Goal: Task Accomplishment & Management: Complete application form

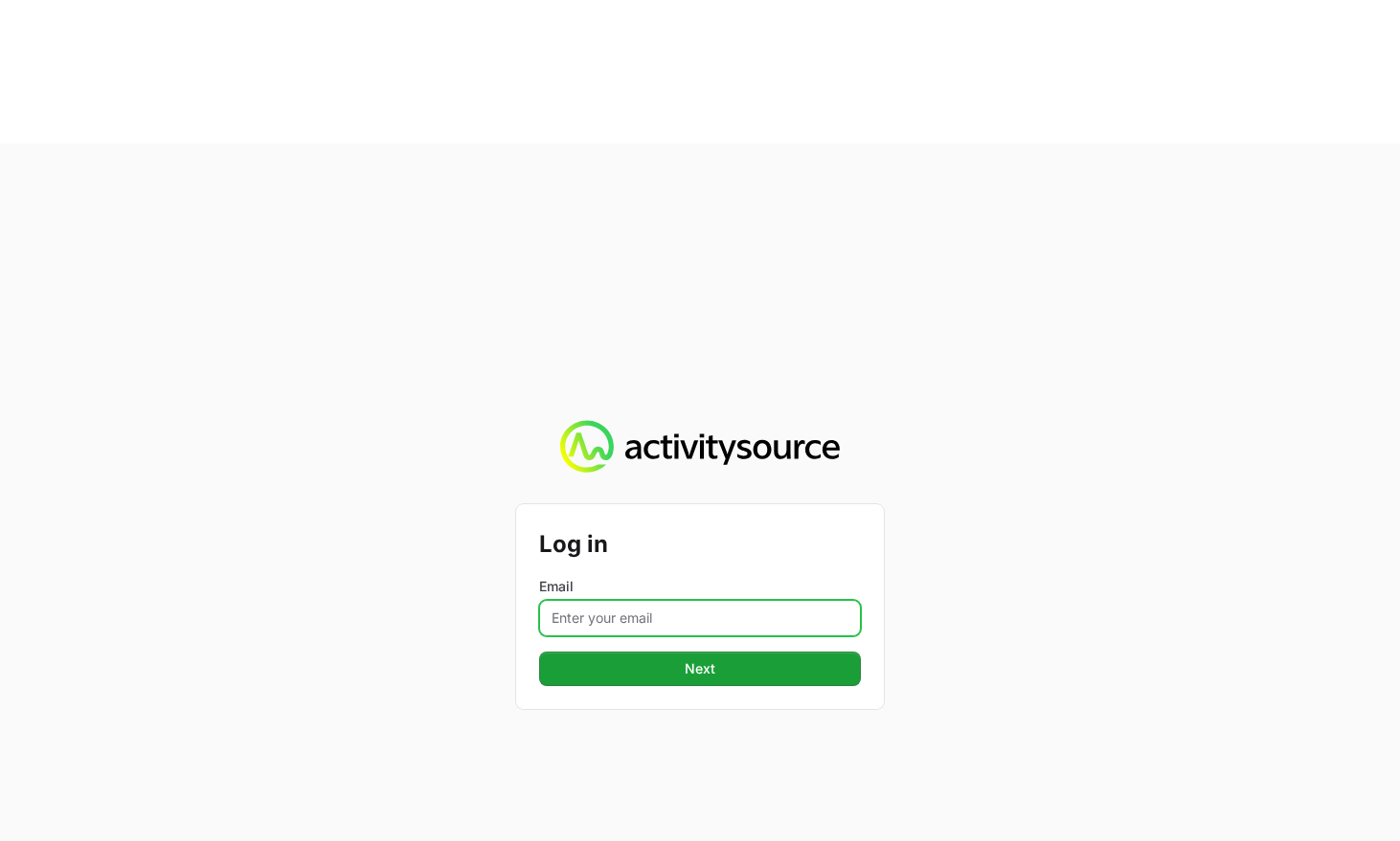
click at [683, 600] on input "Email" at bounding box center [700, 618] width 322 height 36
type input "eric.mingus@crowdstrike.com"
click at [539, 652] on button "Next" at bounding box center [700, 669] width 322 height 34
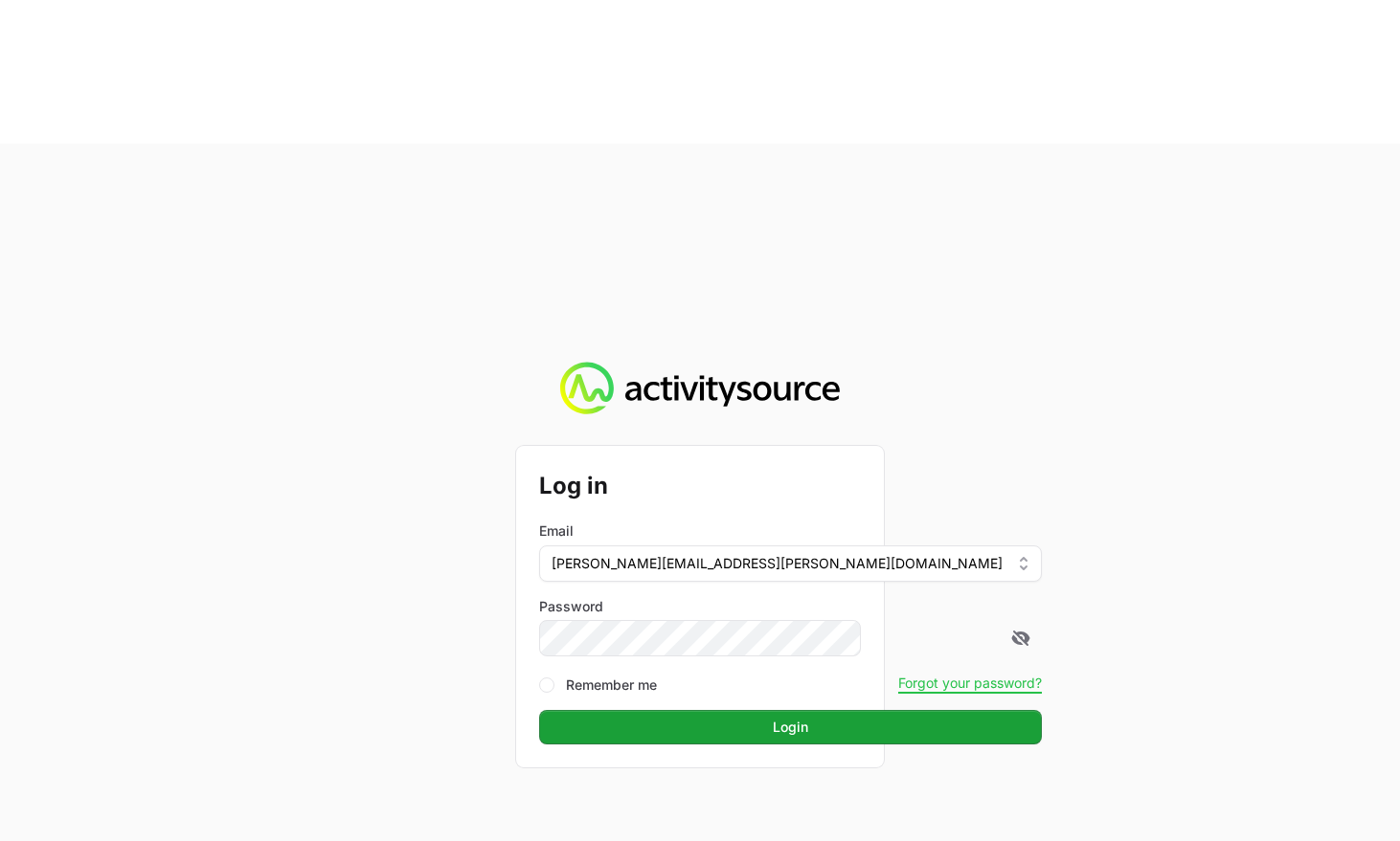
click at [539, 710] on button "Login" at bounding box center [790, 727] width 503 height 34
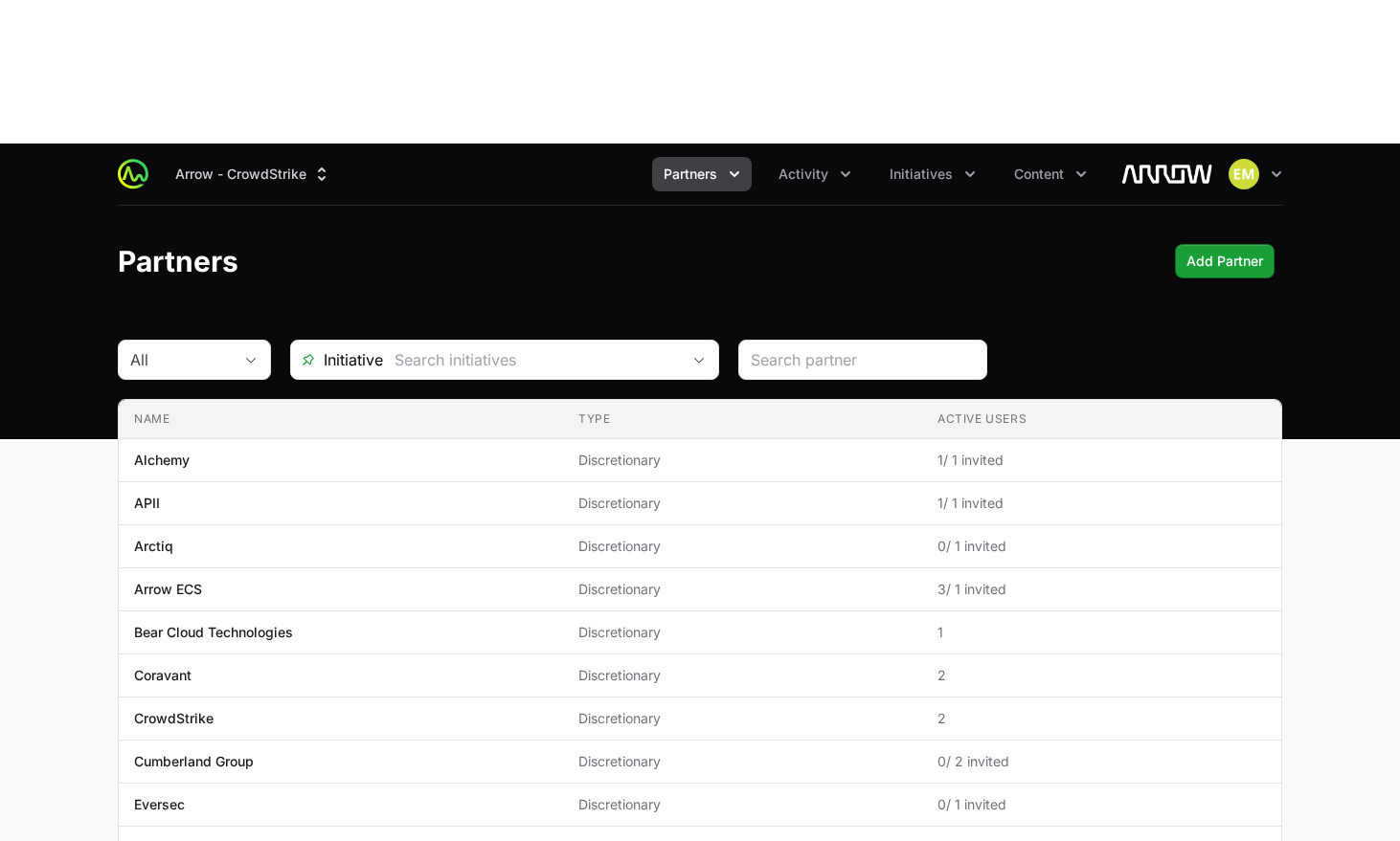
click at [680, 157] on button "Partners" at bounding box center [702, 174] width 100 height 34
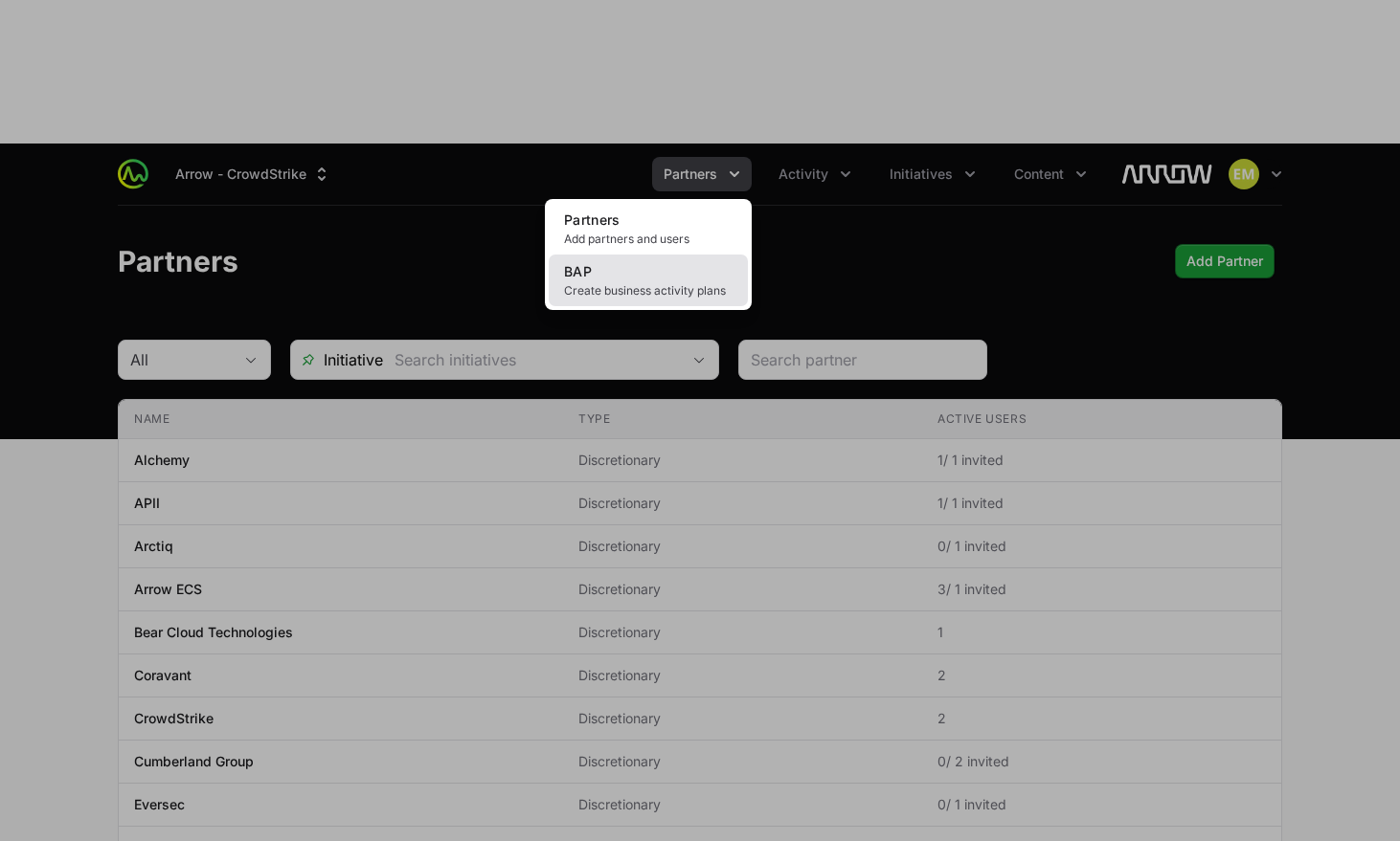
click at [627, 284] on span "Create business activity plans" at bounding box center [649, 291] width 168 height 16
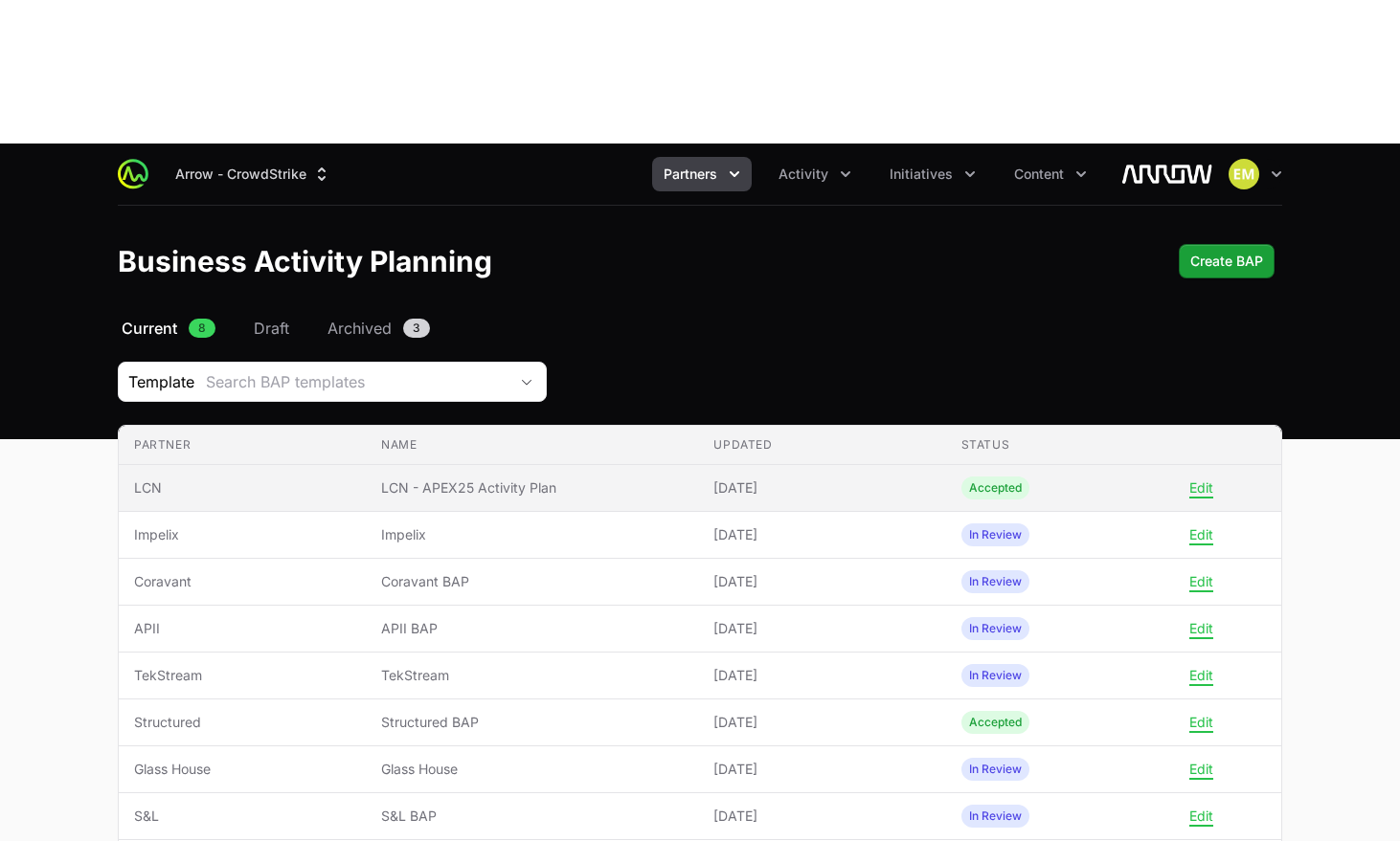
click at [437, 478] on span "LCN - APEX25 Activity Plan" at bounding box center [532, 488] width 301 height 20
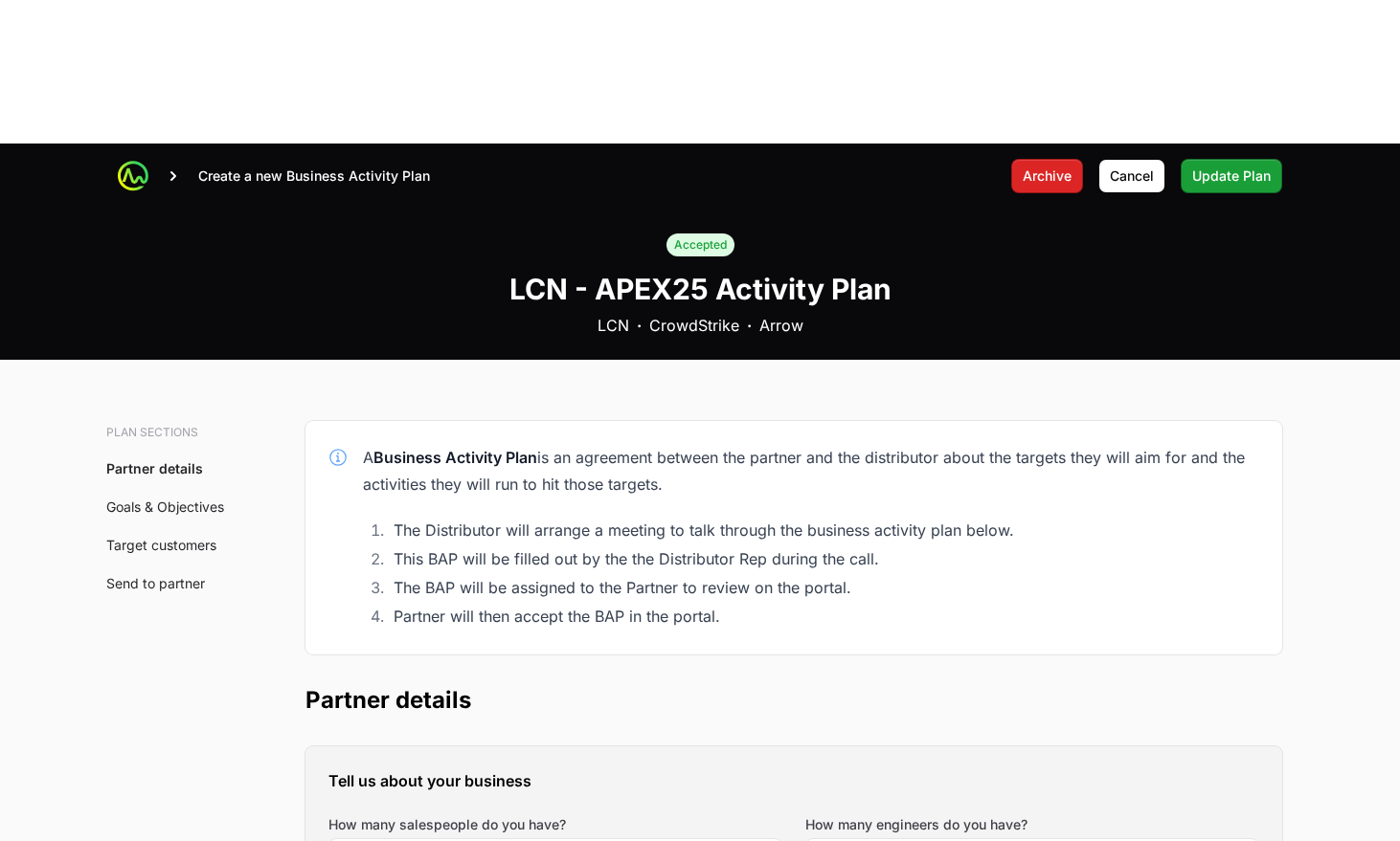
scroll to position [249, 0]
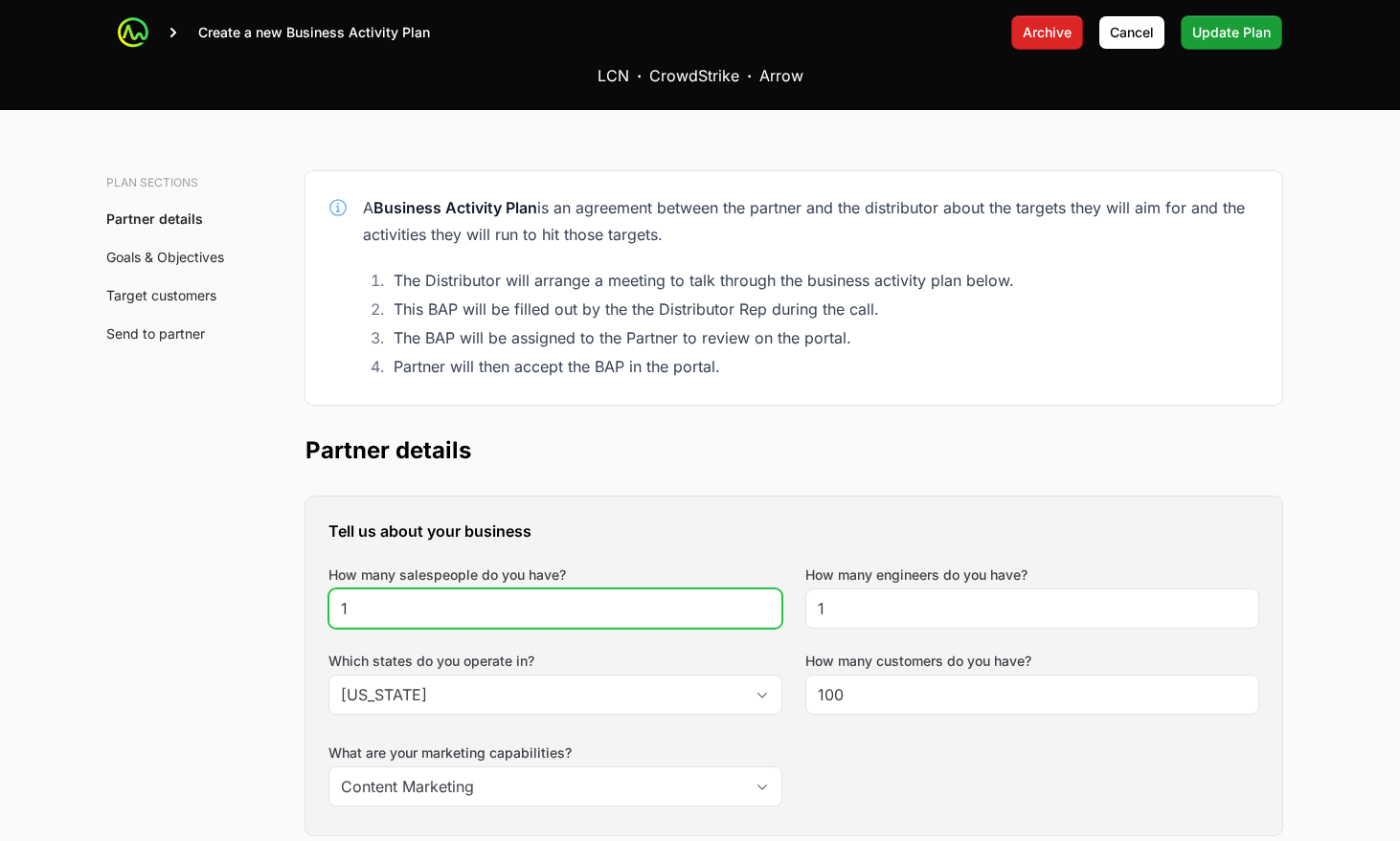
click at [399, 598] on input "1" at bounding box center [555, 608] width 429 height 22
type input "6"
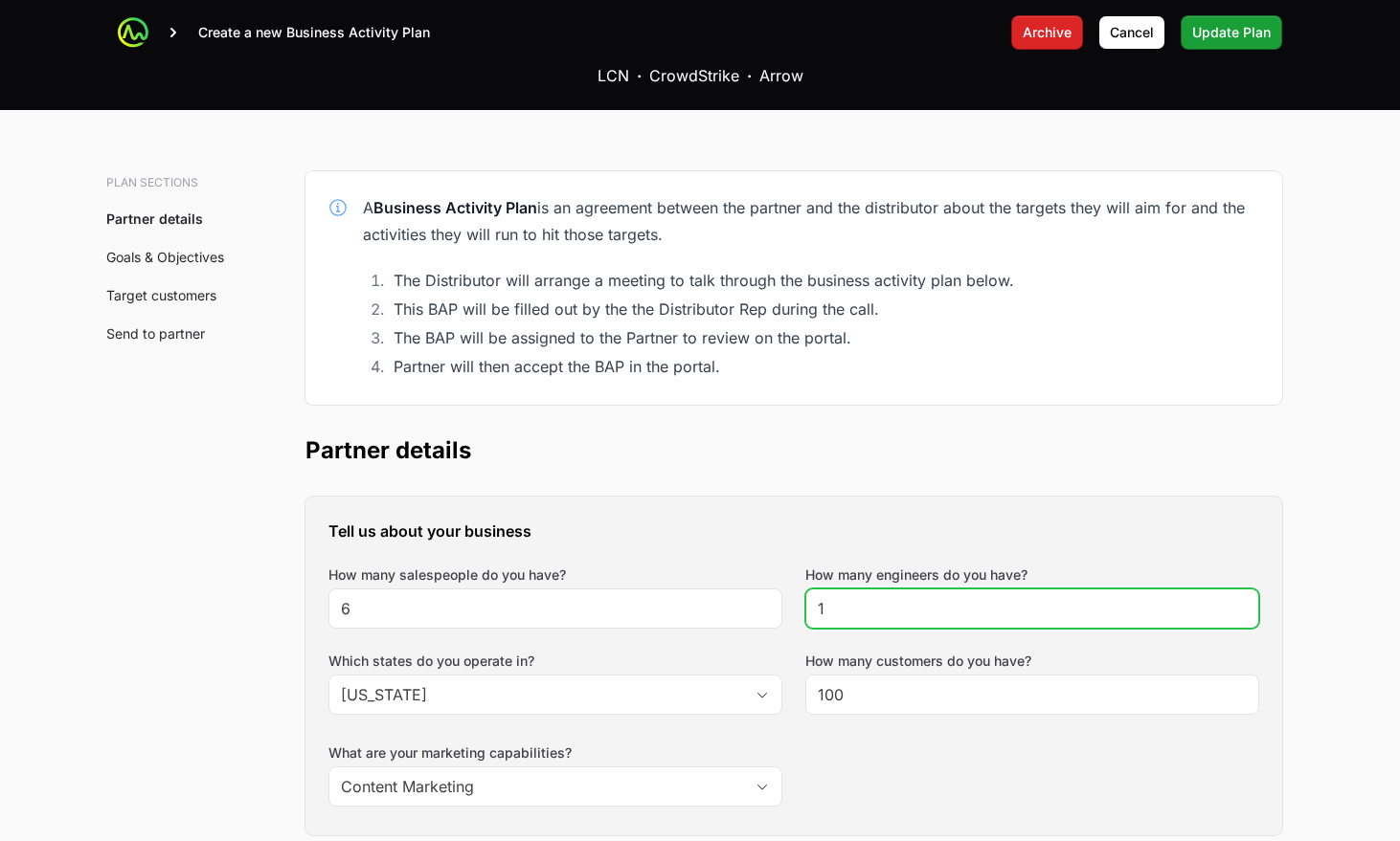
click at [848, 598] on input "1" at bounding box center [1032, 608] width 429 height 22
click at [846, 598] on input "1" at bounding box center [1032, 608] width 429 height 22
type input "5"
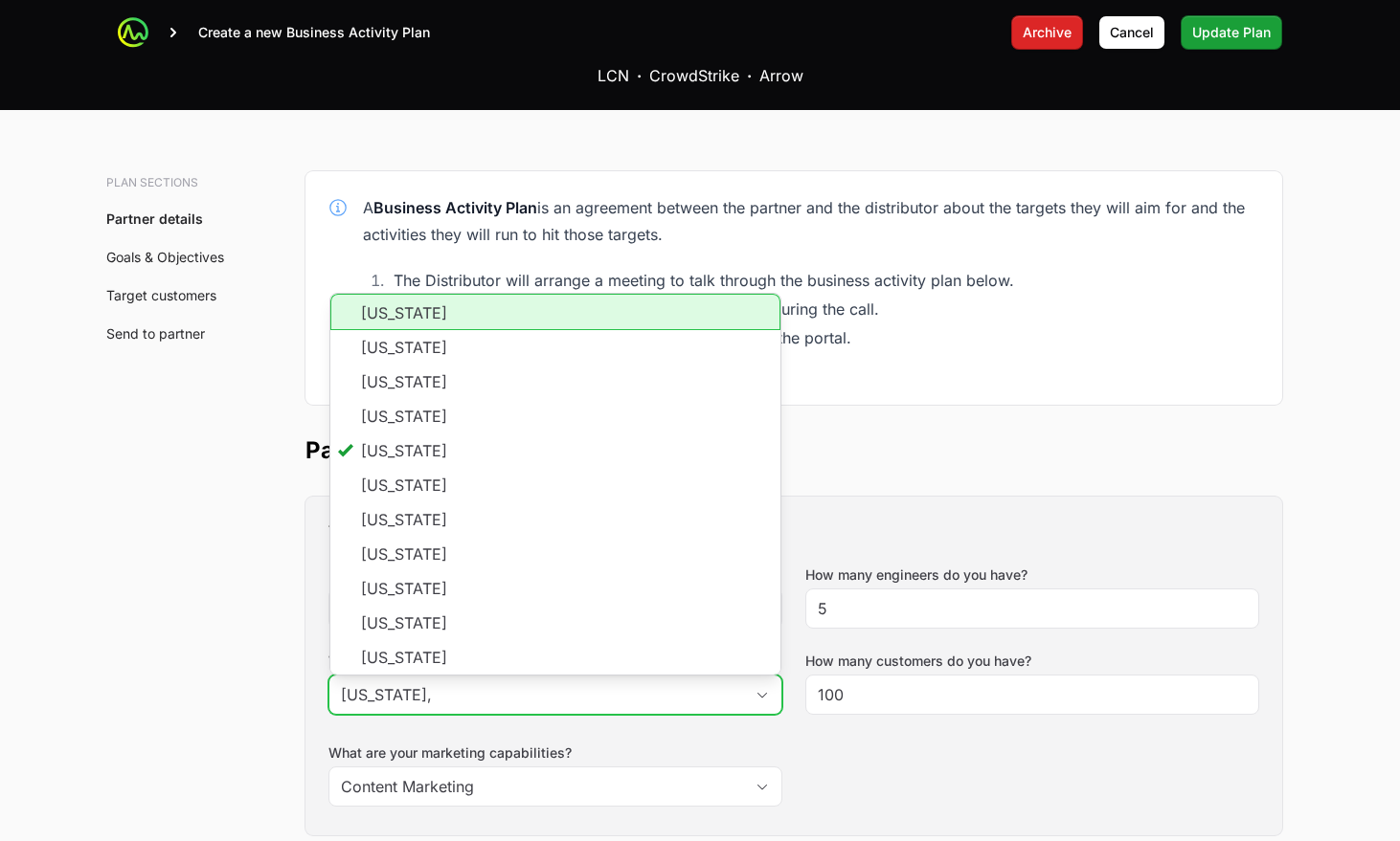
click at [480, 676] on input "California," at bounding box center [536, 694] width 414 height 38
click at [384, 294] on li "Alaska" at bounding box center [556, 312] width 450 height 36
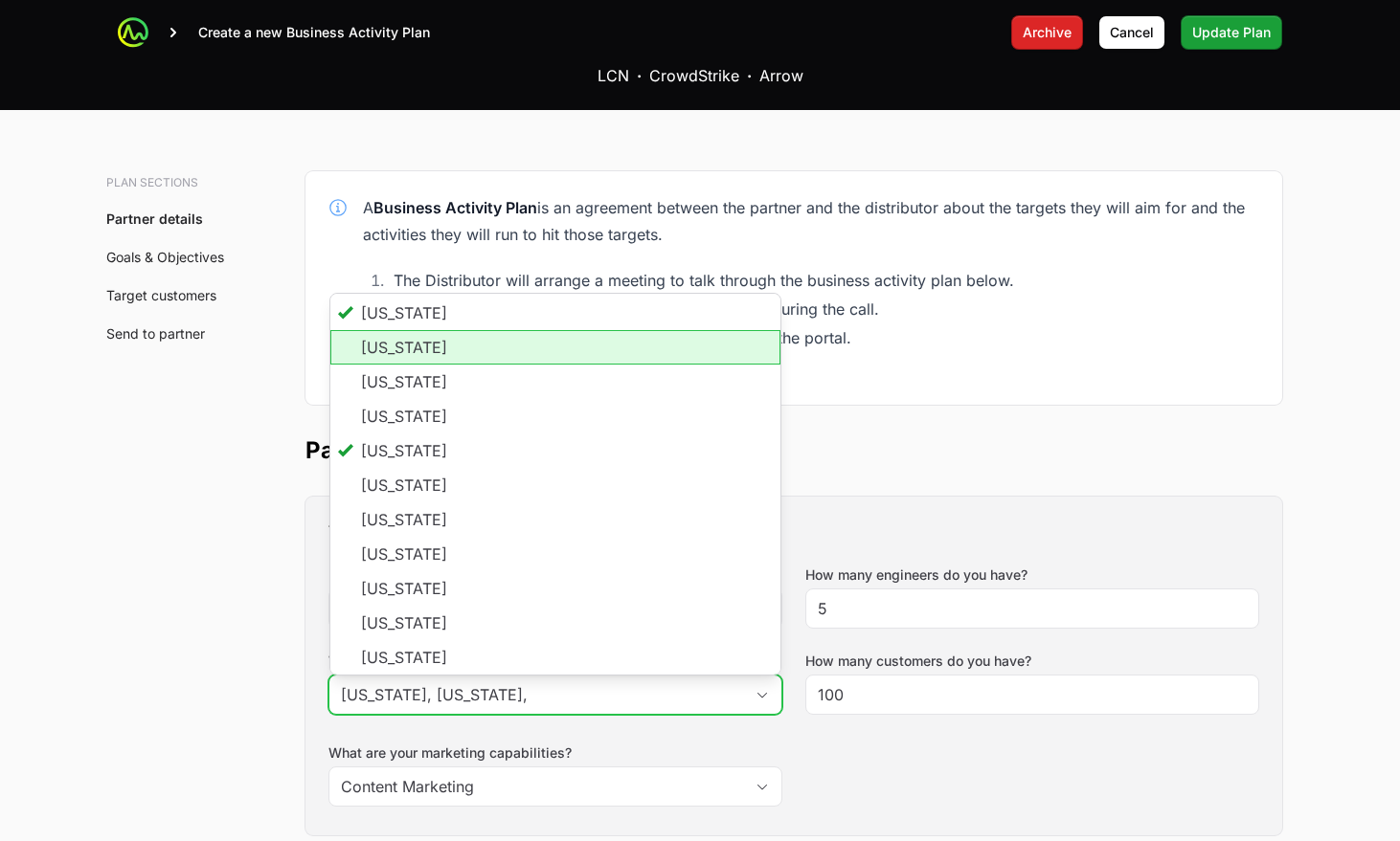
drag, startPoint x: 381, startPoint y: 195, endPoint x: 373, endPoint y: 232, distance: 37.9
click at [381, 331] on li "Alabama" at bounding box center [556, 347] width 450 height 34
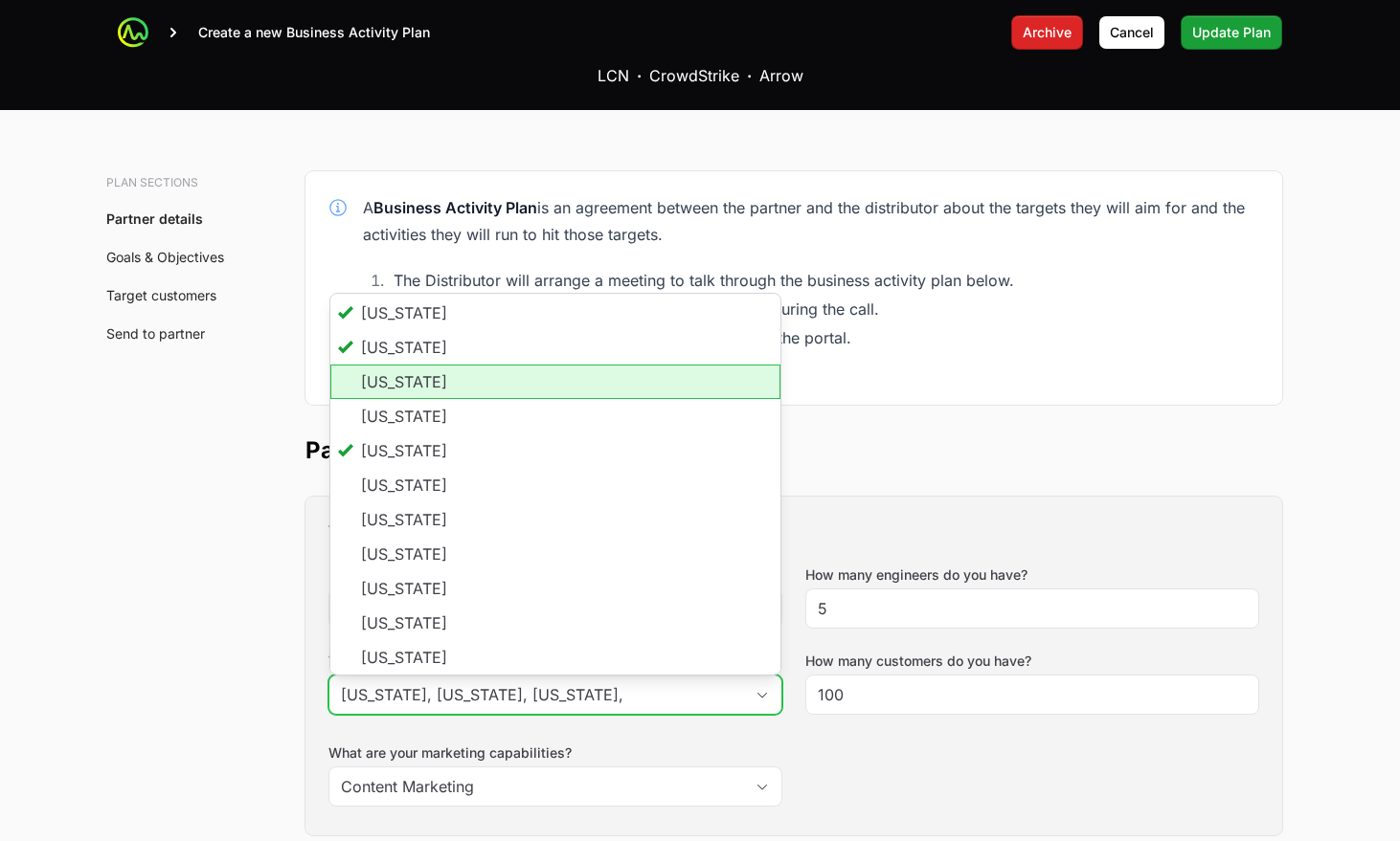
drag, startPoint x: 374, startPoint y: 232, endPoint x: 371, endPoint y: 253, distance: 21.2
click at [373, 365] on li "Arkansas" at bounding box center [556, 381] width 450 height 34
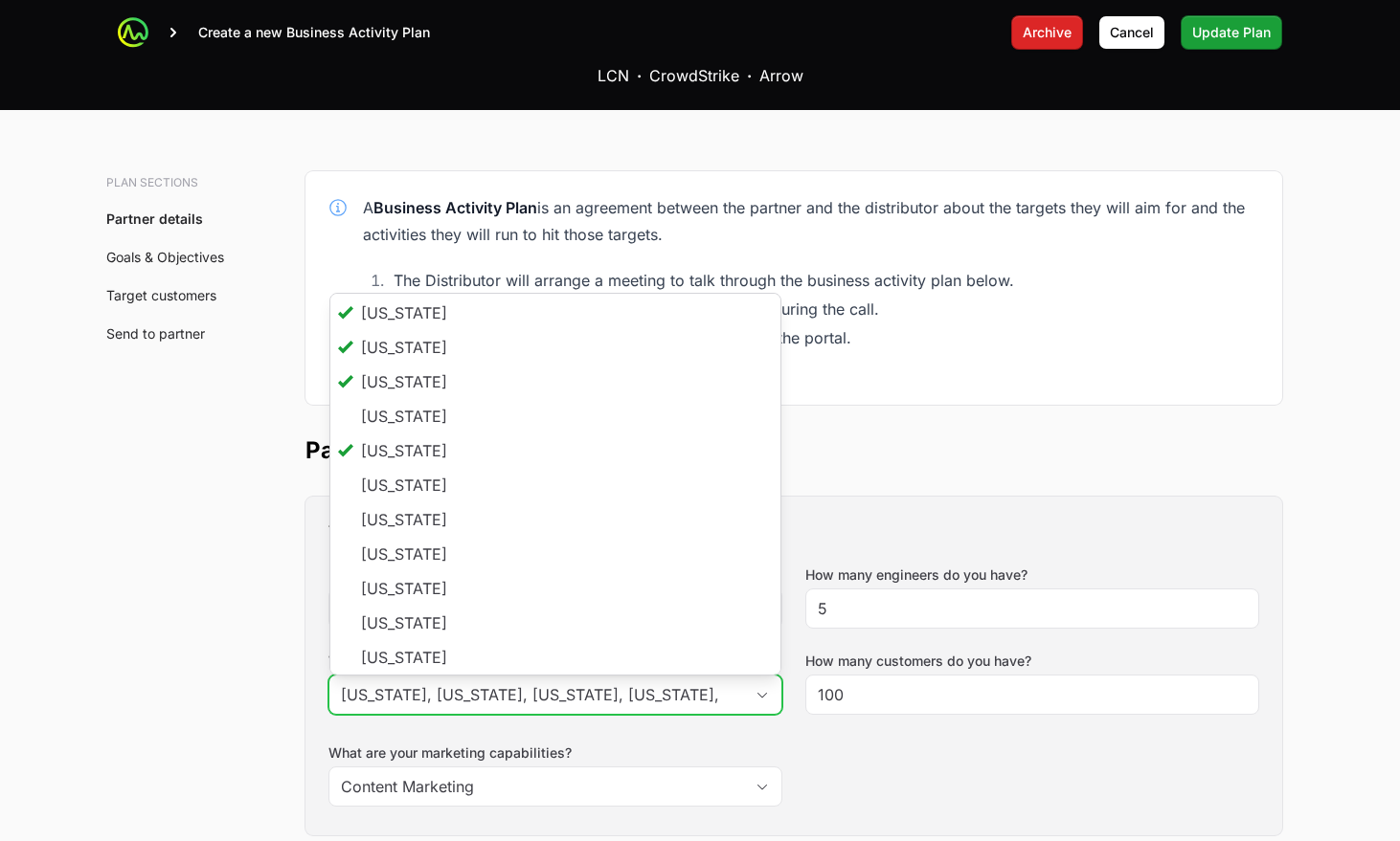
click at [369, 399] on li "Arizona" at bounding box center [556, 416] width 450 height 34
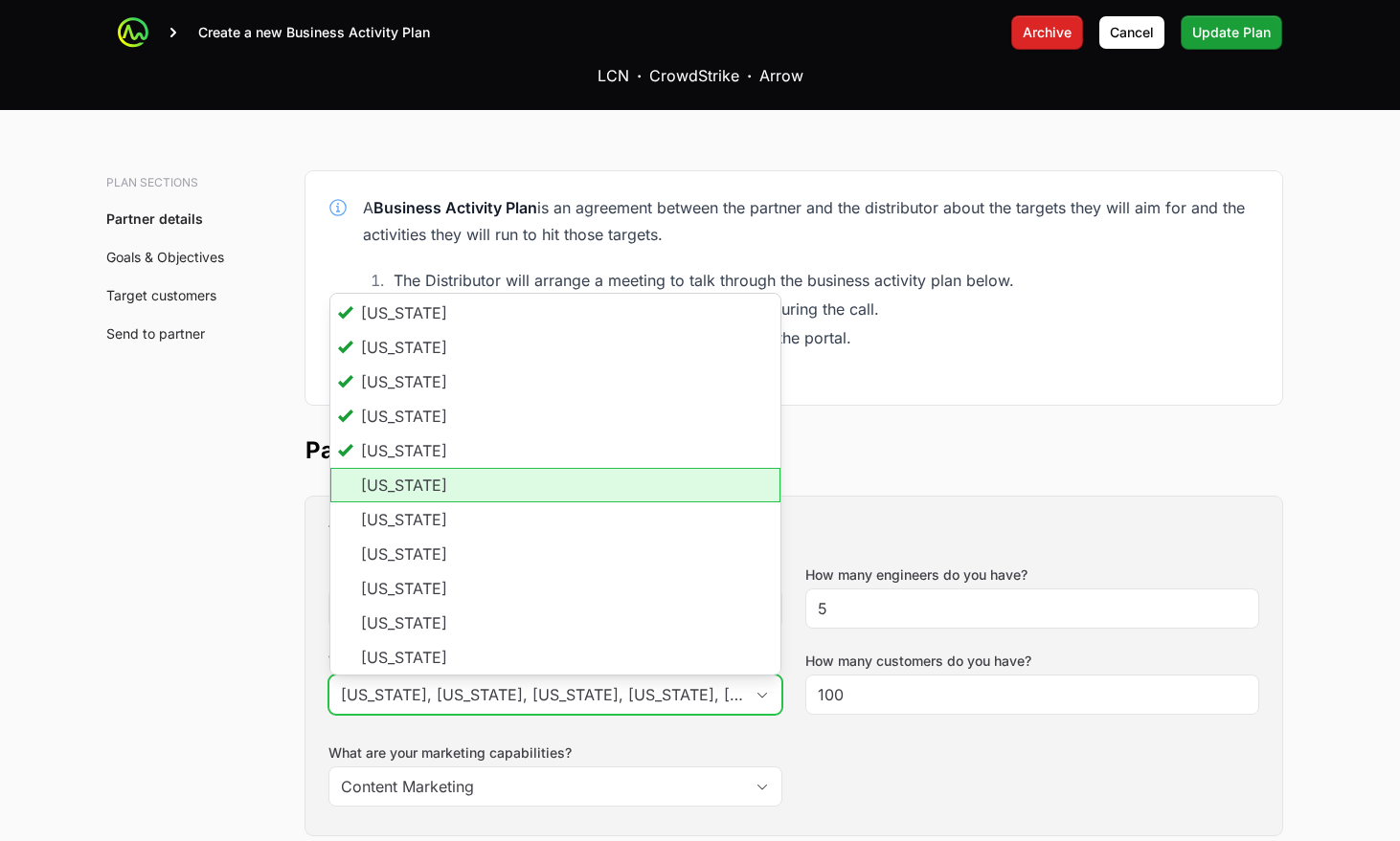
drag, startPoint x: 375, startPoint y: 326, endPoint x: 380, endPoint y: 350, distance: 24.5
click at [376, 468] on li "Colorado" at bounding box center [556, 485] width 450 height 34
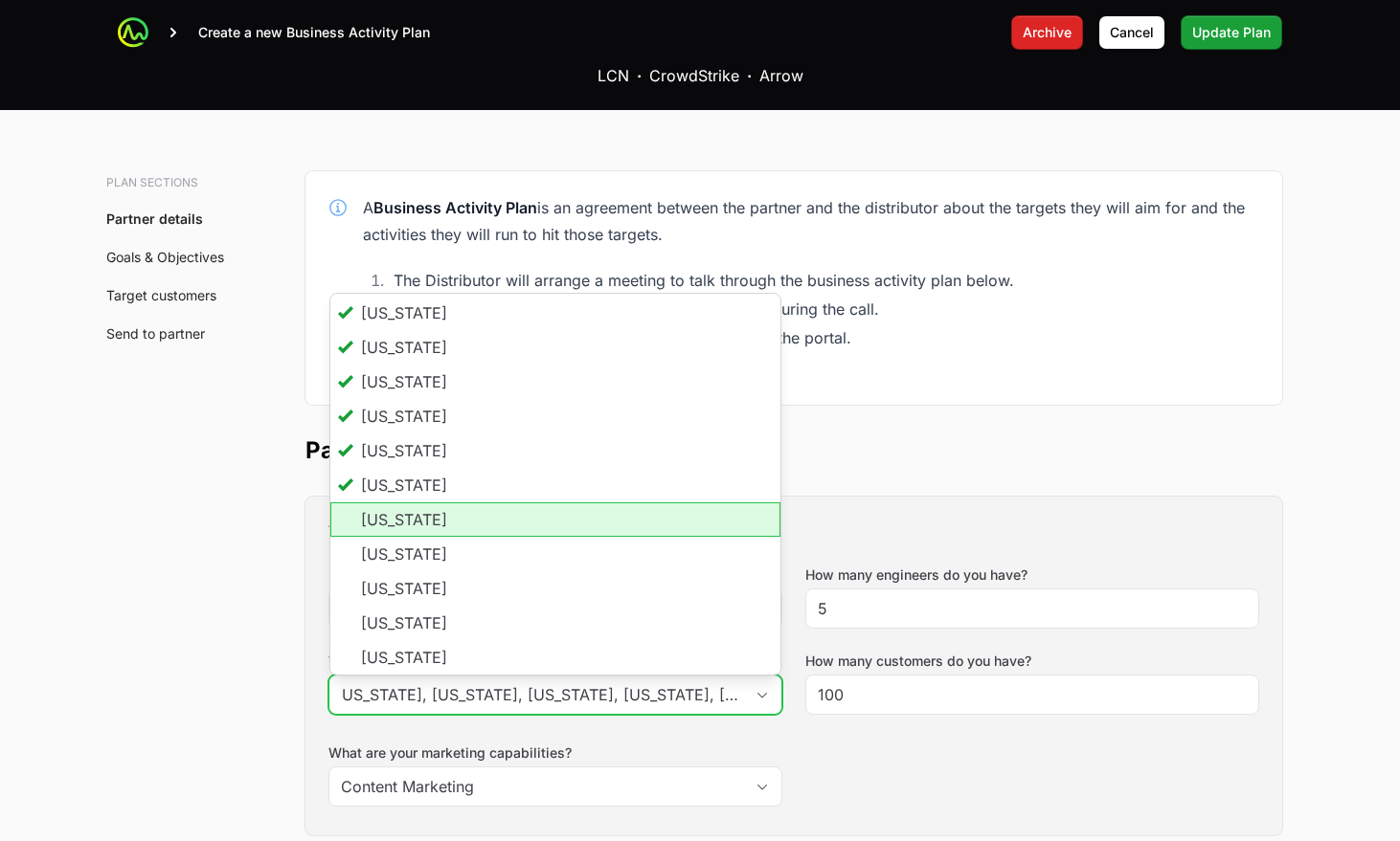
drag, startPoint x: 382, startPoint y: 372, endPoint x: 388, endPoint y: 393, distance: 21.8
click at [383, 503] on li "Connecticut" at bounding box center [556, 519] width 450 height 34
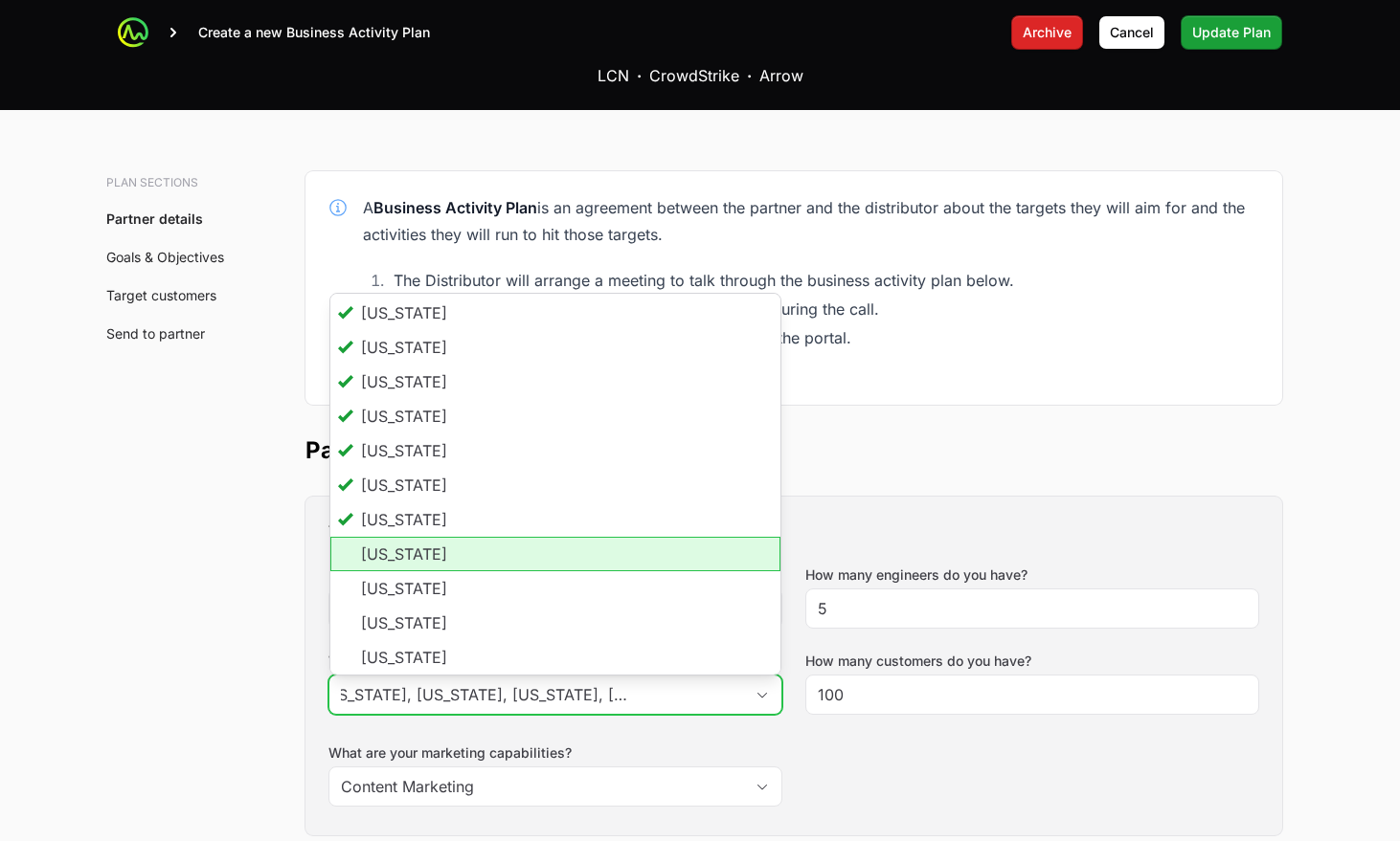
scroll to position [0, 0]
click at [394, 537] on li "District of Columbia" at bounding box center [556, 553] width 450 height 34
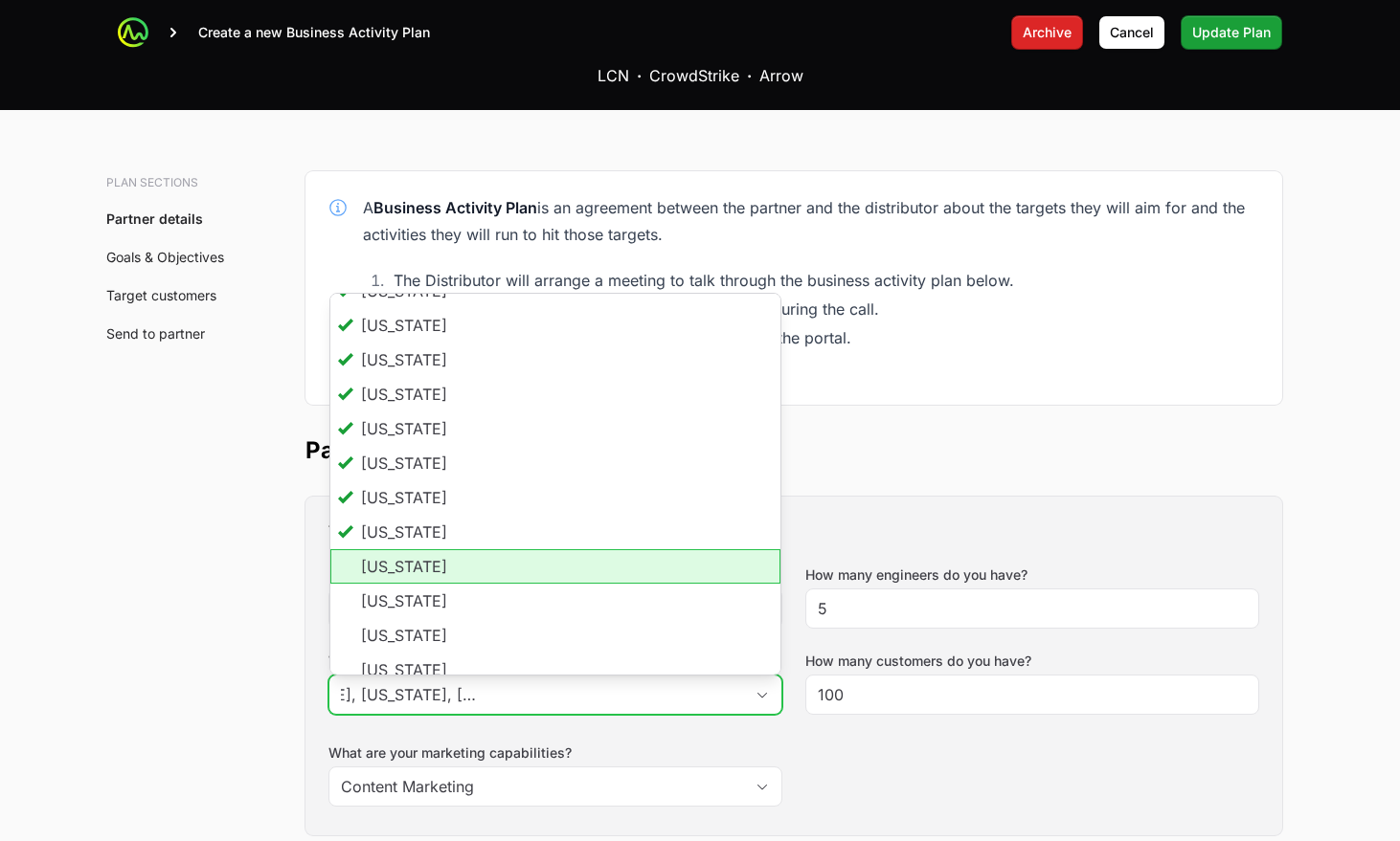
scroll to position [24, 0]
drag, startPoint x: 394, startPoint y: 412, endPoint x: 387, endPoint y: 473, distance: 61.4
click at [393, 547] on li "Delaware" at bounding box center [556, 563] width 450 height 34
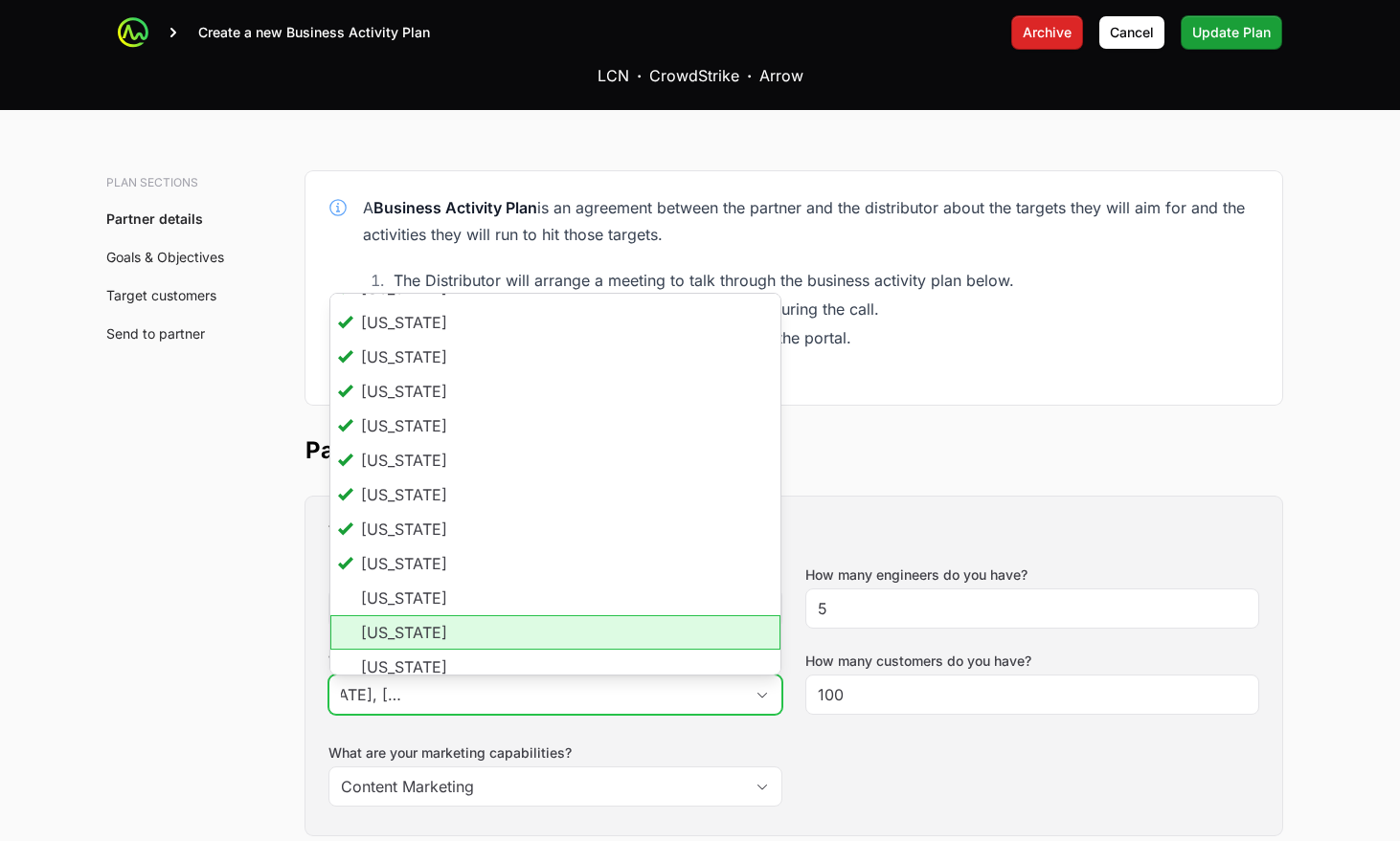
scroll to position [0, 0]
drag, startPoint x: 387, startPoint y: 473, endPoint x: 390, endPoint y: 486, distance: 13.3
click at [387, 615] on li "Georgia" at bounding box center [556, 632] width 450 height 34
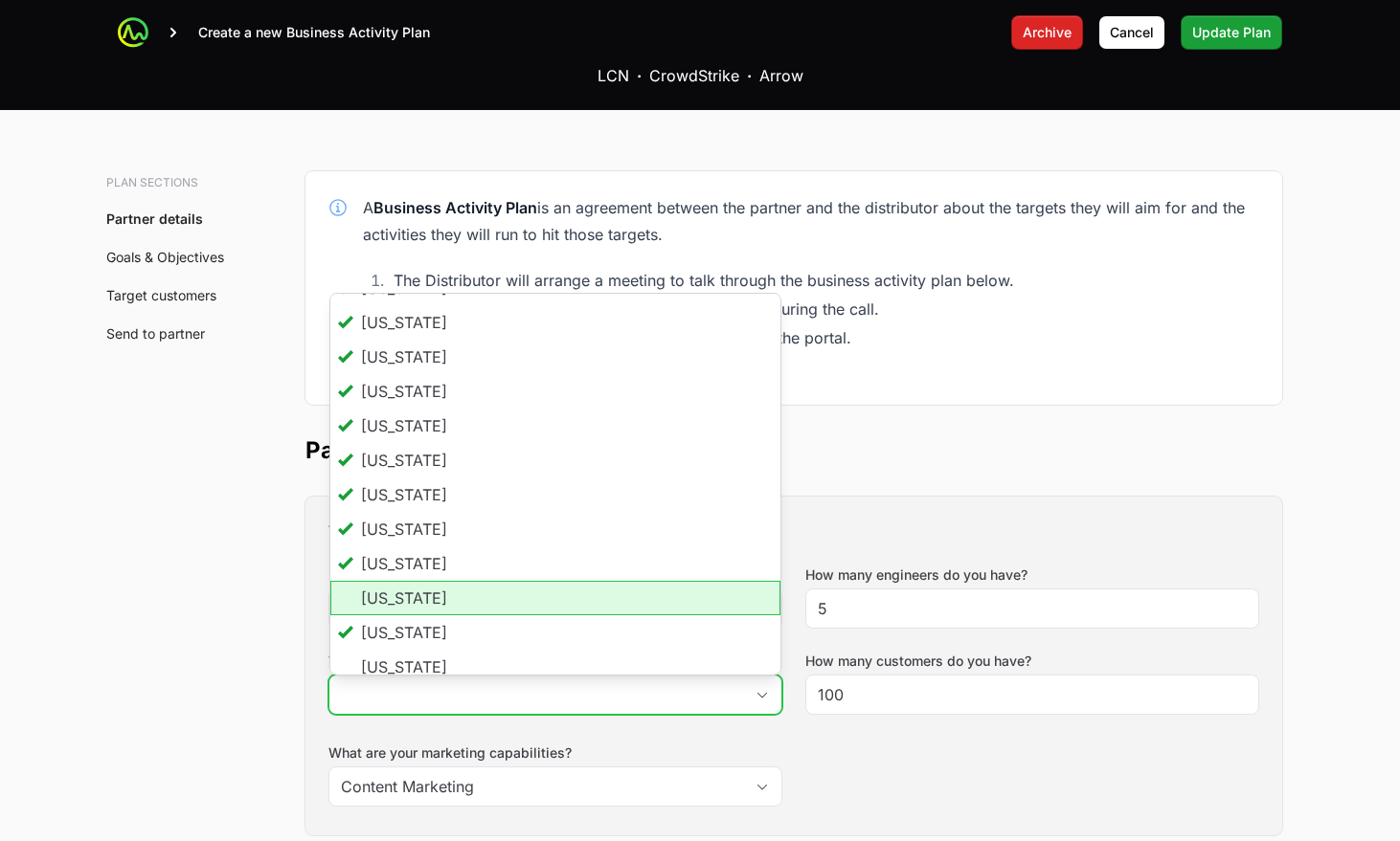
drag, startPoint x: 392, startPoint y: 463, endPoint x: 386, endPoint y: 483, distance: 20.9
click at [392, 581] on li "Florida" at bounding box center [556, 598] width 450 height 34
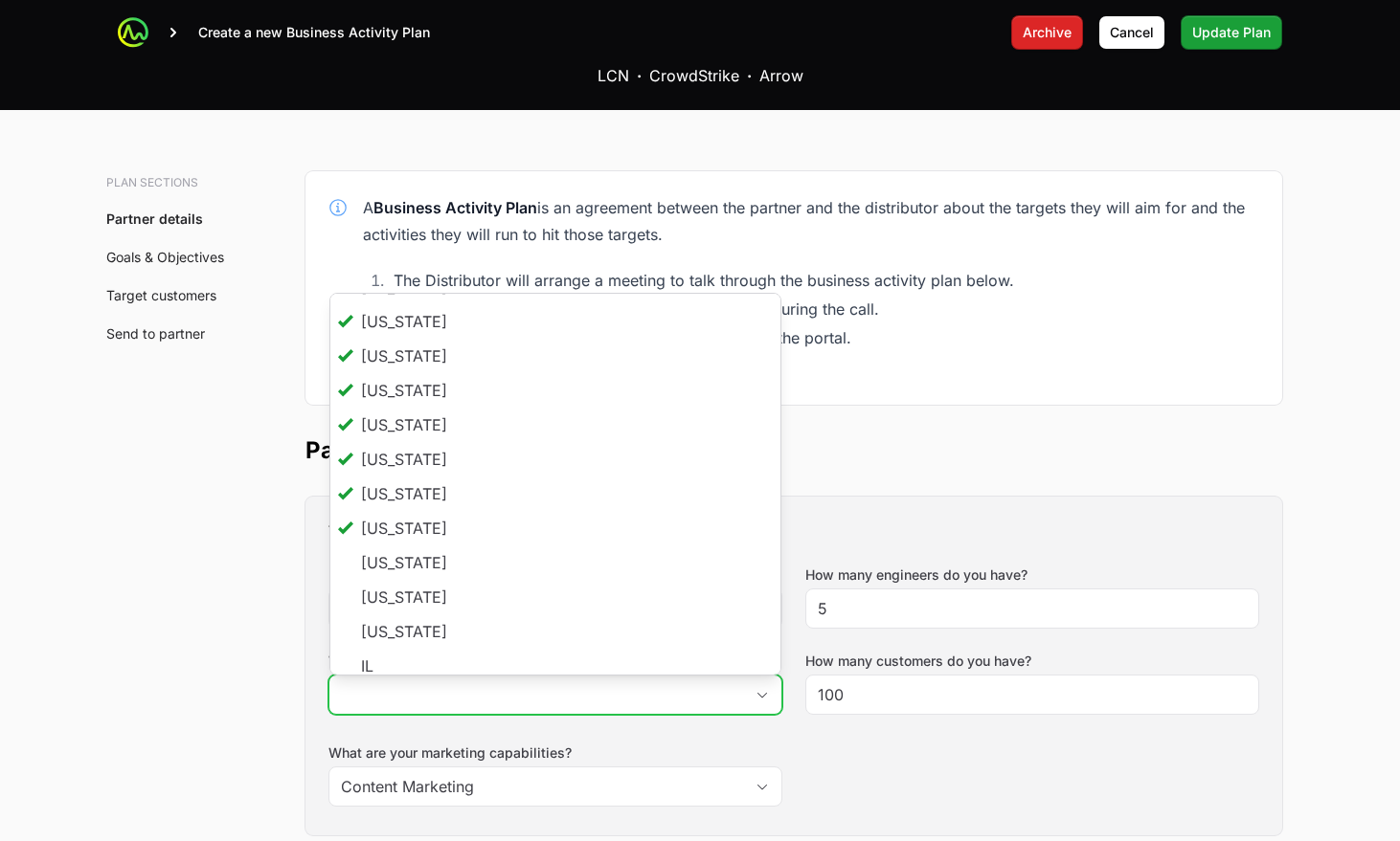
scroll to position [130, 0]
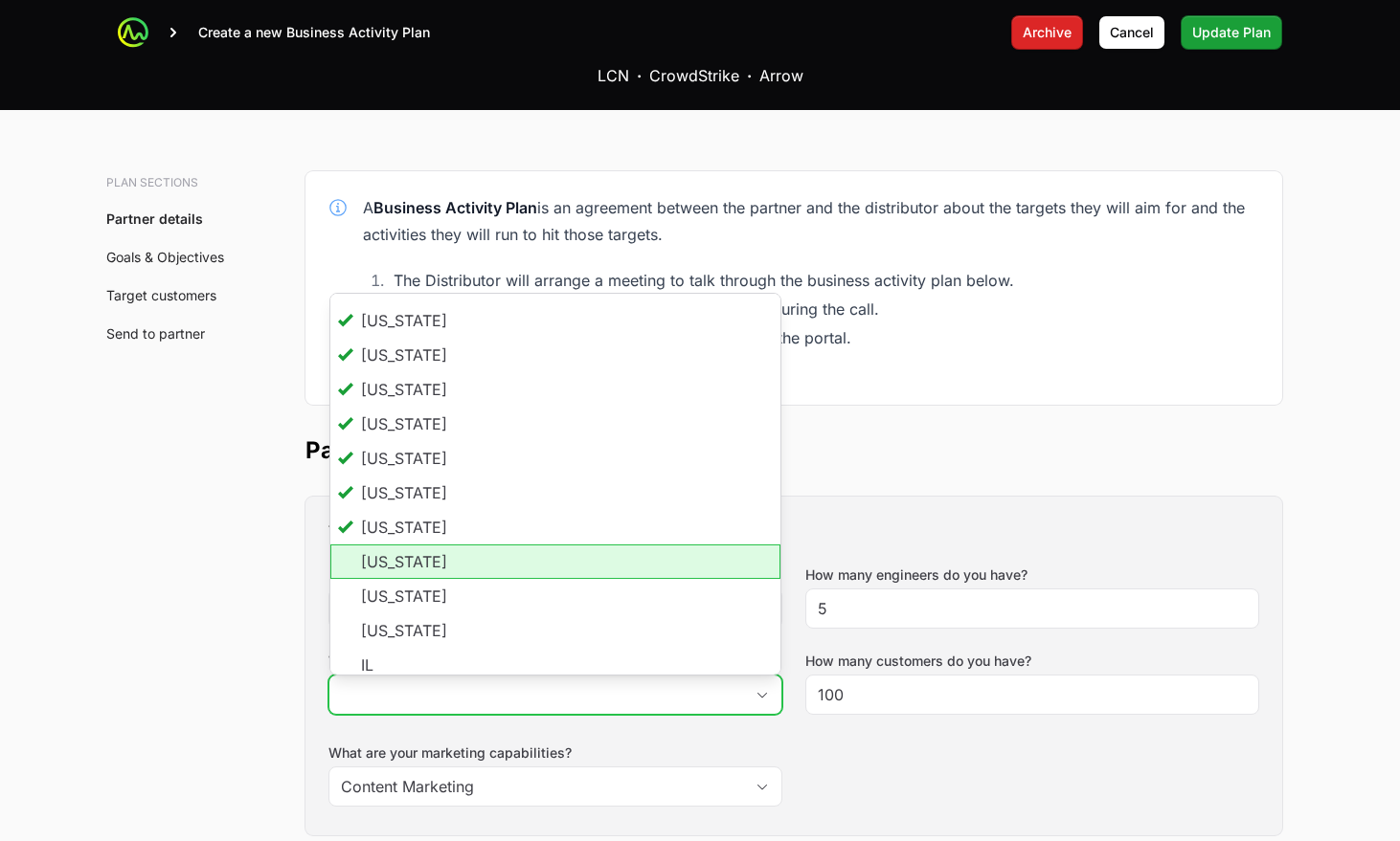
click at [393, 545] on li "Hawaii" at bounding box center [556, 561] width 450 height 34
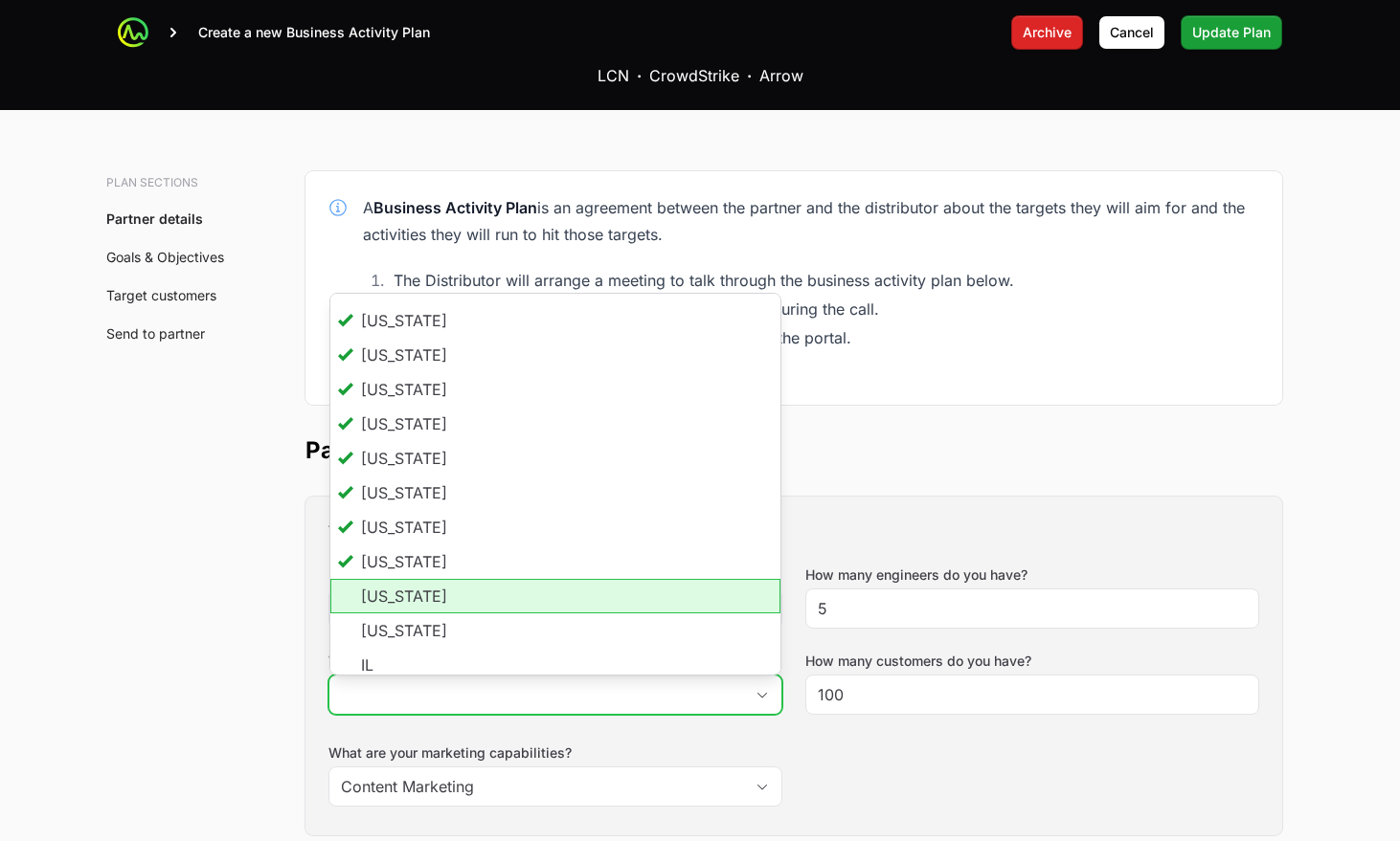
scroll to position [0, 561]
drag, startPoint x: 391, startPoint y: 446, endPoint x: 383, endPoint y: 480, distance: 34.9
click at [389, 579] on li "Iowa" at bounding box center [556, 596] width 450 height 34
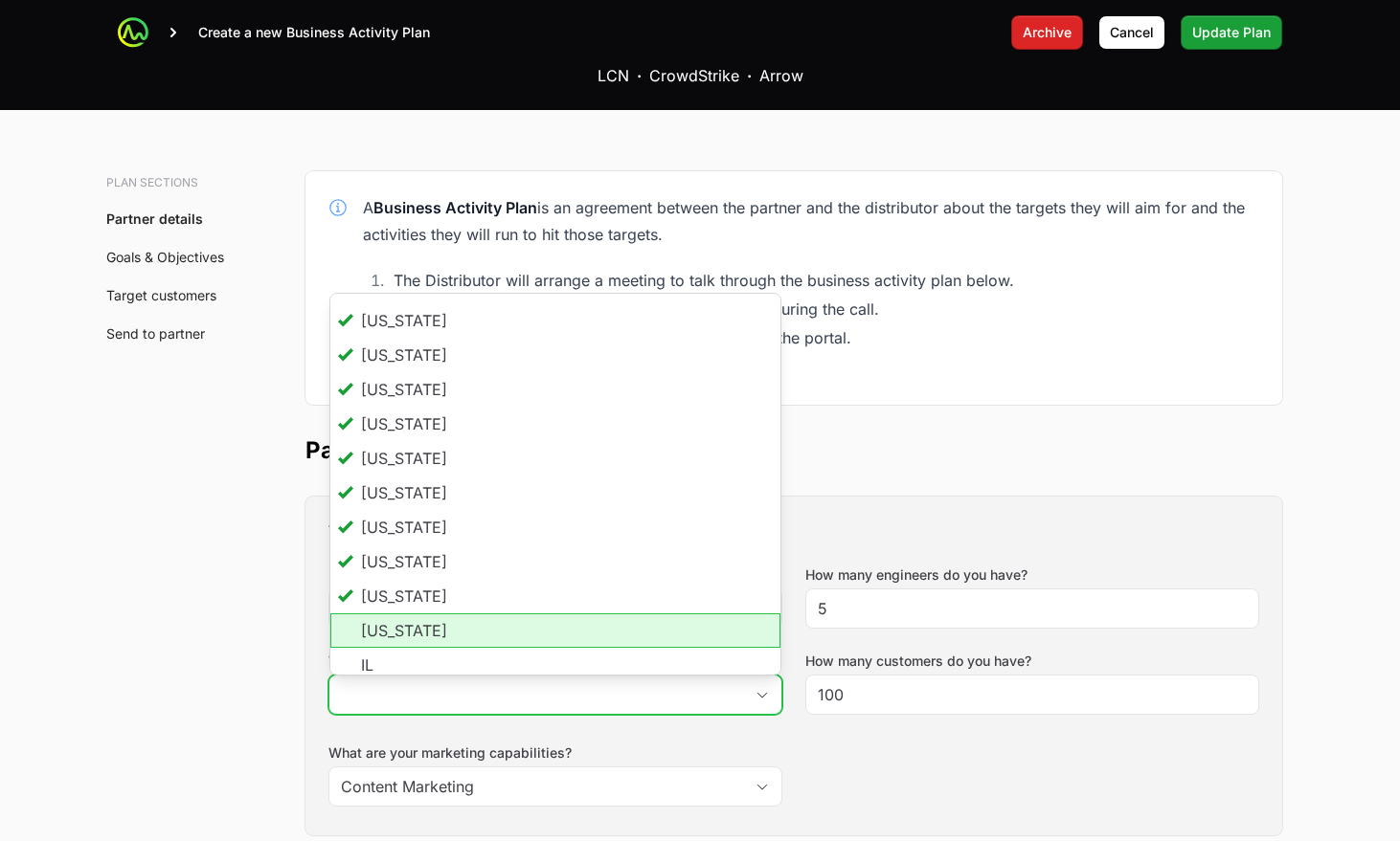
scroll to position [0, 0]
click at [383, 613] on li "Idaho" at bounding box center [556, 630] width 450 height 34
click at [380, 648] on li "IL" at bounding box center [556, 665] width 450 height 34
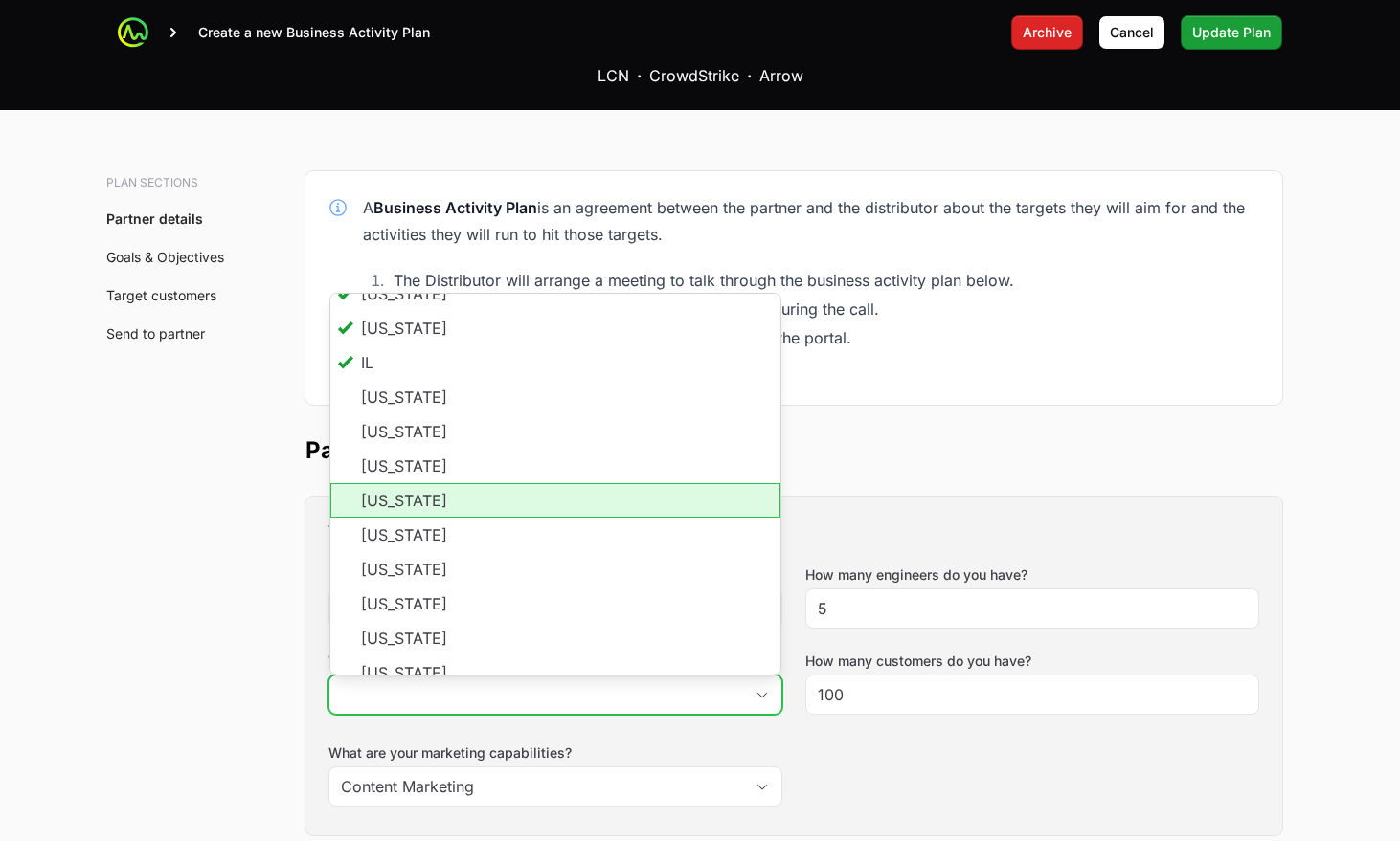
scroll to position [438, 0]
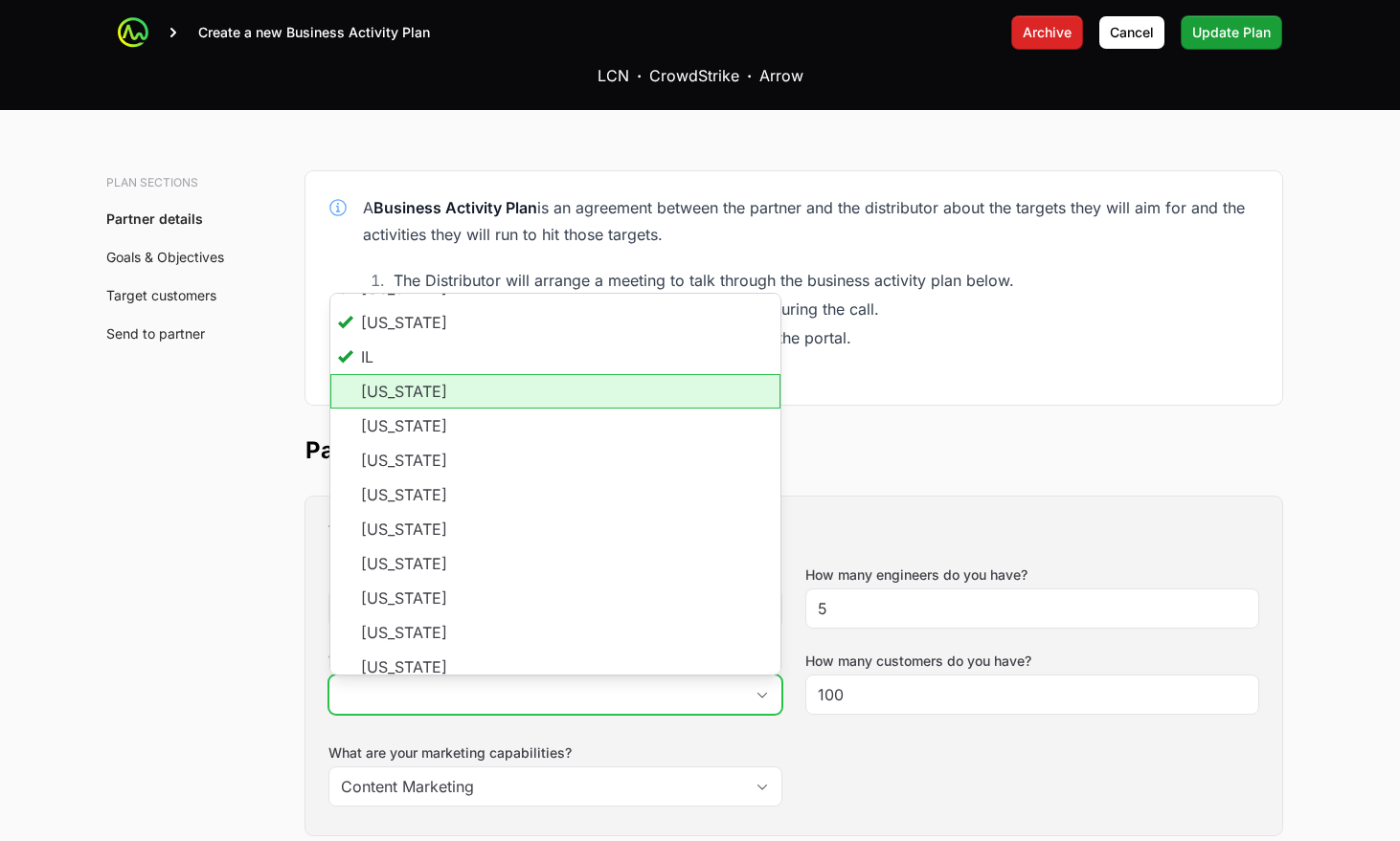
click at [382, 375] on li "Illinois" at bounding box center [556, 391] width 450 height 34
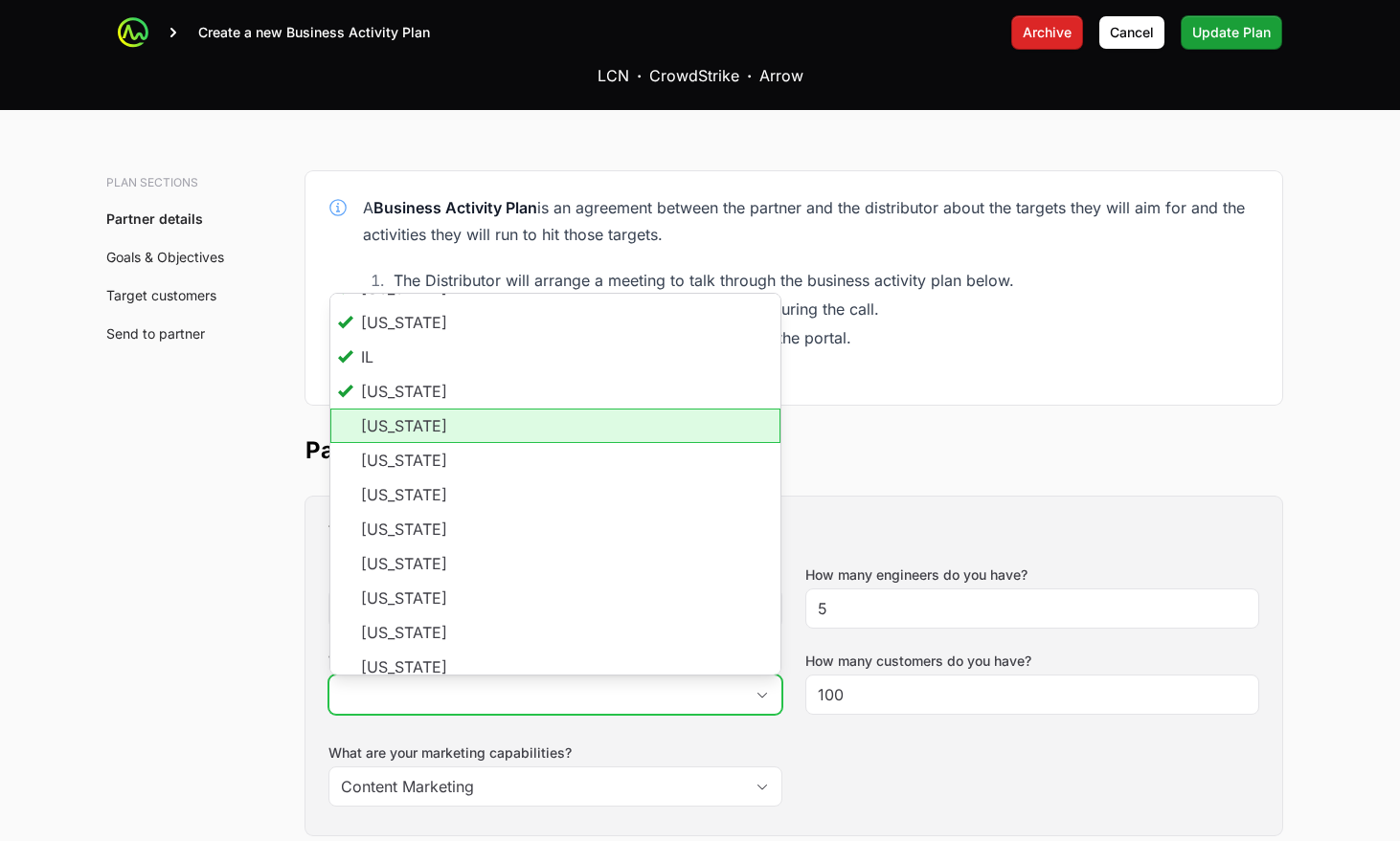
drag, startPoint x: 384, startPoint y: 273, endPoint x: 380, endPoint y: 298, distance: 25.3
click at [383, 409] on li "Kansas" at bounding box center [556, 425] width 450 height 34
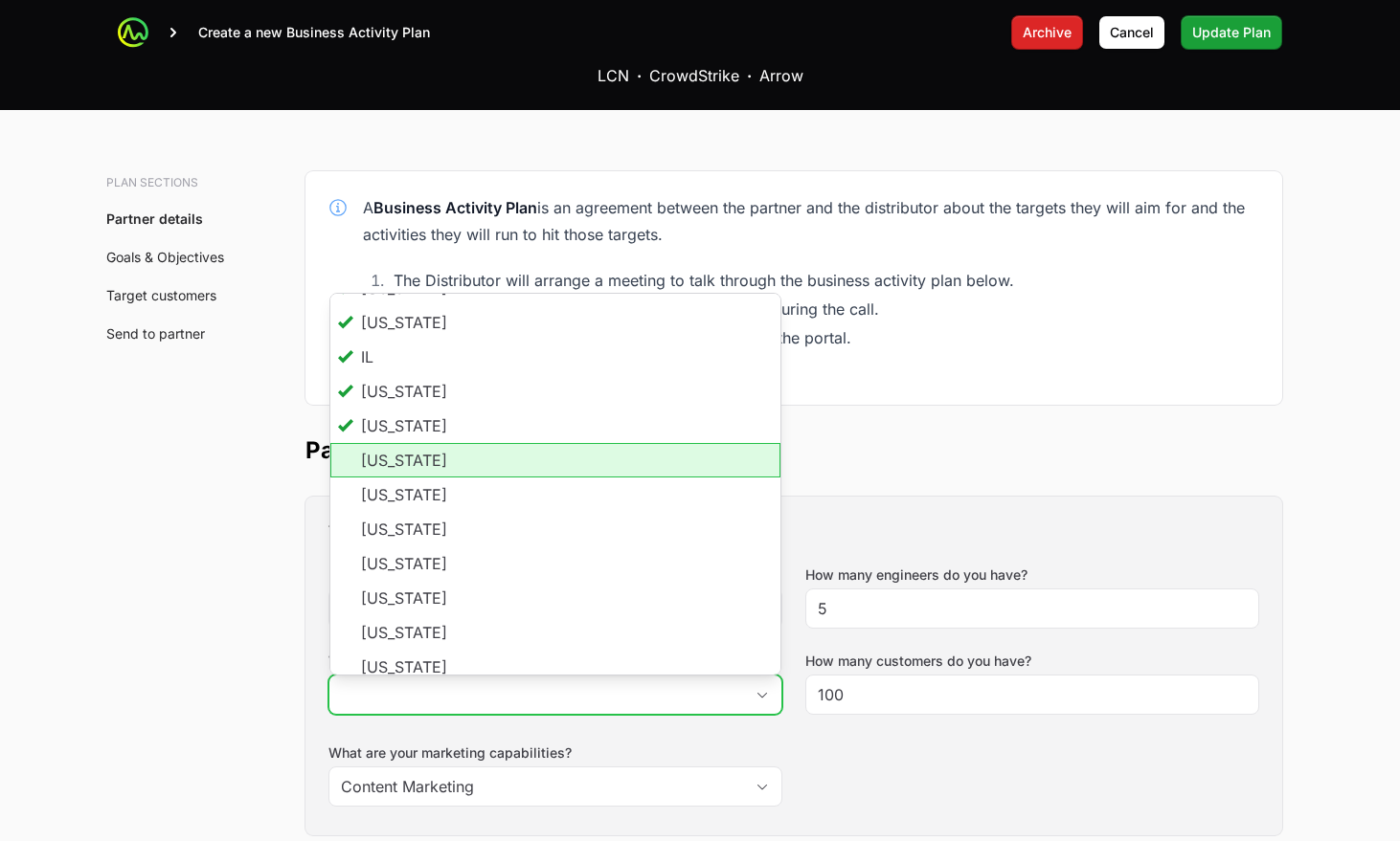
drag, startPoint x: 379, startPoint y: 312, endPoint x: 379, endPoint y: 327, distance: 15.0
click at [379, 443] on li "Kentucky" at bounding box center [556, 460] width 450 height 34
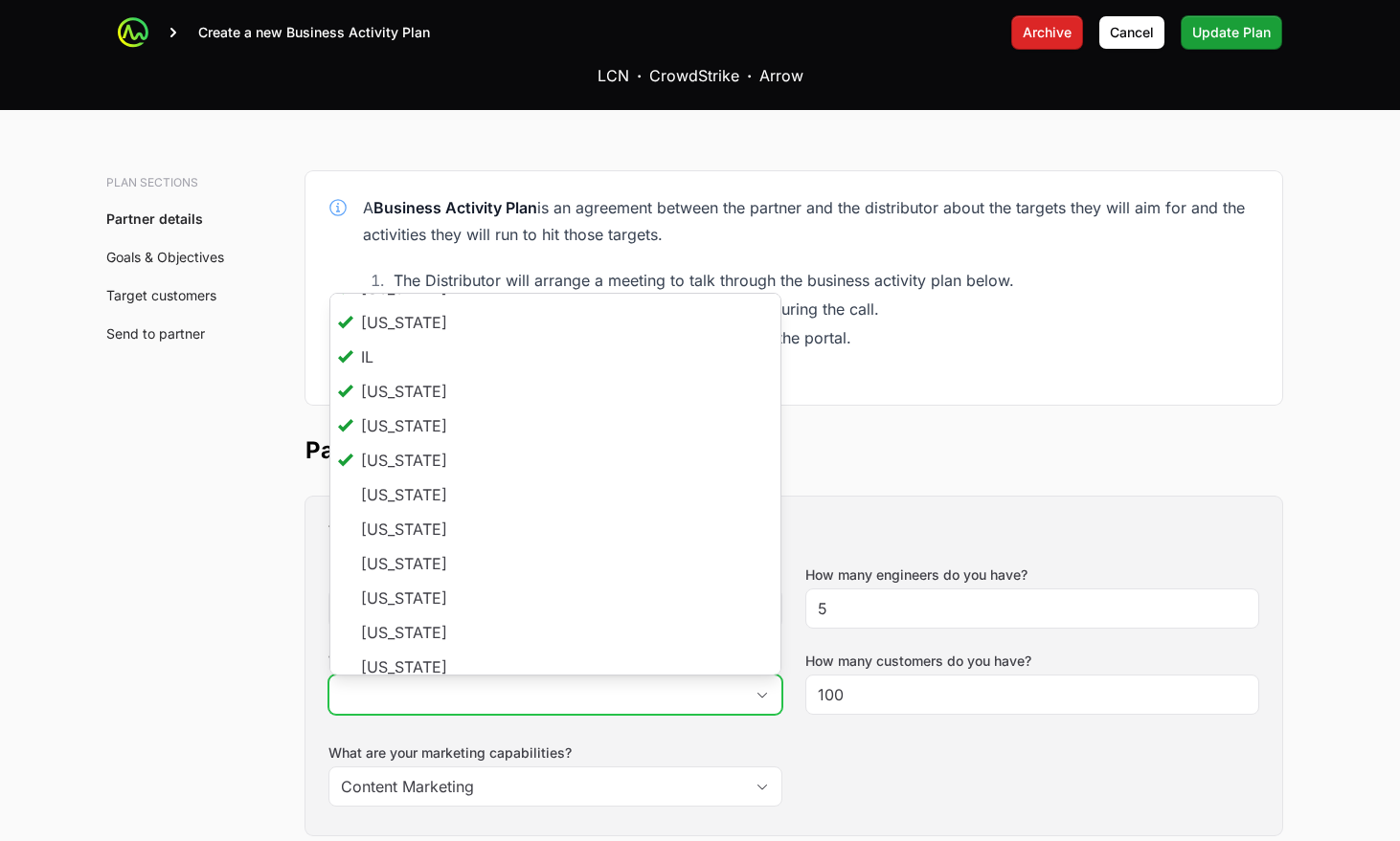
scroll to position [0, 0]
click at [376, 477] on li "Louisiana" at bounding box center [556, 494] width 450 height 34
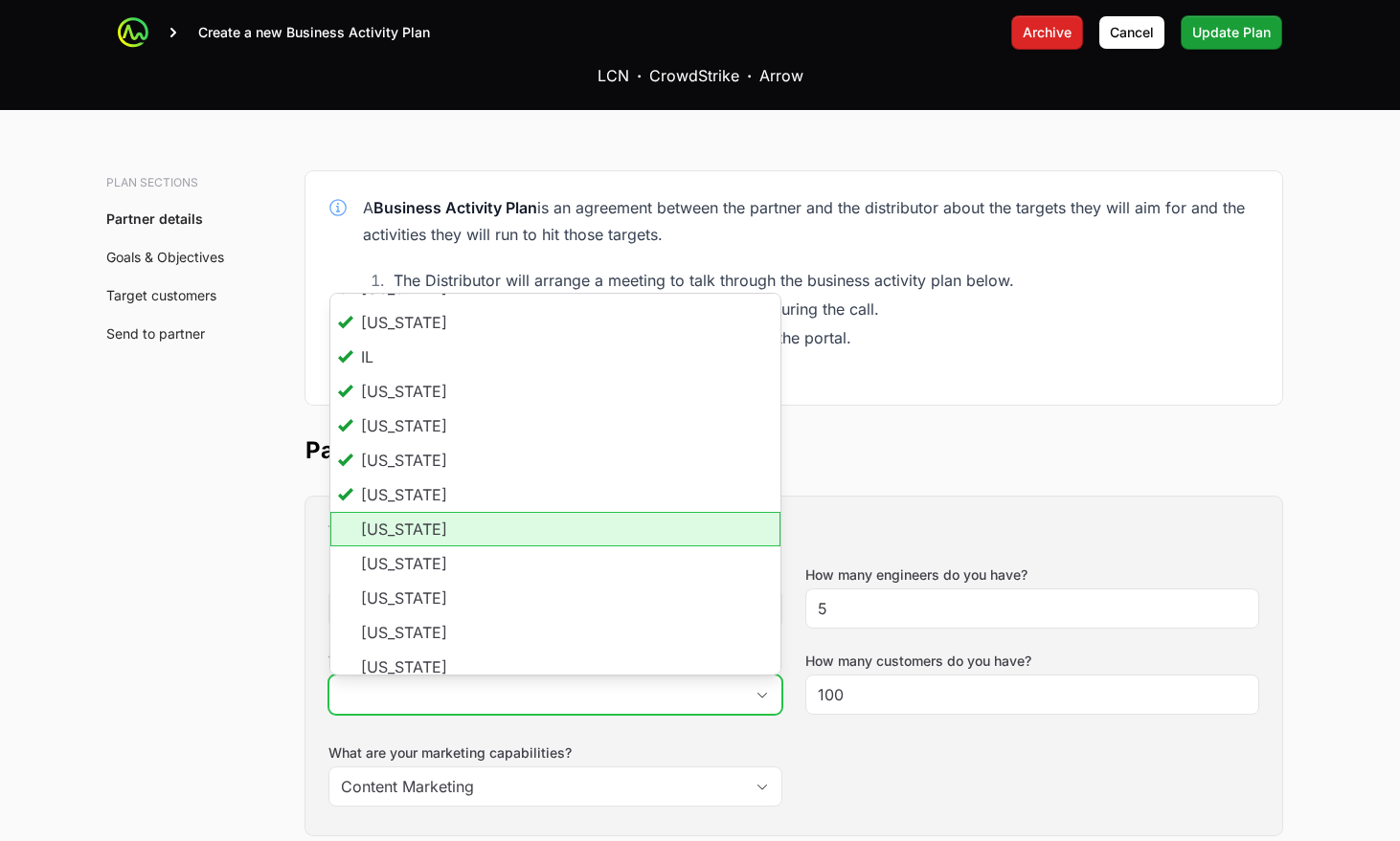
drag, startPoint x: 375, startPoint y: 377, endPoint x: 381, endPoint y: 406, distance: 29.6
click at [376, 512] on li "Massachusetts" at bounding box center [556, 529] width 450 height 34
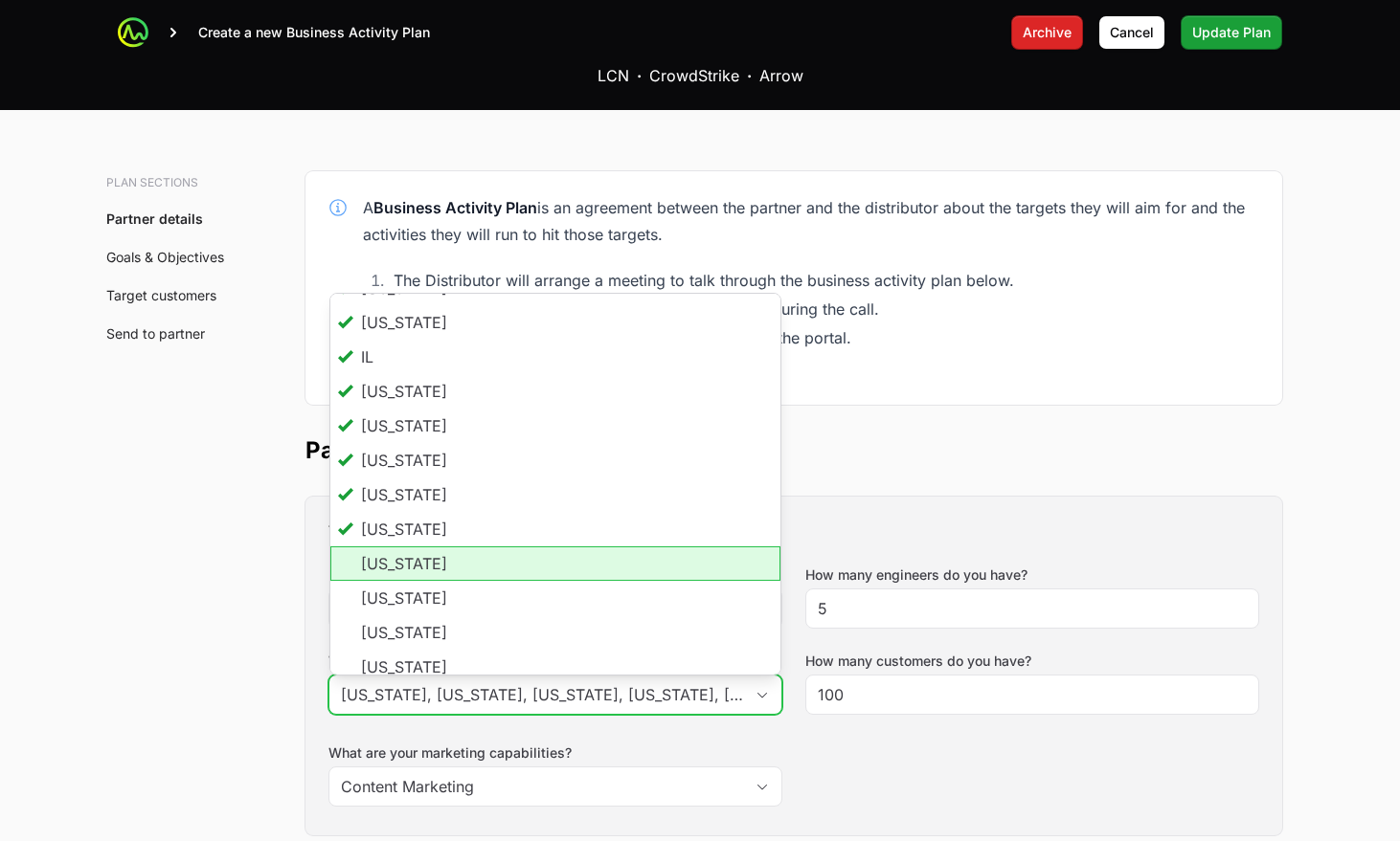
drag, startPoint x: 382, startPoint y: 415, endPoint x: 382, endPoint y: 429, distance: 14.0
click at [382, 547] on li "Maryland" at bounding box center [556, 563] width 450 height 34
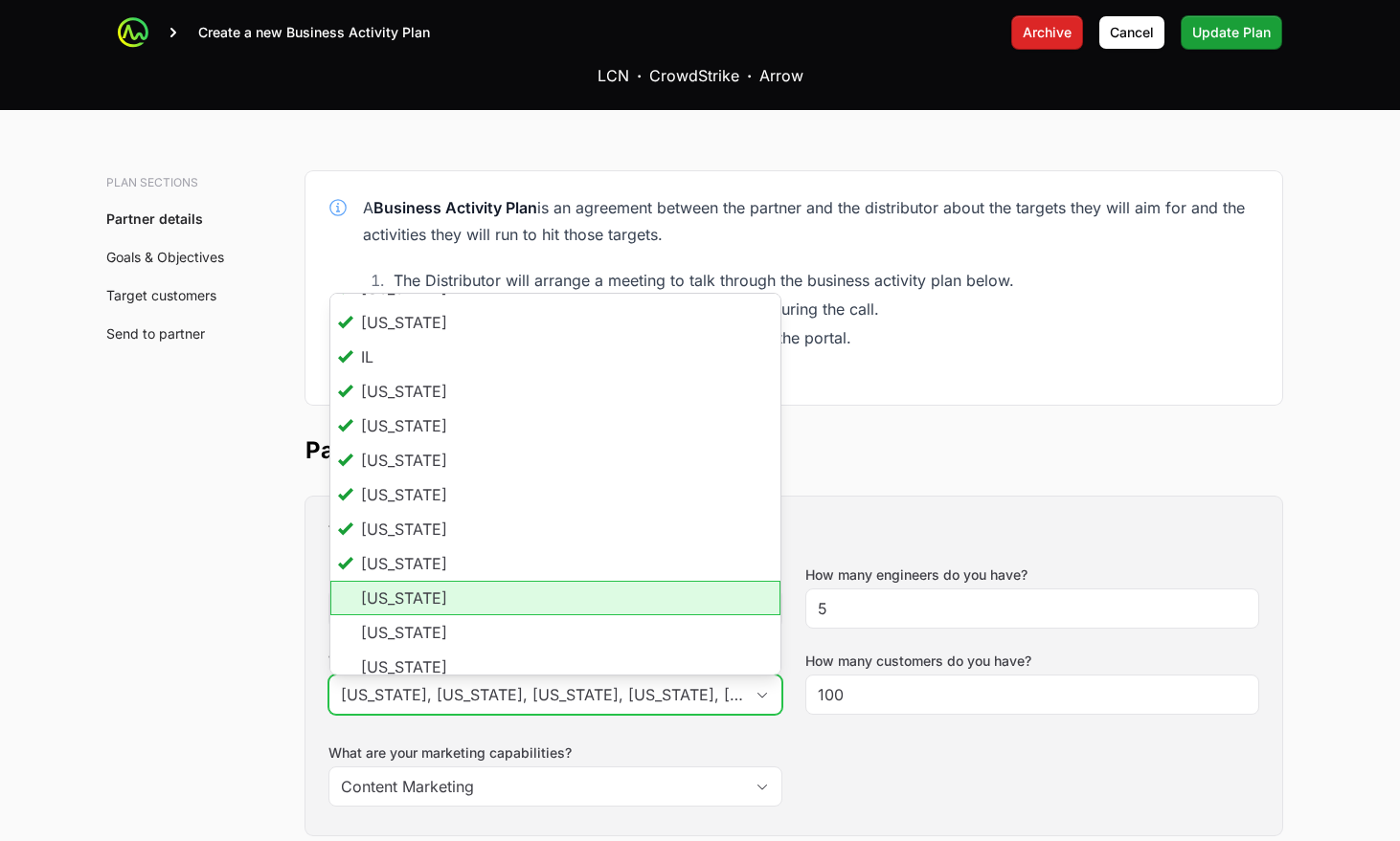
drag, startPoint x: 381, startPoint y: 444, endPoint x: 383, endPoint y: 467, distance: 23.1
click at [382, 581] on li "Maine" at bounding box center [556, 598] width 450 height 34
click at [386, 615] on li "Michigan" at bounding box center [556, 632] width 450 height 34
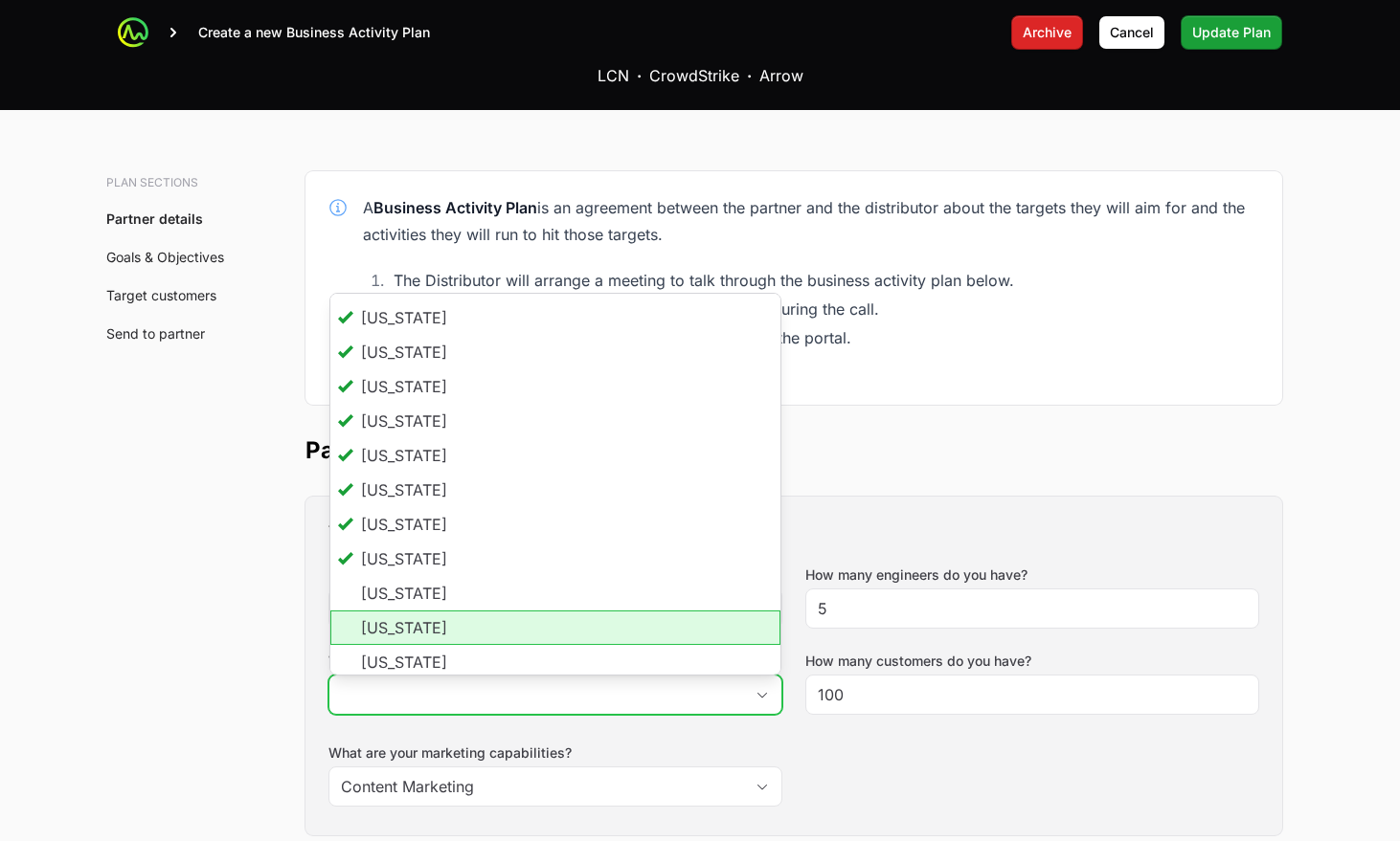
scroll to position [529, 0]
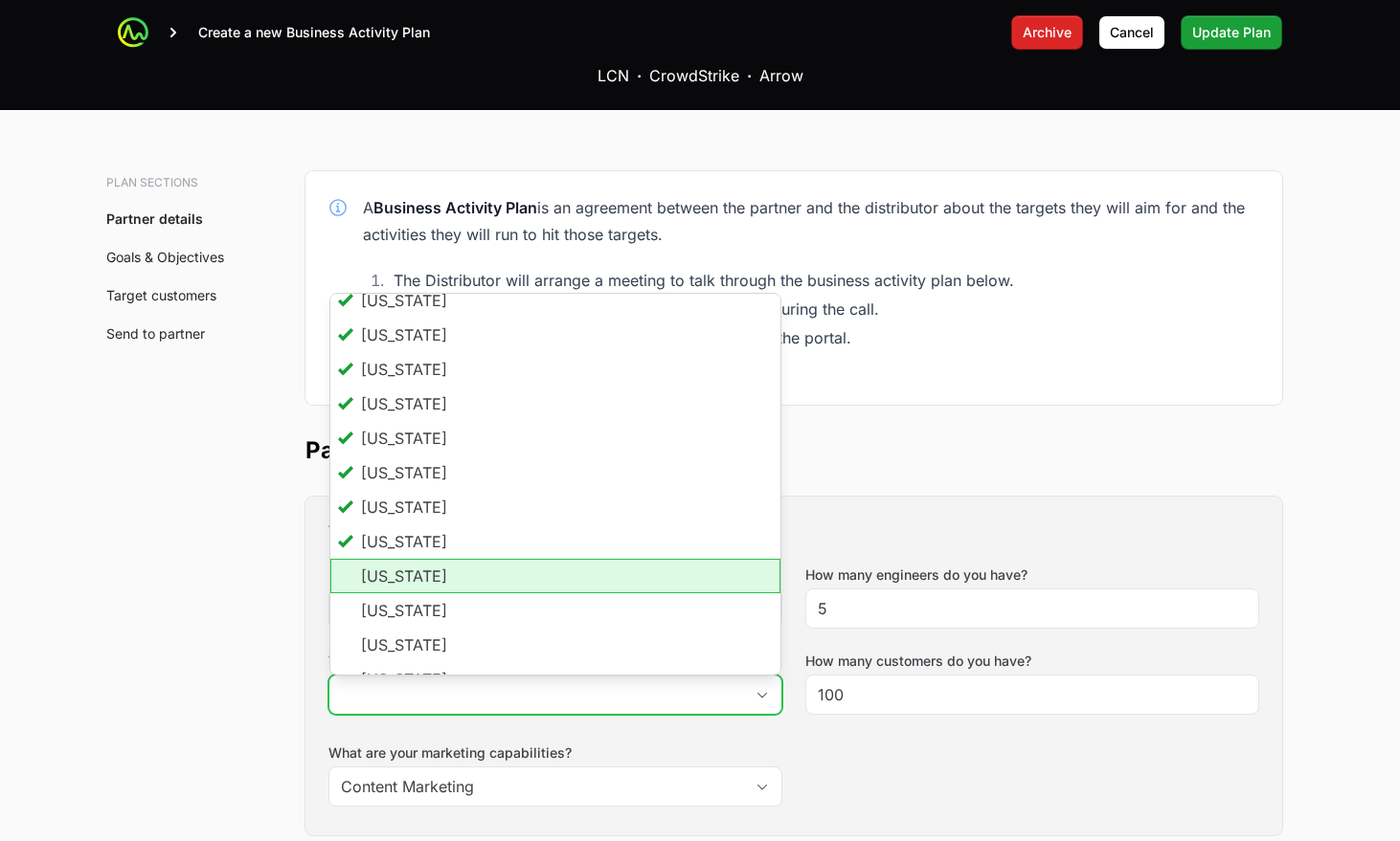
drag, startPoint x: 438, startPoint y: 437, endPoint x: 431, endPoint y: 446, distance: 11.4
click at [436, 559] on li "Minnesota" at bounding box center [556, 576] width 450 height 34
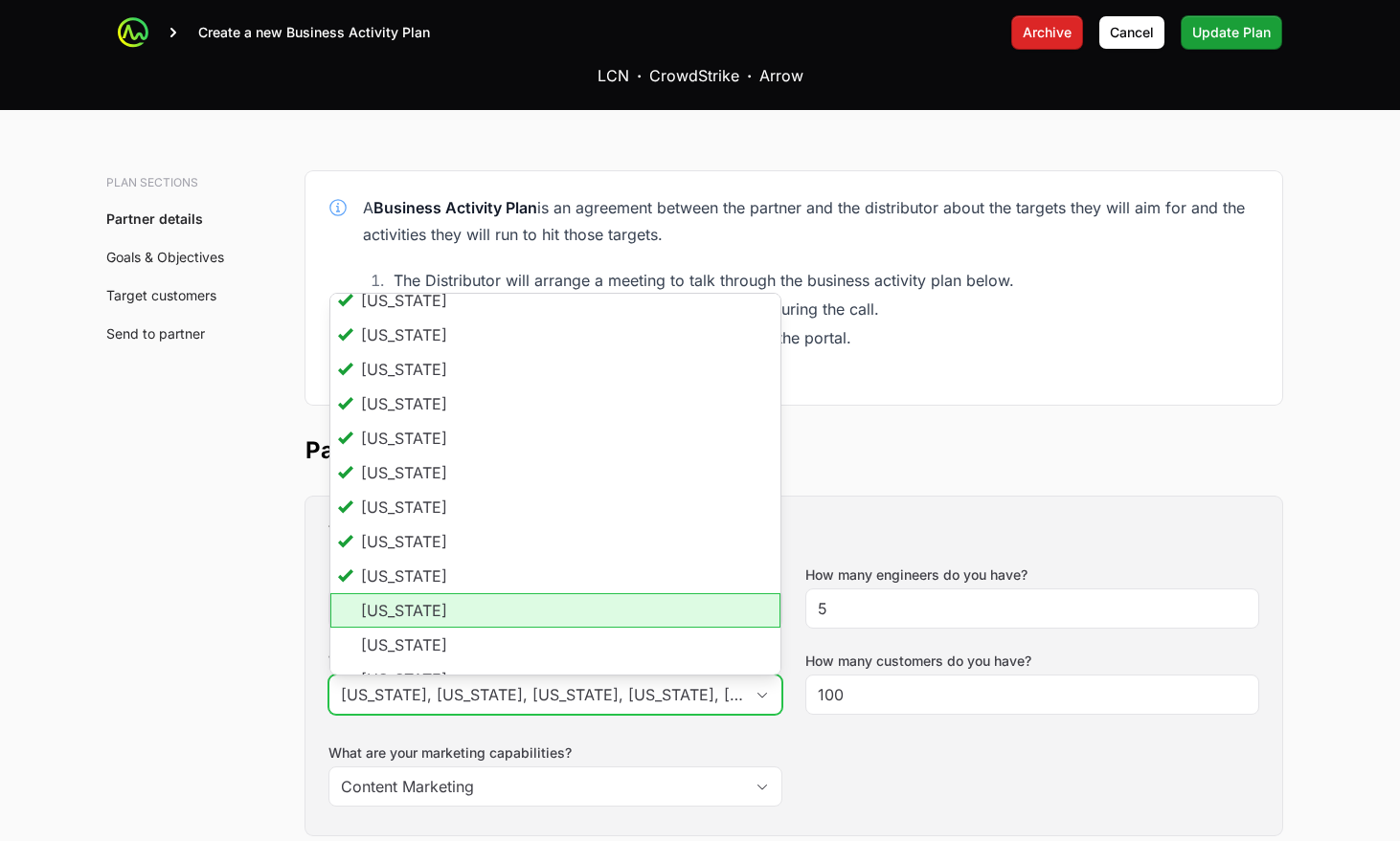
drag, startPoint x: 423, startPoint y: 466, endPoint x: 421, endPoint y: 485, distance: 19.1
click at [423, 594] on li "Missouri" at bounding box center [556, 610] width 450 height 34
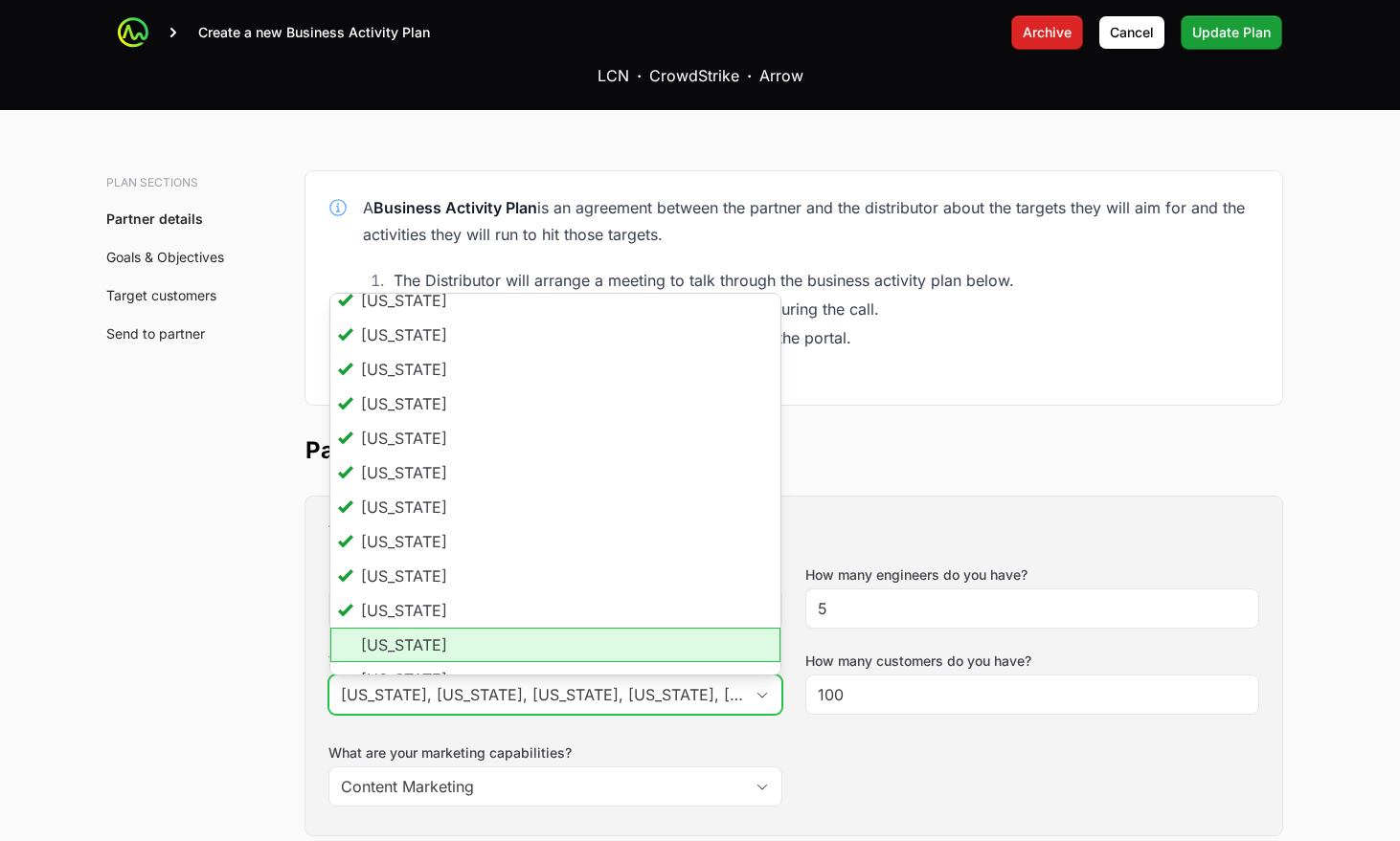
click at [421, 628] on li "Mississippi" at bounding box center [556, 644] width 450 height 34
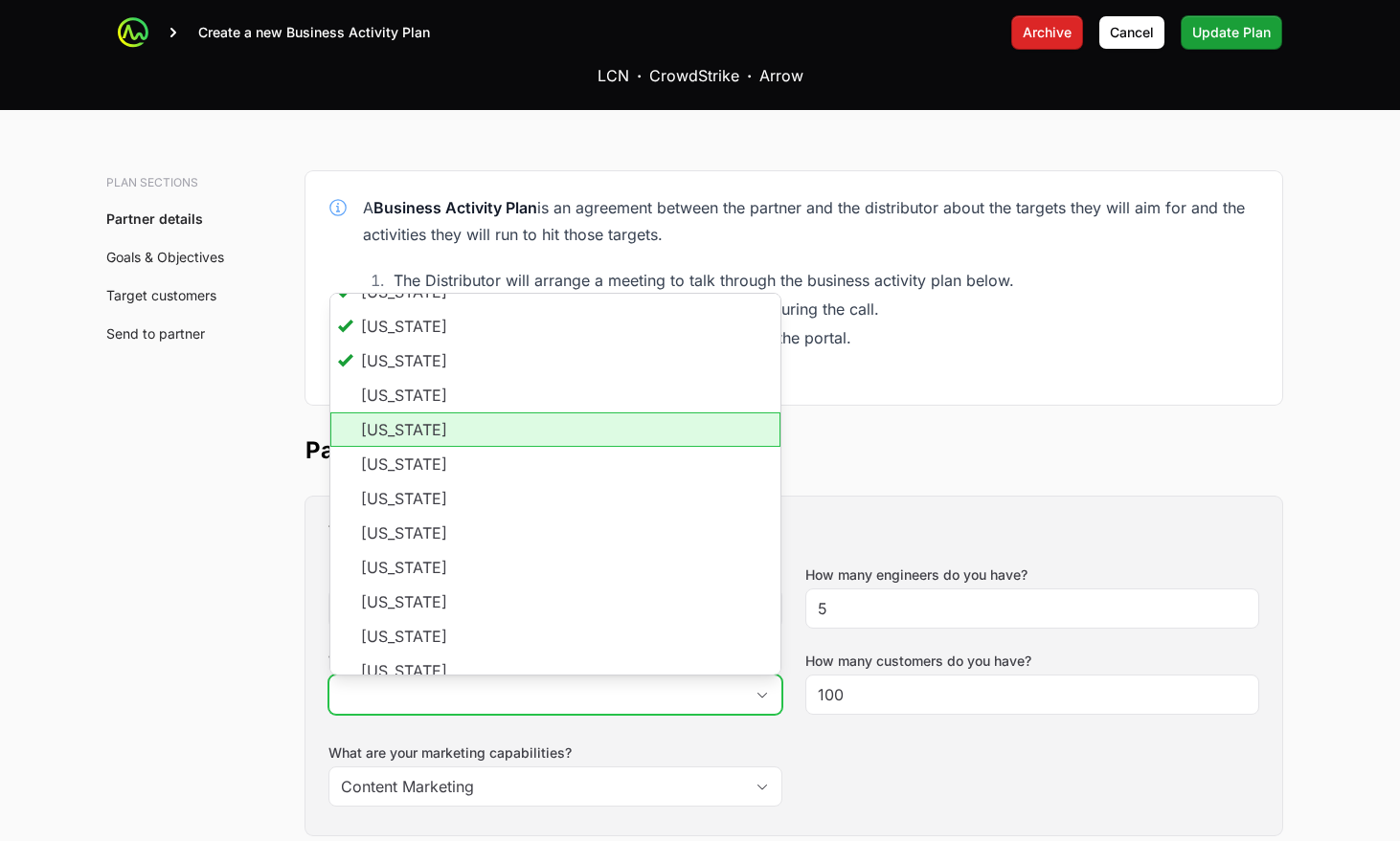
scroll to position [822, 0]
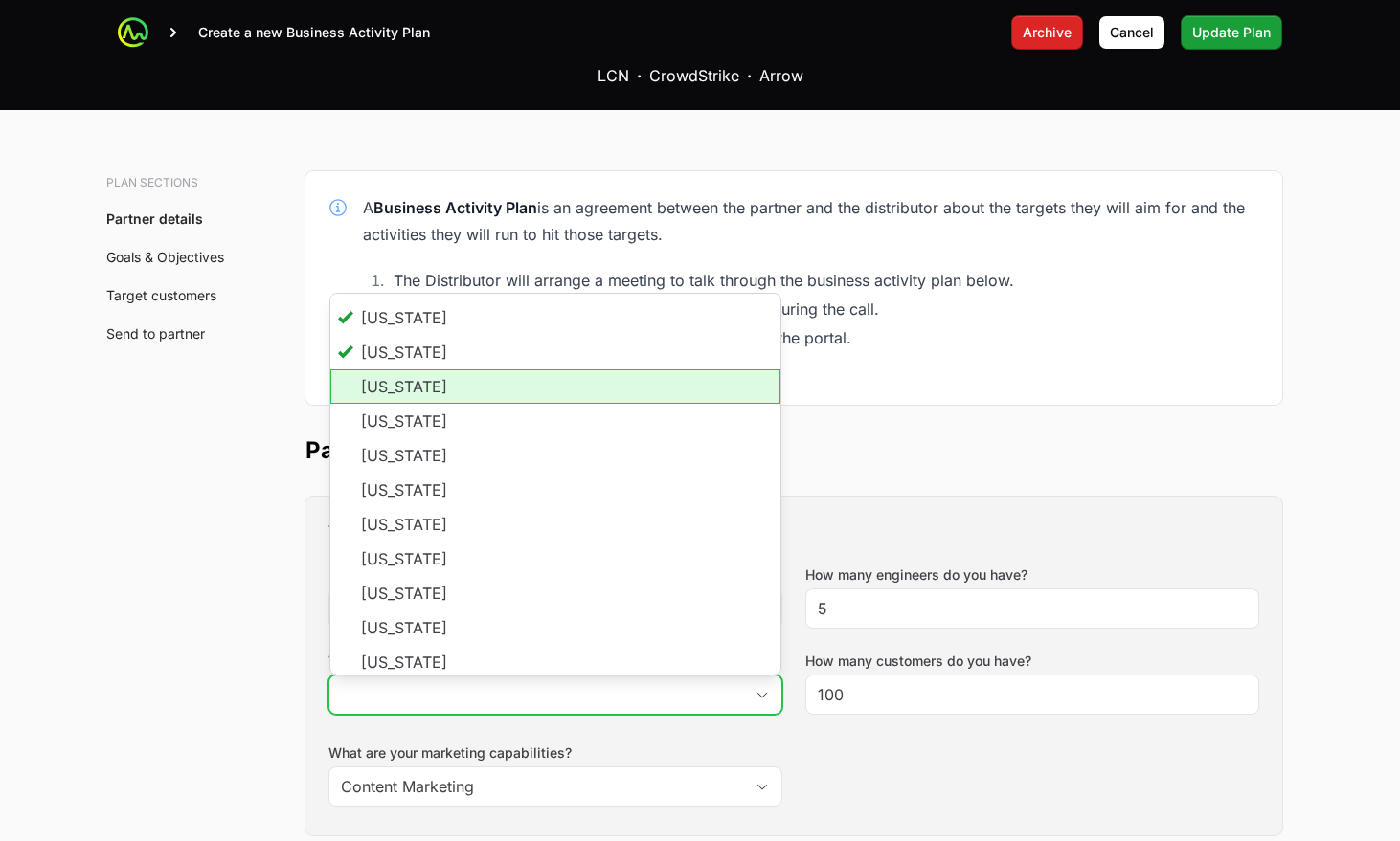
click at [419, 370] on li "Montana" at bounding box center [556, 386] width 450 height 34
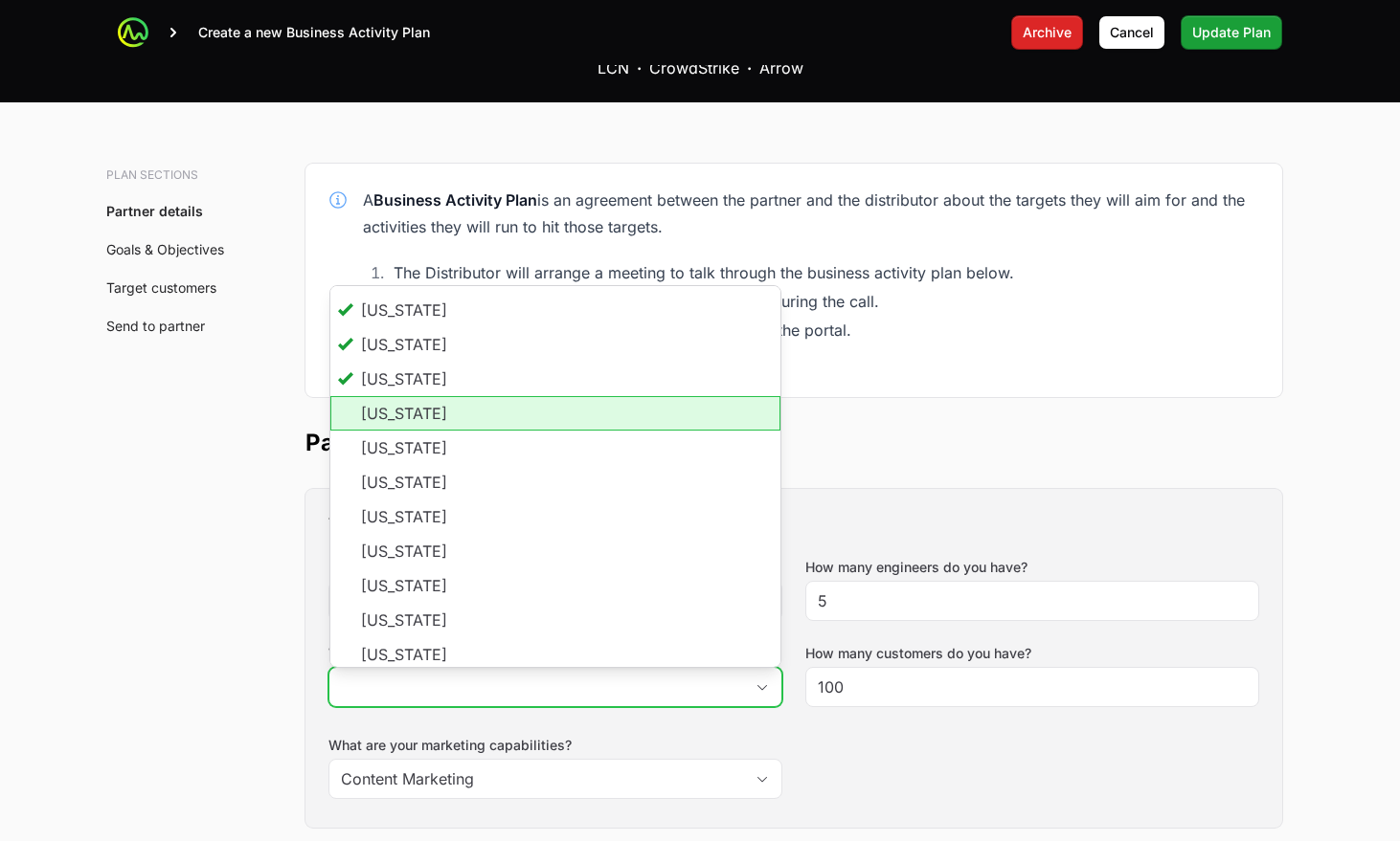
scroll to position [0, 0]
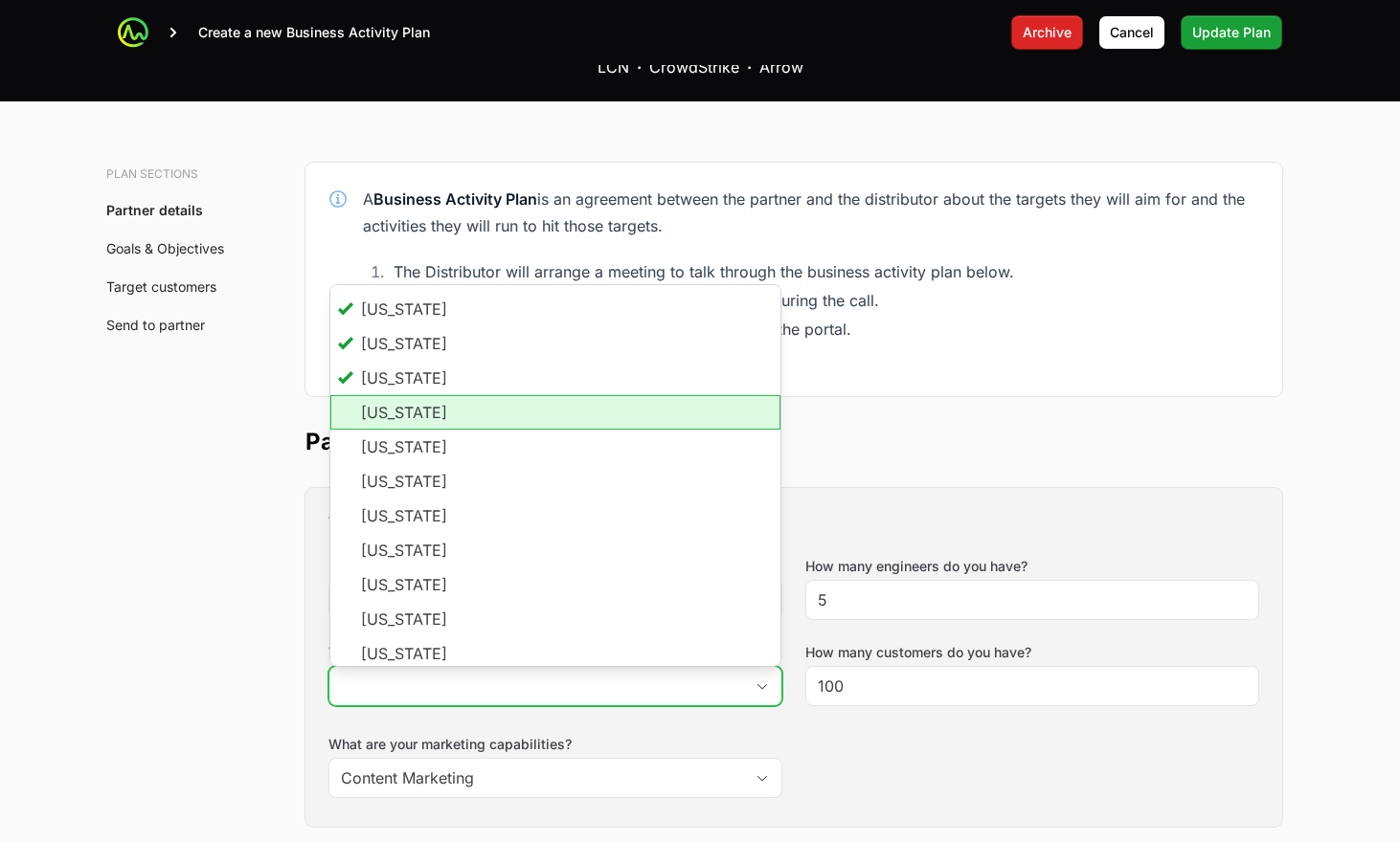
click at [409, 395] on li "North Carolina" at bounding box center [556, 412] width 450 height 34
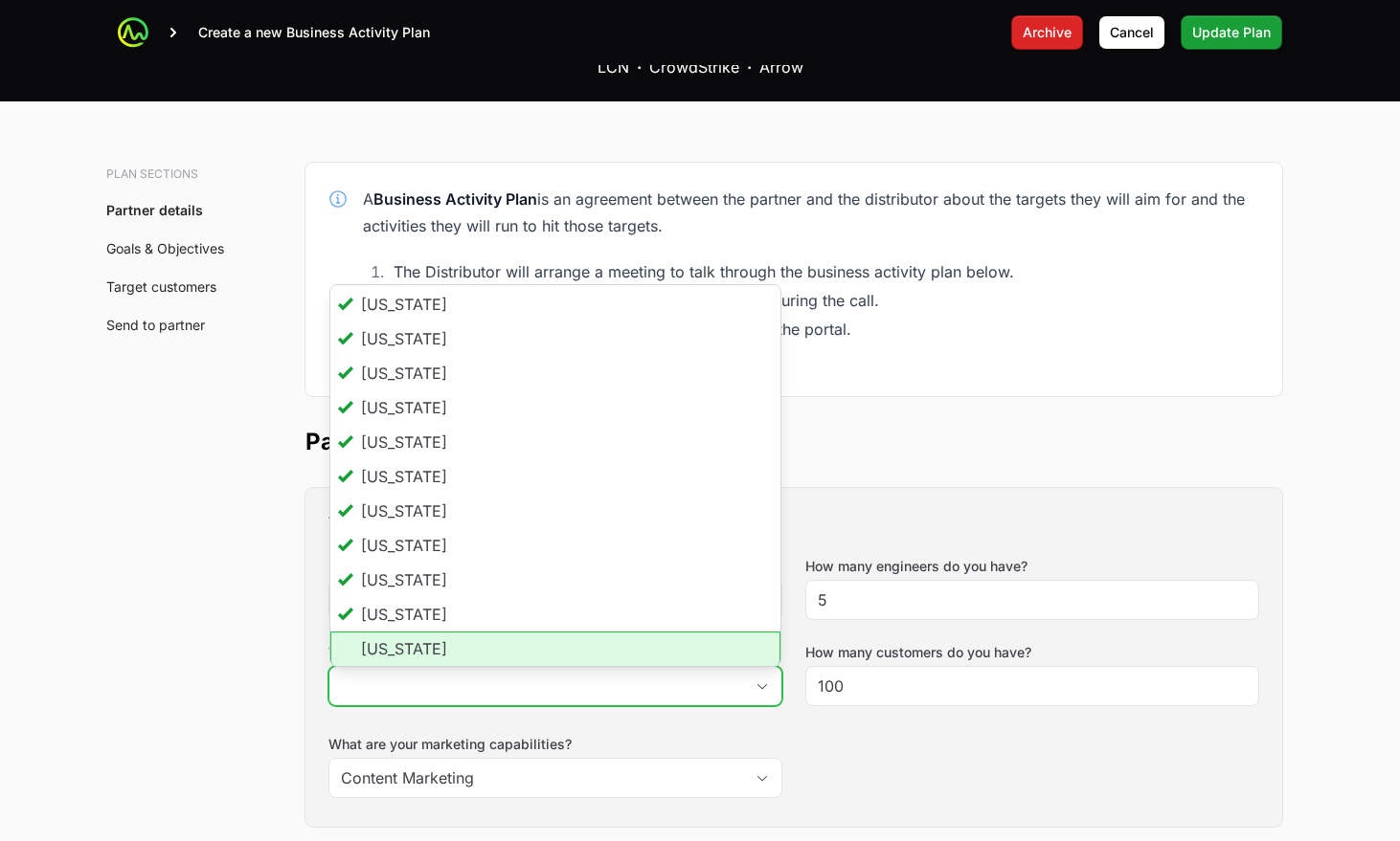
click at [385, 632] on li "Wyoming" at bounding box center [556, 649] width 450 height 36
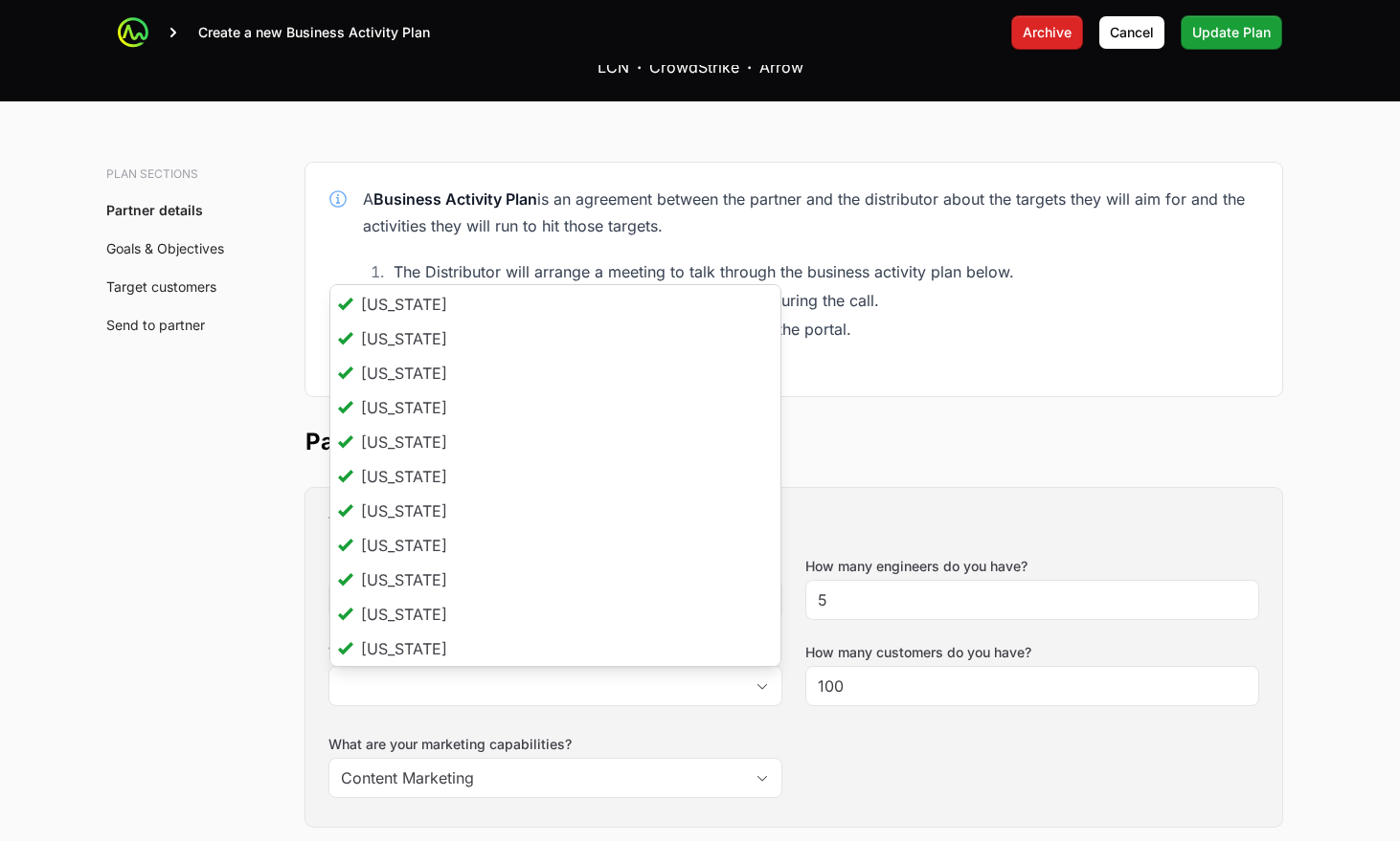
type input "California, Alaska, Alabama, Arkansas, Arizona, Colorado, Connecticut, District…"
click at [865, 572] on div "Tell us about your business How many salespeople do you have? 6 How many engine…" at bounding box center [793, 657] width 976 height 339
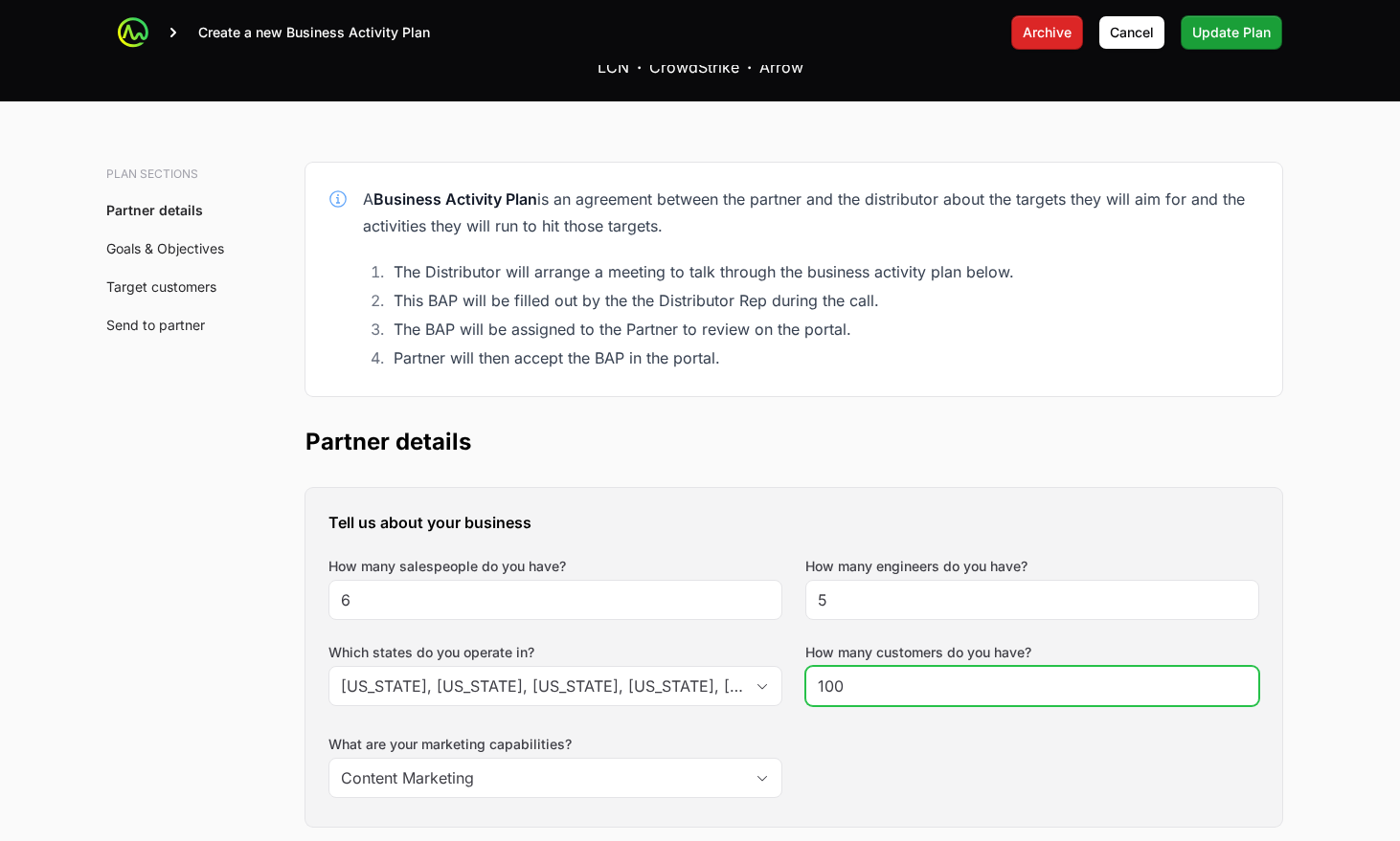
click at [860, 675] on input "100" at bounding box center [1032, 686] width 429 height 22
click at [861, 675] on input "100" at bounding box center [1032, 686] width 429 height 22
type input "250"
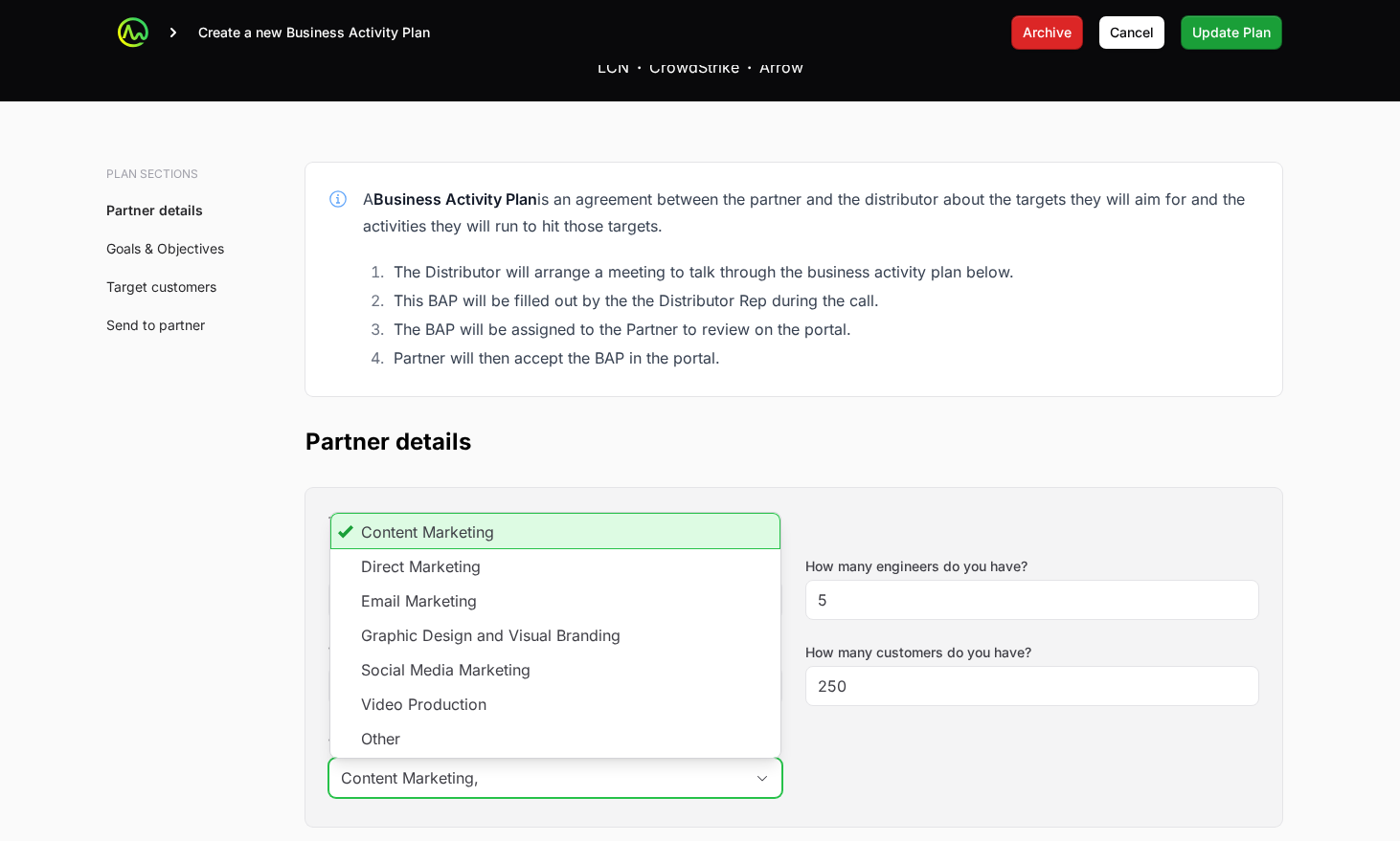
click at [734, 759] on input "Content Marketing," at bounding box center [536, 777] width 414 height 38
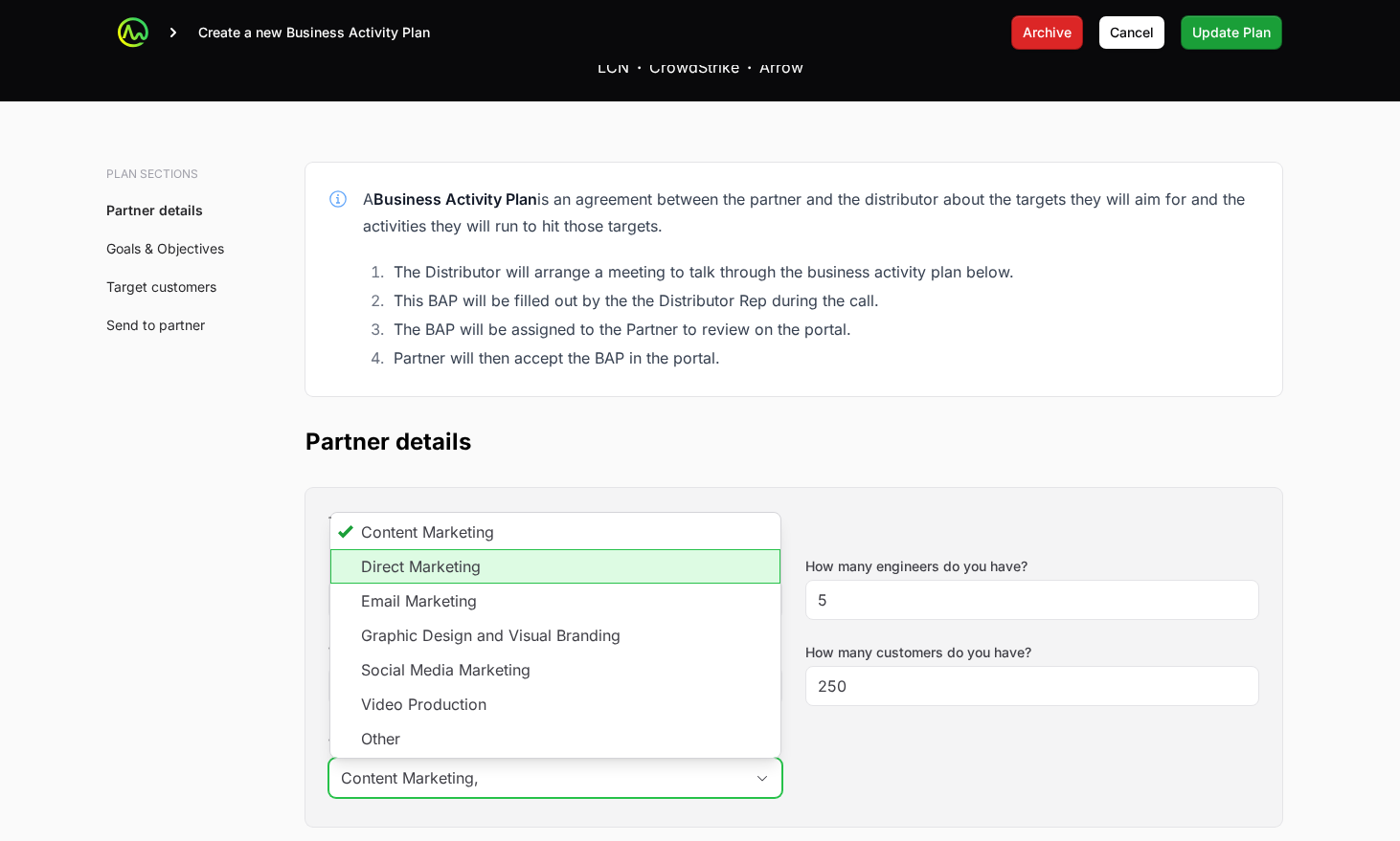
drag, startPoint x: 436, startPoint y: 432, endPoint x: 430, endPoint y: 453, distance: 21.8
click at [434, 550] on li "Direct Marketing" at bounding box center [556, 566] width 450 height 34
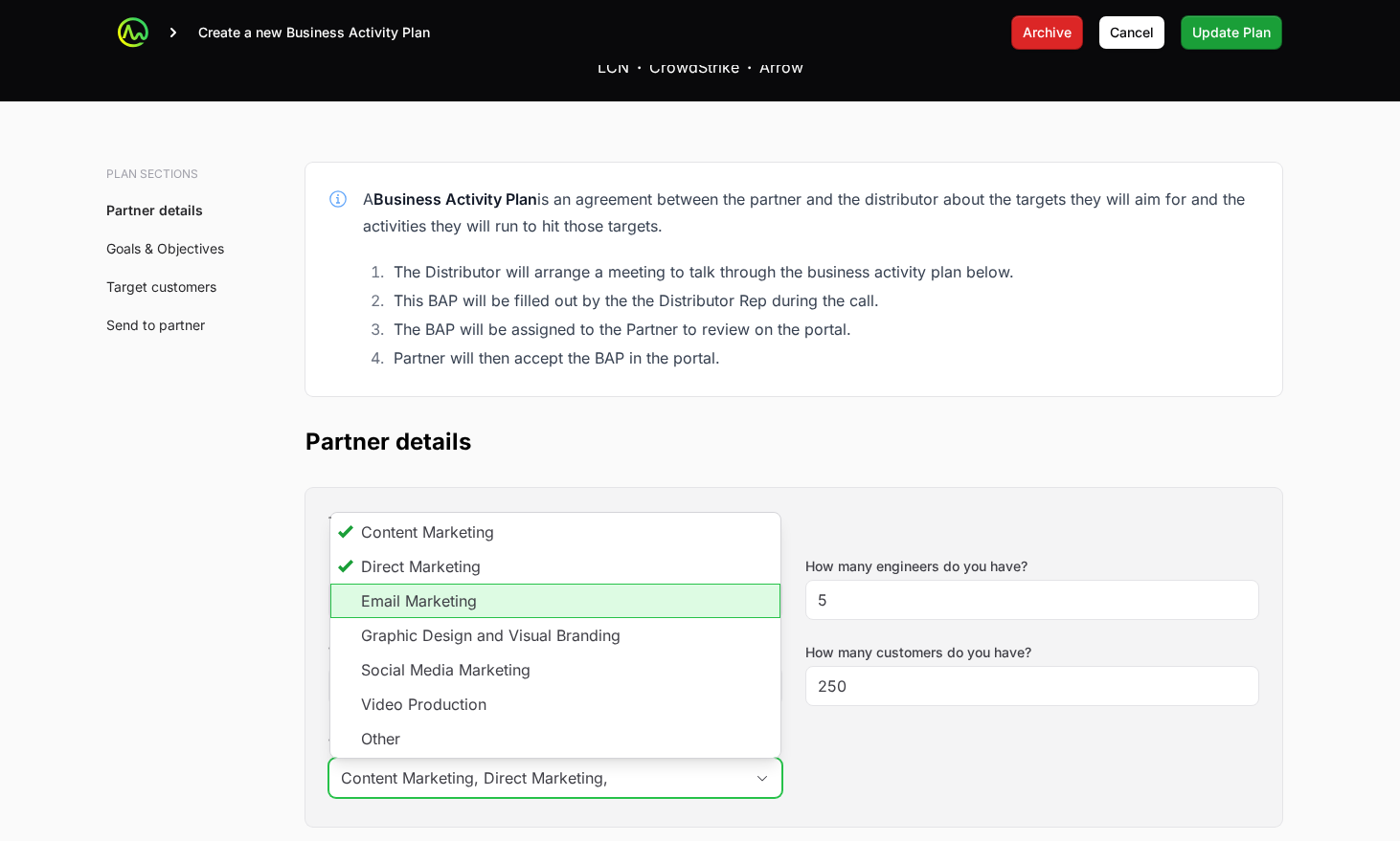
click at [430, 584] on li "Email Marketing" at bounding box center [556, 600] width 450 height 34
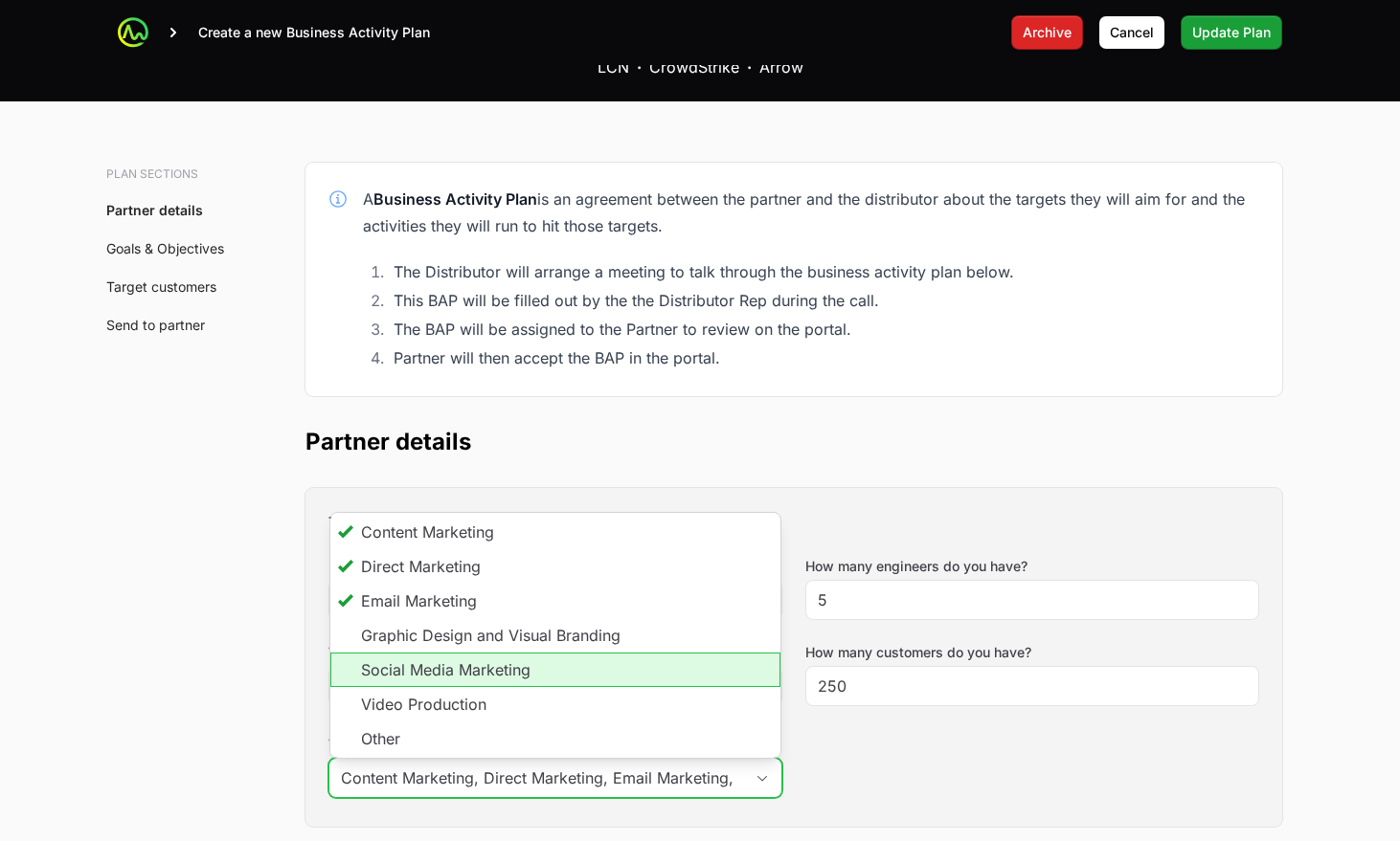
drag, startPoint x: 429, startPoint y: 530, endPoint x: 430, endPoint y: 545, distance: 15.0
click at [428, 653] on li "Social Media Marketing" at bounding box center [556, 670] width 450 height 34
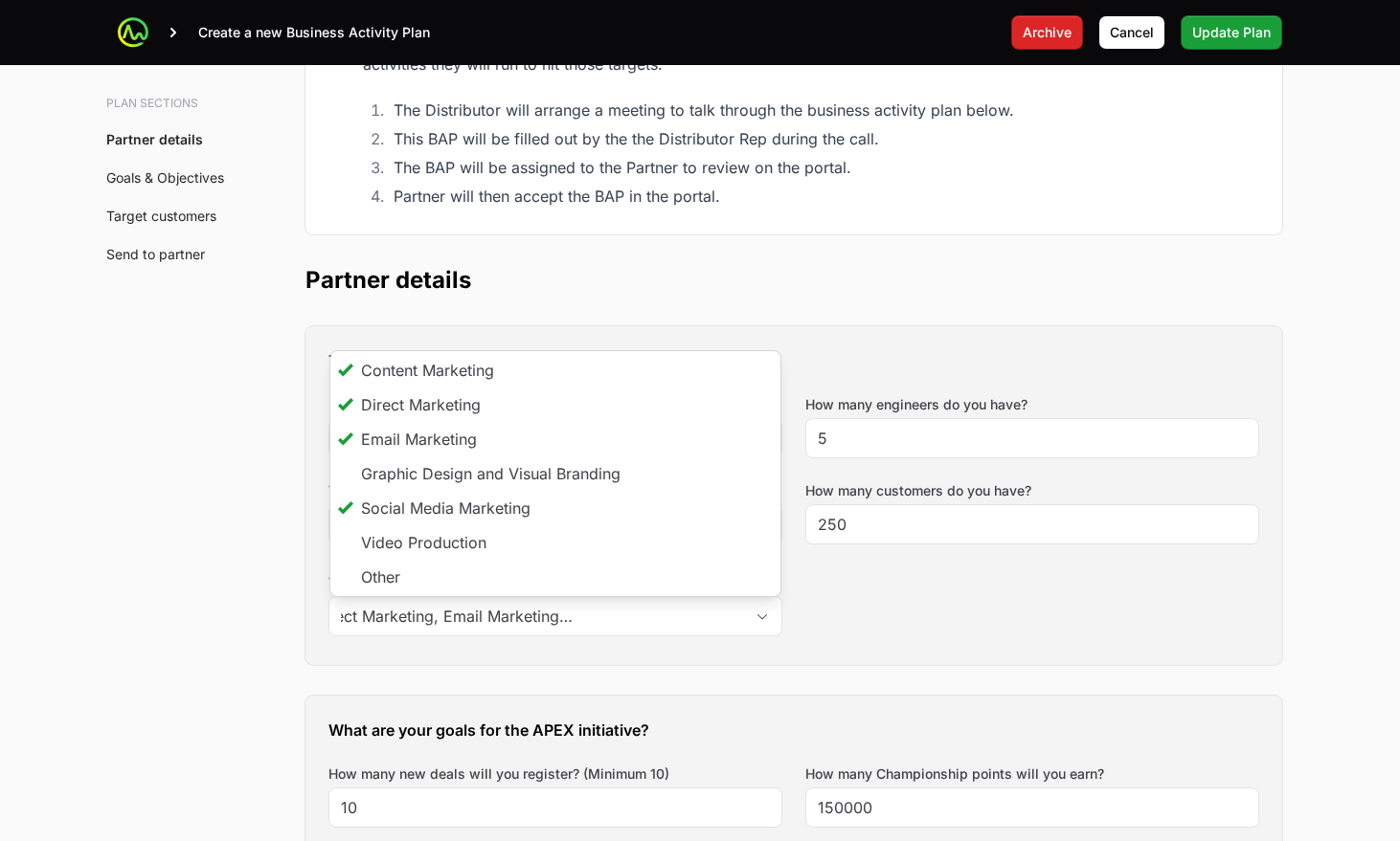
type input "Content Marketing, Direct Marketing, Email Marketing, Social Media Marketing"
drag, startPoint x: 572, startPoint y: 586, endPoint x: 393, endPoint y: 591, distance: 179.1
click at [571, 719] on h3 "What are your goals for the APEX initiative?" at bounding box center [793, 730] width 930 height 22
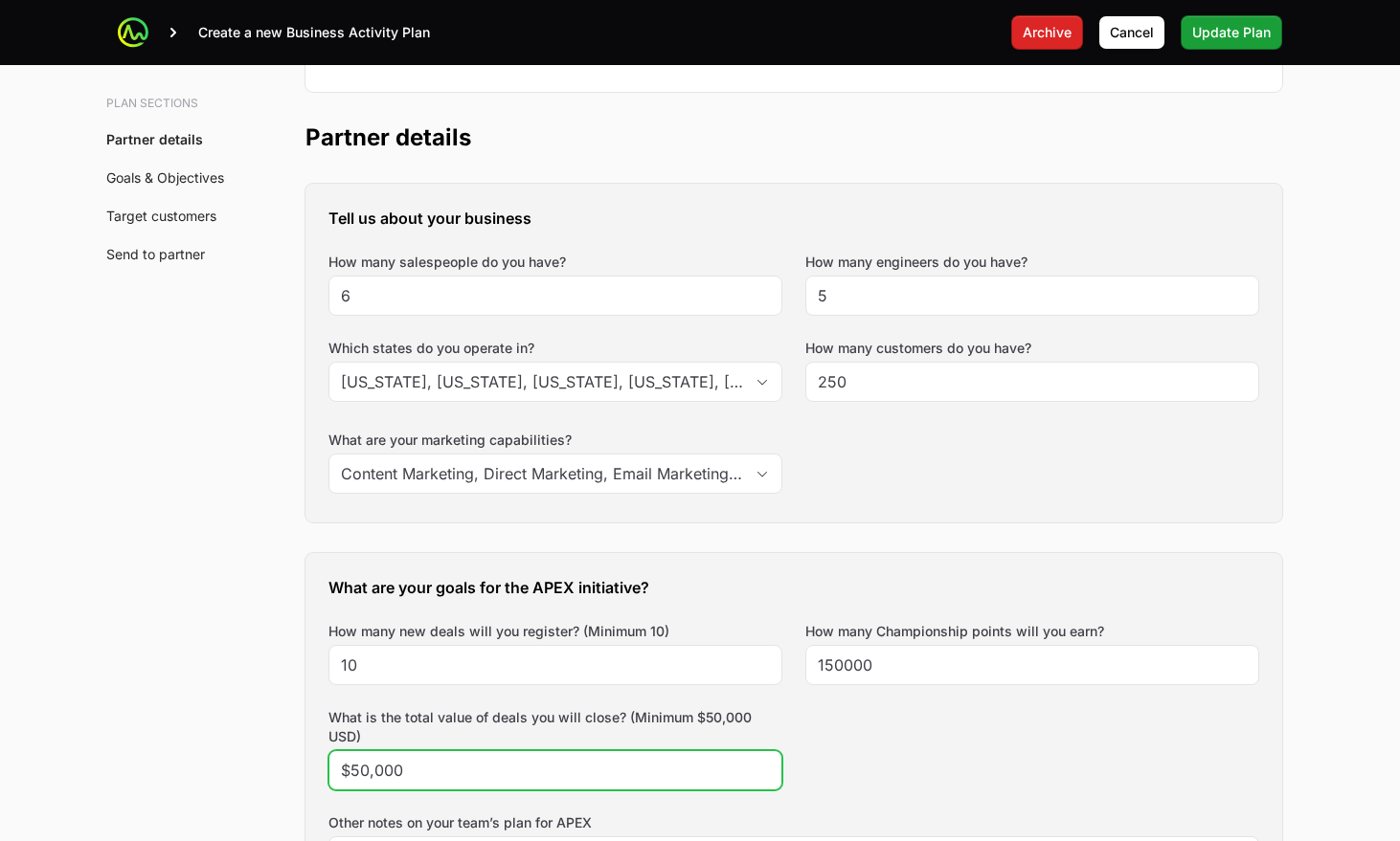
click at [437, 759] on input "$50,000" at bounding box center [555, 770] width 429 height 22
type input "$1,000,000"
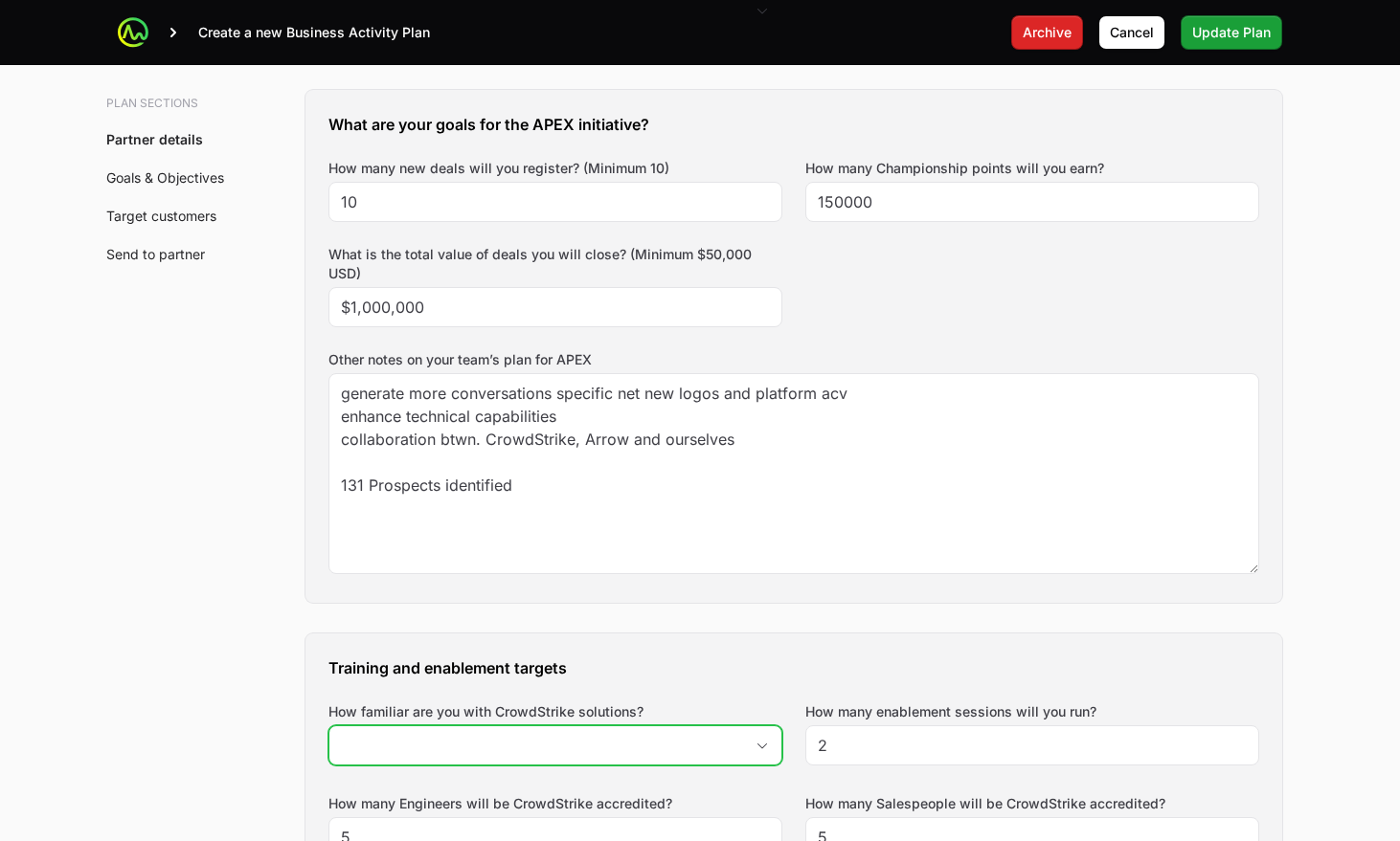
click at [361, 727] on input "How familiar are you with CrowdStrike solutions?" at bounding box center [536, 745] width 414 height 38
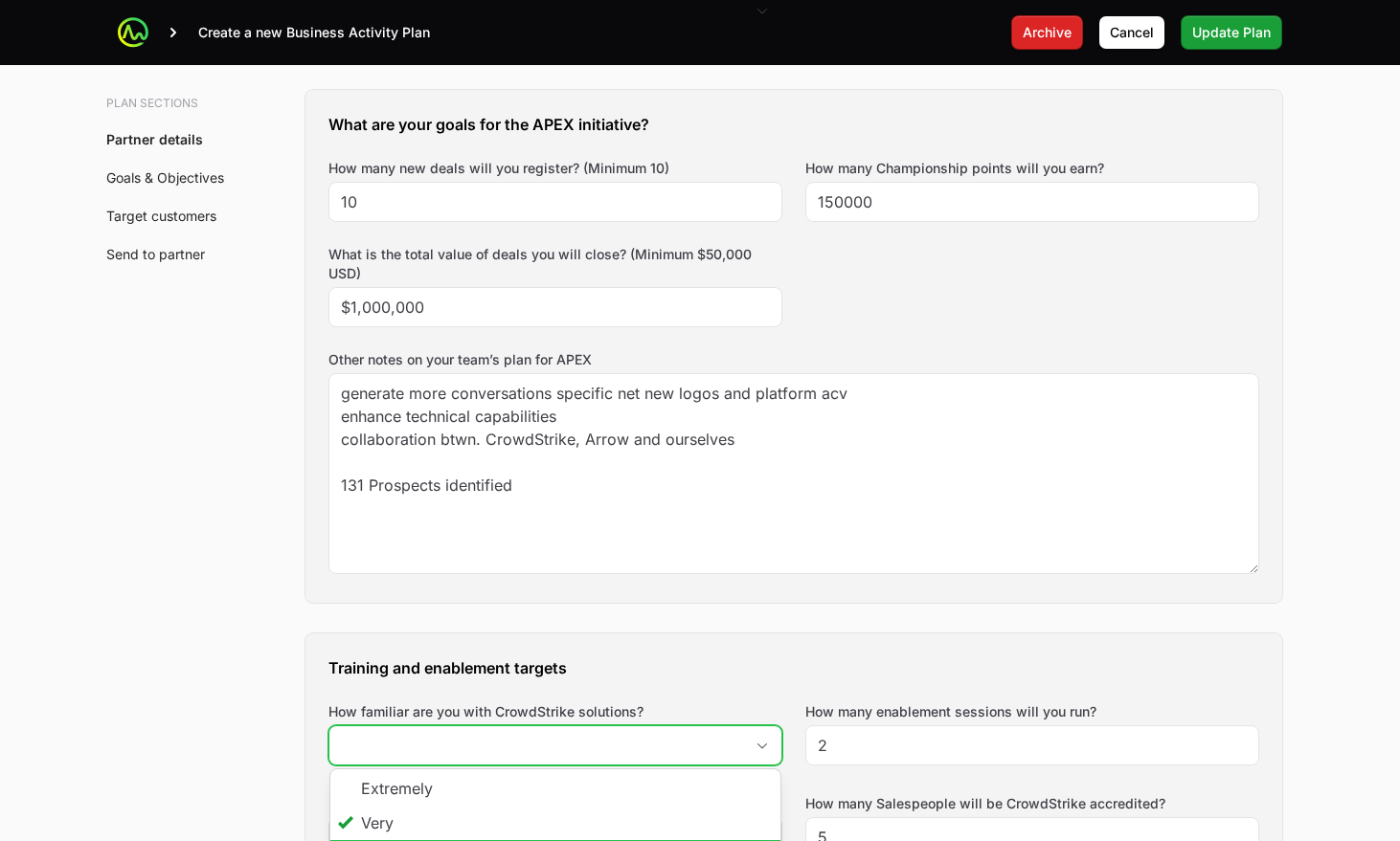
click at [401, 840] on li "Somewhat" at bounding box center [556, 857] width 450 height 34
type input "Somewhat"
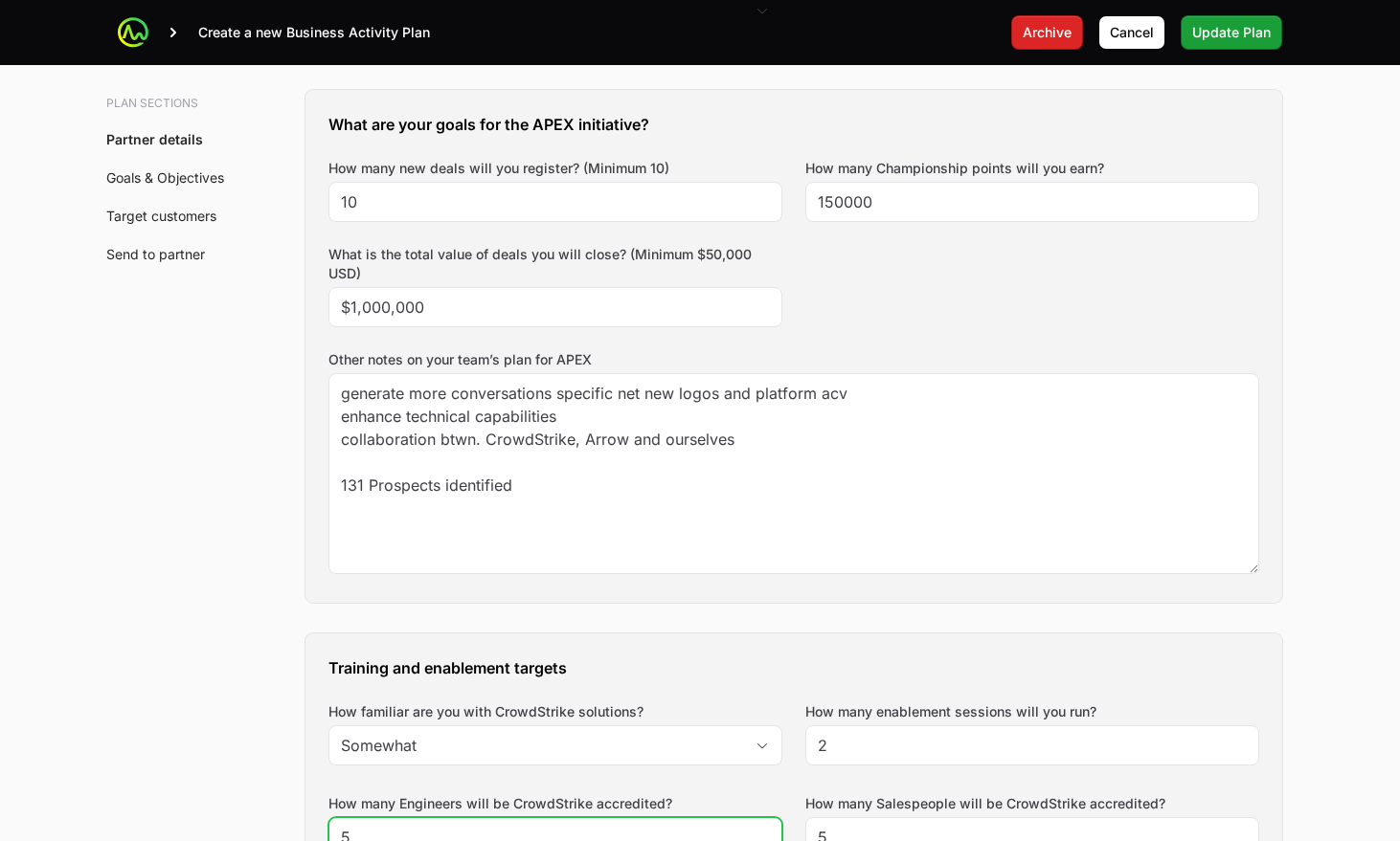
drag, startPoint x: 619, startPoint y: 676, endPoint x: 606, endPoint y: 692, distance: 20.6
click at [610, 818] on div "5" at bounding box center [556, 837] width 454 height 40
click at [606, 826] on input "5" at bounding box center [555, 837] width 429 height 22
type input "4"
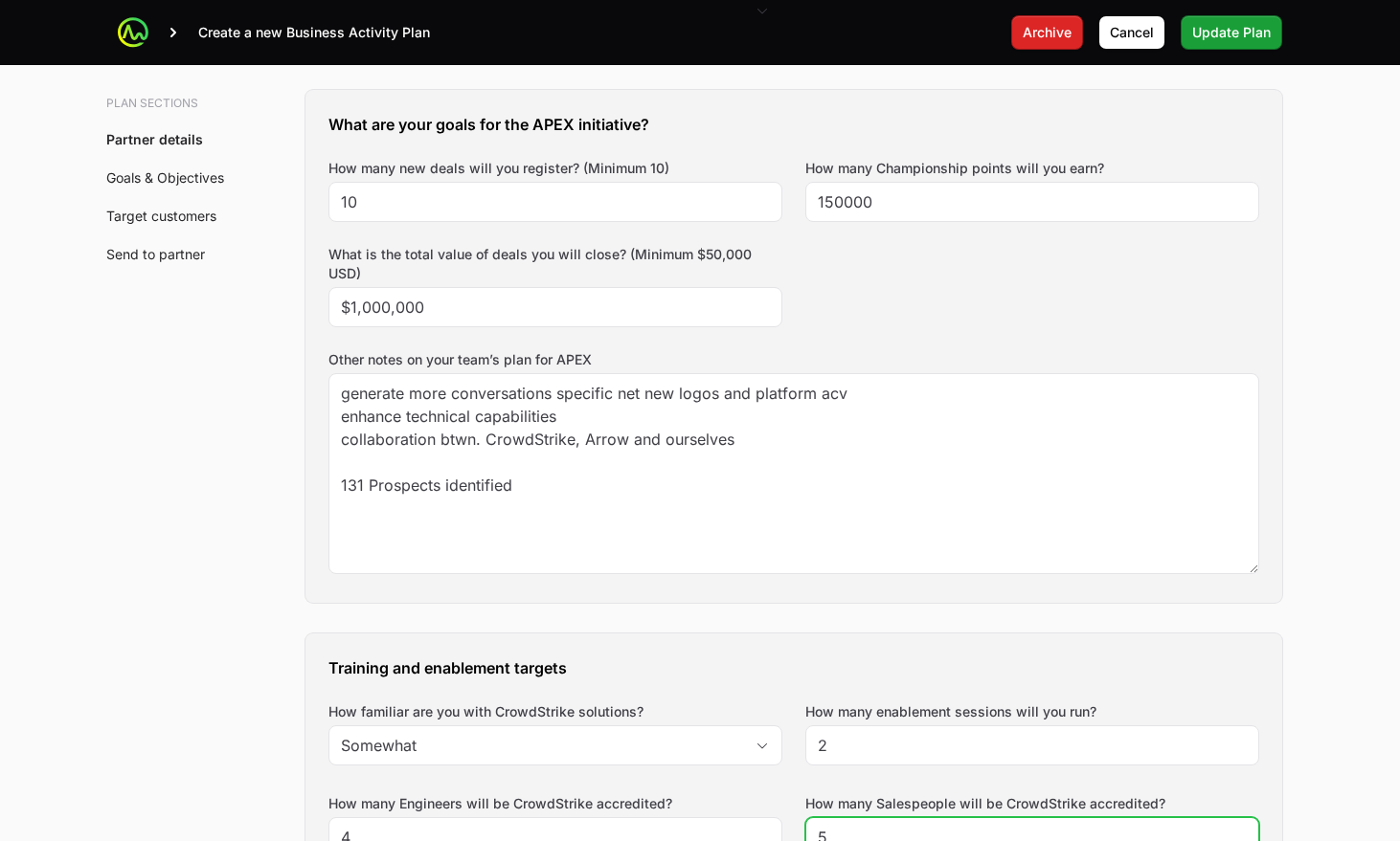
click at [863, 826] on input "5" at bounding box center [1032, 837] width 429 height 22
type input "5"
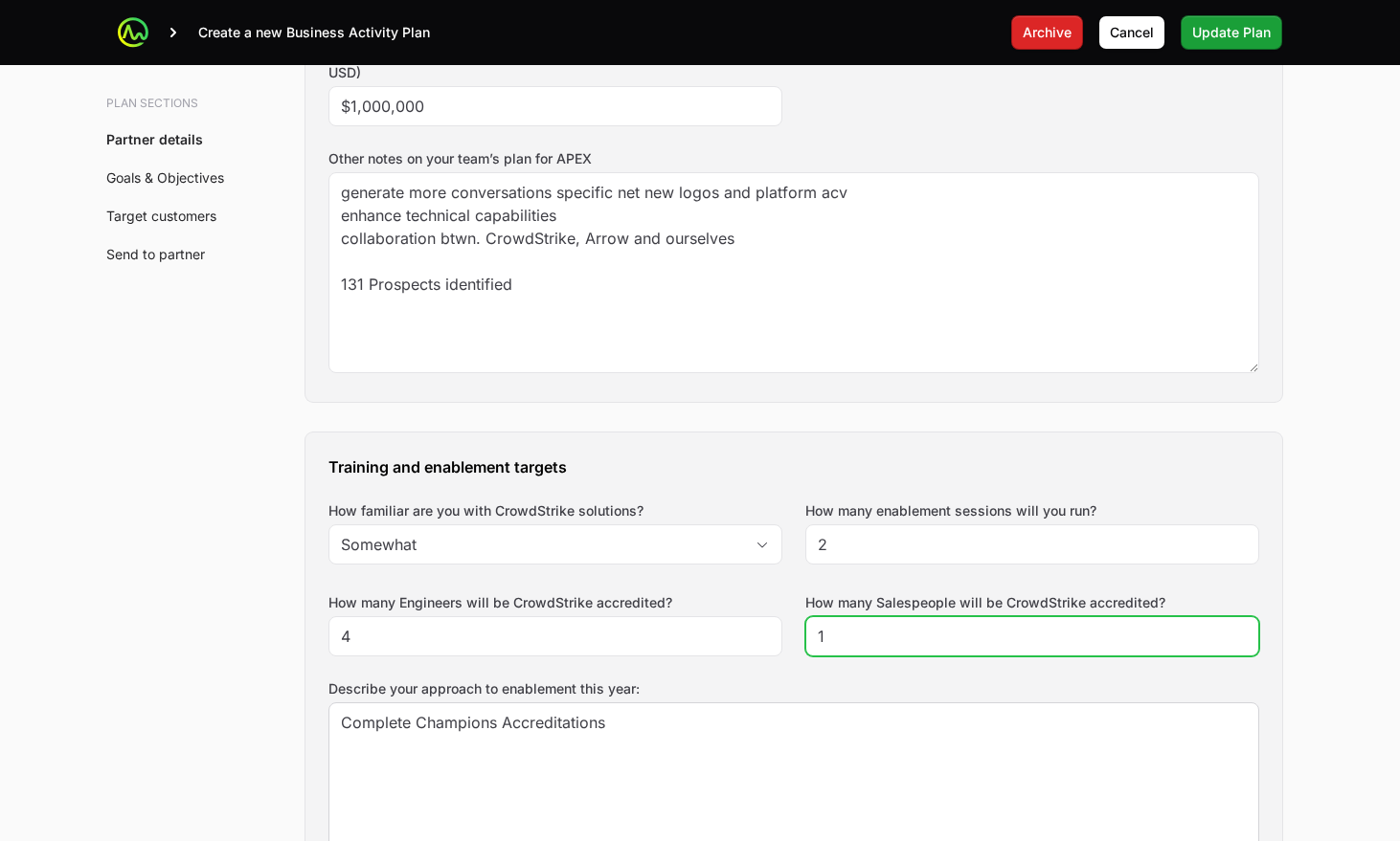
type input "1"
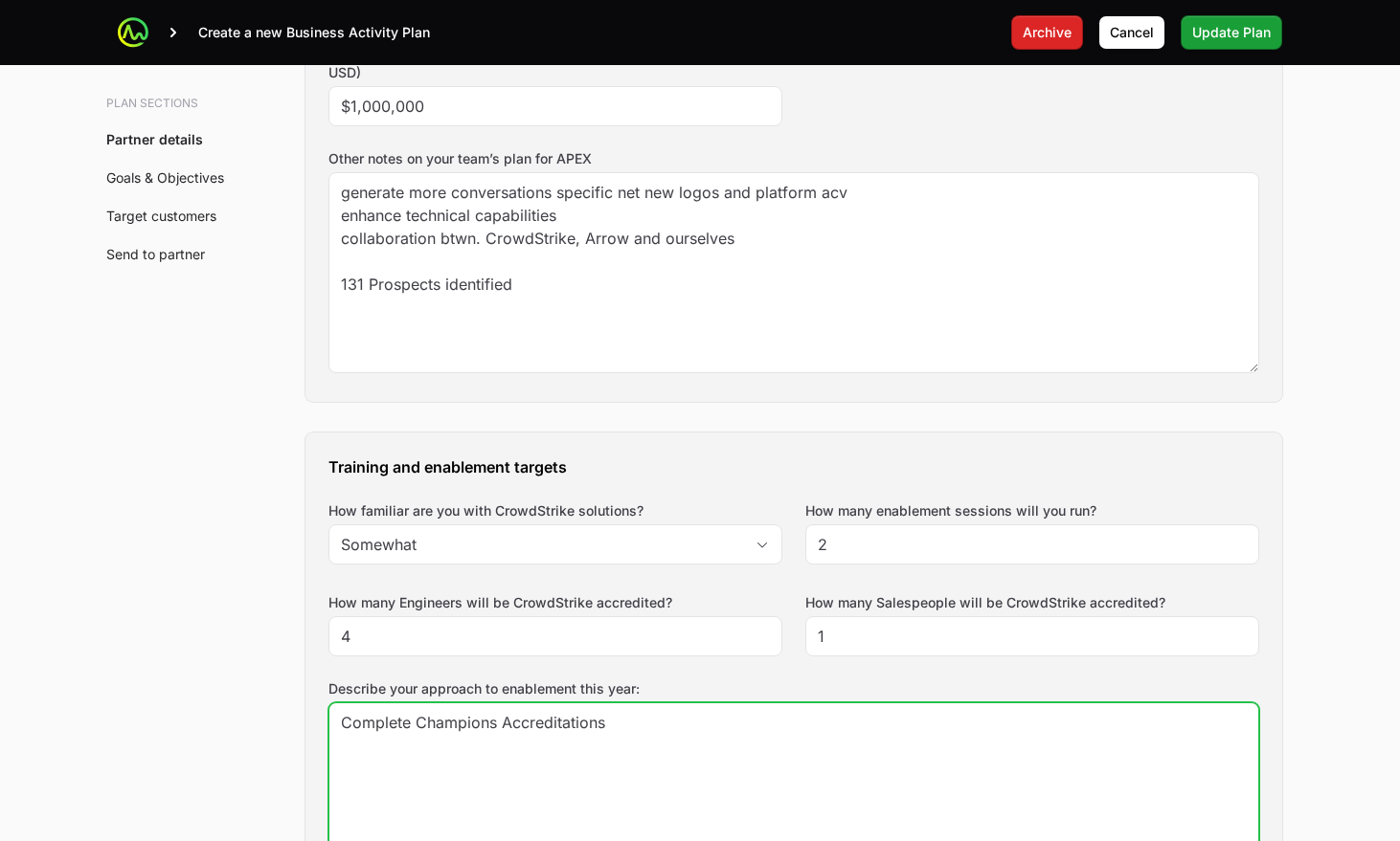
click at [795, 703] on textarea "Complete Champions Accreditations" at bounding box center [794, 803] width 929 height 199
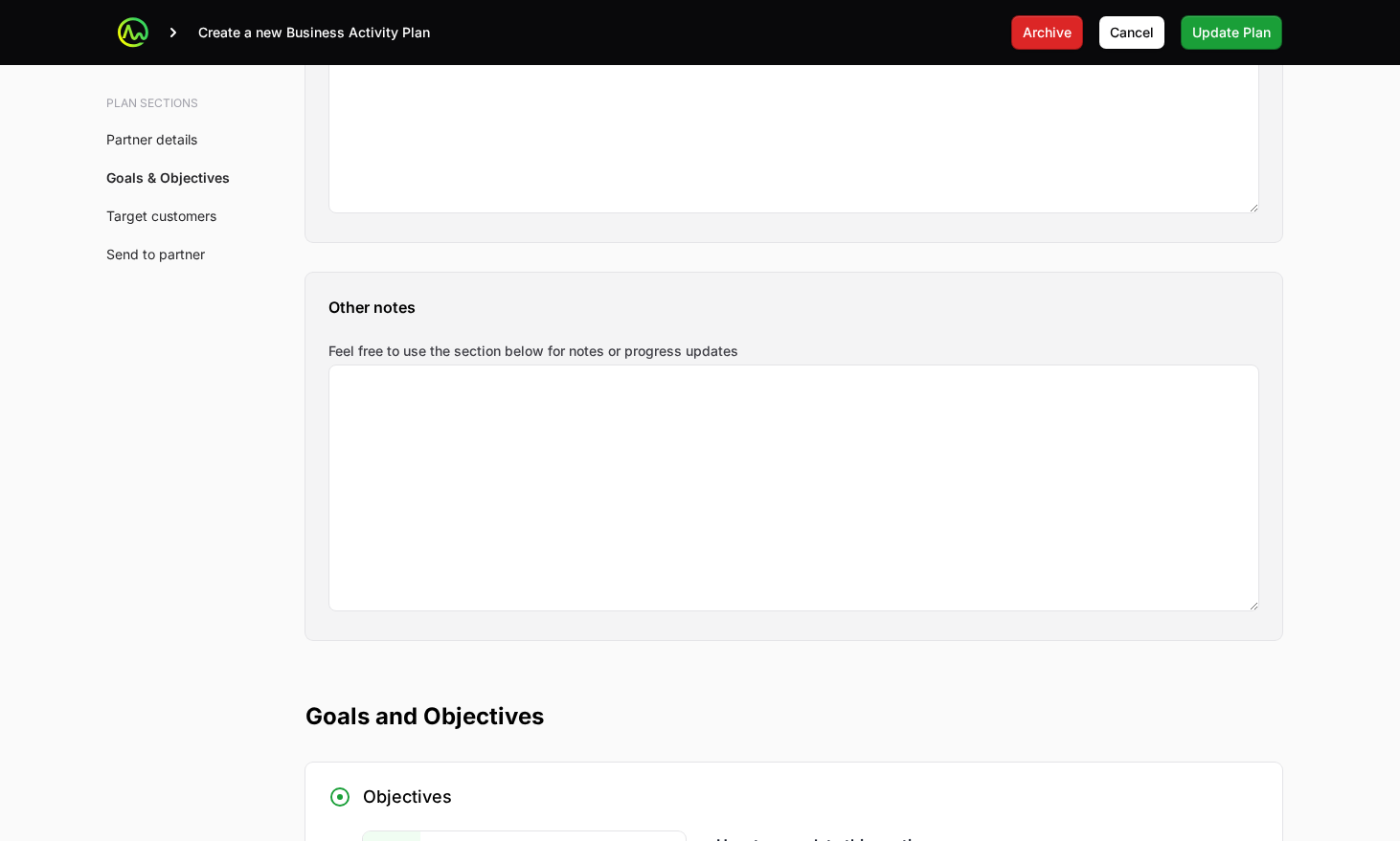
type textarea "Complete Champions Accreditations @eric to send Virtual Bootcamp"
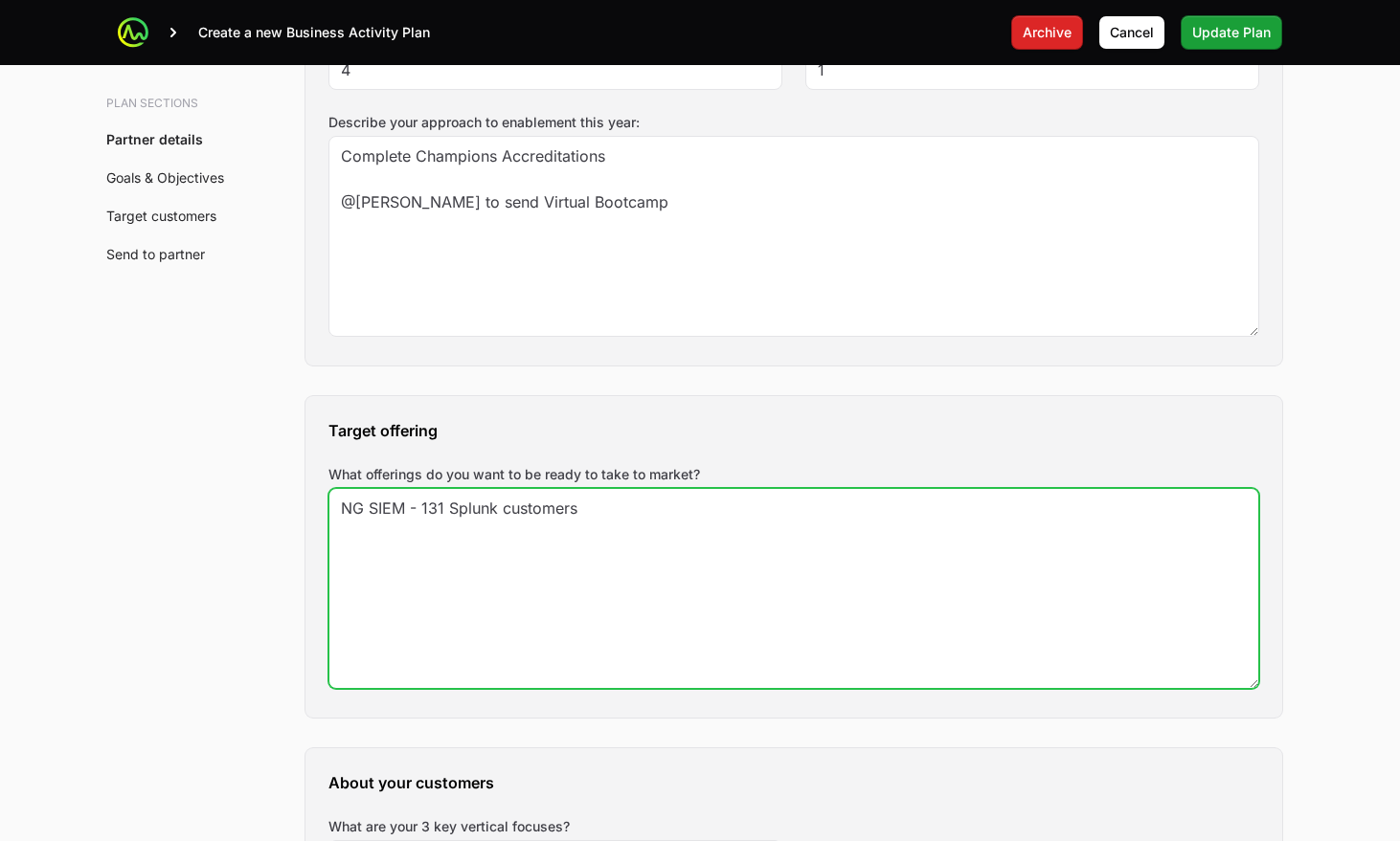
drag, startPoint x: 612, startPoint y: 372, endPoint x: 595, endPoint y: 370, distance: 17.1
click at [591, 489] on textarea "NG SIEM - 131 Splunk customers" at bounding box center [794, 589] width 929 height 199
paste textarea "Next Gen SIEM, EDR, Identity"
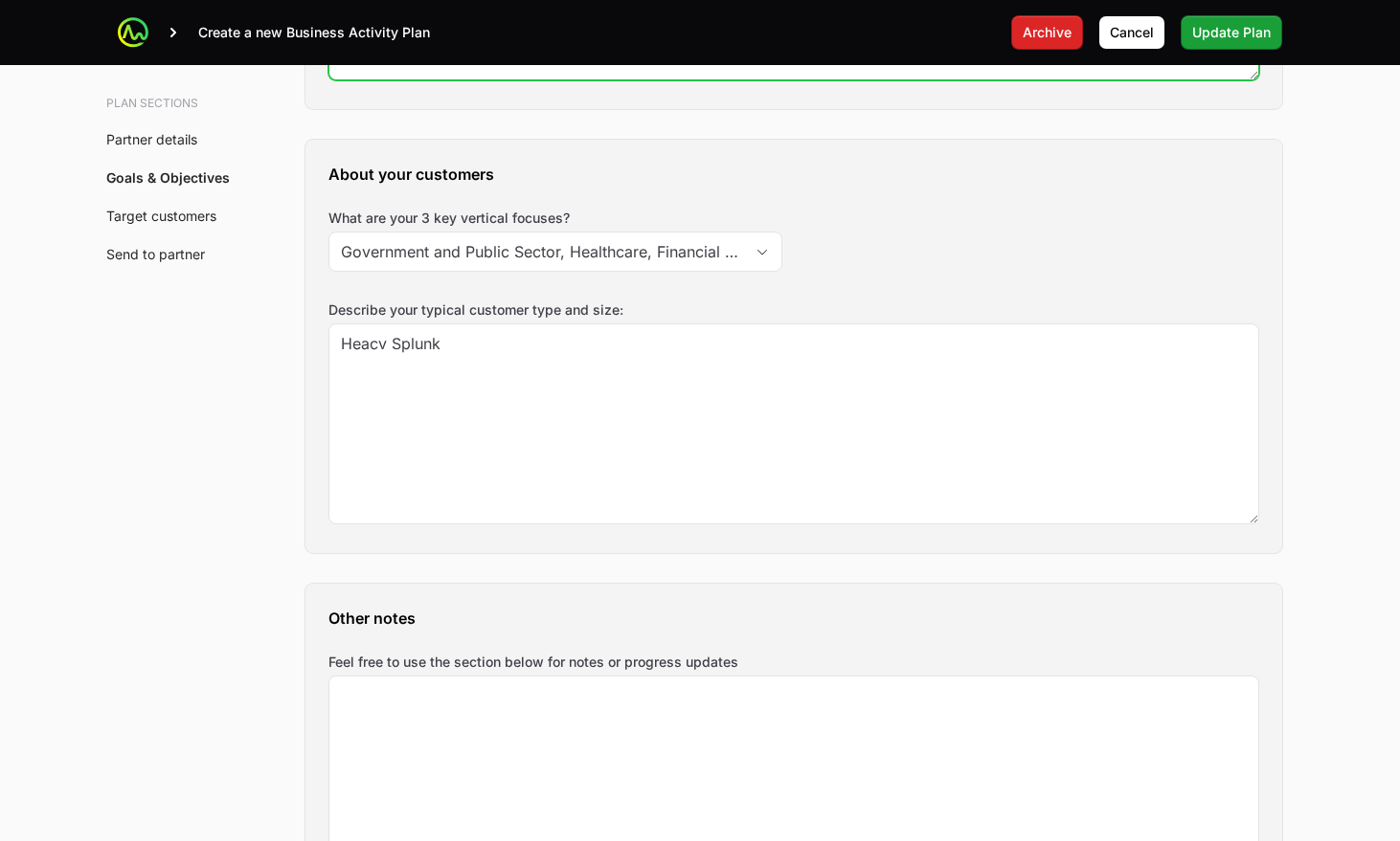
scroll to position [2362, 0]
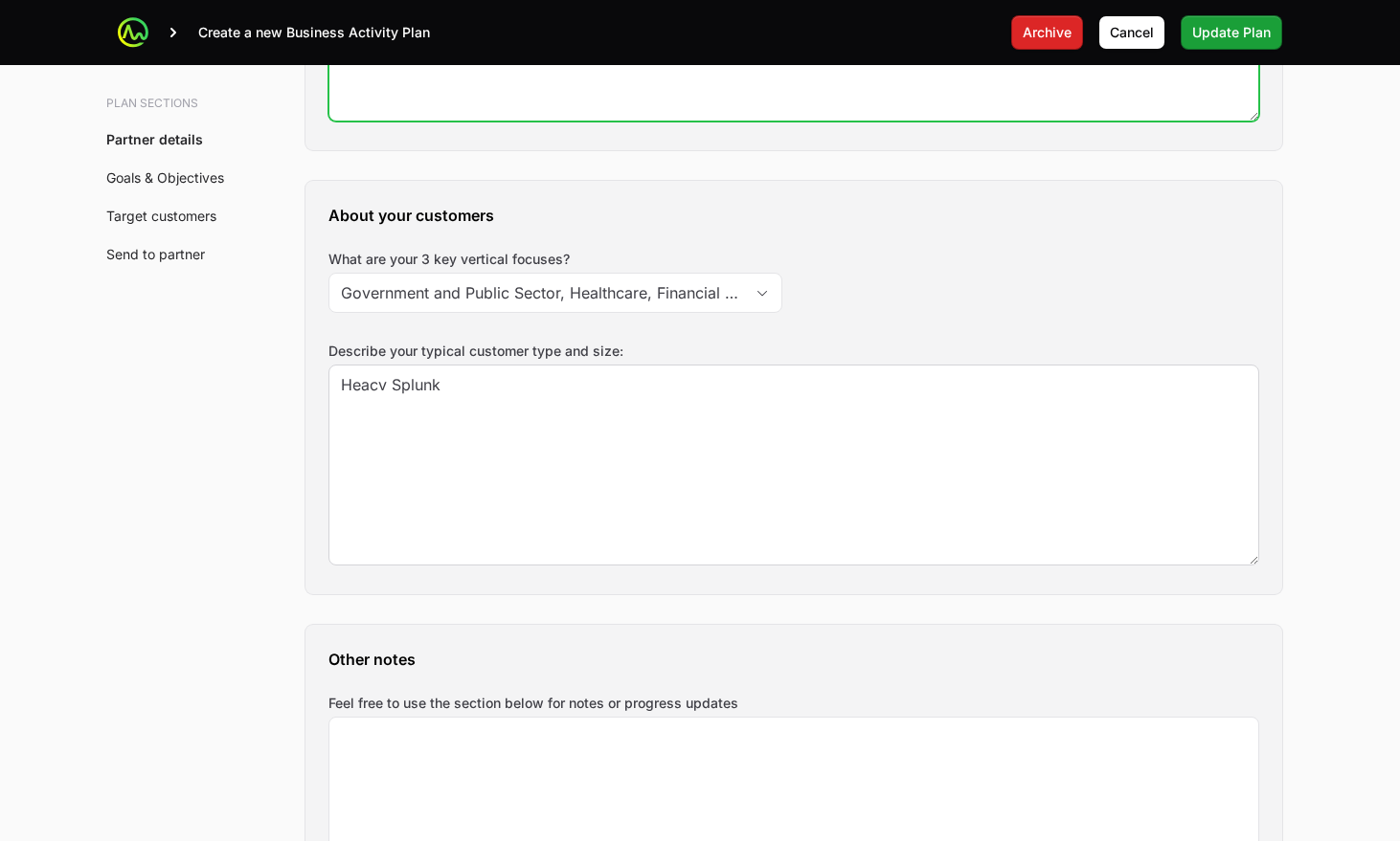
type textarea "NG SIEM - 131 Splunk customers Next Gen SIEM, EDR, Identity"
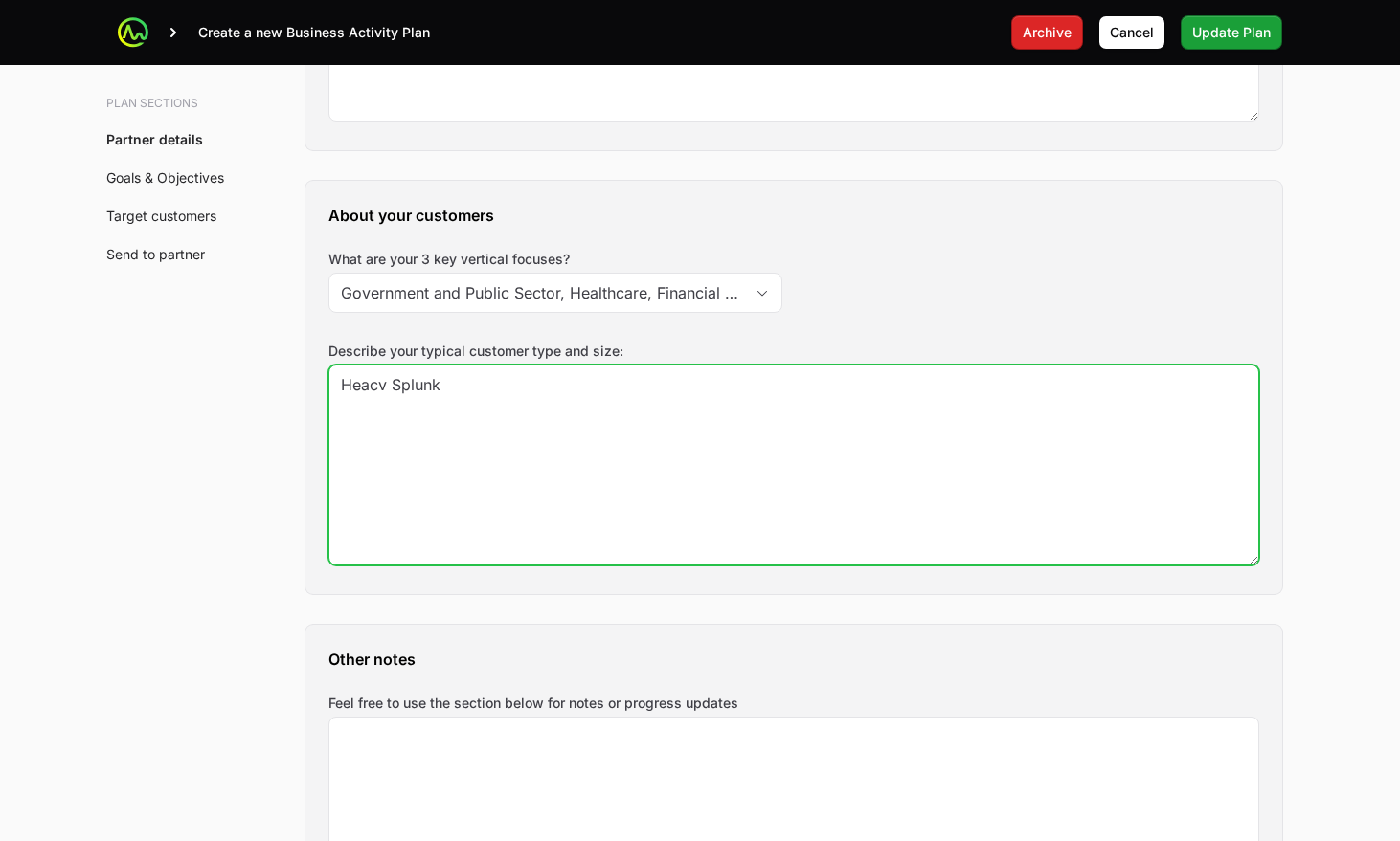
click at [384, 366] on textarea "Heacv Splunk" at bounding box center [794, 465] width 929 height 199
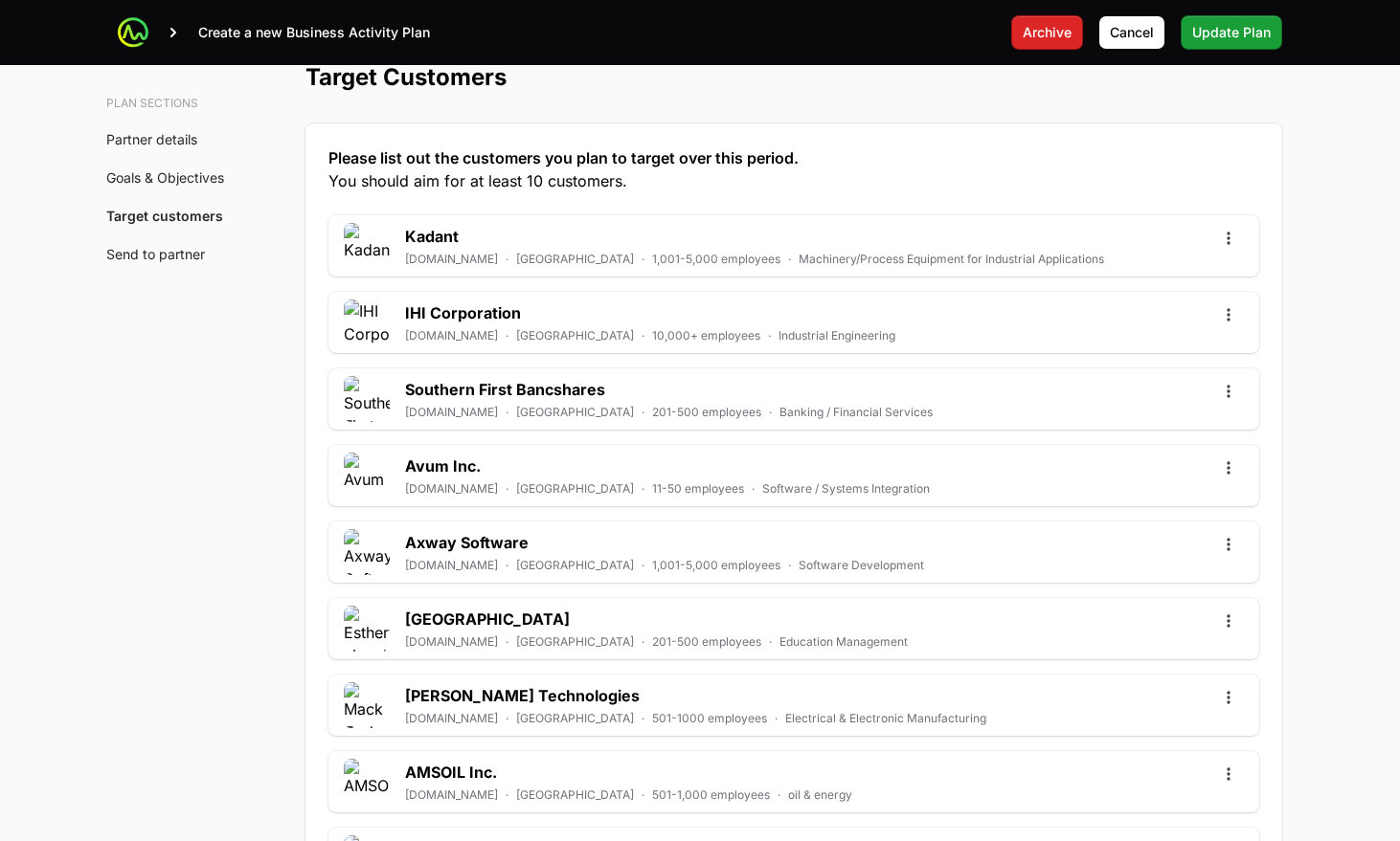
scroll to position [5278, 0]
type textarea "Heavy Splunk"
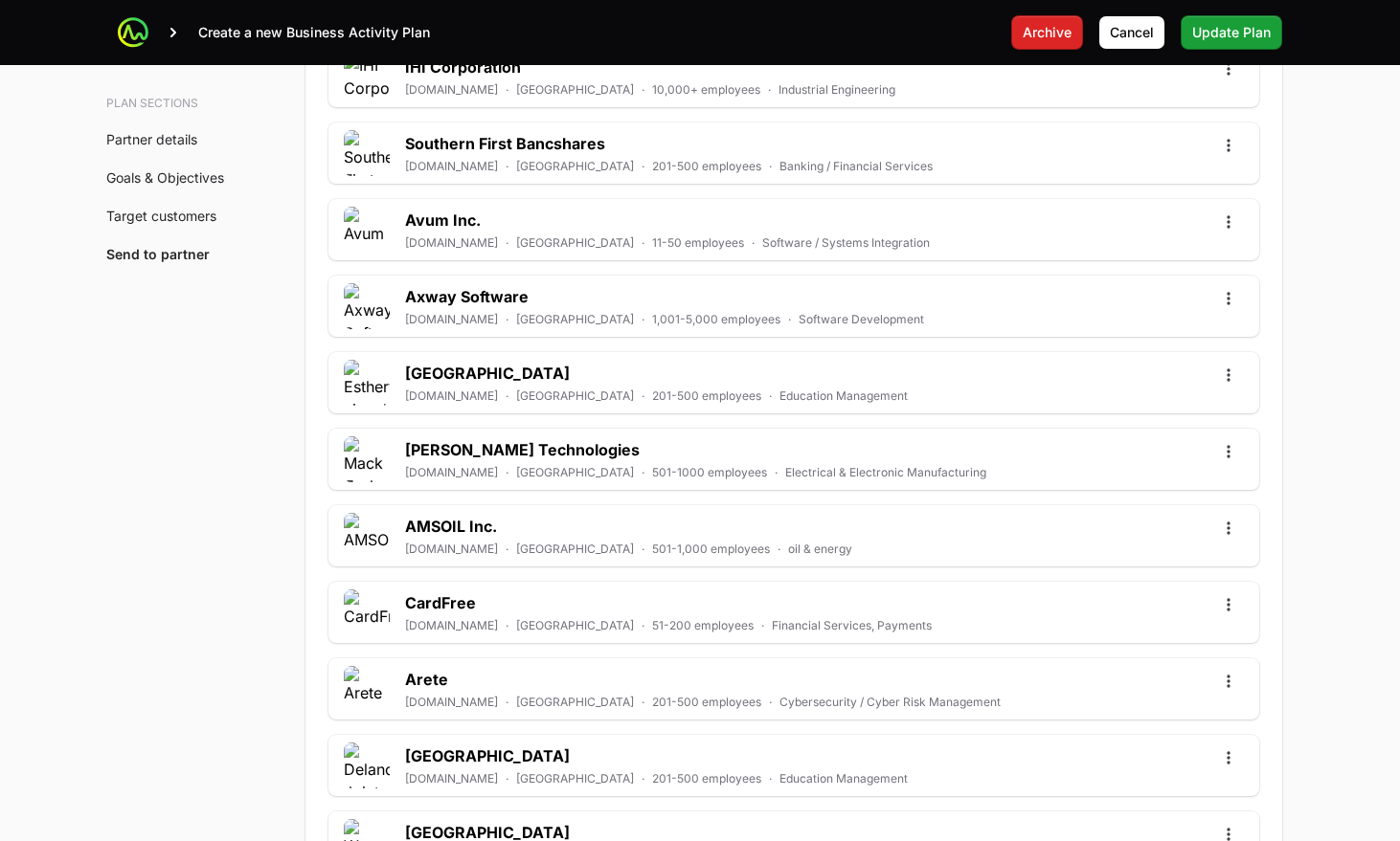
scroll to position [5694, 0]
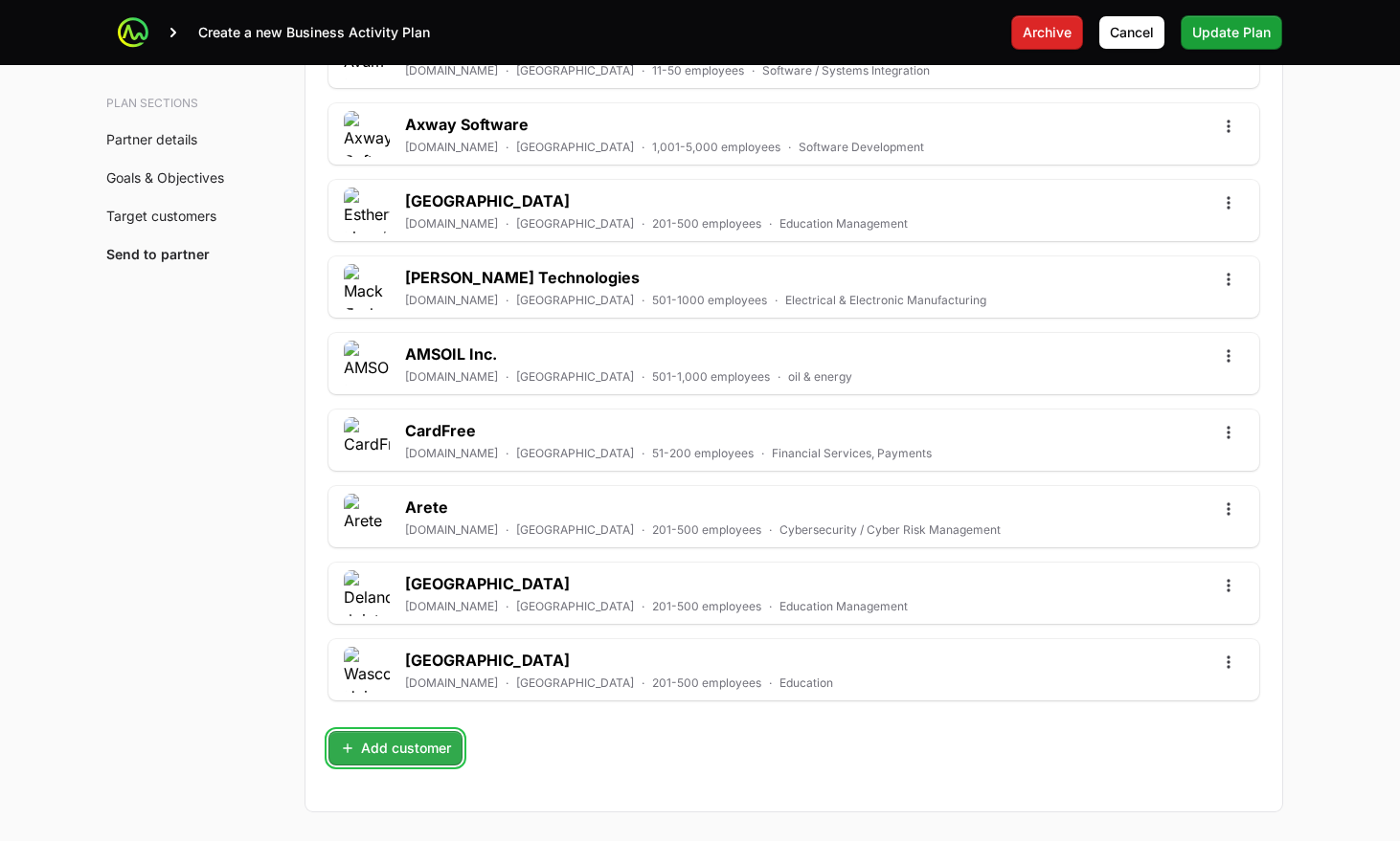
click at [392, 737] on span "Add customer" at bounding box center [396, 748] width 112 height 22
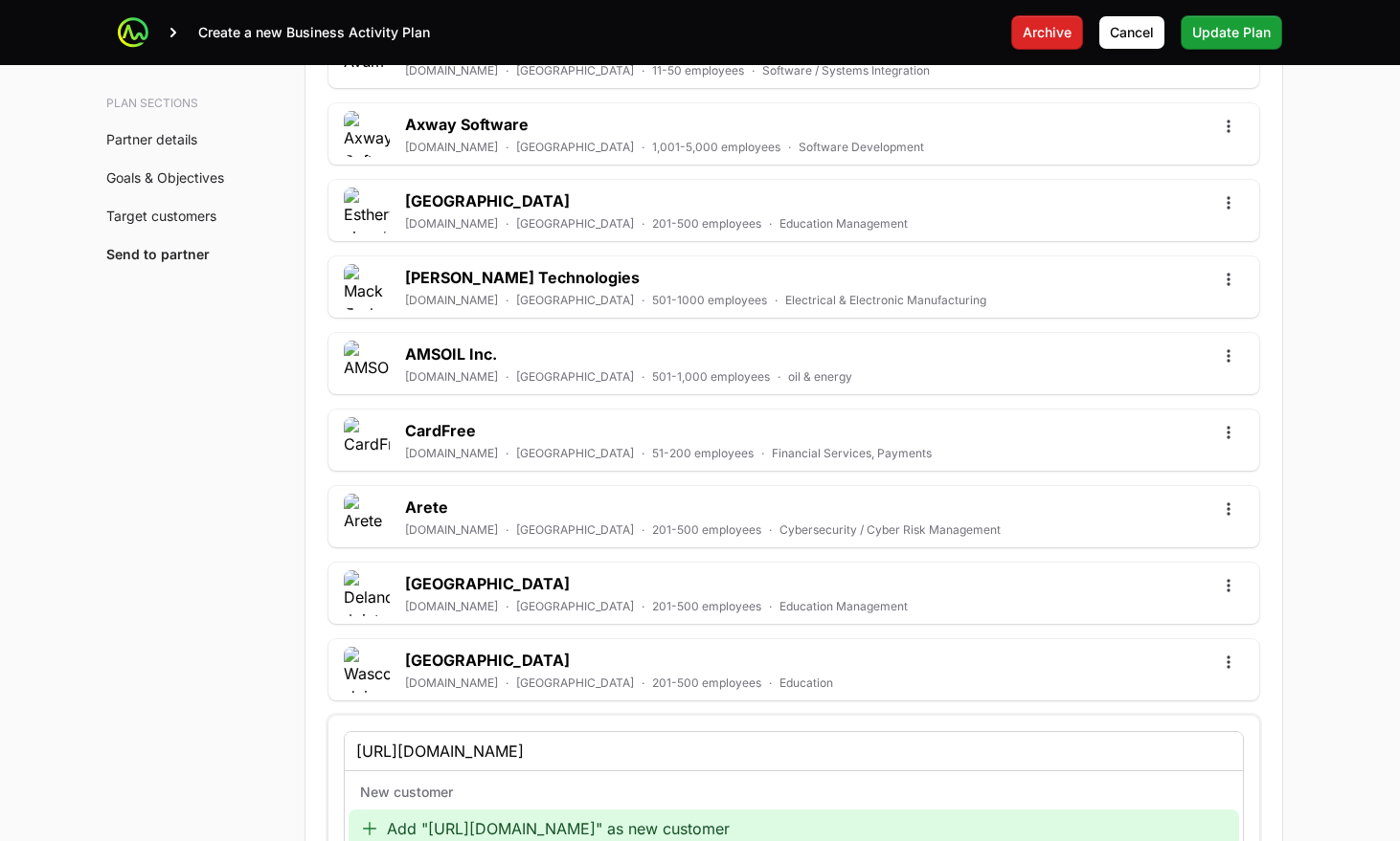
type input "https://www.agrimark.coop"
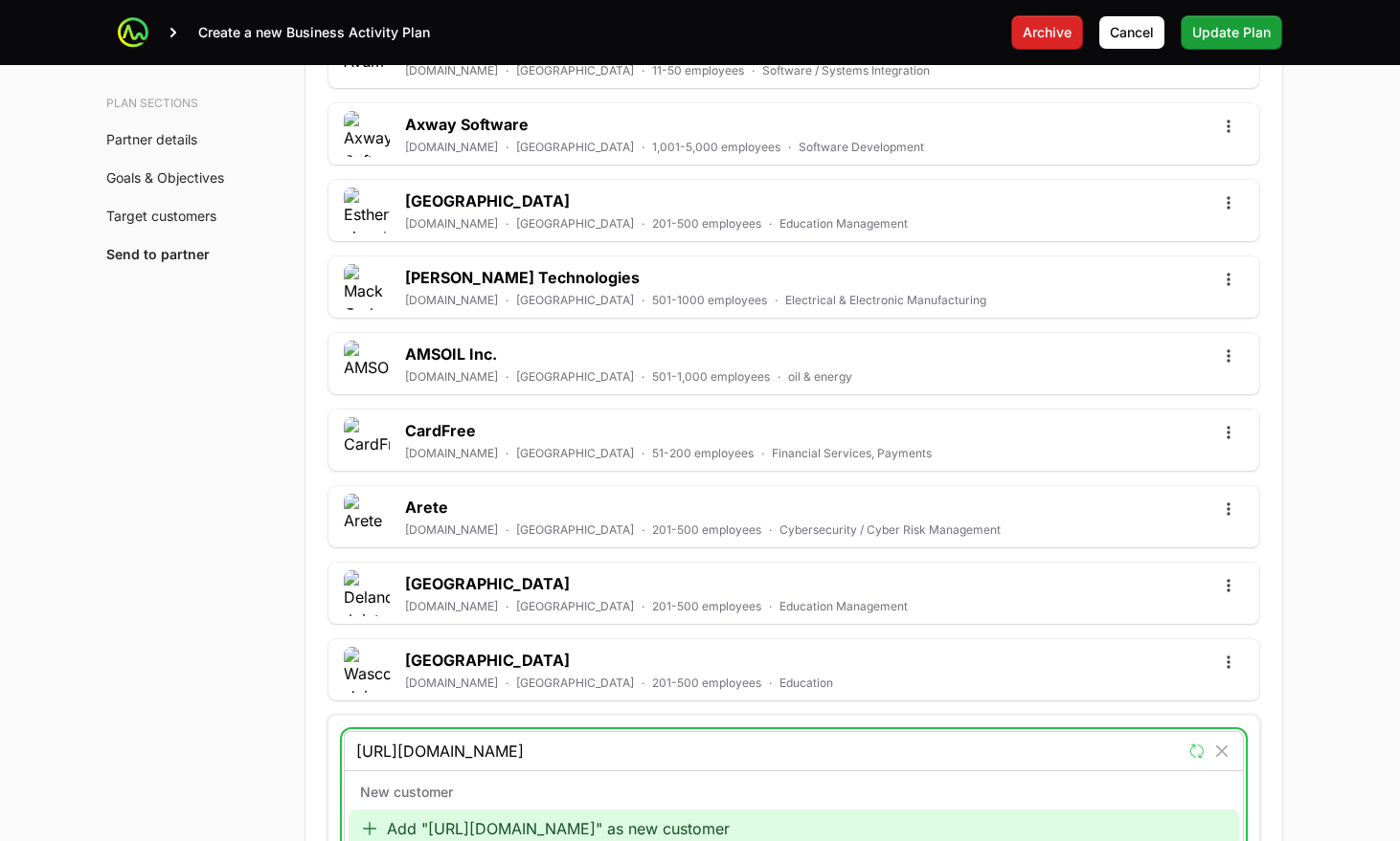
click at [434, 810] on div "Add "https://www.agrimark.coop" as new customer" at bounding box center [793, 828] width 890 height 38
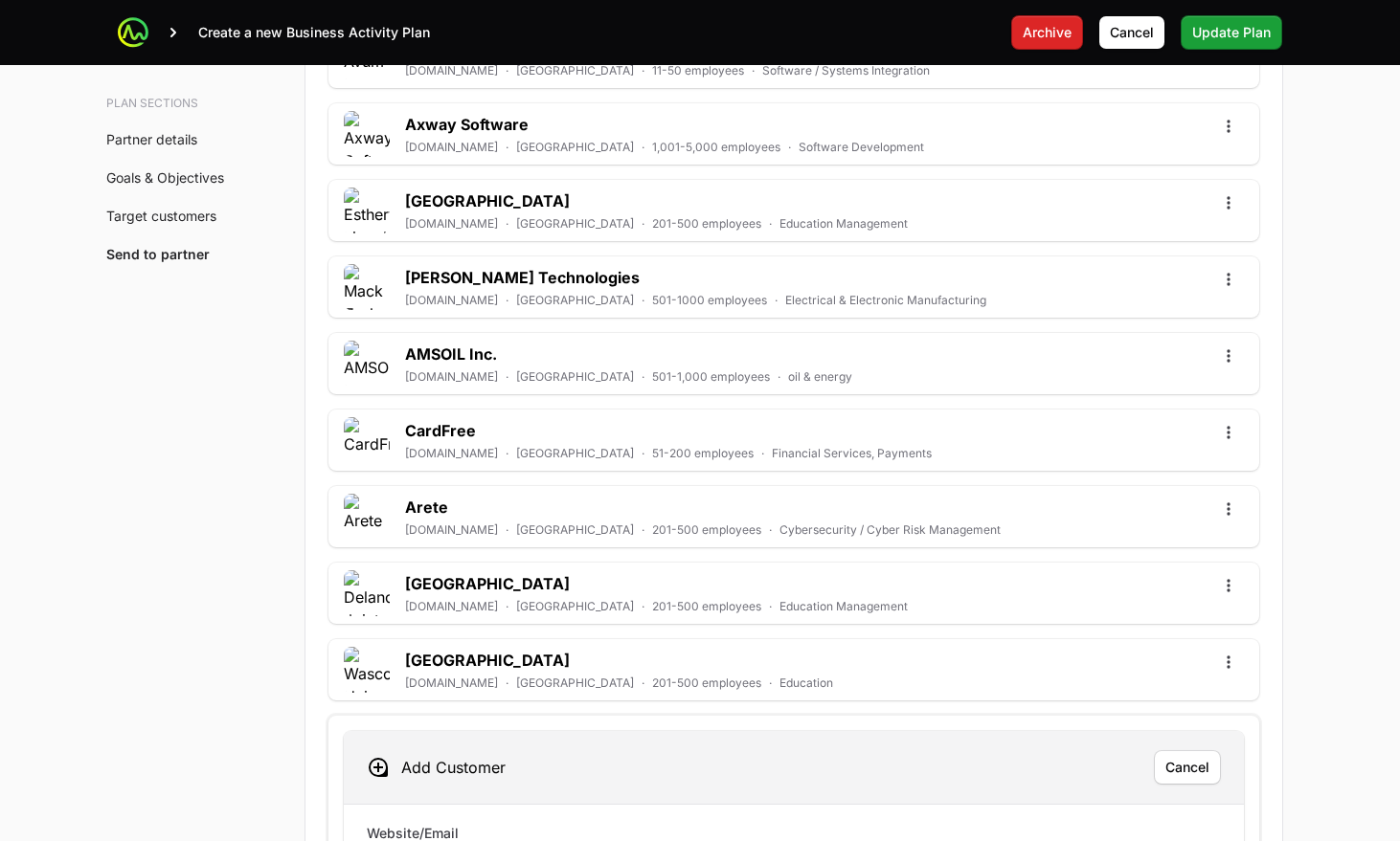
type input "https://www.agrimark.coop"
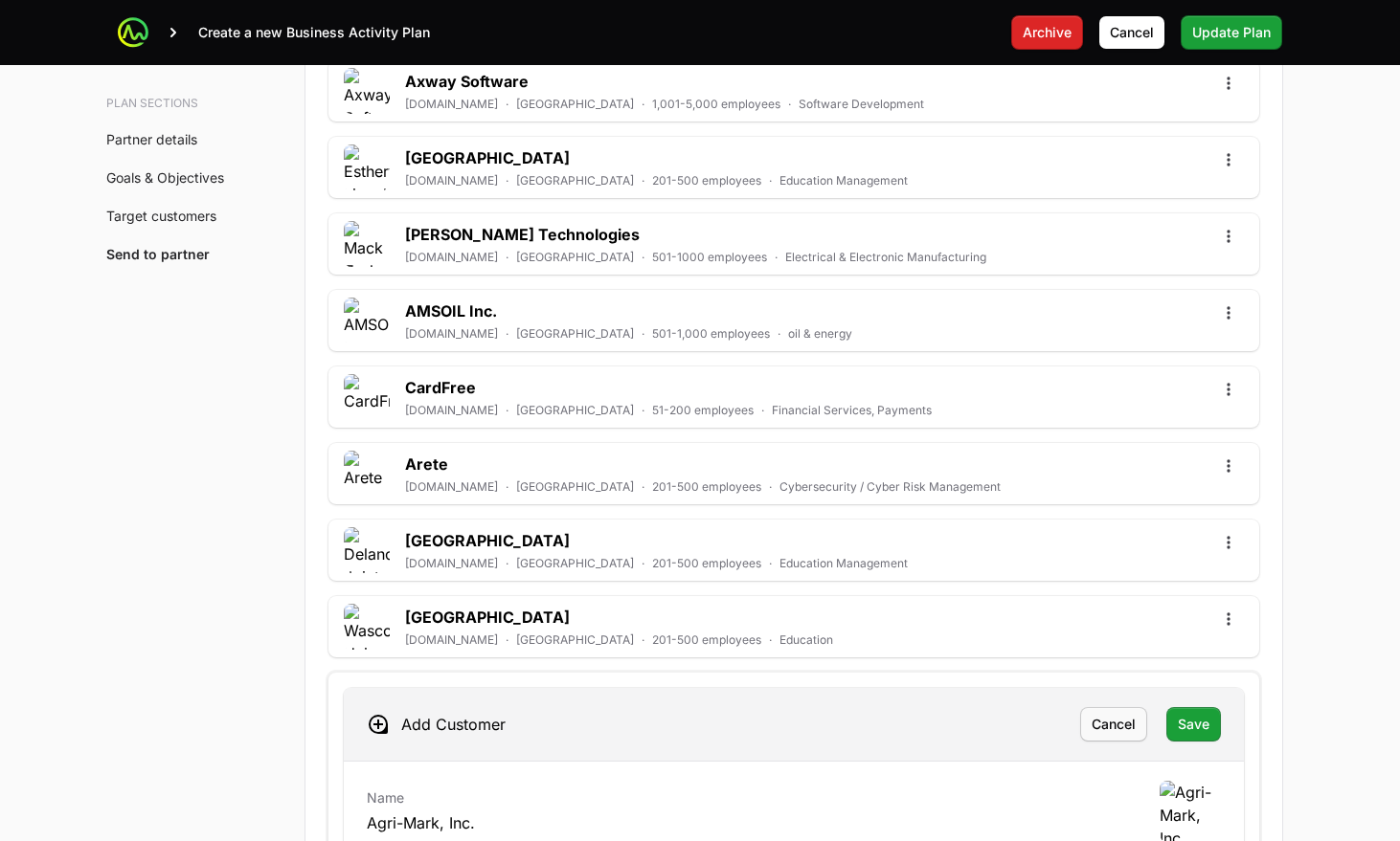
scroll to position [5738, 0]
click at [1179, 712] on span "Save" at bounding box center [1194, 723] width 31 height 22
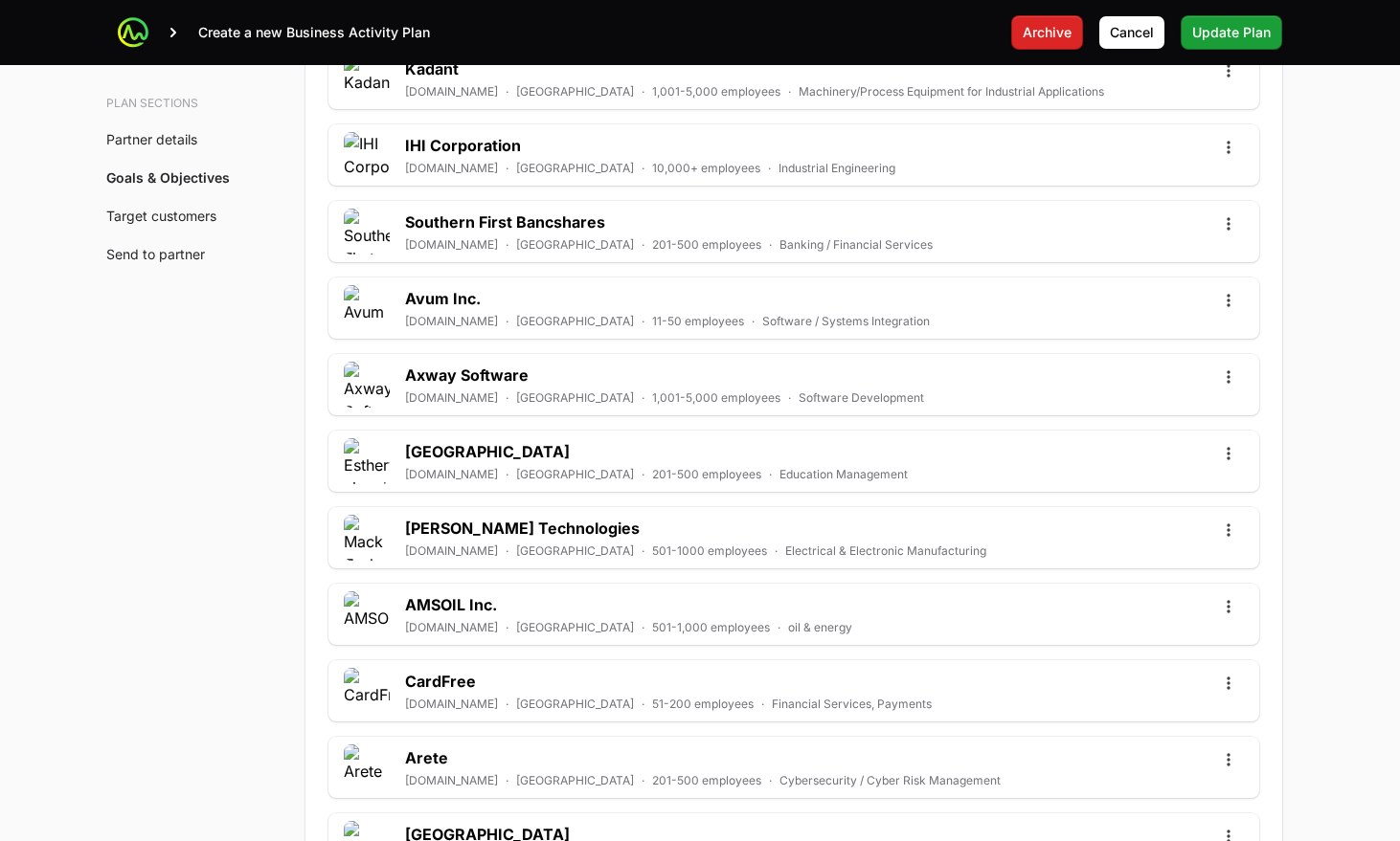
scroll to position [5636, 0]
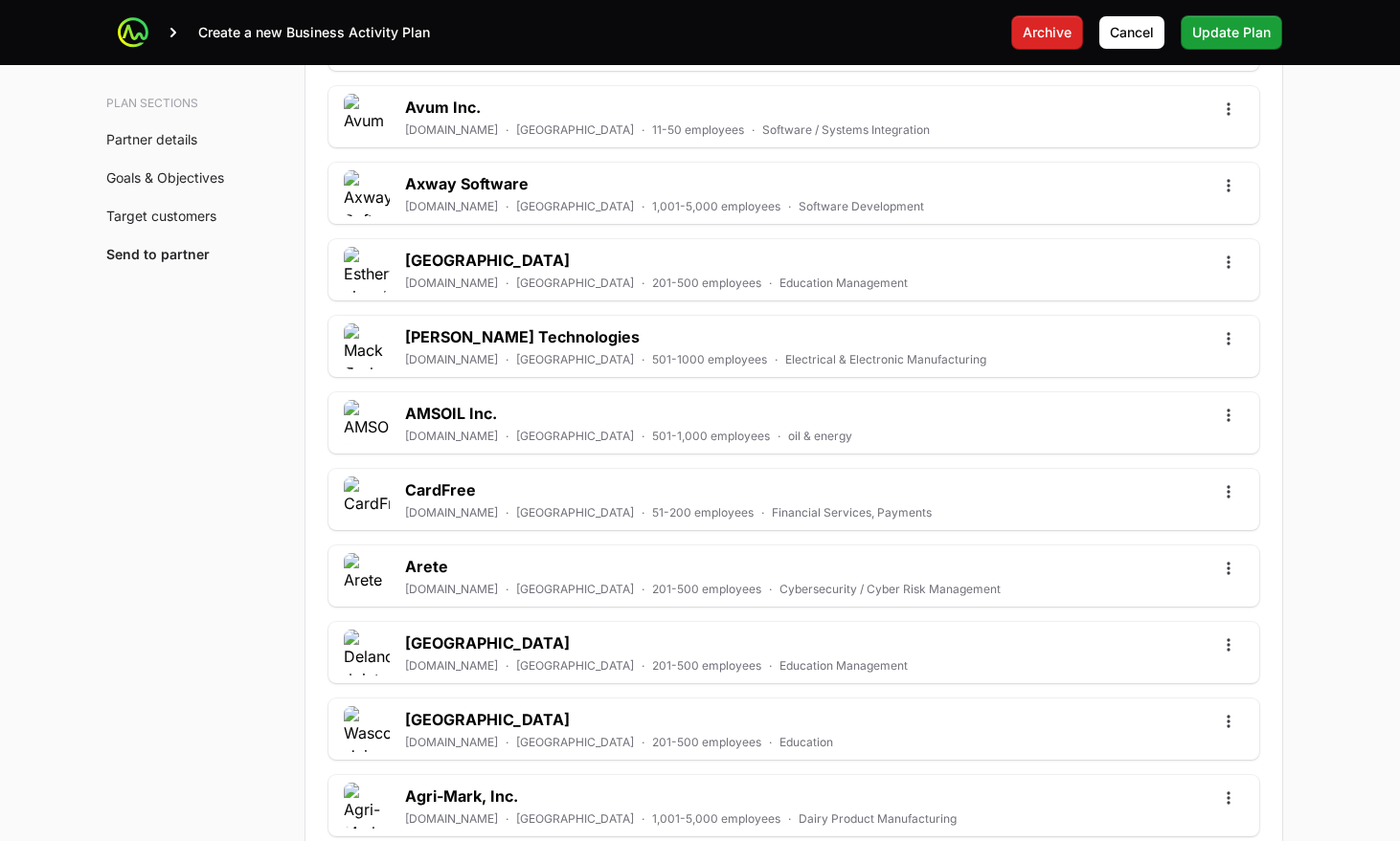
paste input "https://www.exelixis.com"
type input "https://www.exelixis.com"
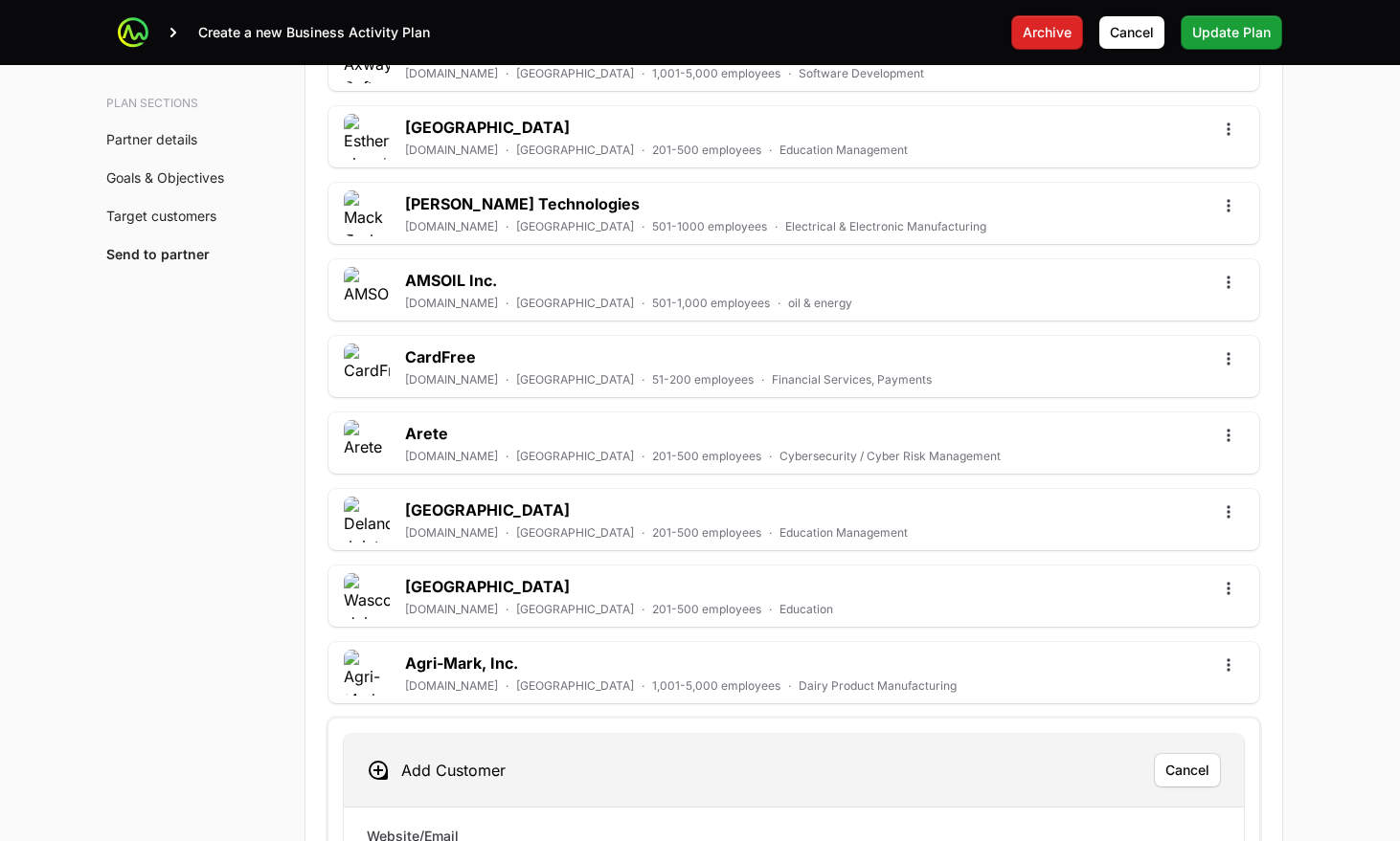
scroll to position [5772, 0]
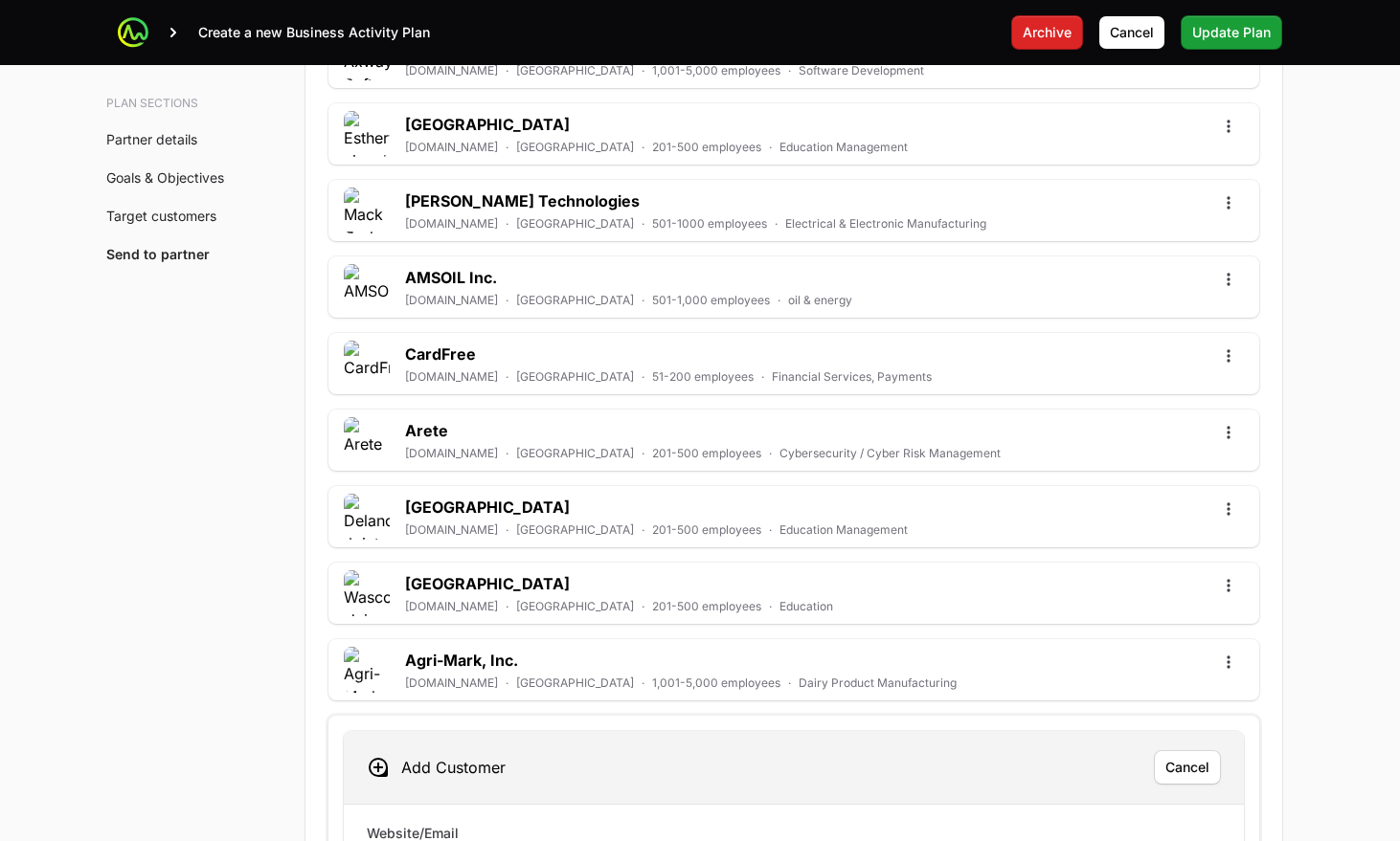
paste input "https://www.exelixis.com"
type input "https://www.exelixis.com"
click at [1191, 756] on span "Save" at bounding box center [1194, 767] width 31 height 22
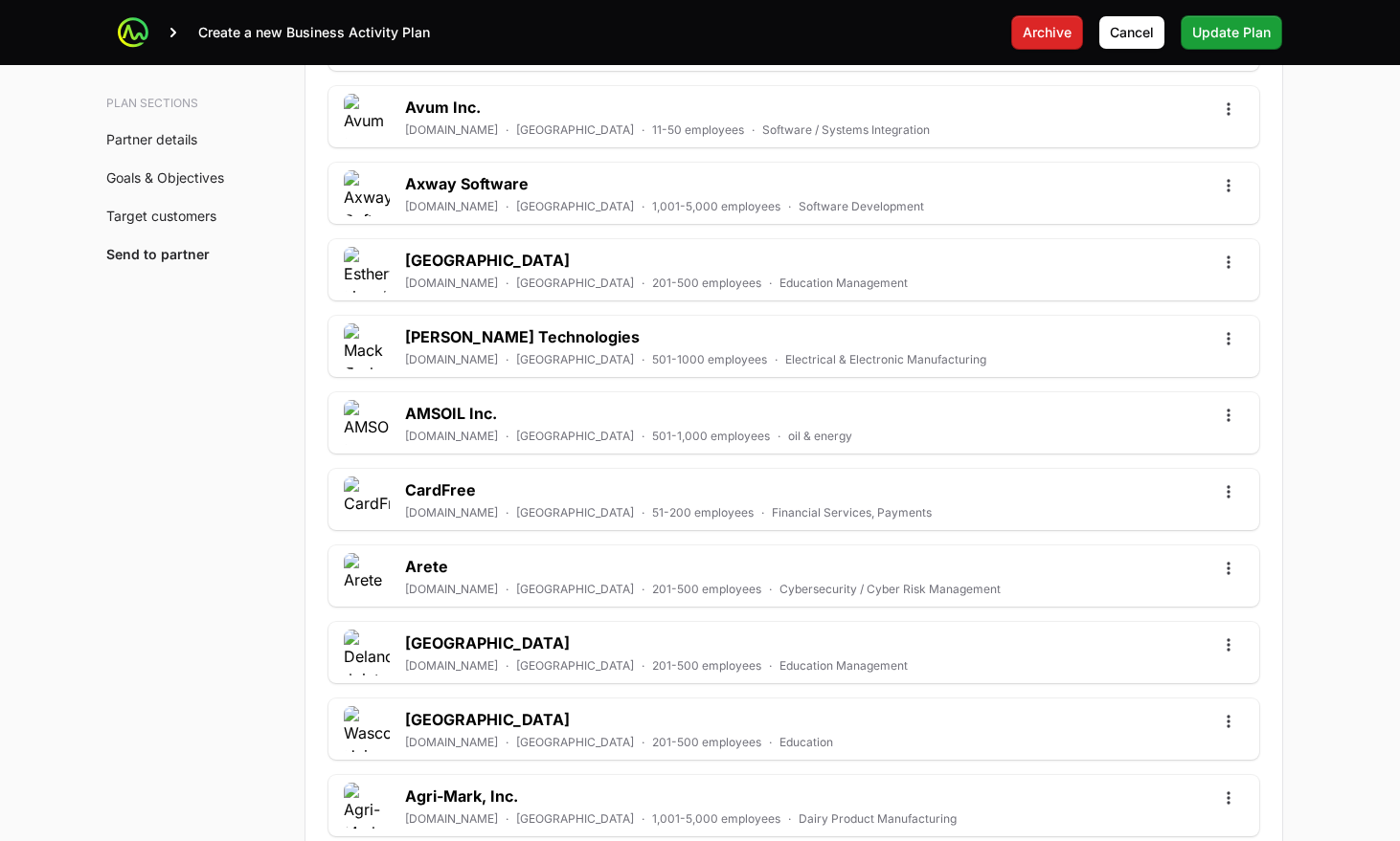
scroll to position [5809, 0]
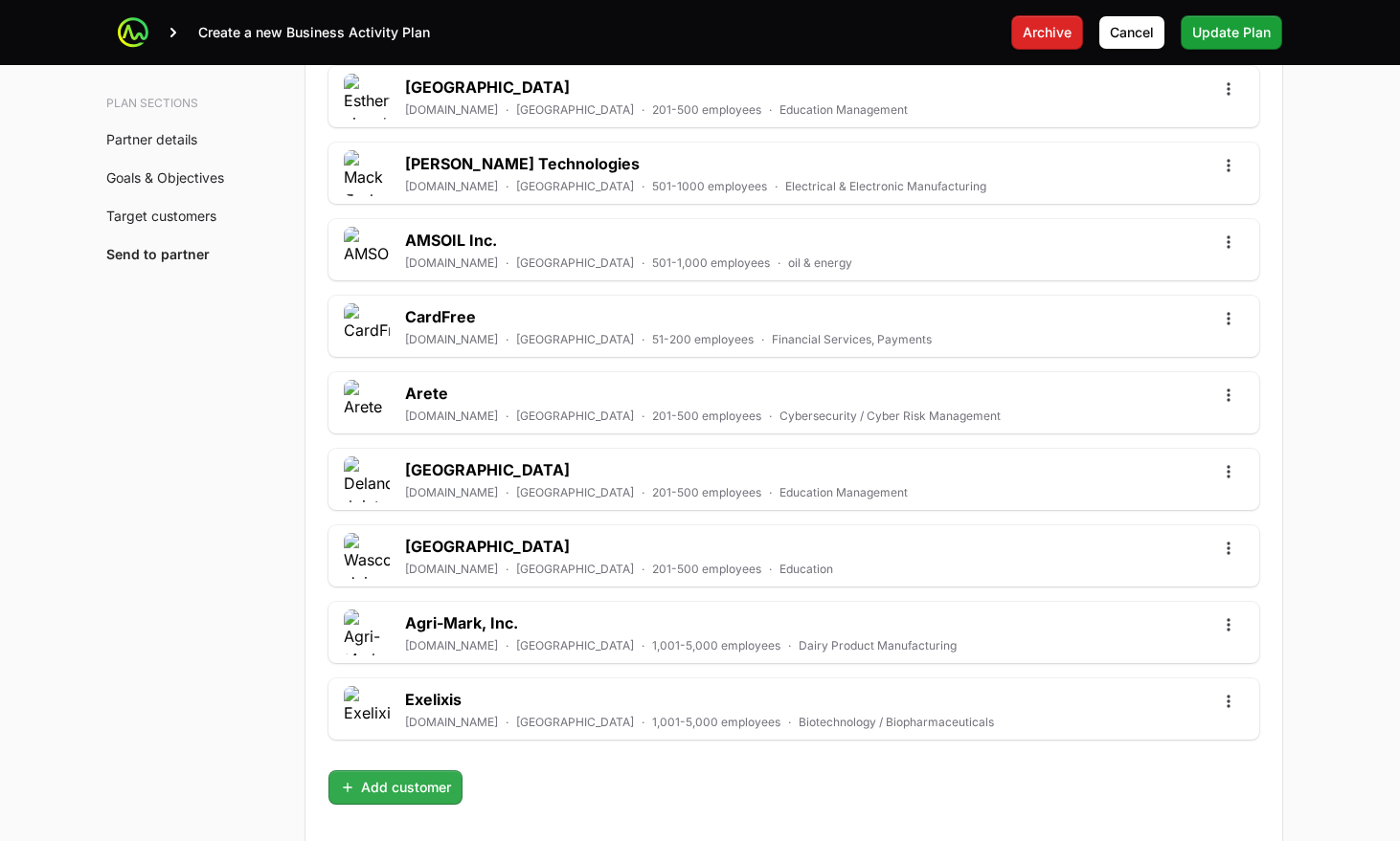
click at [390, 776] on span "Add customer" at bounding box center [396, 787] width 112 height 22
click at [390, 779] on input "text" at bounding box center [782, 790] width 852 height 22
click at [395, 779] on input "text" at bounding box center [782, 790] width 852 height 22
type input "https://www.newburycomics.com"
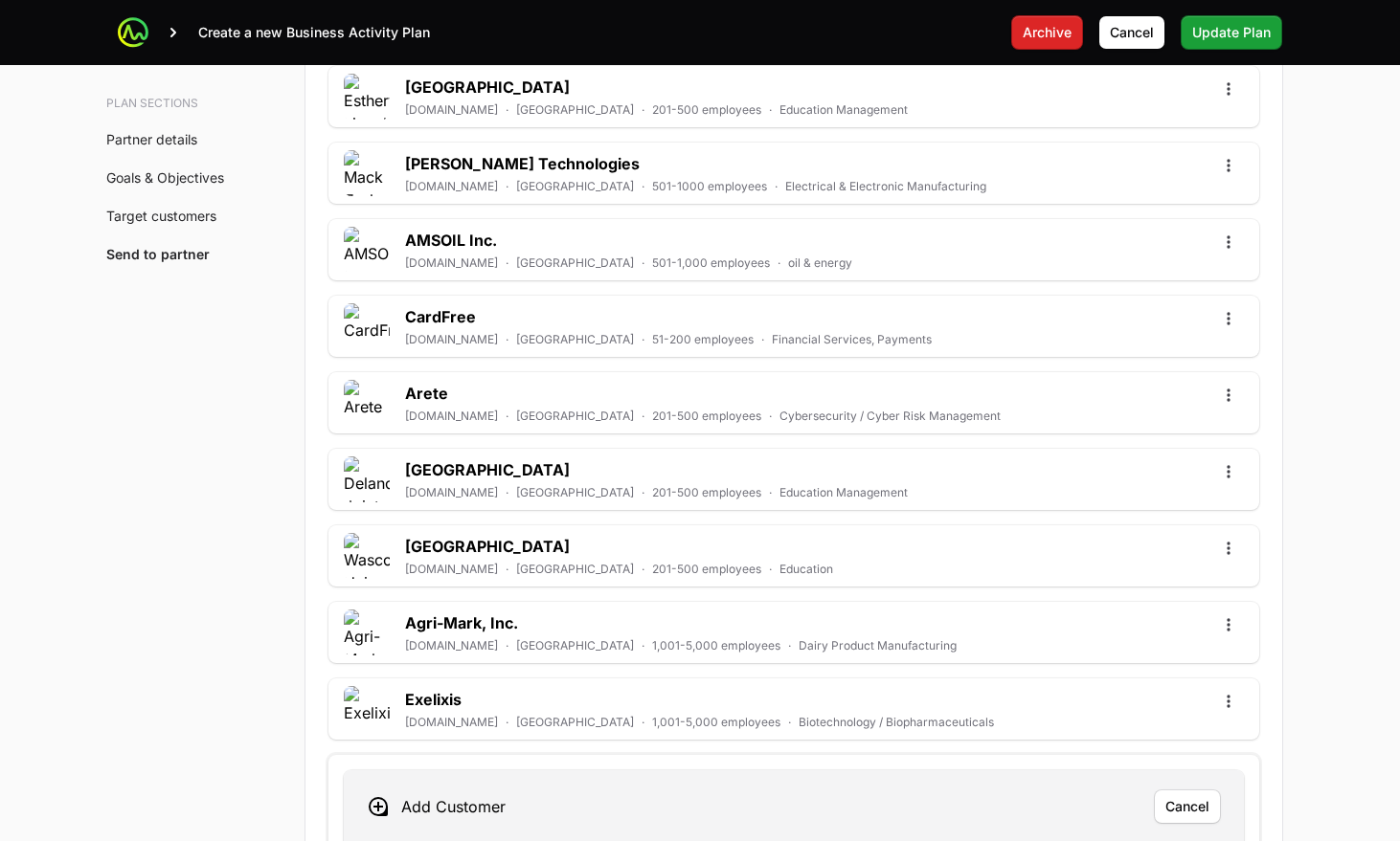
paste input "https://www.newburycomics.com"
type input "https://www.newburycomics.com"
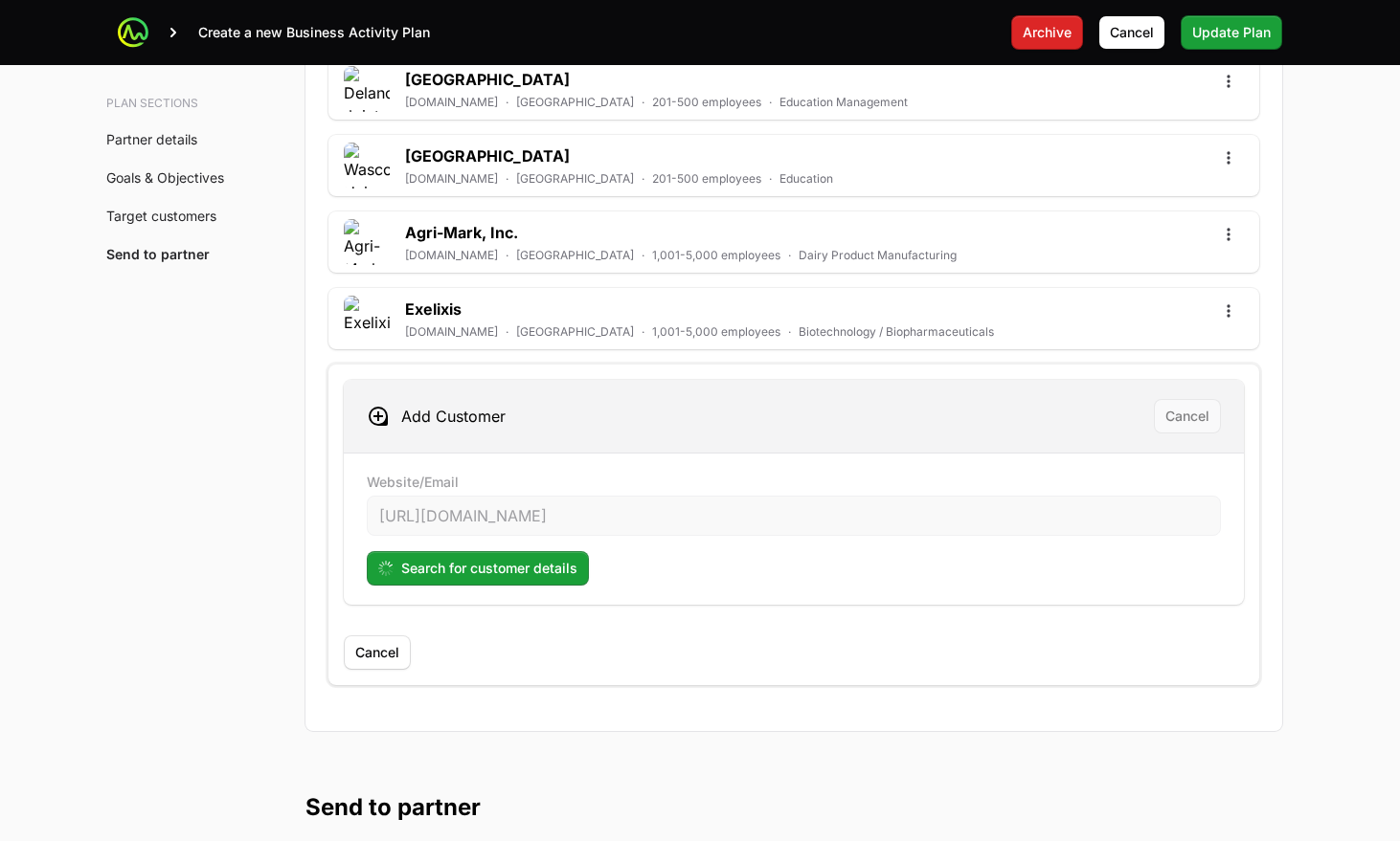
scroll to position [6203, 0]
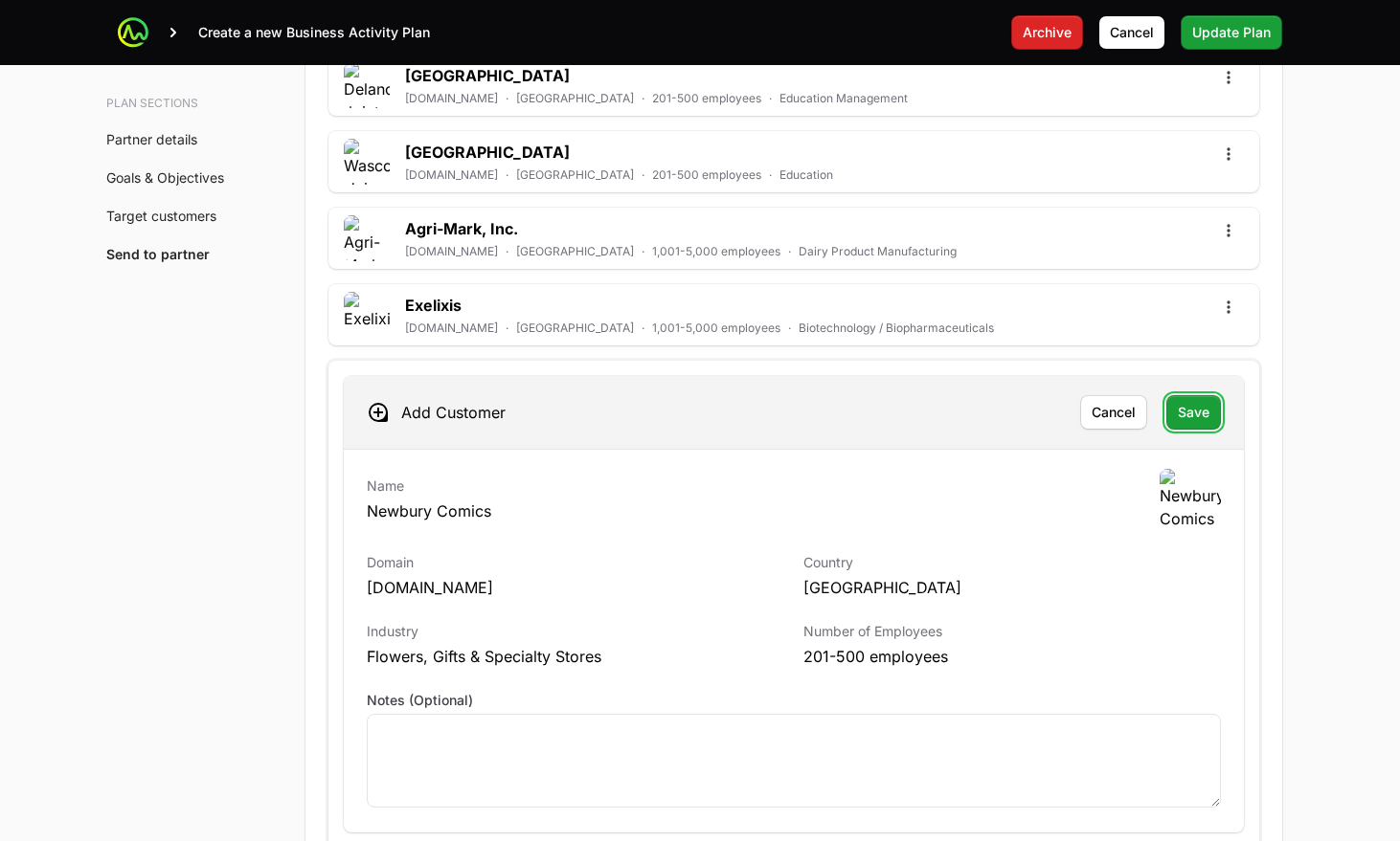
click at [1199, 401] on span "Save" at bounding box center [1194, 412] width 31 height 22
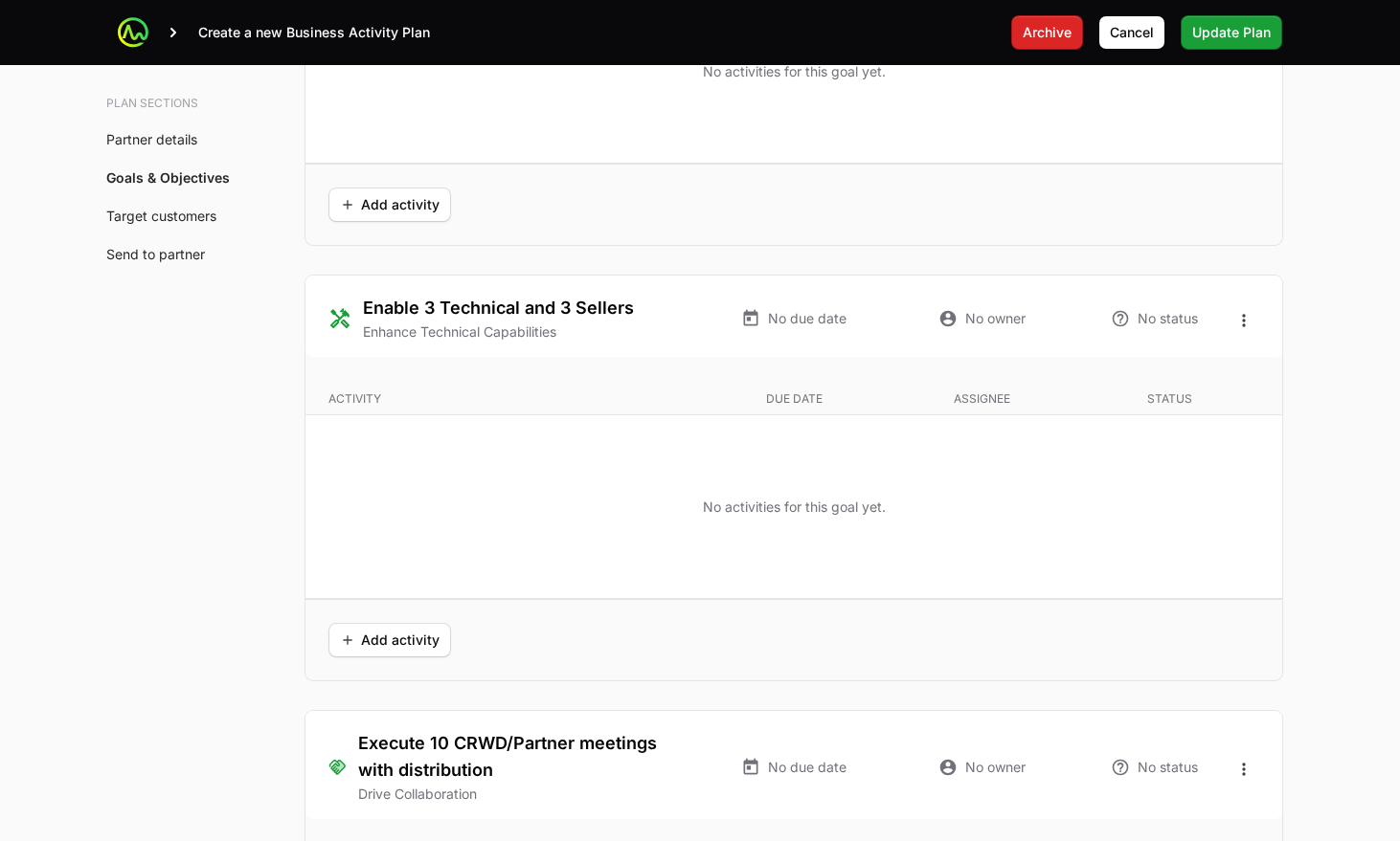
scroll to position [3862, 0]
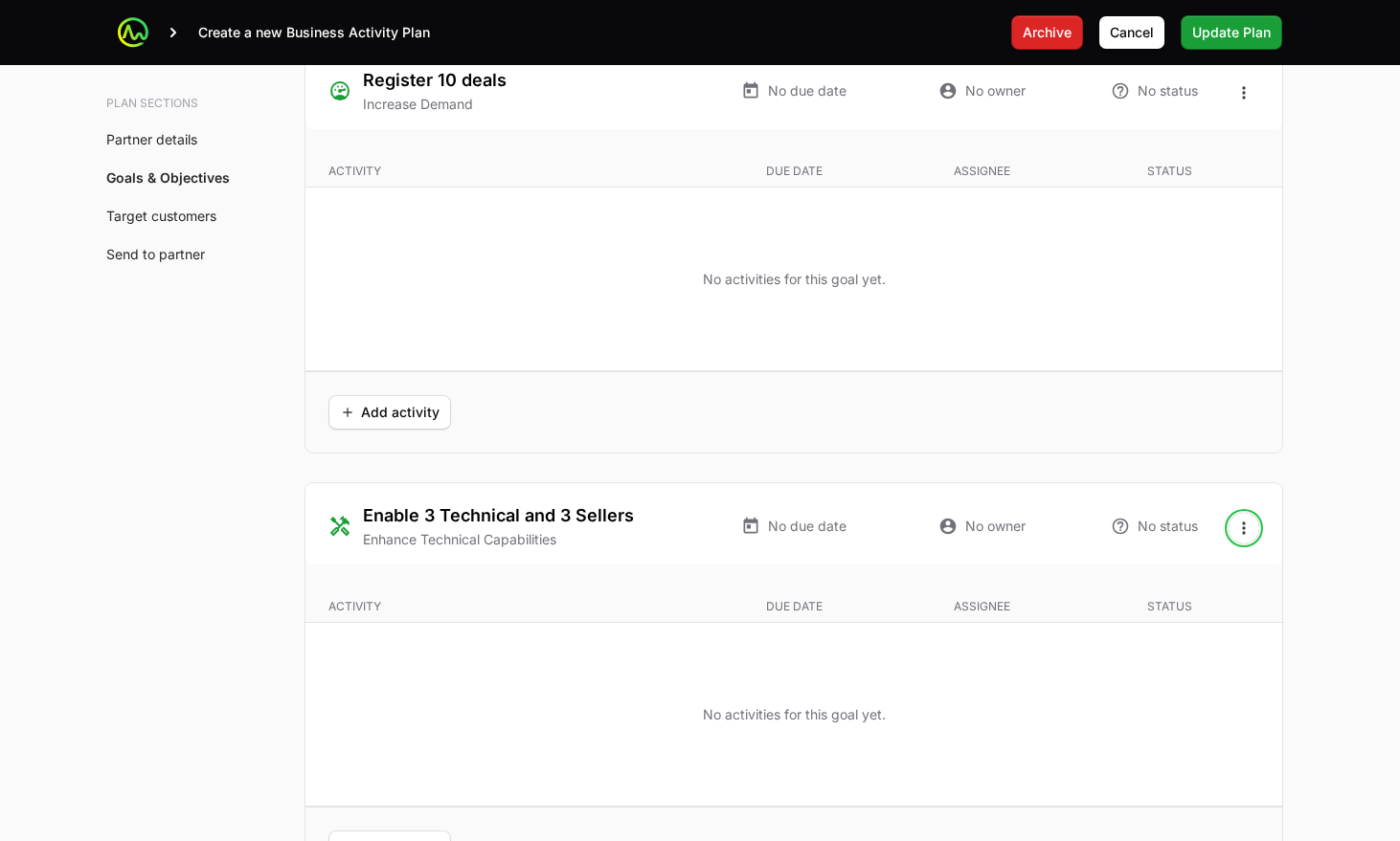
click at [1240, 519] on icon "Open options" at bounding box center [1244, 529] width 20 height 20
click at [1225, 425] on div "Edit" at bounding box center [1244, 426] width 202 height 34
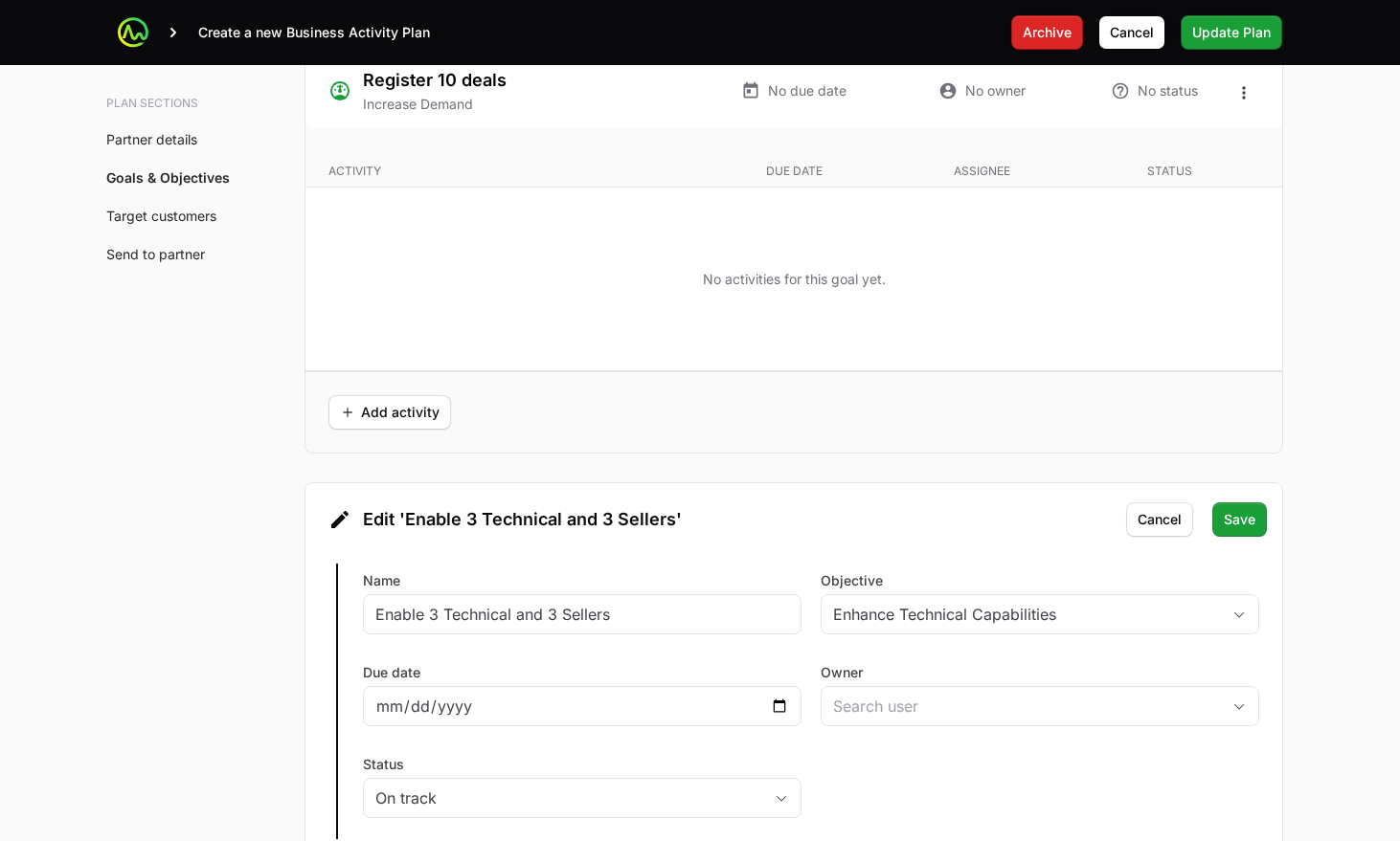
click at [470, 507] on span "Edit 'Enable 3 Technical and 3 Sellers'" at bounding box center [522, 519] width 319 height 26
click at [474, 507] on span "Edit 'Enable 3 Technical and 3 Sellers'" at bounding box center [522, 519] width 319 height 26
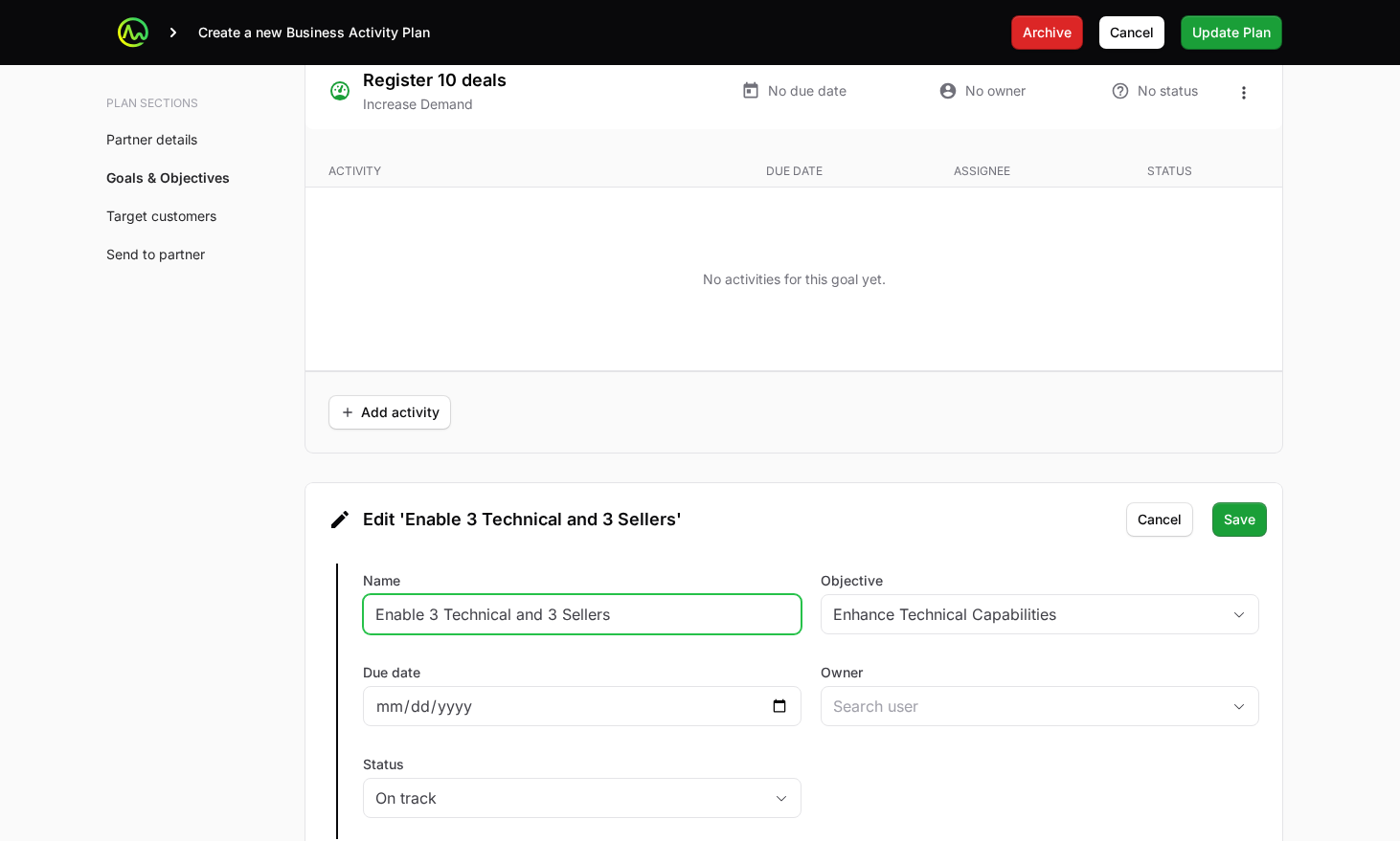
click at [437, 603] on input "Enable 3 Technical and 3 Sellers" at bounding box center [582, 614] width 414 height 22
click at [554, 603] on input "Enable 4 Technical and 3 Sellers" at bounding box center [582, 614] width 414 height 22
type input "Enable 4 Technical and 4 Sellers"
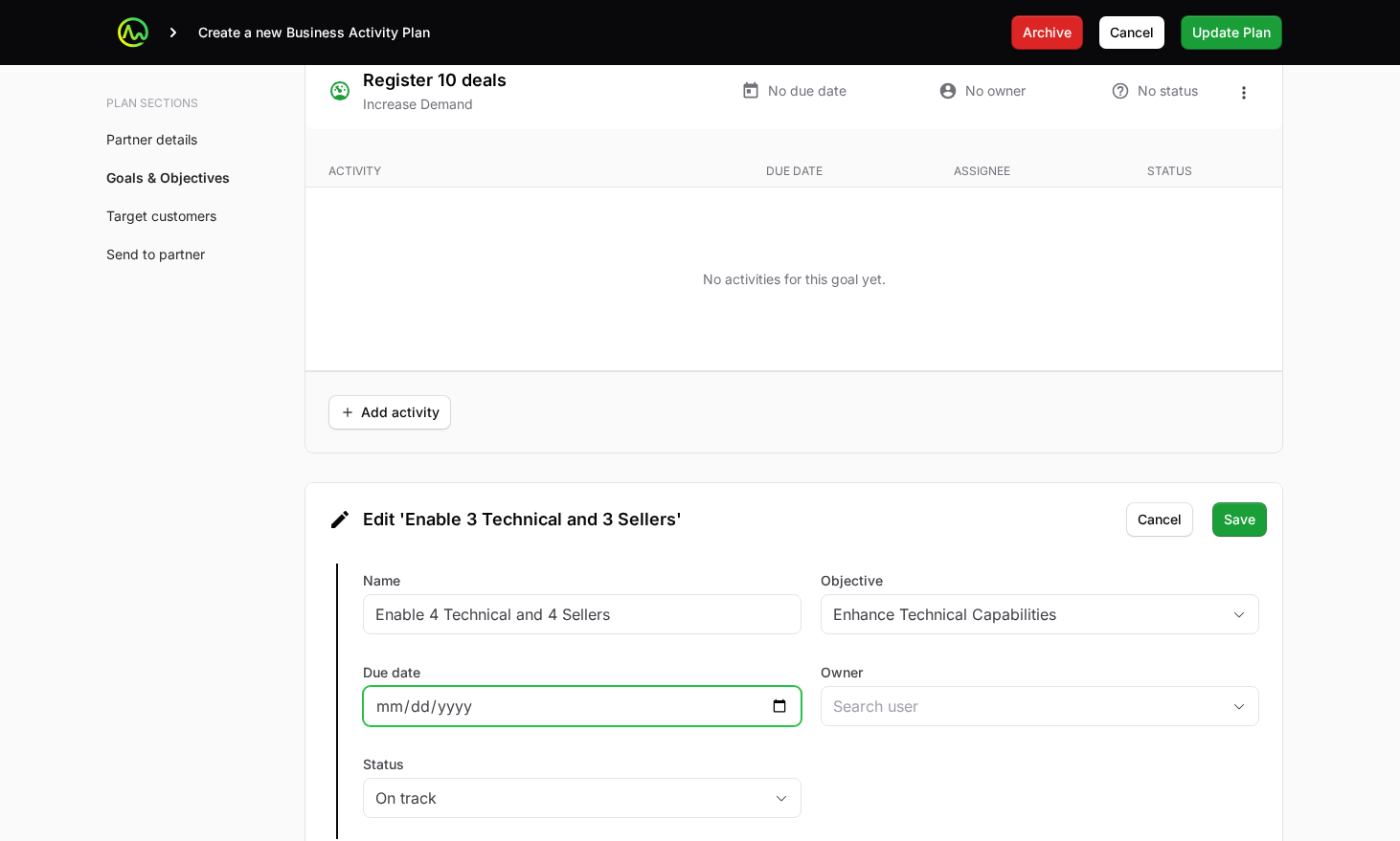
click at [583, 695] on input "Due date" at bounding box center [582, 706] width 414 height 22
click at [775, 695] on input "Due date" at bounding box center [582, 706] width 414 height 22
type input "2025-10-15"
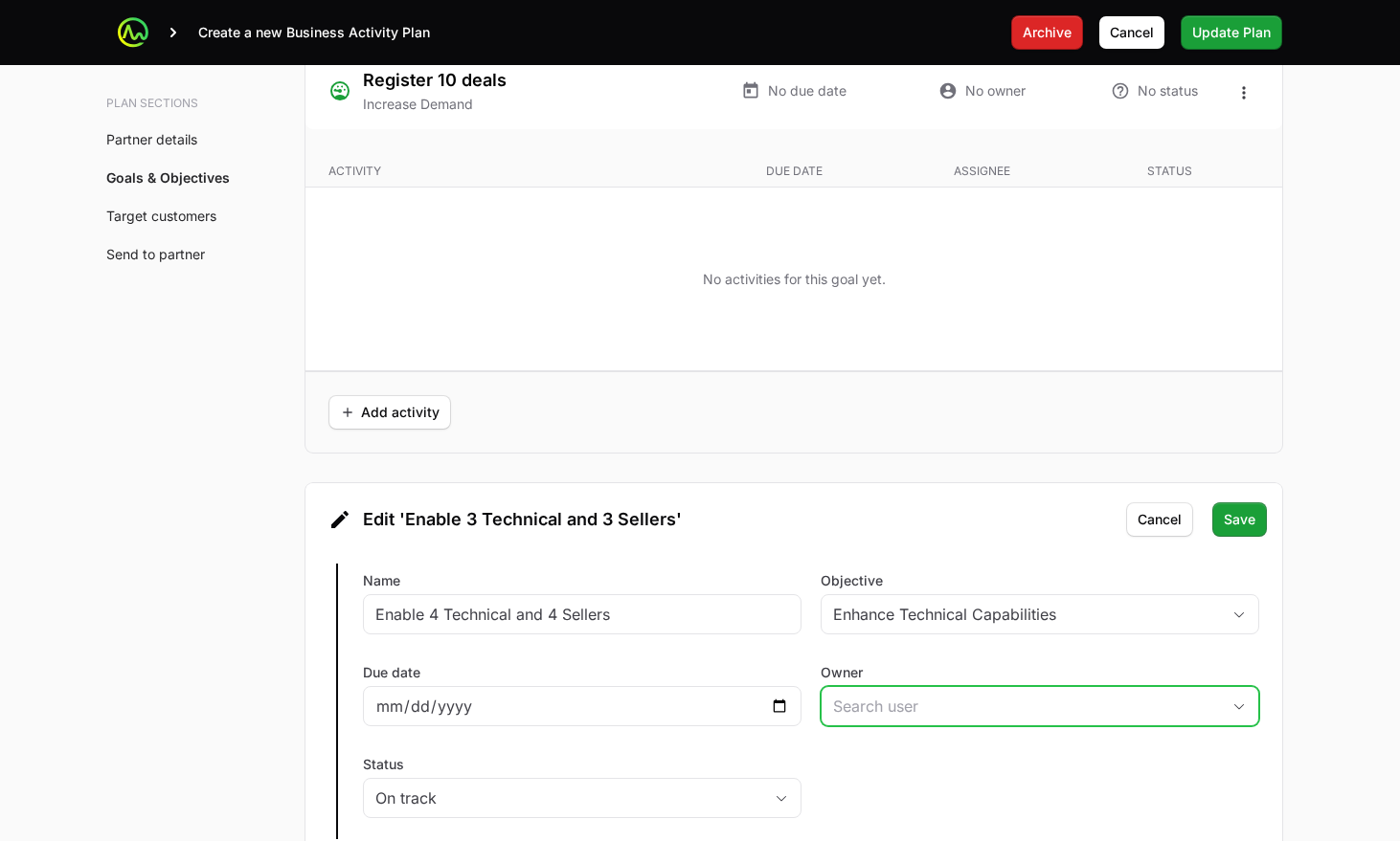
click at [853, 687] on input "Owner" at bounding box center [1020, 706] width 398 height 38
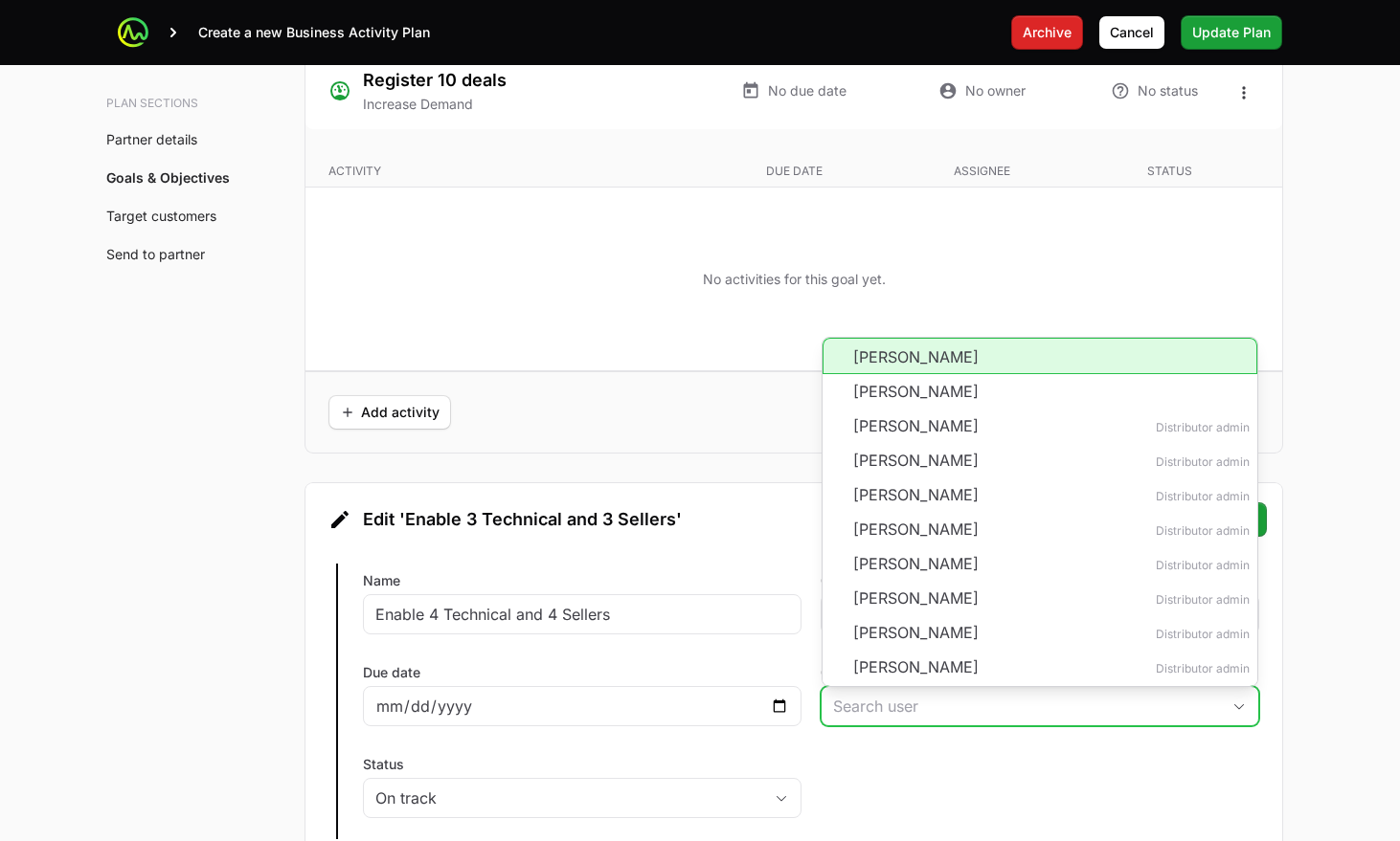
click at [911, 338] on li "Ryan Young" at bounding box center [1040, 356] width 434 height 36
type input "Ryan Young"
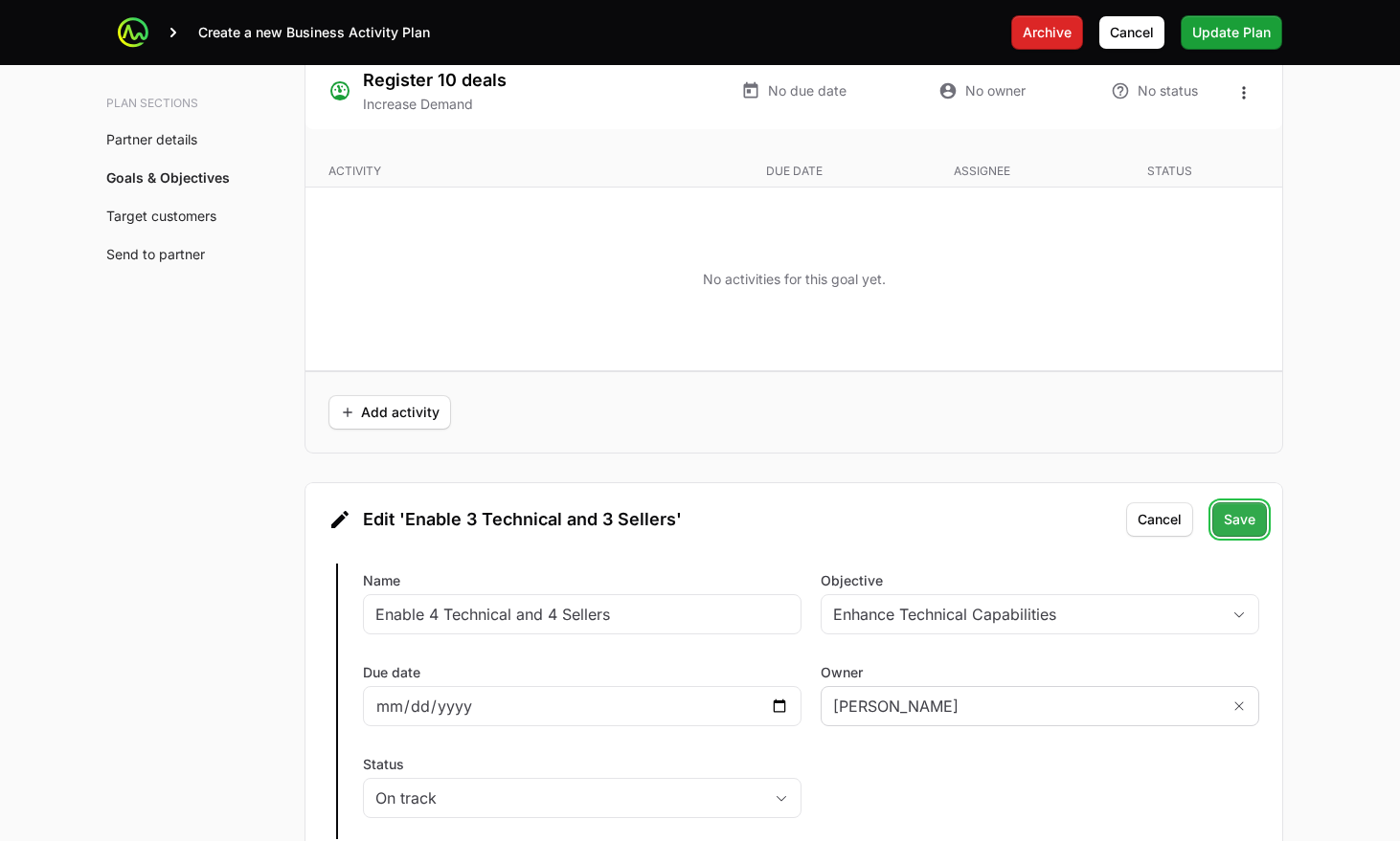
click at [1217, 503] on button "Save" at bounding box center [1240, 519] width 55 height 34
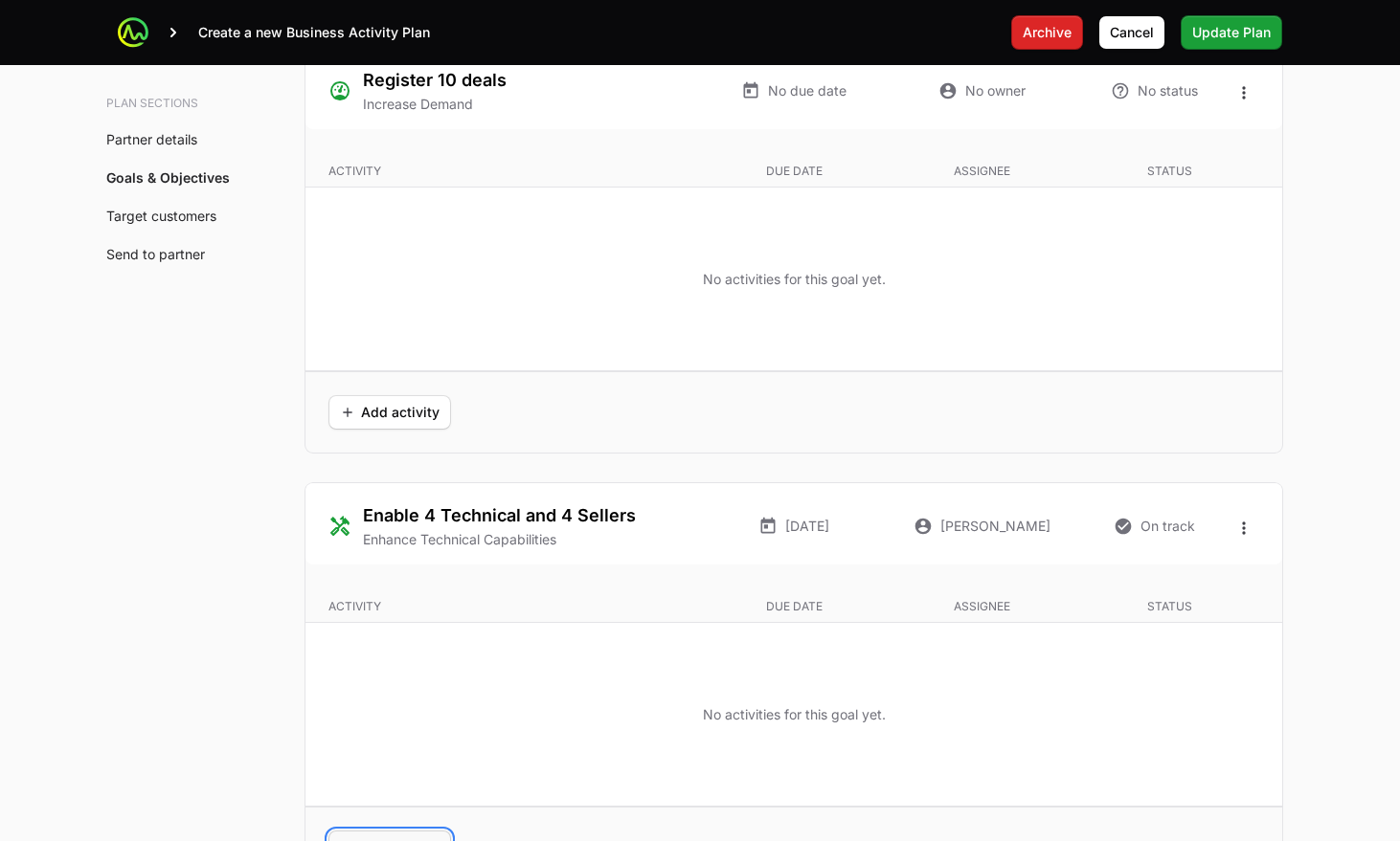
click at [430, 837] on span "Add activity" at bounding box center [390, 848] width 100 height 22
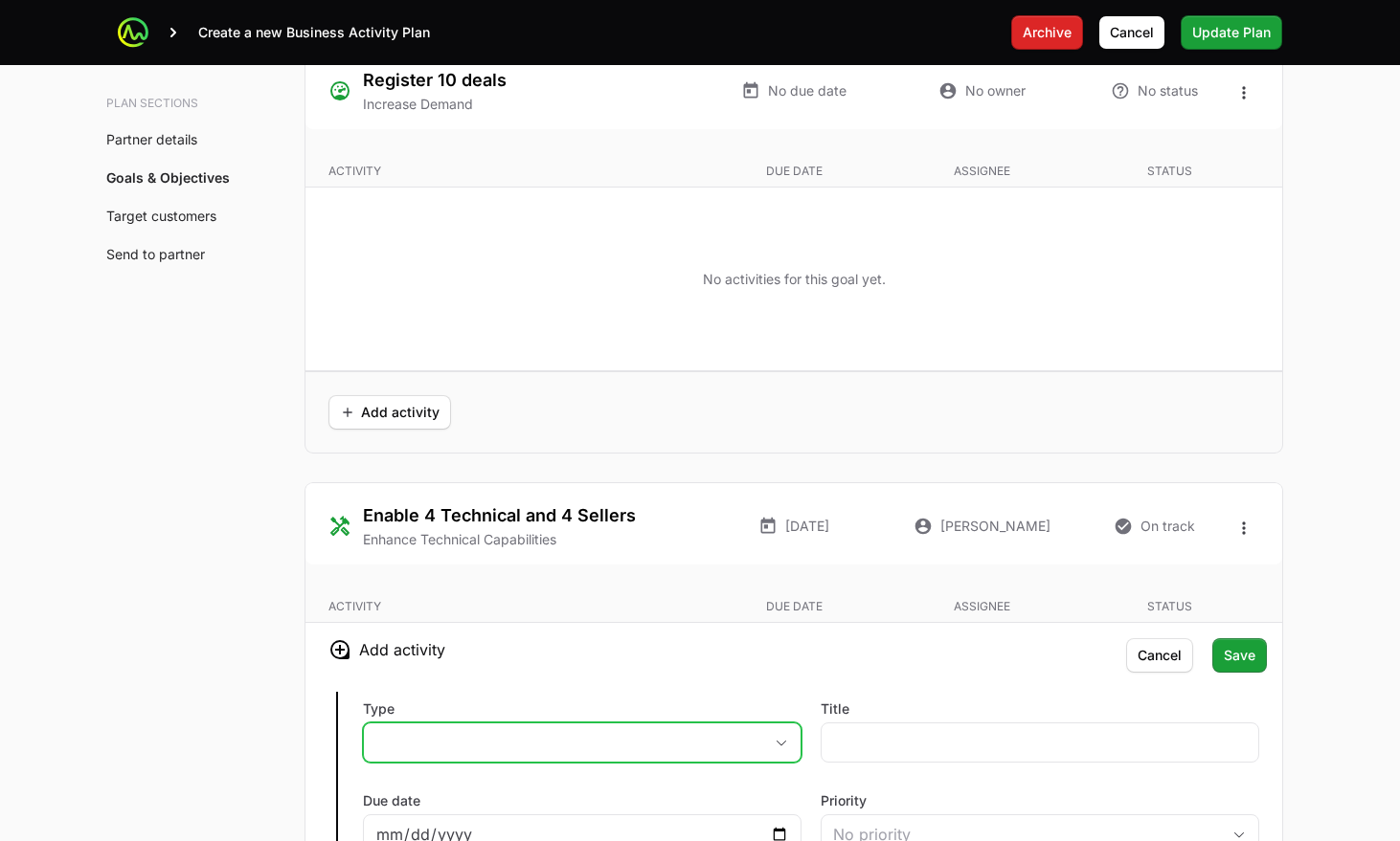
click at [433, 724] on button "placeholder" at bounding box center [582, 742] width 436 height 38
click at [442, 838] on li "Training" at bounding box center [582, 856] width 434 height 36
click at [907, 723] on div at bounding box center [1040, 742] width 438 height 40
click at [903, 731] on input "Title" at bounding box center [1040, 742] width 414 height 22
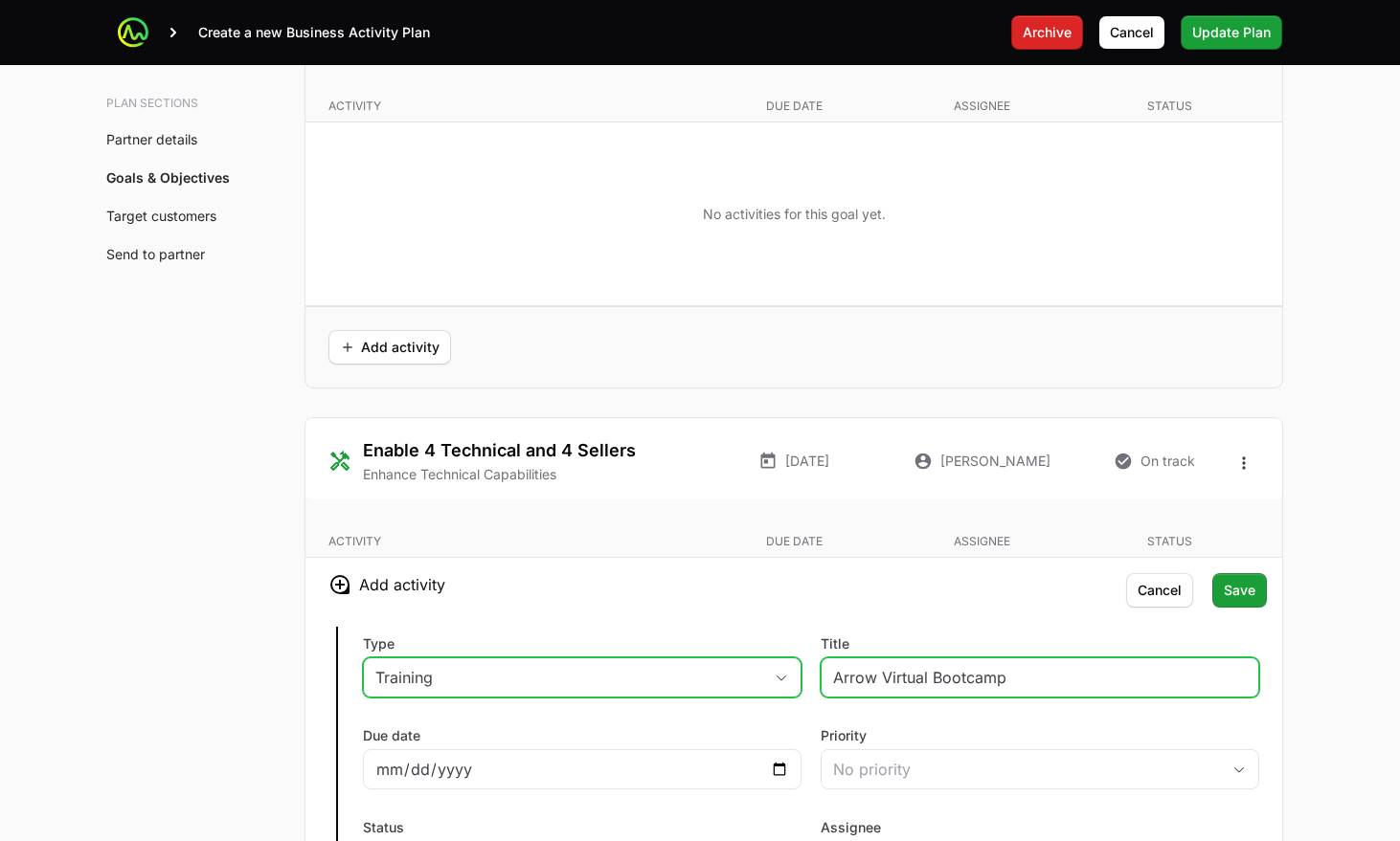
scroll to position [3935, 0]
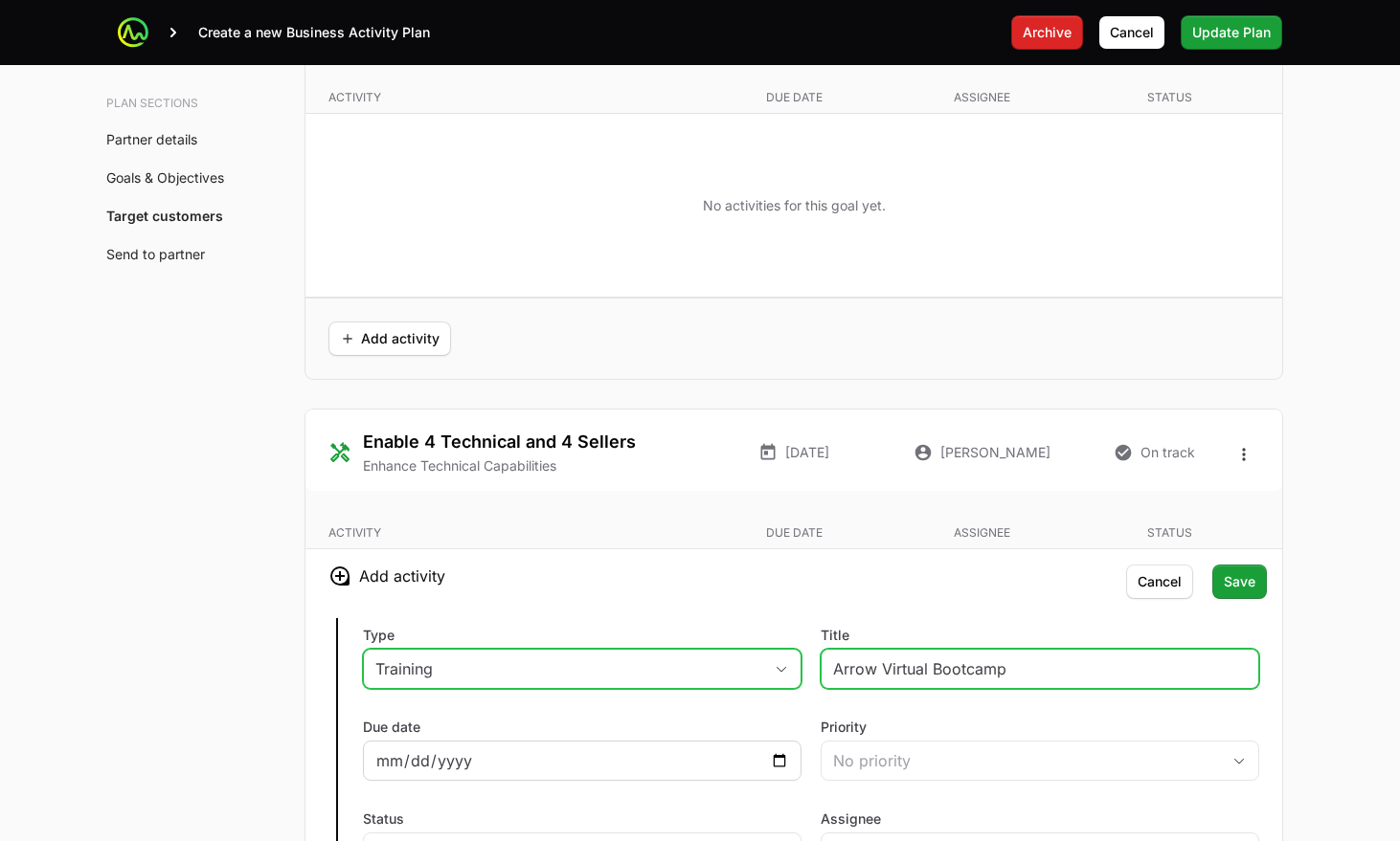
type input "Arrow Virtual Bootcamp"
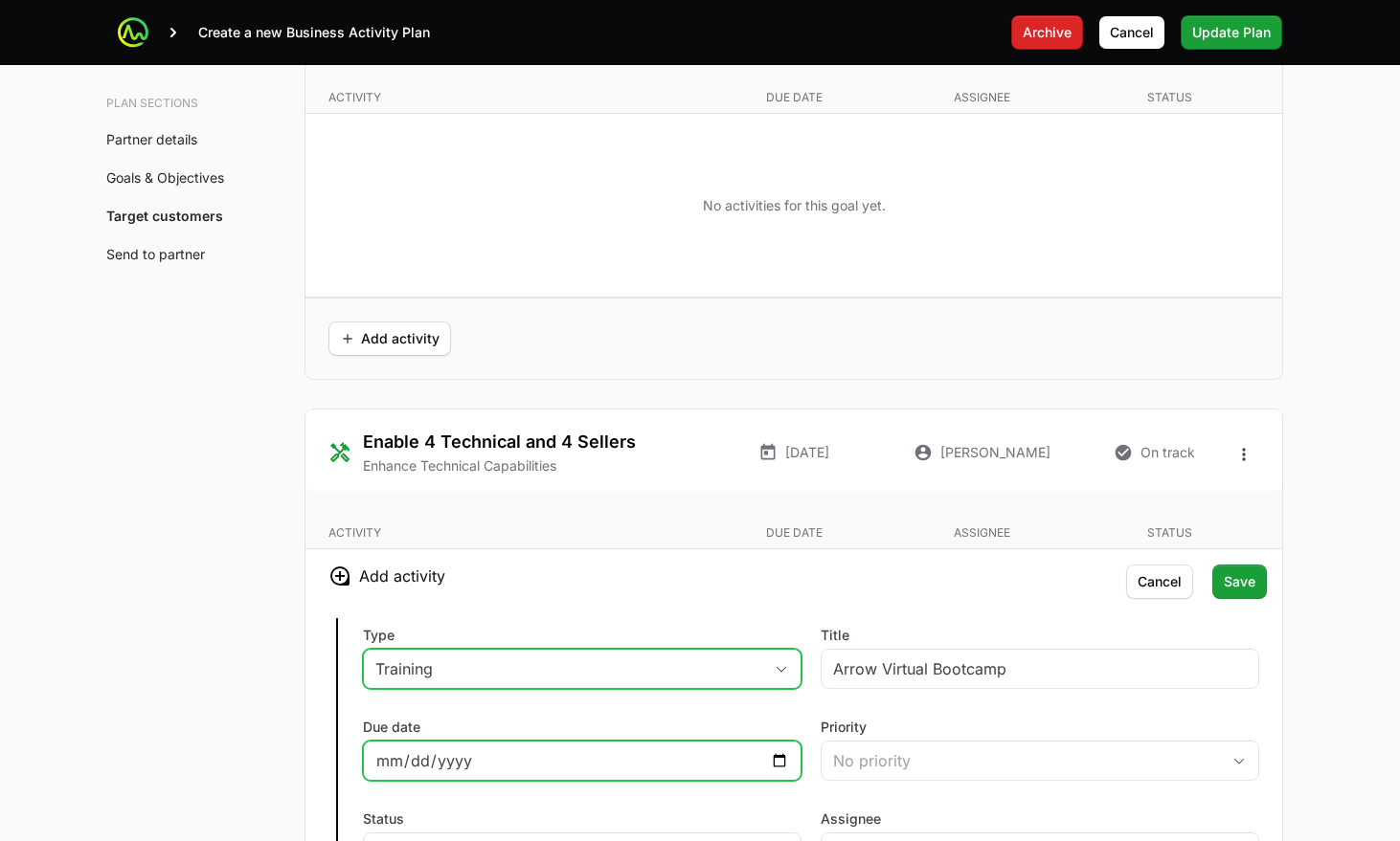
click at [769, 749] on input "Due date" at bounding box center [582, 760] width 414 height 22
type input "2025-09-24"
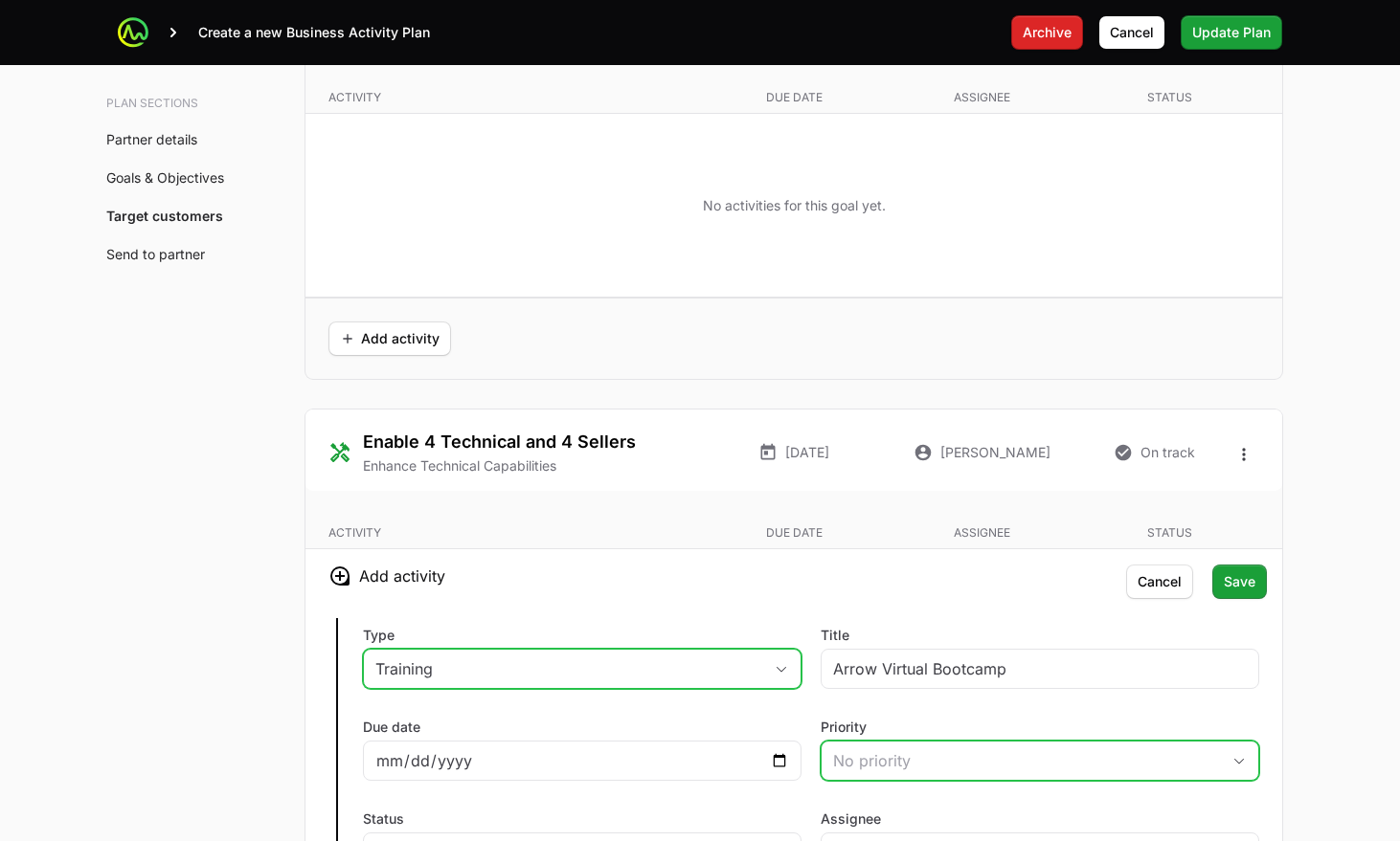
click at [871, 742] on button "No priority" at bounding box center [1040, 761] width 436 height 38
click at [864, 821] on li "High" at bounding box center [1040, 838] width 434 height 34
click at [674, 840] on div "Not Started" at bounding box center [568, 852] width 386 height 22
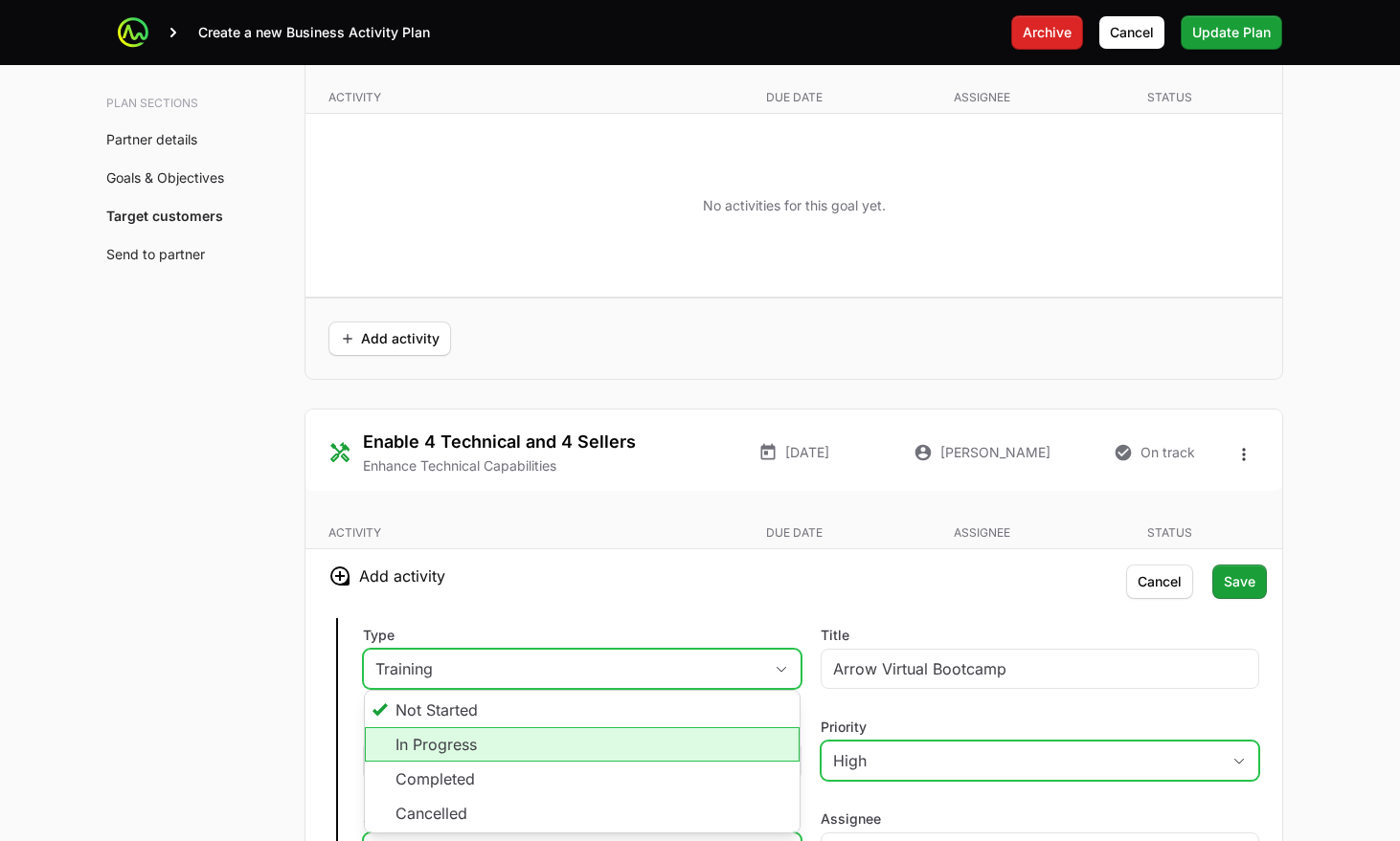
click at [562, 728] on li "In Progress" at bounding box center [582, 744] width 434 height 34
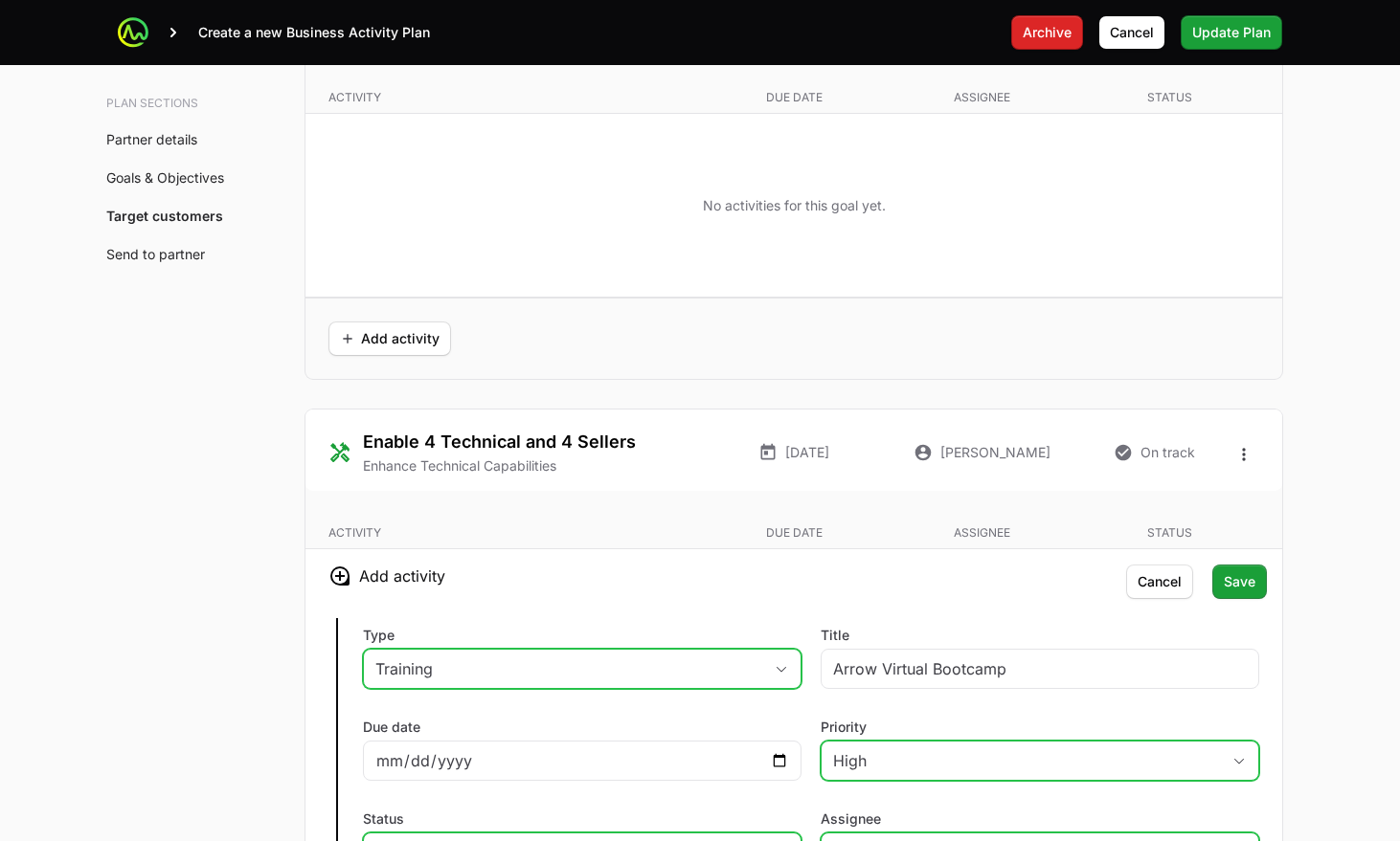
click at [864, 834] on input "Assignee" at bounding box center [1020, 853] width 398 height 38
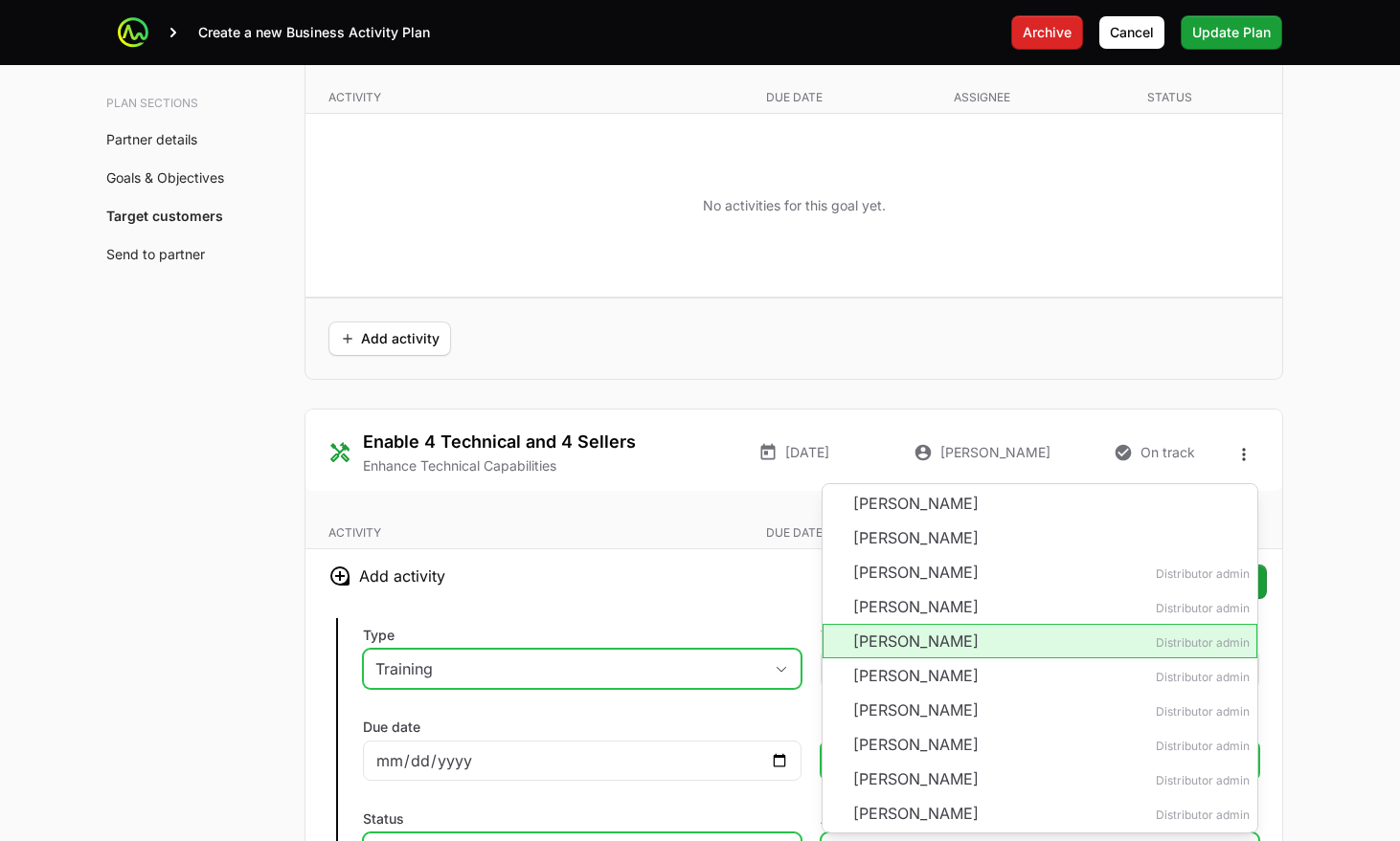
drag, startPoint x: 899, startPoint y: 501, endPoint x: 874, endPoint y: 503, distance: 25.1
click at [899, 624] on li "[PERSON_NAME] Distributor admin" at bounding box center [1040, 641] width 434 height 34
type input "[PERSON_NAME]"
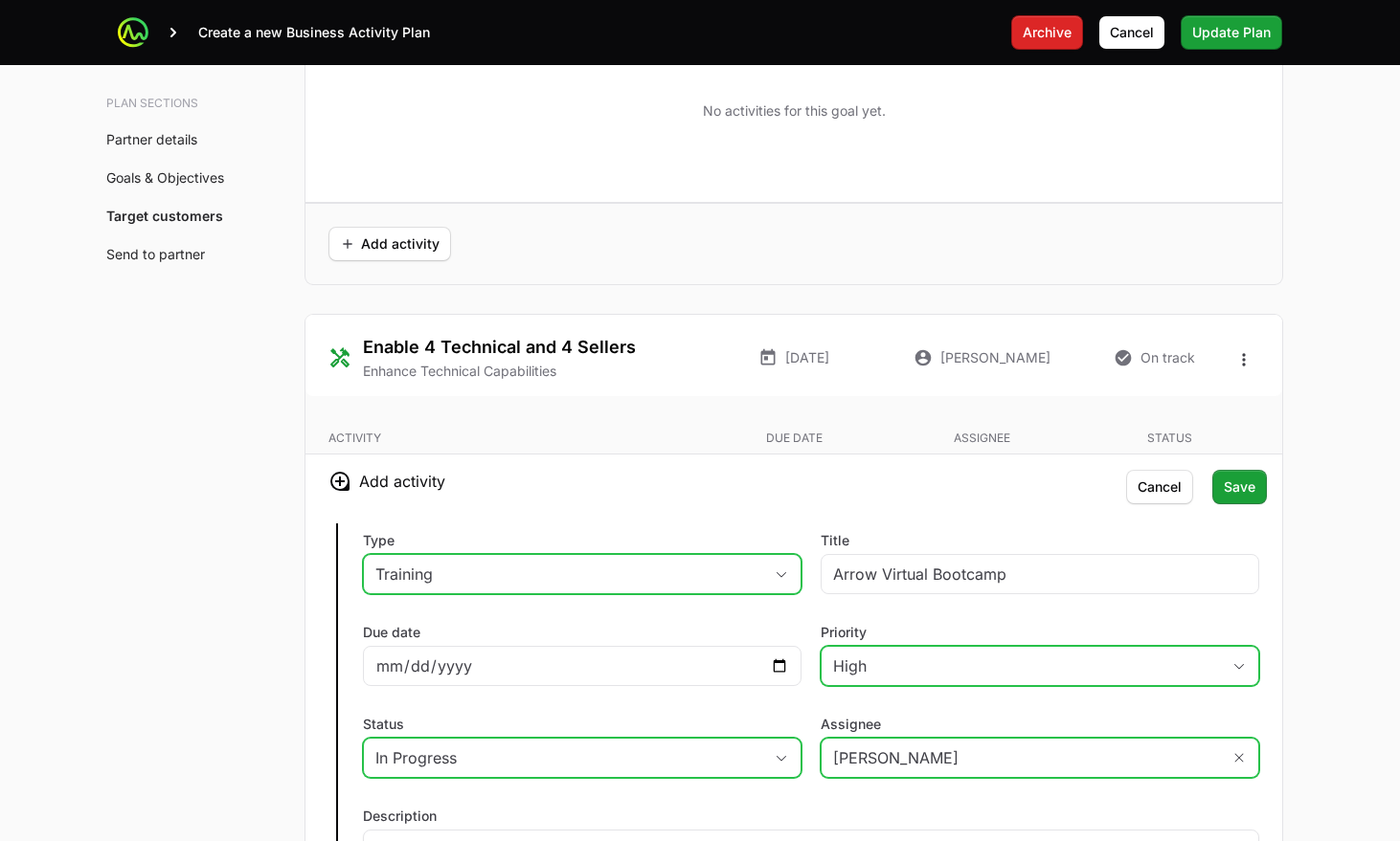
scroll to position [4123, 0]
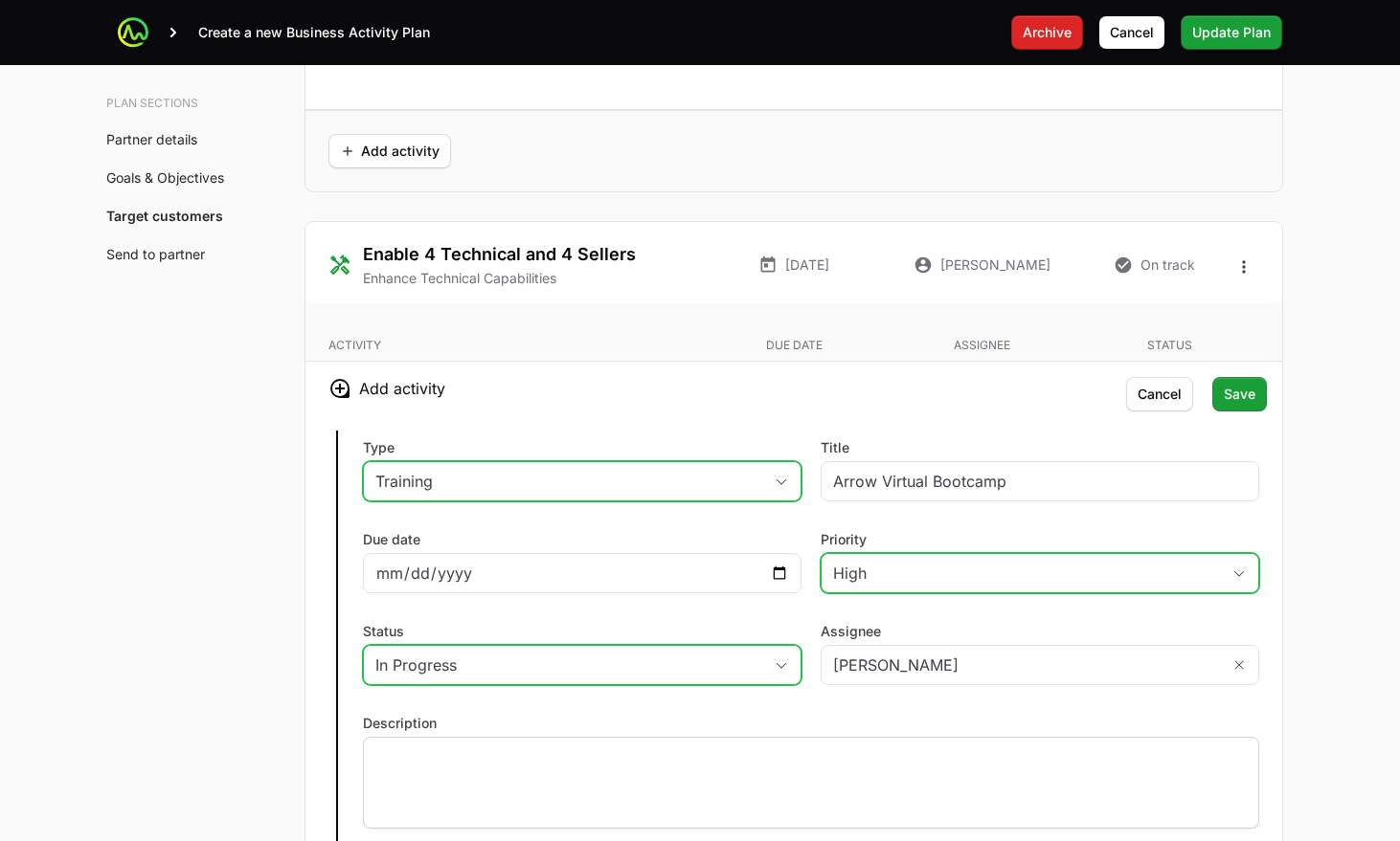
click at [604, 746] on p at bounding box center [811, 756] width 872 height 20
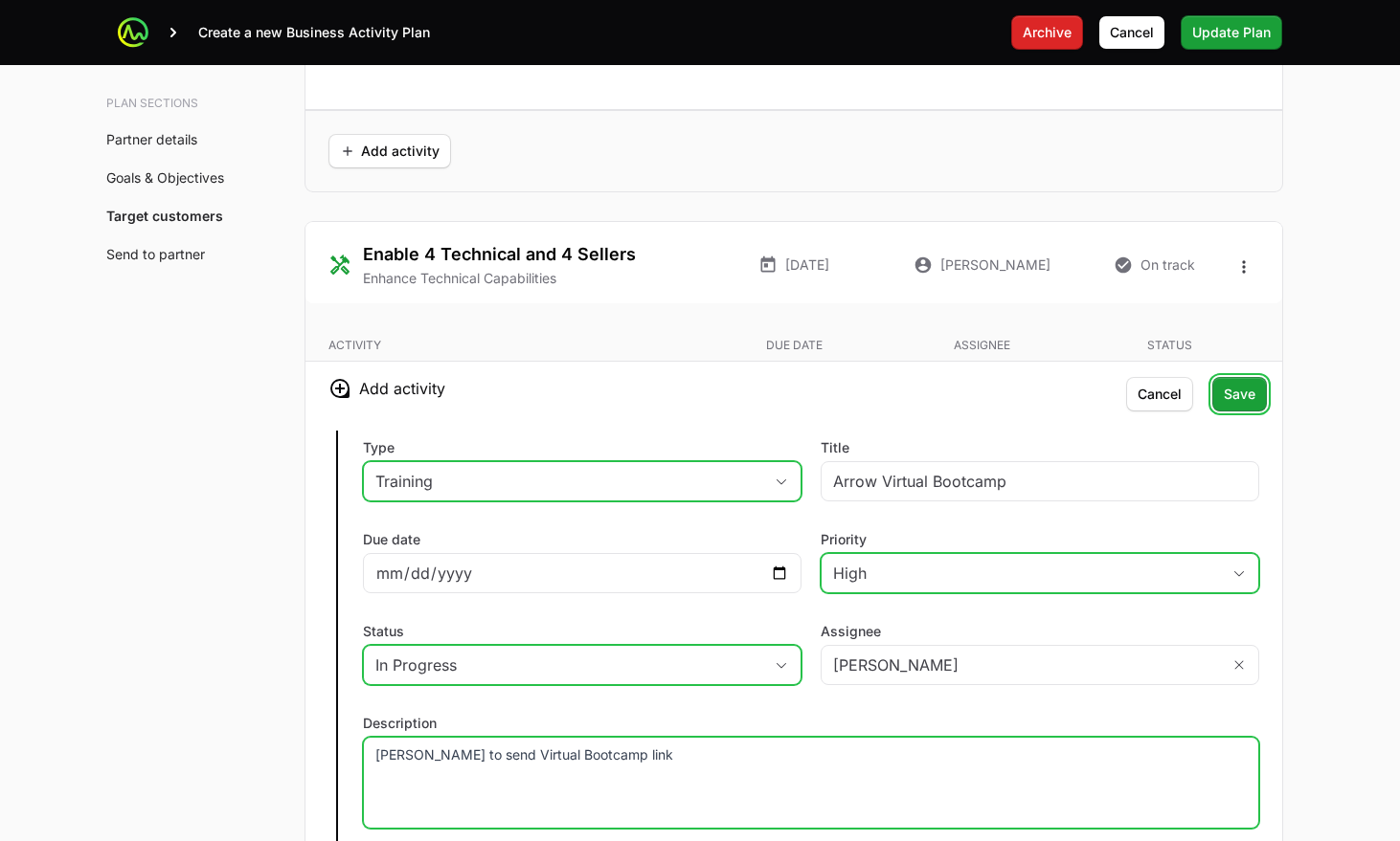
click at [1235, 383] on span "Save" at bounding box center [1240, 394] width 31 height 22
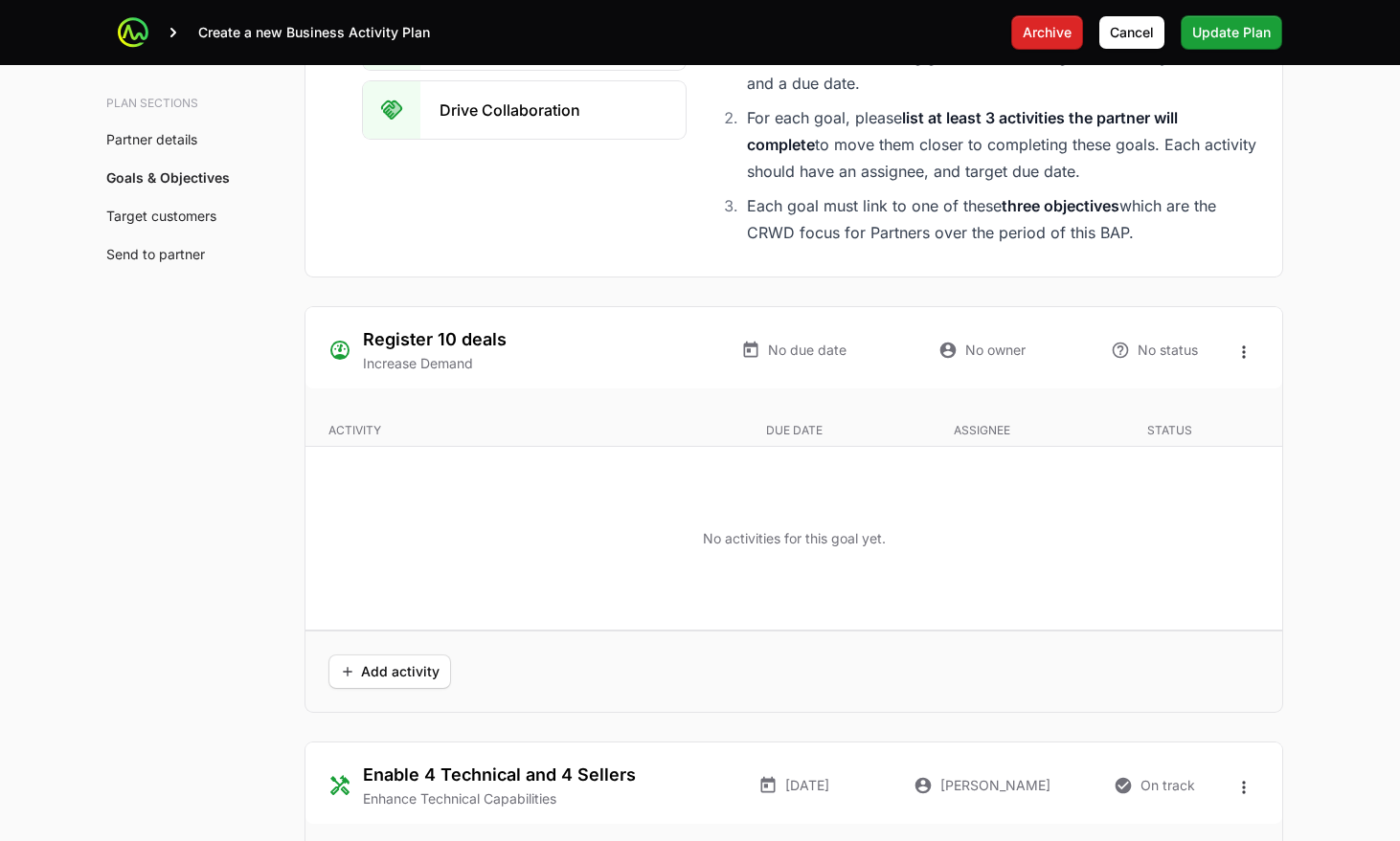
scroll to position [3572, 0]
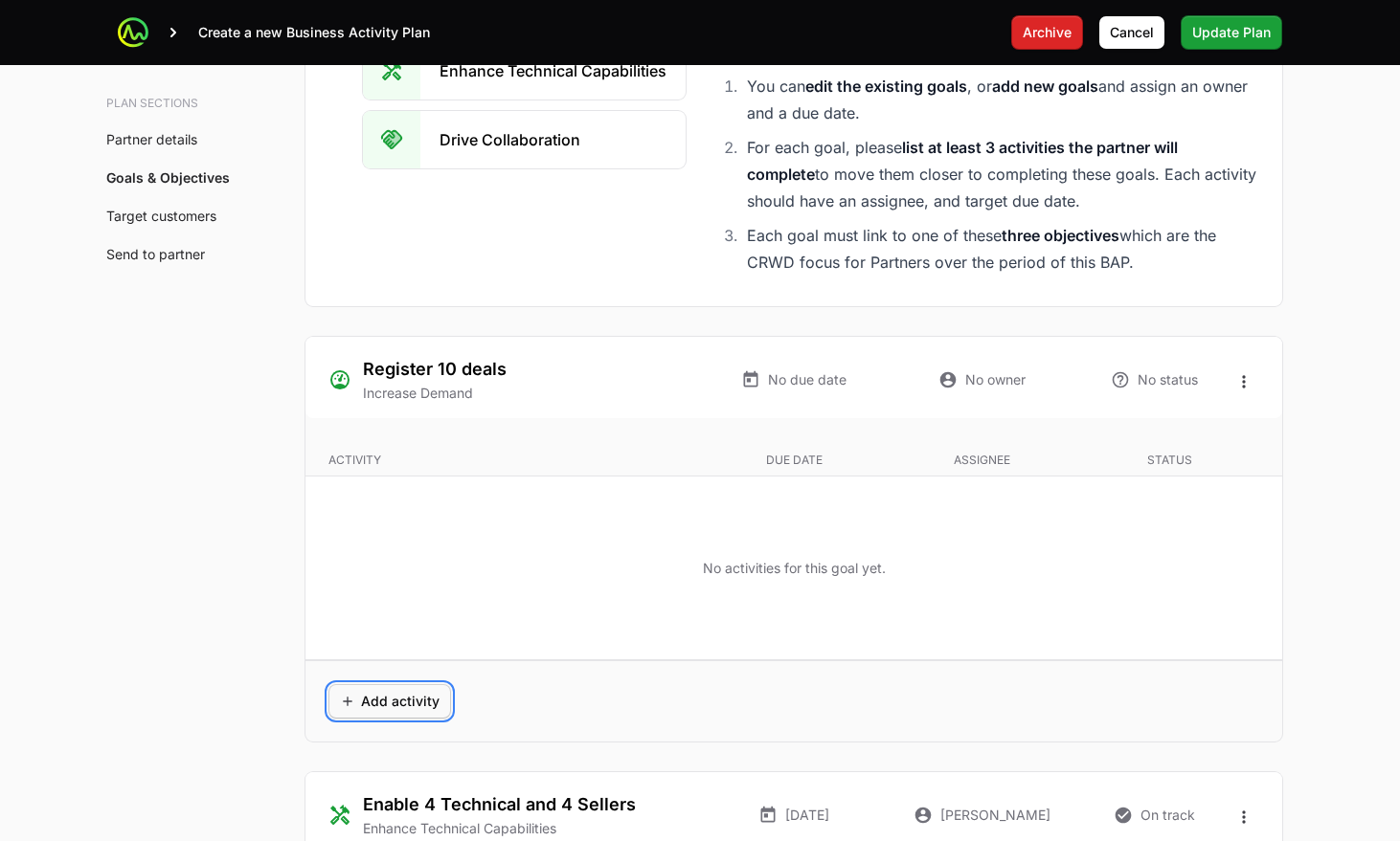
click at [386, 690] on span "Add activity" at bounding box center [390, 701] width 100 height 22
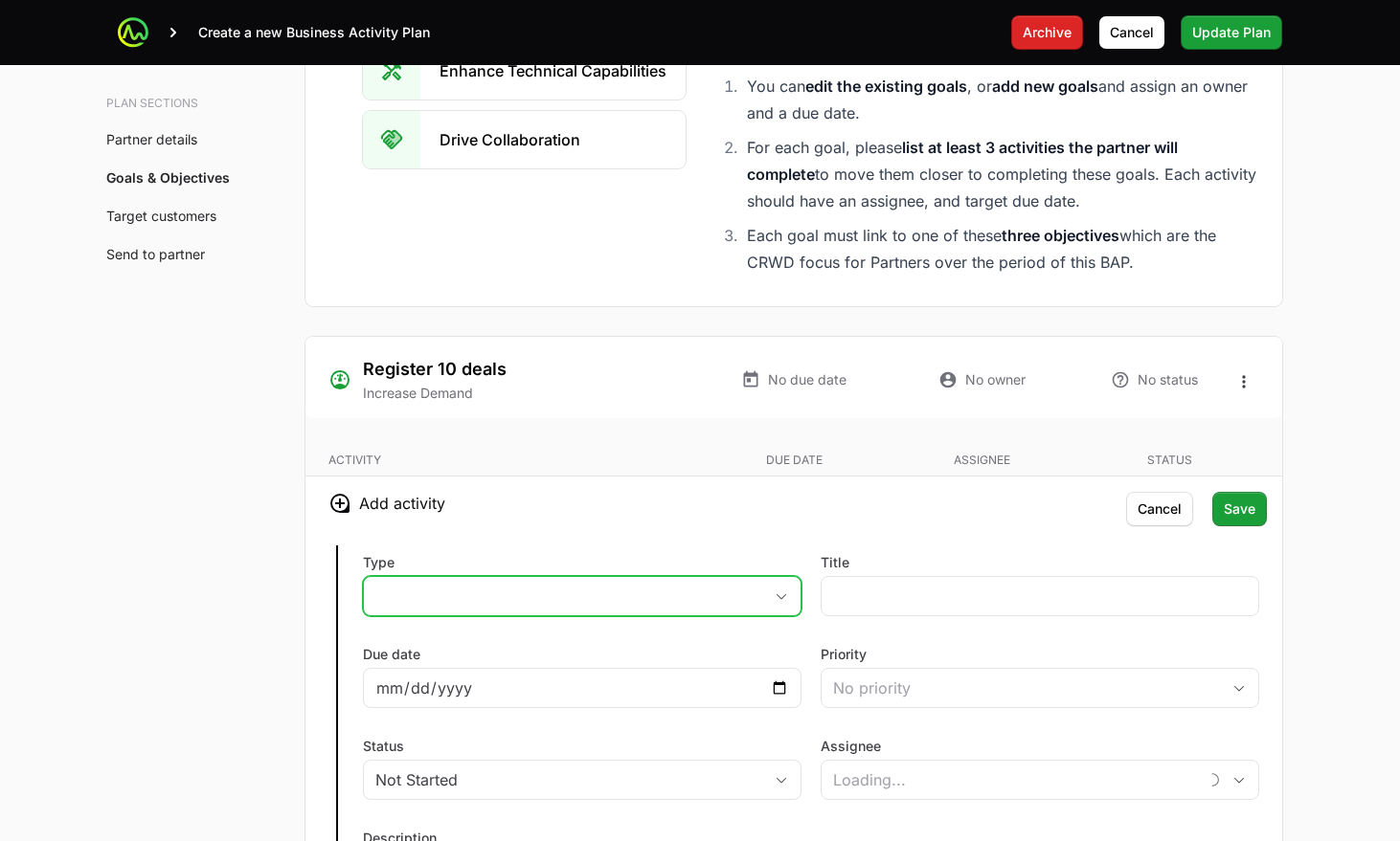
click at [449, 577] on button "placeholder" at bounding box center [582, 596] width 436 height 38
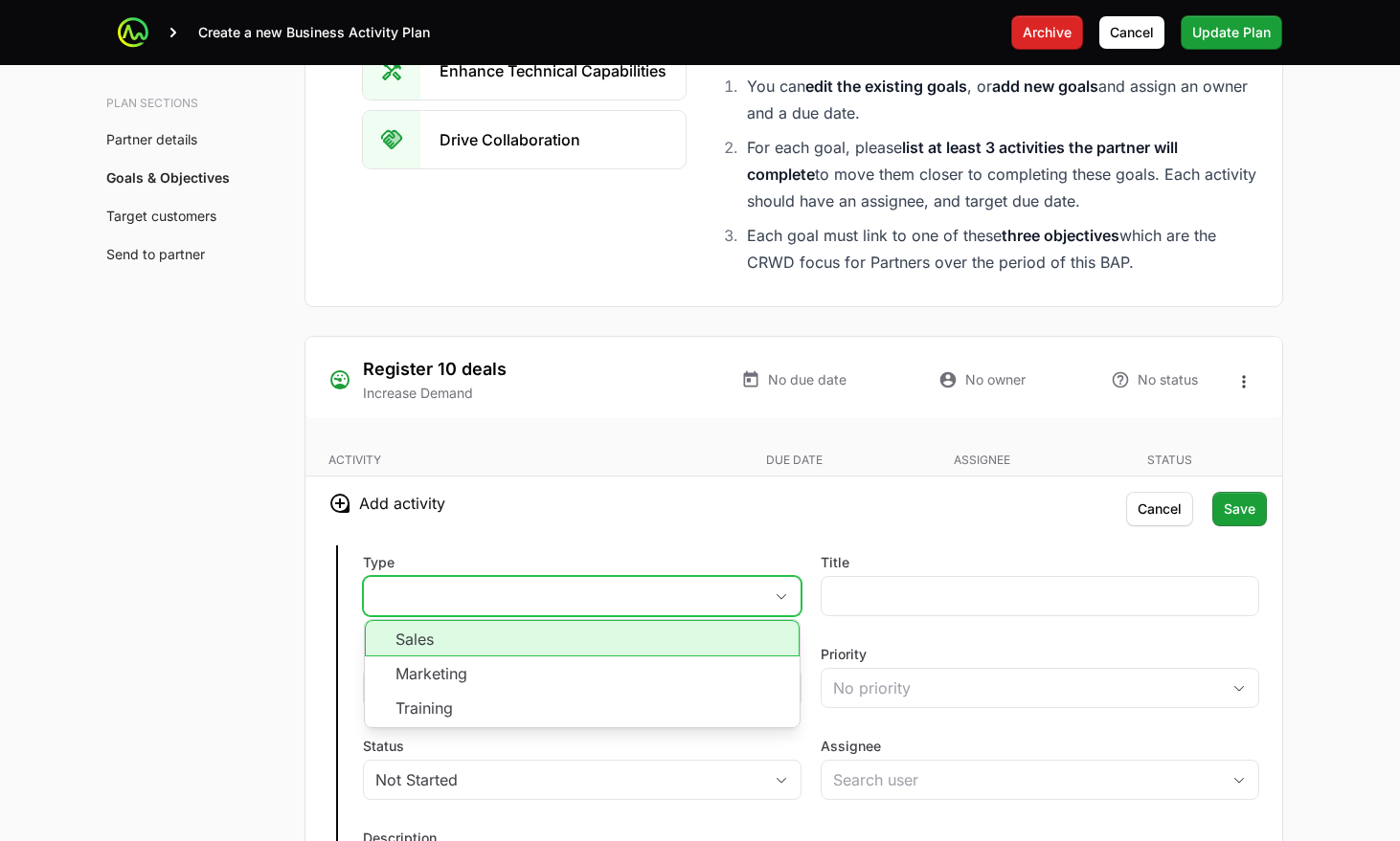
drag, startPoint x: 448, startPoint y: 500, endPoint x: 523, endPoint y: 476, distance: 78.7
click at [448, 620] on li "Sales" at bounding box center [582, 638] width 434 height 36
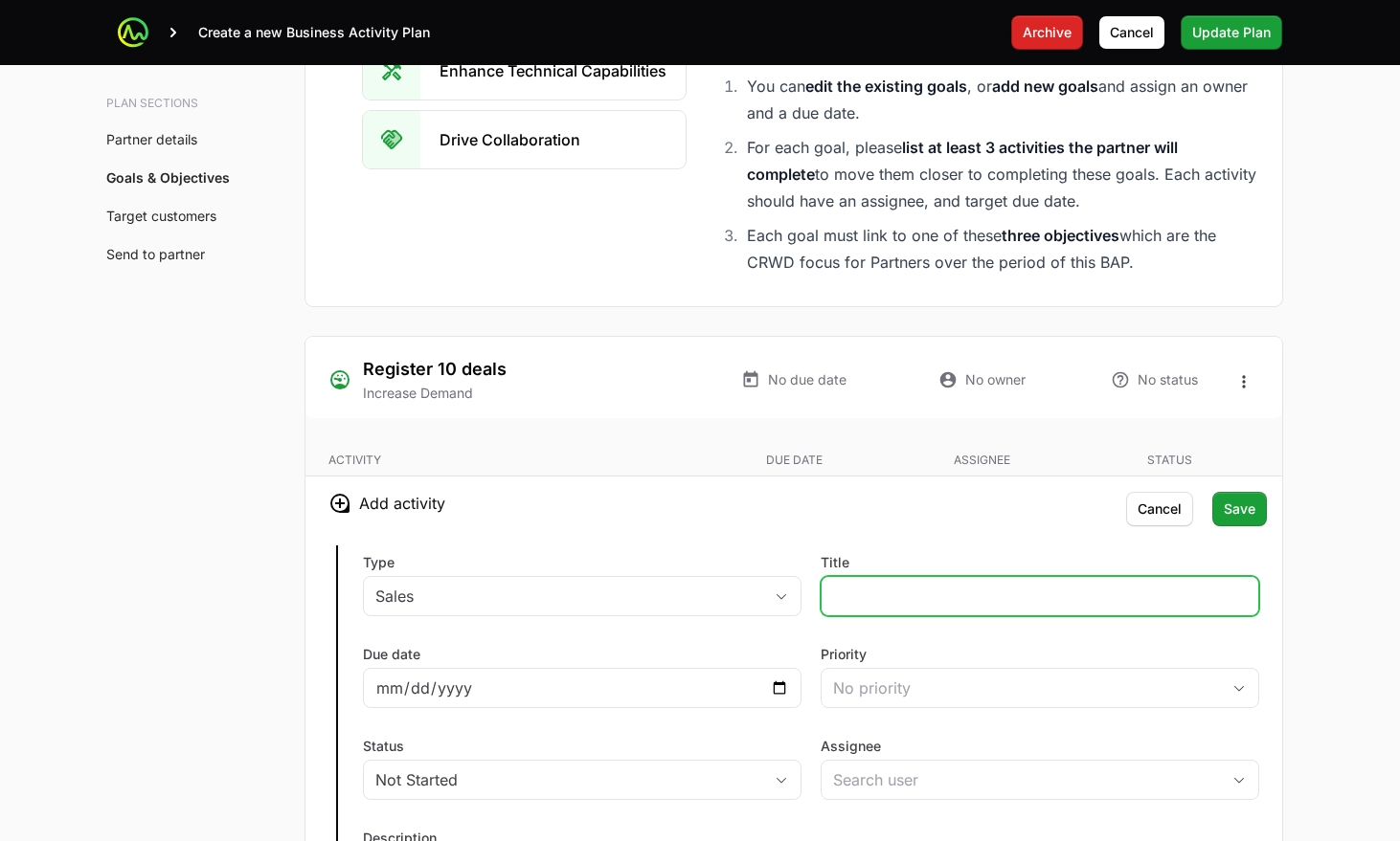
click at [882, 585] on input "Title" at bounding box center [1040, 596] width 414 height 22
type input "Account Mapping"
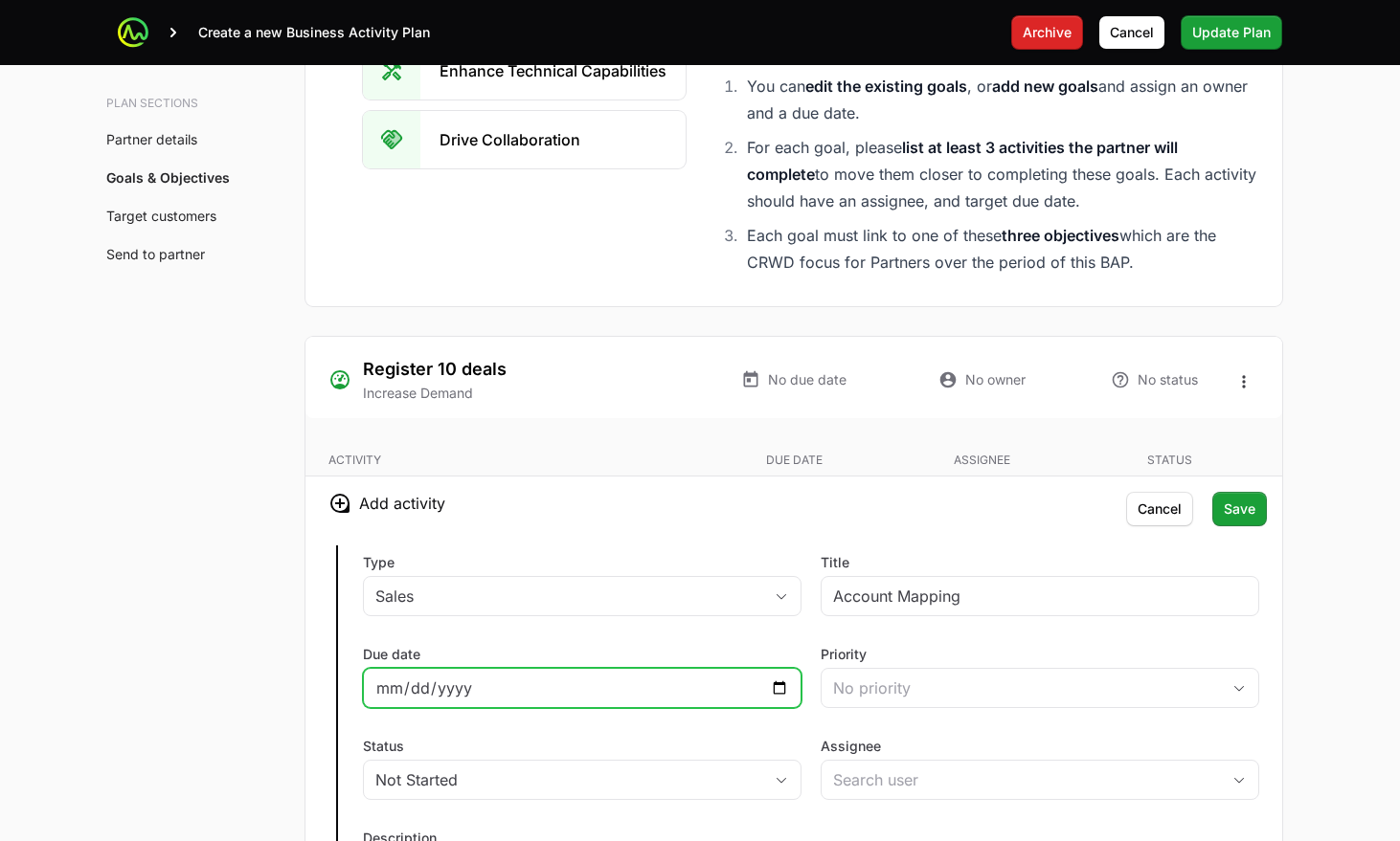
click at [762, 677] on input "Due date" at bounding box center [582, 687] width 414 height 22
click at [772, 677] on input "Due date" at bounding box center [582, 687] width 414 height 22
type input "2025-09-05"
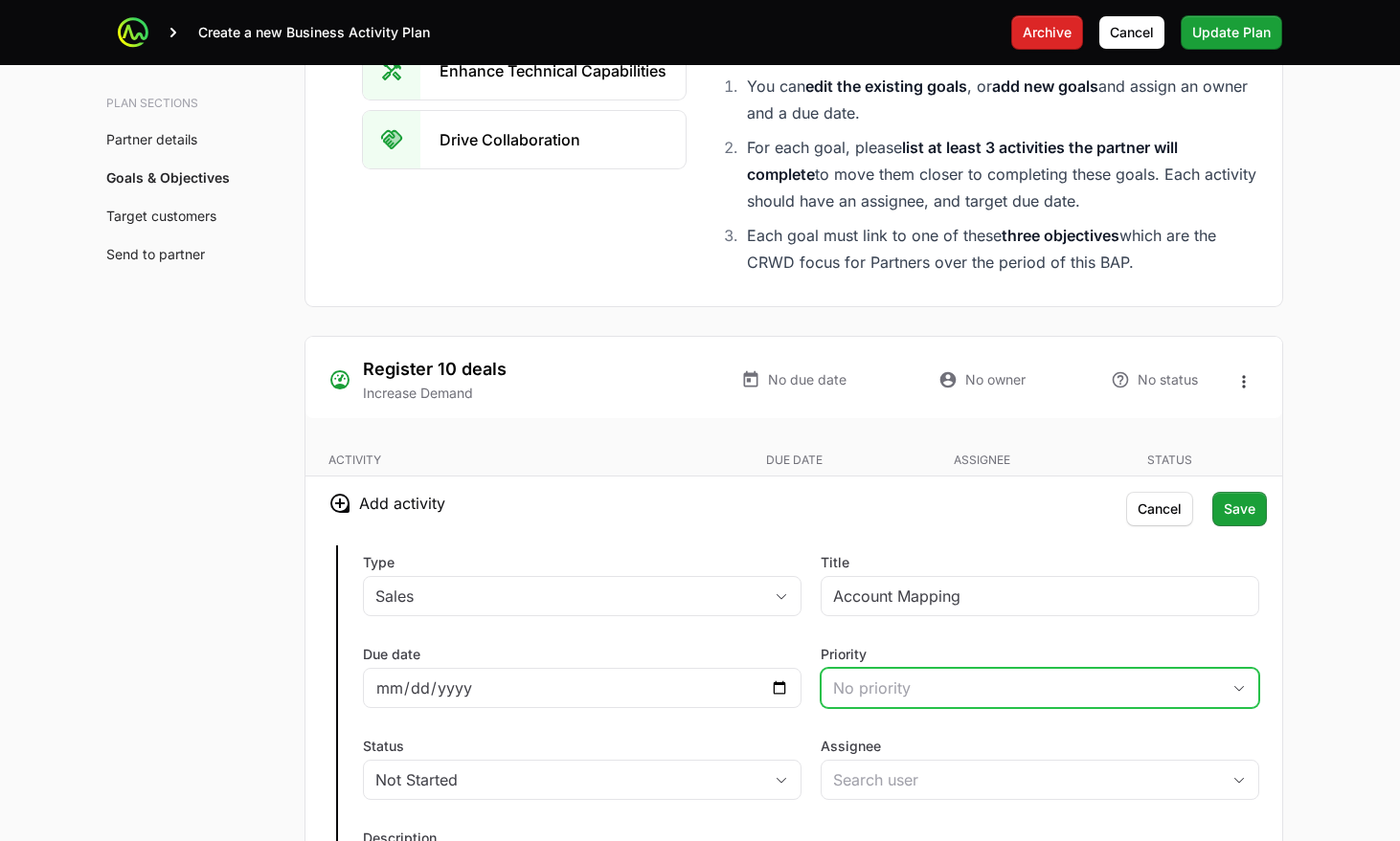
click at [843, 677] on div "No priority" at bounding box center [1026, 687] width 386 height 22
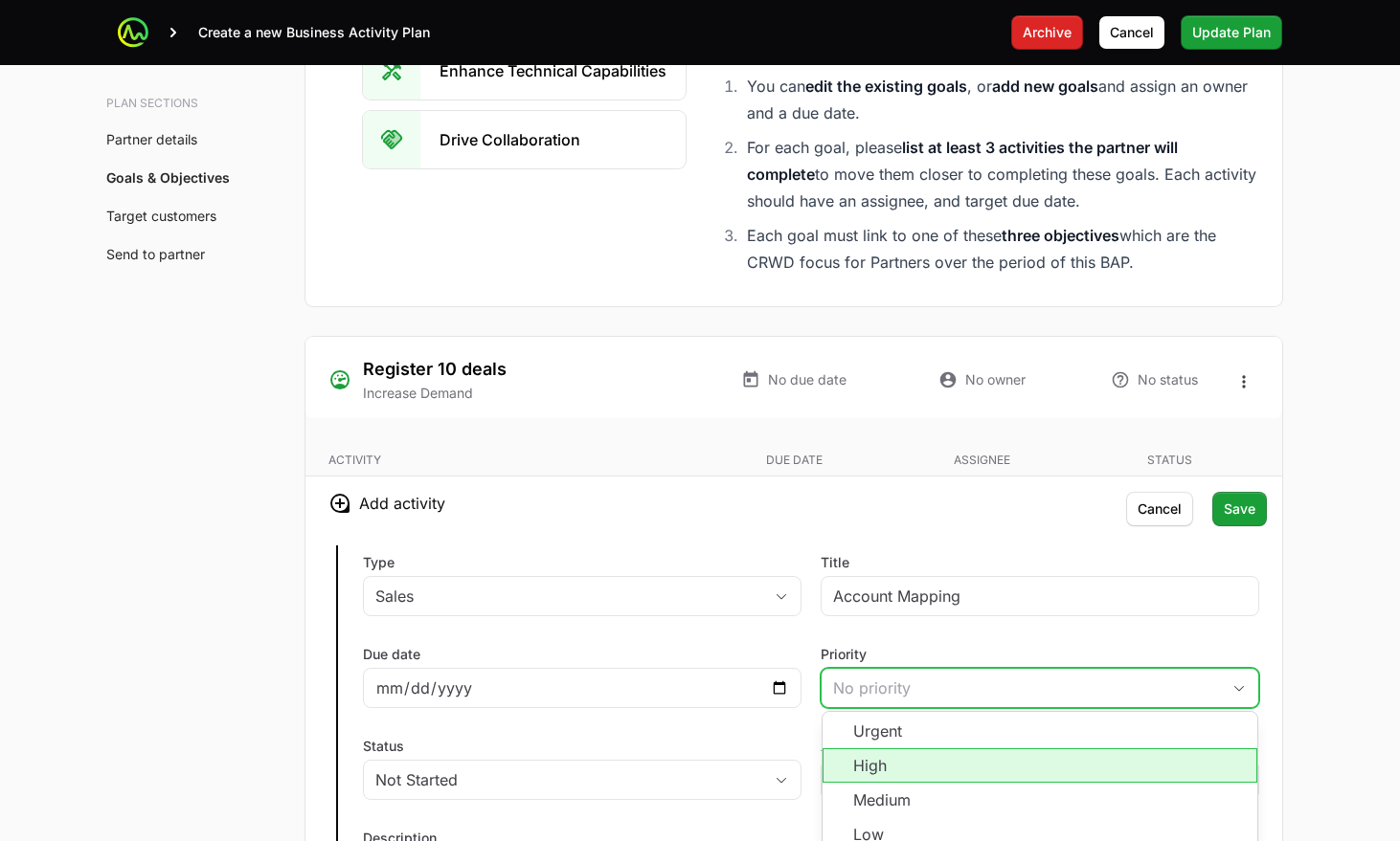
drag, startPoint x: 881, startPoint y: 613, endPoint x: 758, endPoint y: 614, distance: 123.0
click at [881, 748] on li "High" at bounding box center [1040, 765] width 434 height 34
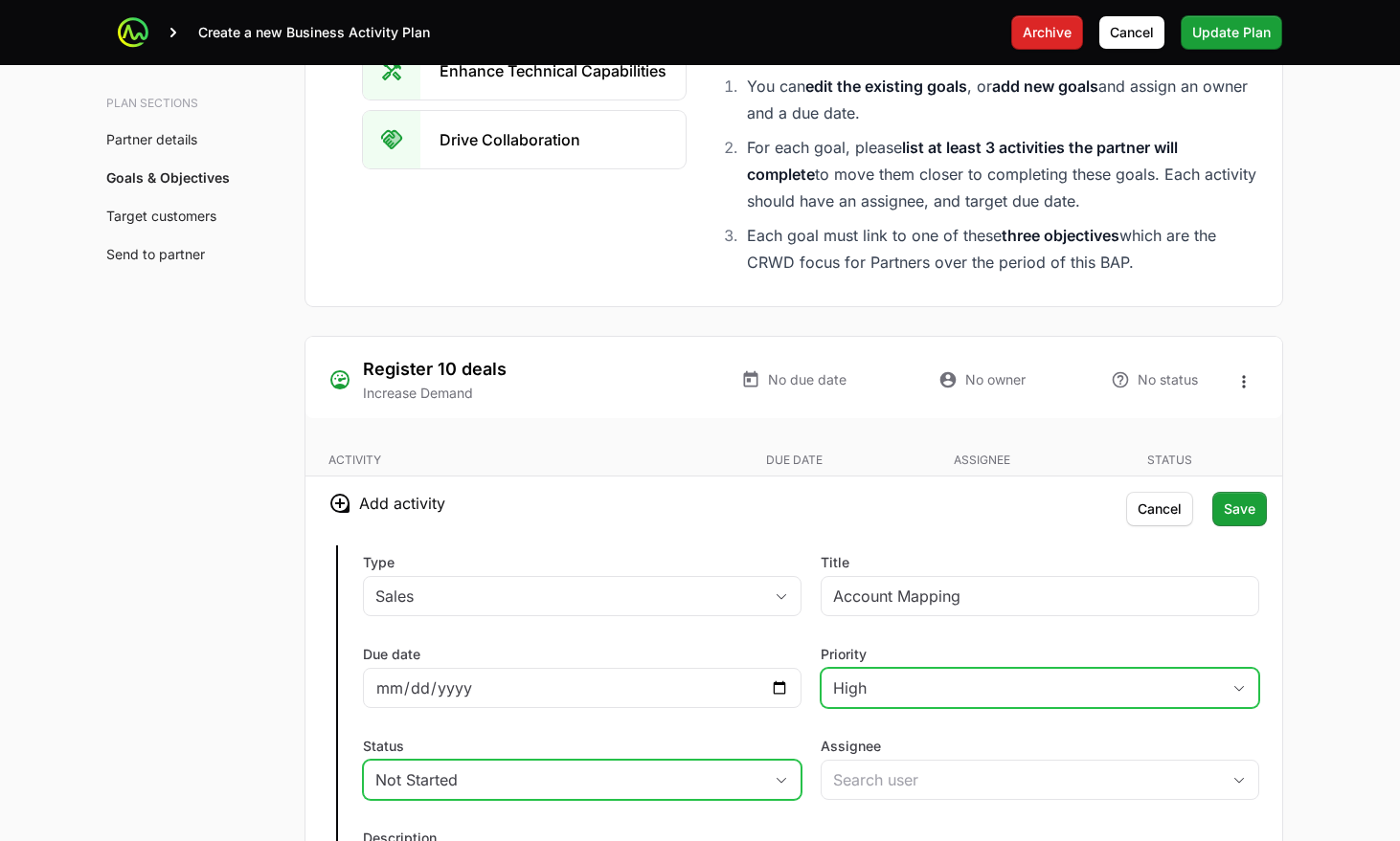
click at [729, 769] on div "Not Started" at bounding box center [568, 779] width 386 height 22
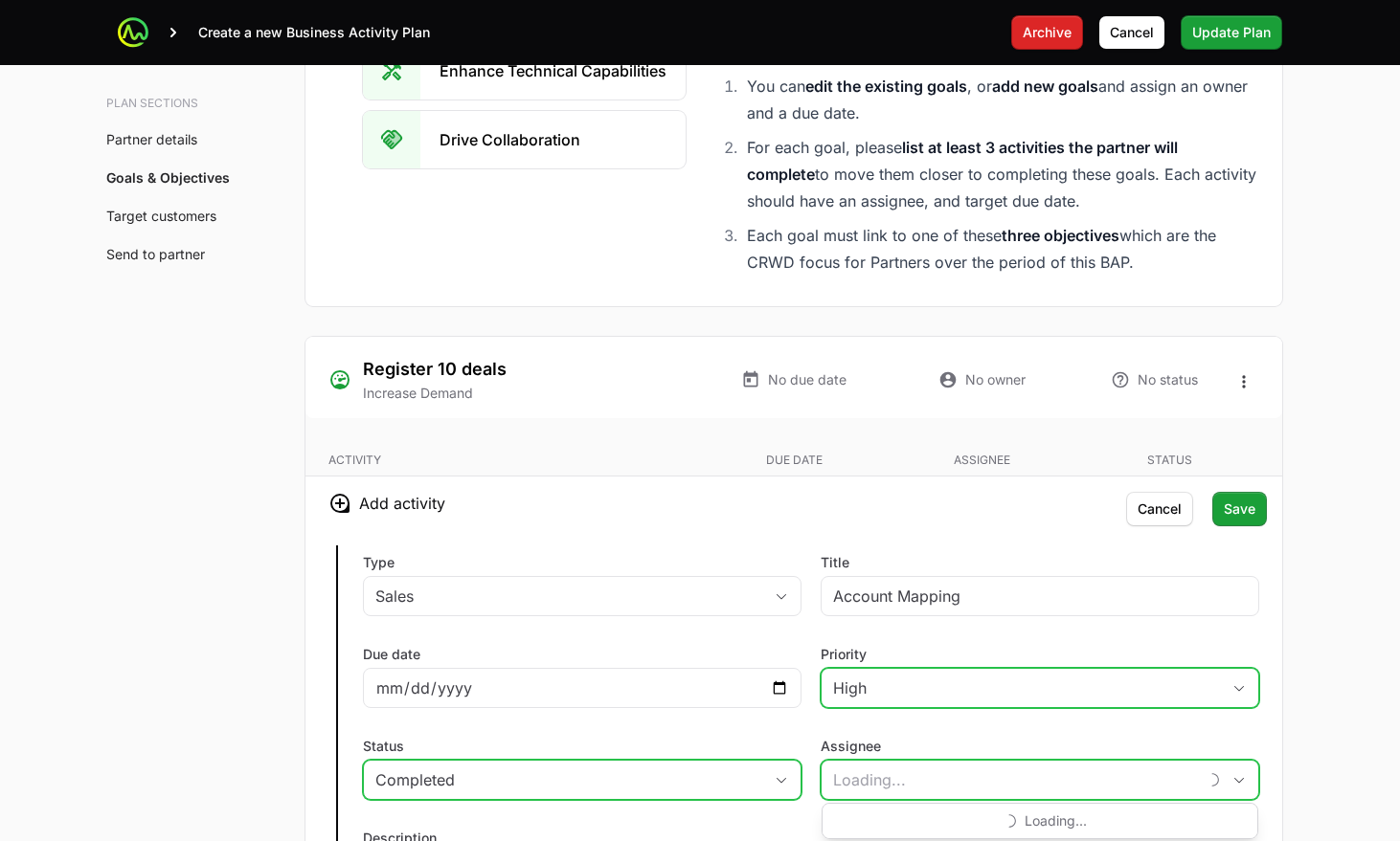
click at [831, 761] on input "Assignee" at bounding box center [1010, 779] width 376 height 38
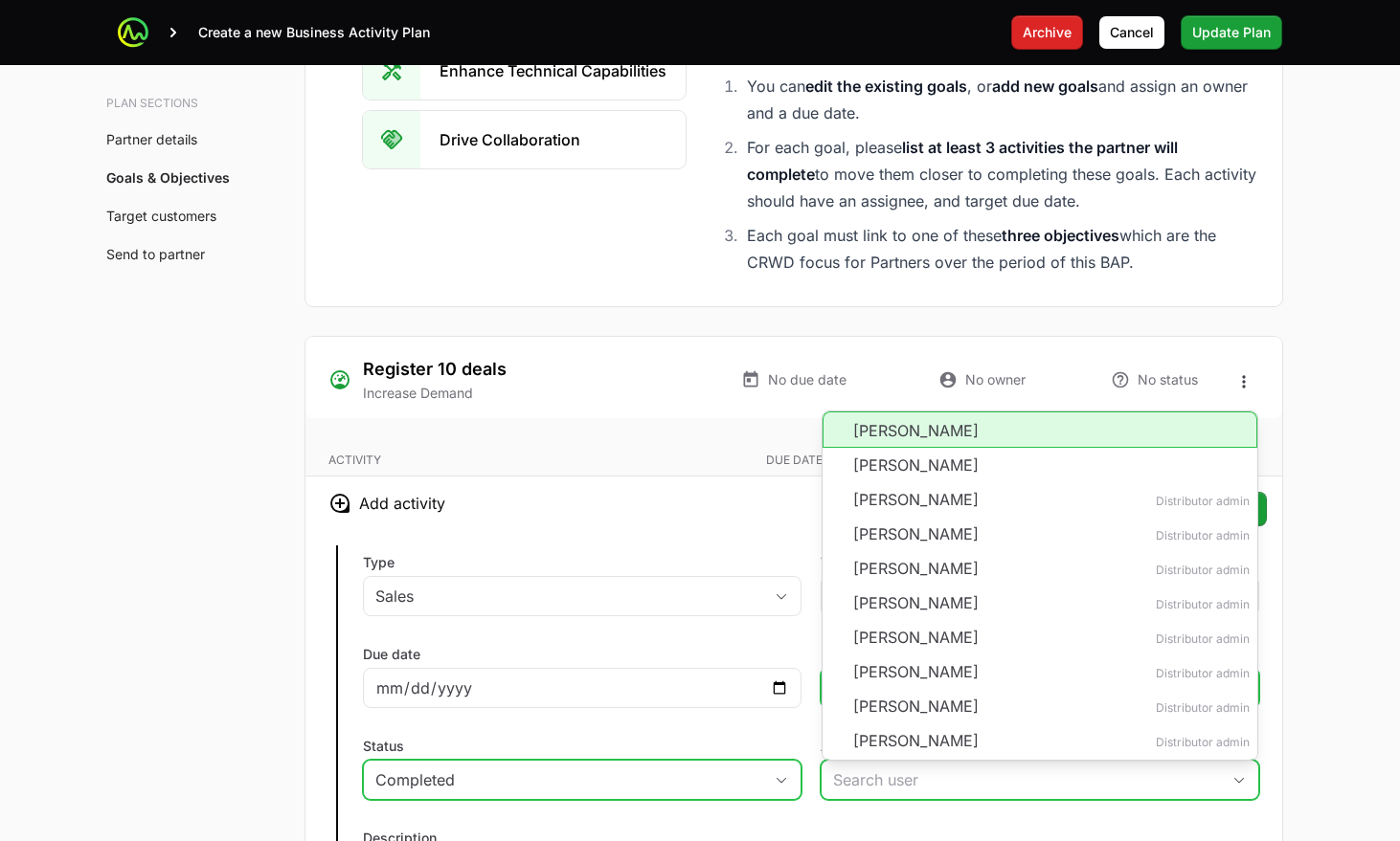
drag, startPoint x: 900, startPoint y: 282, endPoint x: 866, endPoint y: 384, distance: 107.5
click at [899, 412] on li "Ryan Young" at bounding box center [1040, 429] width 434 height 36
type input "Ryan Young"
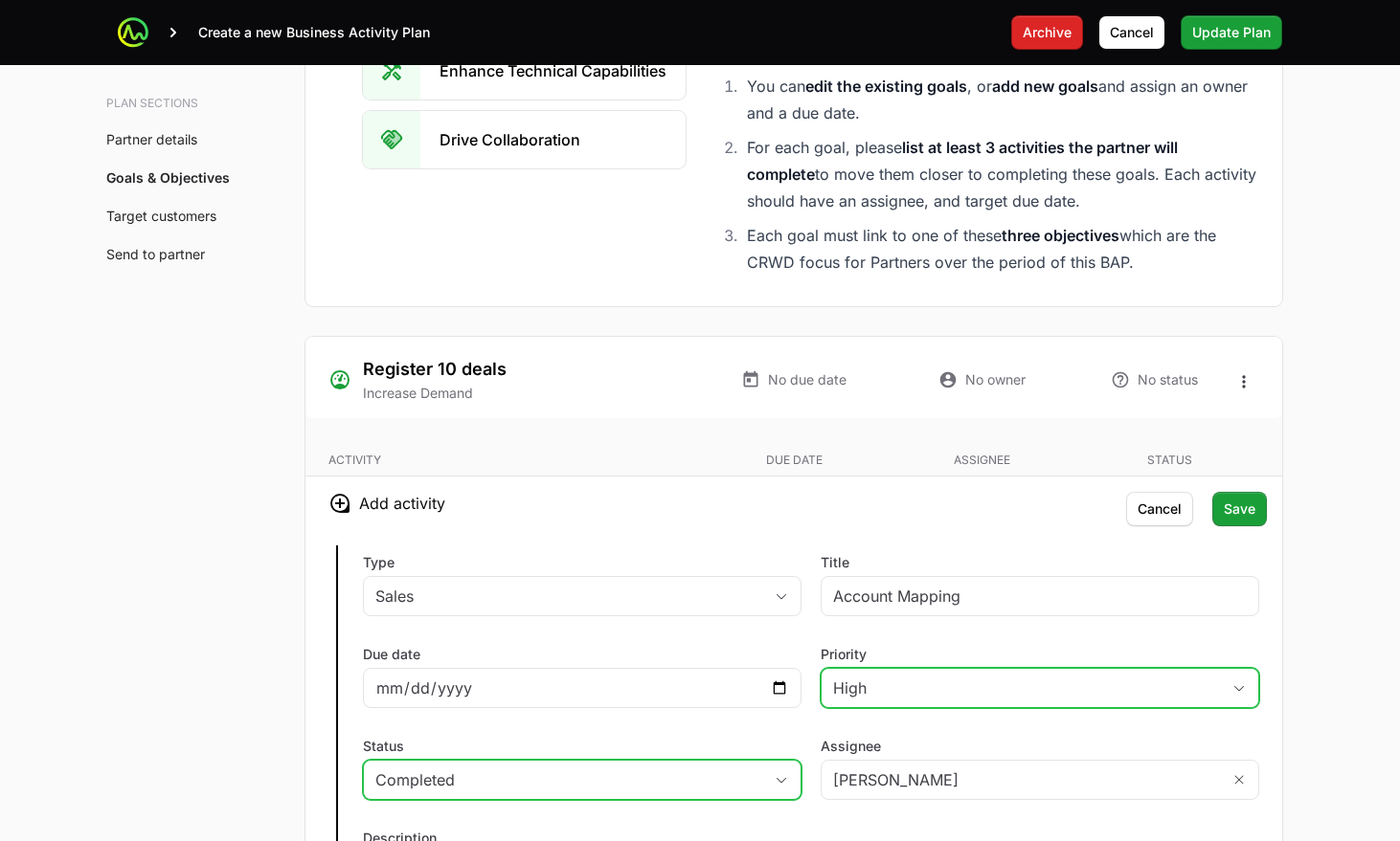
click at [1230, 498] on span "Save" at bounding box center [1240, 509] width 31 height 22
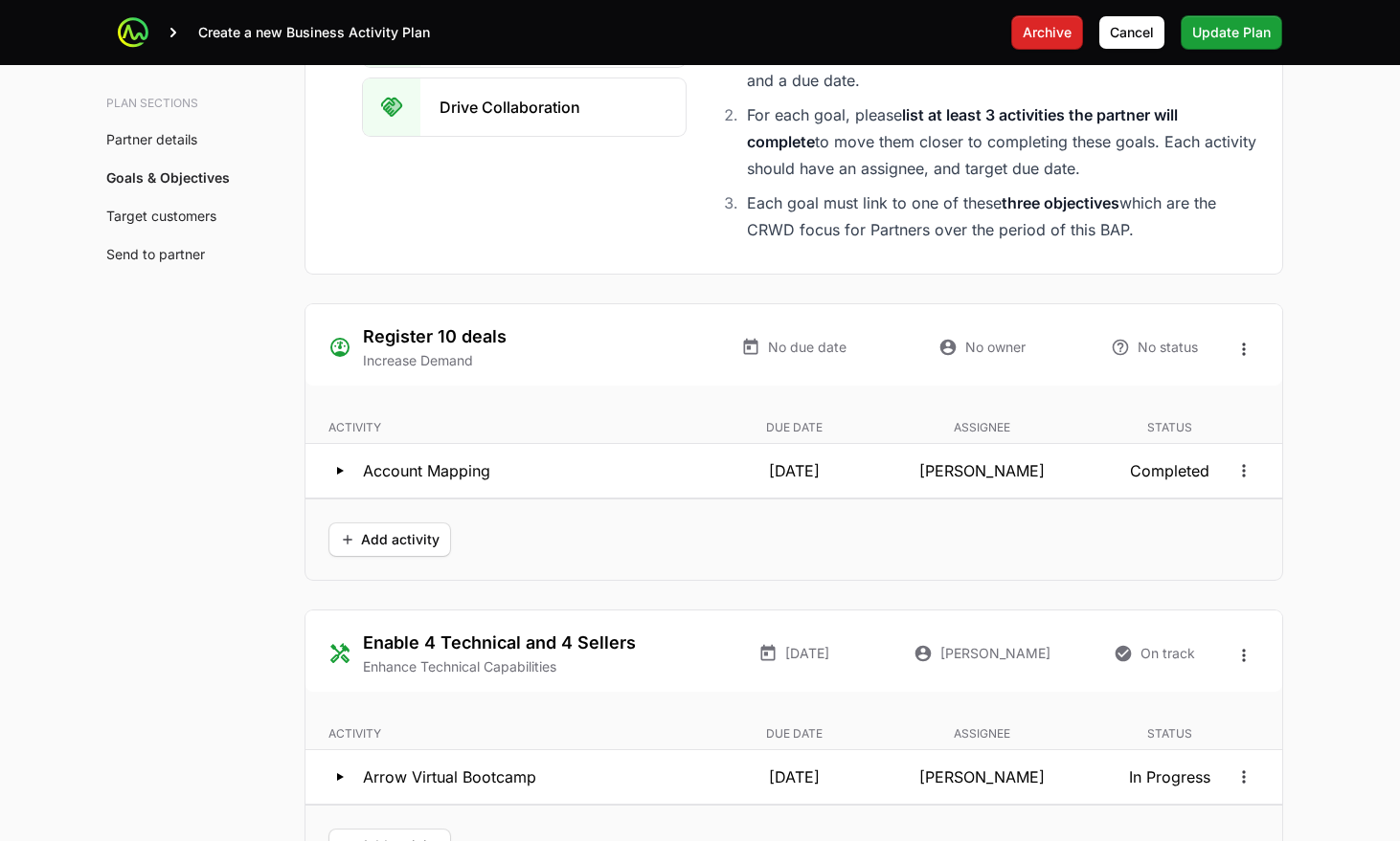
scroll to position [3606, 0]
click at [429, 527] on span "Add activity" at bounding box center [390, 538] width 100 height 22
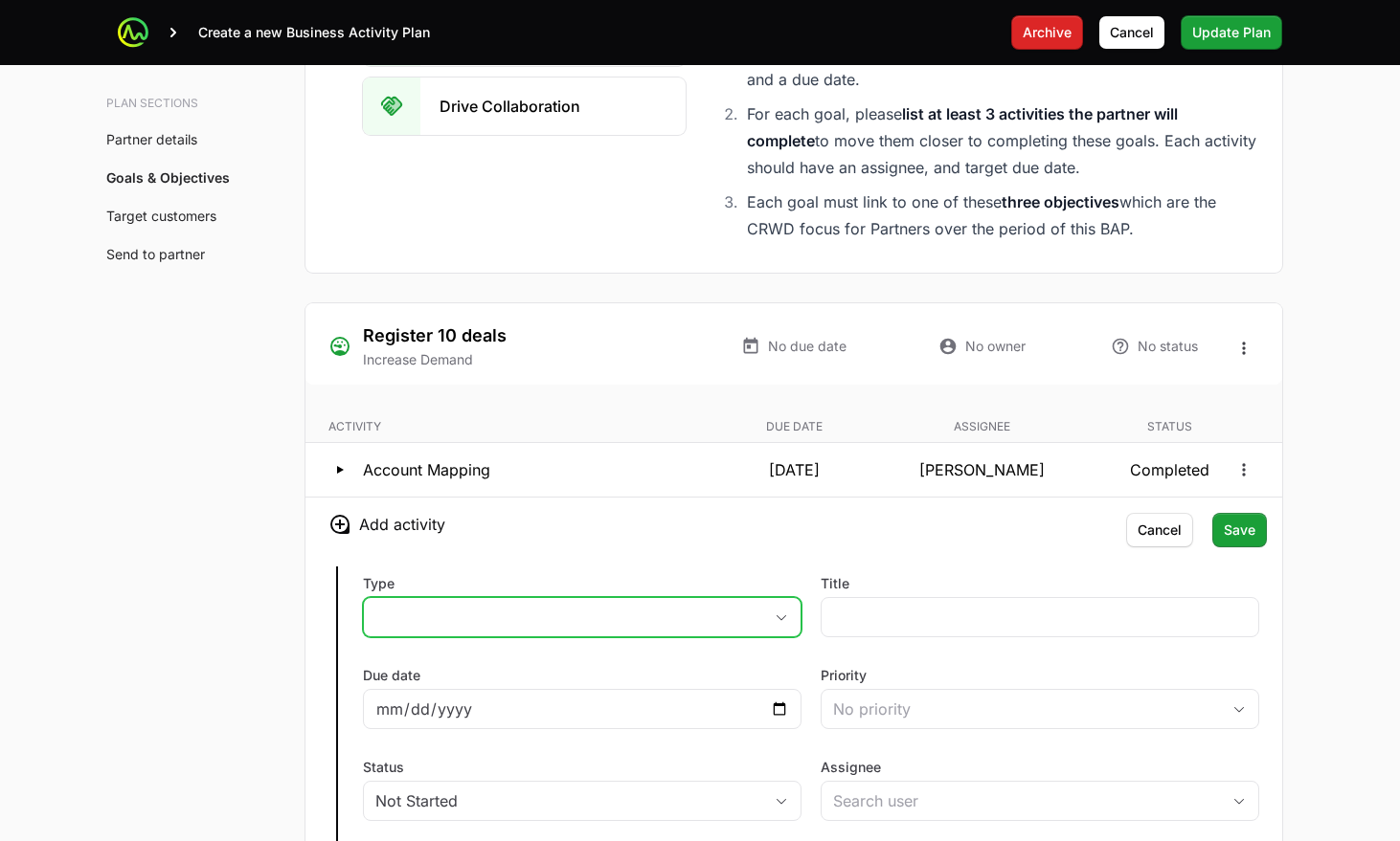
click at [505, 598] on button "placeholder" at bounding box center [582, 617] width 436 height 38
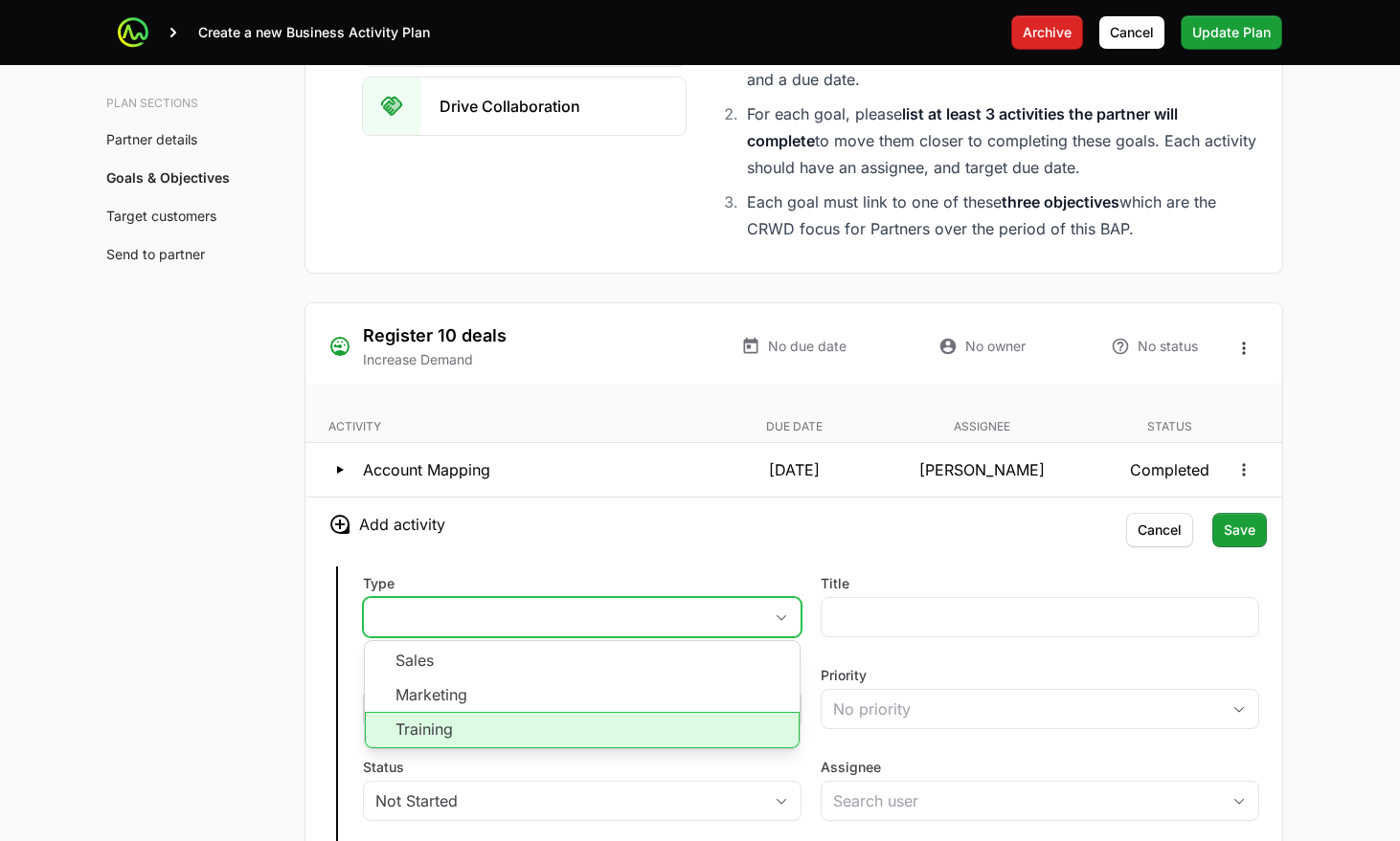
click at [472, 712] on li "Training" at bounding box center [582, 730] width 434 height 36
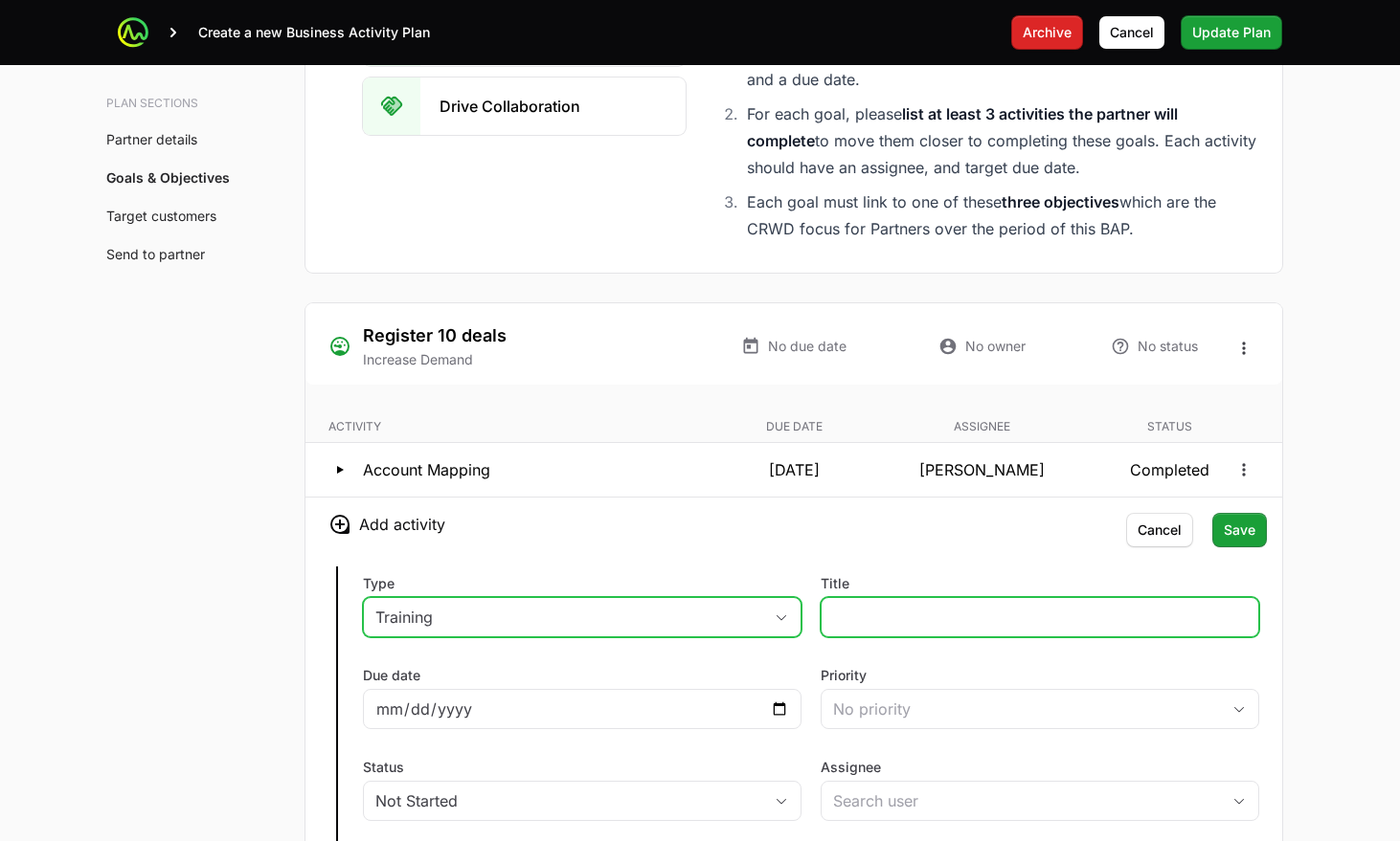
click at [841, 606] on input "Title" at bounding box center [1040, 617] width 414 height 22
type input "Sales Bootcamp"
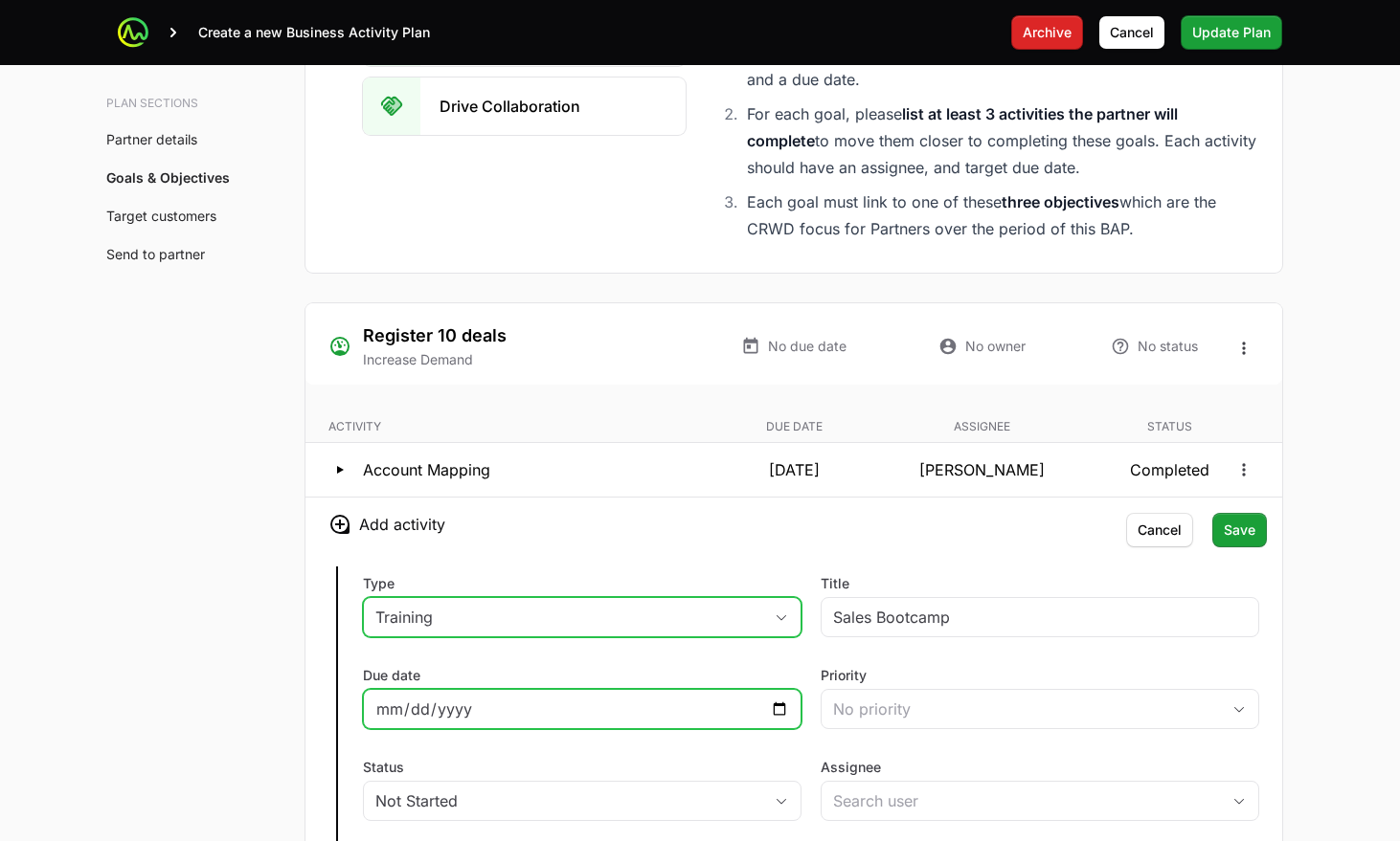
click at [779, 698] on input "Due date" at bounding box center [582, 709] width 414 height 22
type input "2025-09-05"
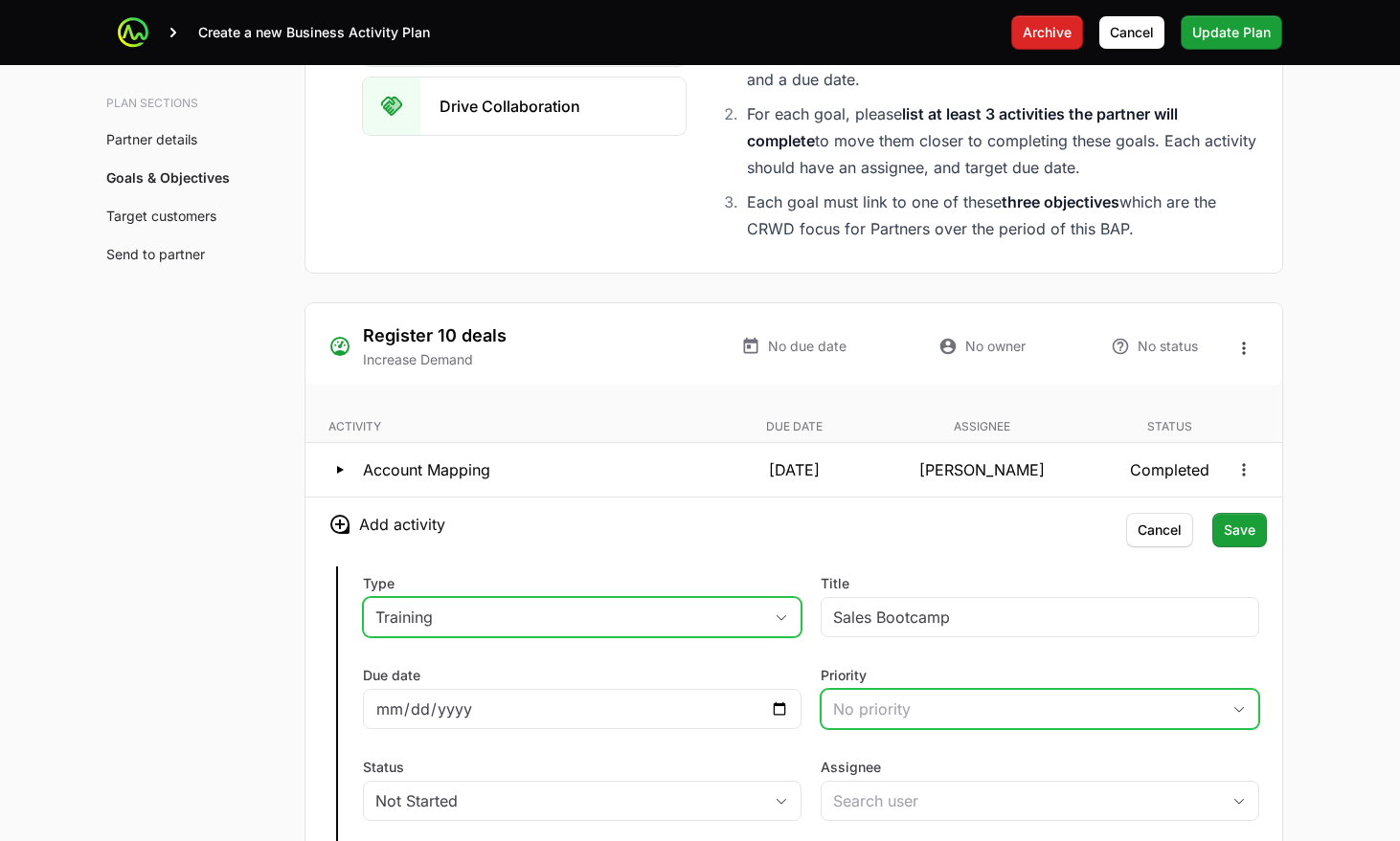
click at [852, 690] on button "No priority" at bounding box center [1040, 709] width 436 height 38
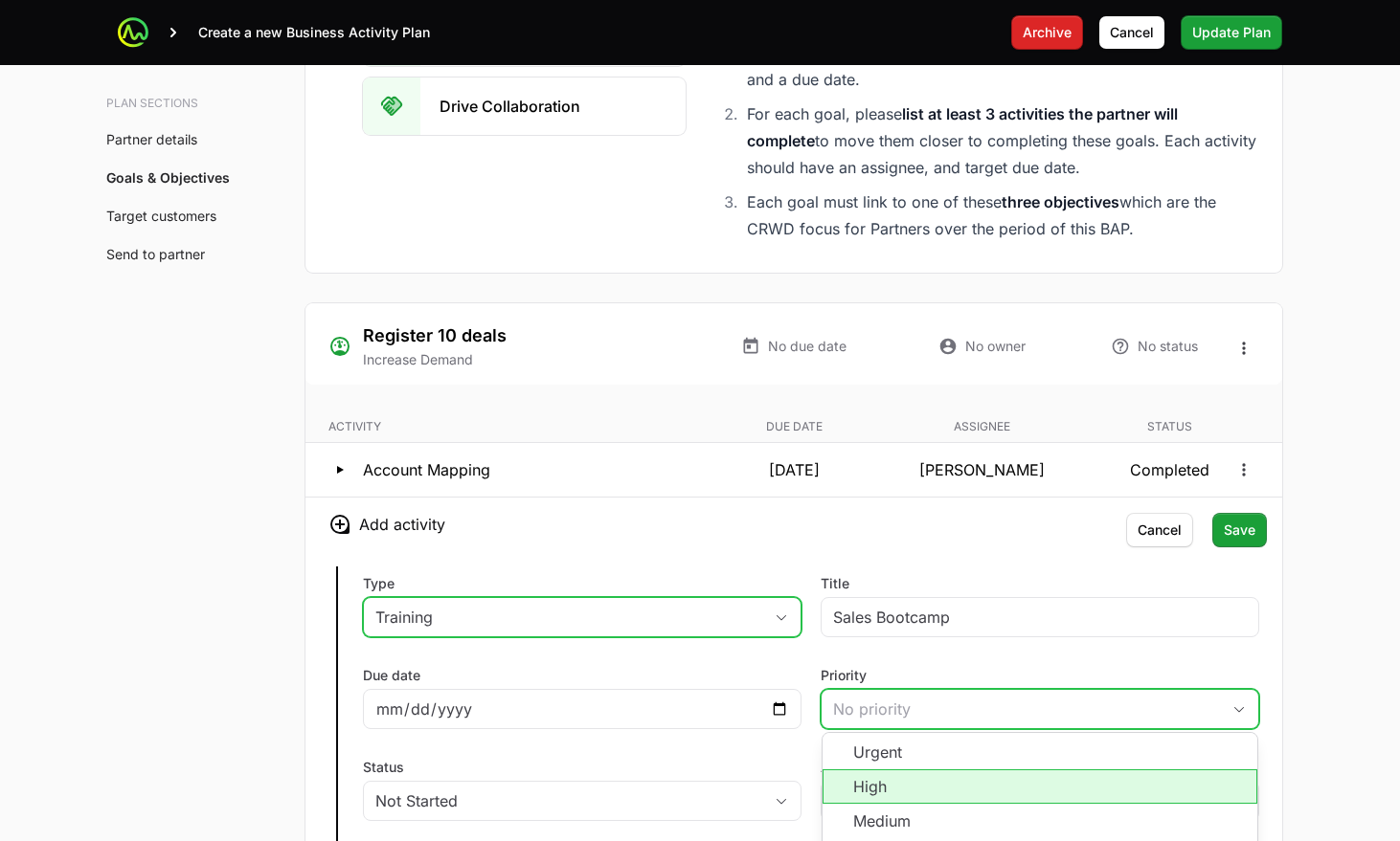
click at [877, 770] on li "High" at bounding box center [1040, 786] width 434 height 34
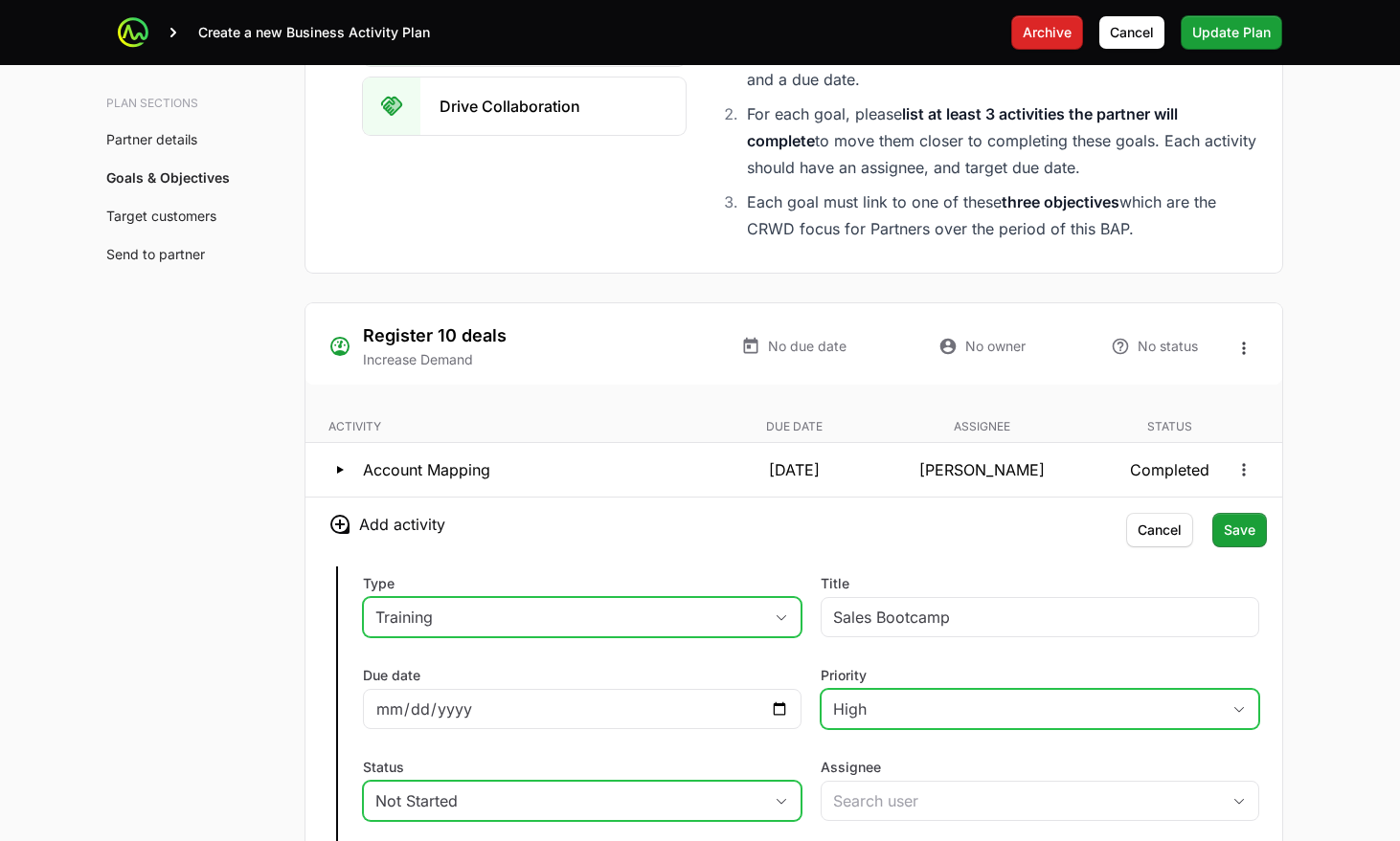
click at [684, 782] on button "Not Started" at bounding box center [582, 801] width 436 height 38
drag, startPoint x: 576, startPoint y: 744, endPoint x: 714, endPoint y: 705, distance: 143.4
click at [875, 782] on input "Assignee" at bounding box center [1020, 801] width 398 height 38
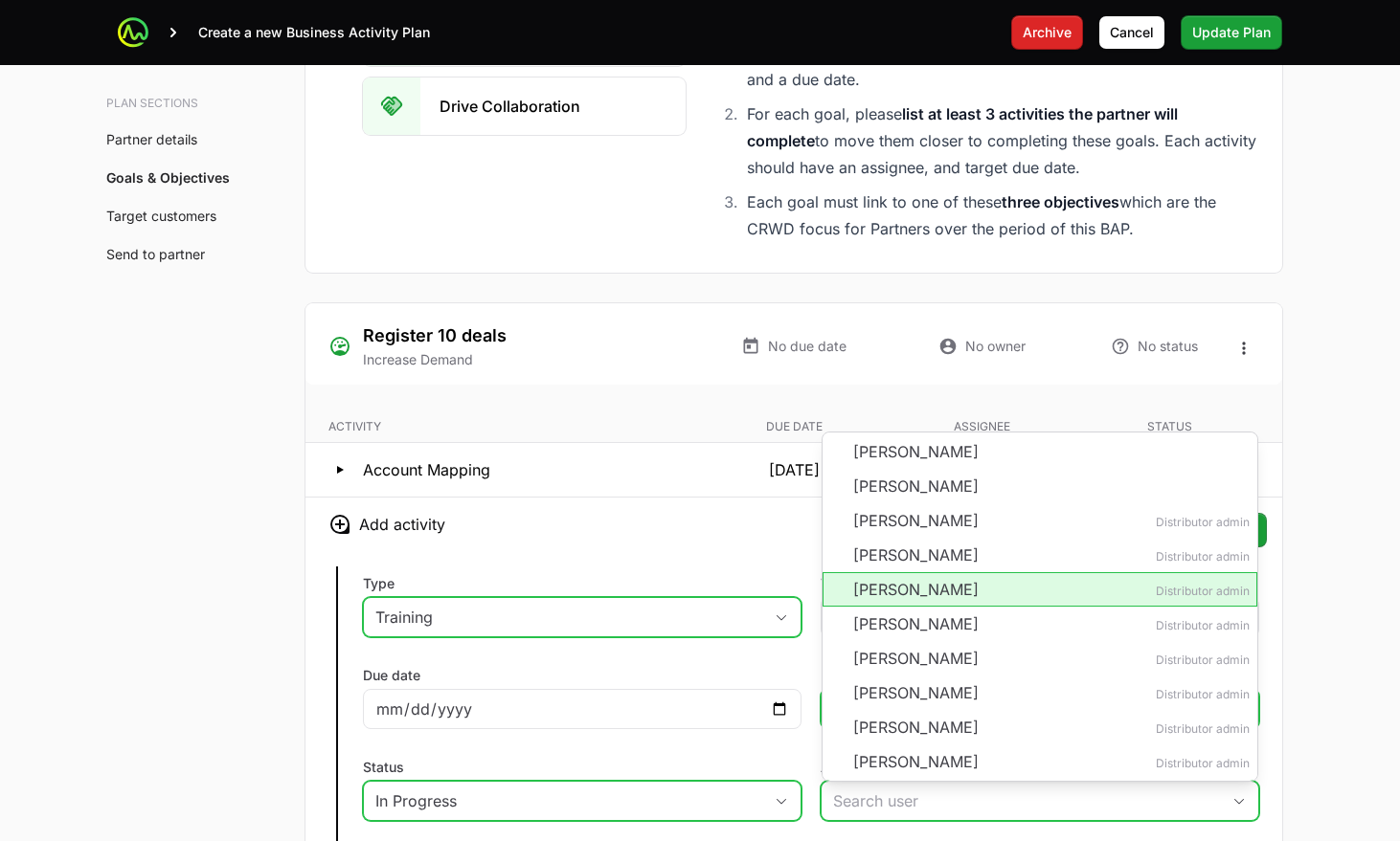
drag, startPoint x: 891, startPoint y: 455, endPoint x: 793, endPoint y: 588, distance: 165.2
click at [890, 572] on li "[PERSON_NAME] Distributor admin" at bounding box center [1040, 589] width 434 height 34
type input "[PERSON_NAME]"
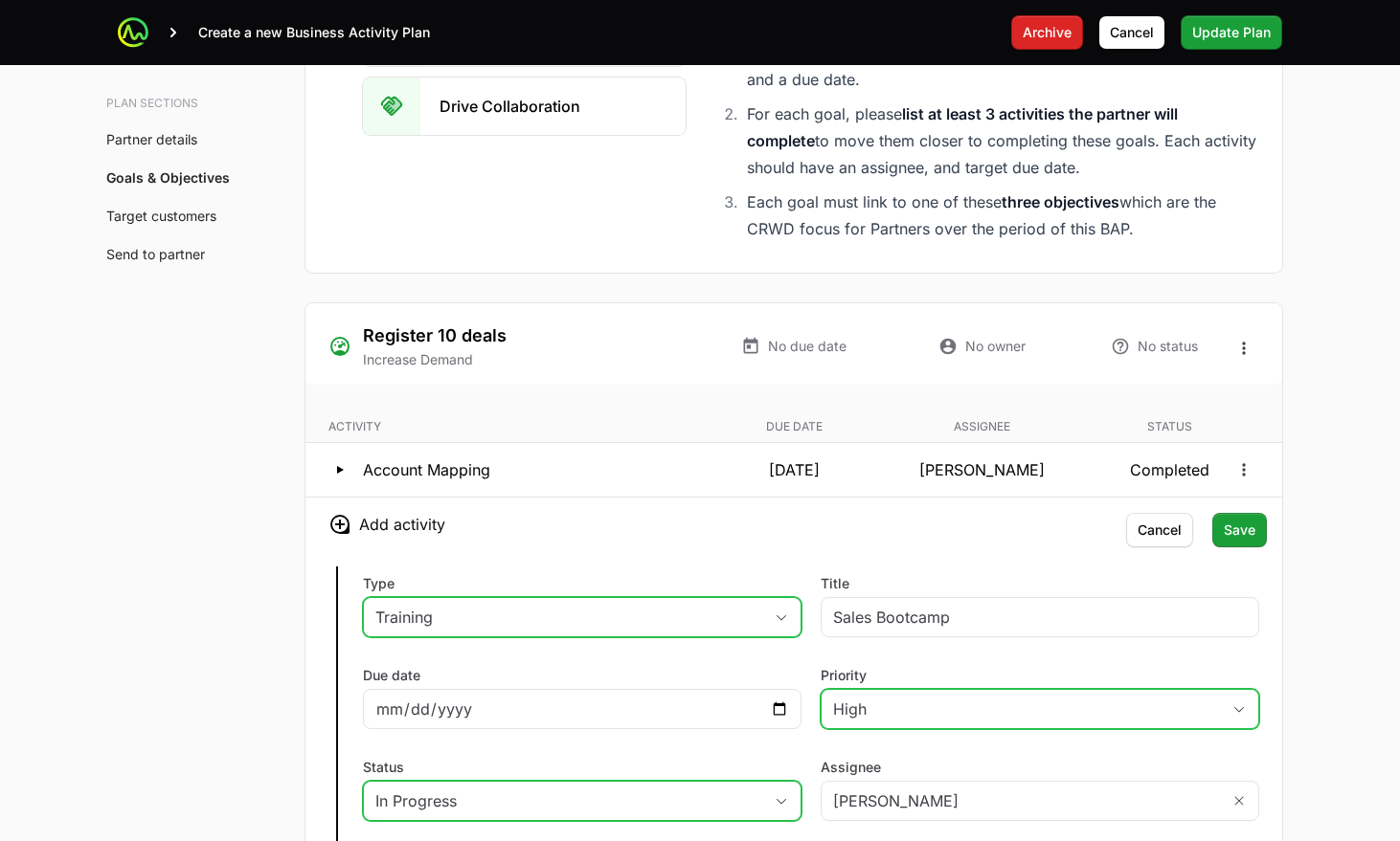
drag, startPoint x: 640, startPoint y: 728, endPoint x: 638, endPoint y: 740, distance: 12.2
click at [1215, 513] on button "Save" at bounding box center [1240, 530] width 55 height 34
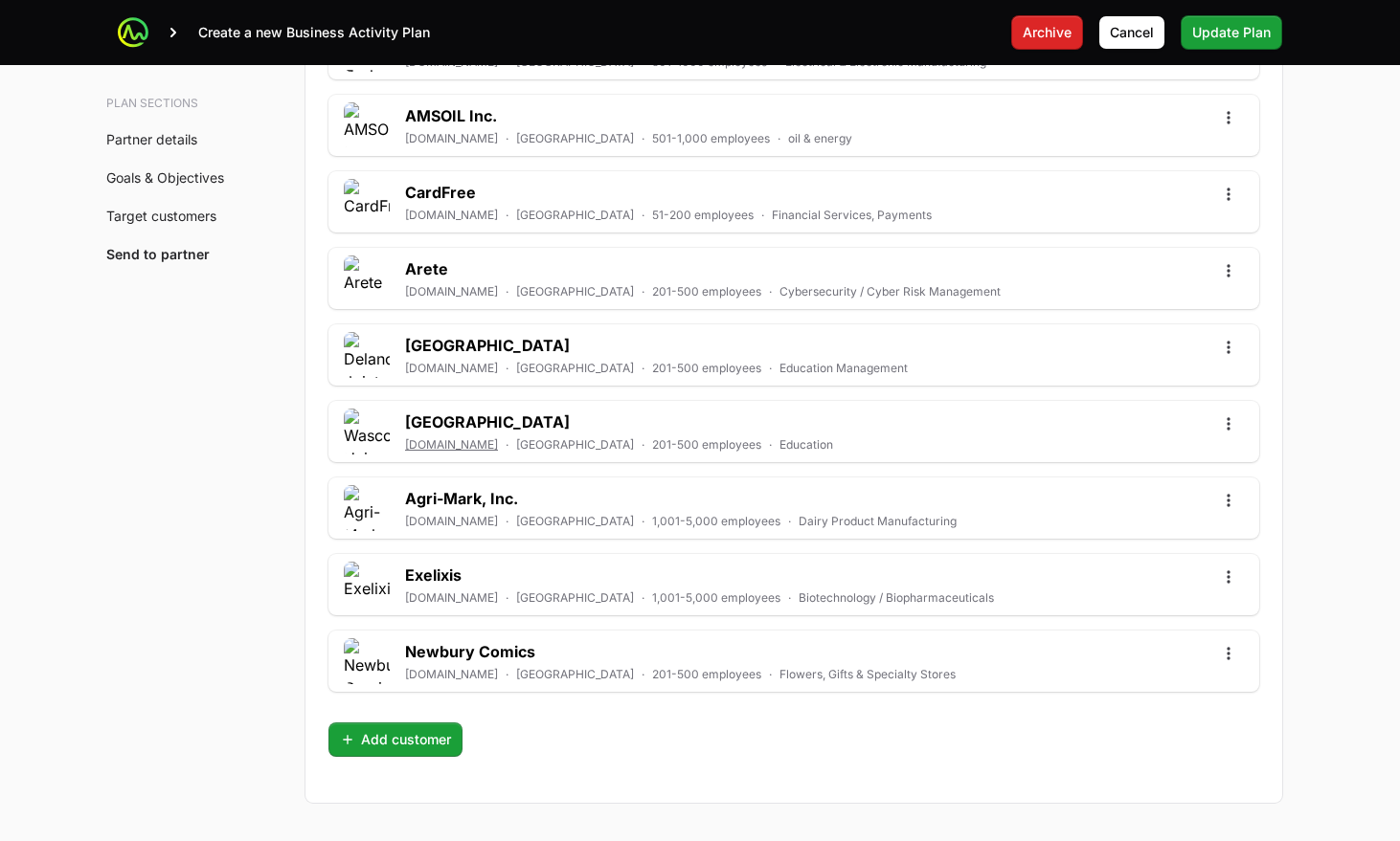
scroll to position [5888, 0]
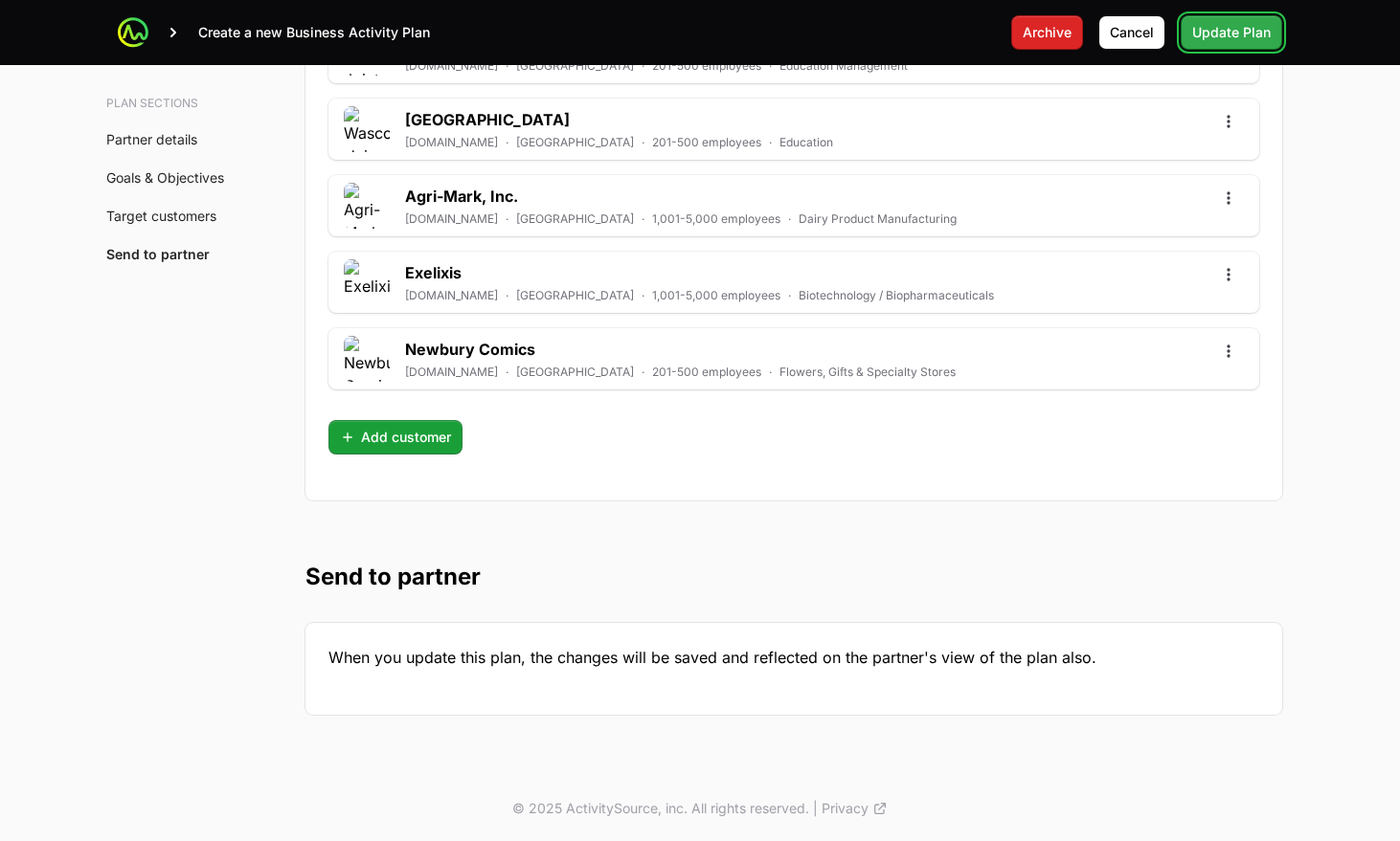
click at [1208, 42] on span "Update Plan" at bounding box center [1232, 32] width 78 height 22
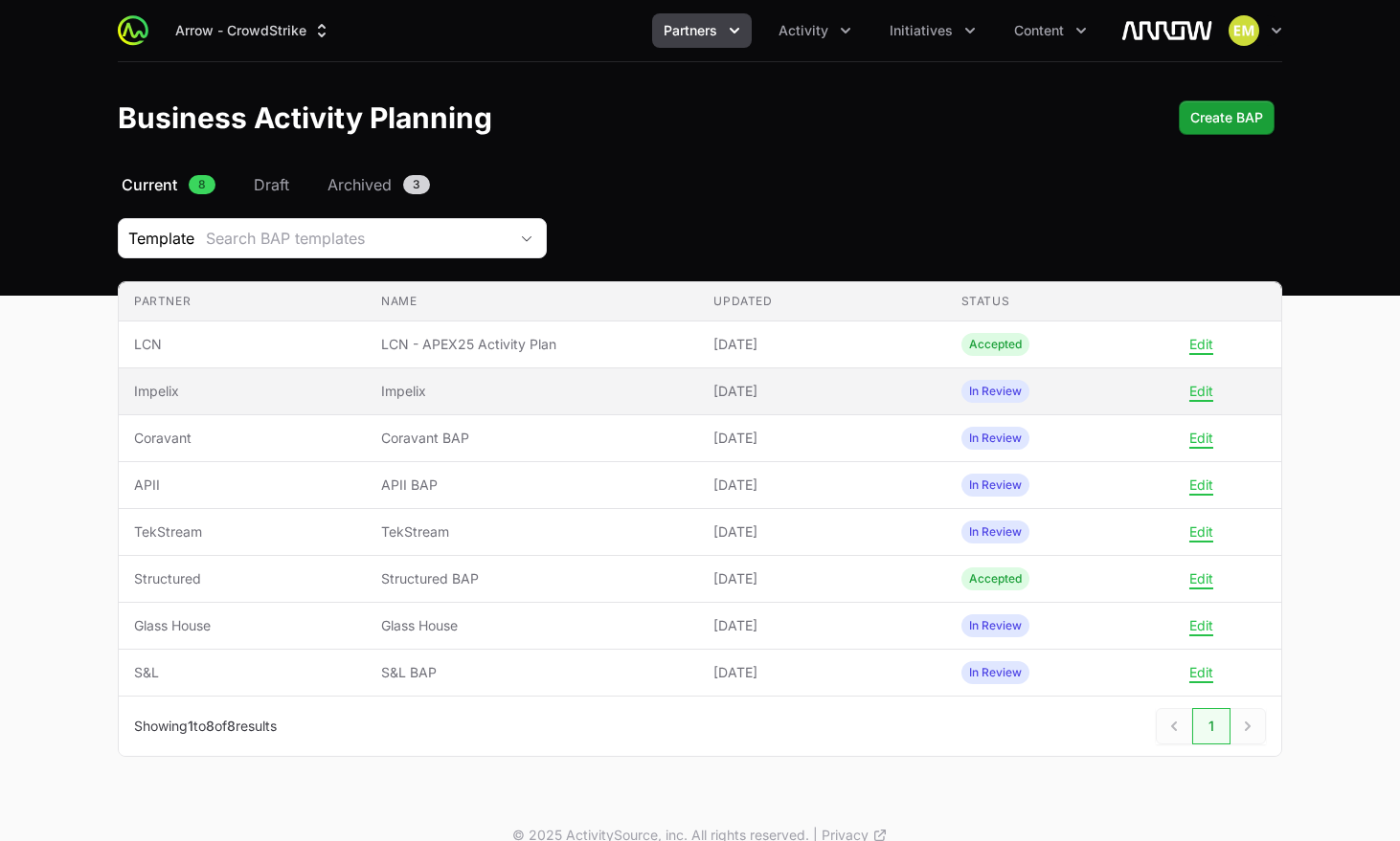
click at [275, 393] on span "Impelix" at bounding box center [242, 392] width 216 height 20
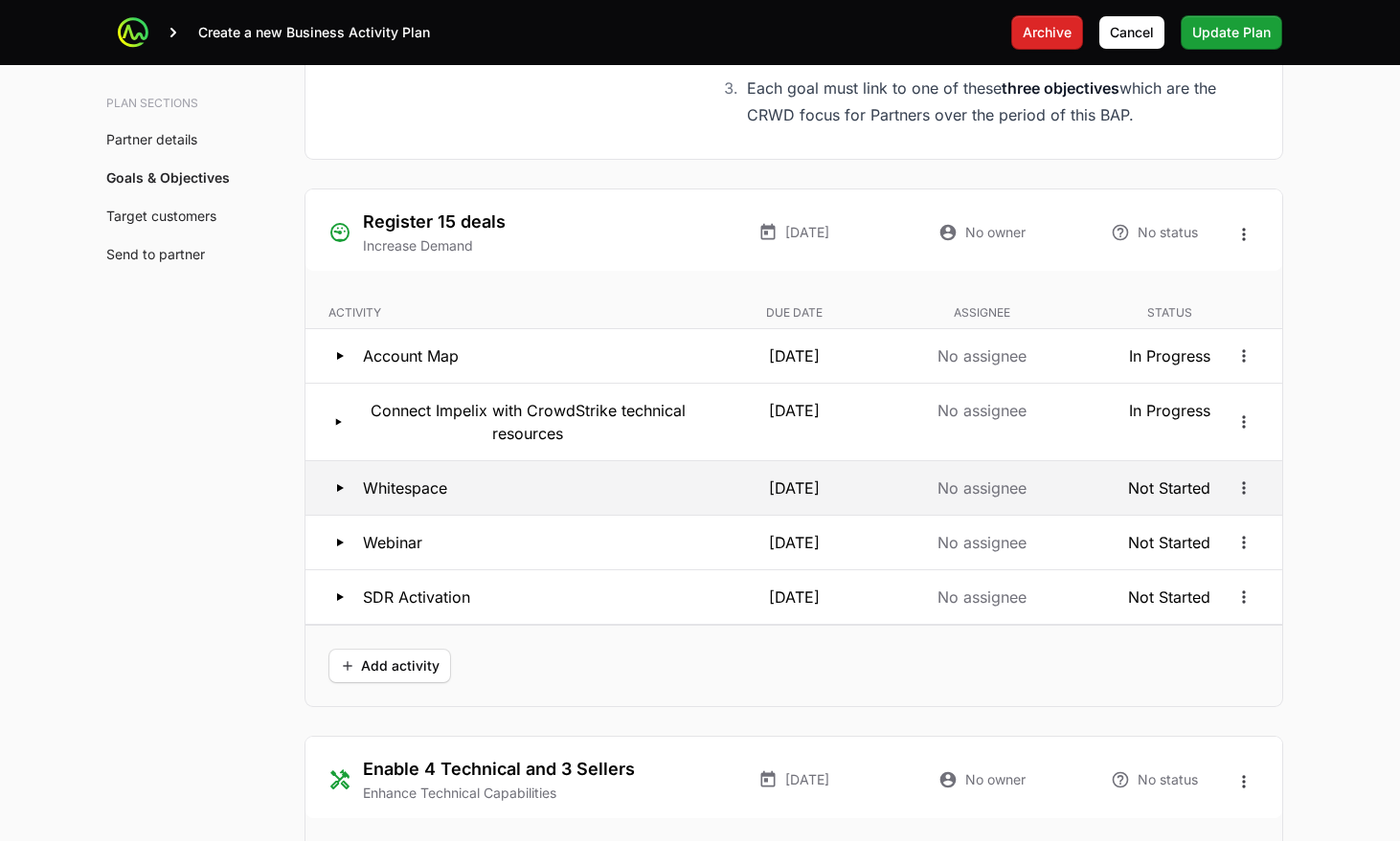
scroll to position [3579, 0]
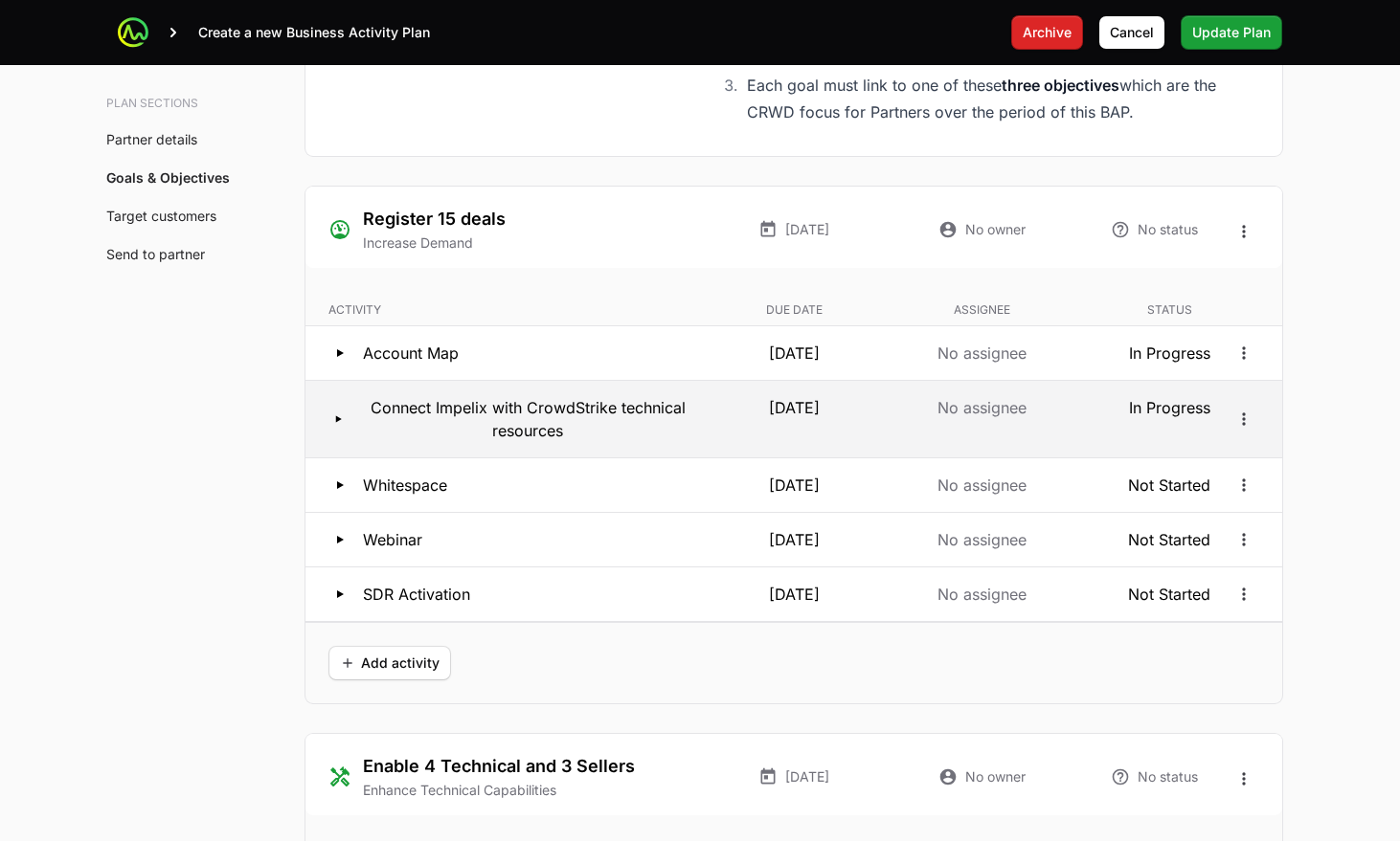
click at [752, 420] on p "[DATE]" at bounding box center [793, 419] width 180 height 46
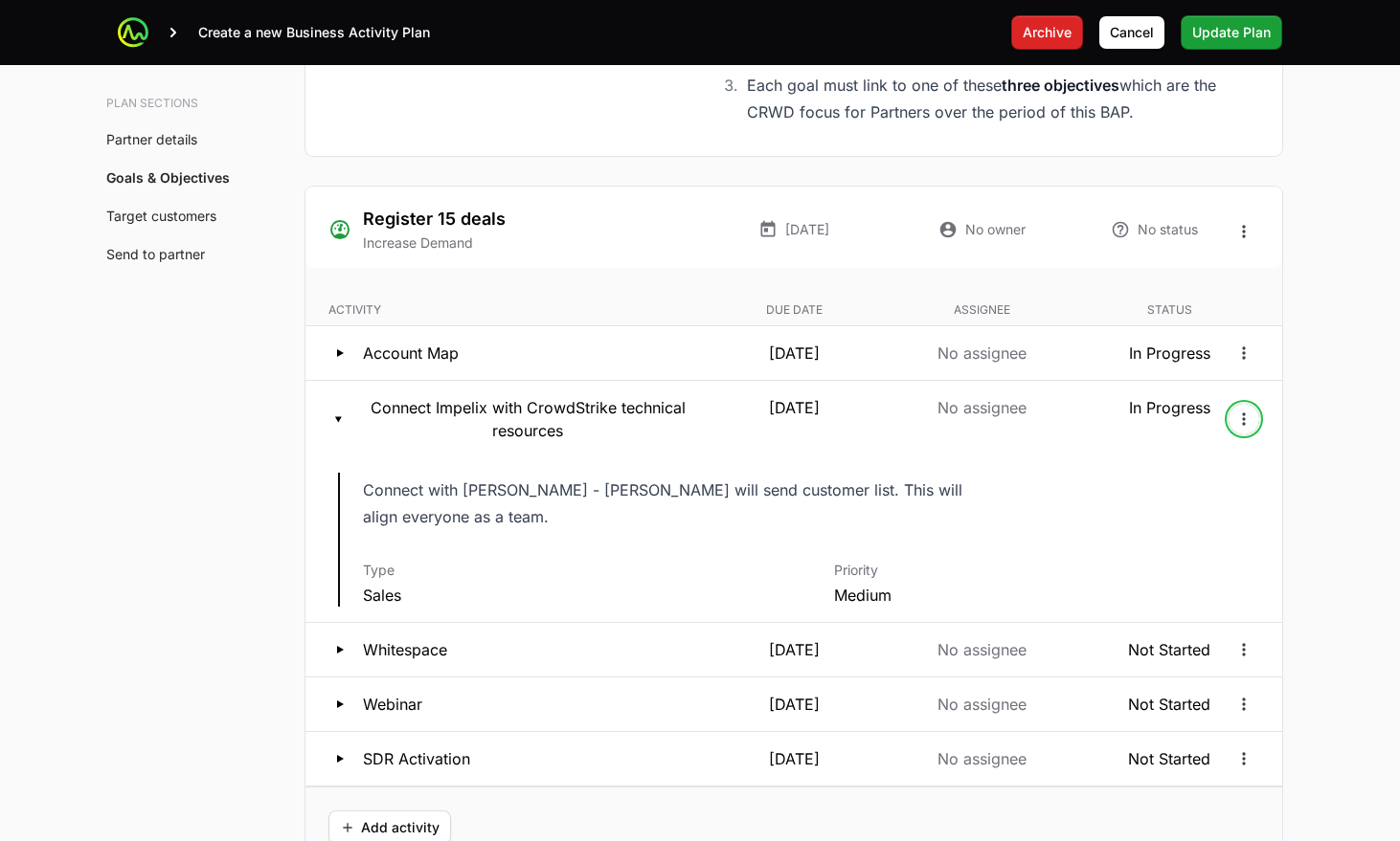
click at [1244, 416] on icon "Open options" at bounding box center [1244, 420] width 20 height 20
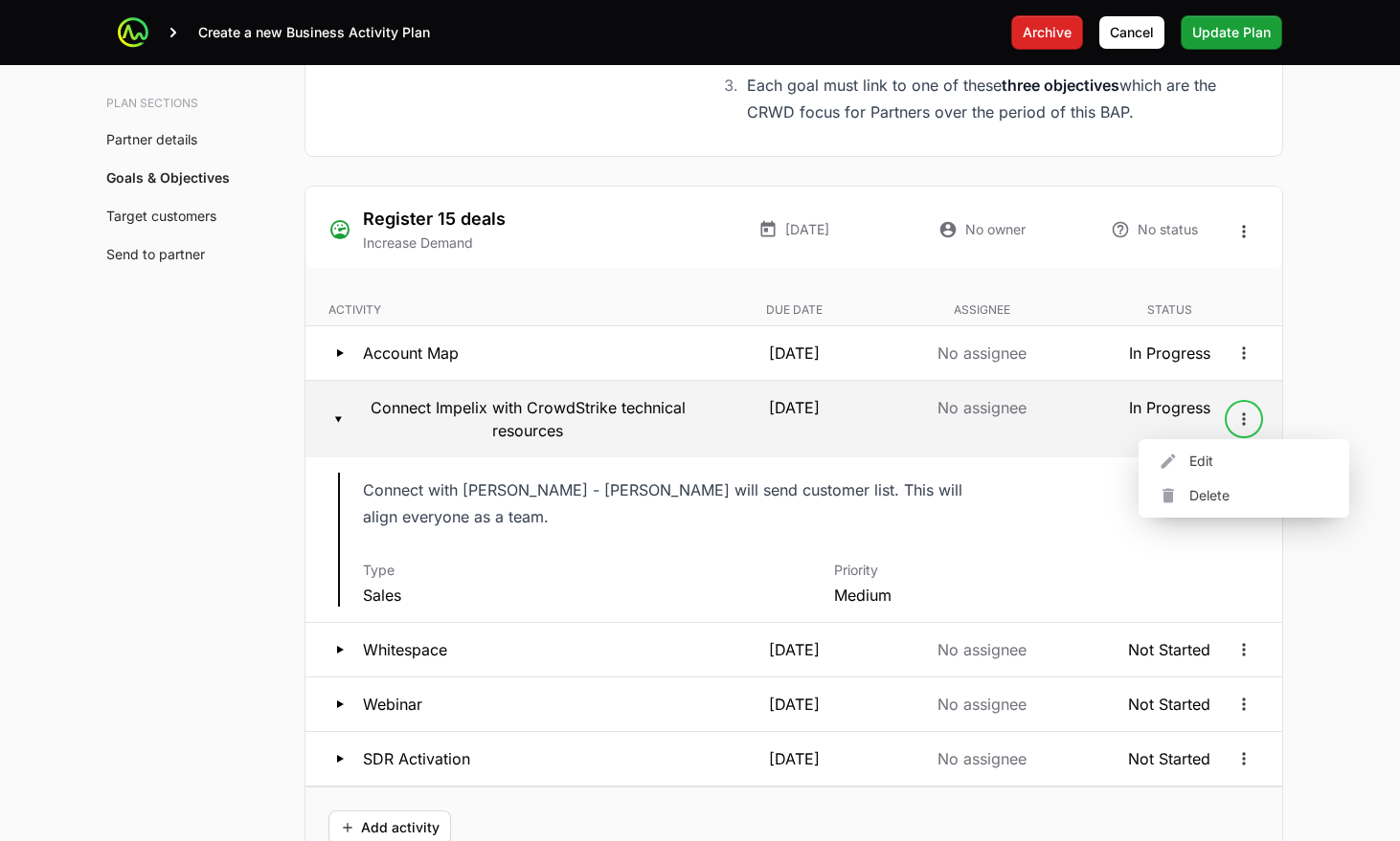
click at [1140, 406] on p "In Progress" at bounding box center [1169, 419] width 180 height 46
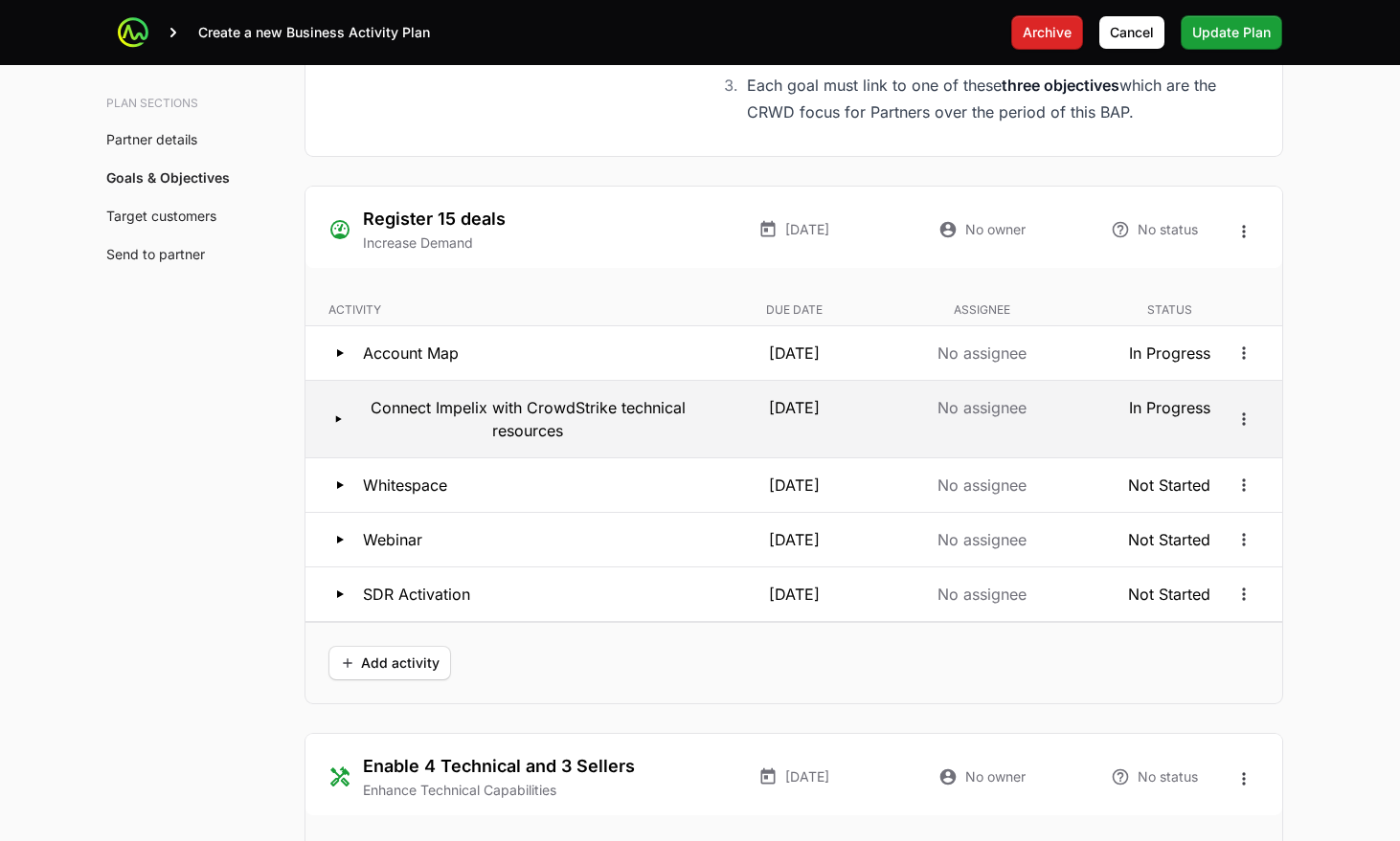
click at [1057, 406] on p "No assignee" at bounding box center [981, 419] width 180 height 46
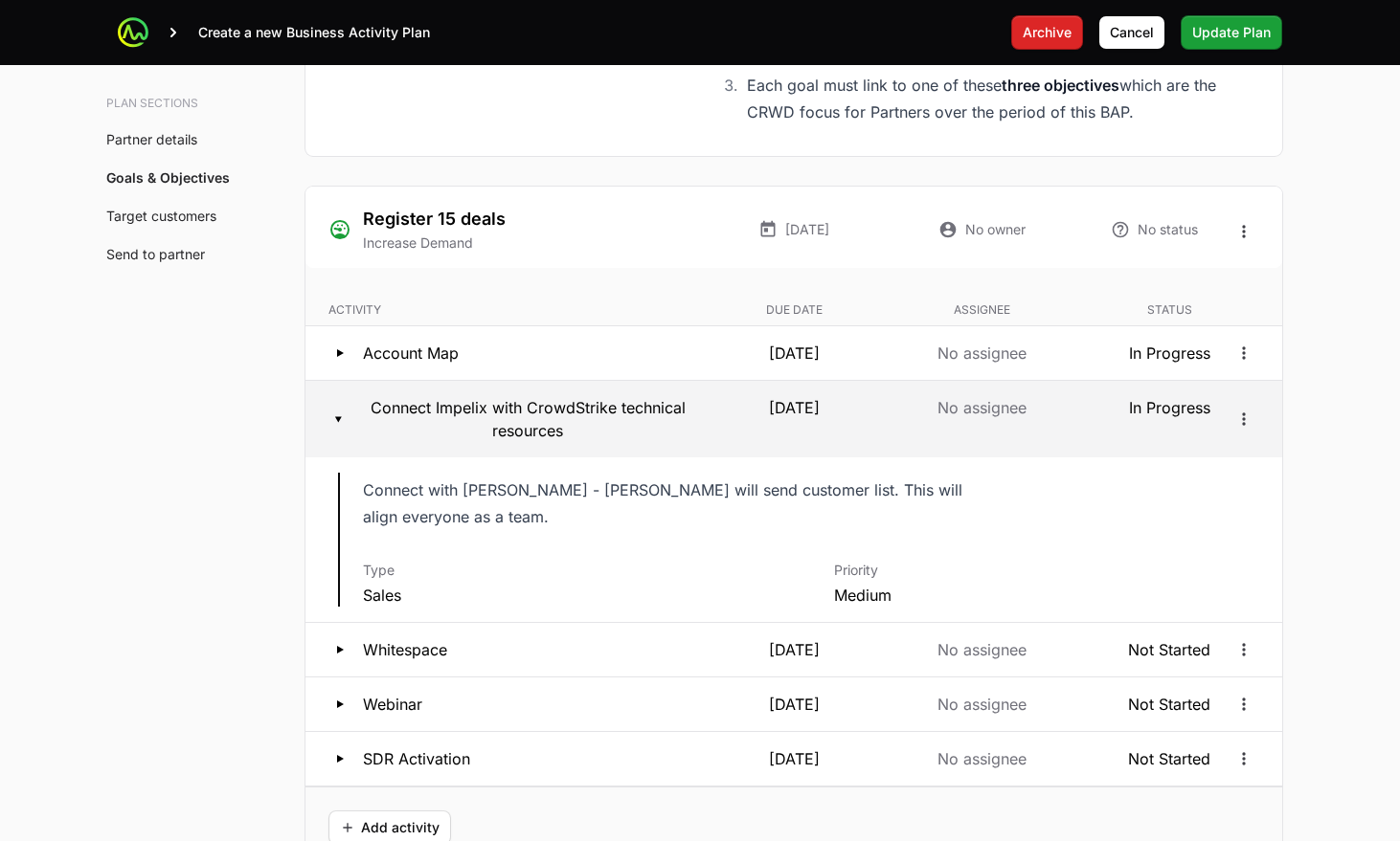
click at [498, 423] on p "Connect Impelix with CrowdStrike technical resources" at bounding box center [528, 419] width 337 height 46
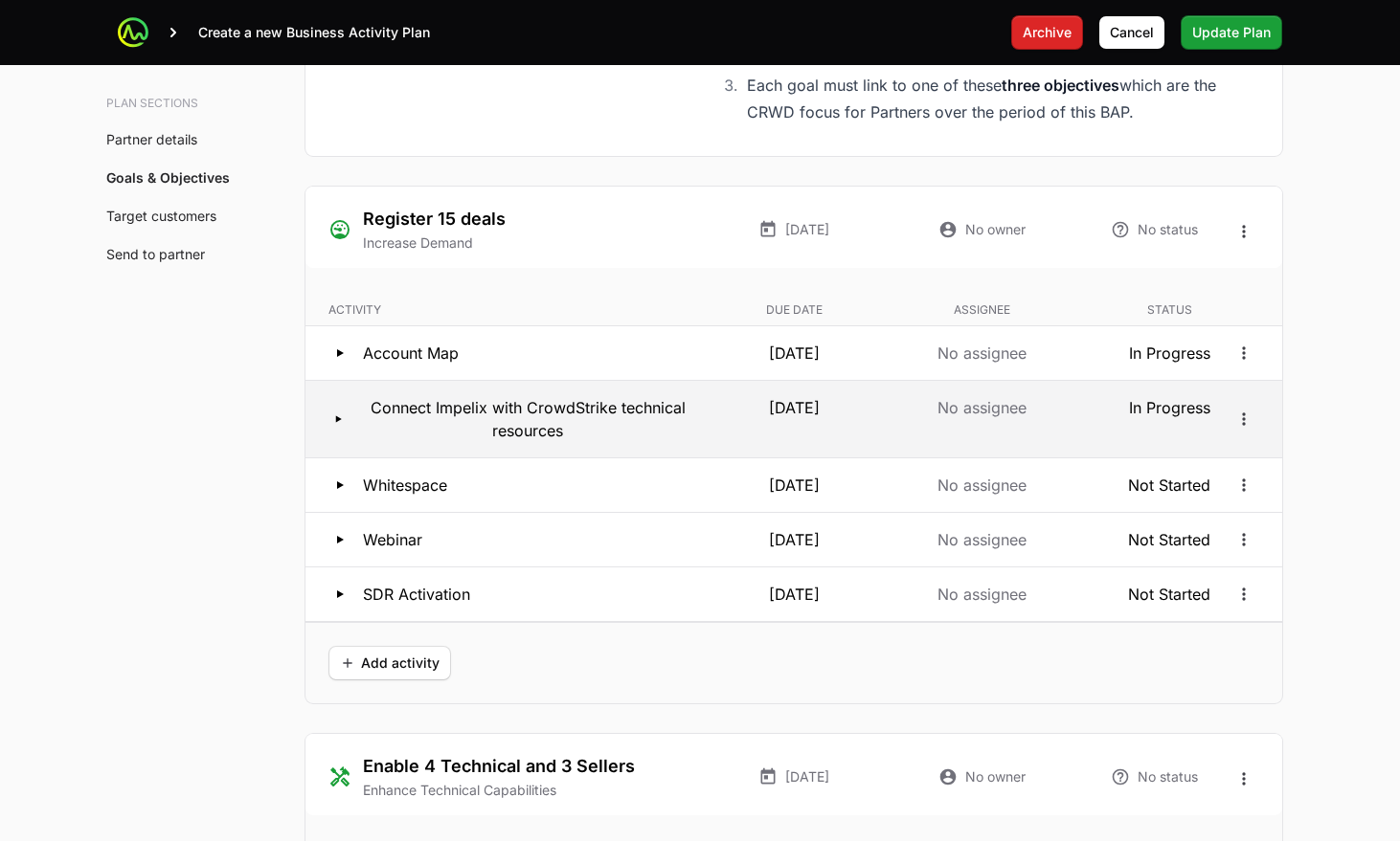
click at [333, 420] on icon at bounding box center [338, 420] width 23 height 21
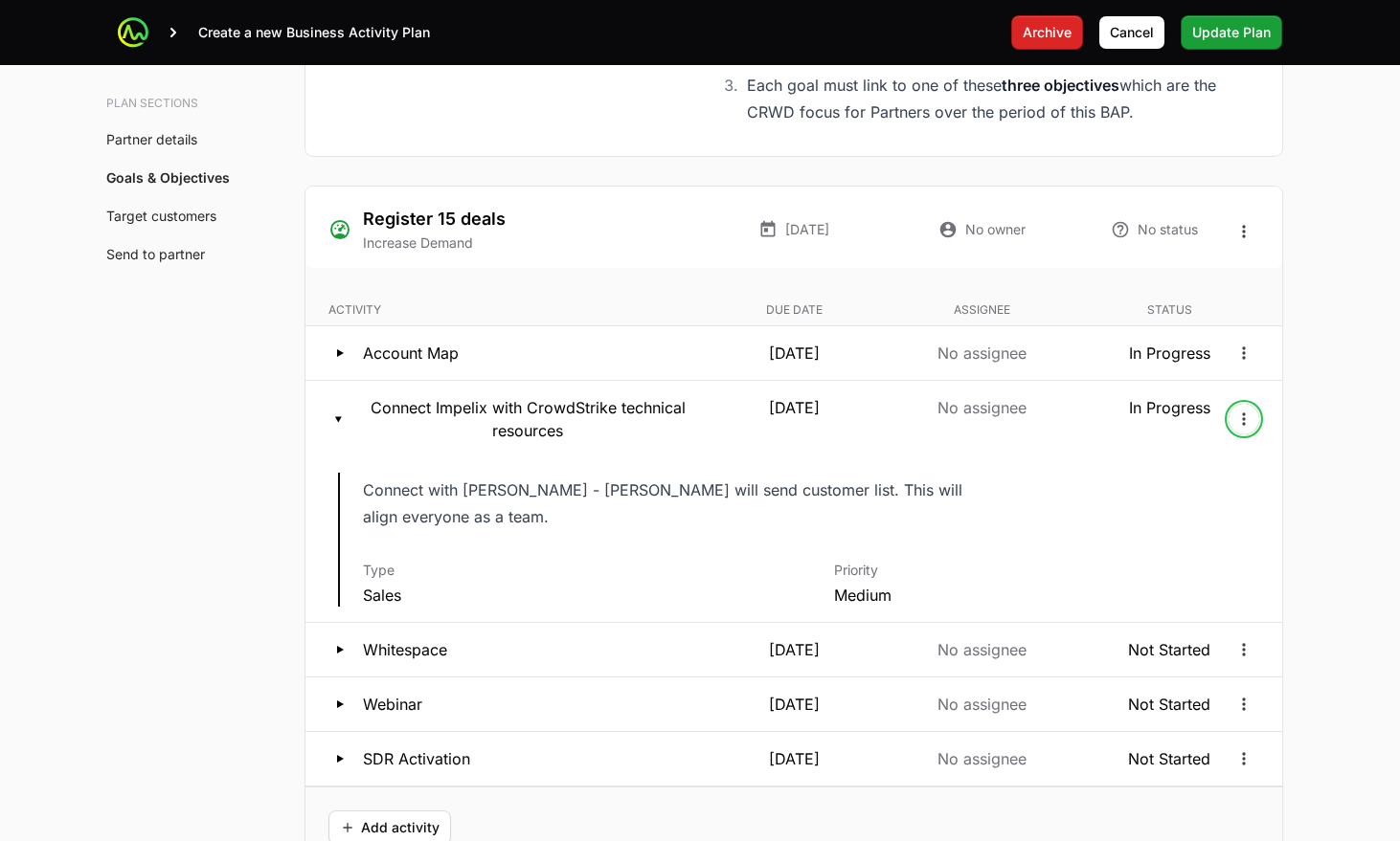
click at [1237, 415] on icon "Open options" at bounding box center [1244, 420] width 20 height 20
click at [1217, 464] on div "Edit" at bounding box center [1244, 461] width 202 height 34
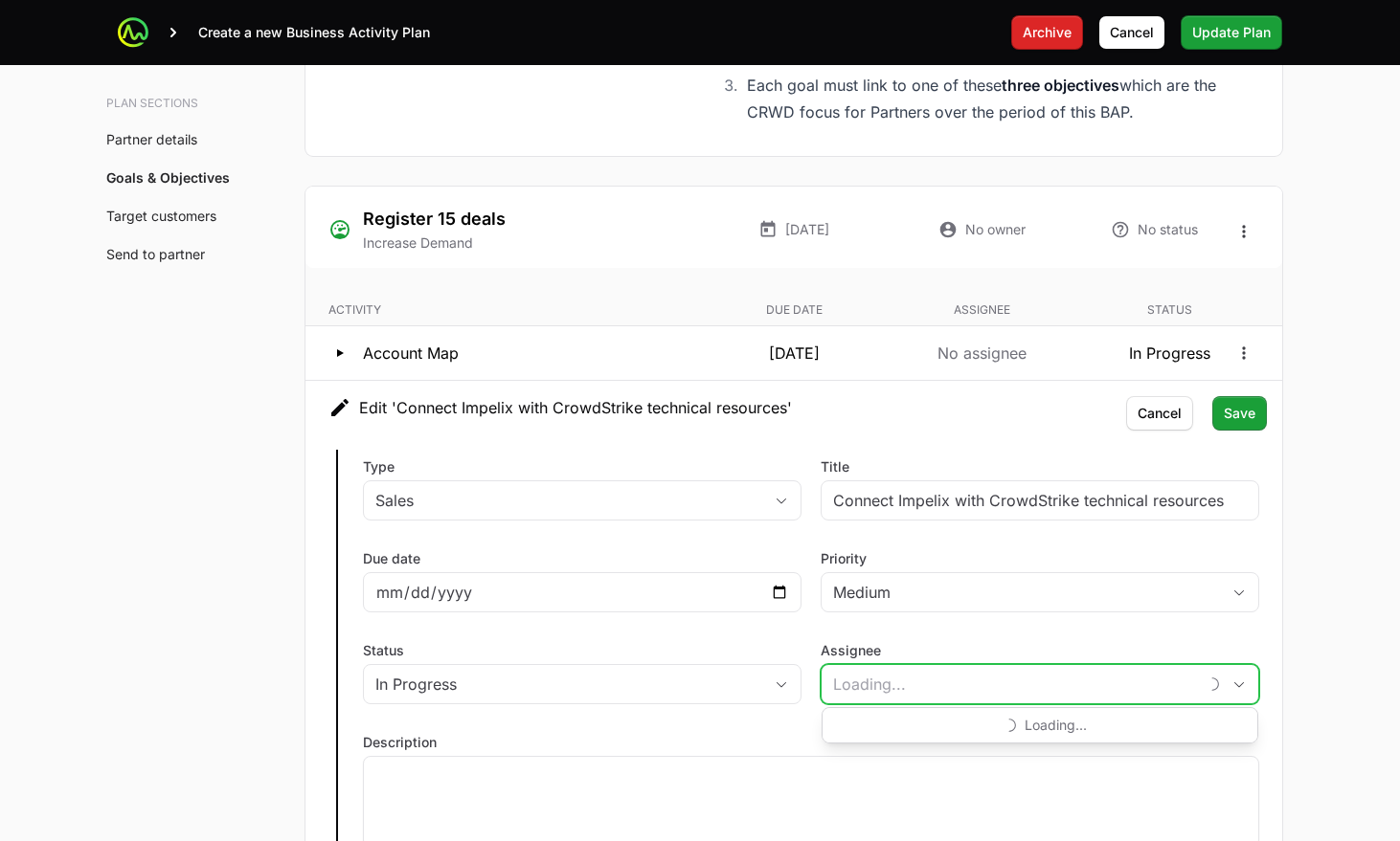
drag, startPoint x: 840, startPoint y: 678, endPoint x: 853, endPoint y: 677, distance: 13.0
click at [840, 678] on input "Assignee" at bounding box center [1010, 684] width 376 height 38
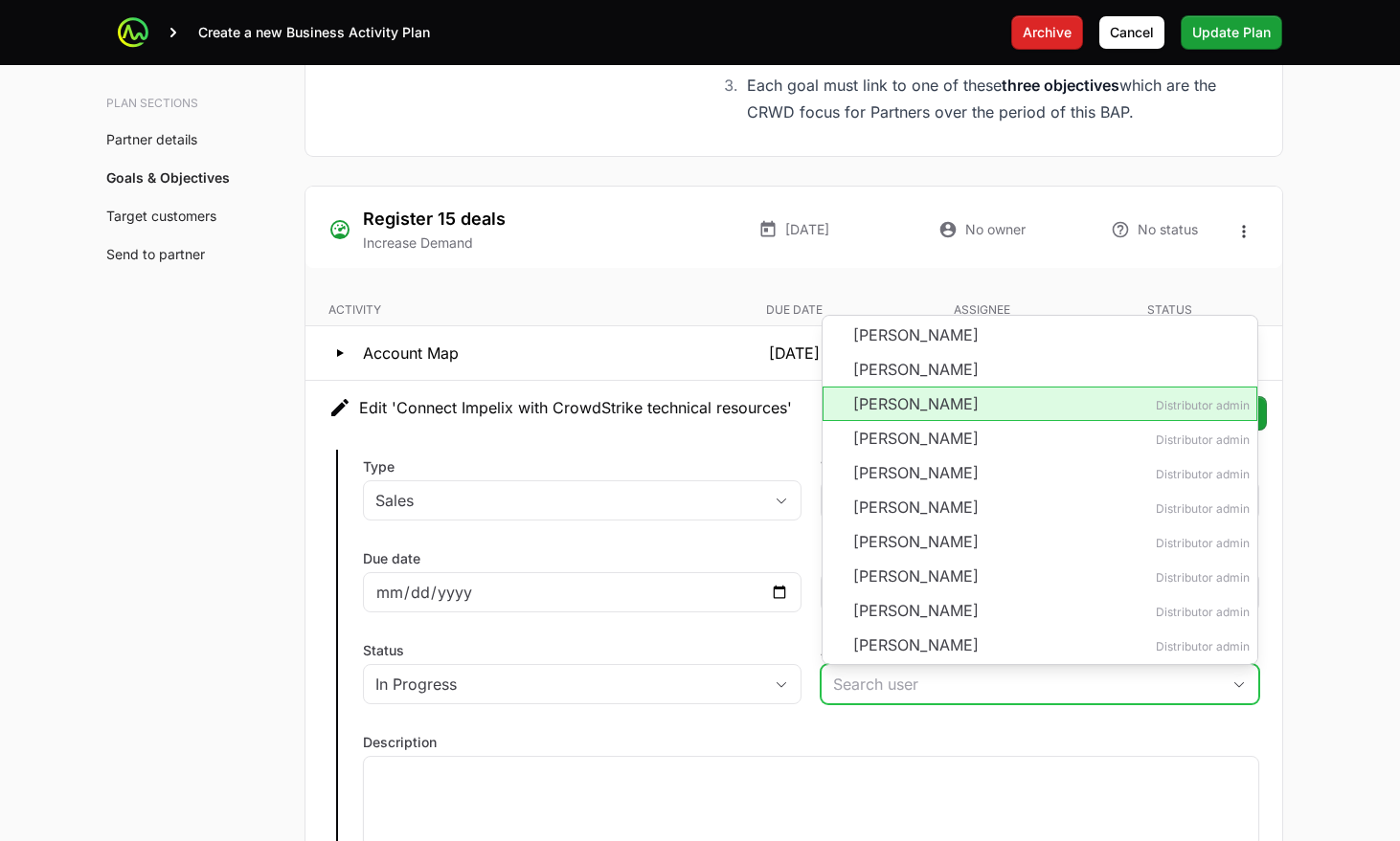
scroll to position [3580, 0]
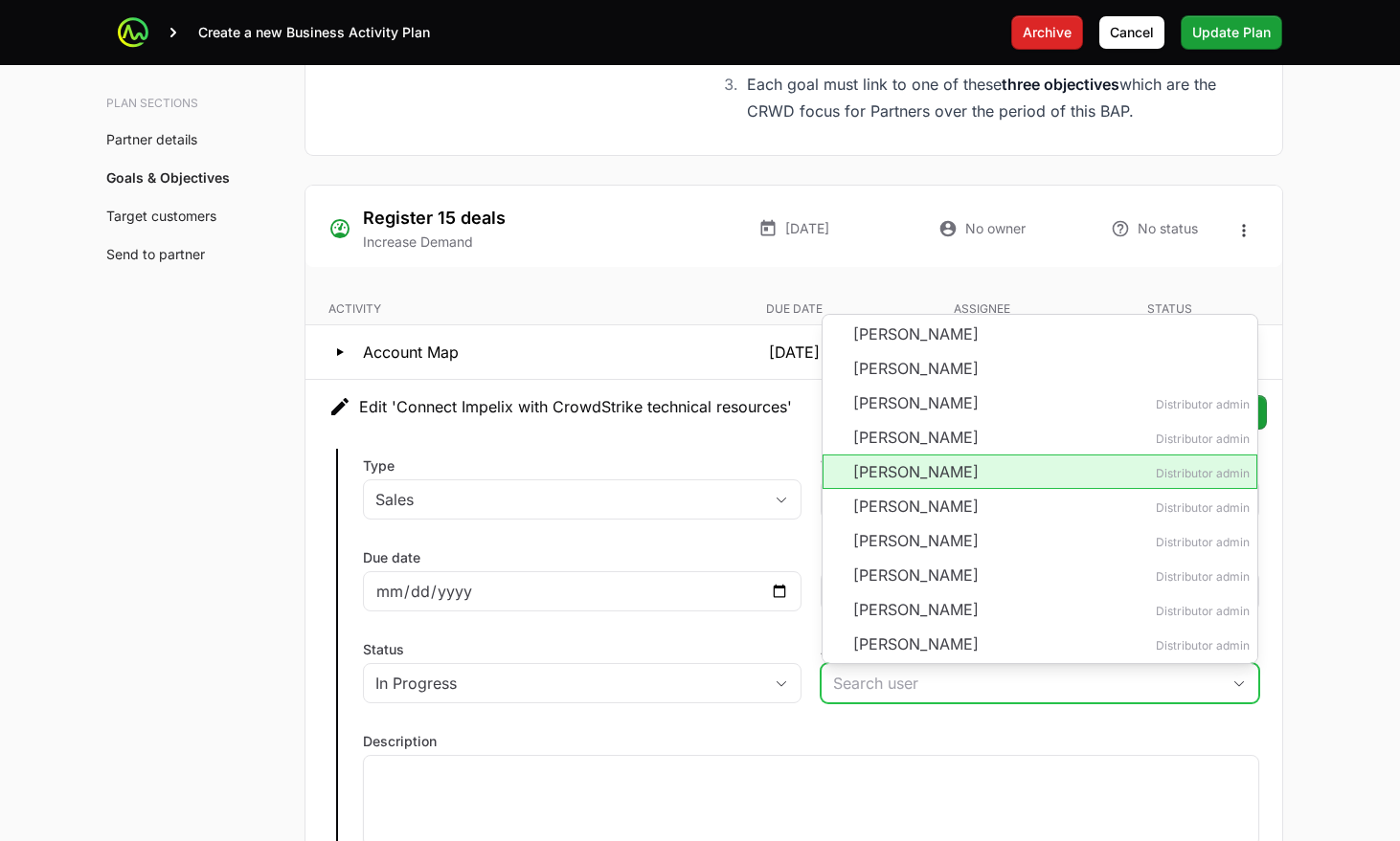
click at [866, 460] on li "[PERSON_NAME] Distributor admin" at bounding box center [1040, 471] width 434 height 34
type input "[PERSON_NAME]"
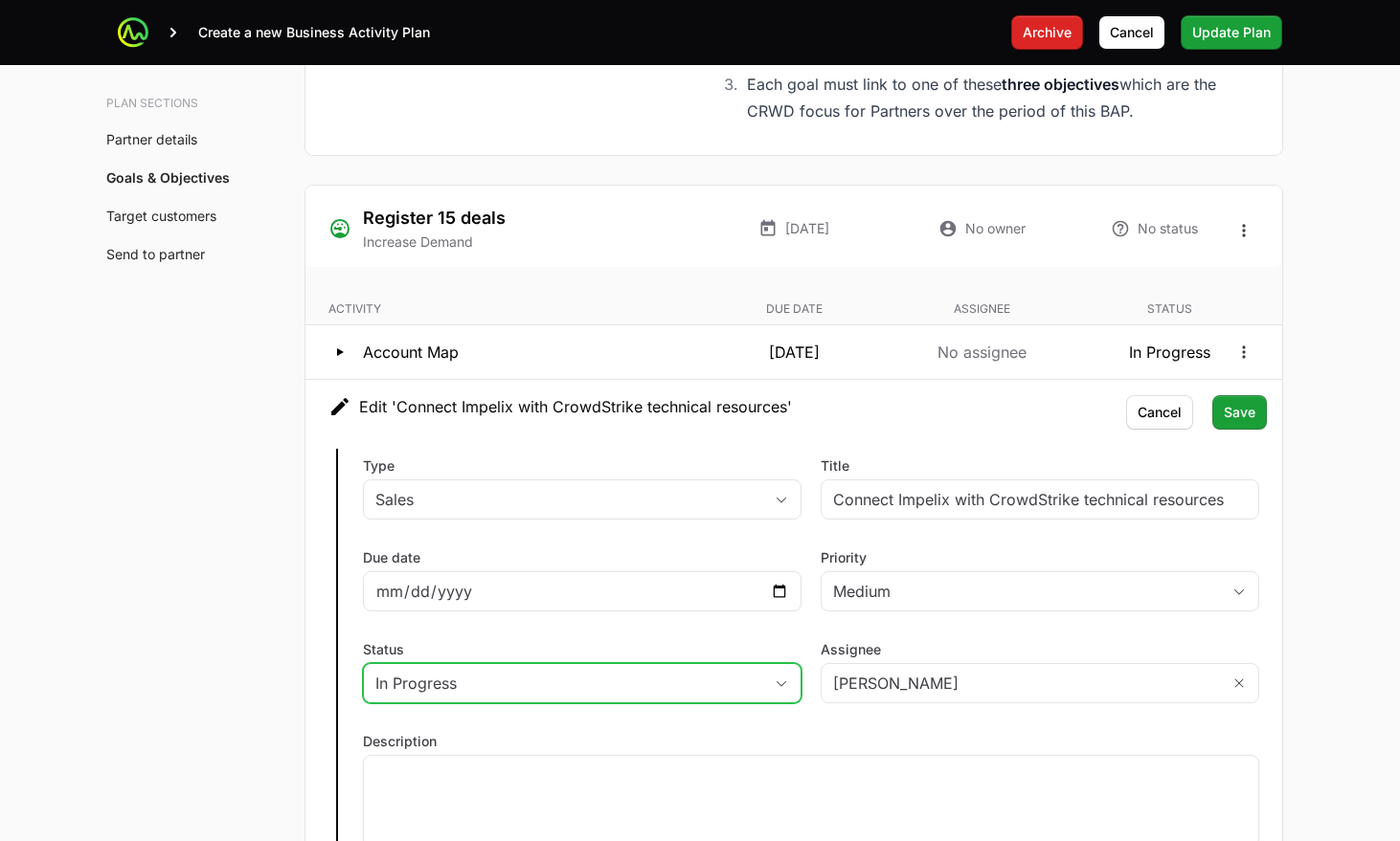
click at [683, 686] on div "In Progress" at bounding box center [568, 683] width 386 height 22
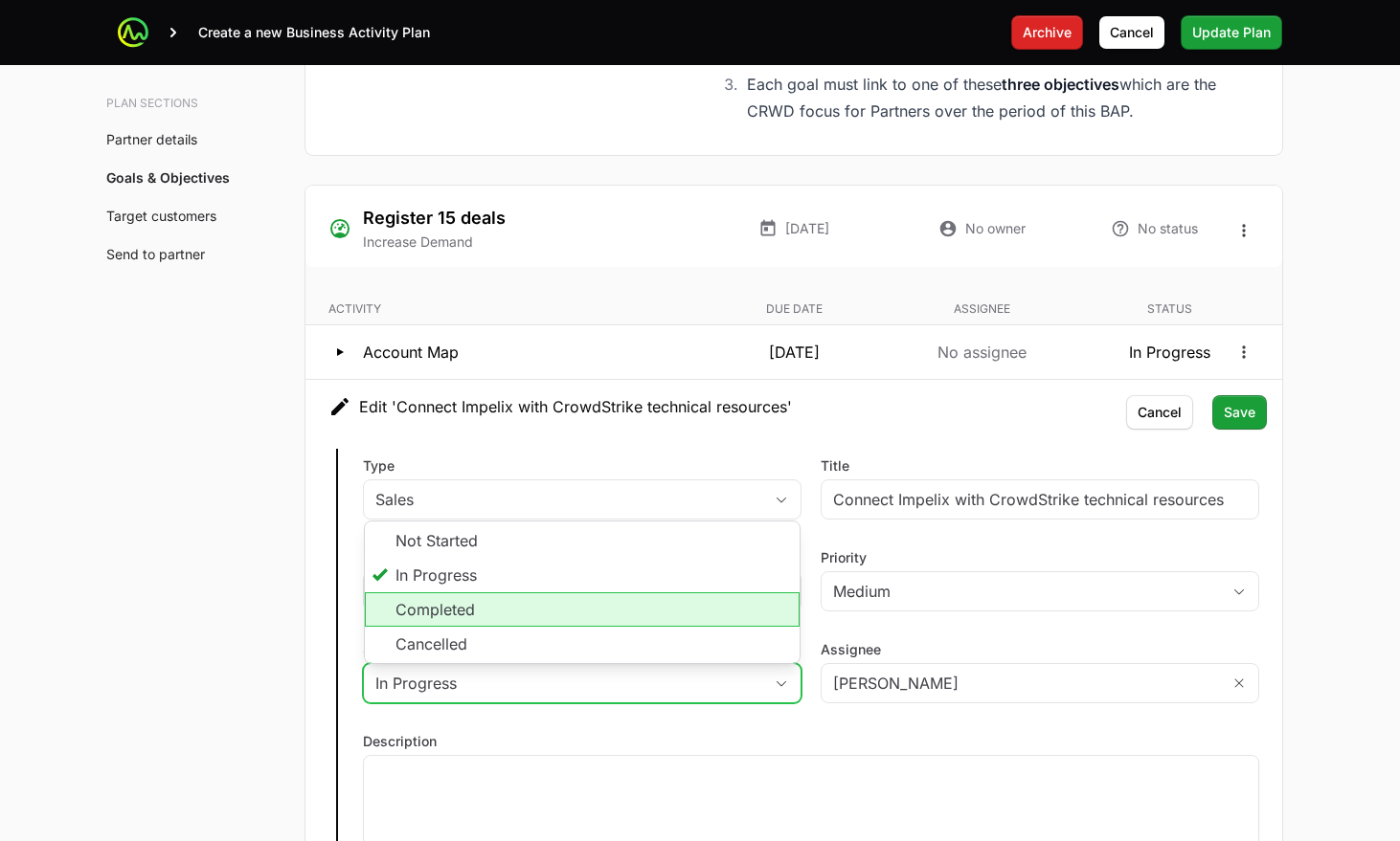
click at [508, 615] on li "Completed" at bounding box center [582, 609] width 434 height 34
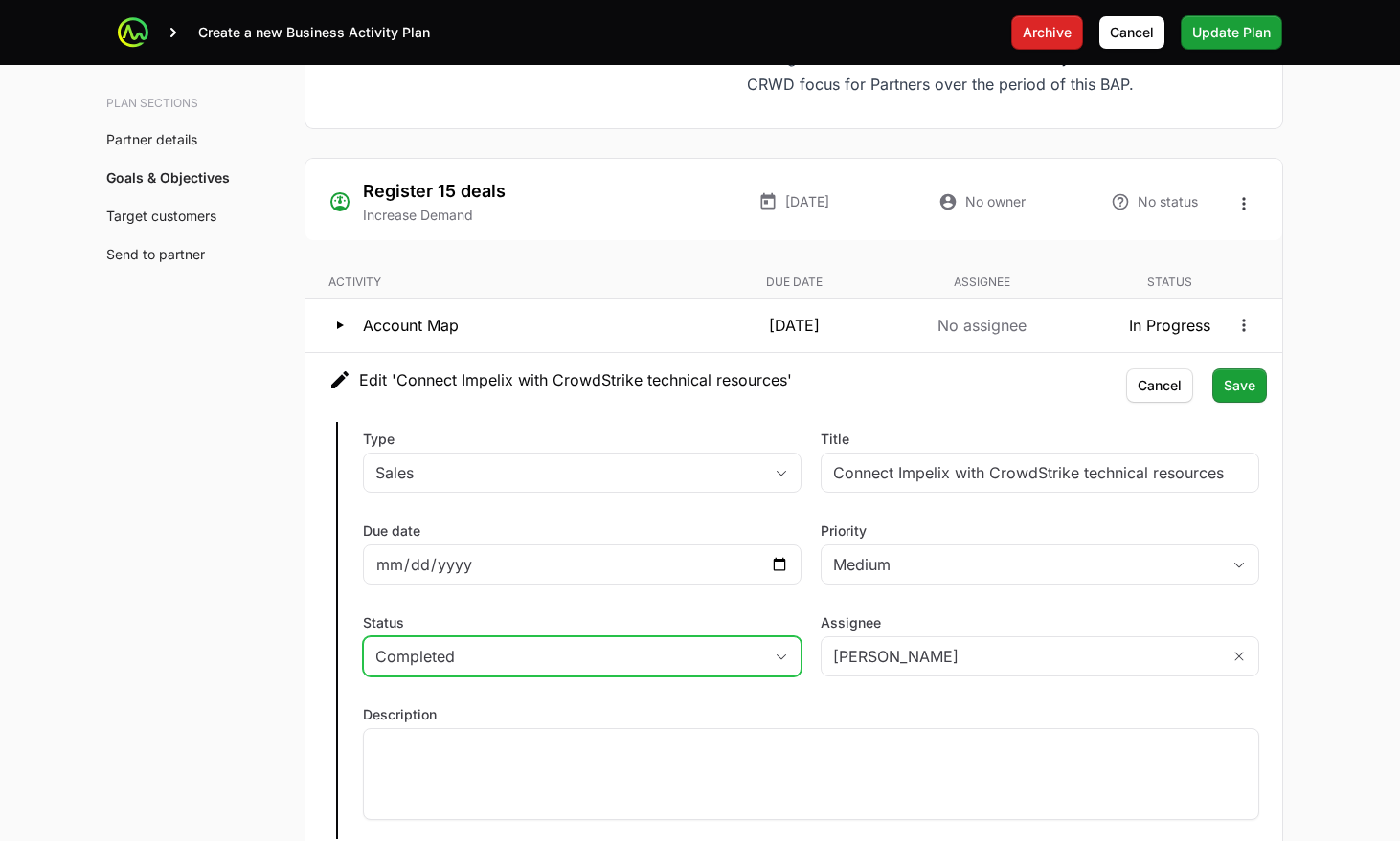
scroll to position [3613, 0]
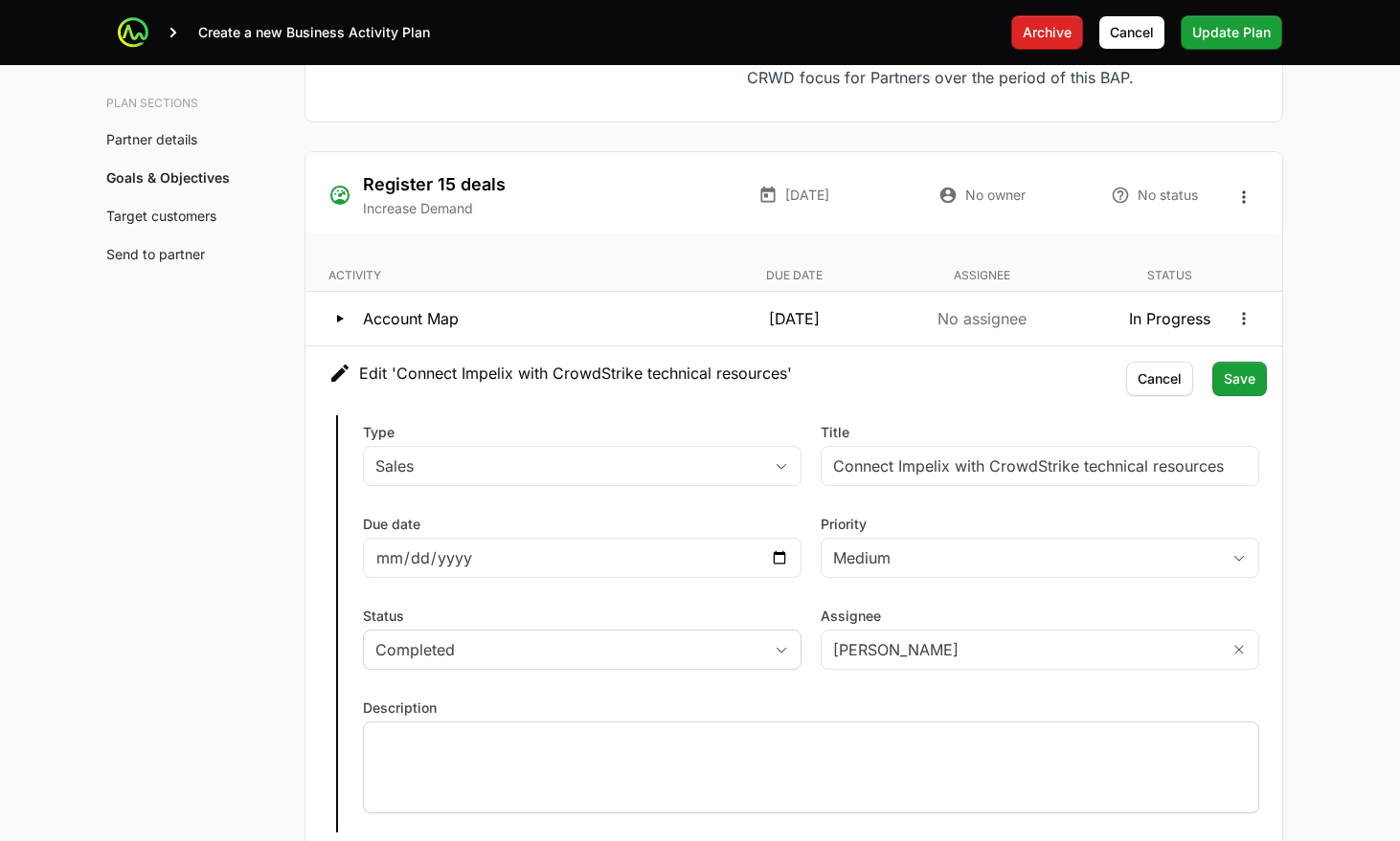
click at [558, 736] on p at bounding box center [811, 740] width 872 height 20
click at [1234, 380] on span "Save" at bounding box center [1240, 378] width 31 height 22
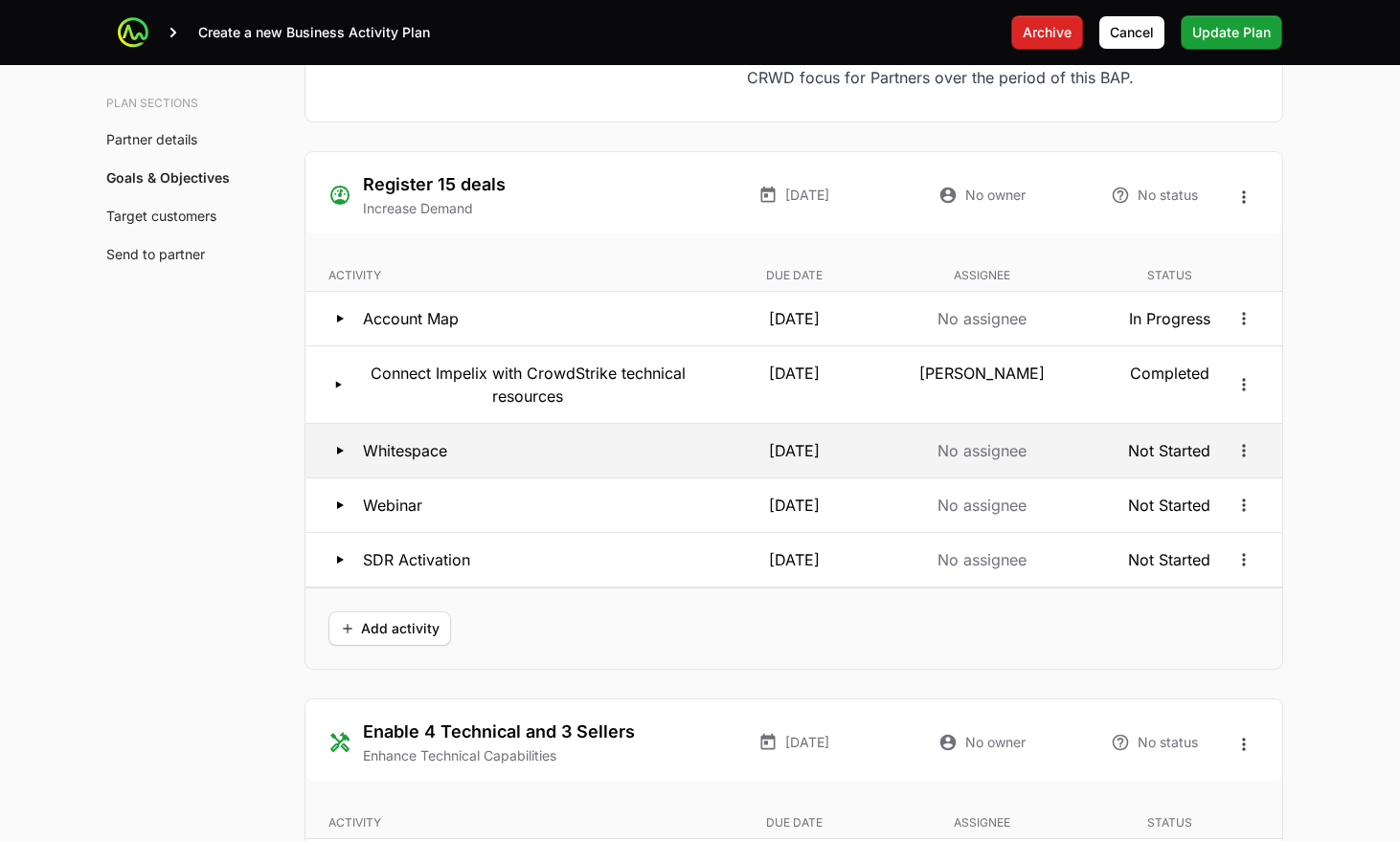
click at [565, 453] on div "Whitespace" at bounding box center [513, 450] width 368 height 22
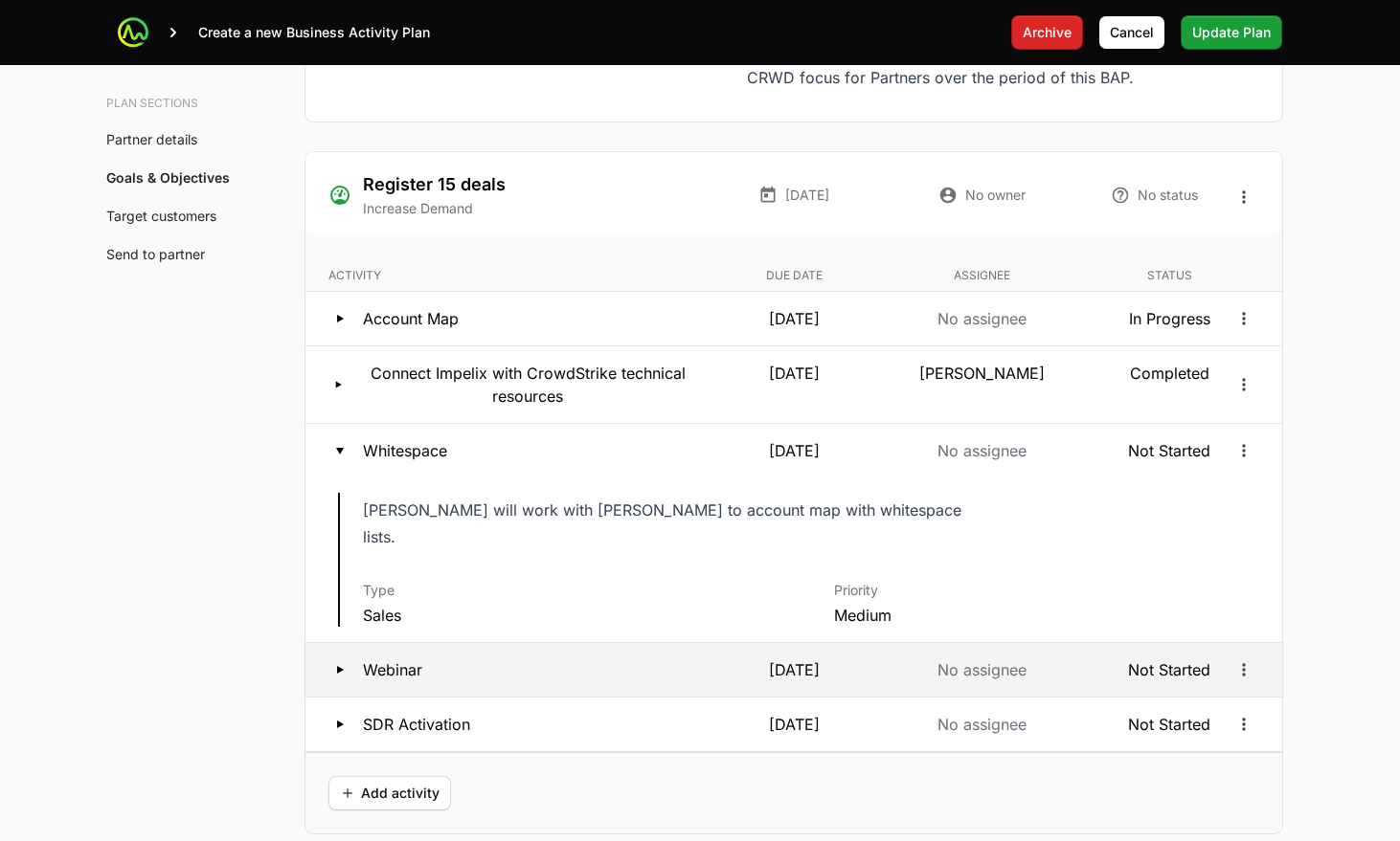
click at [696, 658] on div "Webinar" at bounding box center [513, 669] width 368 height 22
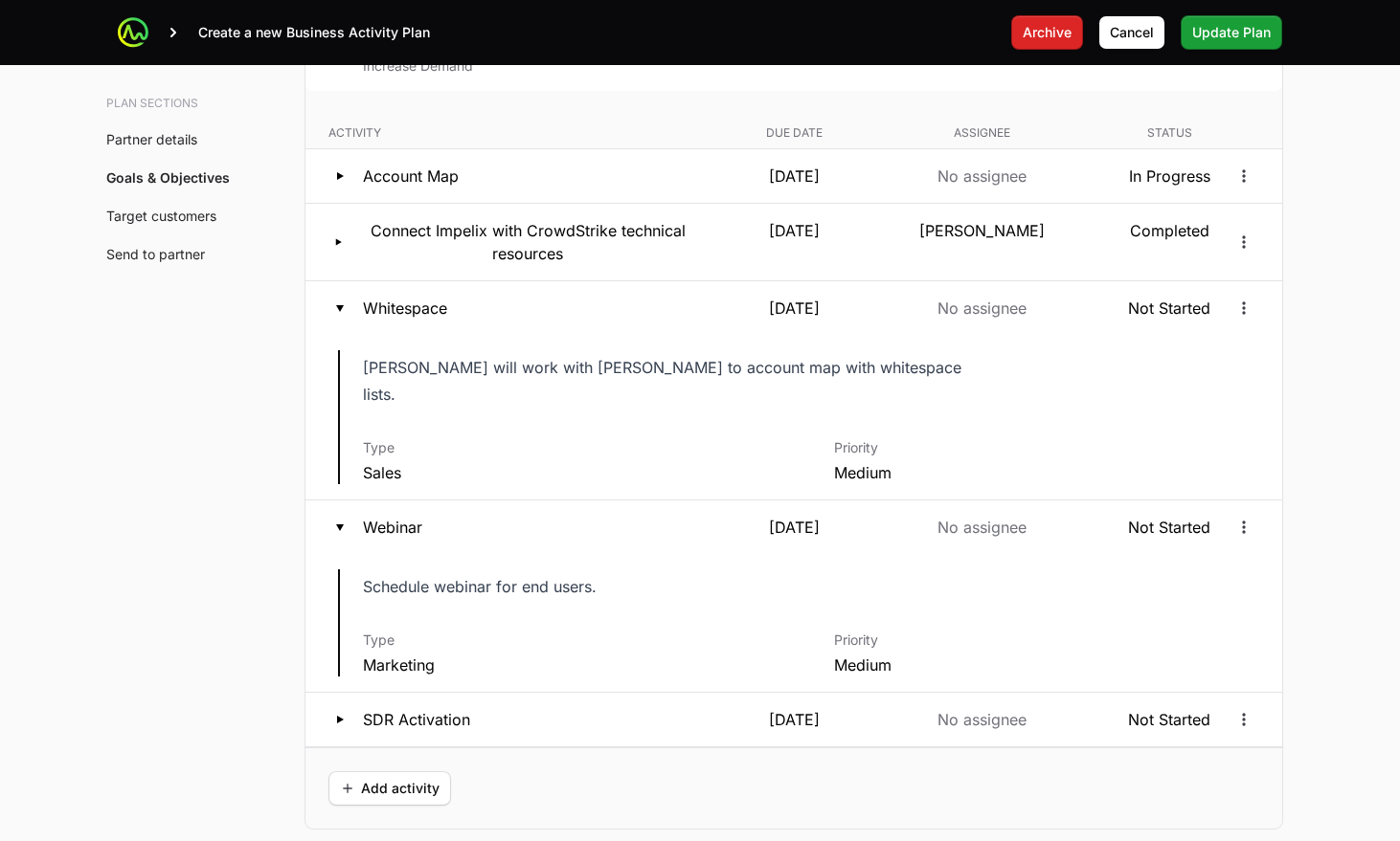
scroll to position [3773, 0]
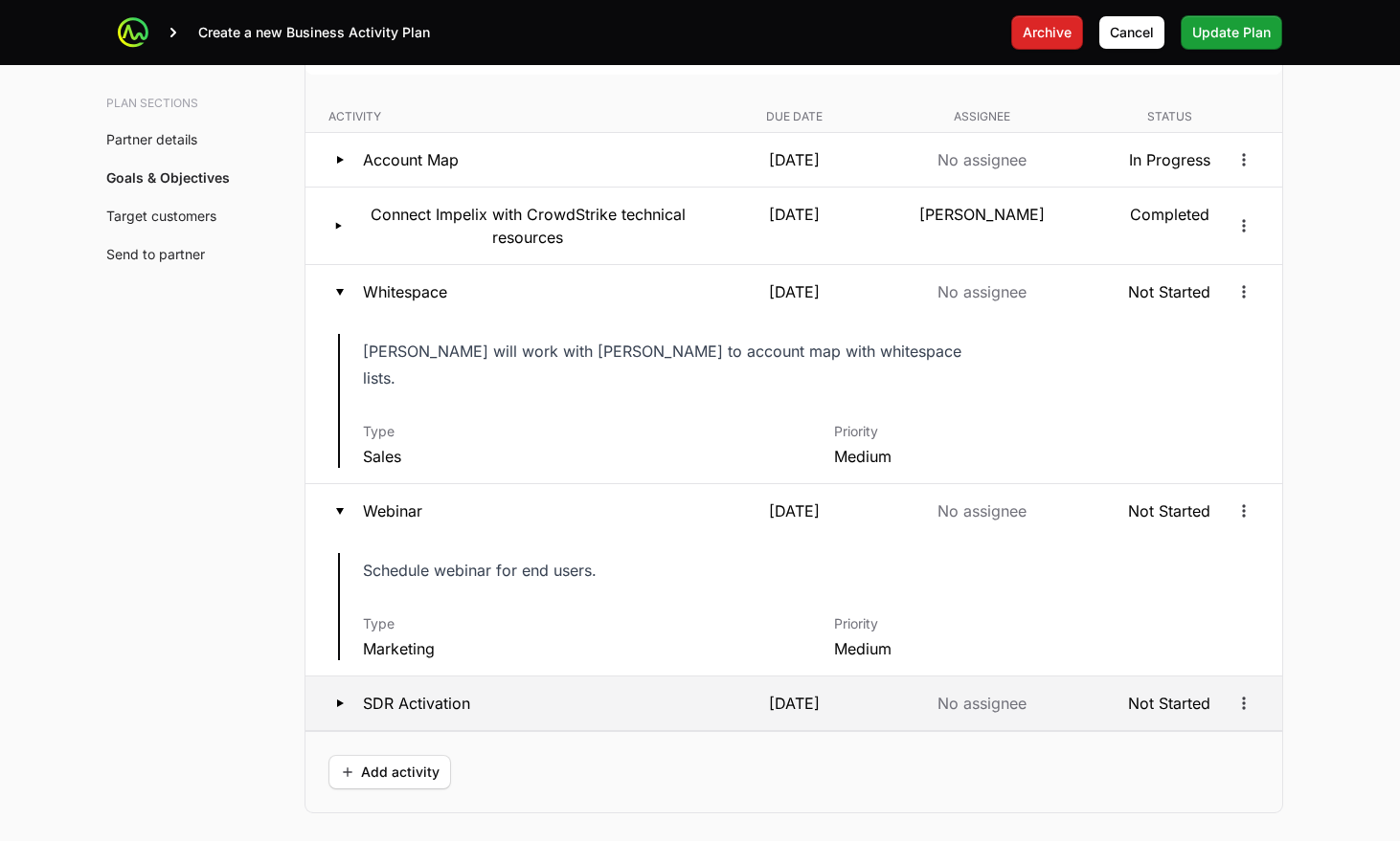
click at [639, 692] on div "SDR Activation" at bounding box center [513, 703] width 368 height 22
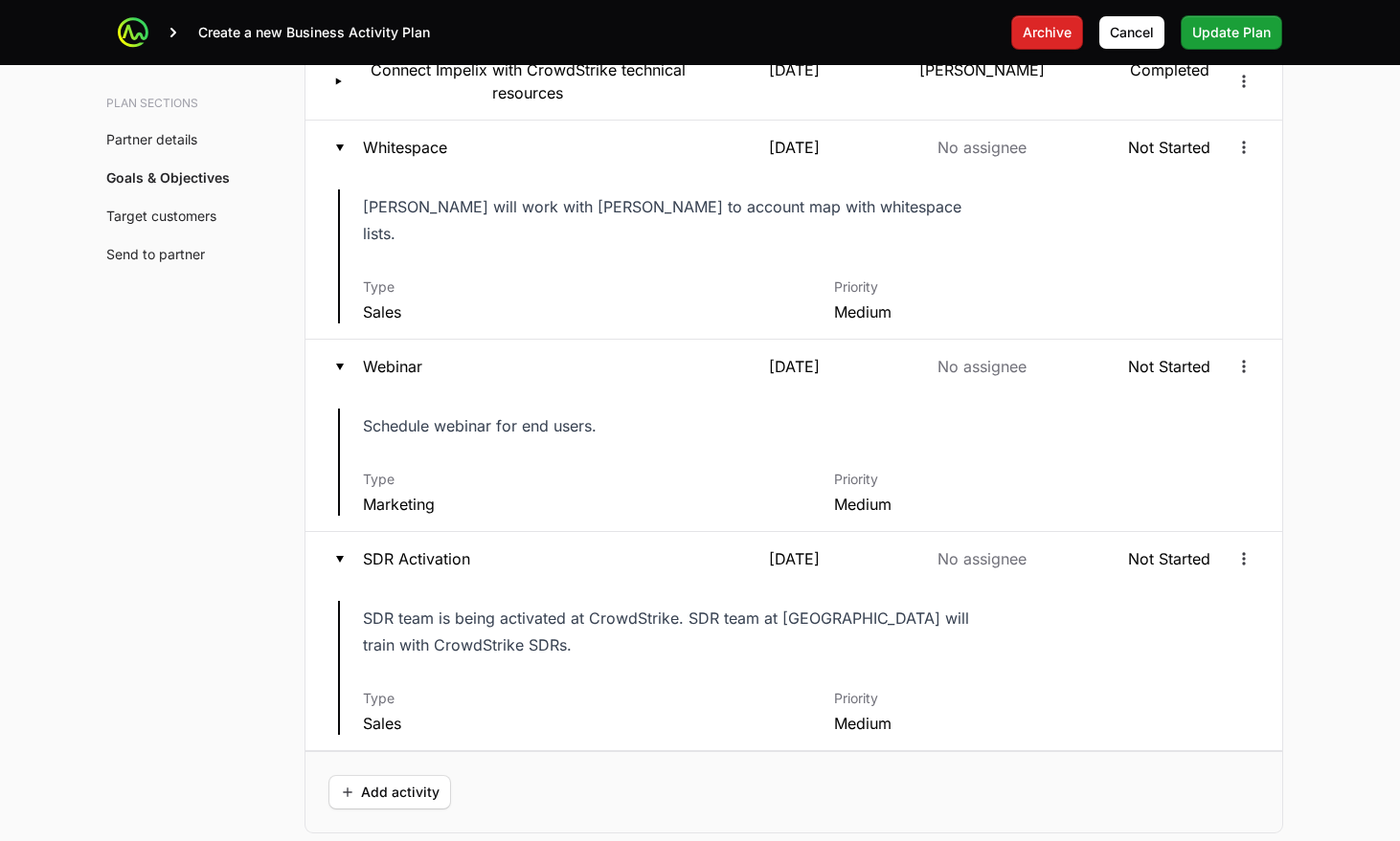
scroll to position [3920, 0]
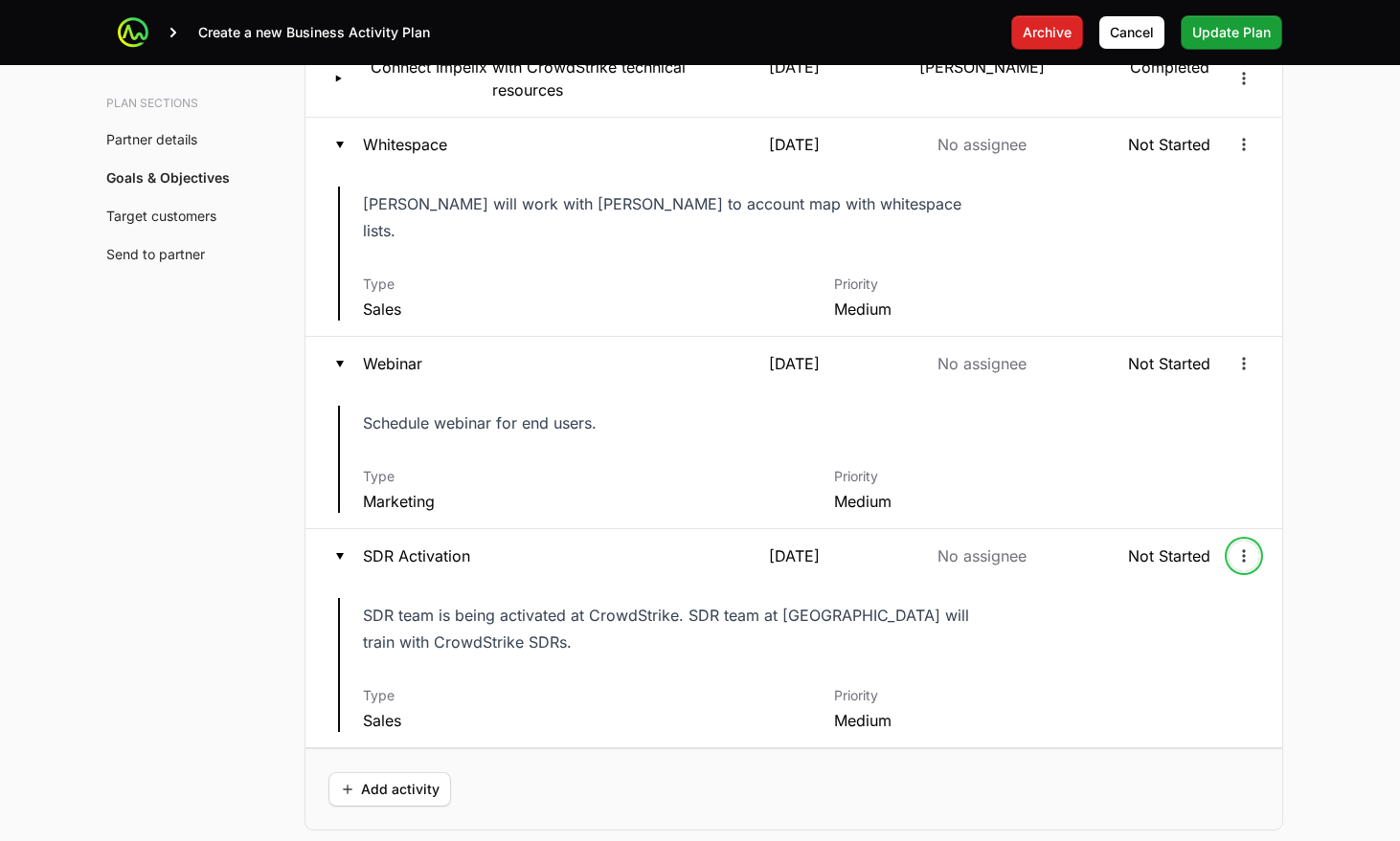
click at [1249, 547] on icon "Open options" at bounding box center [1244, 556] width 20 height 20
click at [1197, 570] on div "Edit" at bounding box center [1244, 571] width 202 height 34
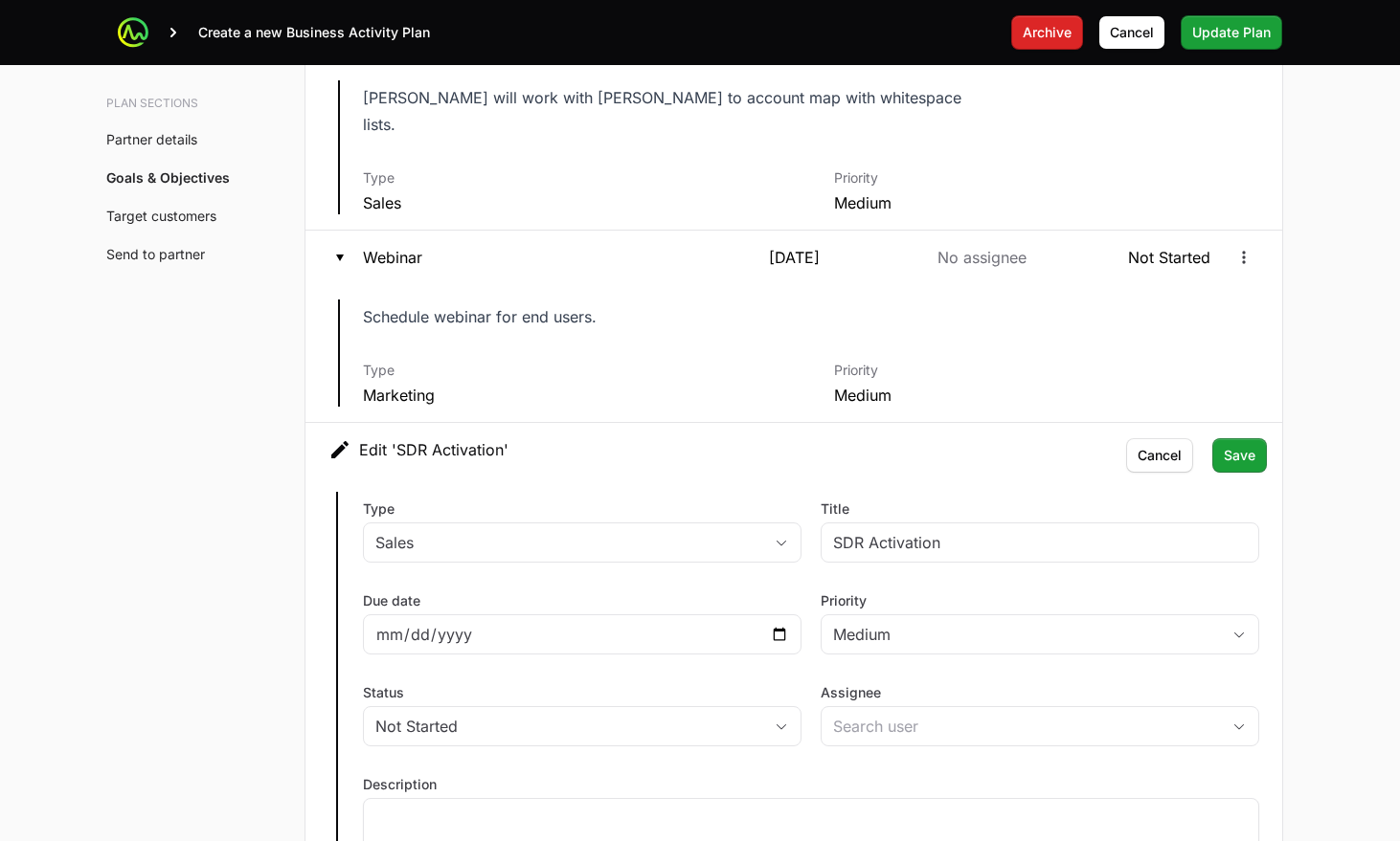
scroll to position [4043, 0]
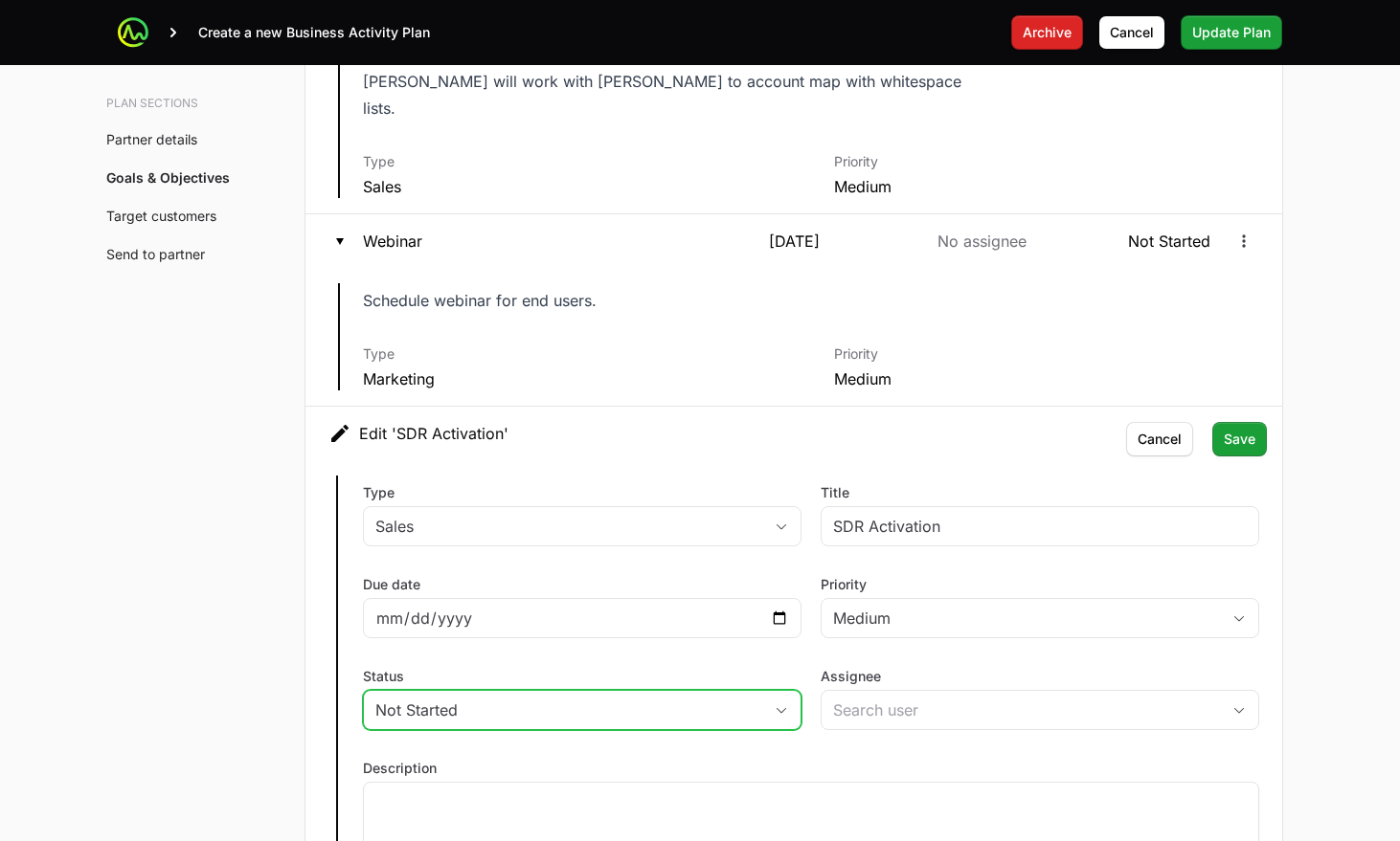
click at [653, 699] on div "Not Started" at bounding box center [568, 710] width 386 height 22
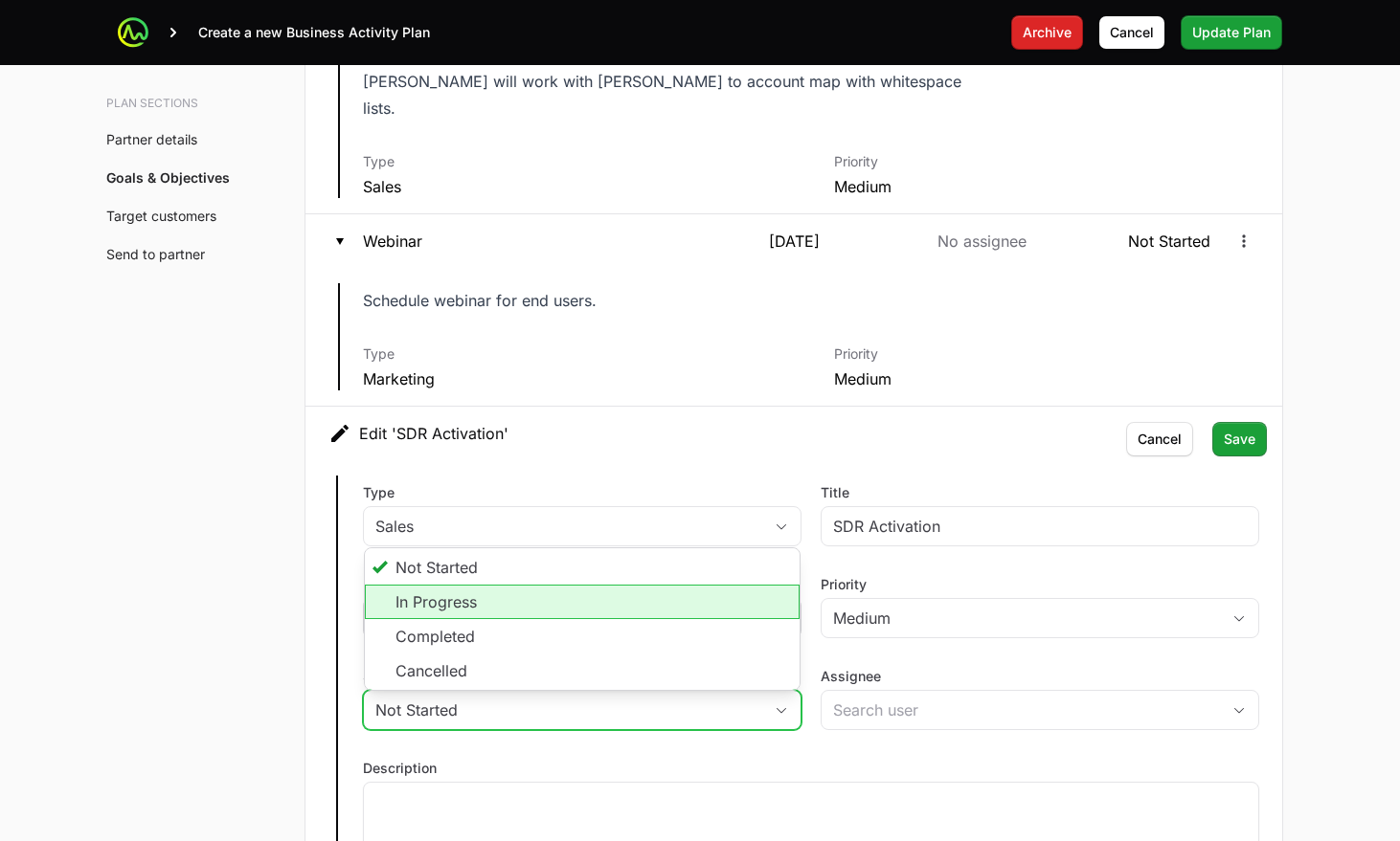
drag, startPoint x: 548, startPoint y: 588, endPoint x: 597, endPoint y: 601, distance: 50.7
click at [548, 588] on li "In Progress" at bounding box center [582, 601] width 434 height 34
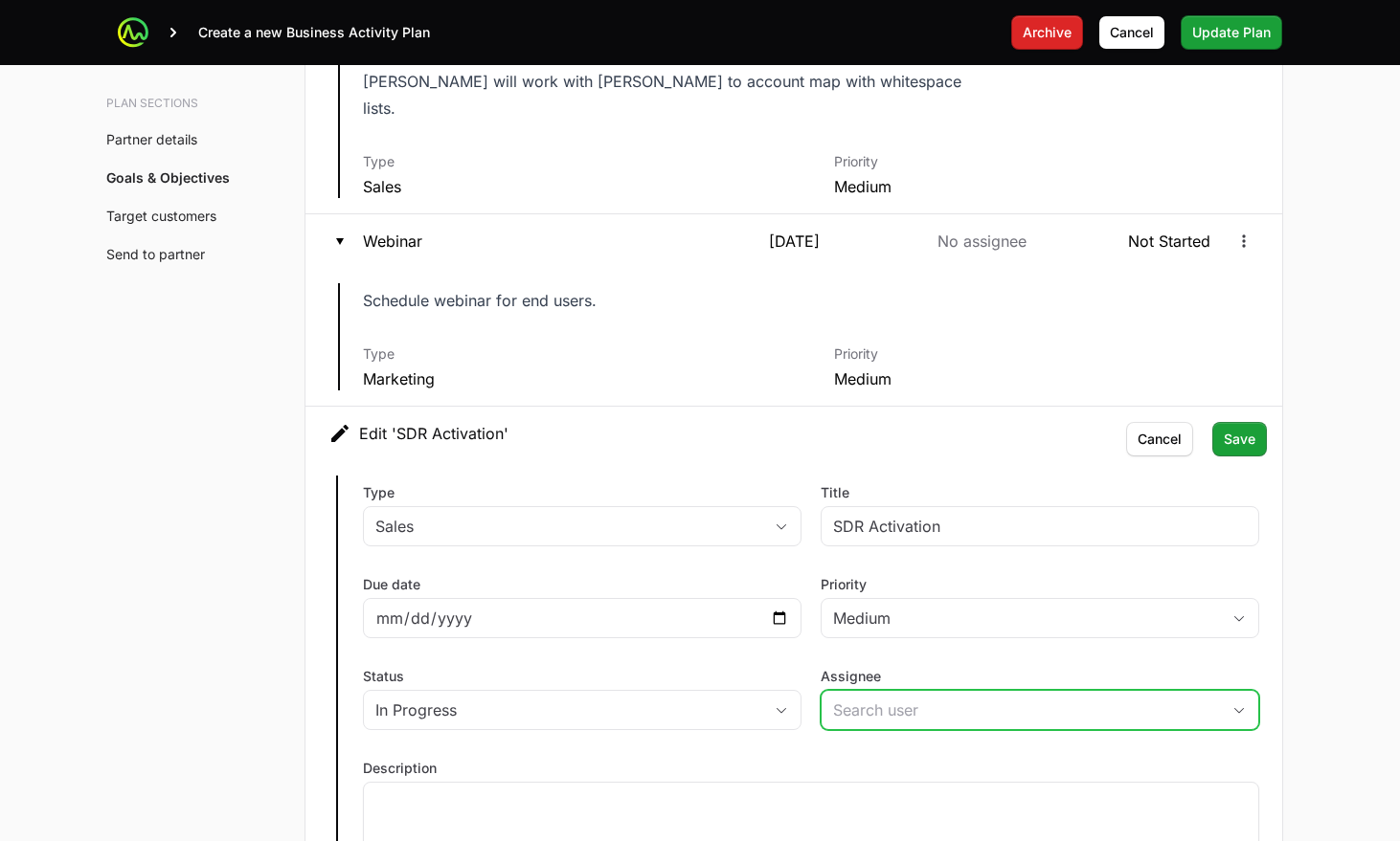
click at [841, 691] on input "Assignee" at bounding box center [1020, 710] width 398 height 38
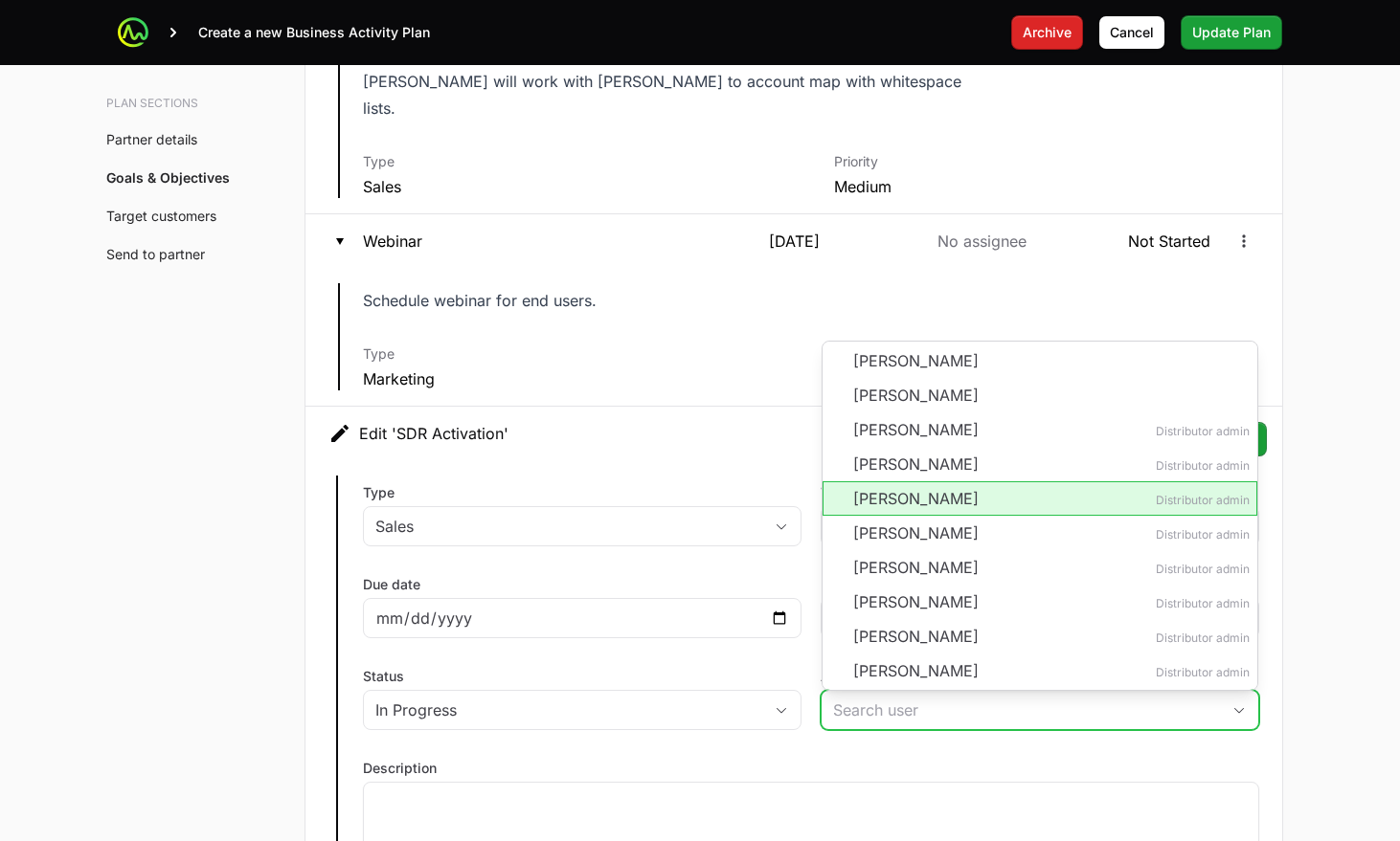
click at [928, 481] on li "[PERSON_NAME] Distributor admin" at bounding box center [1040, 498] width 434 height 34
type input "[PERSON_NAME]"
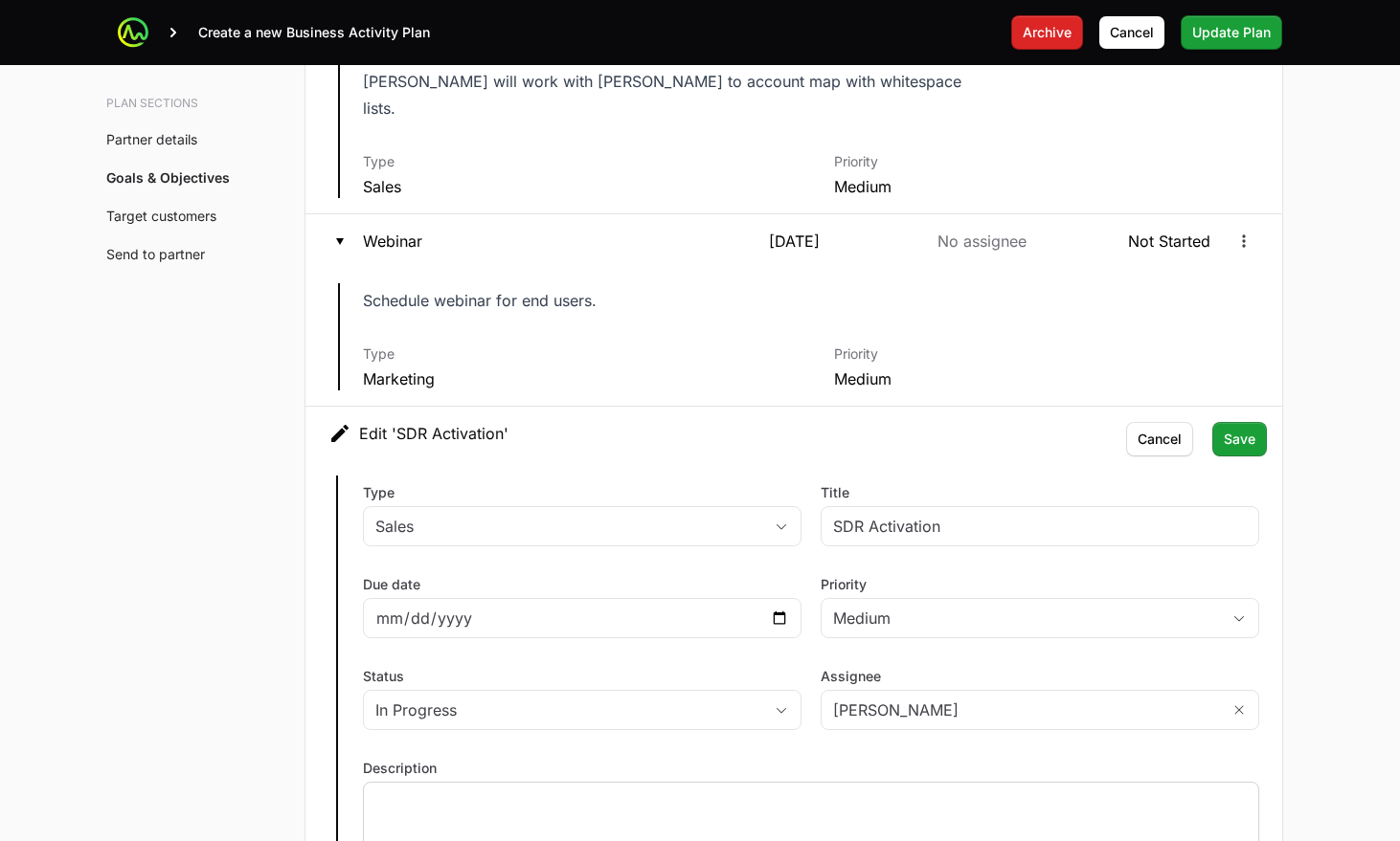
click at [656, 791] on p at bounding box center [811, 801] width 872 height 20
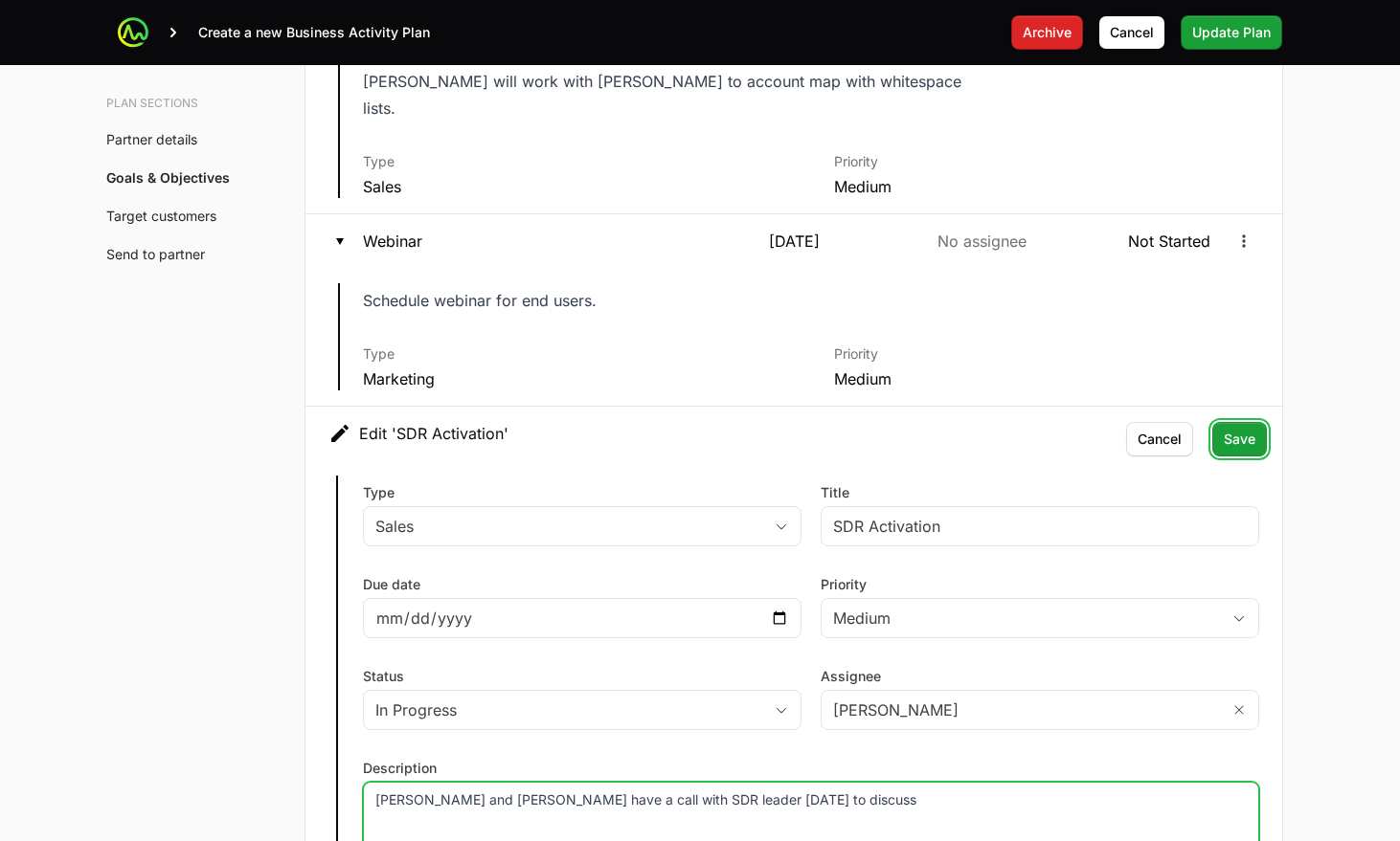
click at [1232, 428] on span "Save" at bounding box center [1240, 439] width 31 height 22
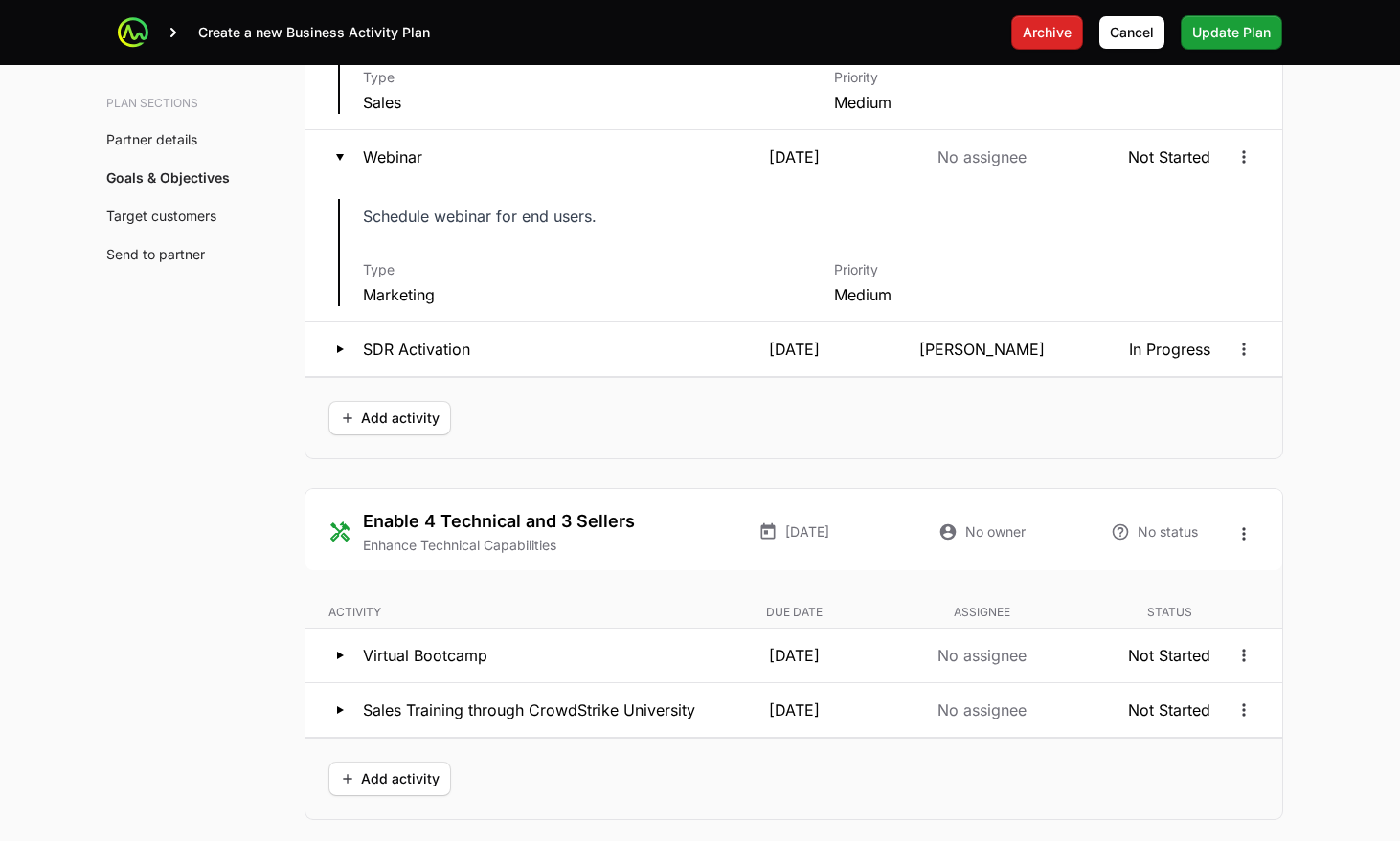
scroll to position [4157, 0]
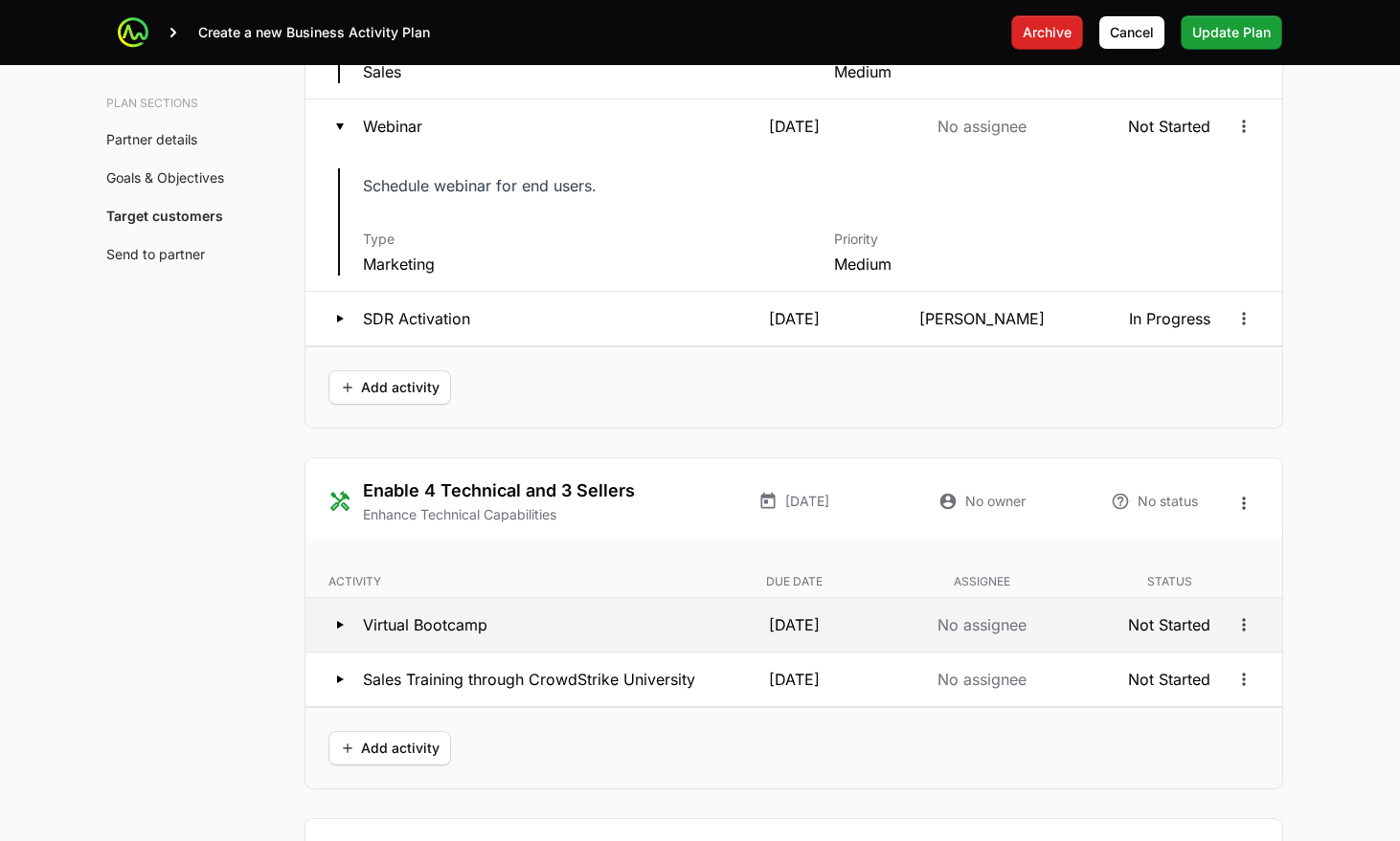
click at [806, 613] on p "[DATE]" at bounding box center [793, 624] width 180 height 22
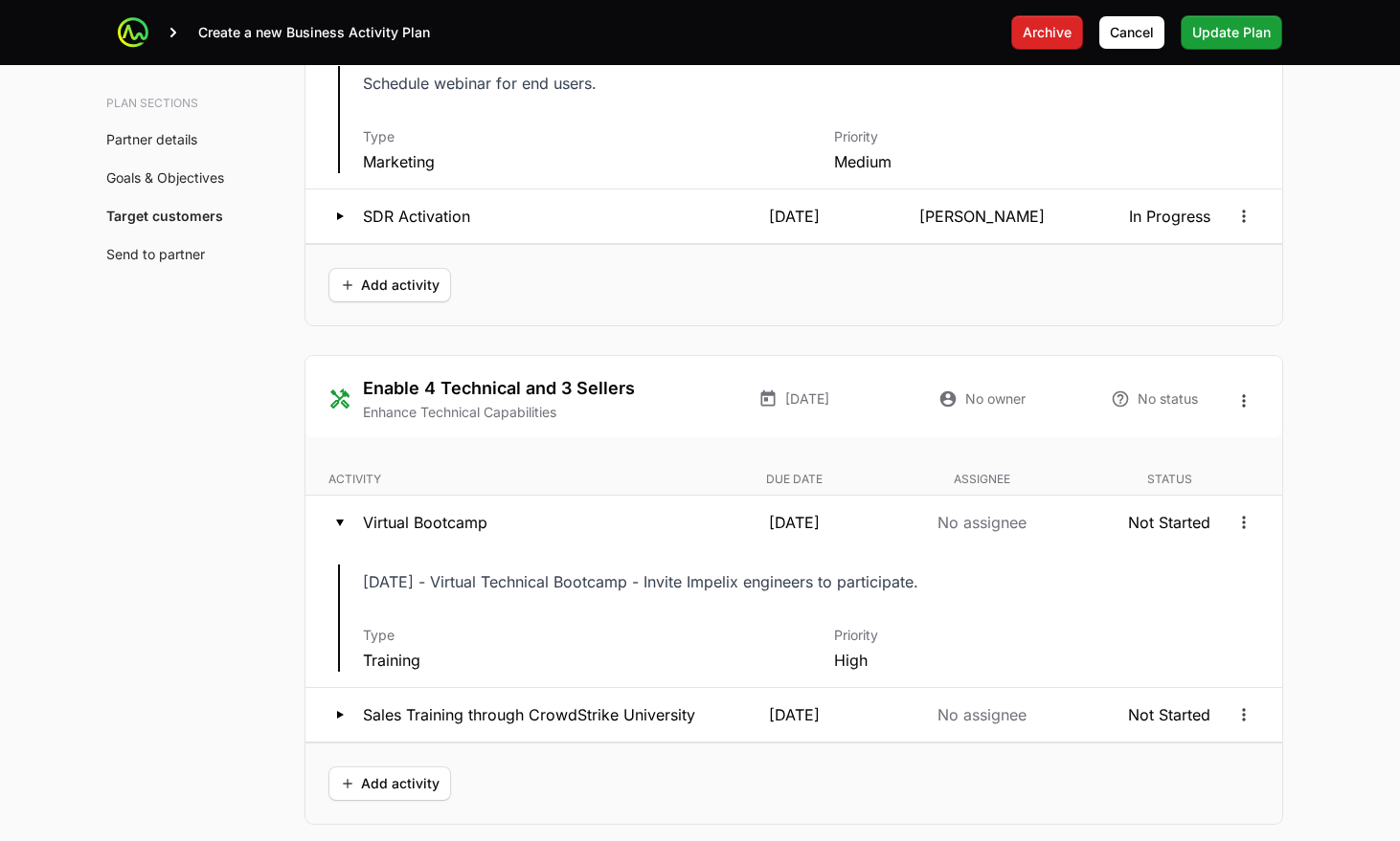
scroll to position [4262, 0]
click at [1246, 511] on icon "Open options" at bounding box center [1244, 521] width 20 height 20
click at [1241, 536] on div "Edit" at bounding box center [1244, 536] width 202 height 34
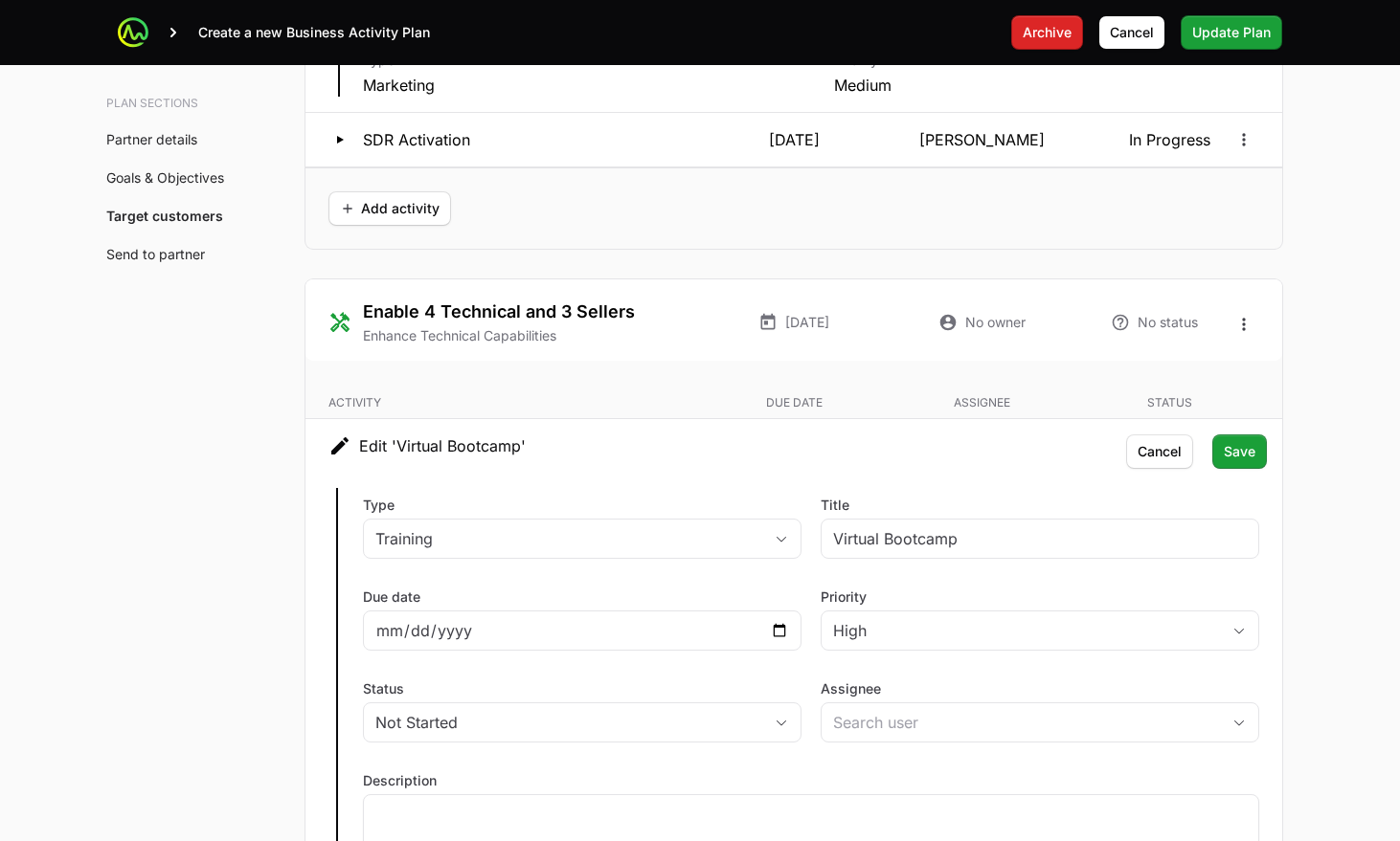
scroll to position [4348, 0]
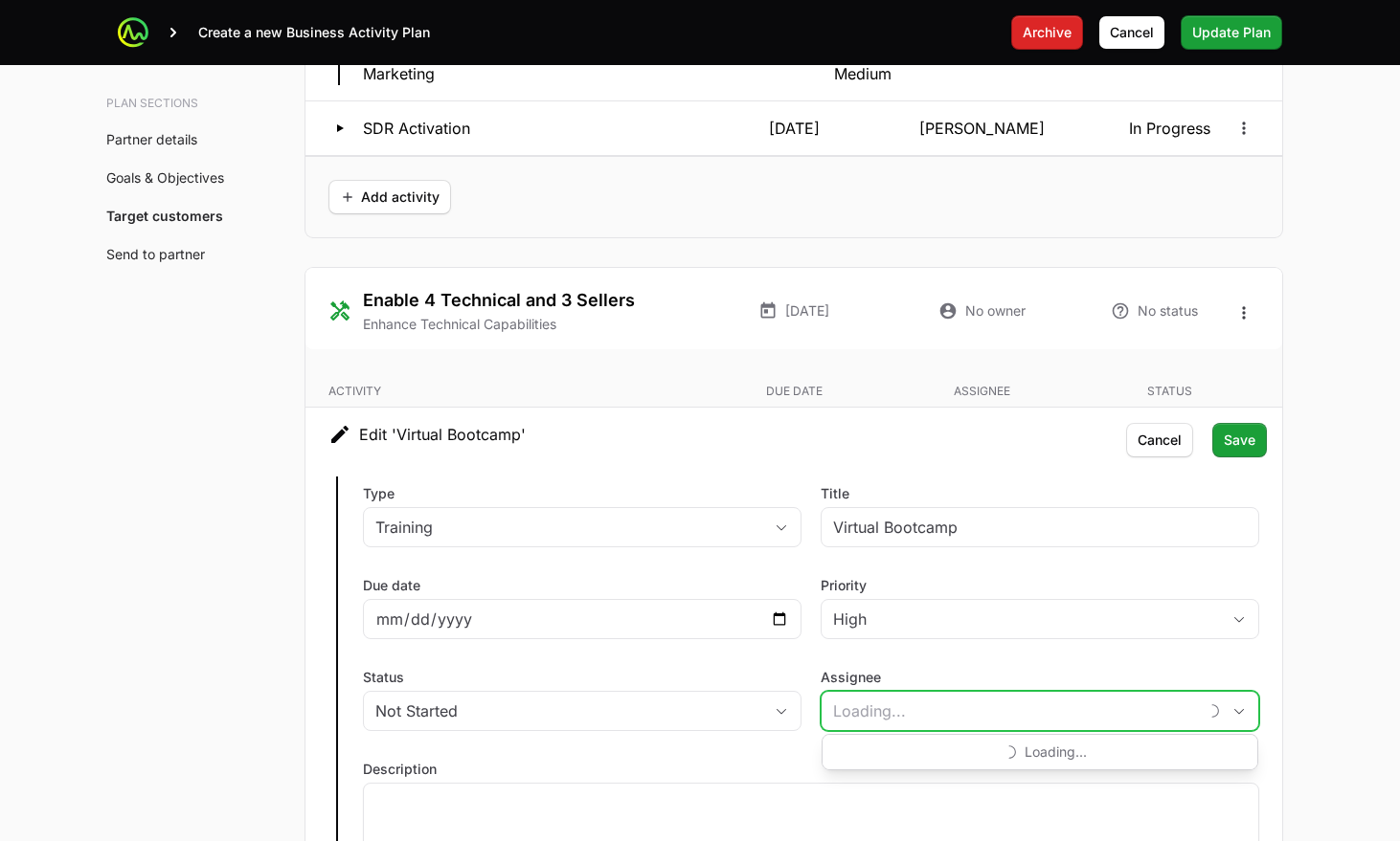
click at [943, 692] on input "Assignee" at bounding box center [1010, 711] width 376 height 38
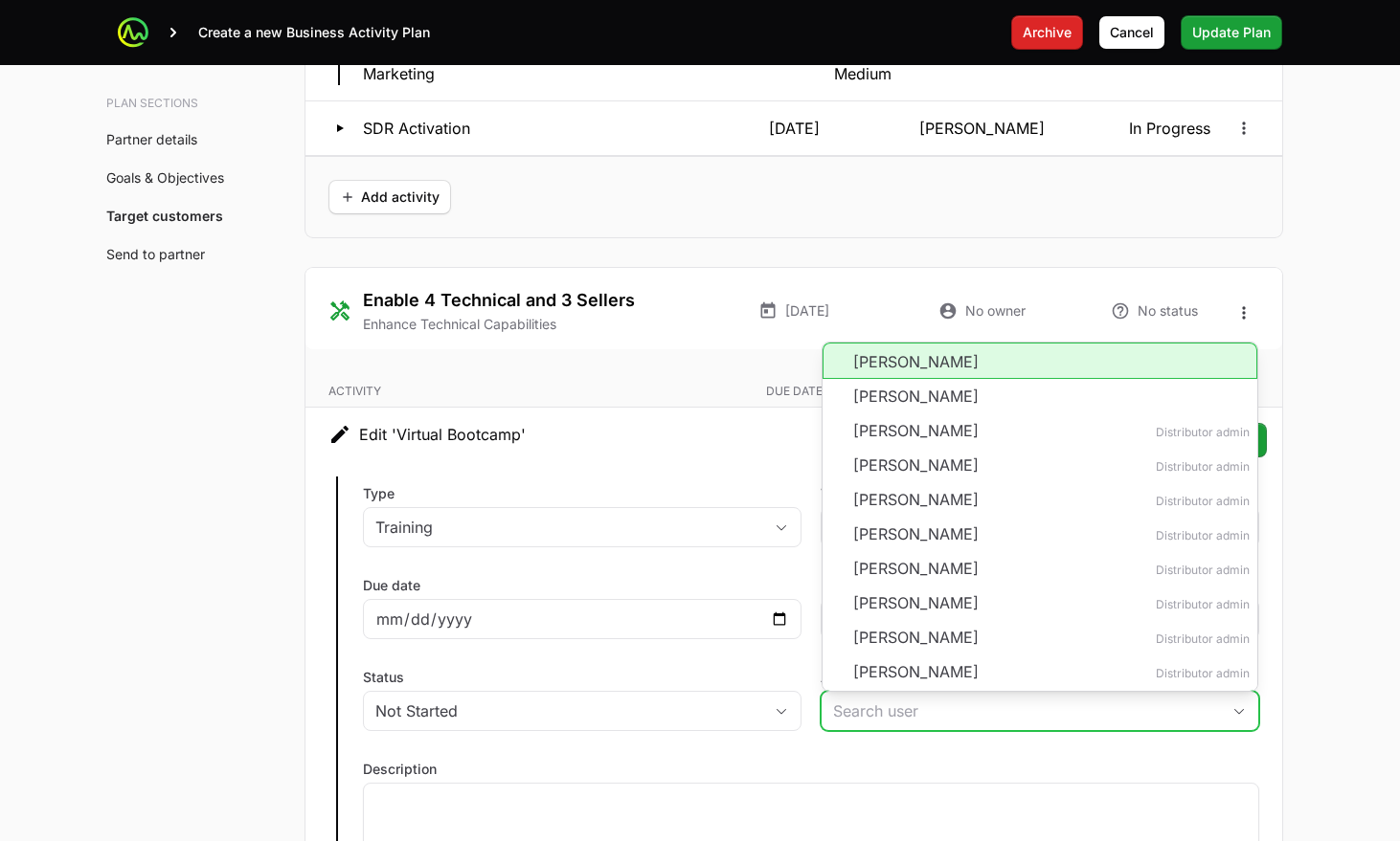
click at [929, 343] on li "[PERSON_NAME]" at bounding box center [1040, 360] width 434 height 36
type input "[PERSON_NAME]"
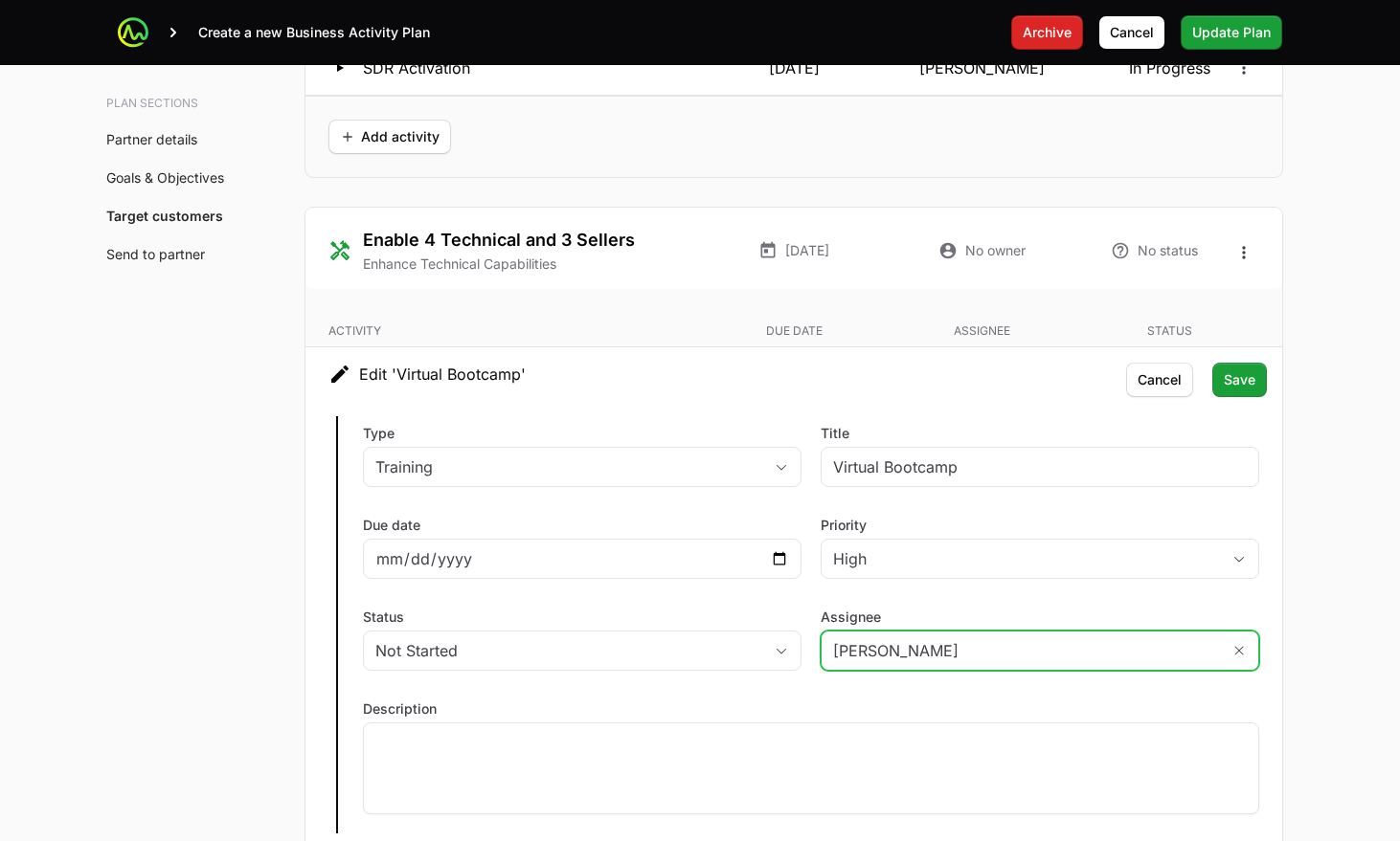
scroll to position [4411, 0]
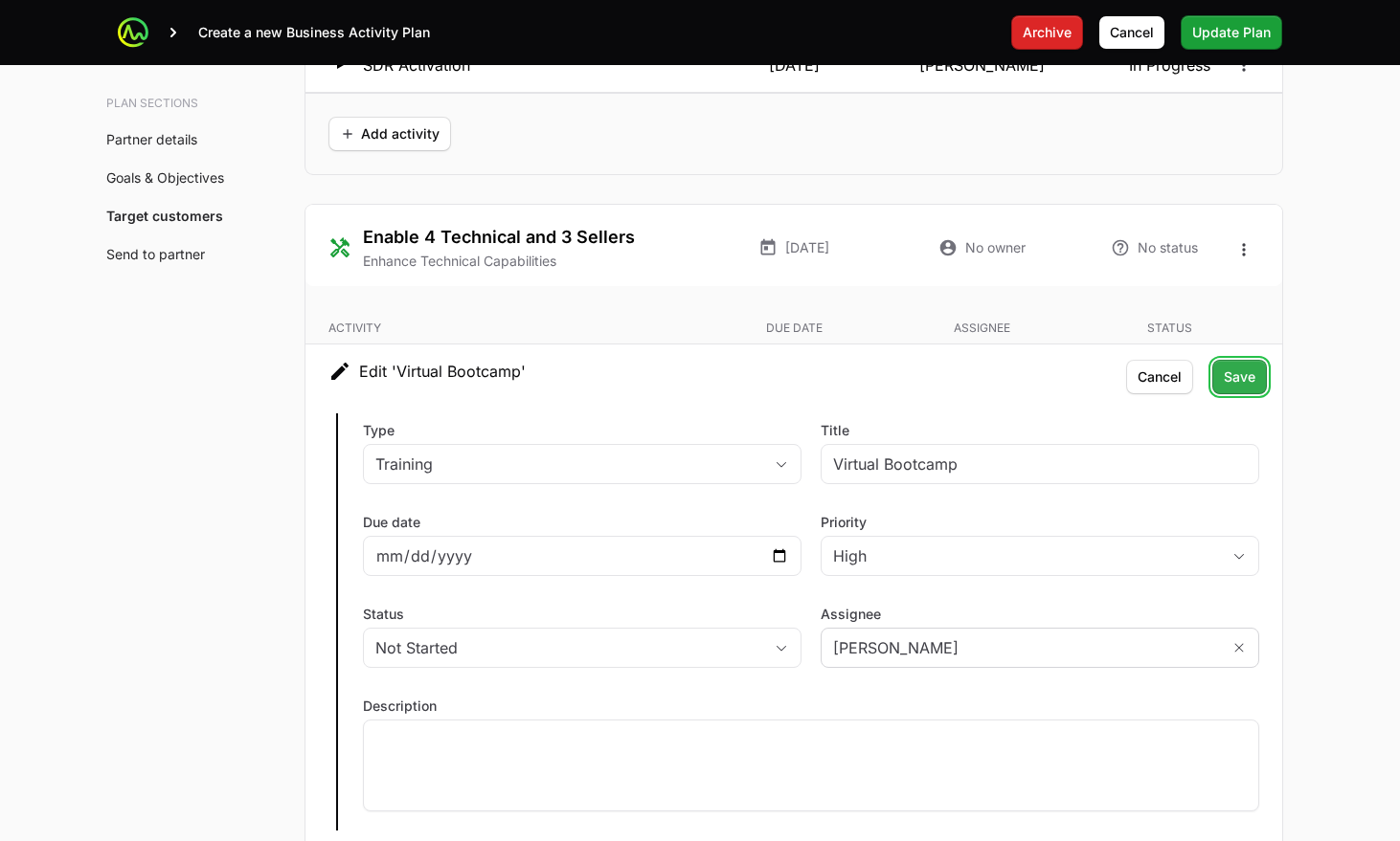
click at [1245, 366] on span "Save" at bounding box center [1240, 376] width 31 height 22
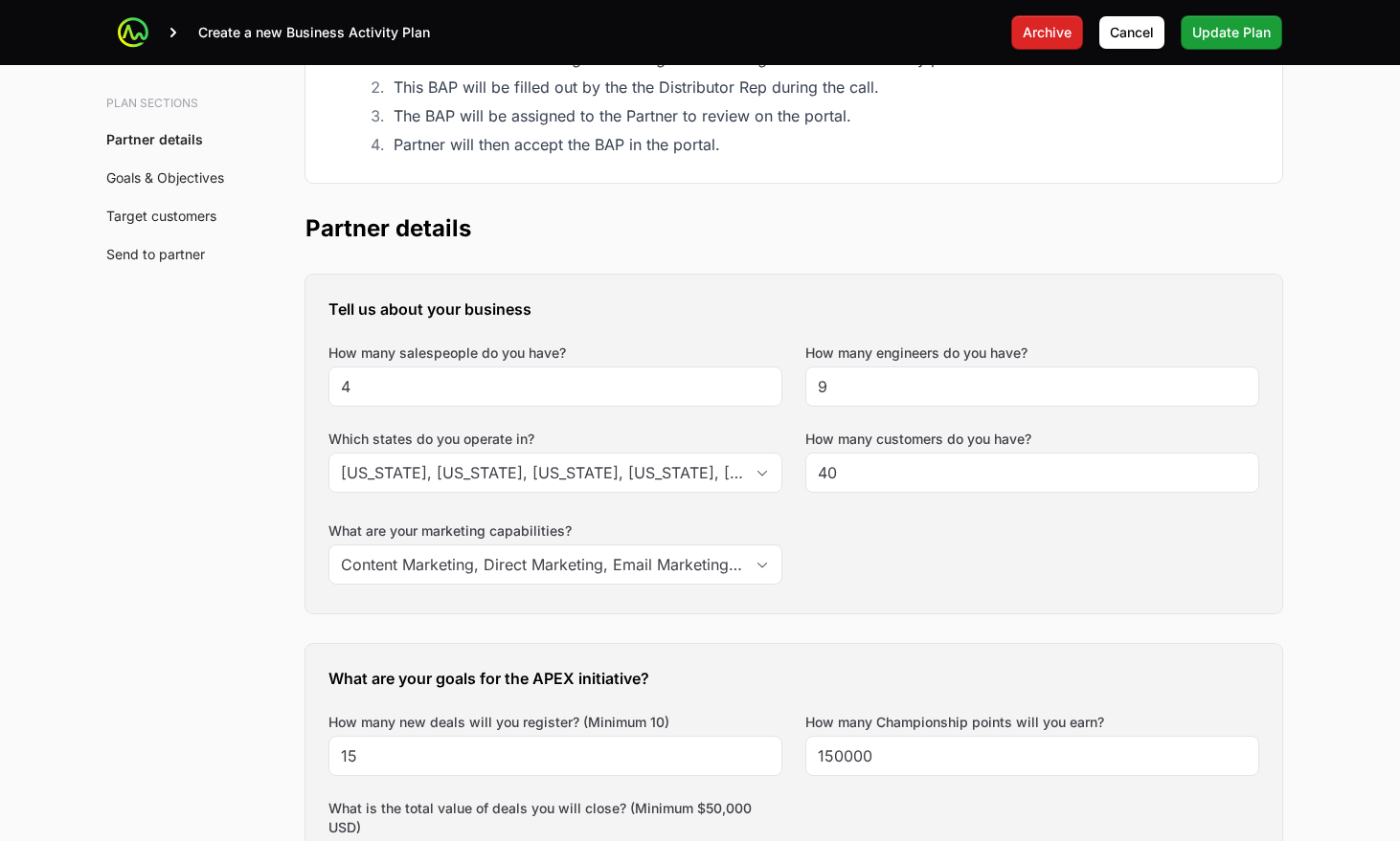
scroll to position [0, 0]
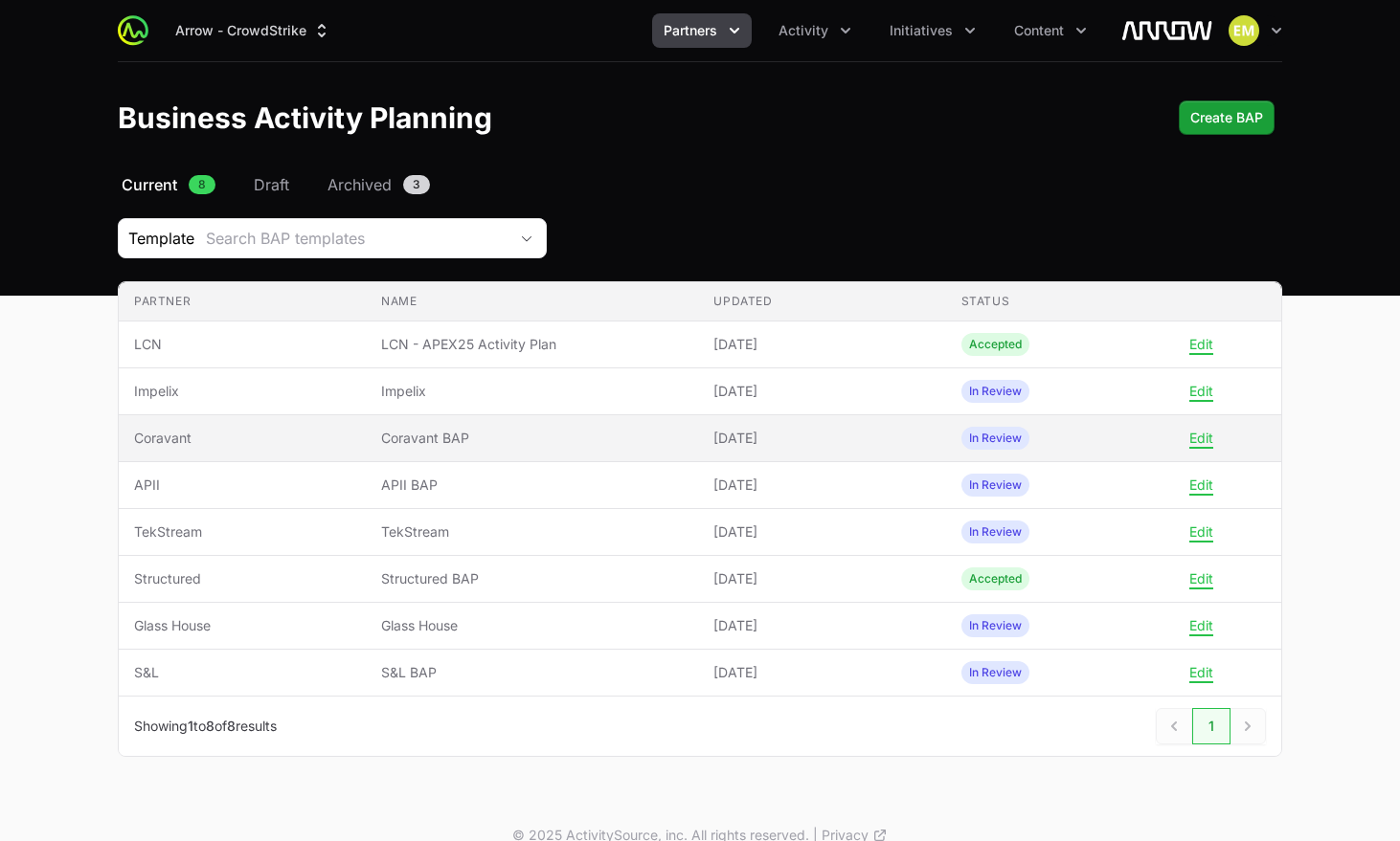
click at [344, 441] on span "Coravant" at bounding box center [242, 439] width 216 height 20
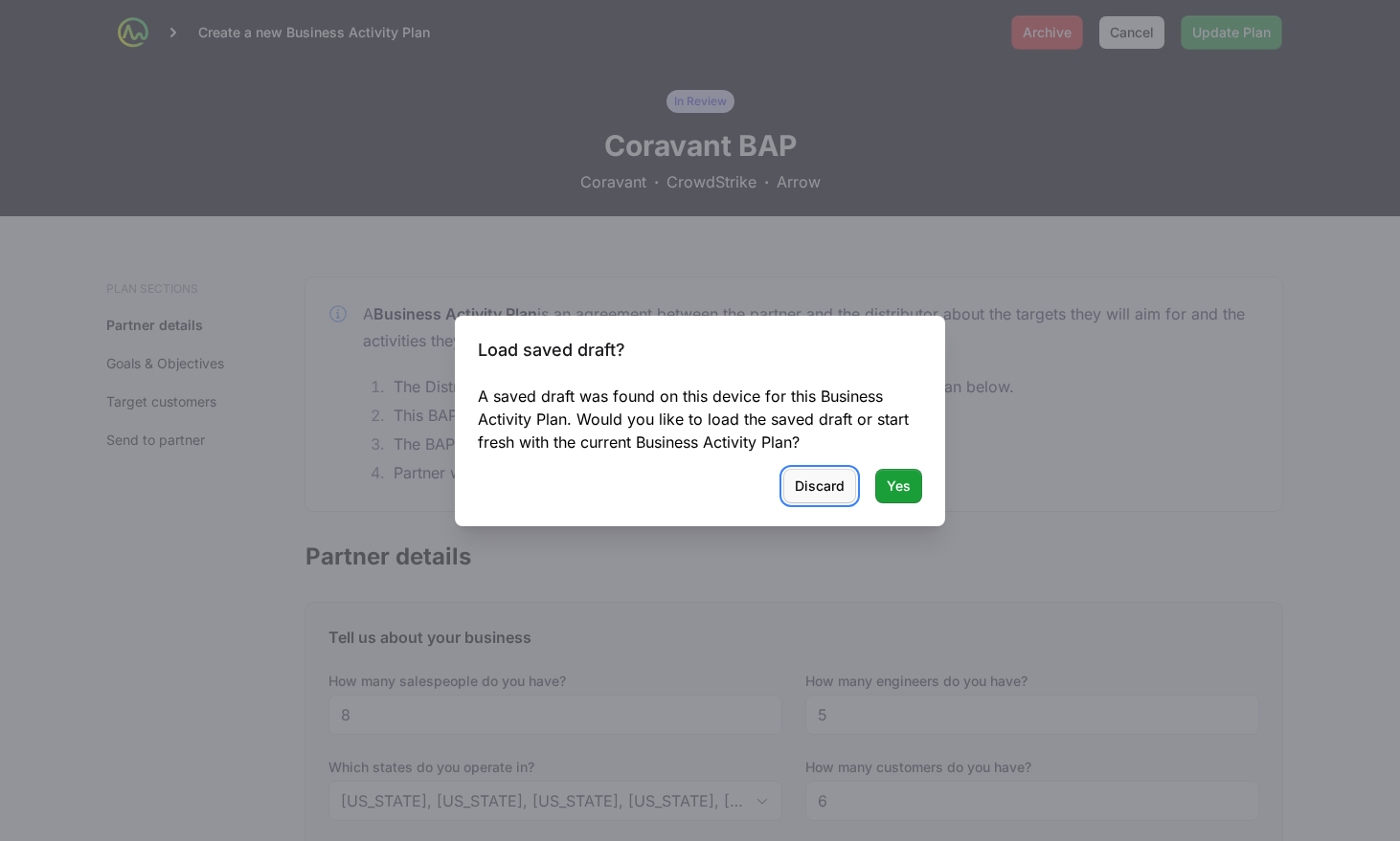
click at [847, 487] on button "Discard" at bounding box center [820, 486] width 72 height 34
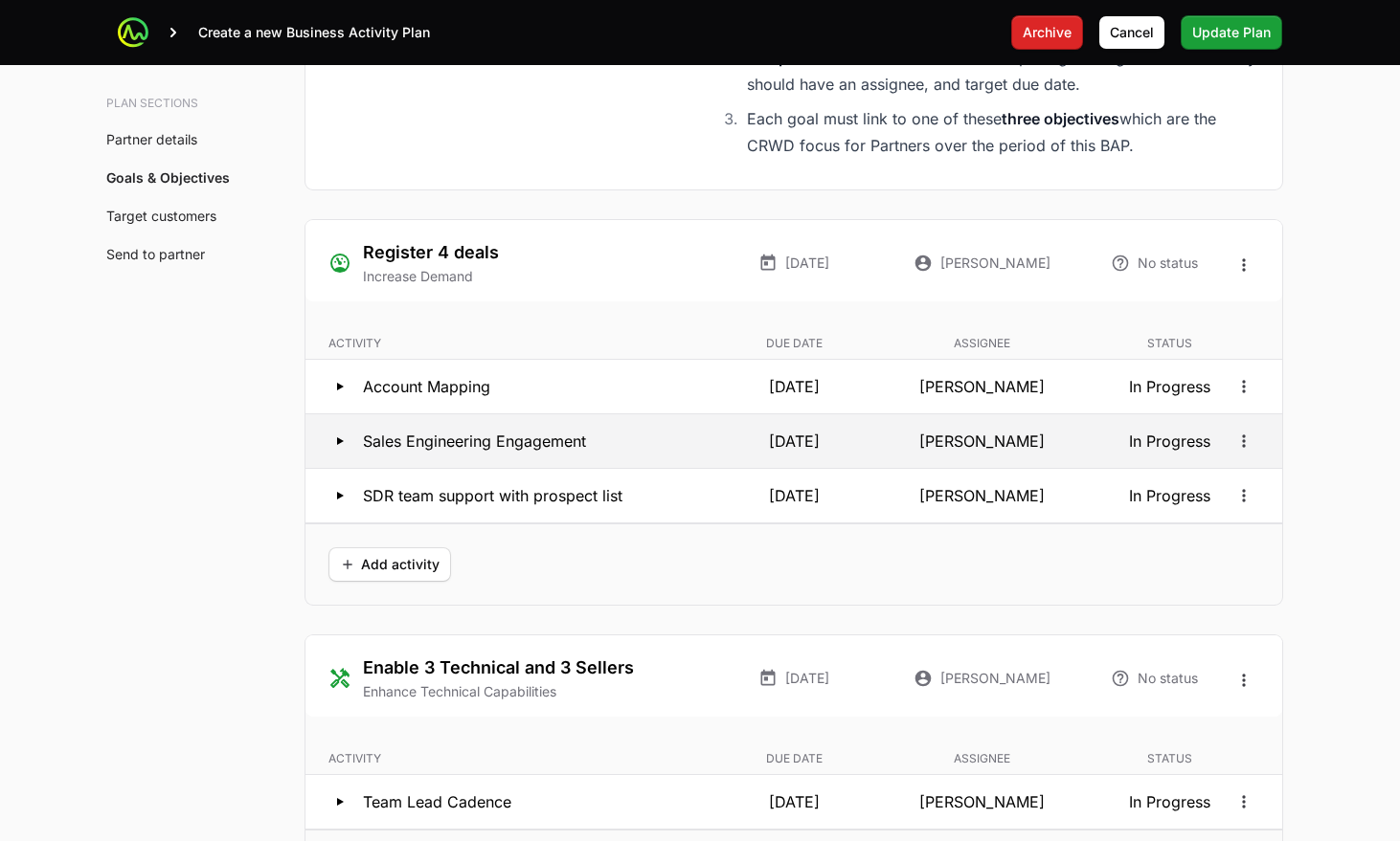
scroll to position [3674, 0]
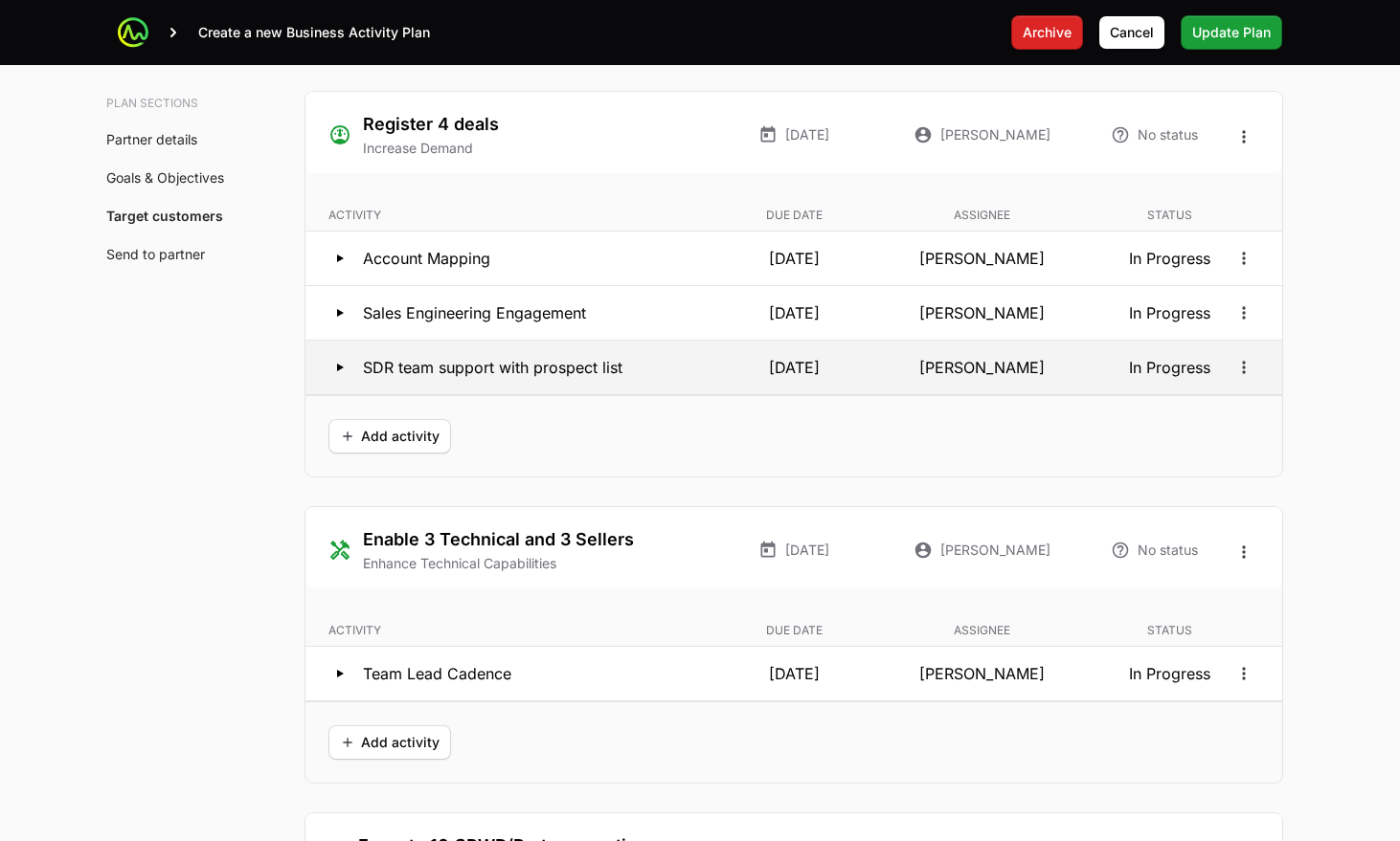
click at [849, 373] on p "[DATE]" at bounding box center [793, 367] width 180 height 22
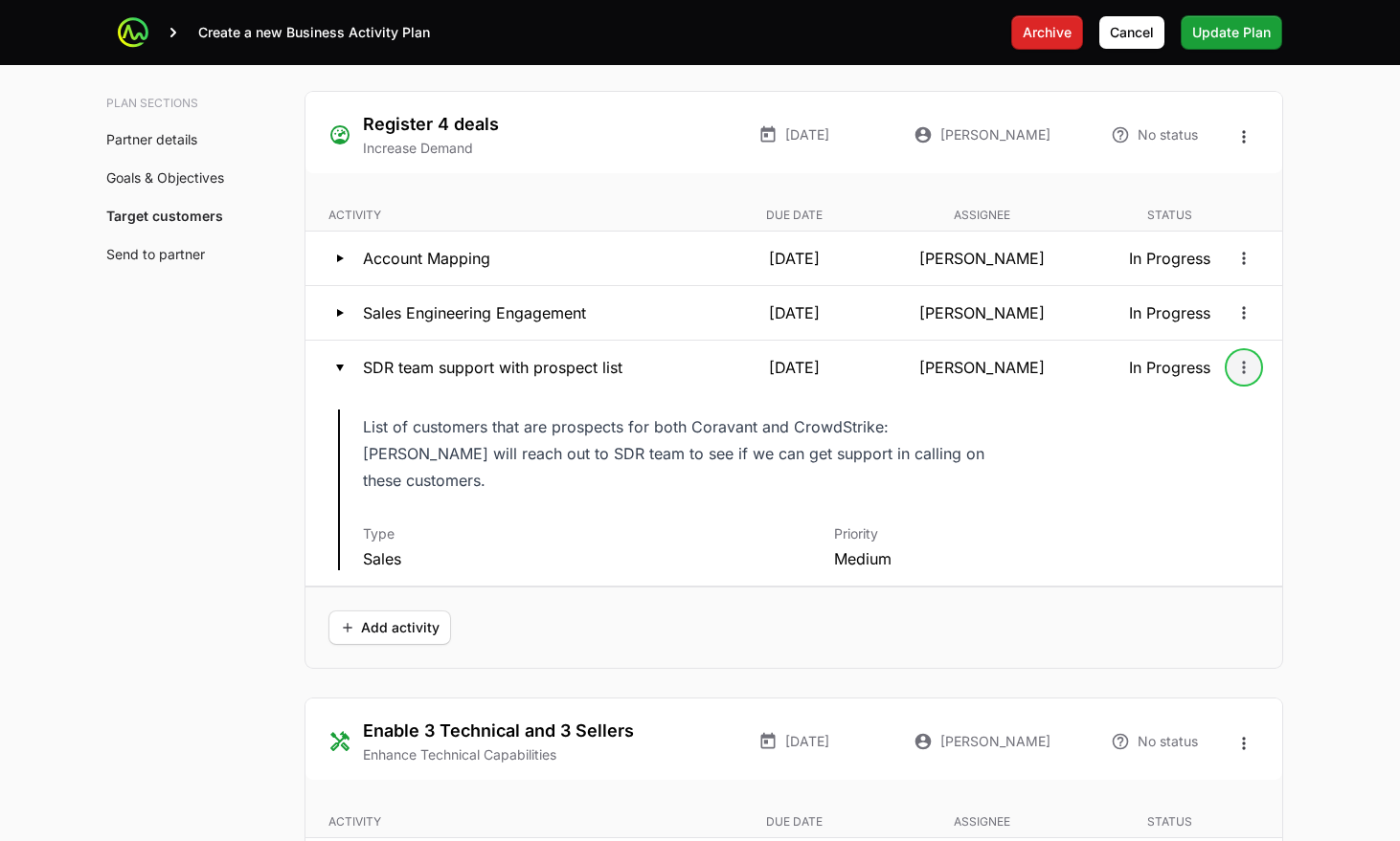
click at [1239, 369] on icon "Open options" at bounding box center [1244, 368] width 20 height 20
click at [1218, 414] on div "Edit" at bounding box center [1244, 409] width 202 height 34
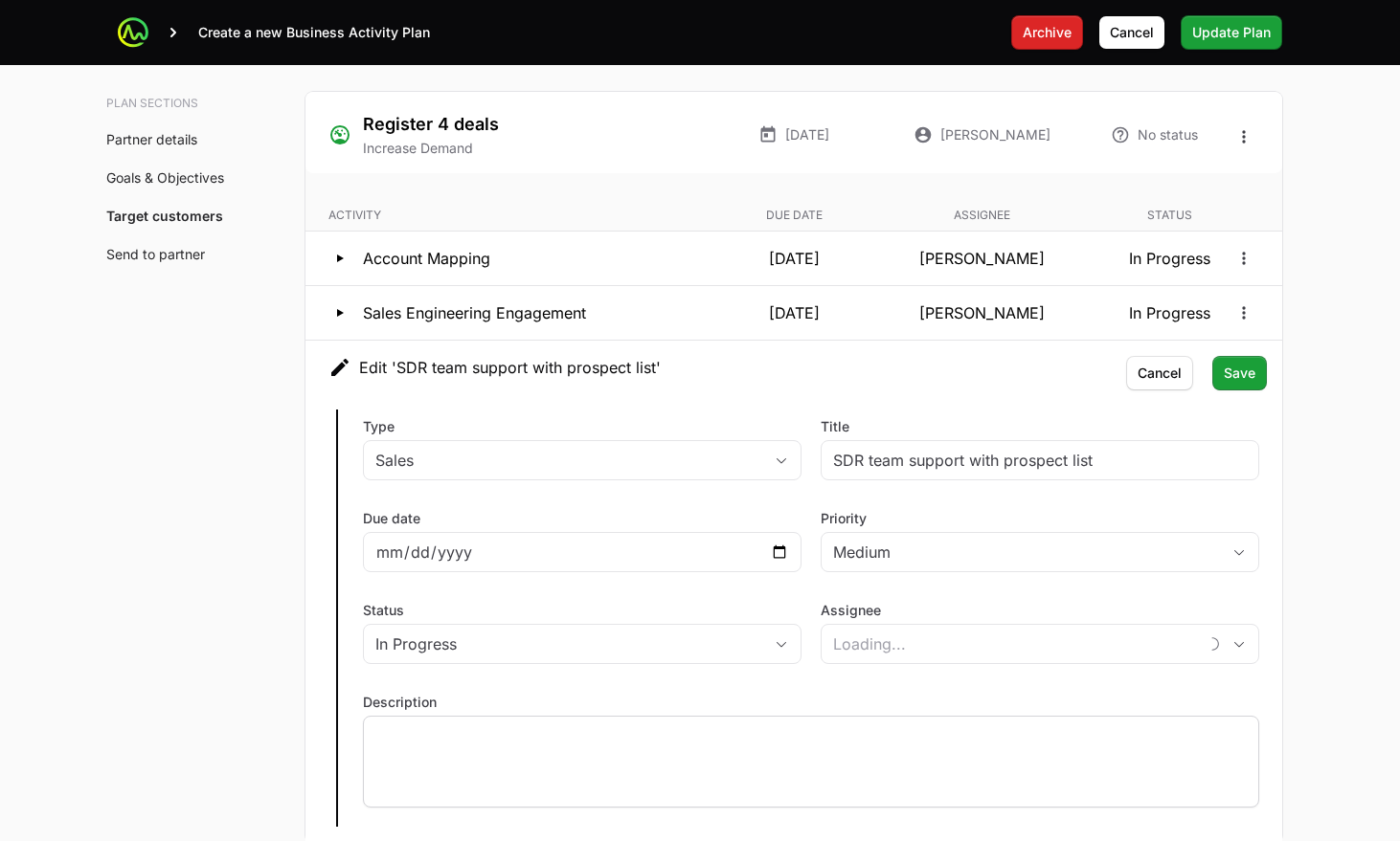
click at [698, 742] on p at bounding box center [811, 734] width 872 height 20
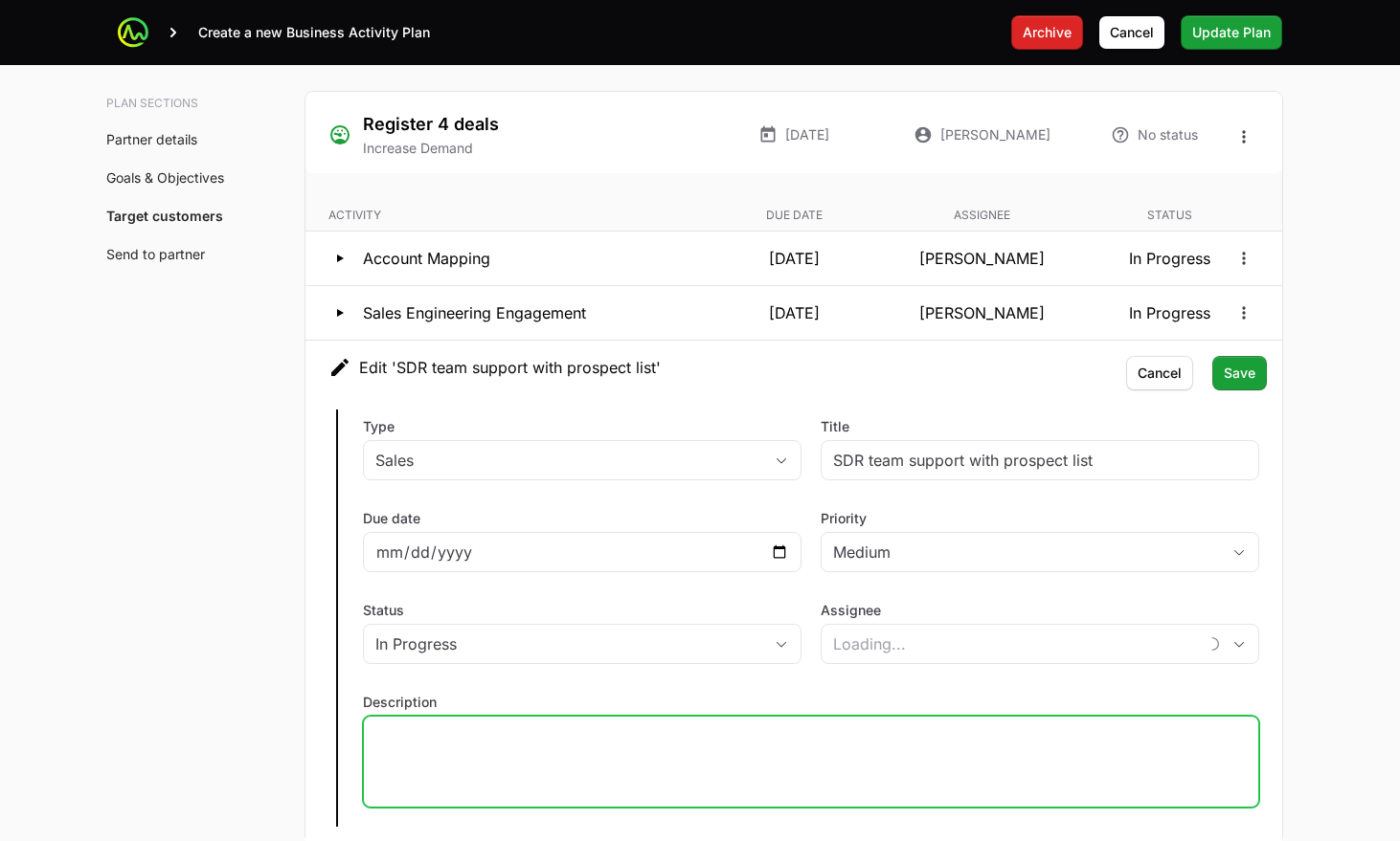
type input "[PERSON_NAME]"
click at [1246, 382] on span "Save" at bounding box center [1240, 373] width 31 height 22
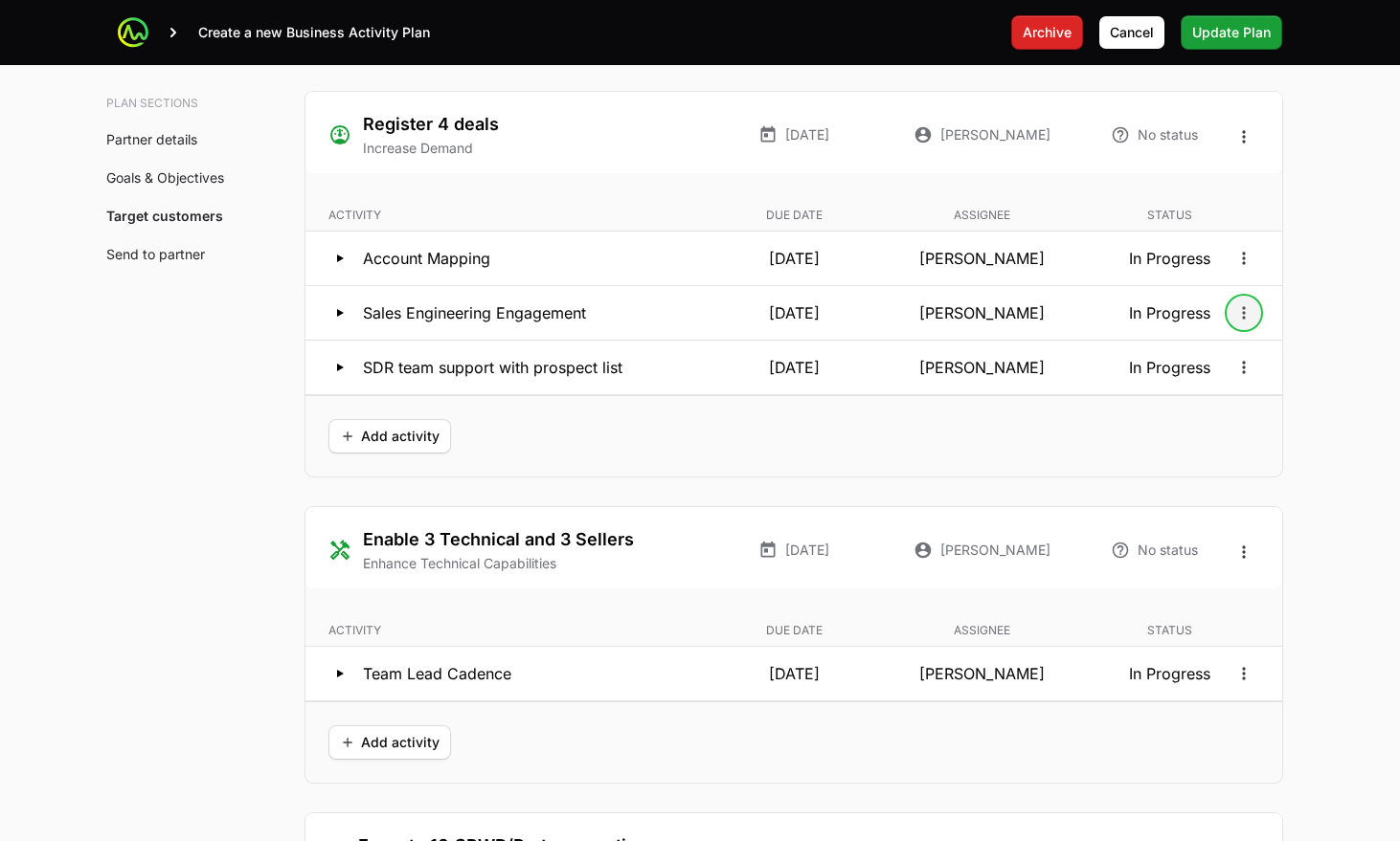
click at [1240, 314] on icon "Open options" at bounding box center [1244, 313] width 20 height 20
click at [1228, 355] on div "Edit" at bounding box center [1244, 355] width 202 height 34
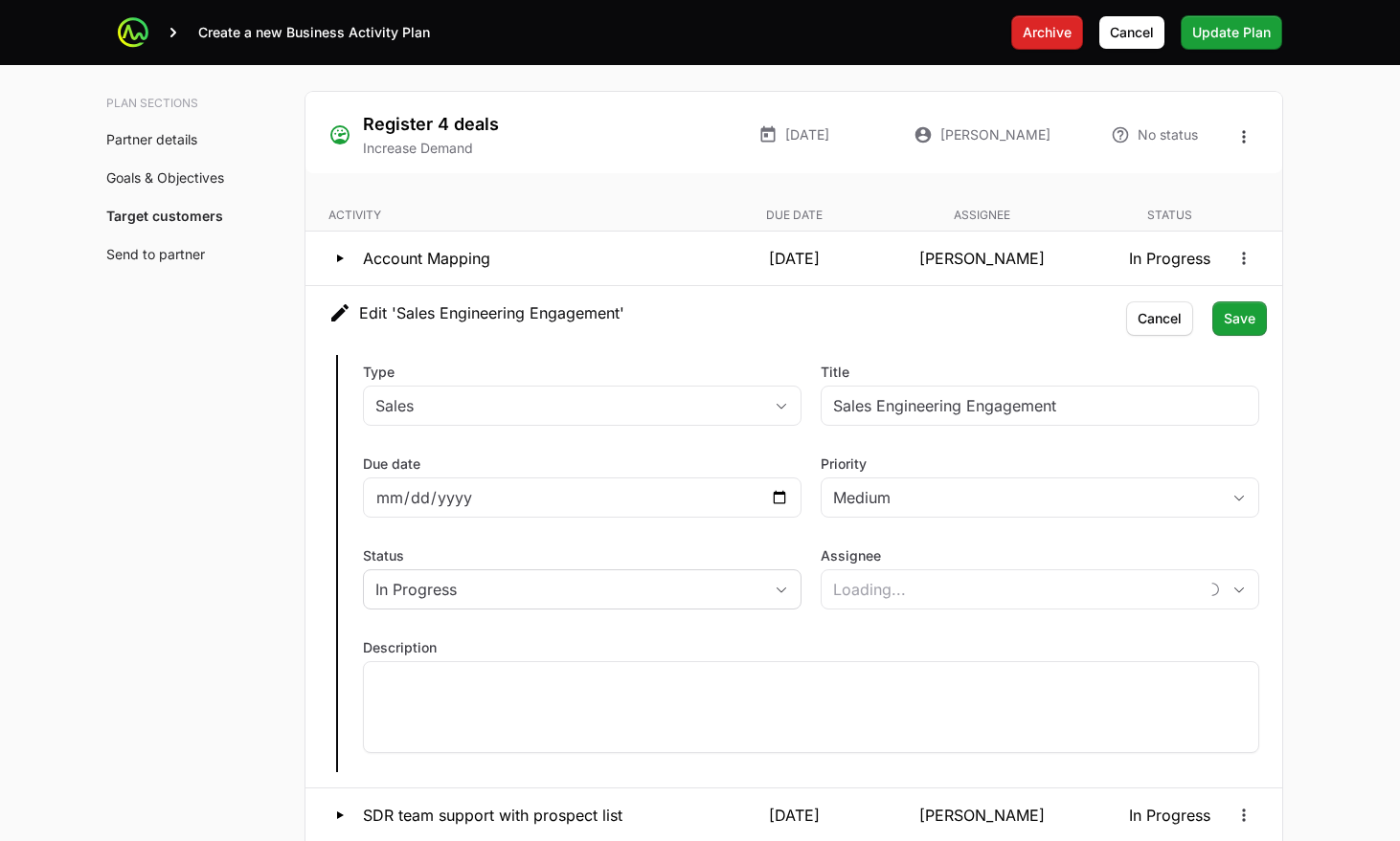
type input "[PERSON_NAME]"
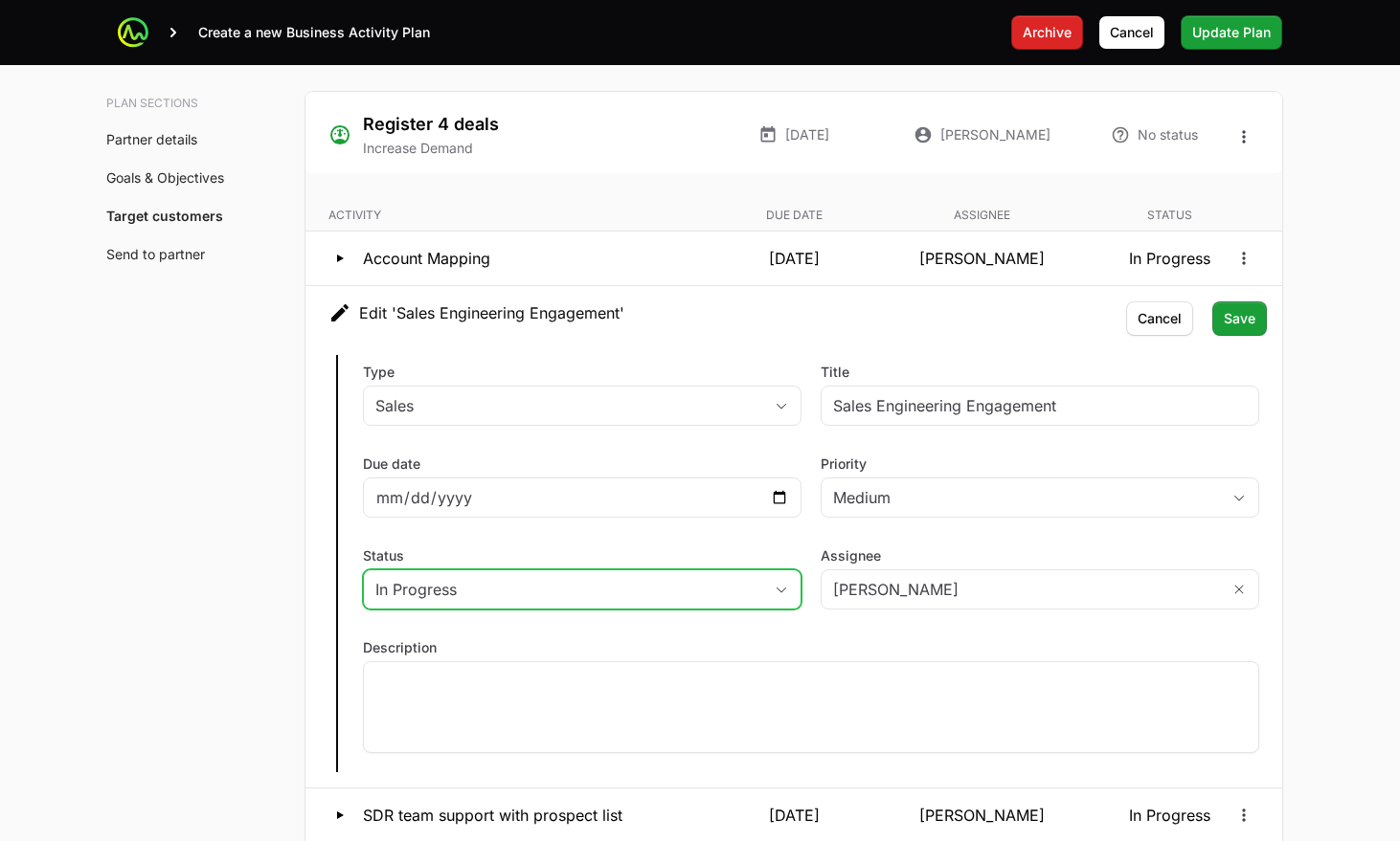
click at [716, 579] on div "In Progress" at bounding box center [568, 589] width 386 height 22
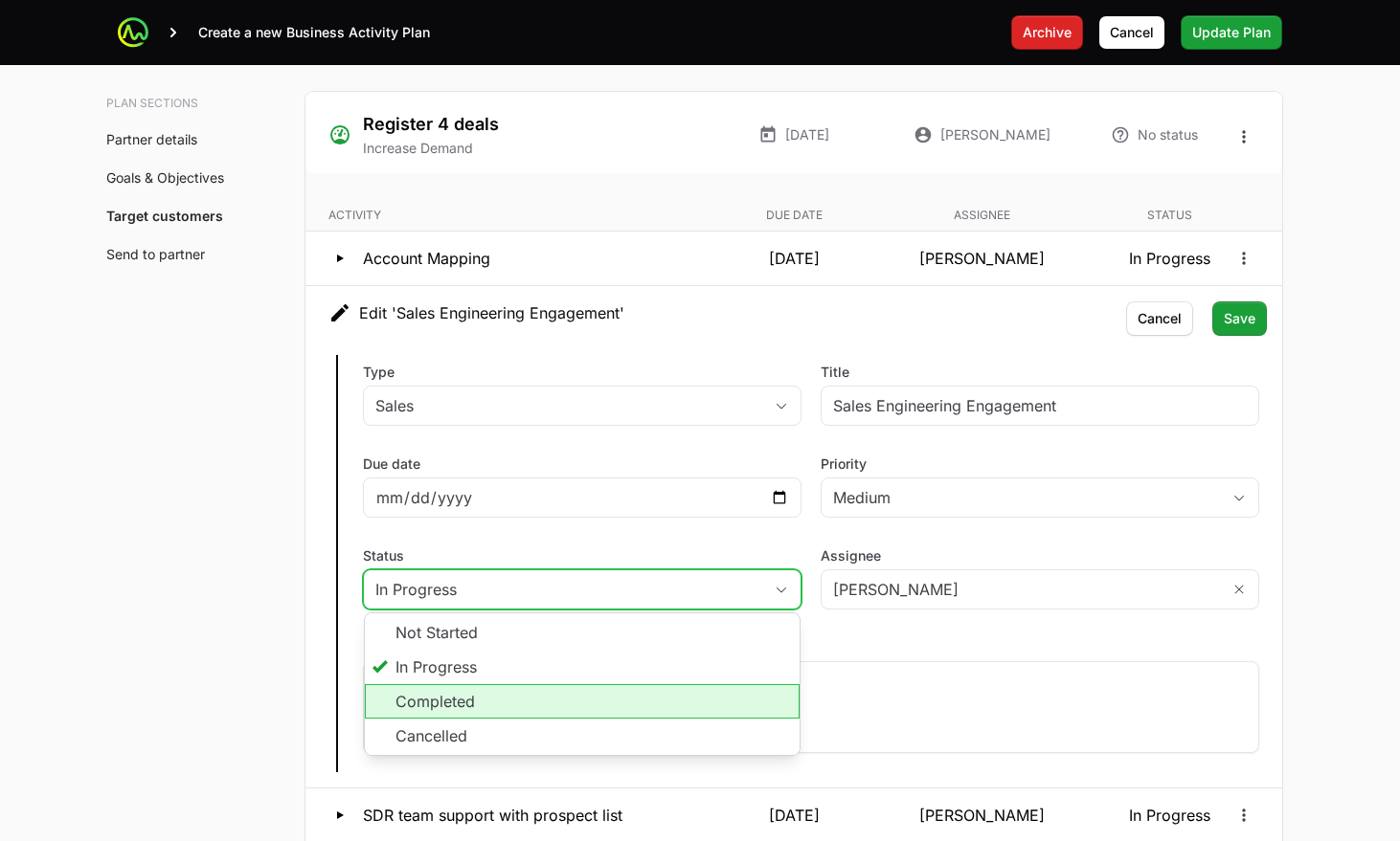
click at [570, 701] on li "Completed" at bounding box center [582, 701] width 434 height 34
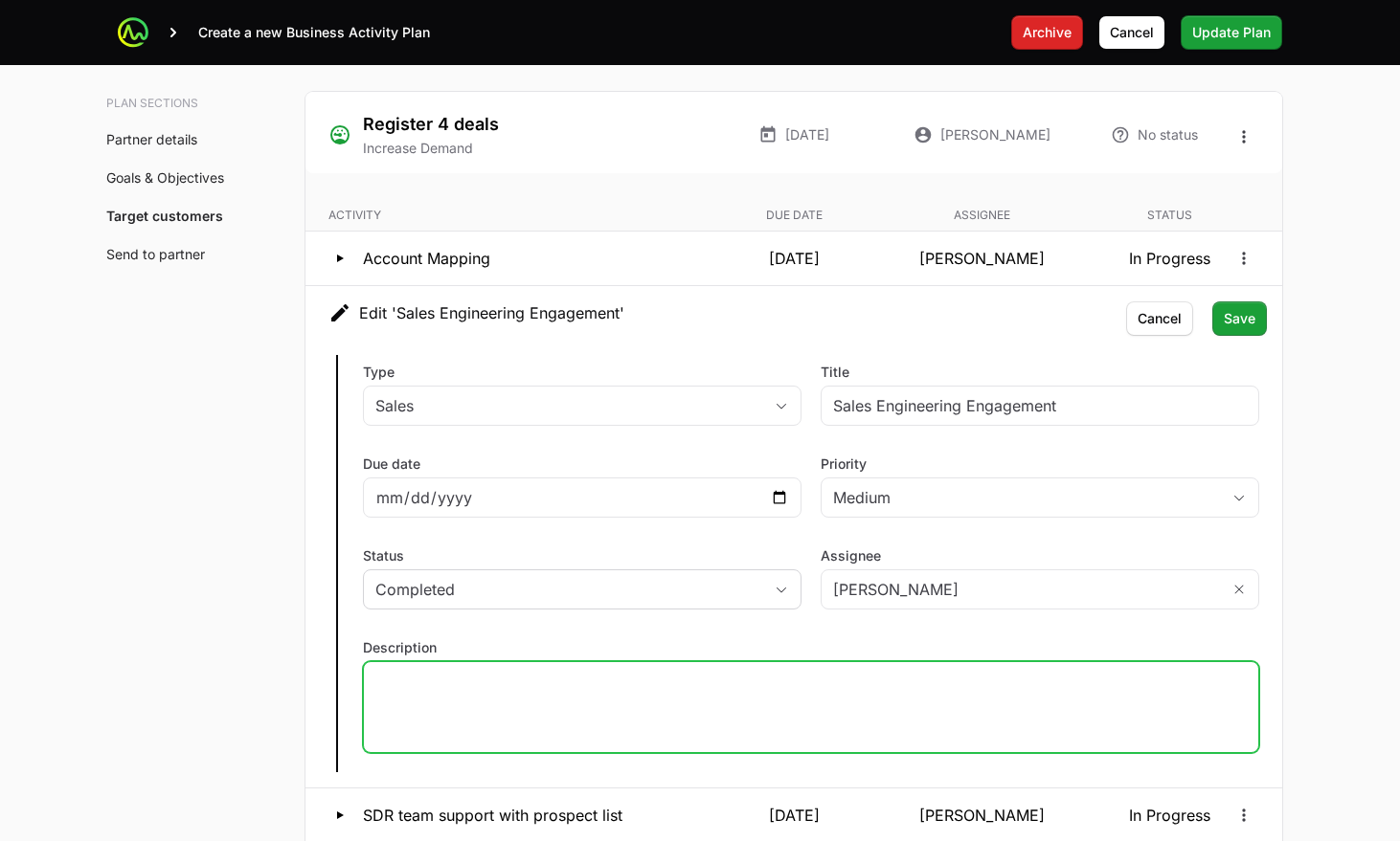
click at [570, 701] on div at bounding box center [811, 707] width 896 height 92
click at [1253, 321] on span "Save" at bounding box center [1240, 318] width 31 height 22
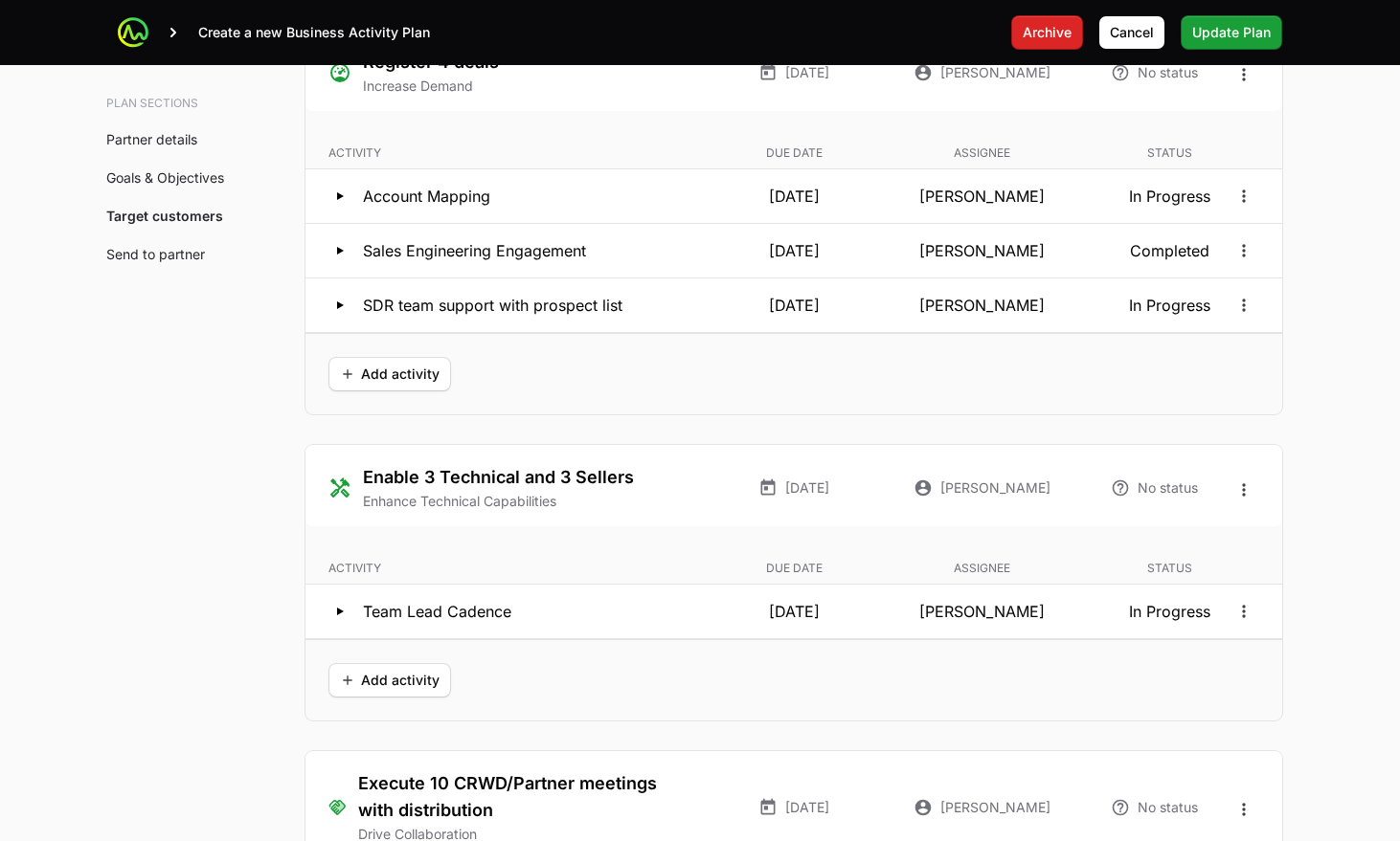
scroll to position [3693, 0]
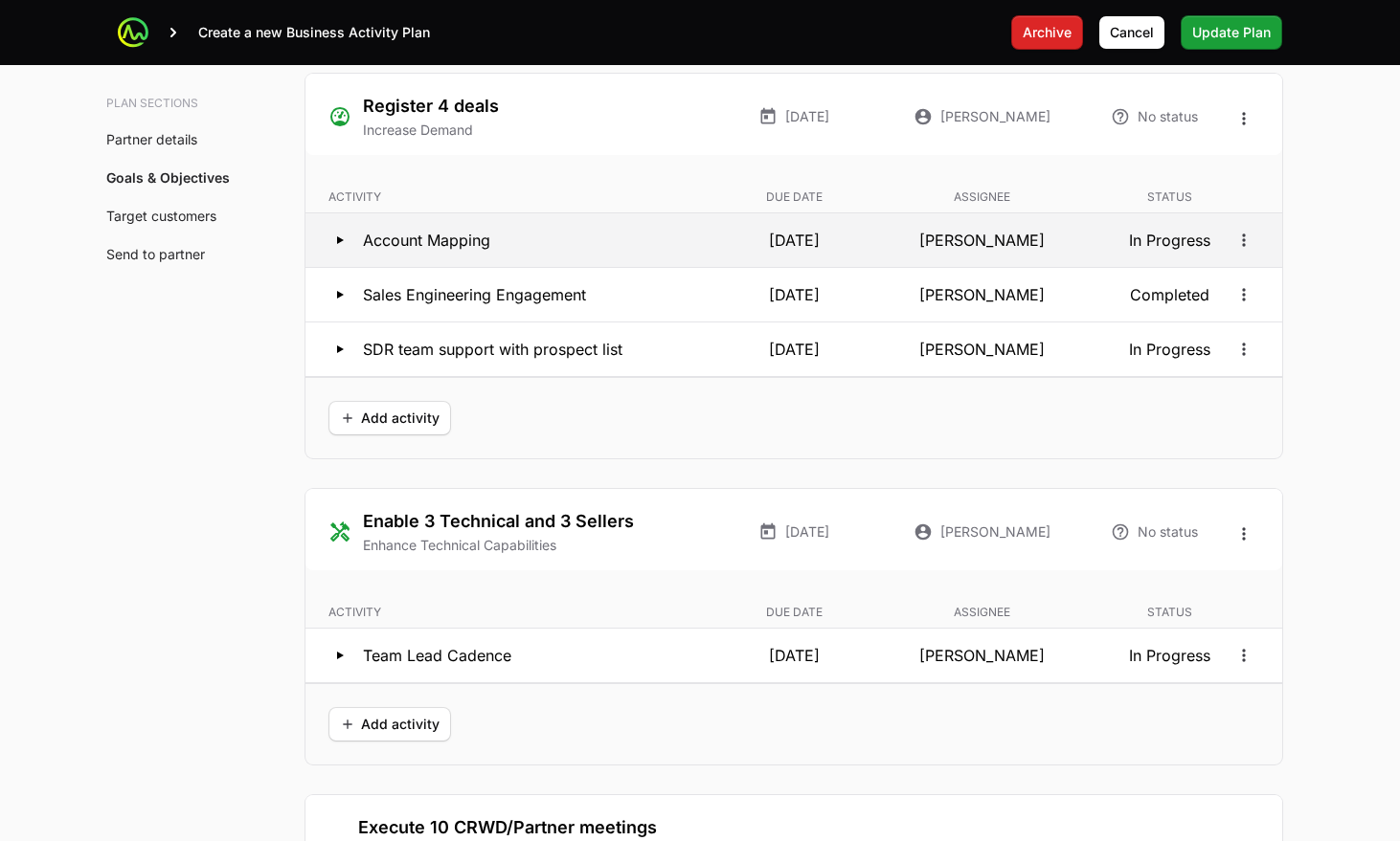
click at [955, 243] on p "[PERSON_NAME]" at bounding box center [981, 240] width 180 height 22
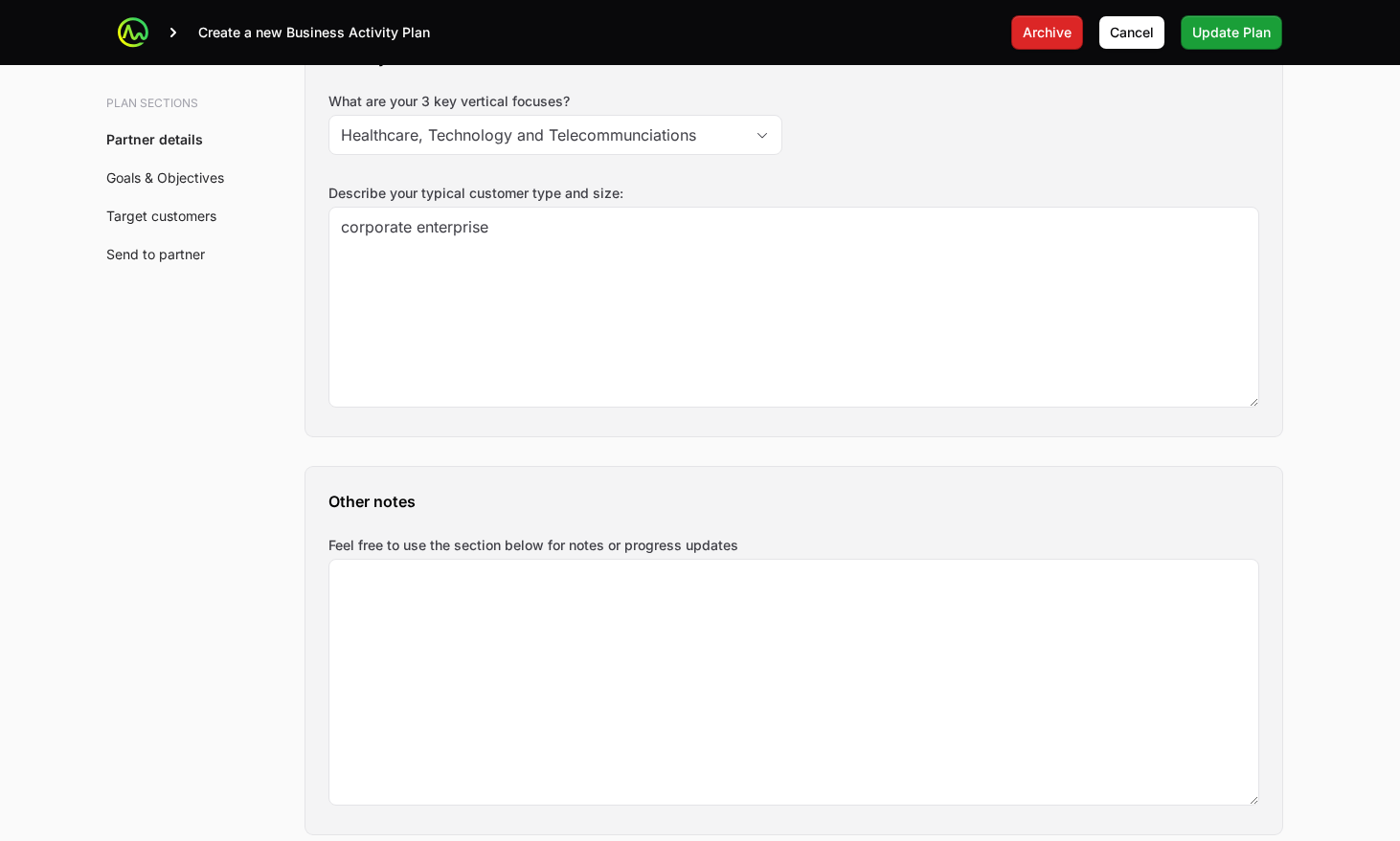
scroll to position [2375, 0]
click at [1211, 24] on span "Update Plan" at bounding box center [1232, 32] width 78 height 22
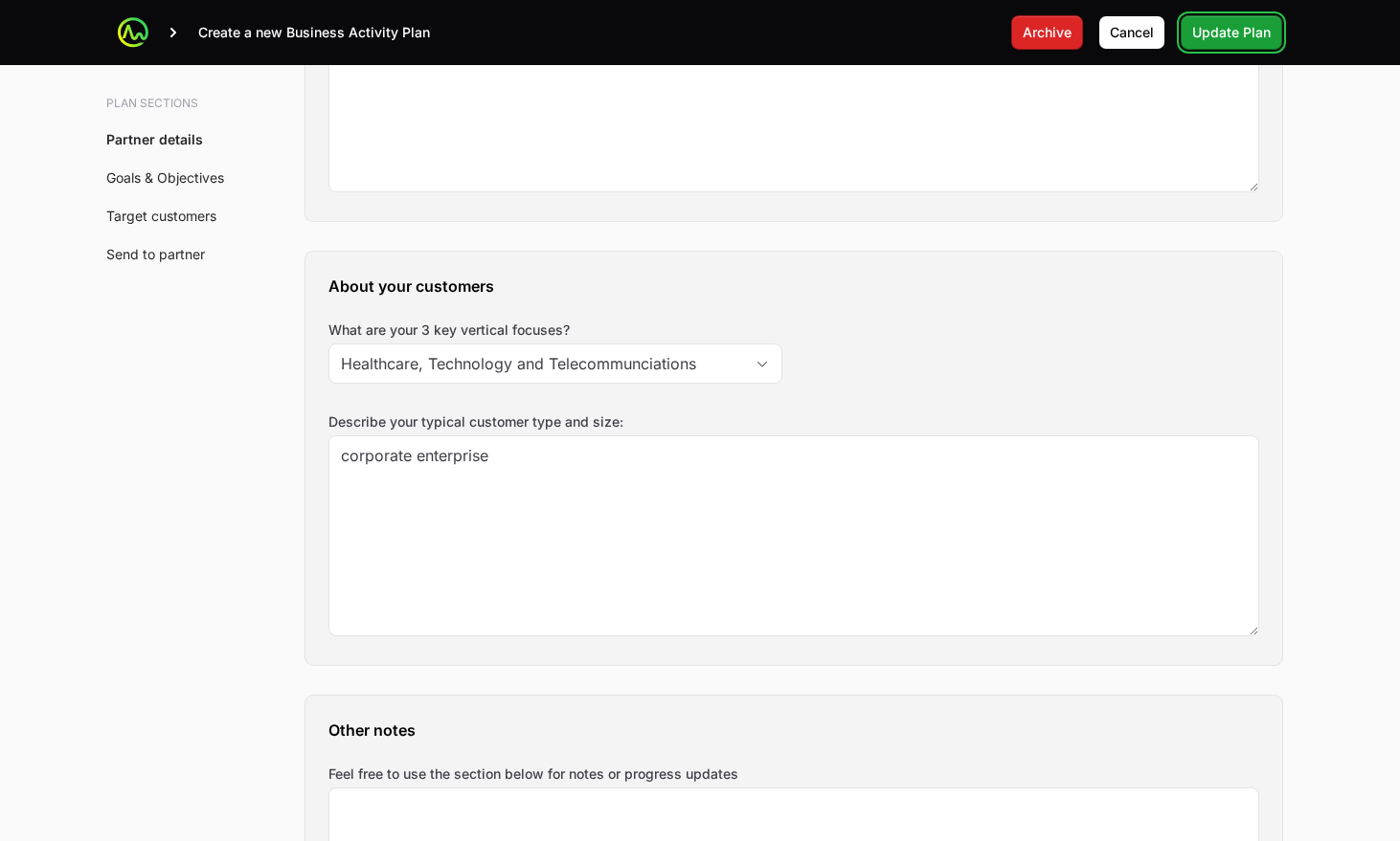
scroll to position [1960, 0]
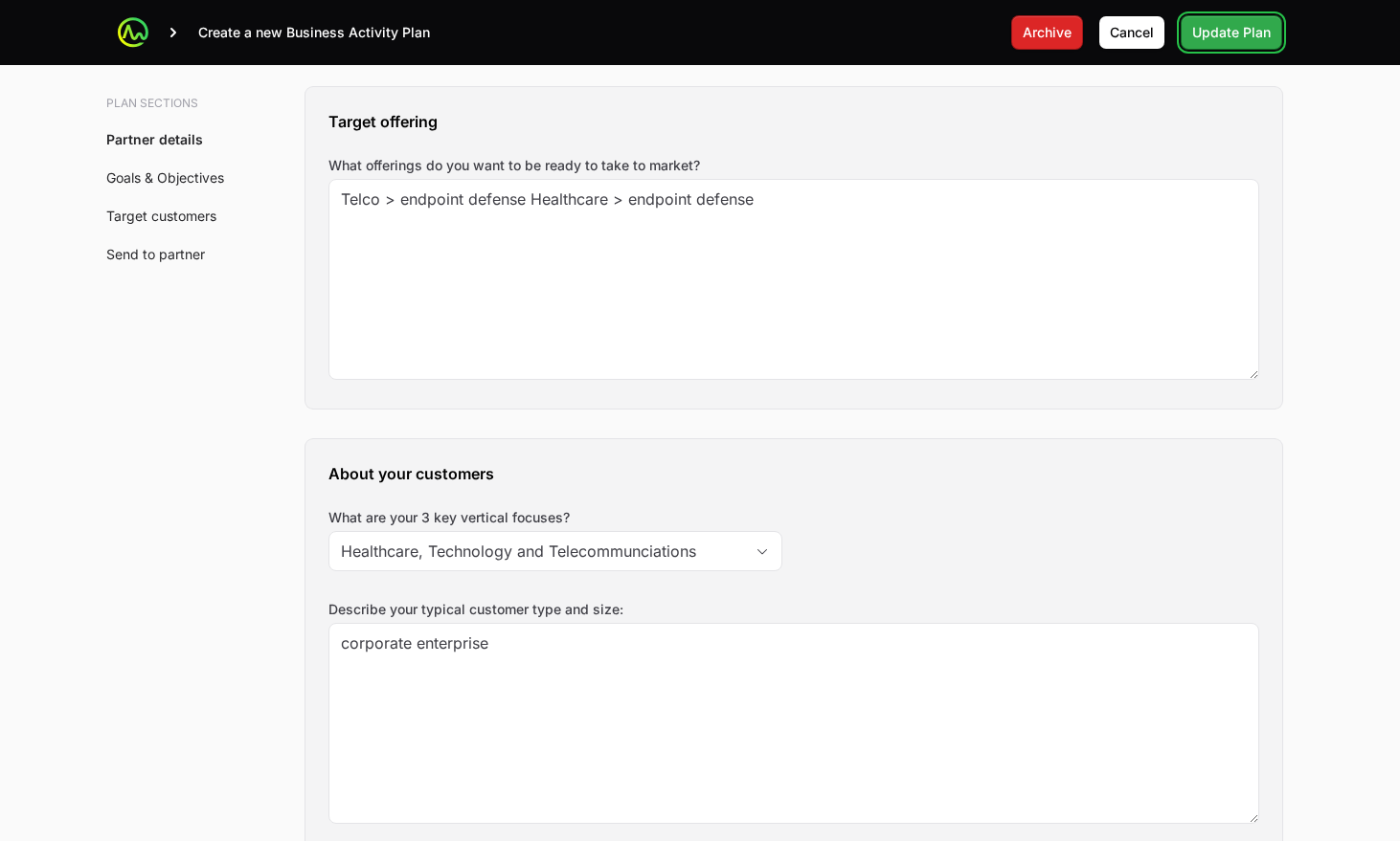
click at [1222, 34] on span "Update Plan" at bounding box center [1232, 32] width 78 height 22
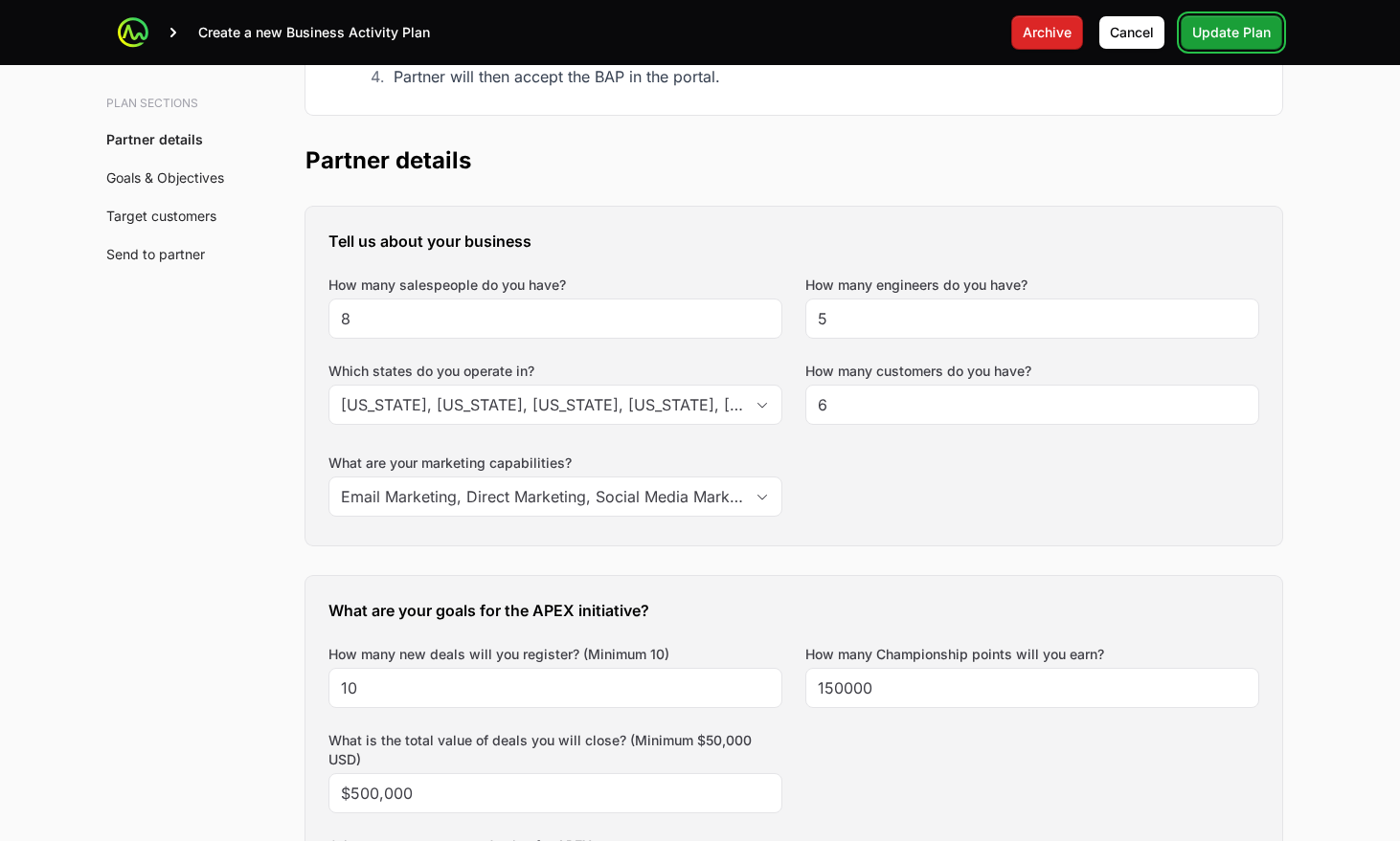
scroll to position [0, 0]
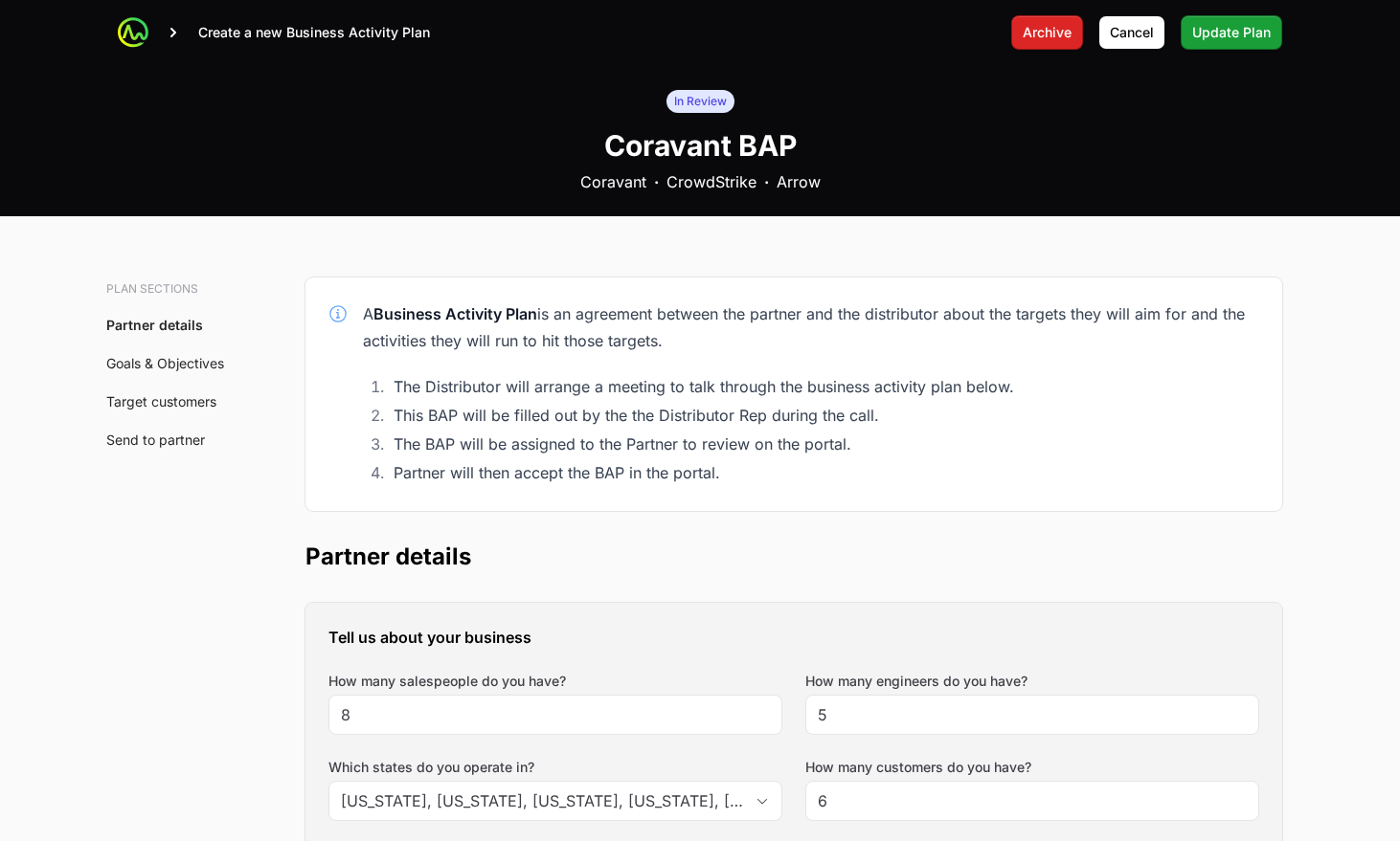
click at [1245, 28] on span "Update Plan" at bounding box center [1232, 32] width 78 height 22
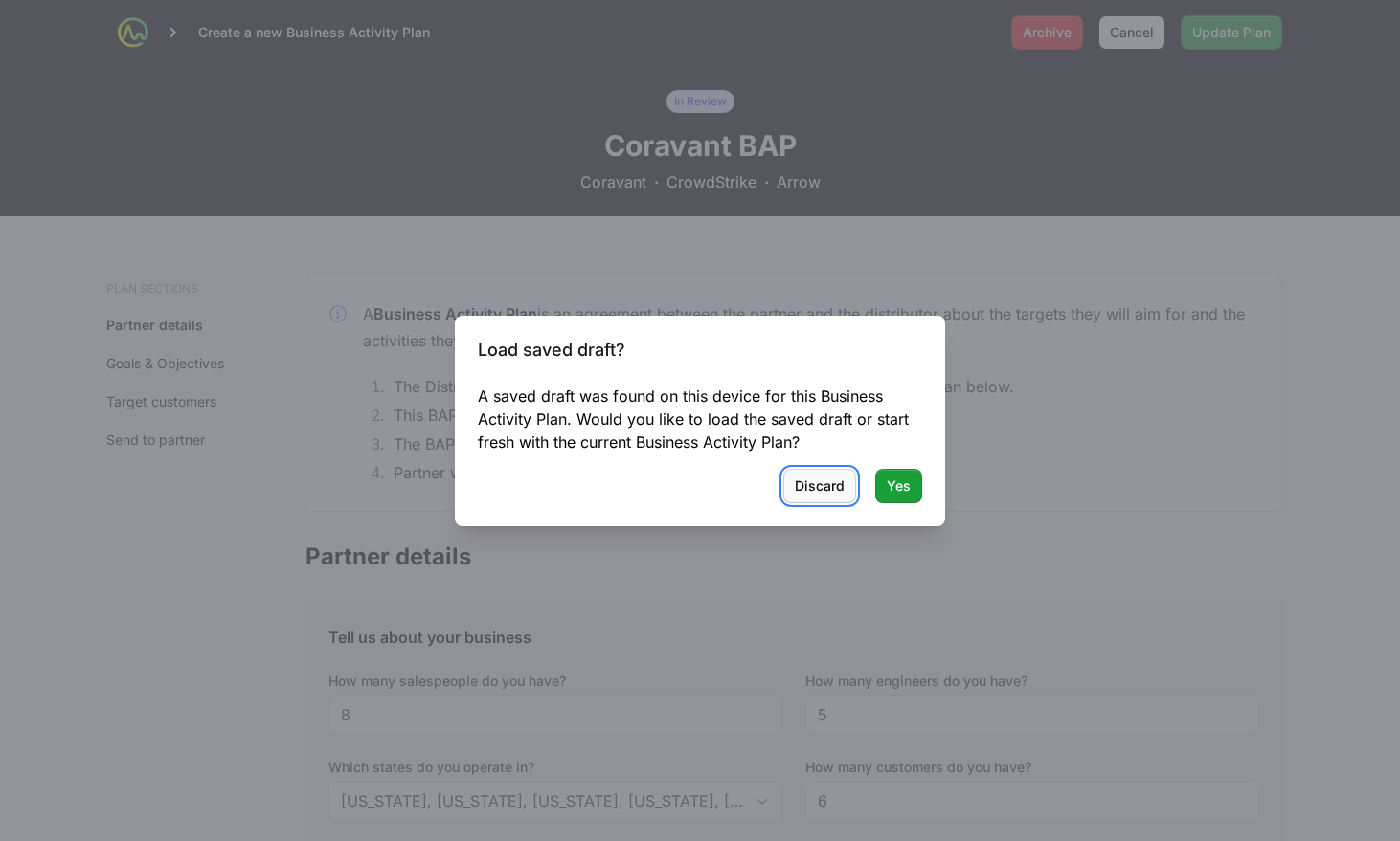
click at [825, 487] on span "Discard" at bounding box center [819, 486] width 50 height 22
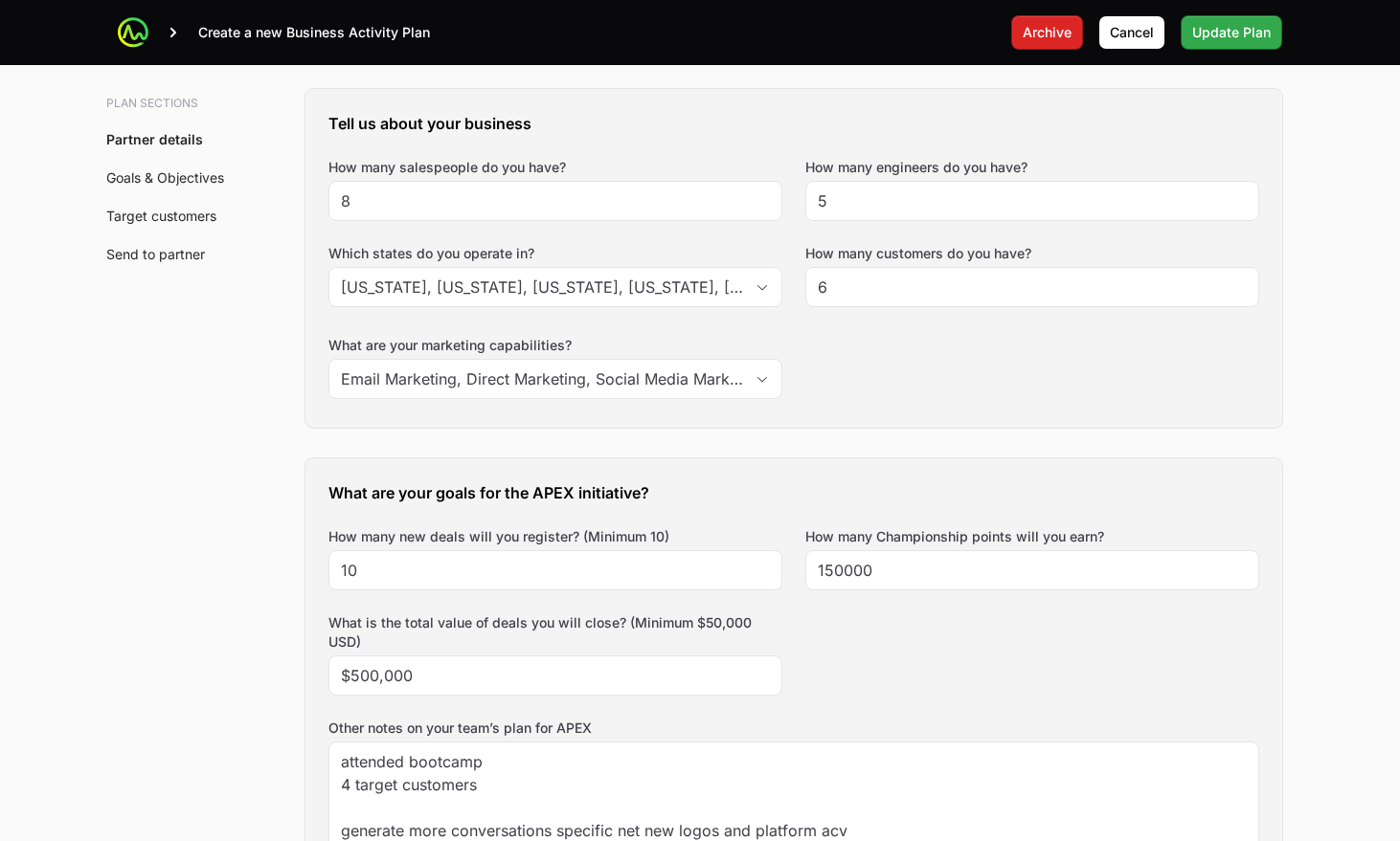
scroll to position [509, 0]
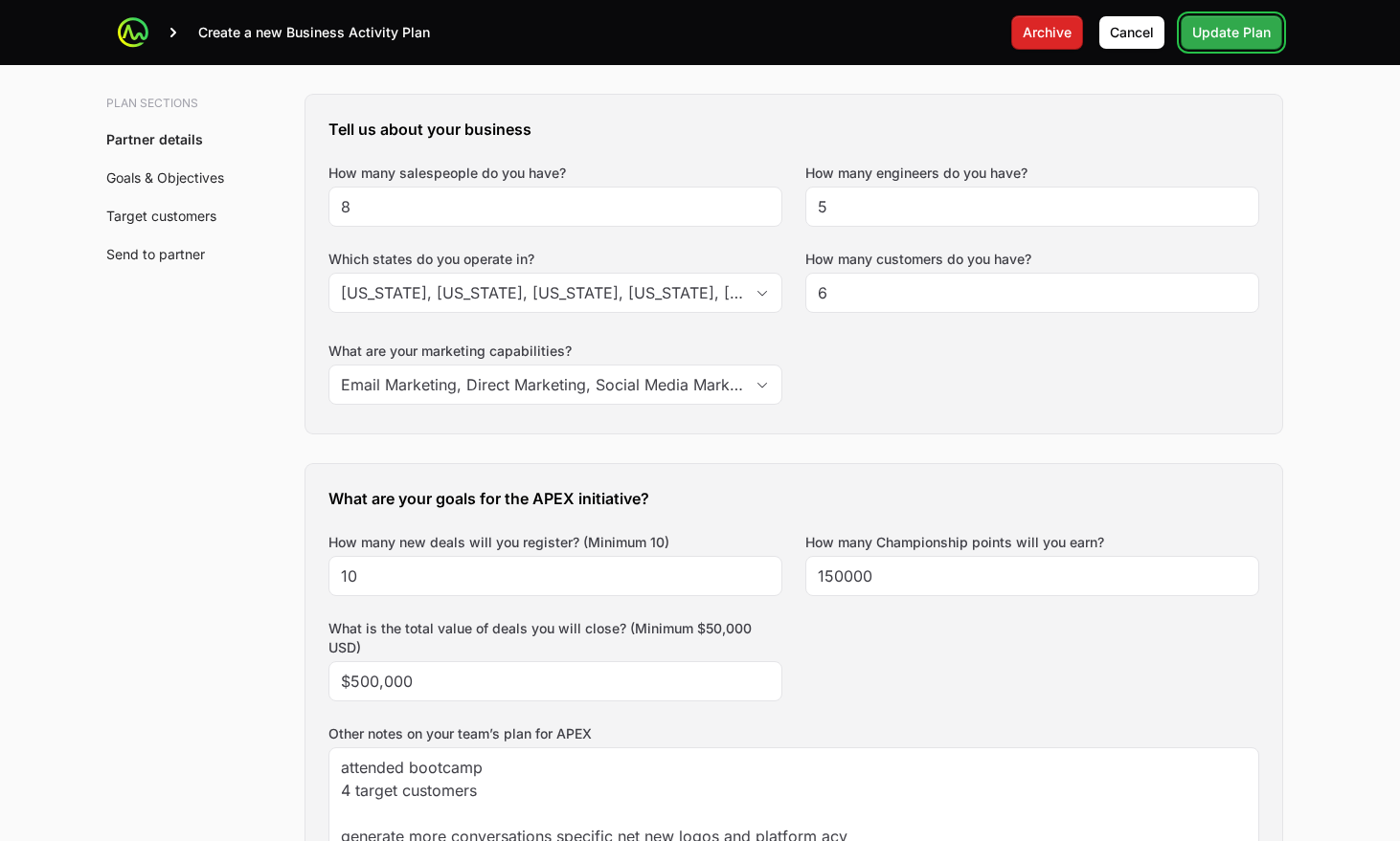
click at [1231, 32] on span "Update Plan" at bounding box center [1232, 32] width 78 height 22
click at [1231, 29] on span "Update Plan" at bounding box center [1232, 32] width 78 height 22
drag, startPoint x: 1231, startPoint y: 29, endPoint x: 1164, endPoint y: 80, distance: 84.2
click at [1231, 29] on span "Update Plan" at bounding box center [1232, 32] width 78 height 22
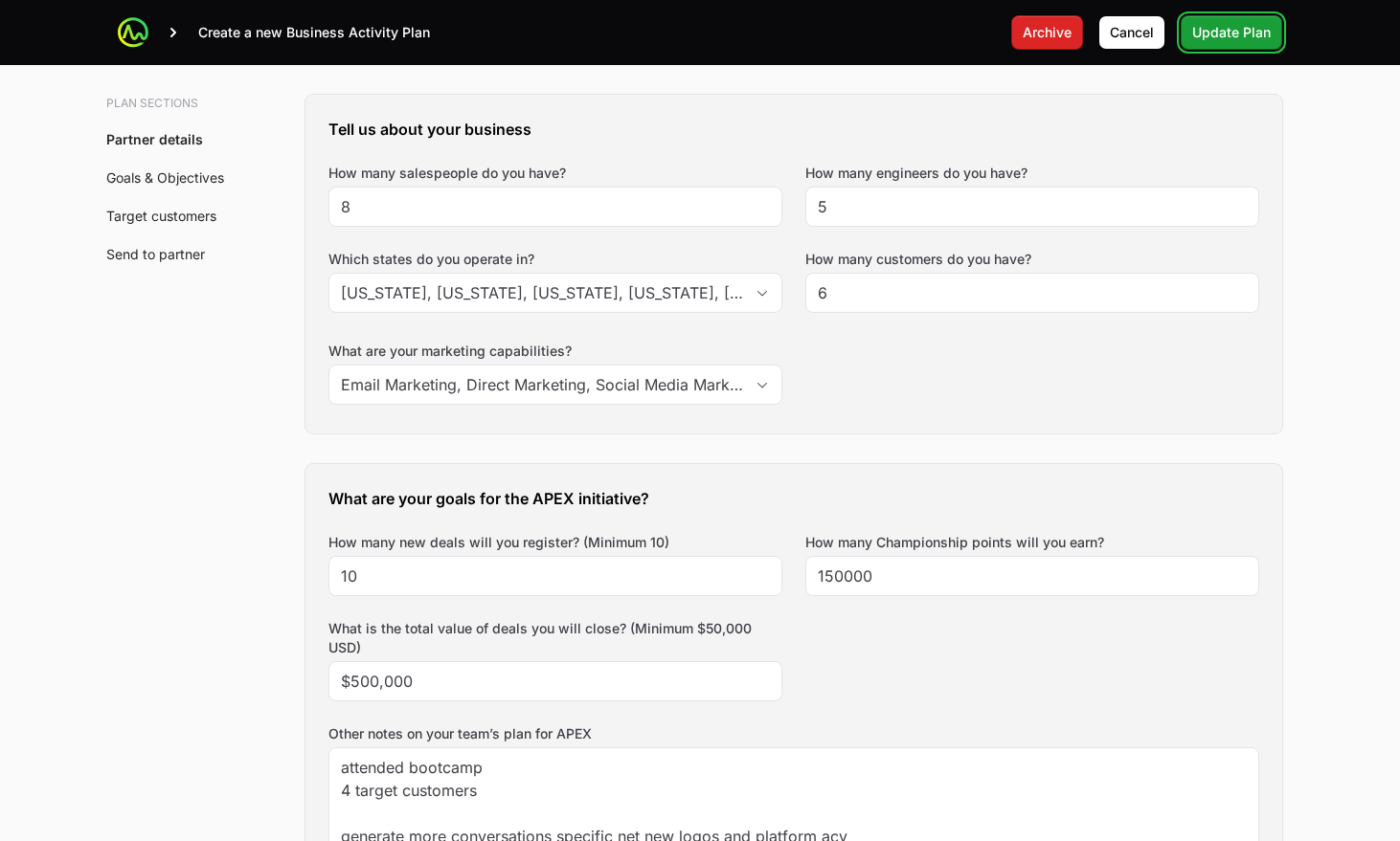
scroll to position [0, 0]
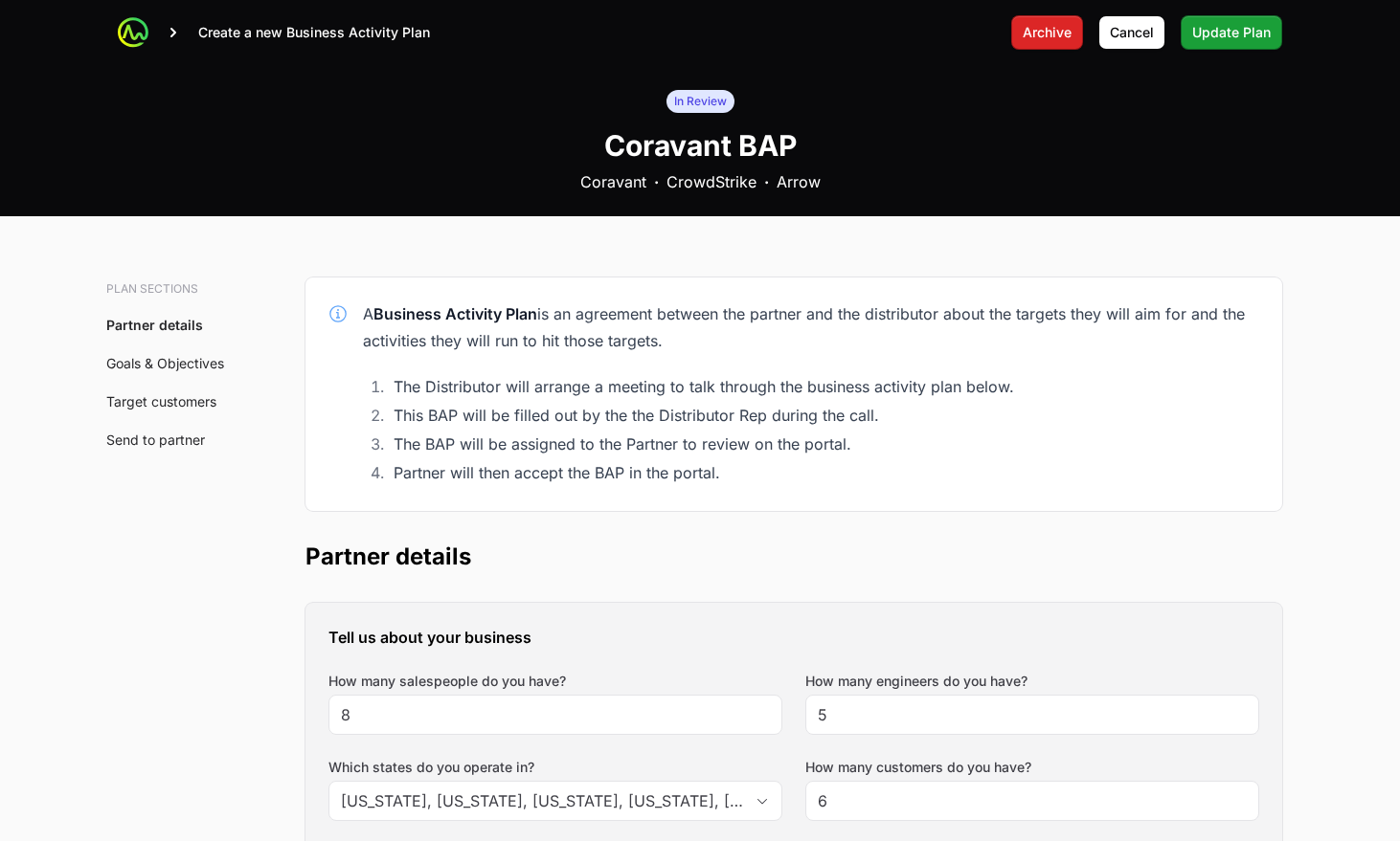
click at [982, 460] on li "Partner will then accept the BAP in the portal." at bounding box center [823, 472] width 872 height 26
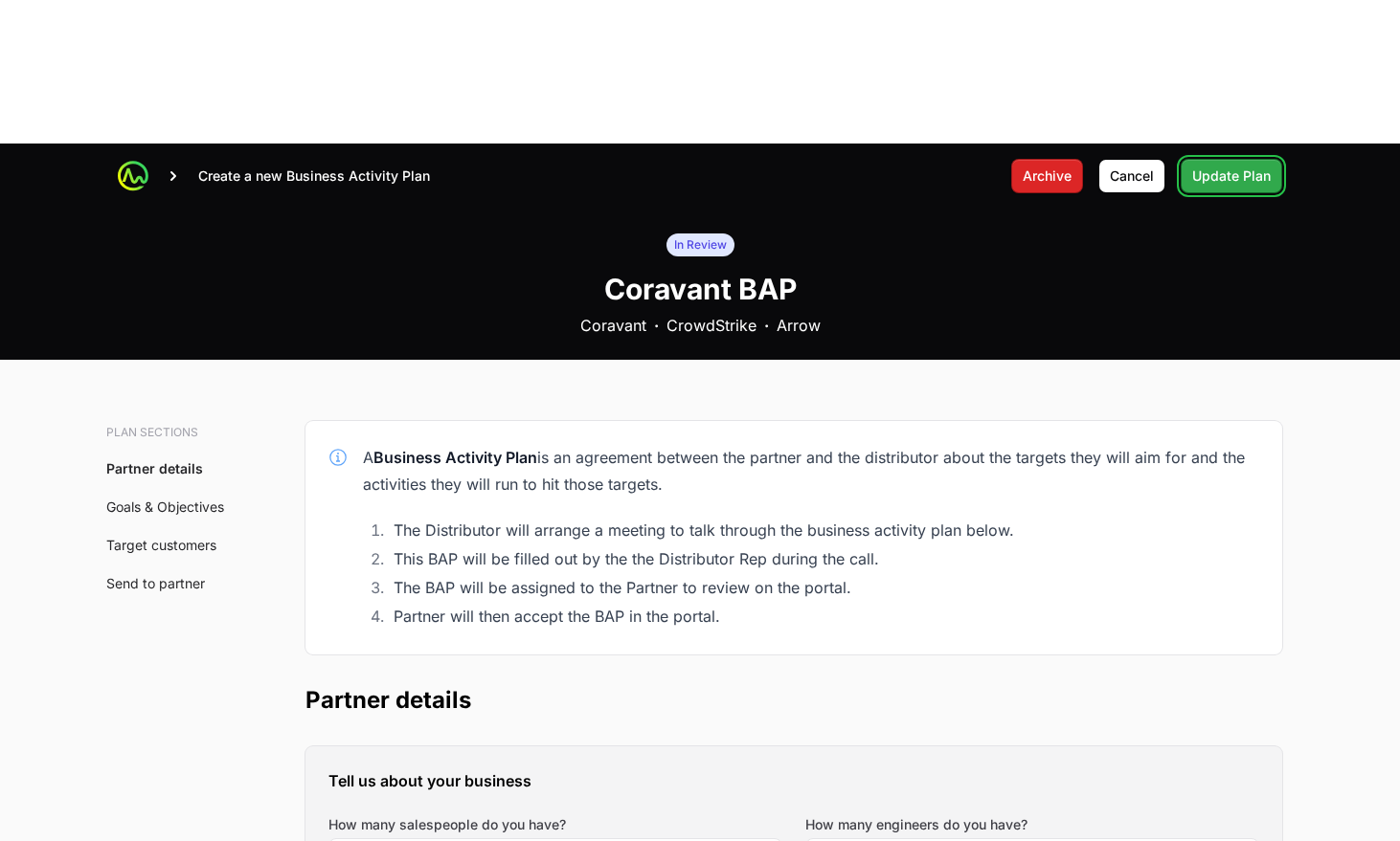
click at [1230, 158] on button "Update Plan" at bounding box center [1232, 175] width 102 height 34
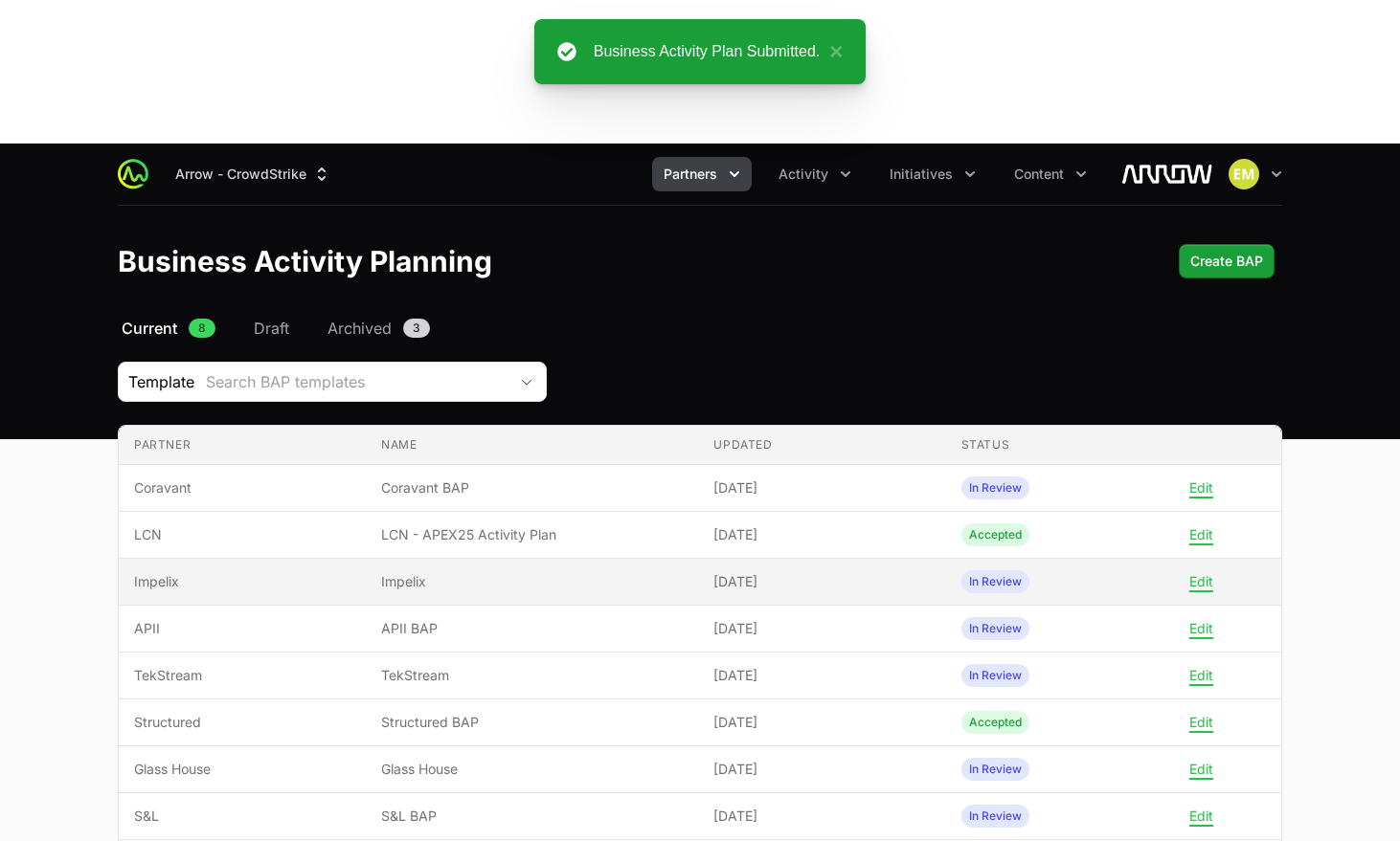
click at [849, 559] on td "Updated [DATE]" at bounding box center [822, 583] width 248 height 47
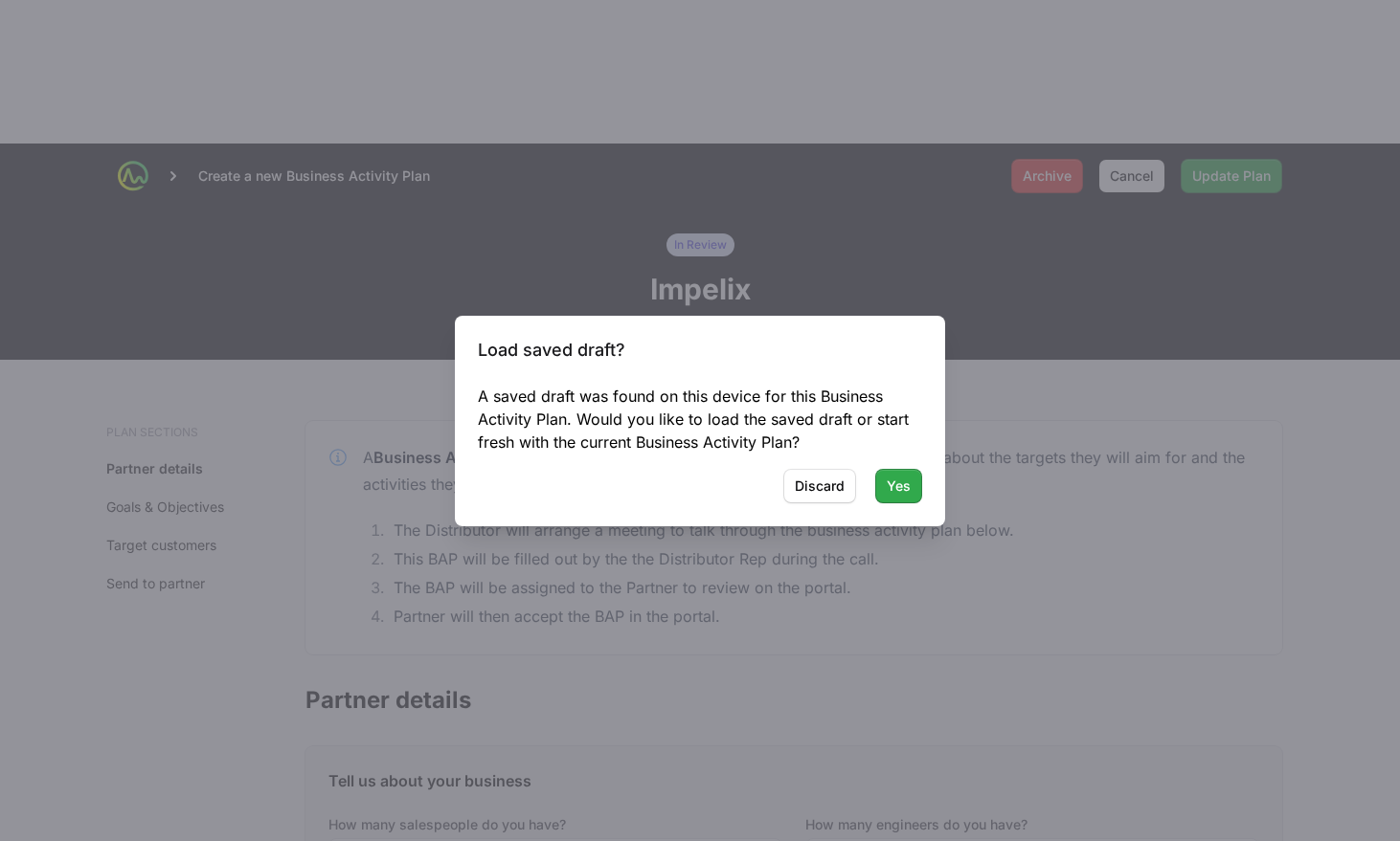
click at [896, 492] on span "Yes" at bounding box center [898, 486] width 23 height 22
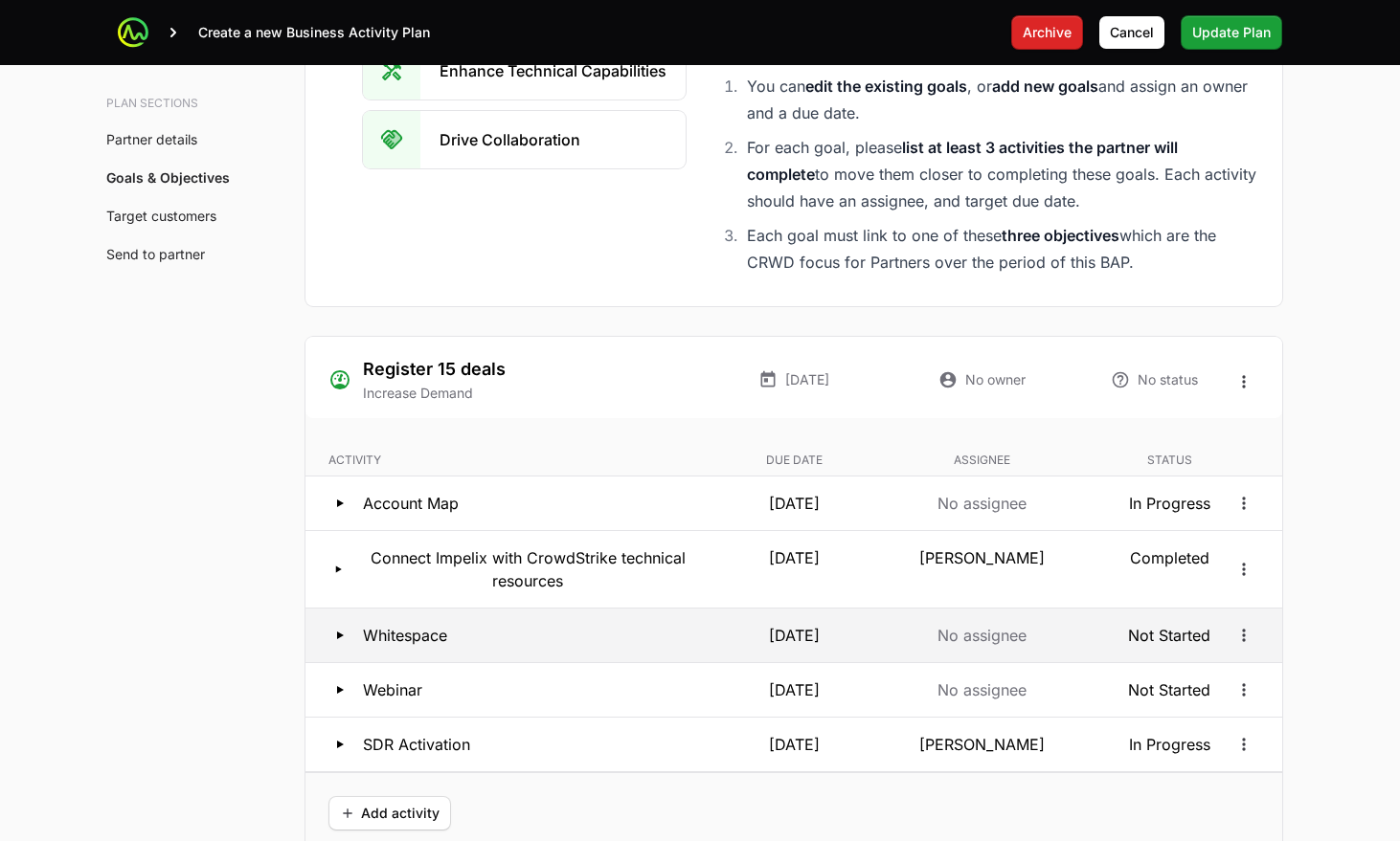
scroll to position [3575, 0]
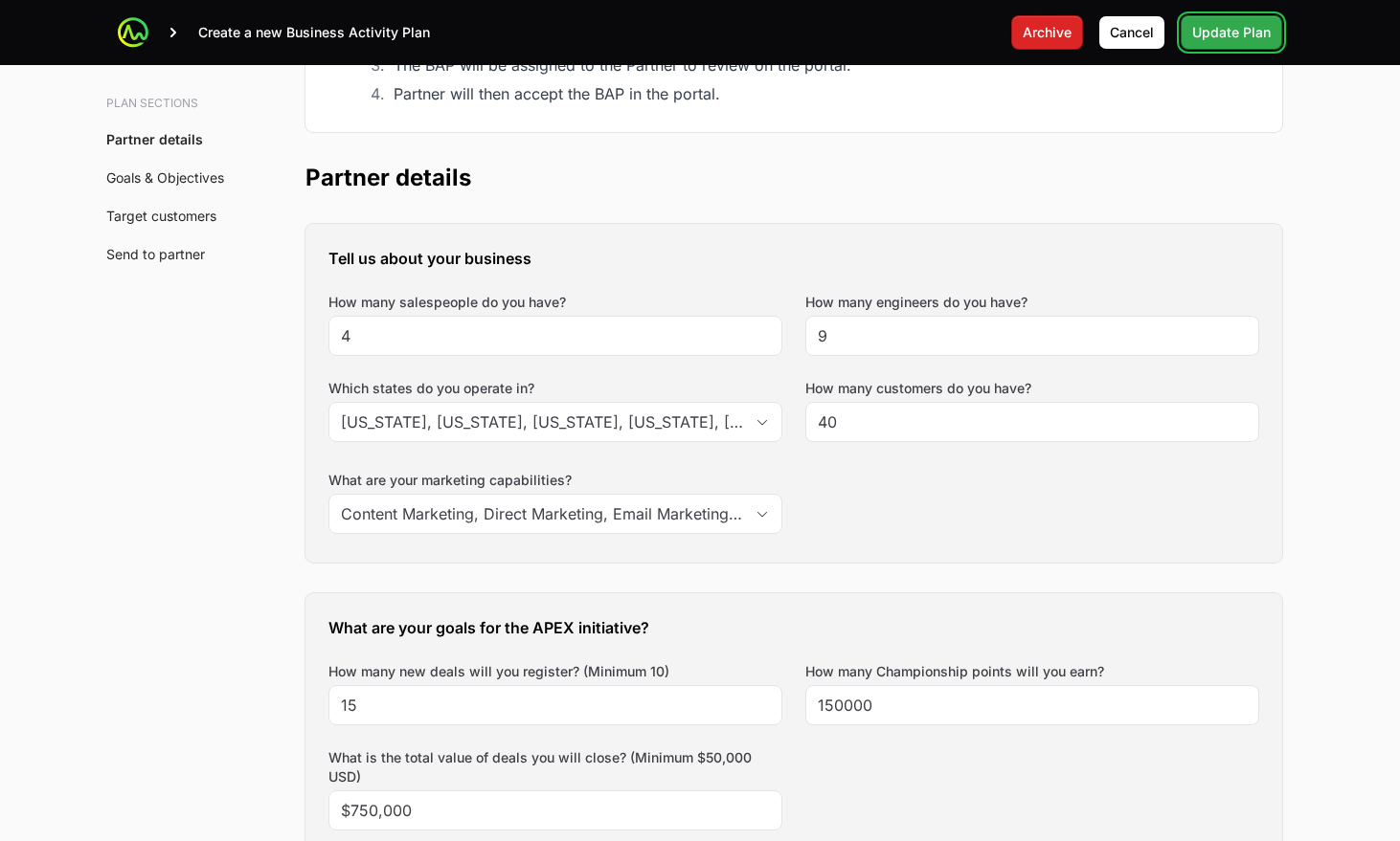
click at [1195, 36] on span "Update Plan" at bounding box center [1232, 32] width 78 height 22
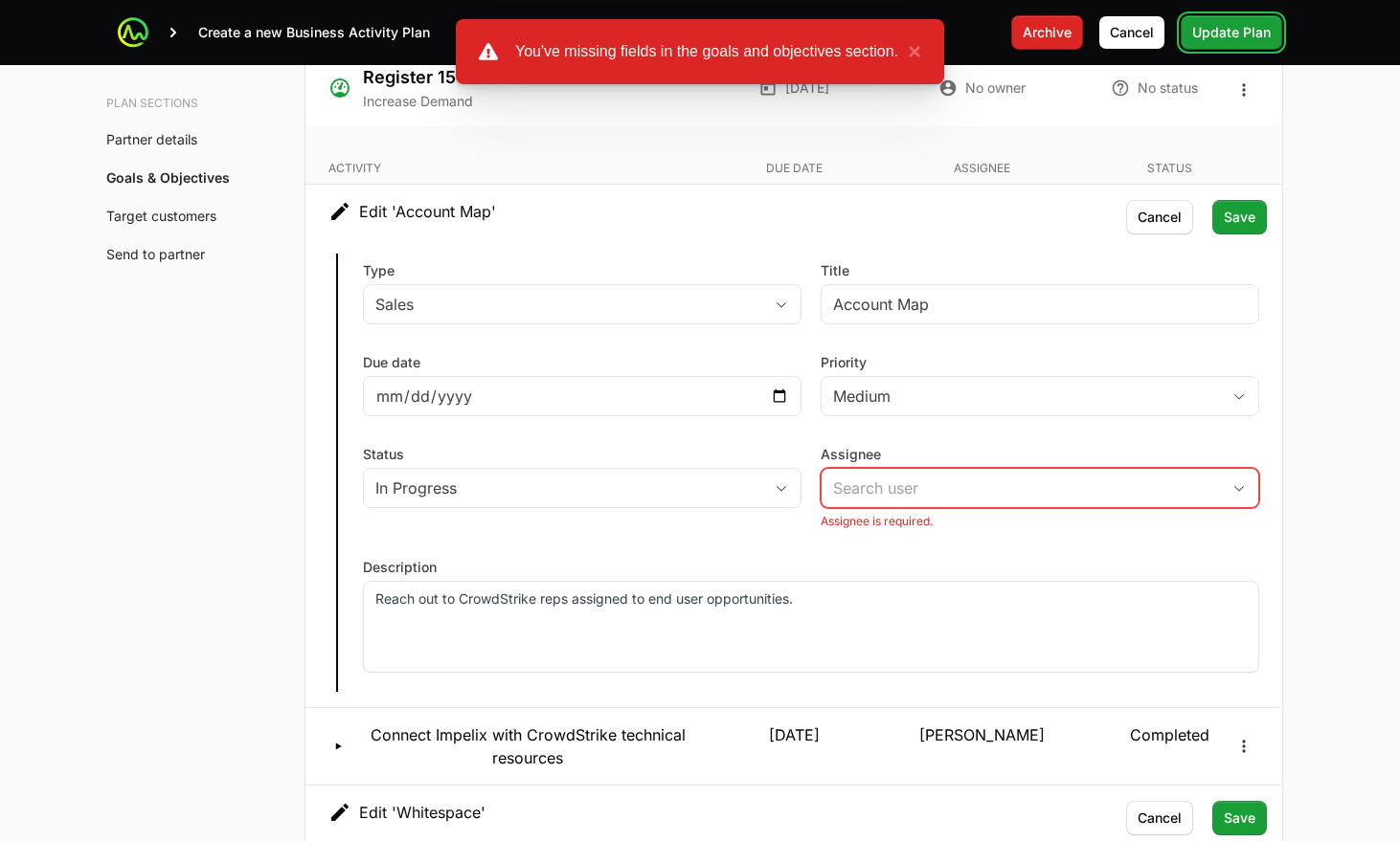
scroll to position [3868, 0]
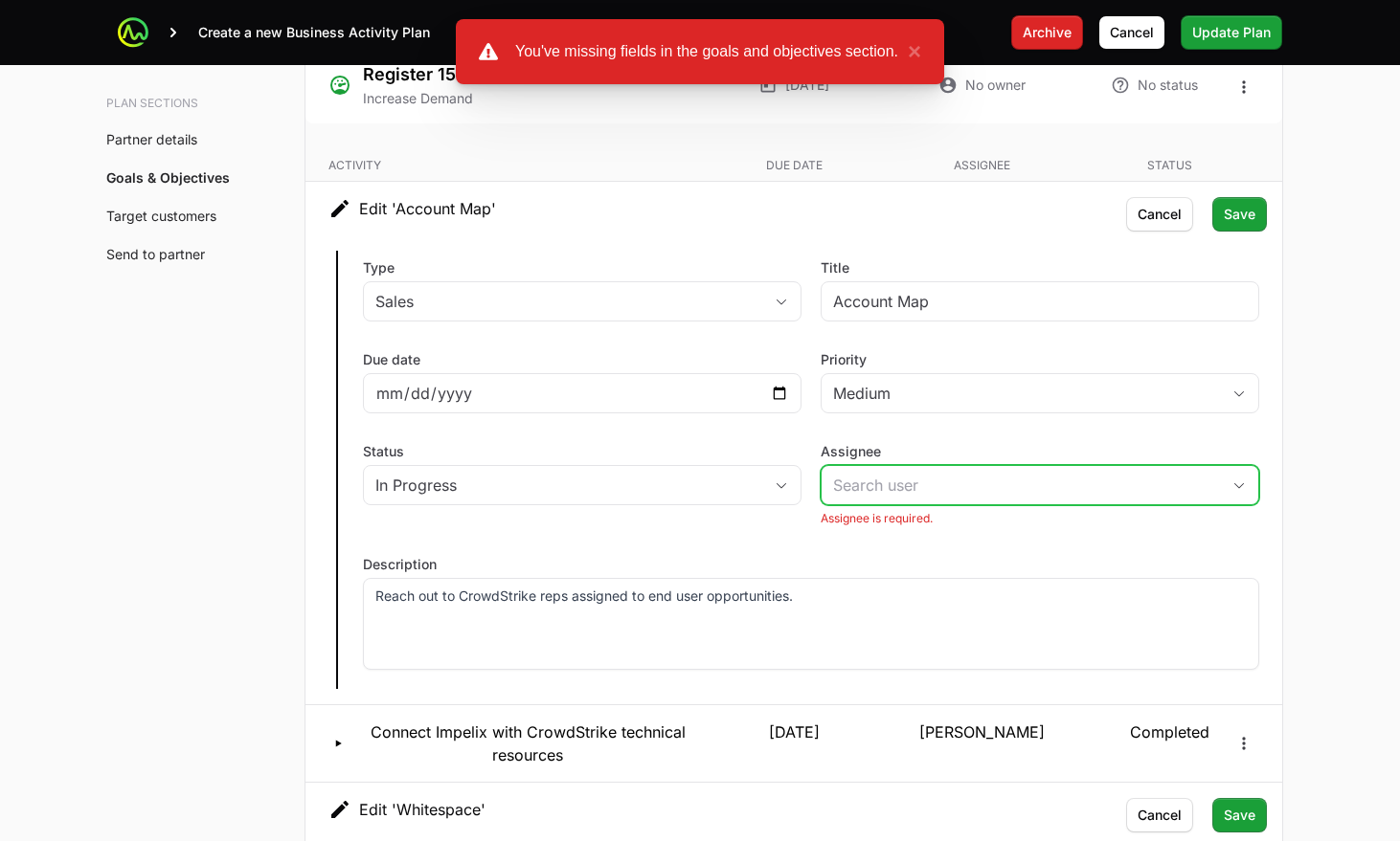
click at [892, 466] on input "Assignee" at bounding box center [1020, 485] width 398 height 38
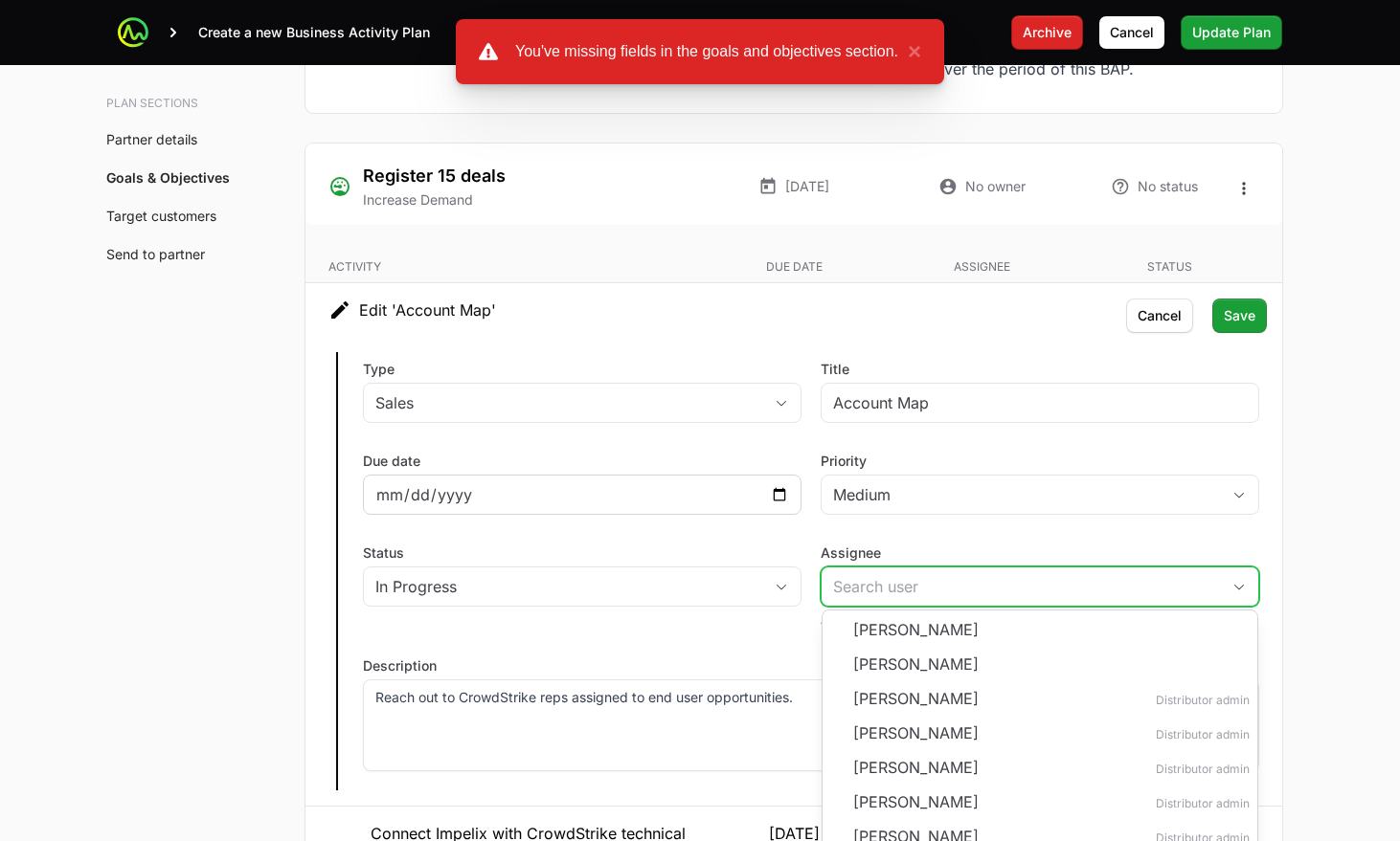
scroll to position [3765, 0]
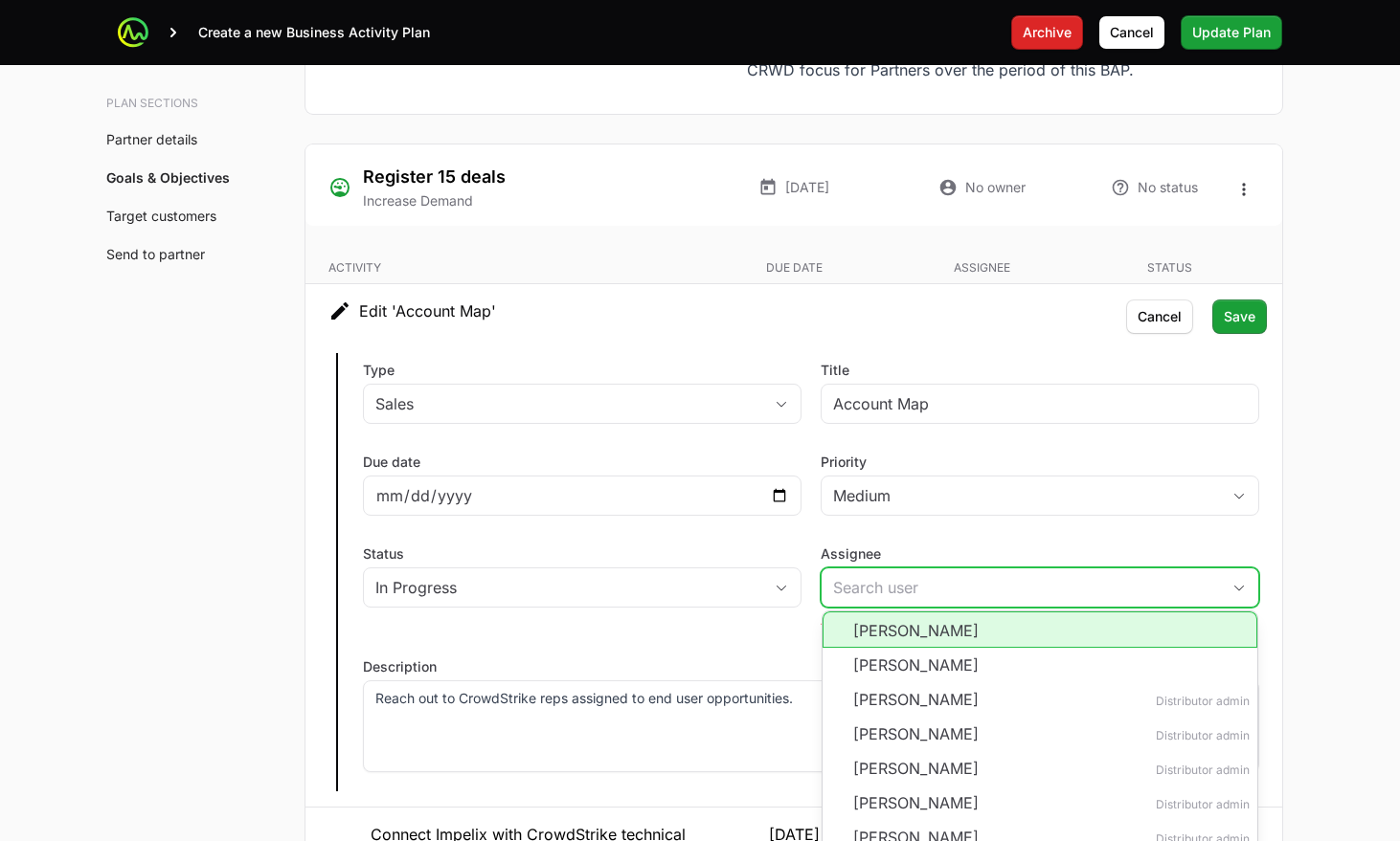
click at [881, 612] on li "[PERSON_NAME]" at bounding box center [1040, 630] width 434 height 36
type input "[PERSON_NAME]"
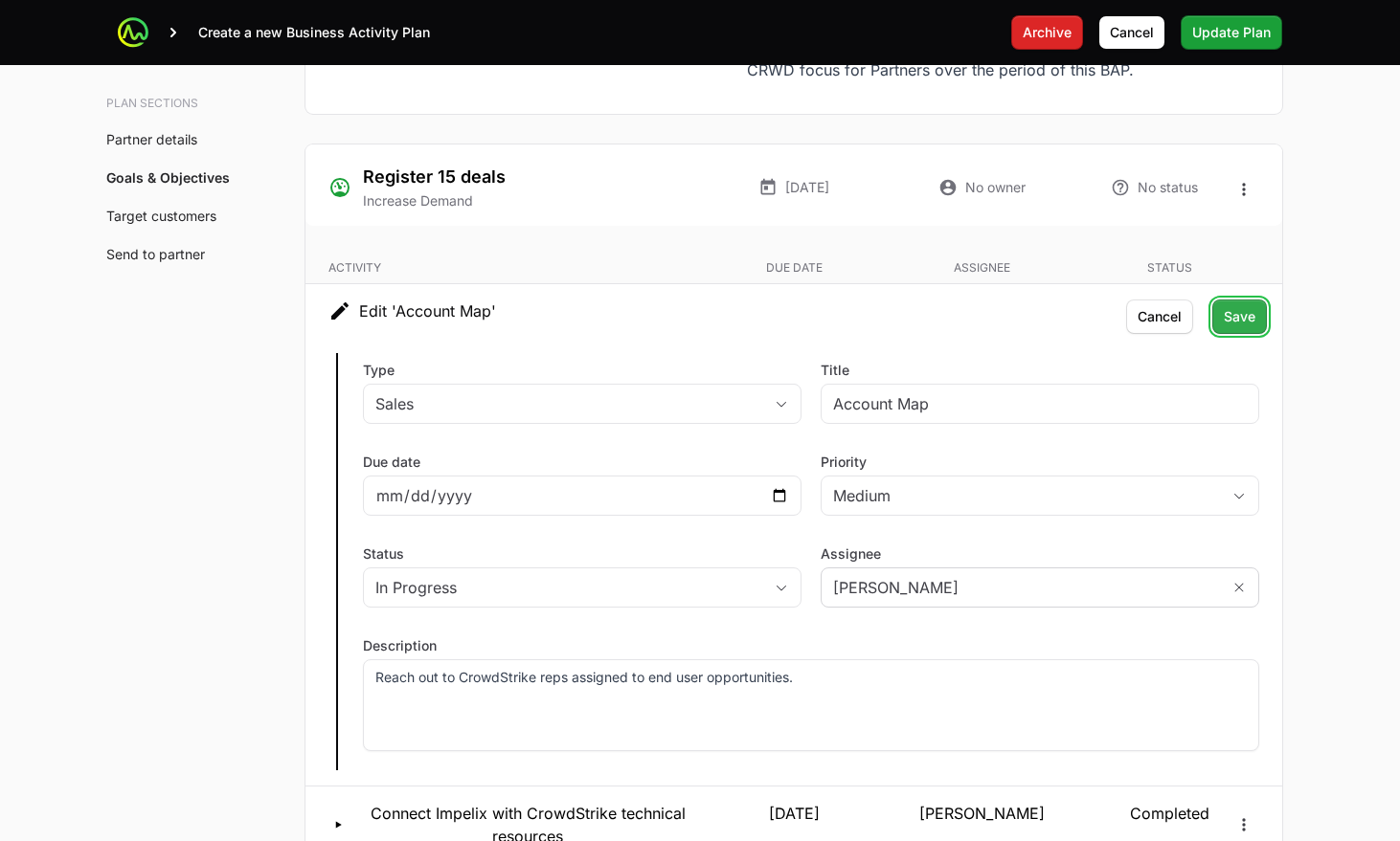
click at [1225, 305] on span "Save" at bounding box center [1240, 316] width 31 height 22
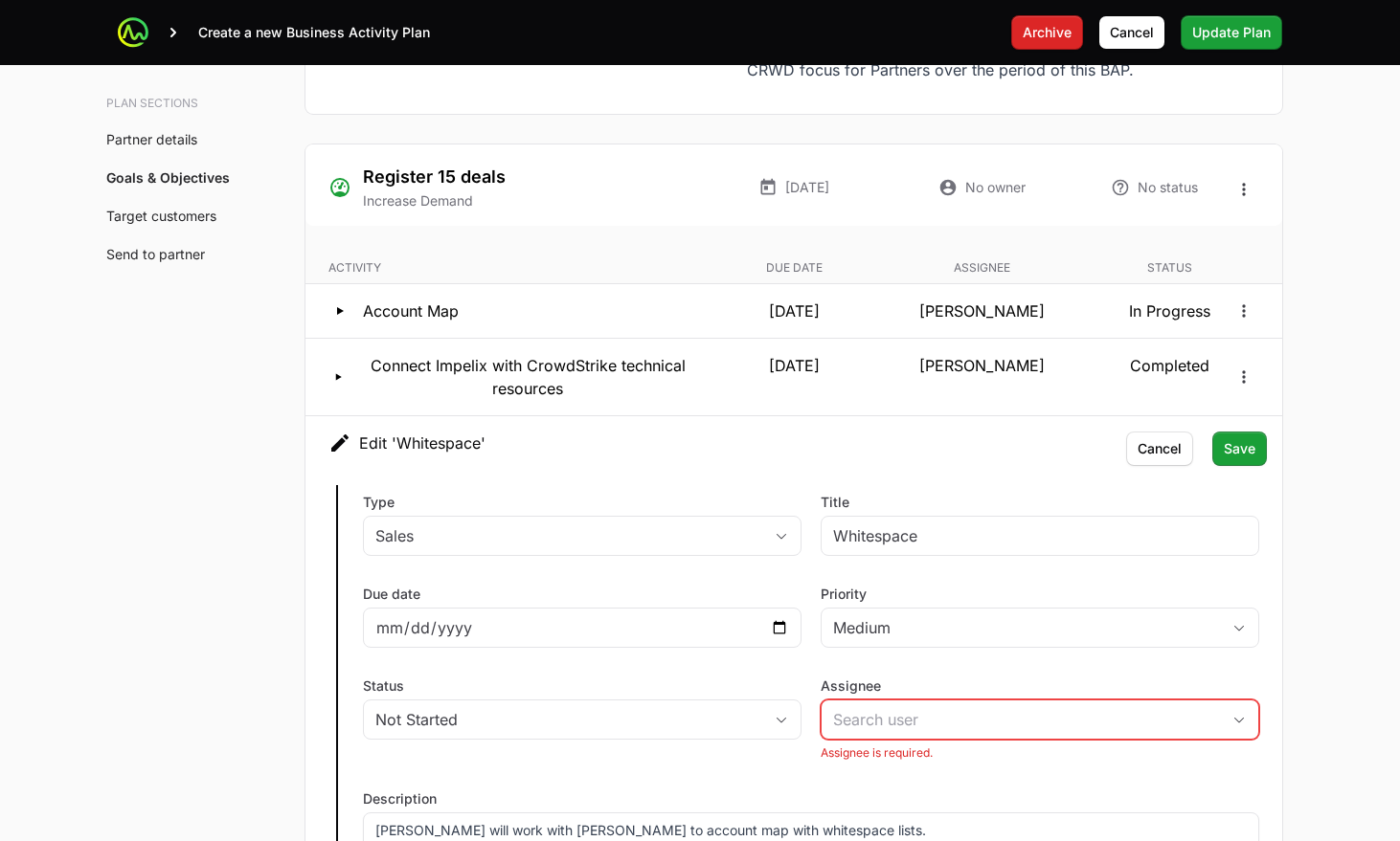
scroll to position [3766, 0]
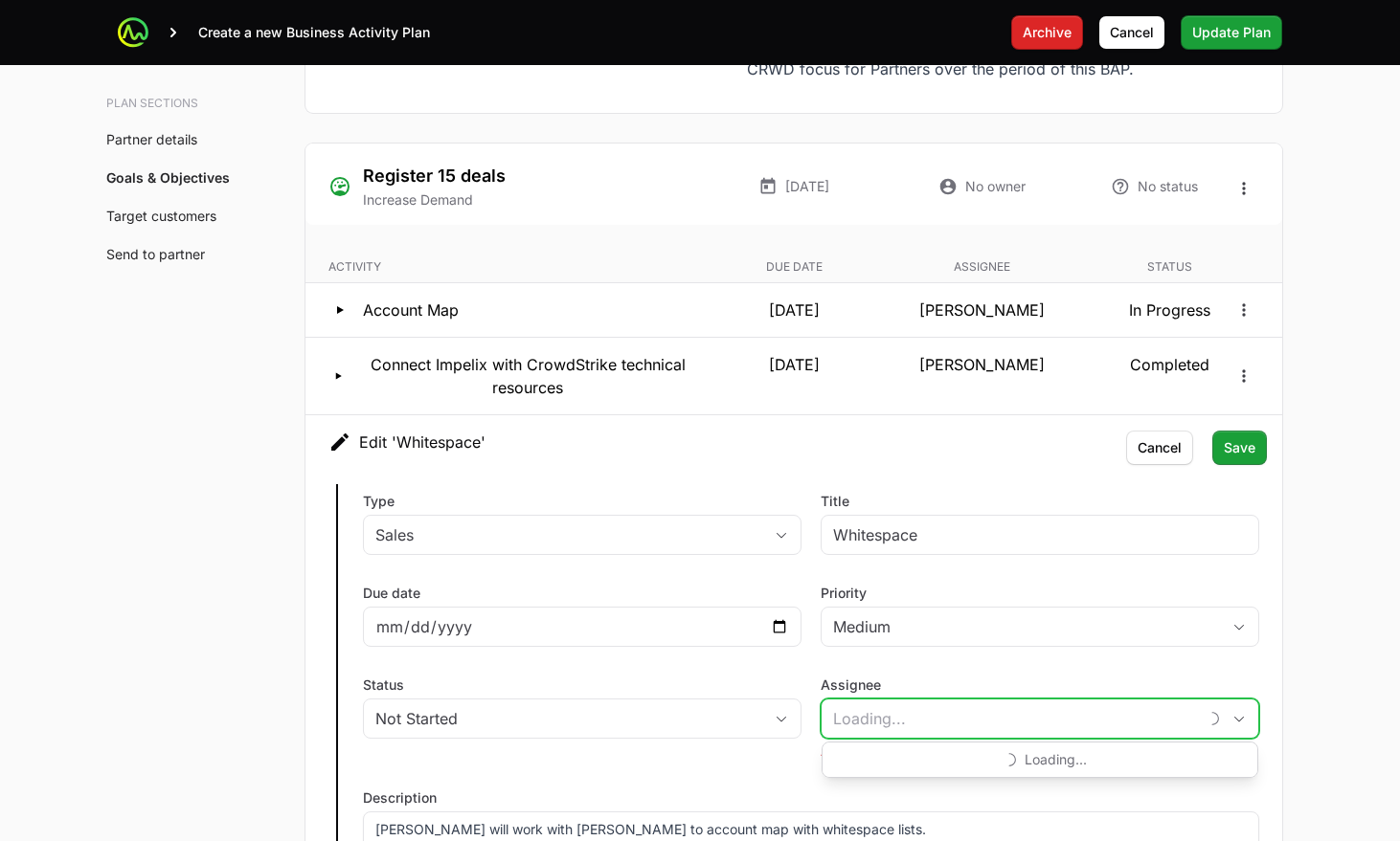
click at [942, 700] on input "Assignee" at bounding box center [1010, 719] width 376 height 38
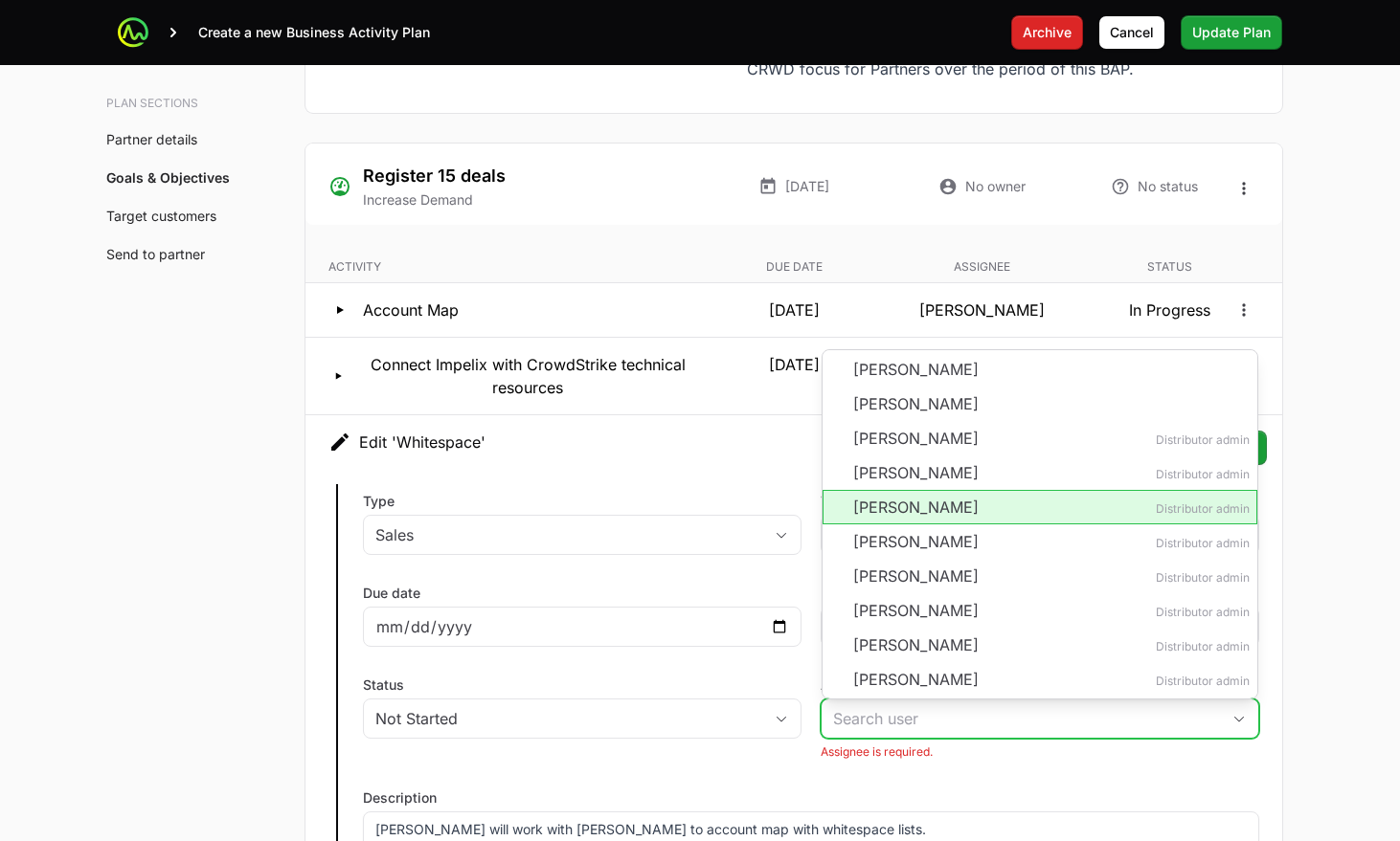
click at [882, 490] on li "[PERSON_NAME] Distributor admin" at bounding box center [1040, 507] width 434 height 34
type input "[PERSON_NAME]"
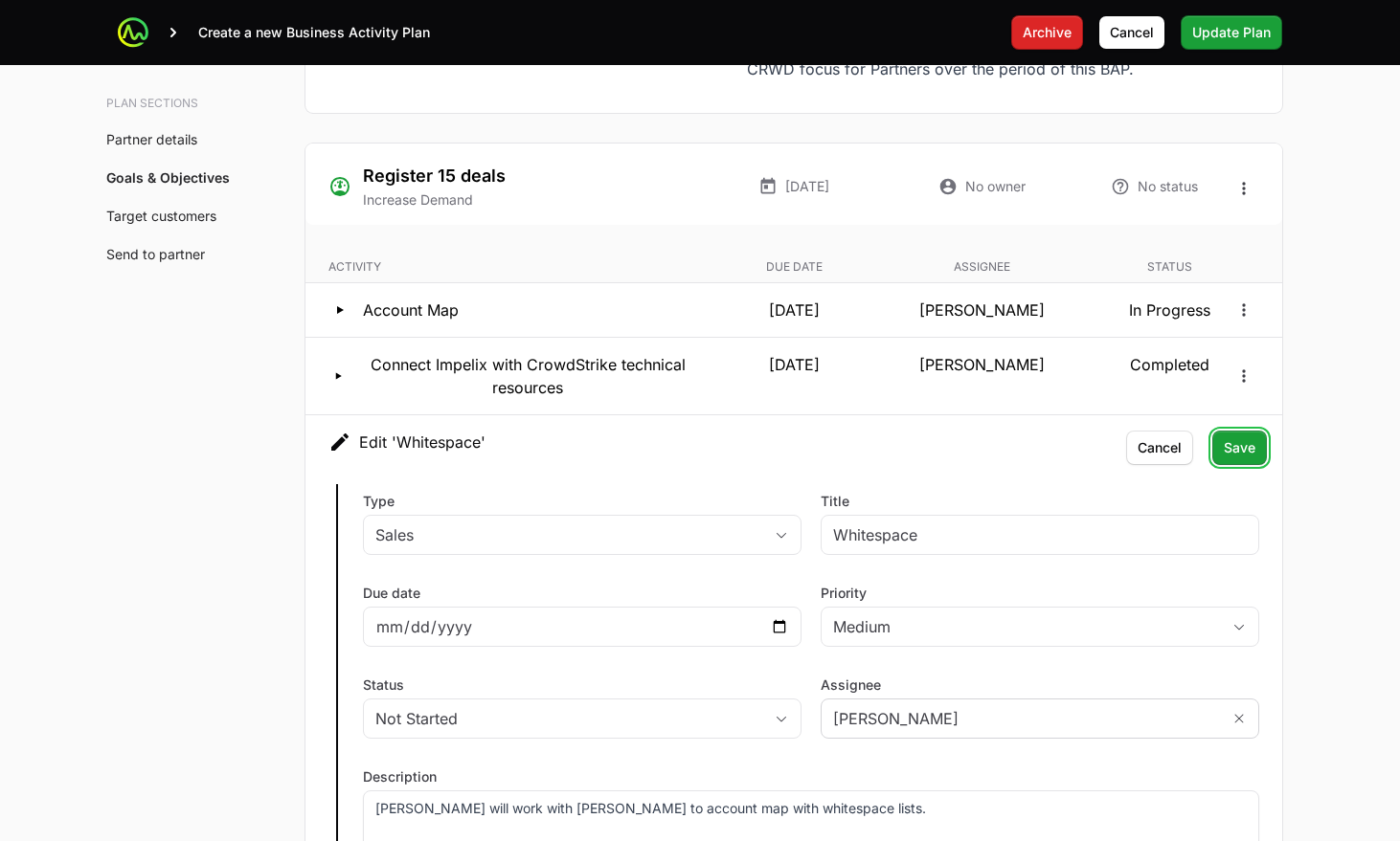
click at [1233, 436] on span "Save" at bounding box center [1240, 447] width 31 height 22
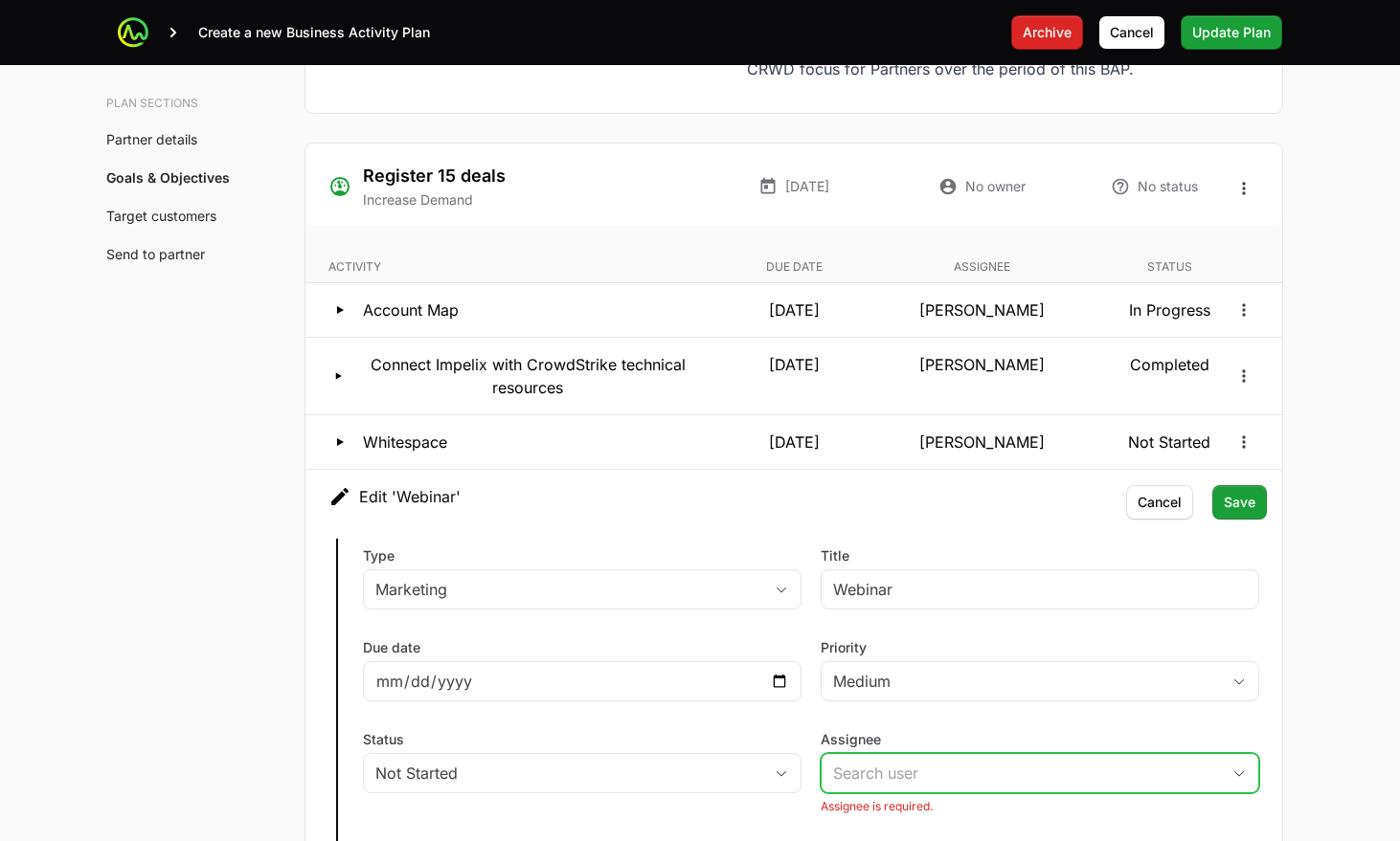
click at [886, 754] on input "Assignee" at bounding box center [1020, 773] width 398 height 38
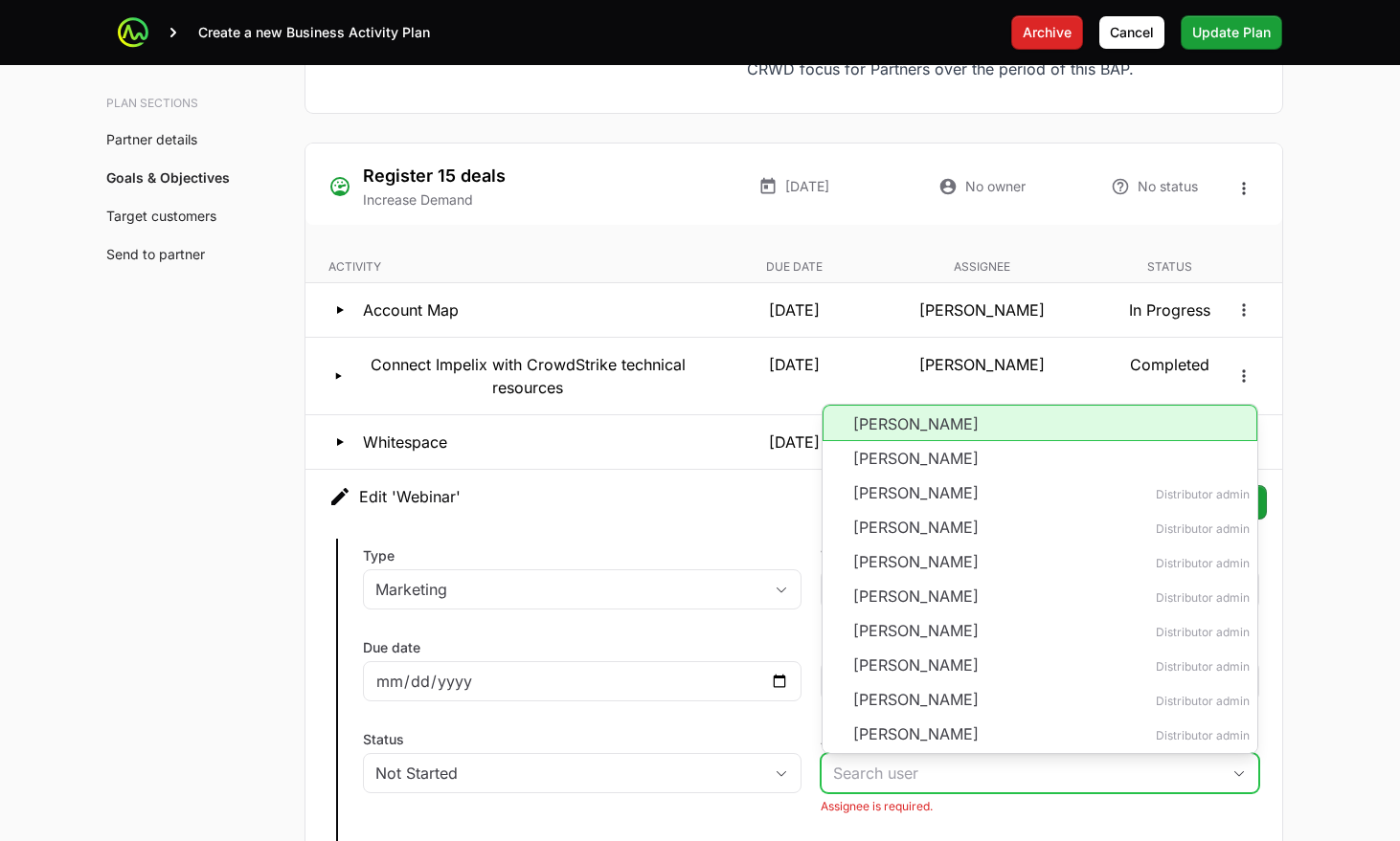
click at [886, 405] on li "[PERSON_NAME]" at bounding box center [1040, 422] width 434 height 36
type input "[PERSON_NAME]"
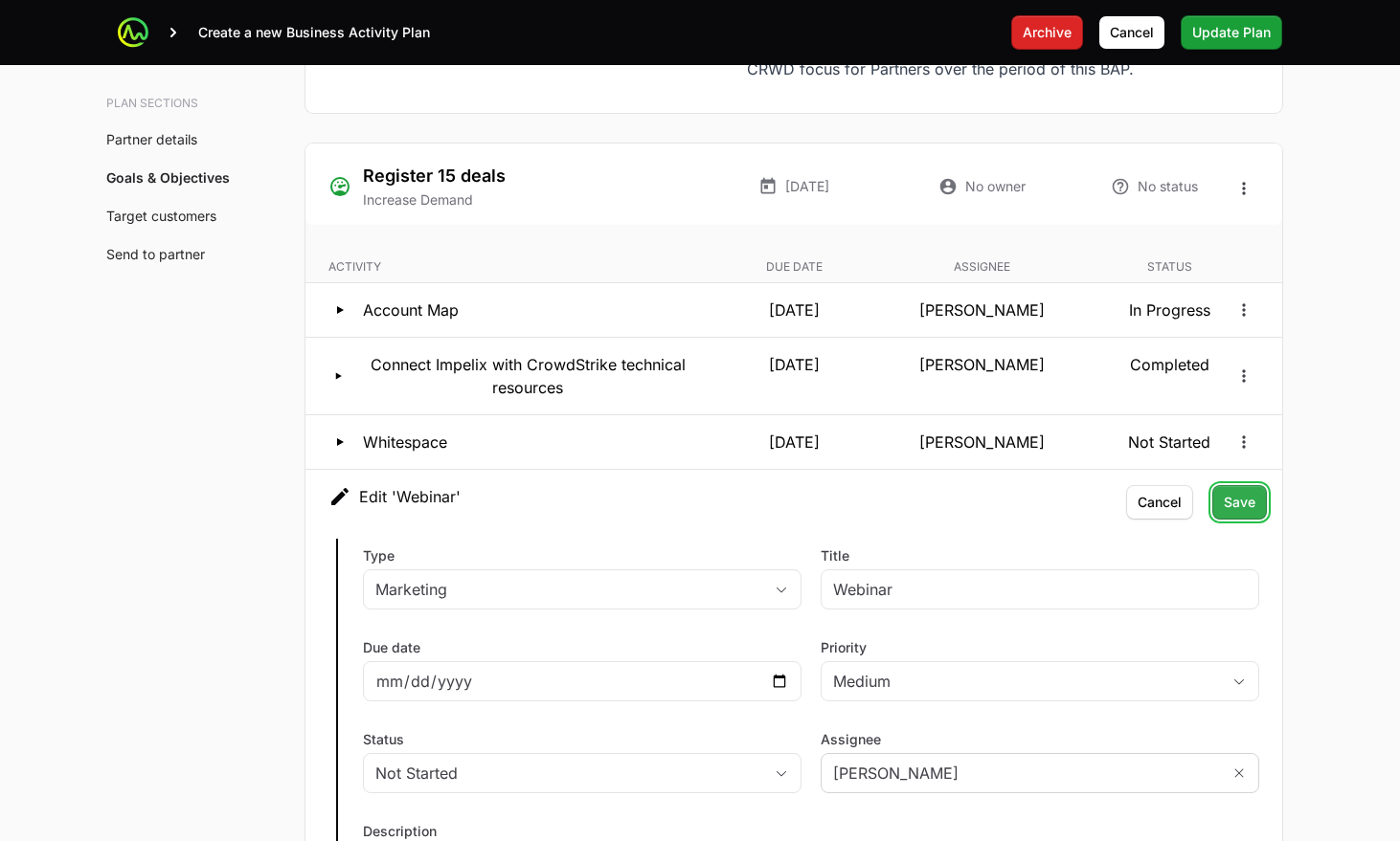
click at [1250, 491] on span "Save" at bounding box center [1240, 502] width 31 height 22
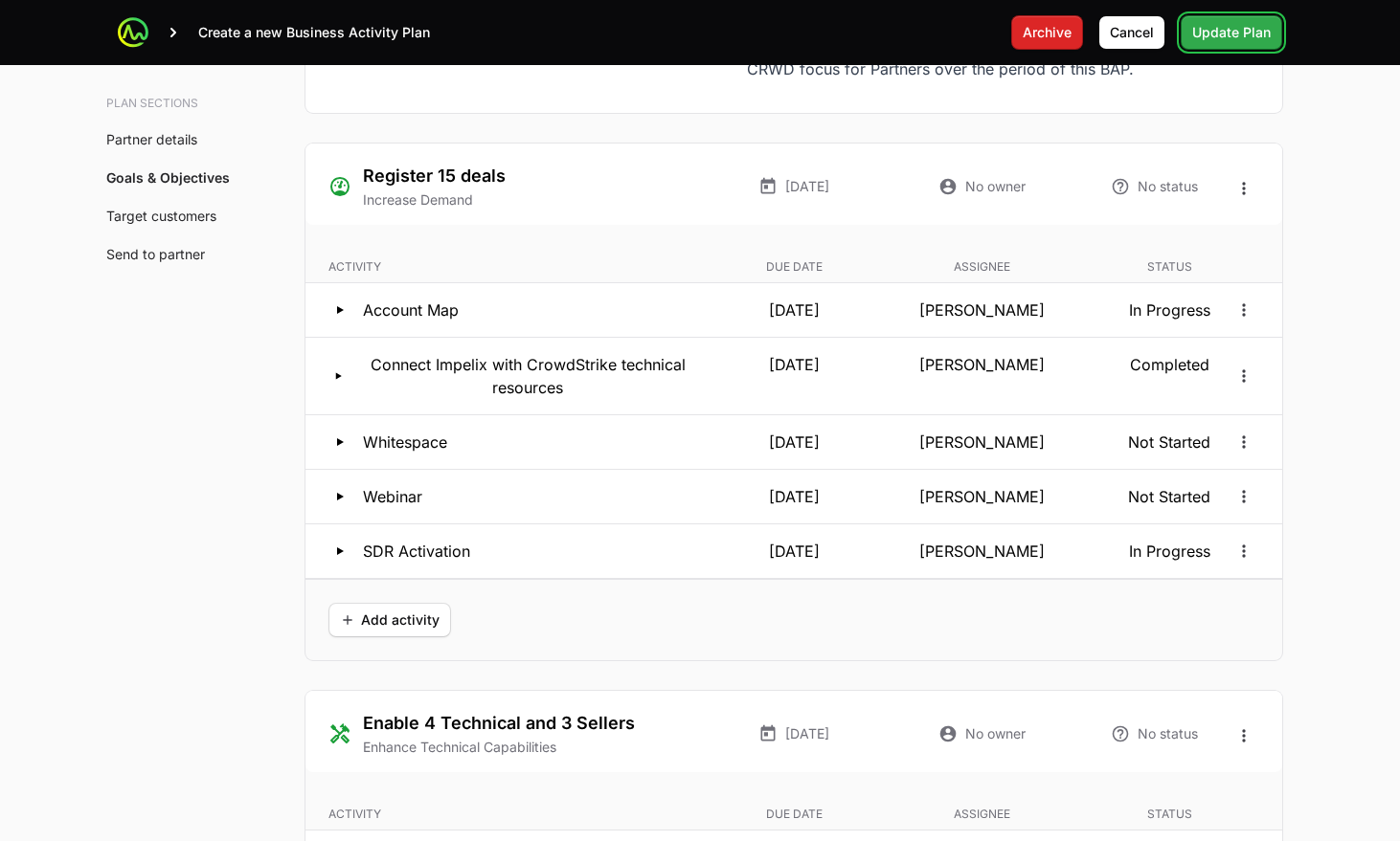
click at [1225, 40] on span "Update Plan" at bounding box center [1232, 32] width 78 height 22
click at [1197, 40] on span "Update Plan" at bounding box center [1232, 32] width 78 height 22
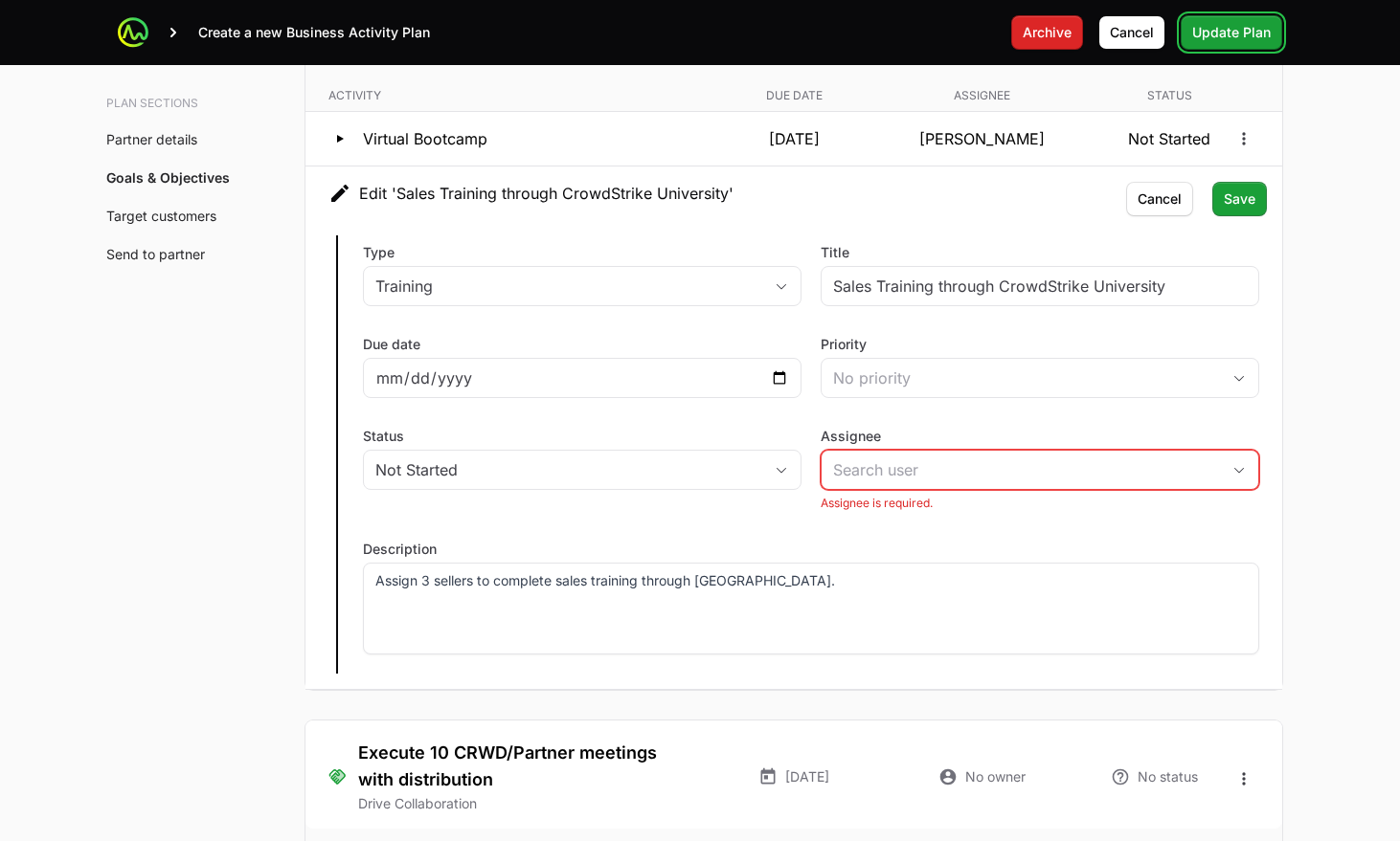
scroll to position [4477, 0]
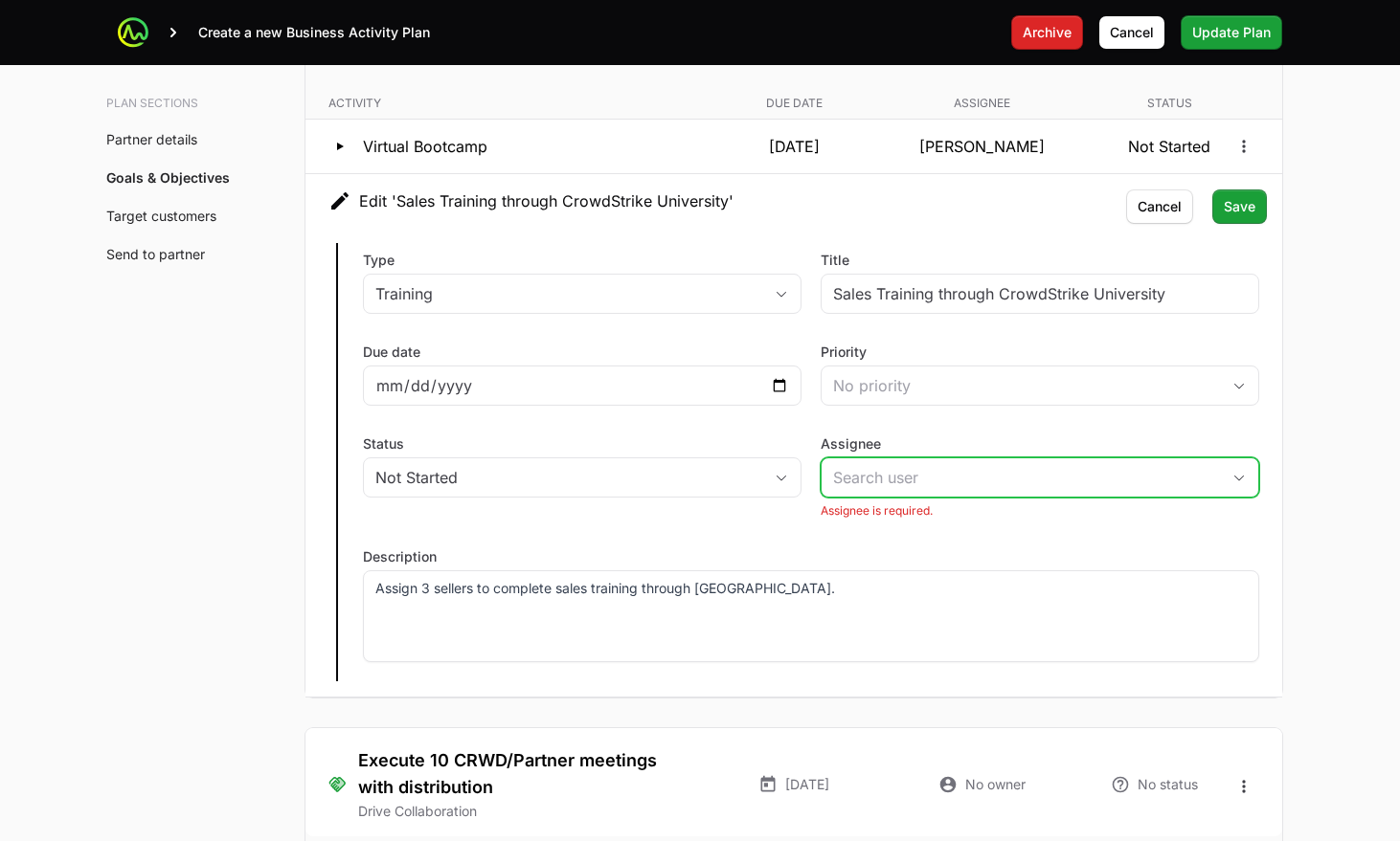
click at [948, 459] on input "Assignee" at bounding box center [1020, 477] width 398 height 38
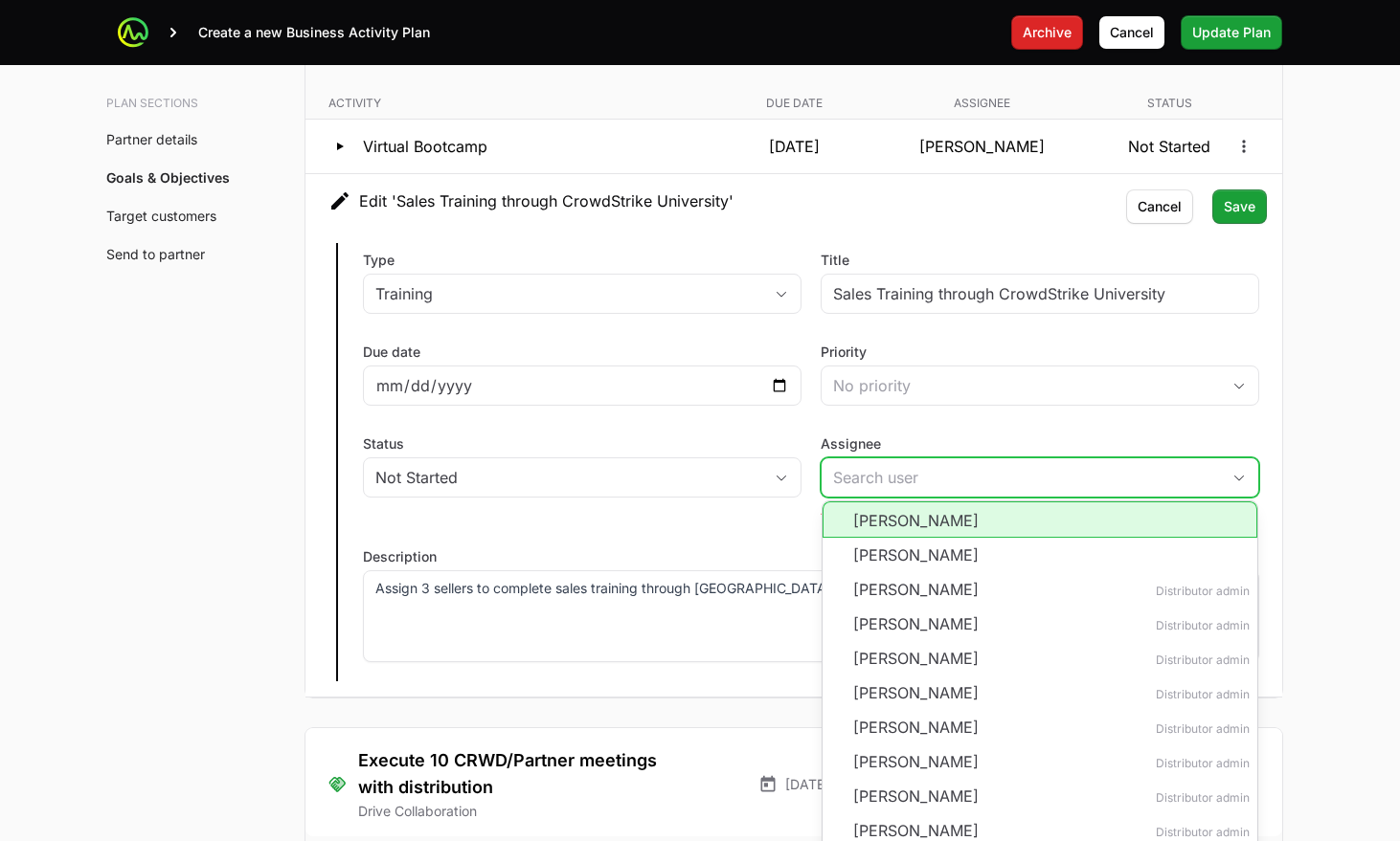
click at [933, 502] on li "[PERSON_NAME]" at bounding box center [1040, 519] width 434 height 36
type input "[PERSON_NAME]"
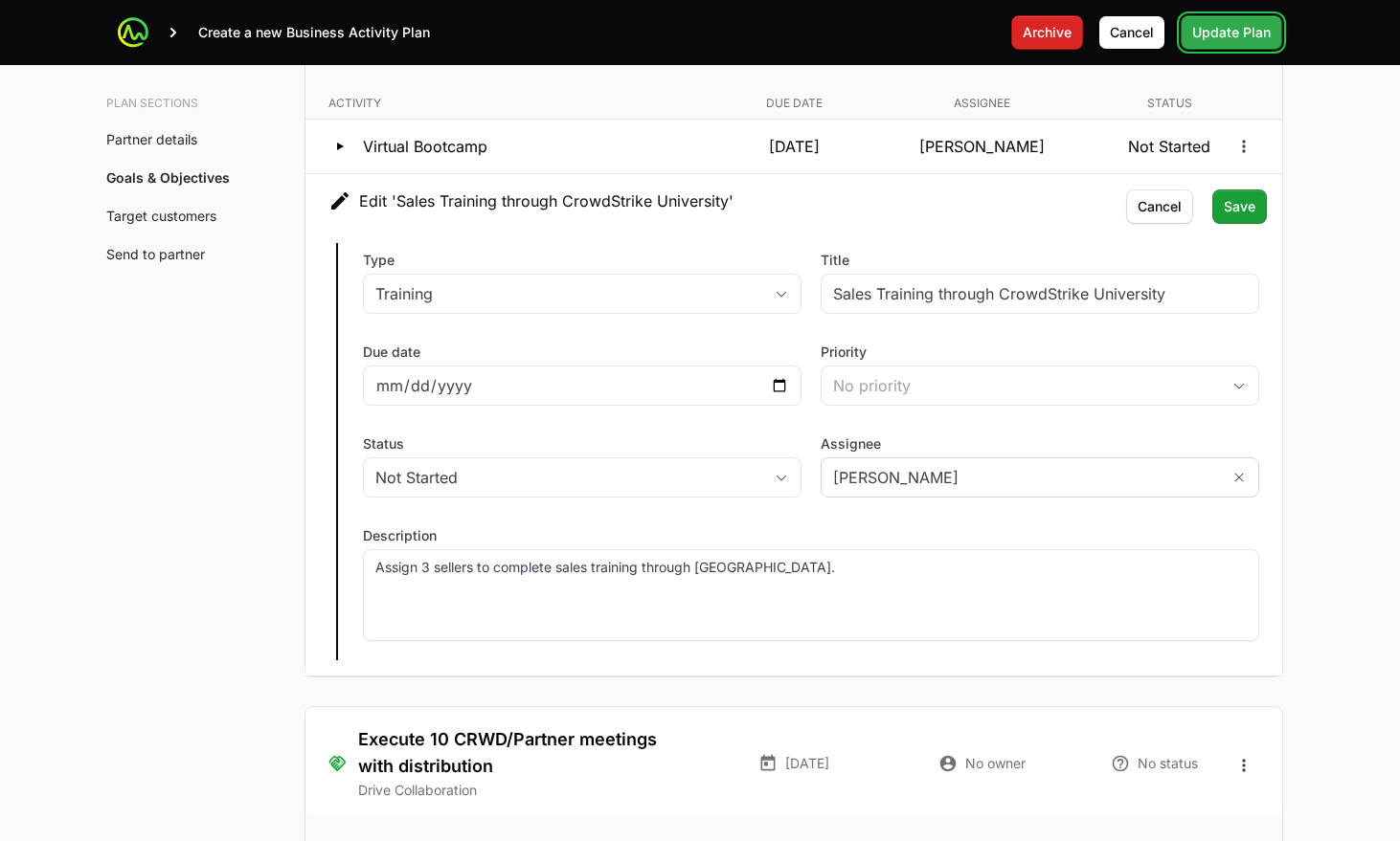
click at [1234, 30] on span "Update Plan" at bounding box center [1232, 32] width 78 height 22
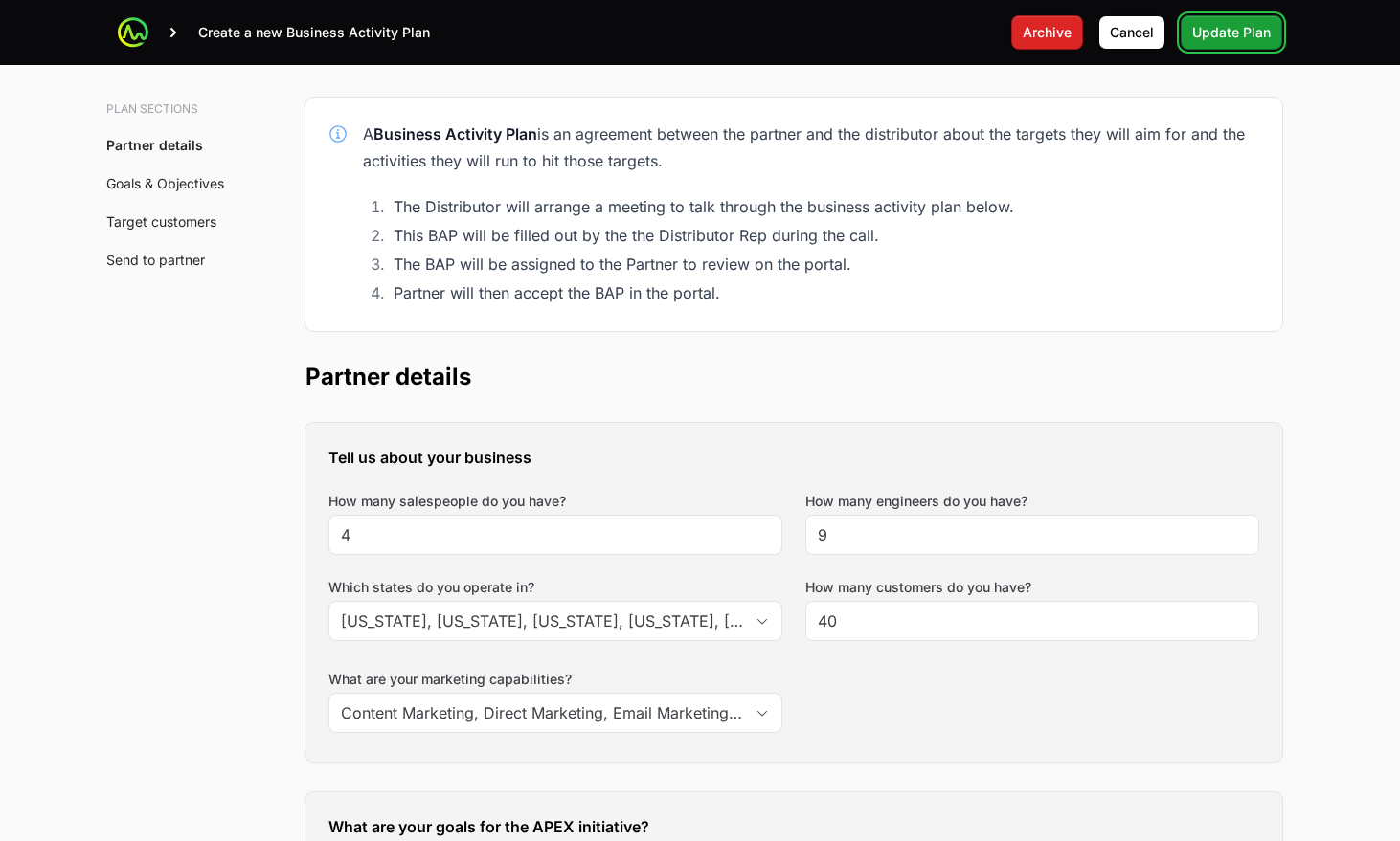
scroll to position [0, 0]
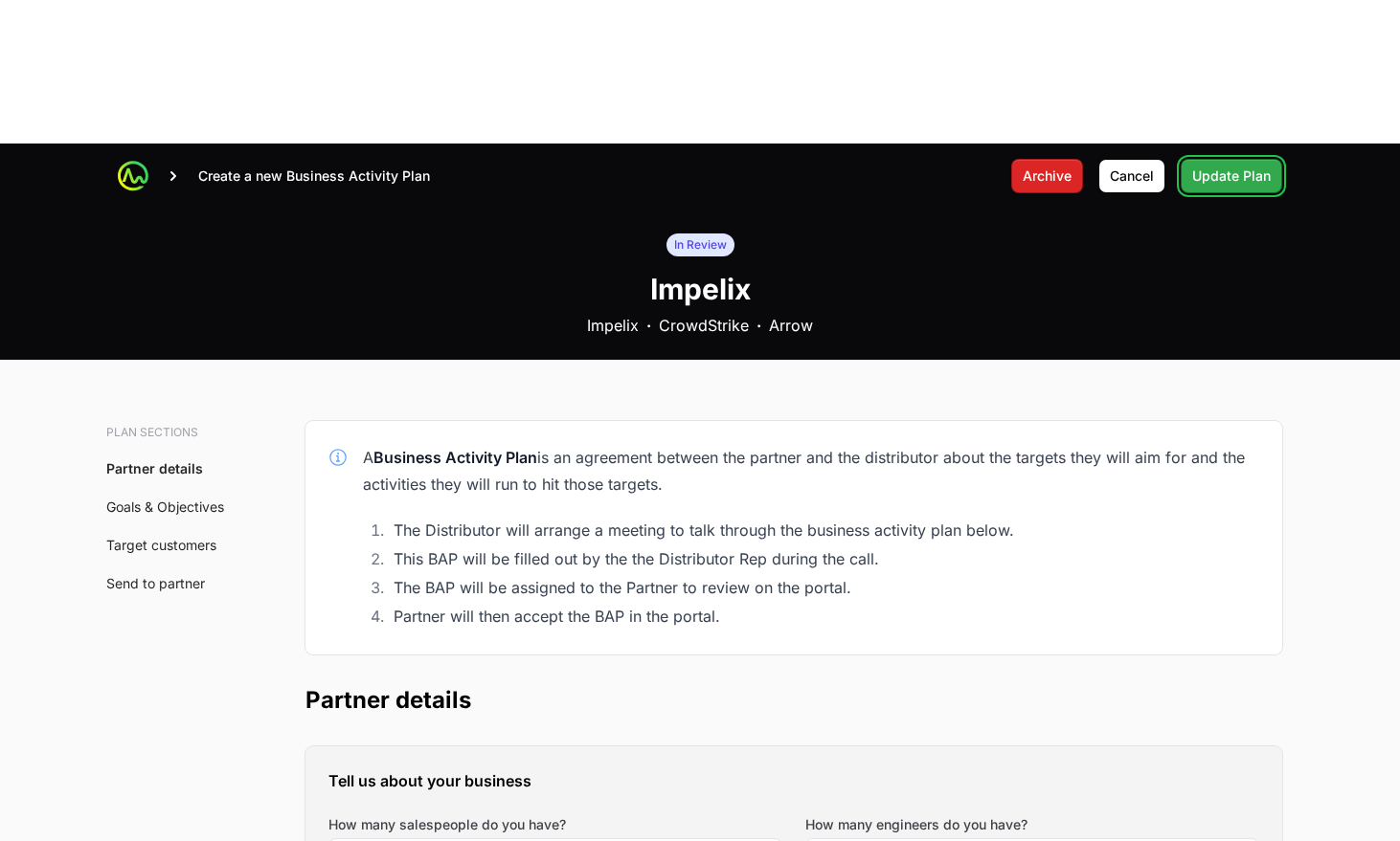
click at [1203, 164] on span "Update Plan" at bounding box center [1232, 175] width 78 height 22
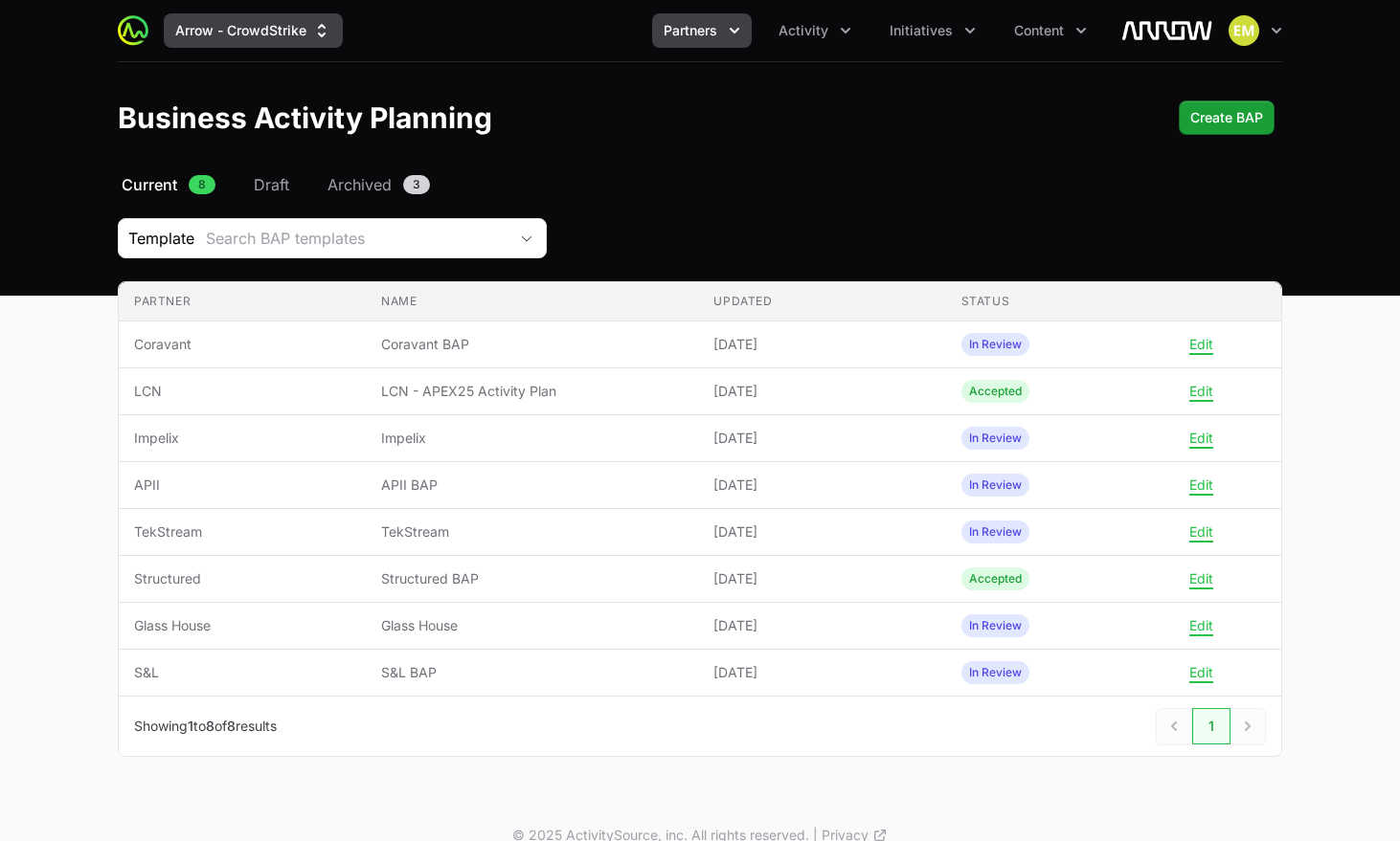
click at [277, 41] on button "Arrow - CrowdStrike" at bounding box center [252, 30] width 179 height 34
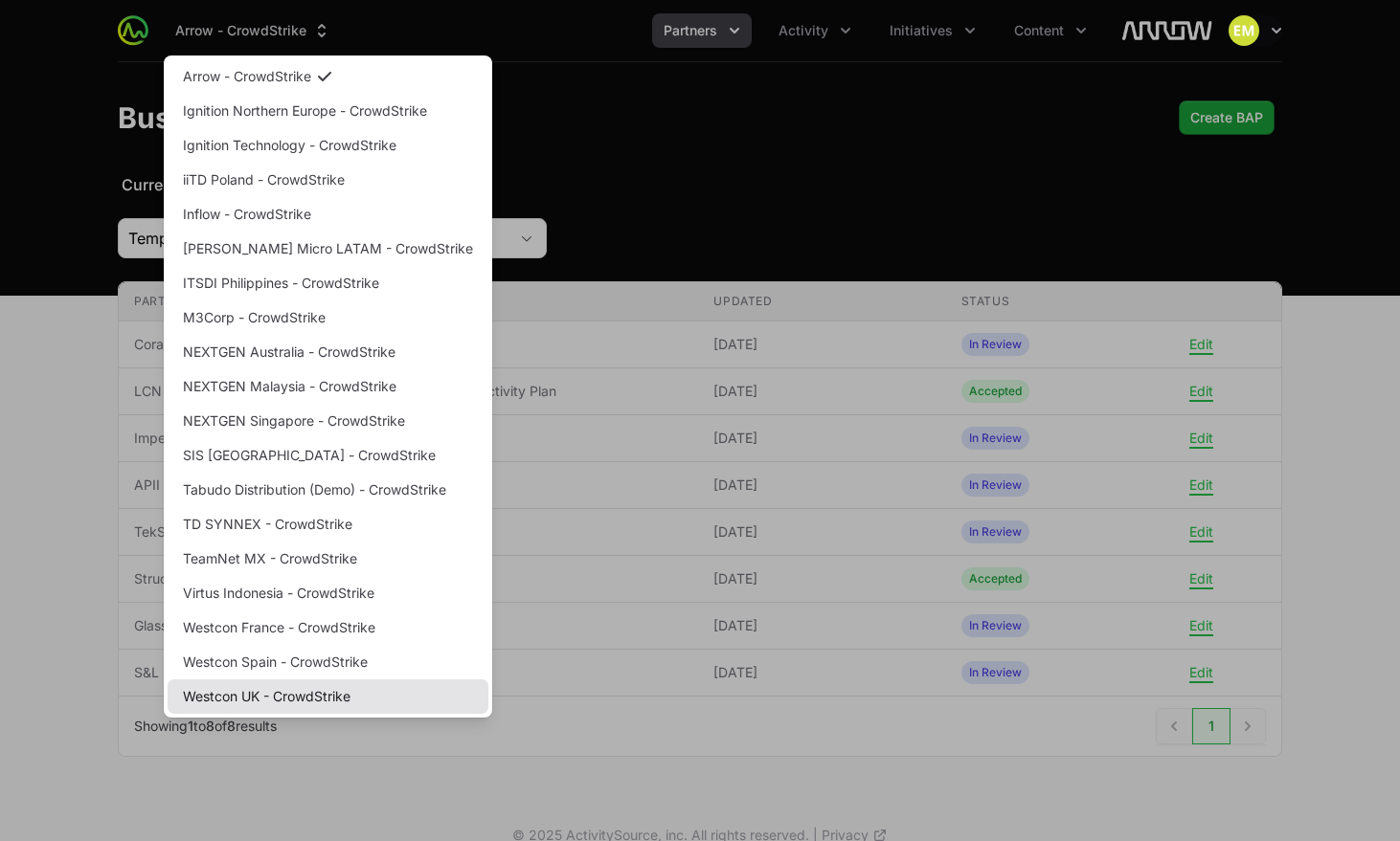
click at [245, 687] on link "Westcon UK - CrowdStrike" at bounding box center [328, 696] width 321 height 34
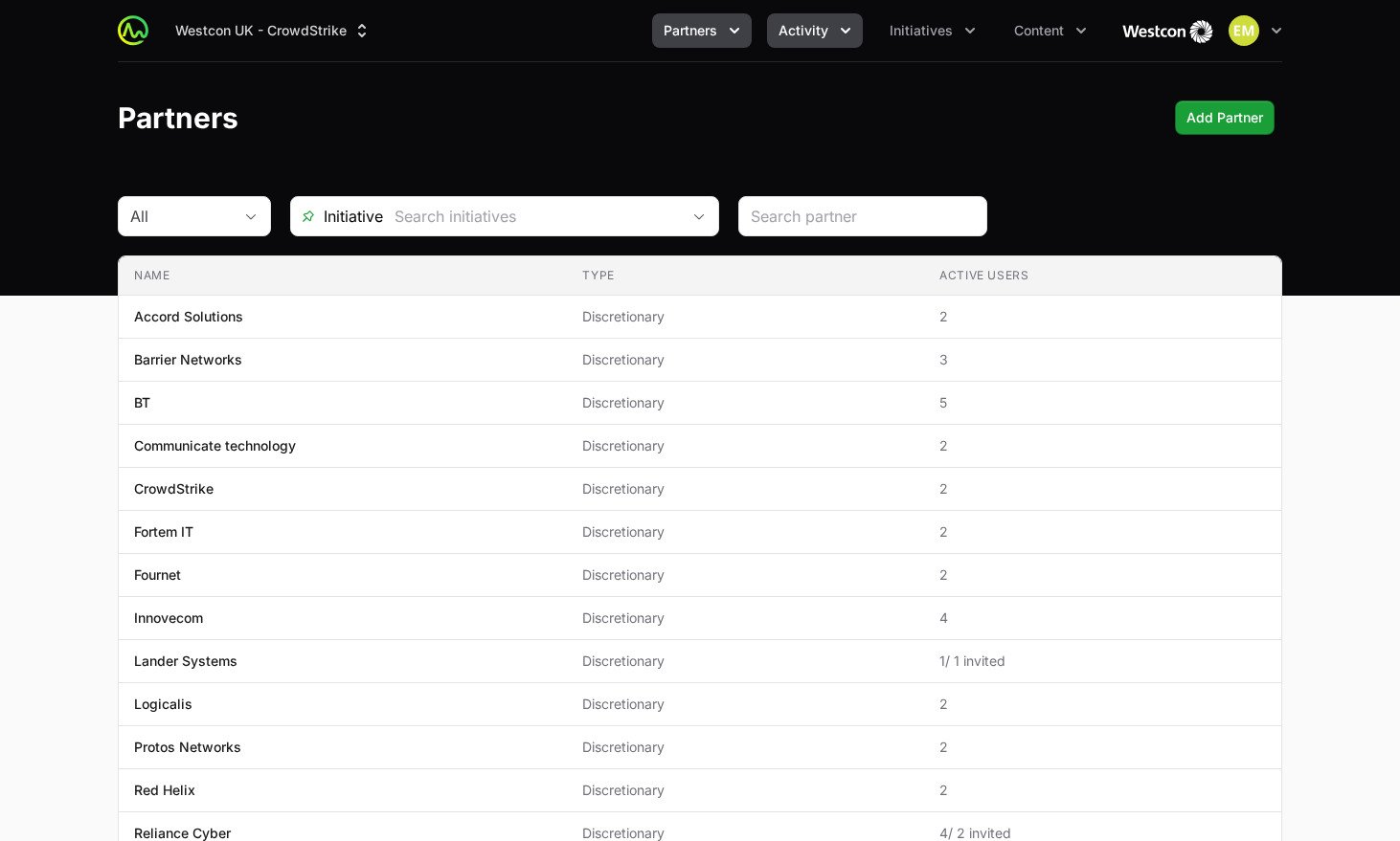
click at [805, 38] on span "Activity" at bounding box center [803, 31] width 50 height 20
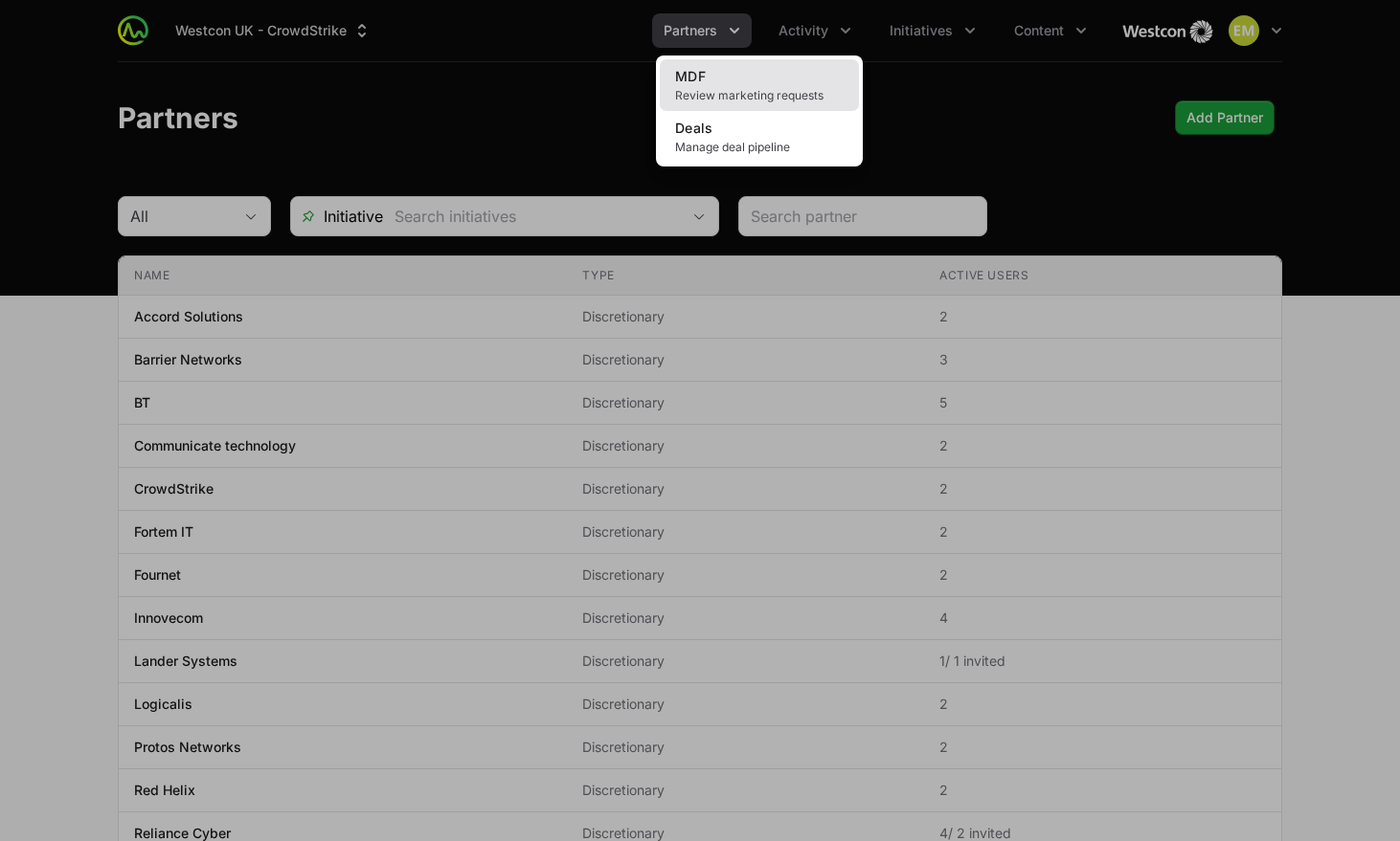
click at [756, 76] on link "MDF Review marketing requests" at bounding box center [759, 85] width 200 height 52
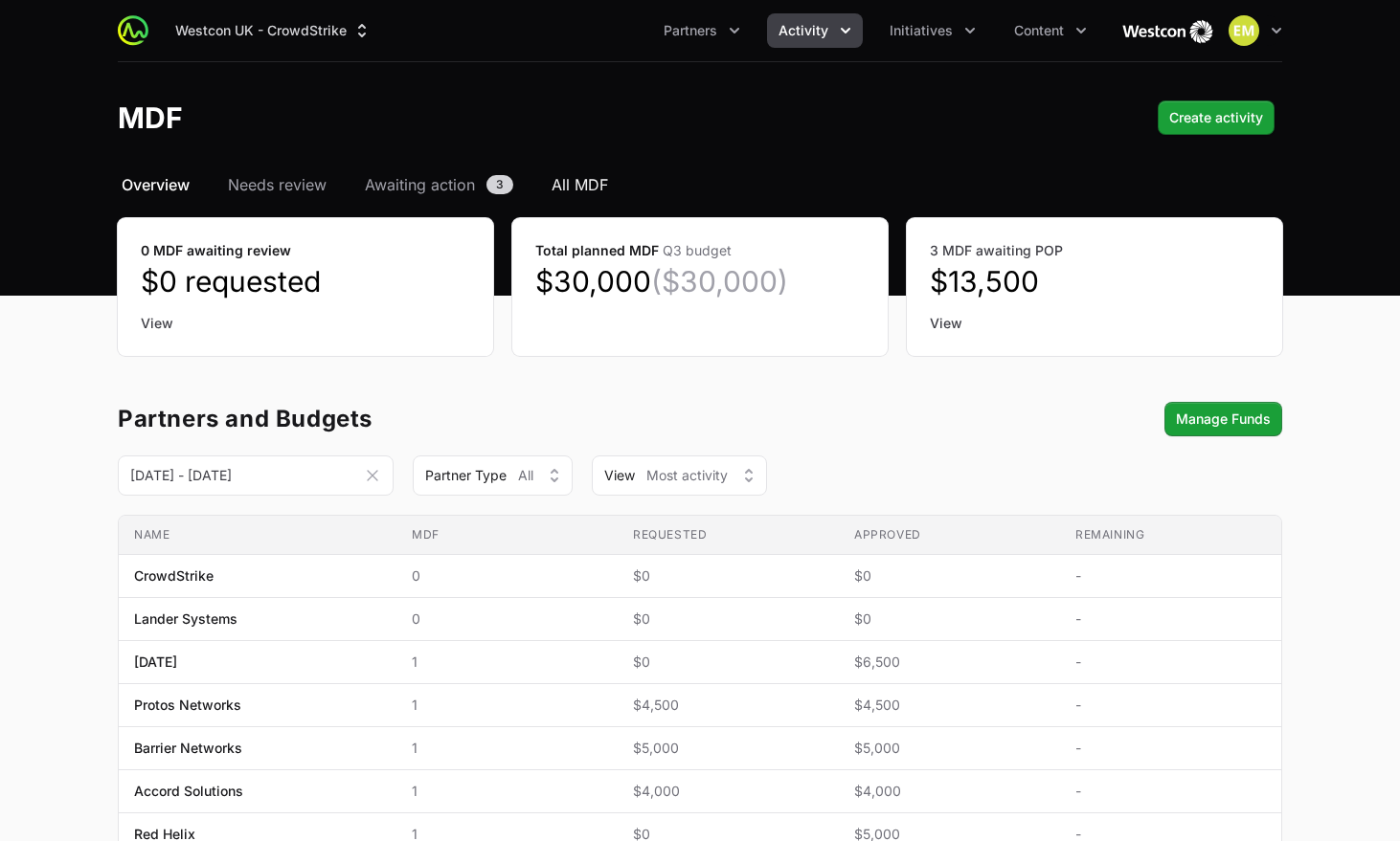
click at [565, 182] on span "All MDF" at bounding box center [580, 184] width 57 height 22
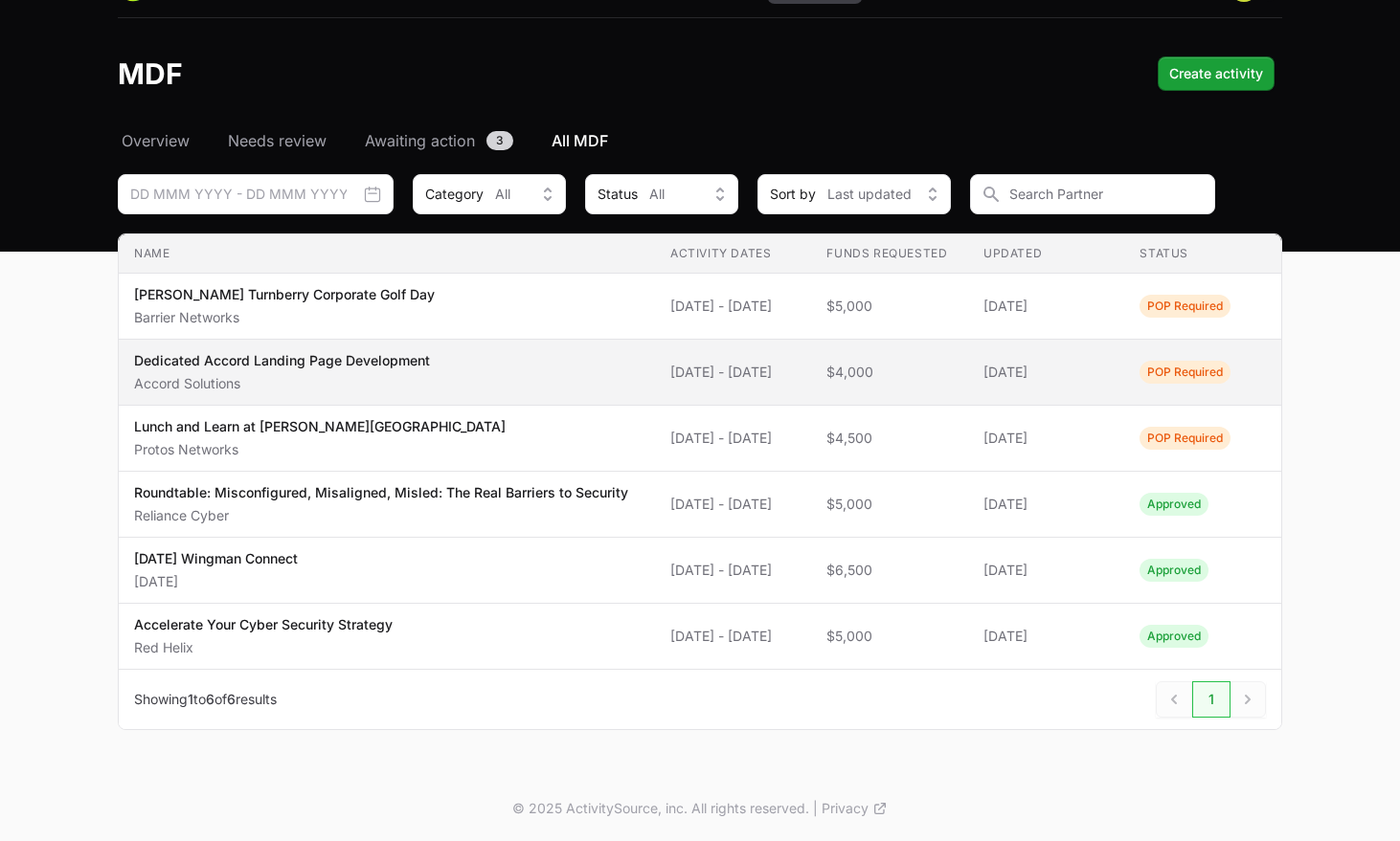
scroll to position [46, 0]
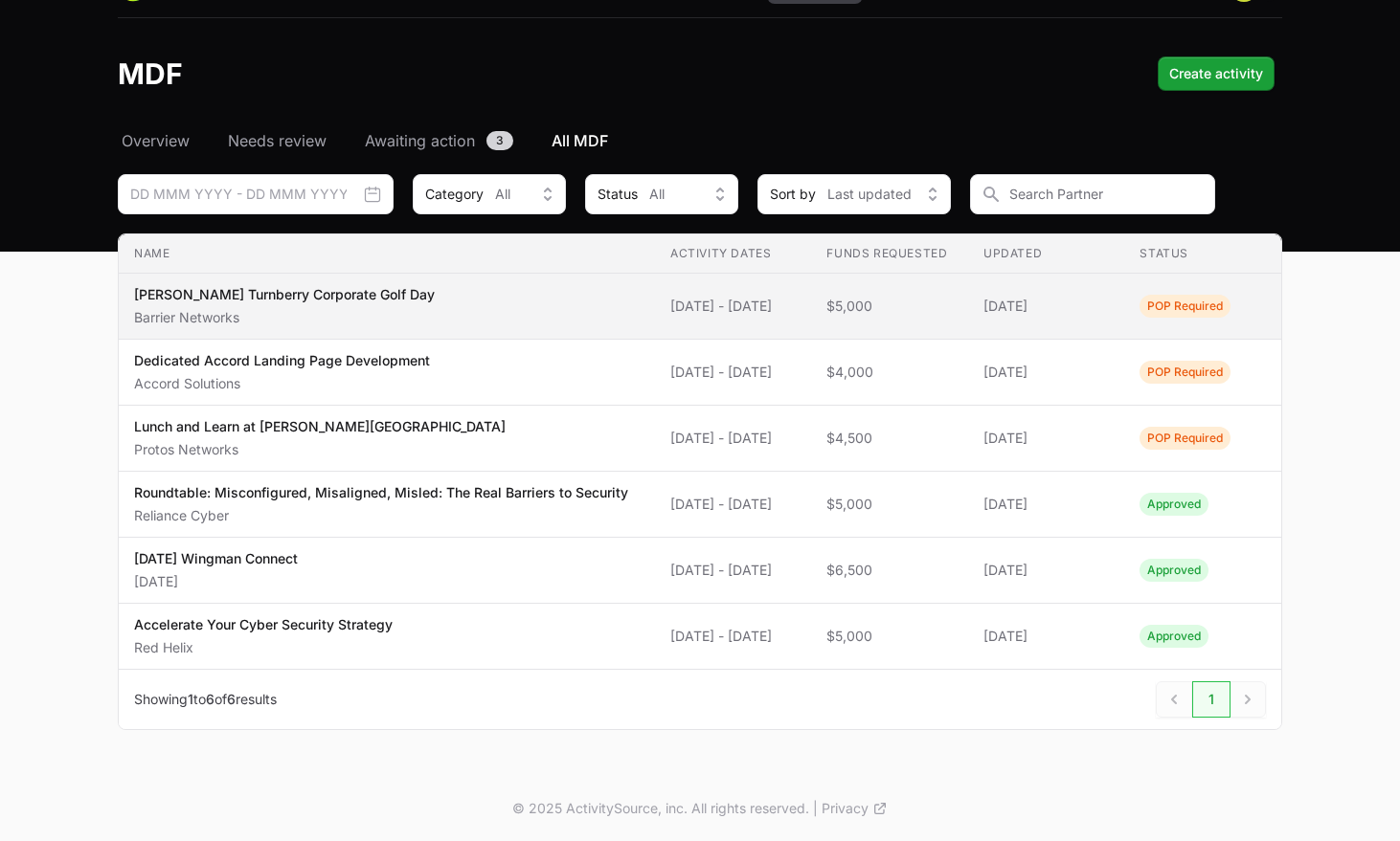
click at [411, 300] on span "[PERSON_NAME] Turnberry Corporate Golf Day Barrier Networks" at bounding box center [386, 306] width 506 height 42
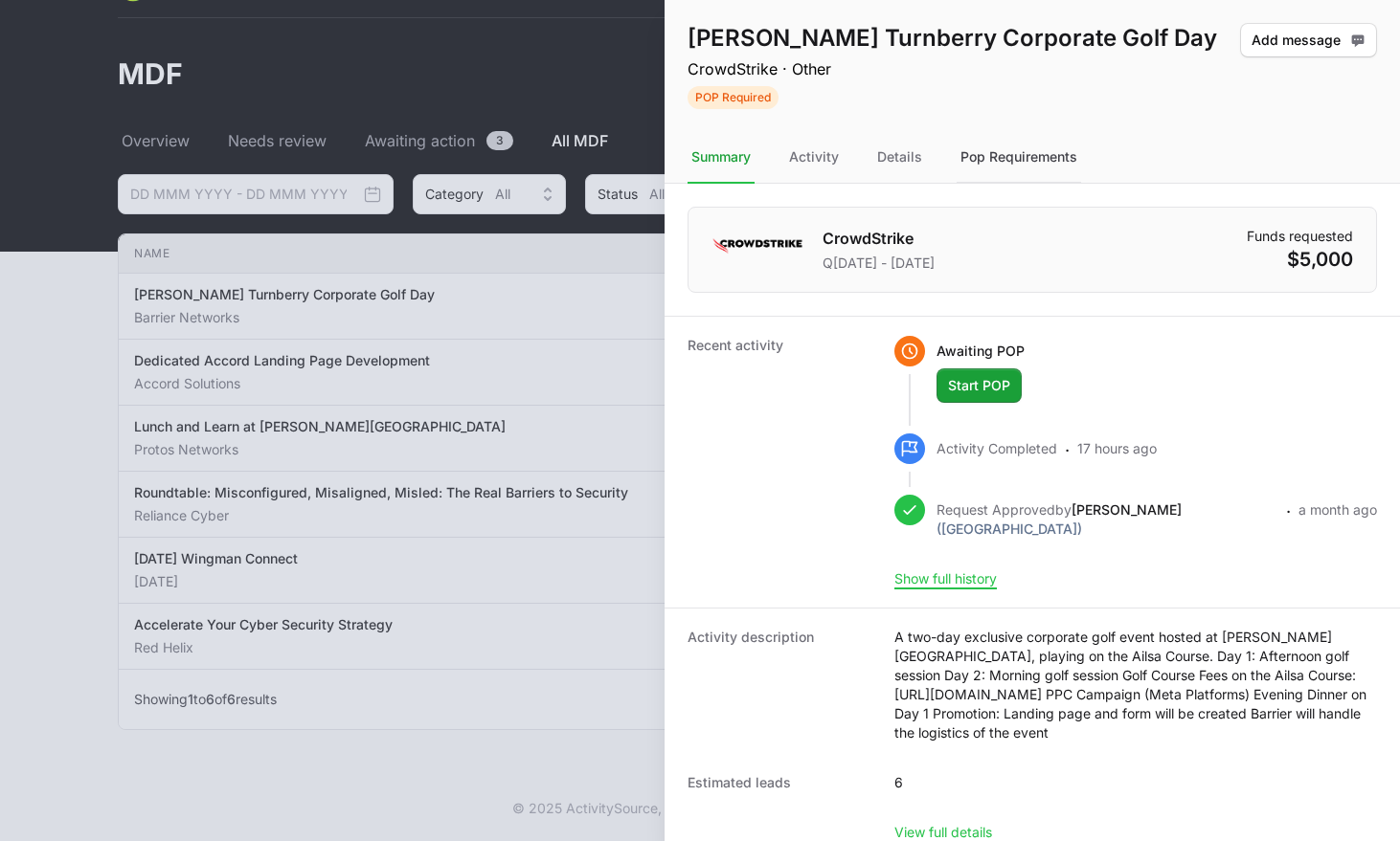
click at [973, 155] on div "Pop Requirements" at bounding box center [1018, 157] width 124 height 52
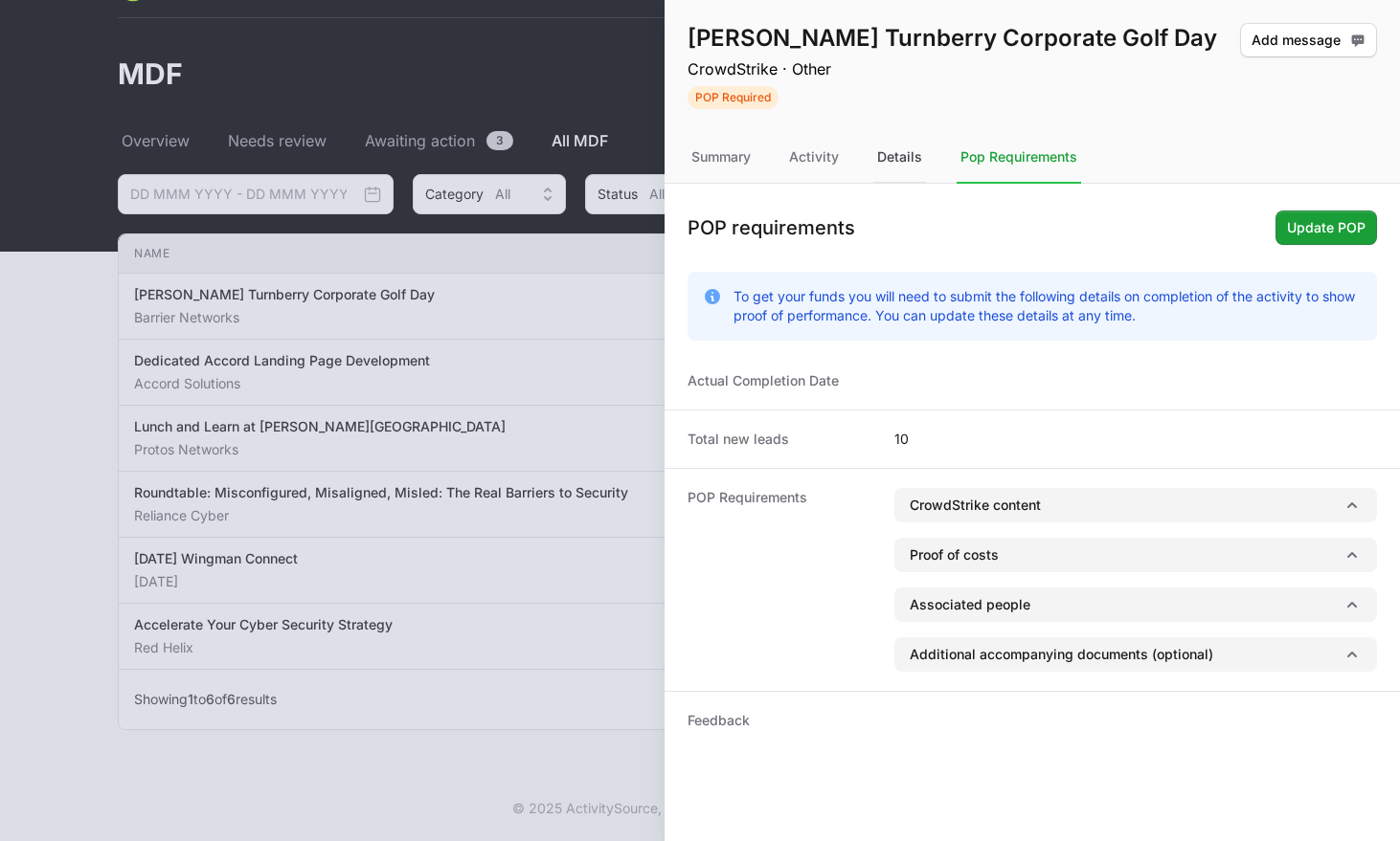
click at [898, 172] on div "Details" at bounding box center [900, 157] width 53 height 52
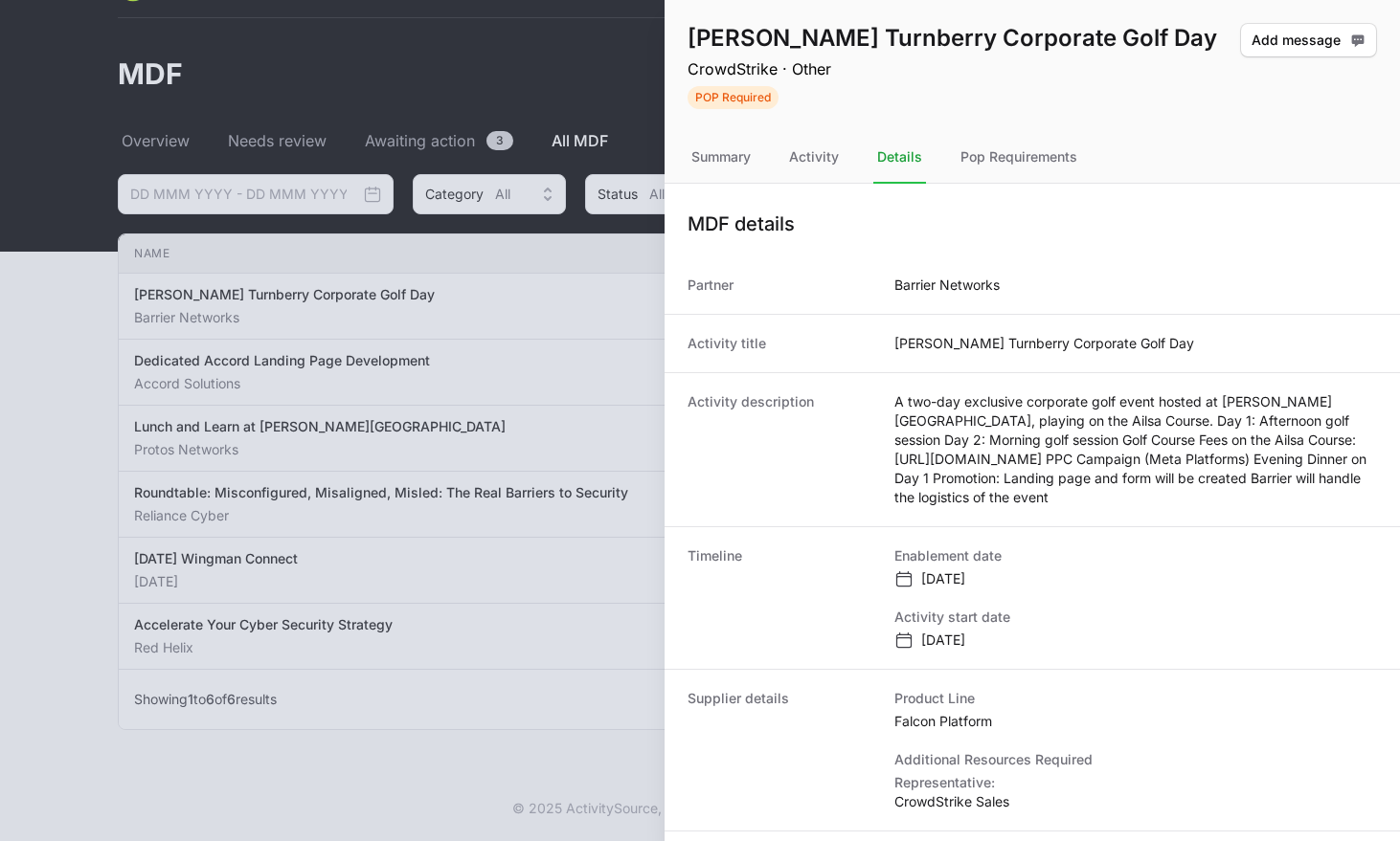
drag, startPoint x: 1226, startPoint y: 481, endPoint x: 889, endPoint y: 405, distance: 345.5
click at [894, 406] on dd "A two-day exclusive corporate golf event hosted at [PERSON_NAME][GEOGRAPHIC_DAT…" at bounding box center [1135, 449] width 482 height 114
copy dd "A two-day exclusive corporate golf event hosted at [PERSON_NAME][GEOGRAPHIC_DAT…"
click at [443, 325] on div at bounding box center [700, 420] width 1400 height 841
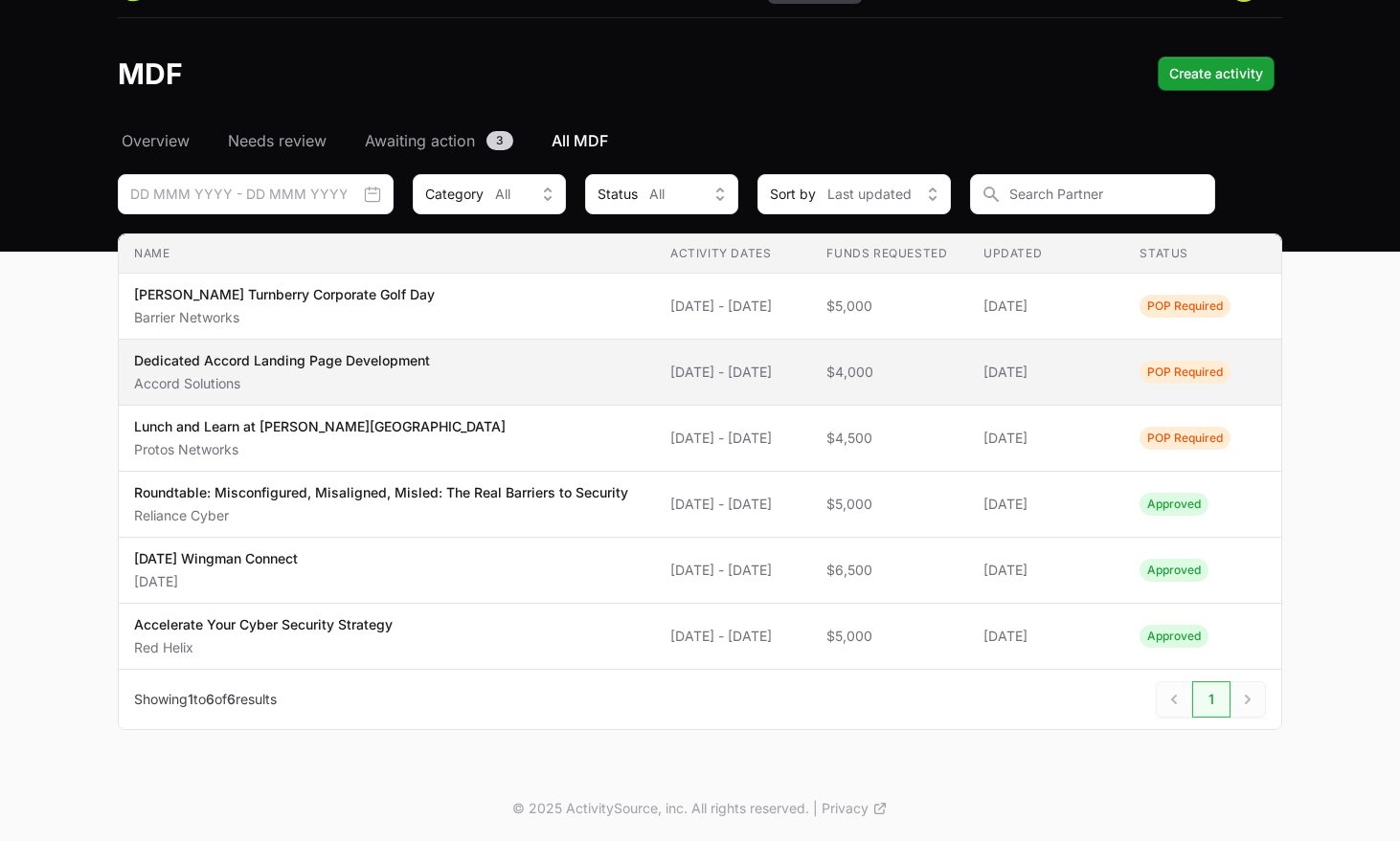
click at [419, 375] on p "Accord Solutions" at bounding box center [282, 384] width 295 height 20
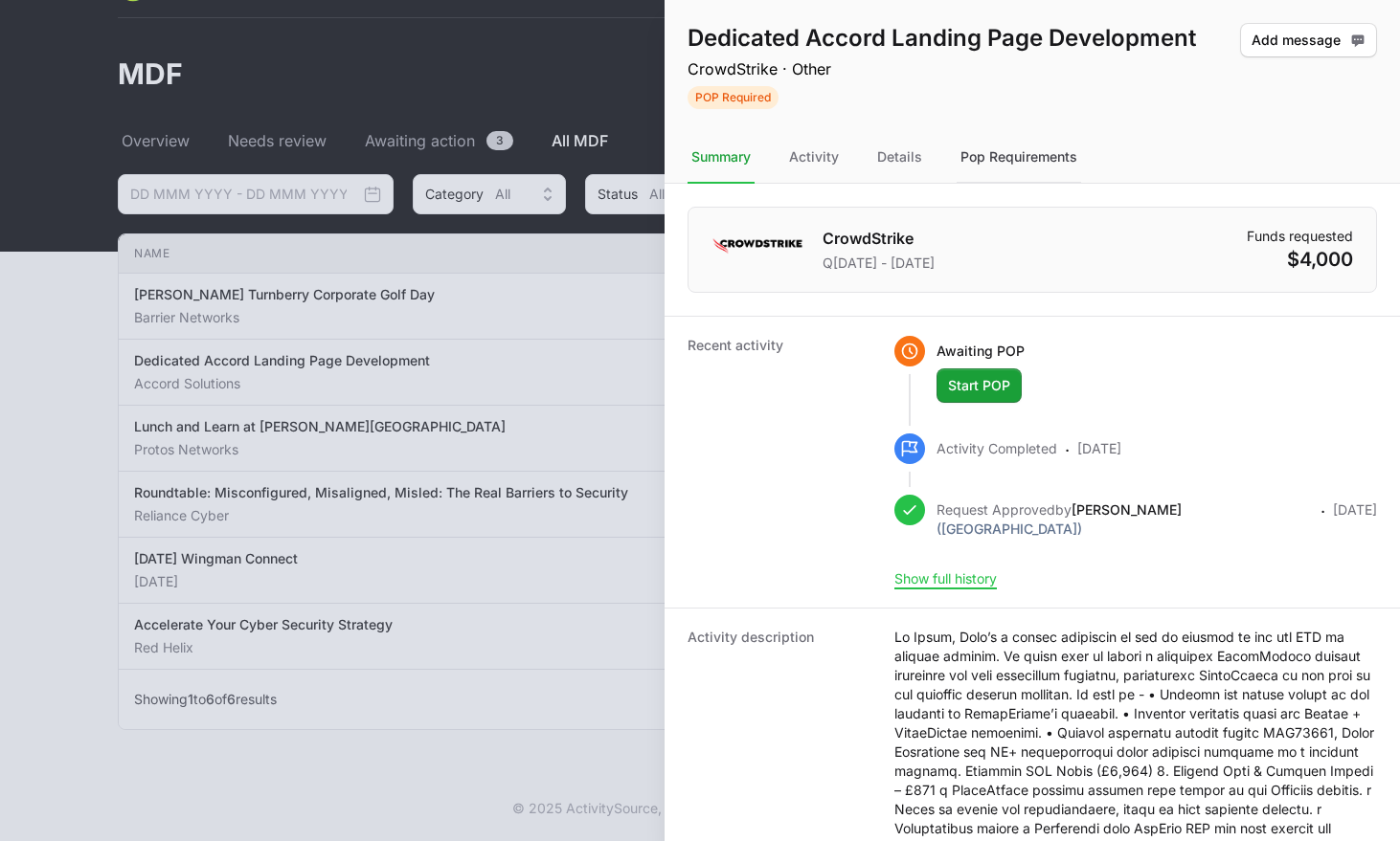
click at [989, 164] on div "Pop Requirements" at bounding box center [1018, 157] width 124 height 52
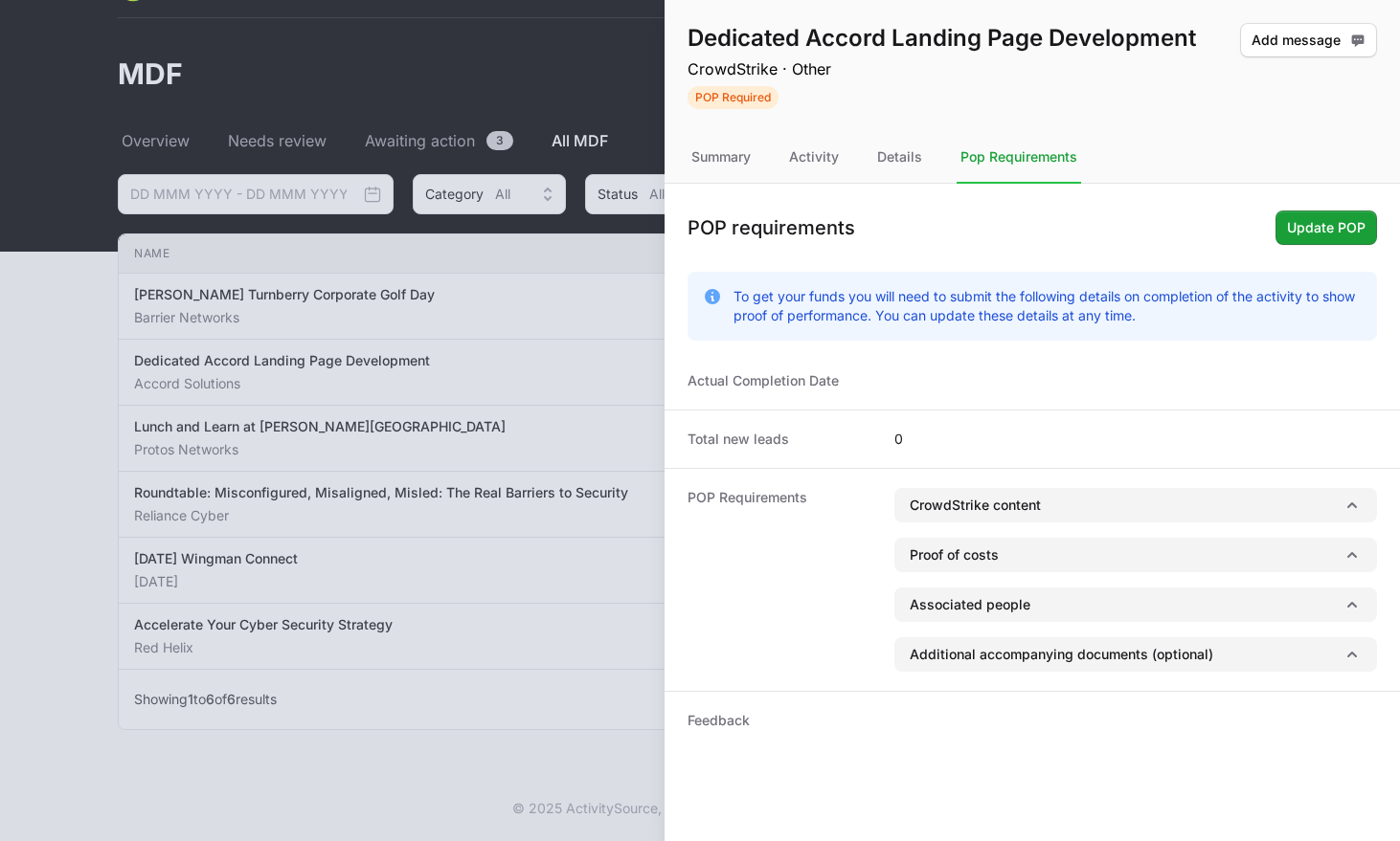
click at [514, 368] on div at bounding box center [700, 420] width 1400 height 841
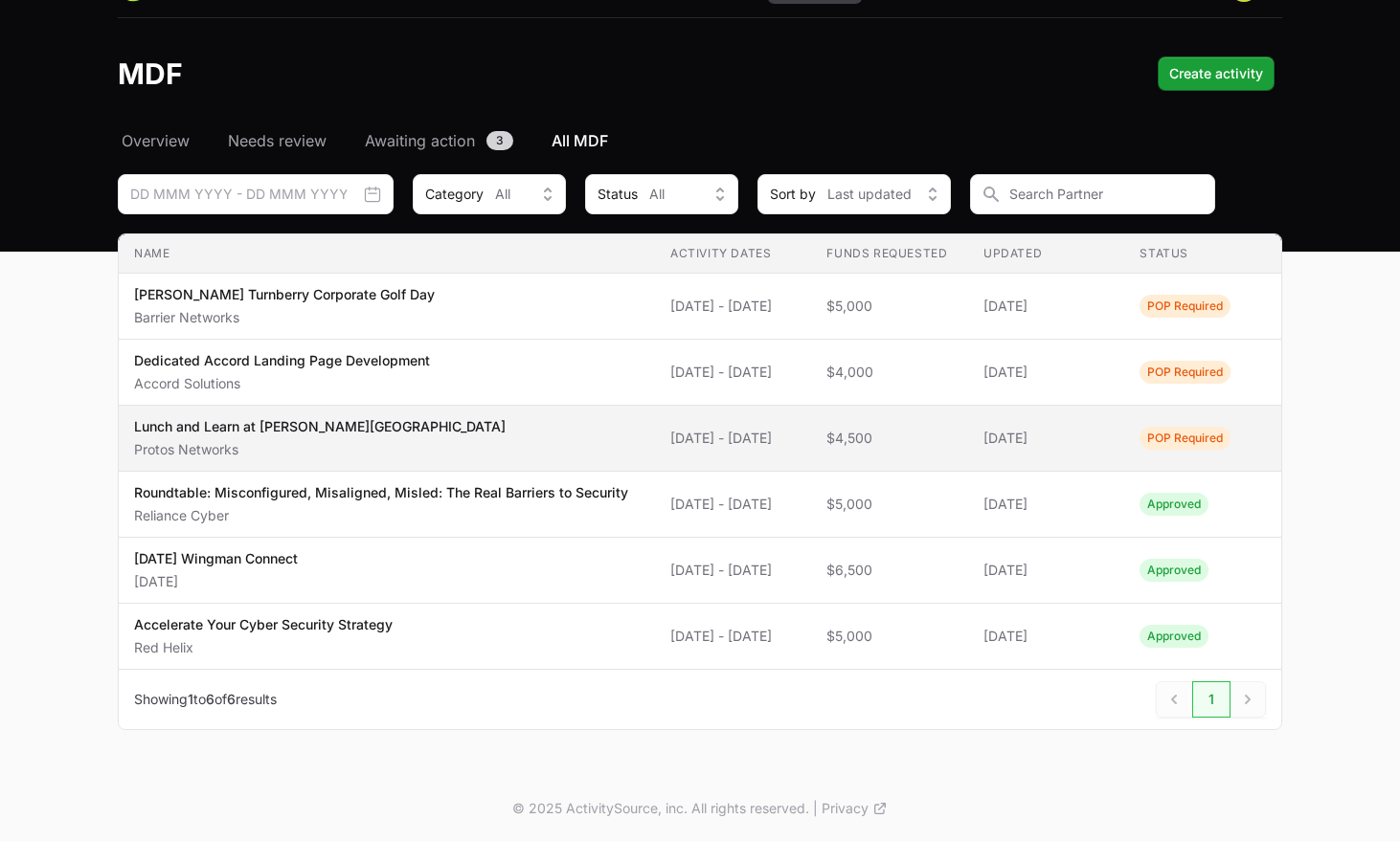
click at [655, 429] on td "Activity Dates [DATE] - [DATE]" at bounding box center [734, 439] width 158 height 66
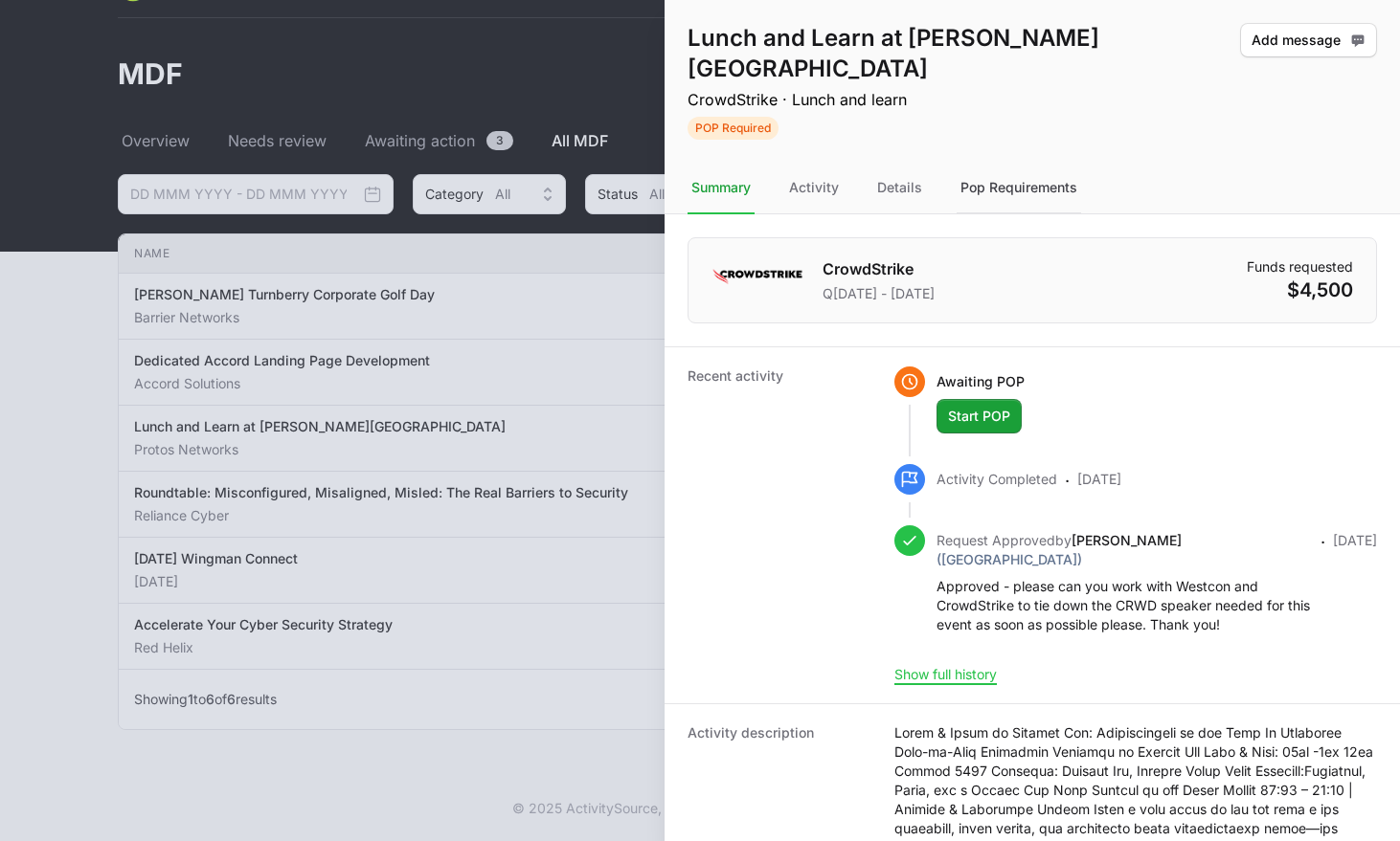
click at [999, 162] on div "Pop Requirements" at bounding box center [1018, 188] width 124 height 52
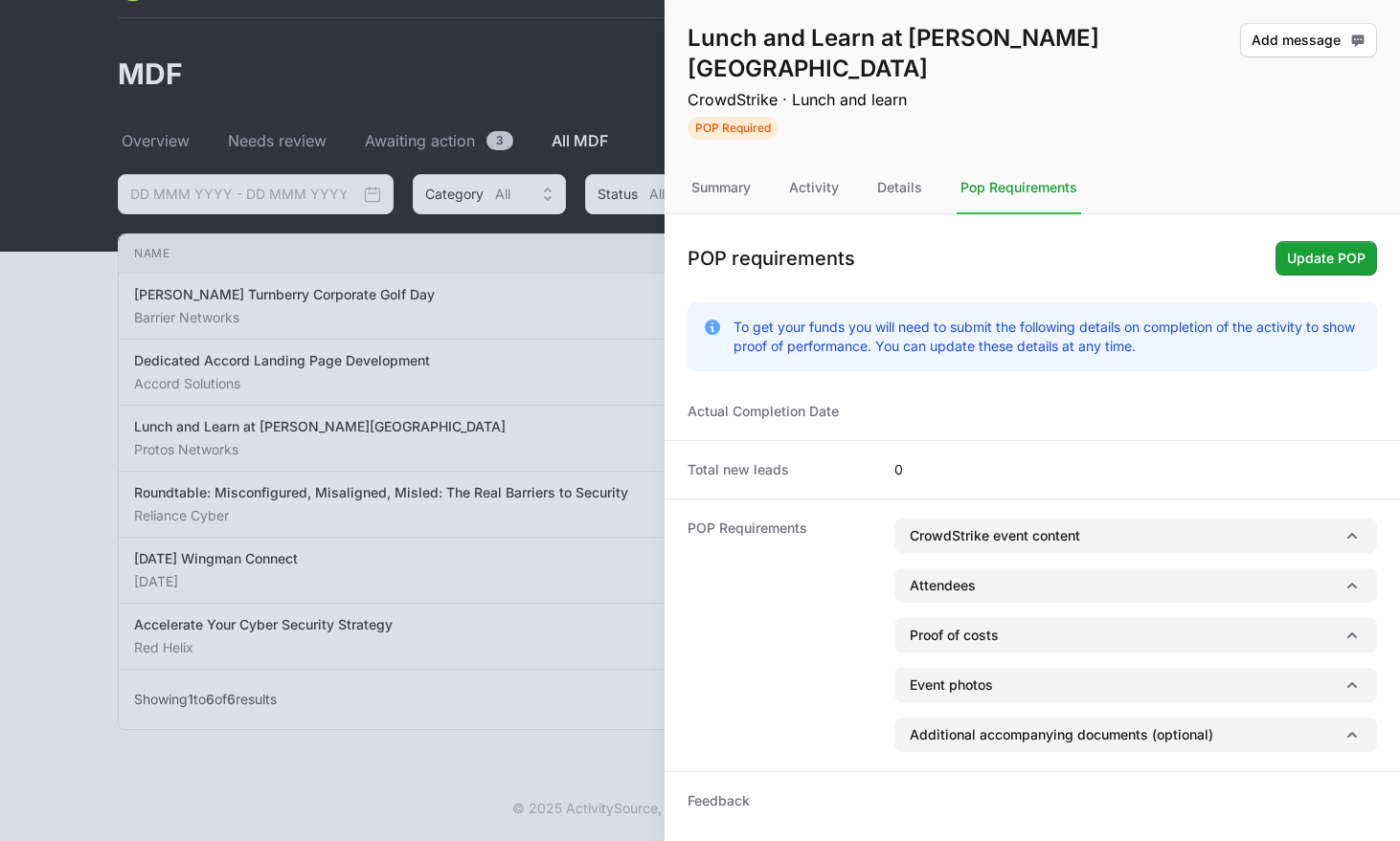
click at [504, 88] on div at bounding box center [700, 420] width 1400 height 841
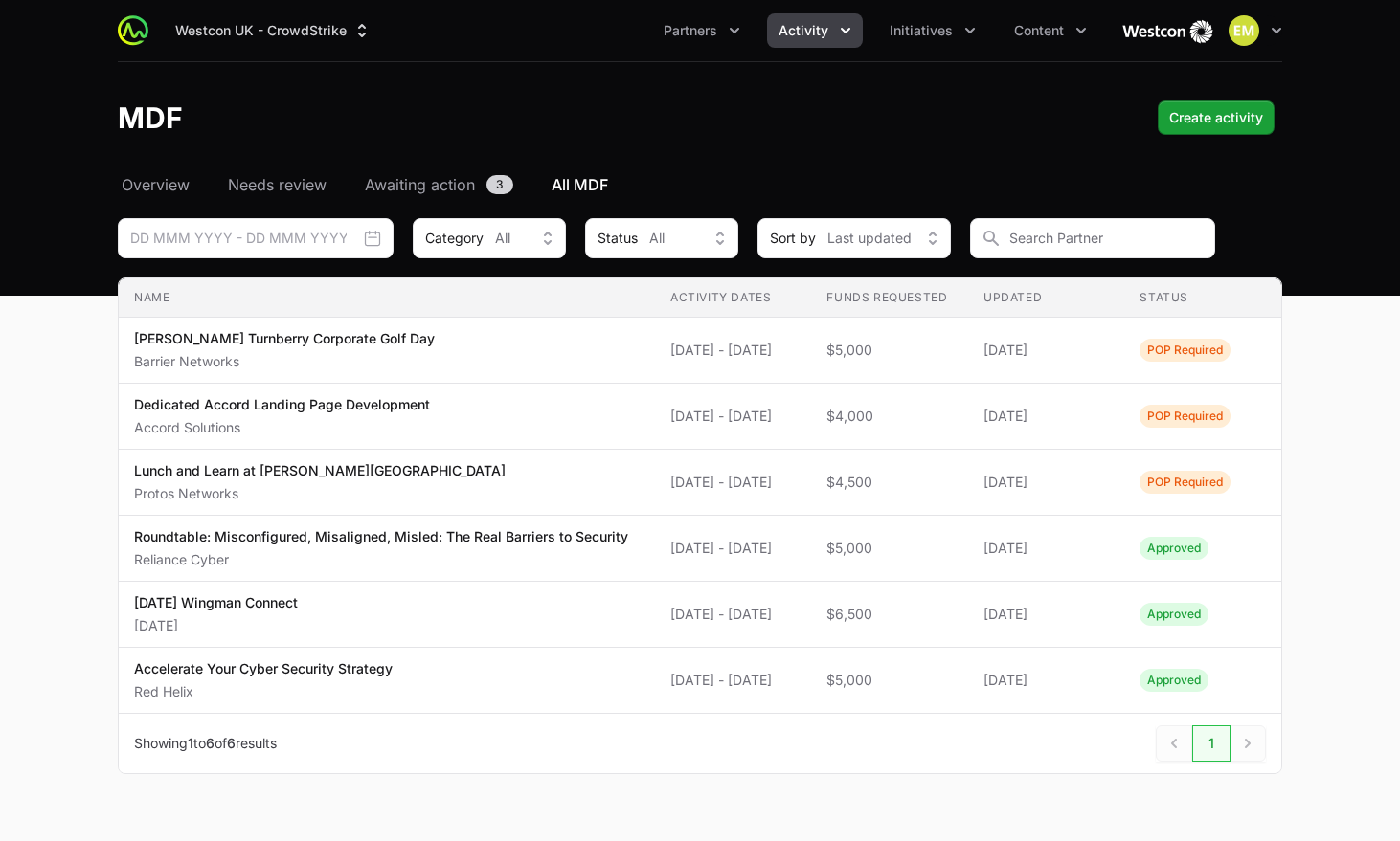
click at [809, 47] on button "Activity" at bounding box center [815, 30] width 96 height 34
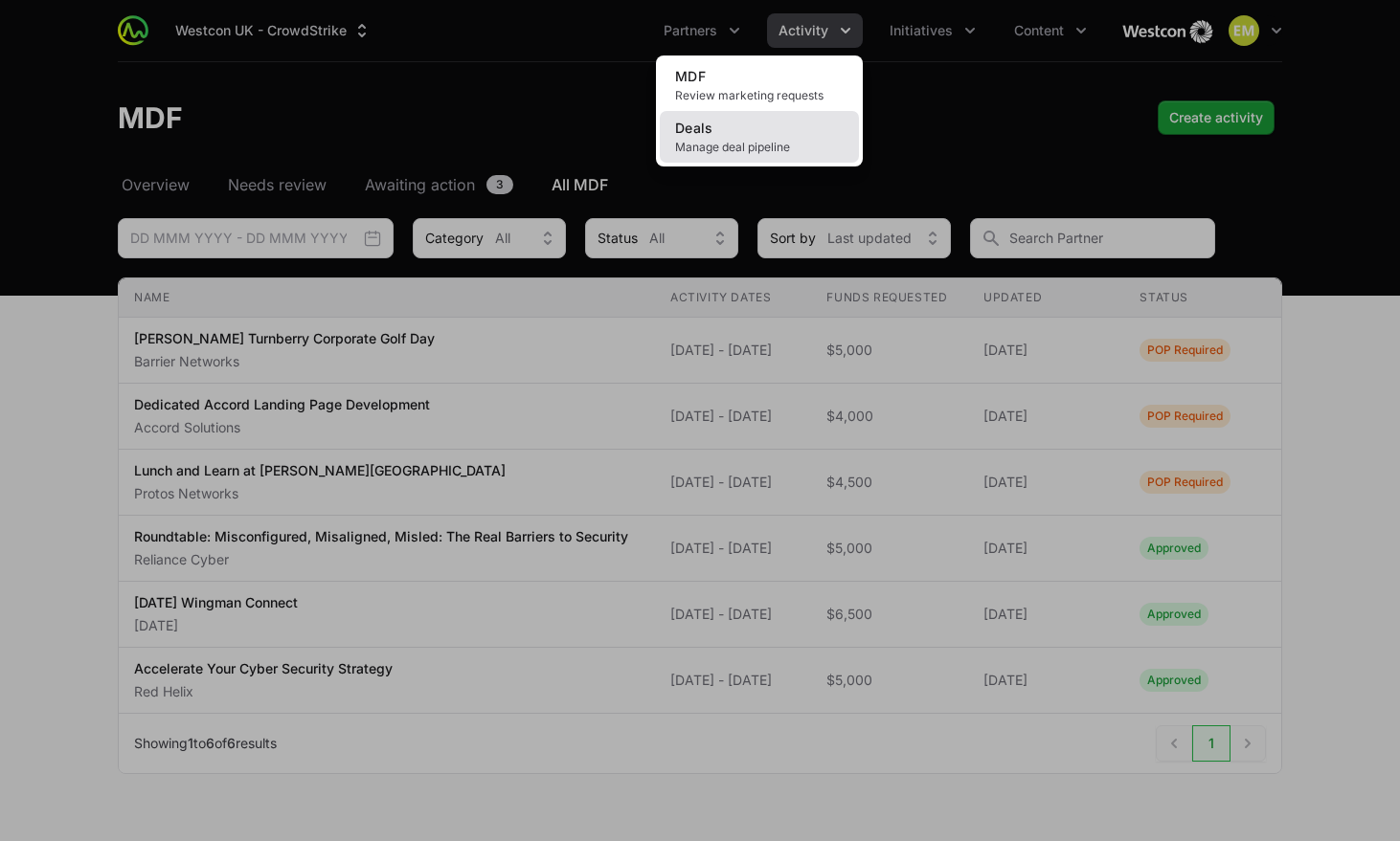
click at [719, 144] on span "Manage deal pipeline" at bounding box center [759, 148] width 168 height 16
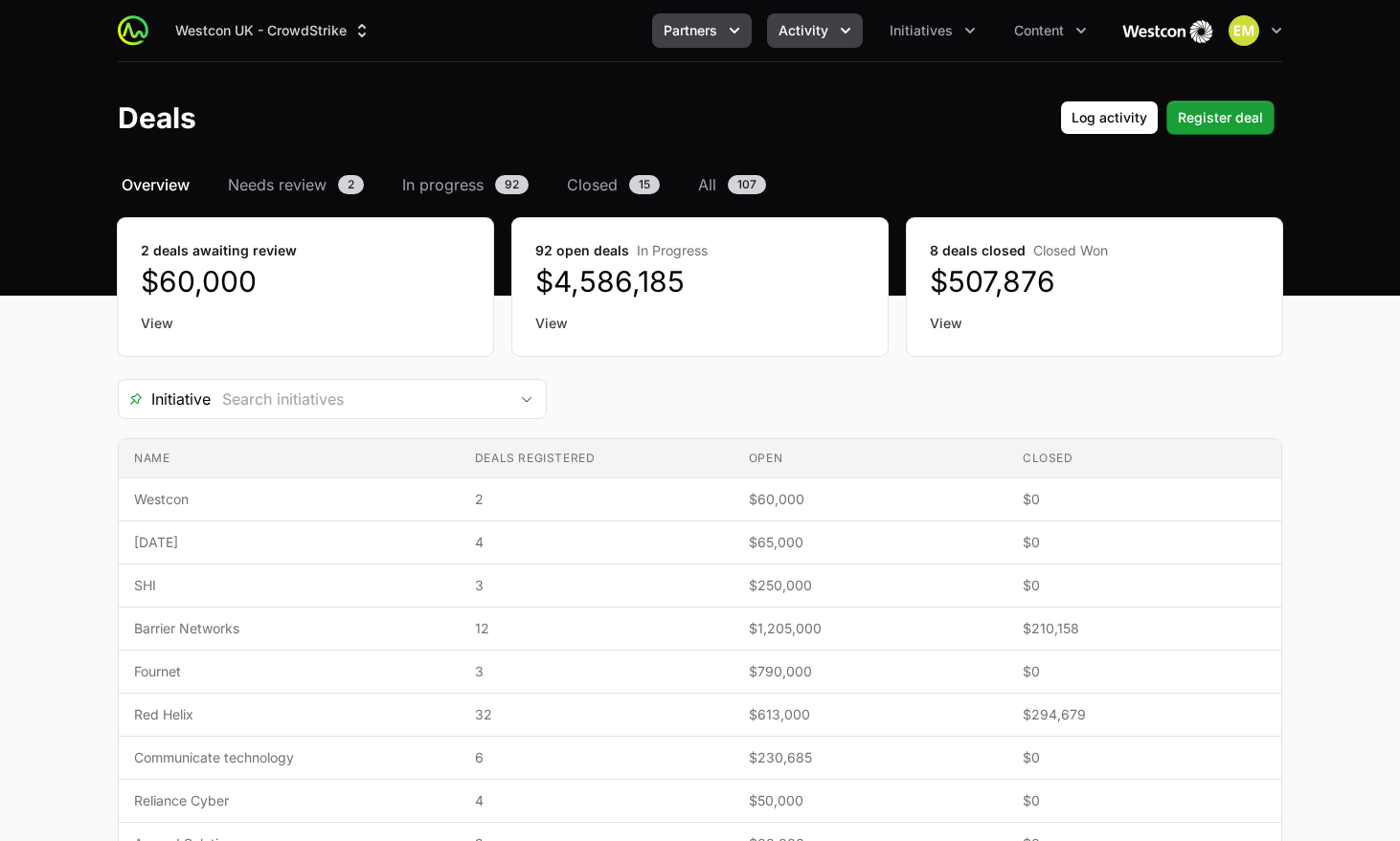
click at [701, 31] on span "Partners" at bounding box center [690, 31] width 54 height 20
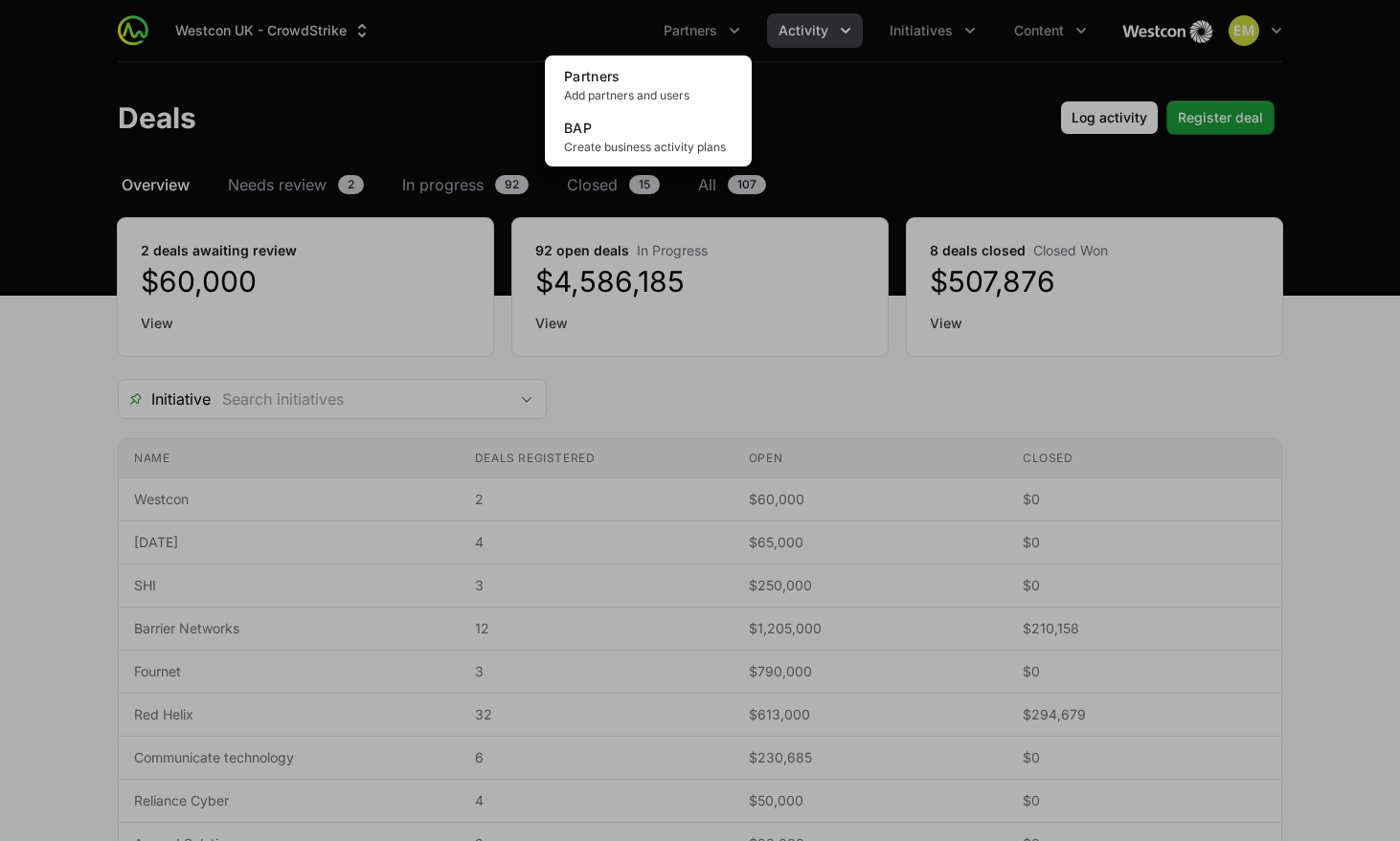
click at [777, 37] on div "Partners menu" at bounding box center [700, 420] width 1400 height 841
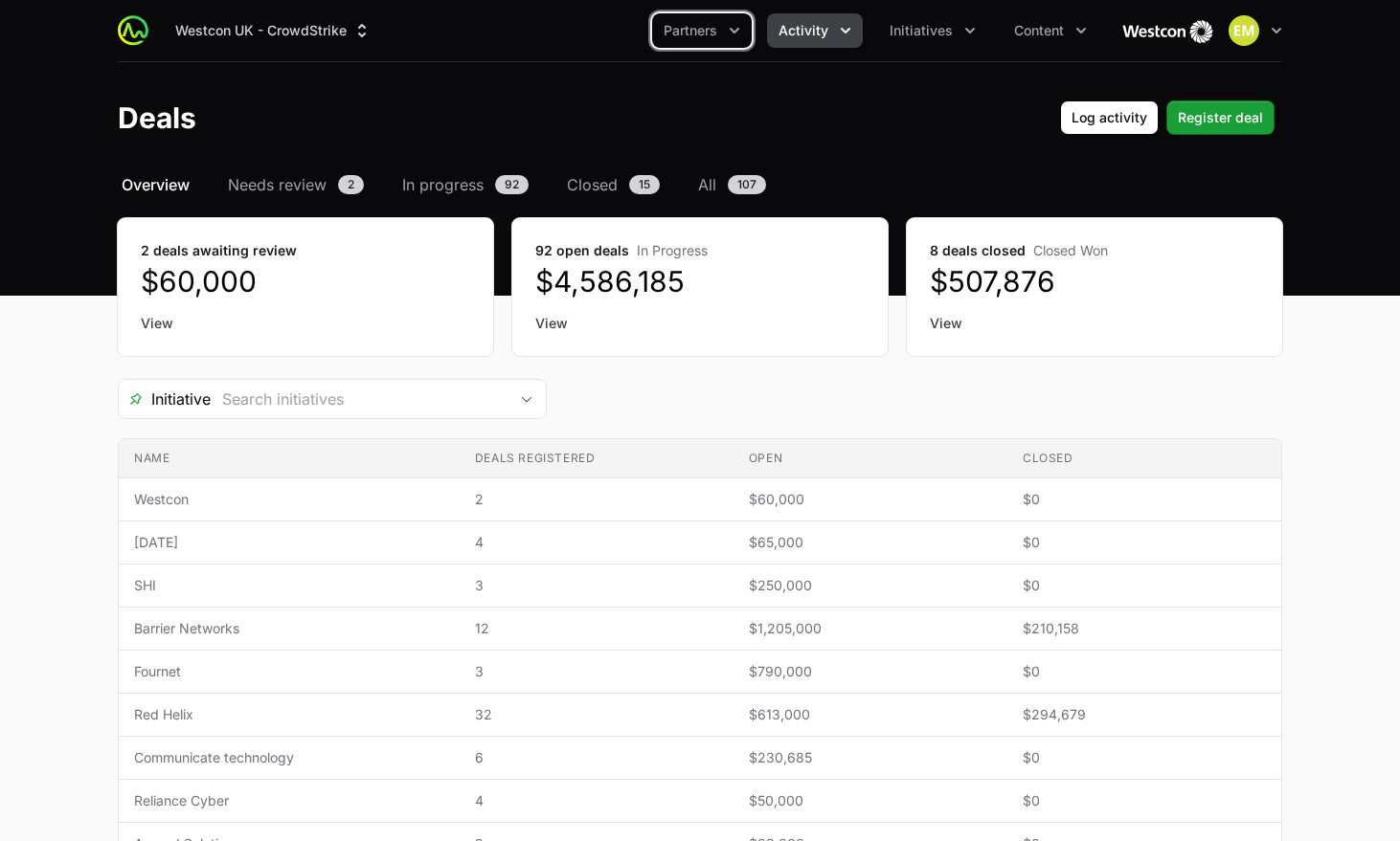
click at [783, 37] on span "Activity" at bounding box center [803, 31] width 50 height 20
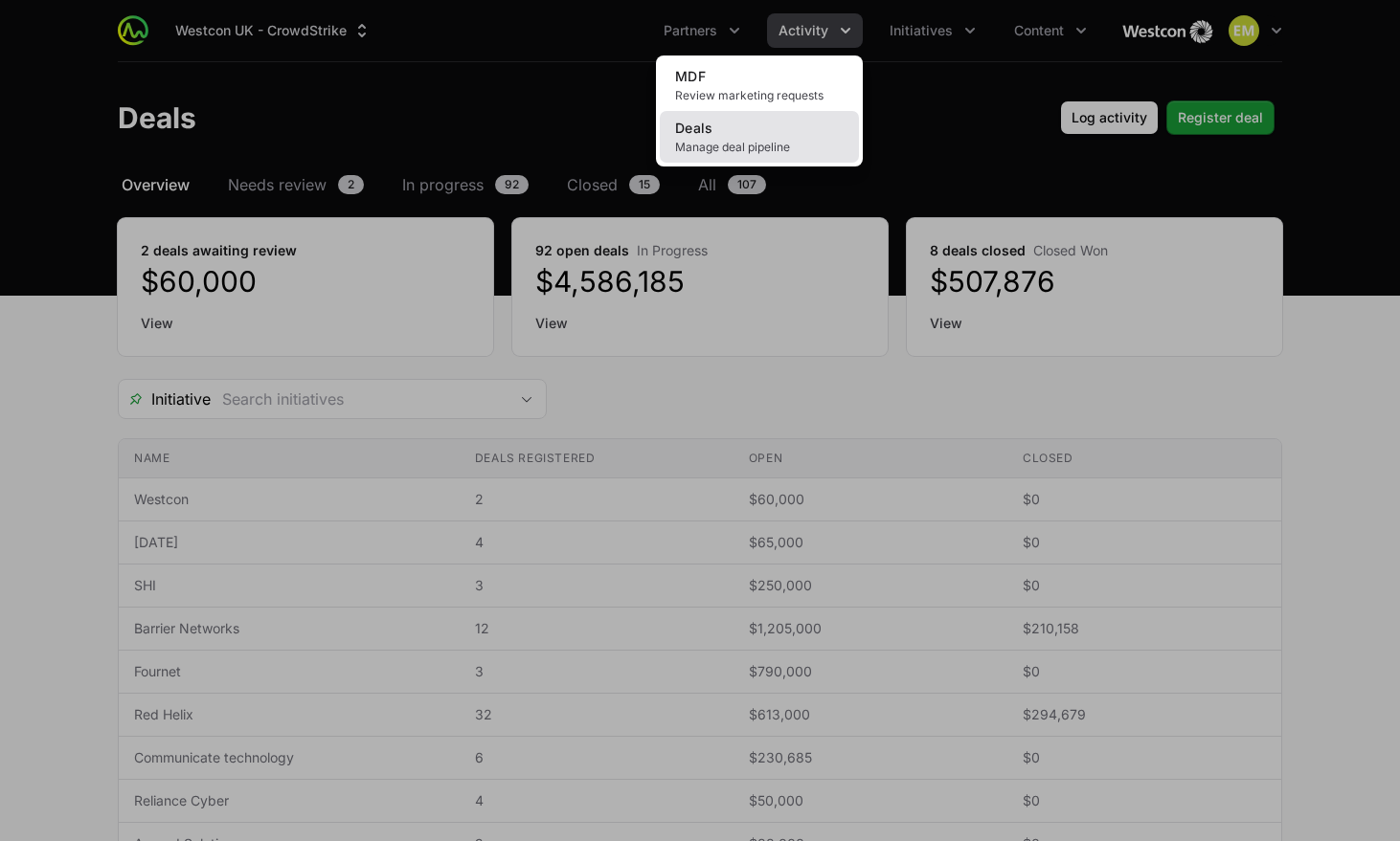
click at [721, 135] on link "Deals Manage deal pipeline" at bounding box center [759, 137] width 200 height 52
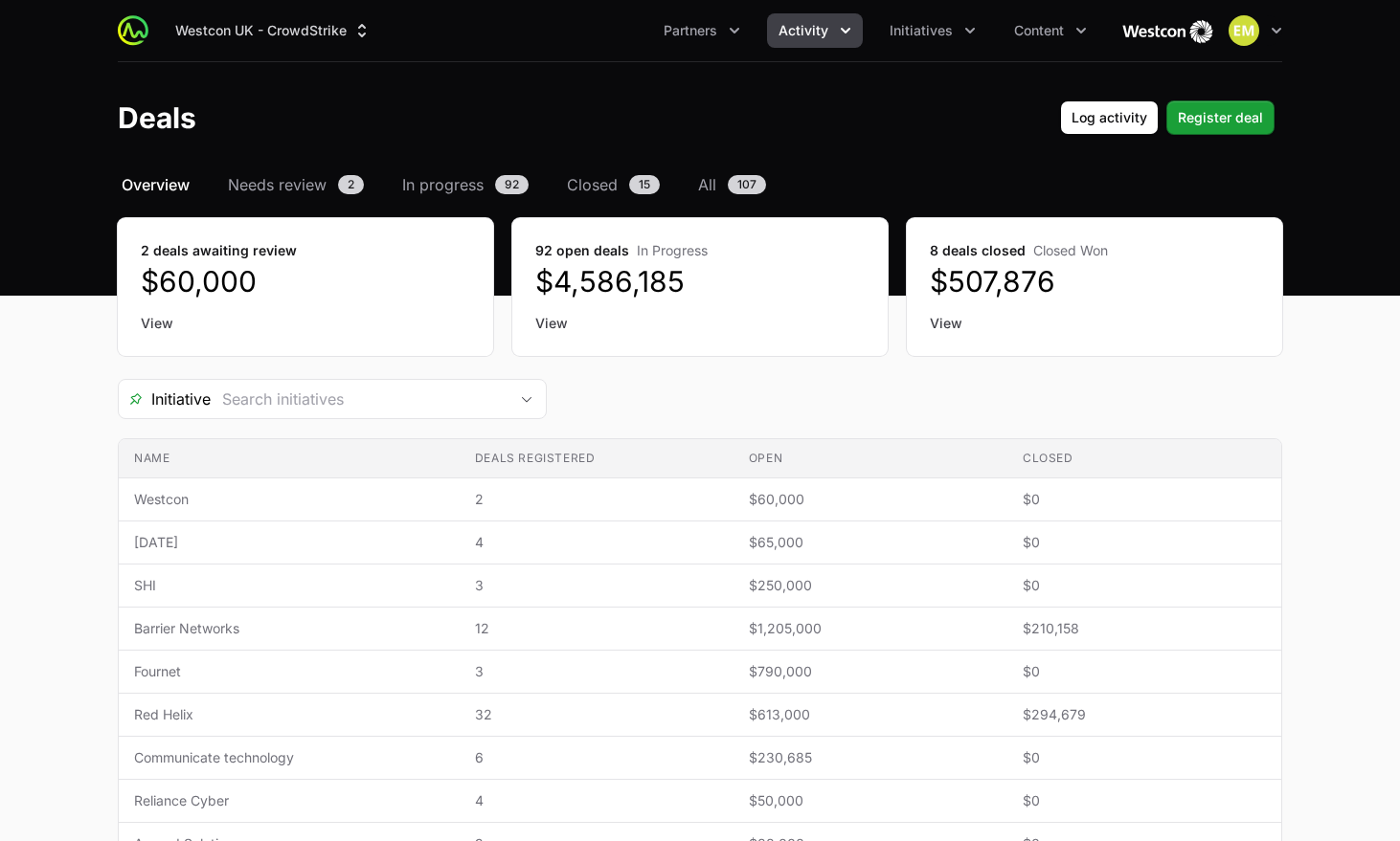
click at [816, 30] on span "Activity" at bounding box center [803, 31] width 50 height 20
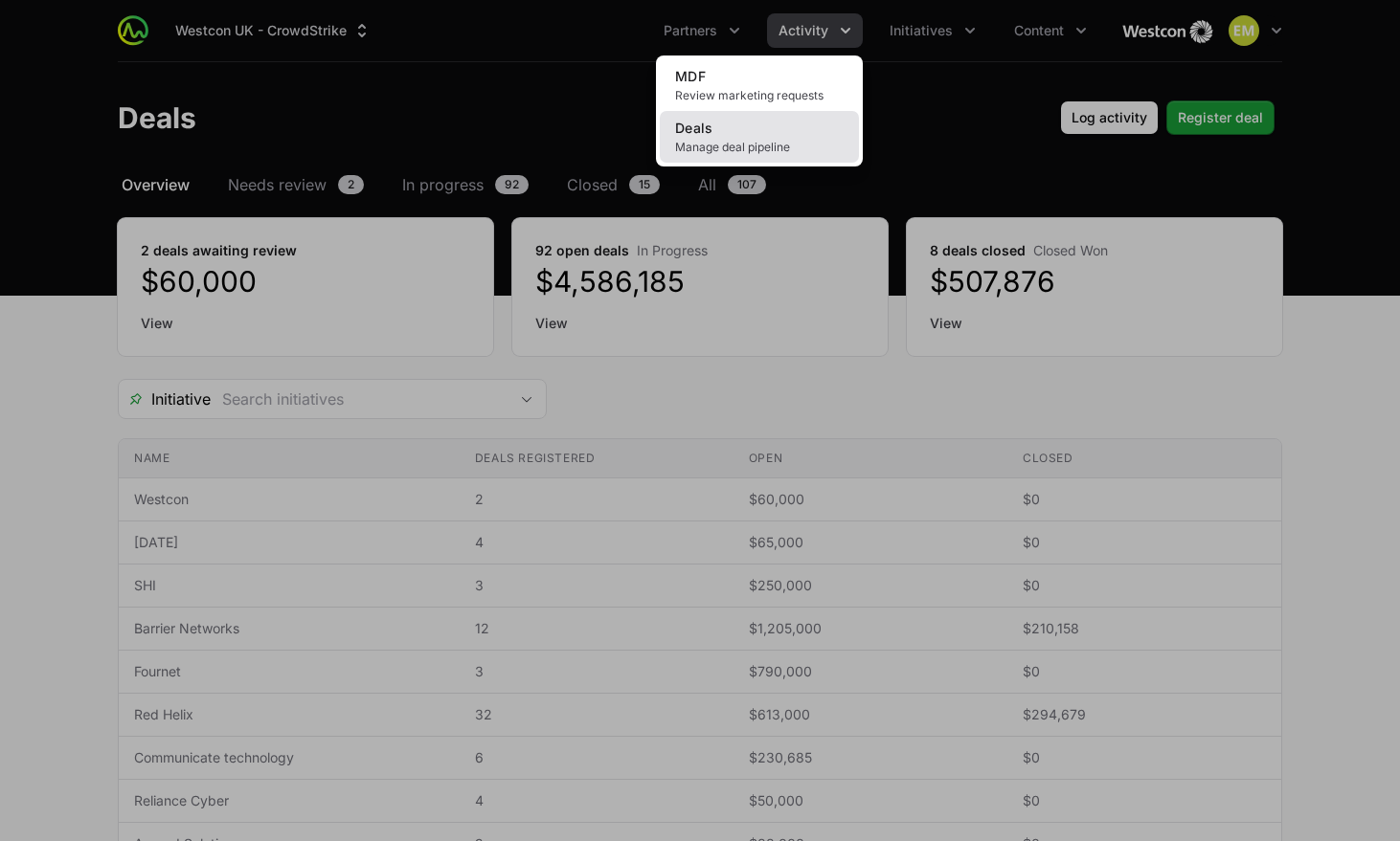
click at [762, 143] on span "Manage deal pipeline" at bounding box center [759, 148] width 168 height 16
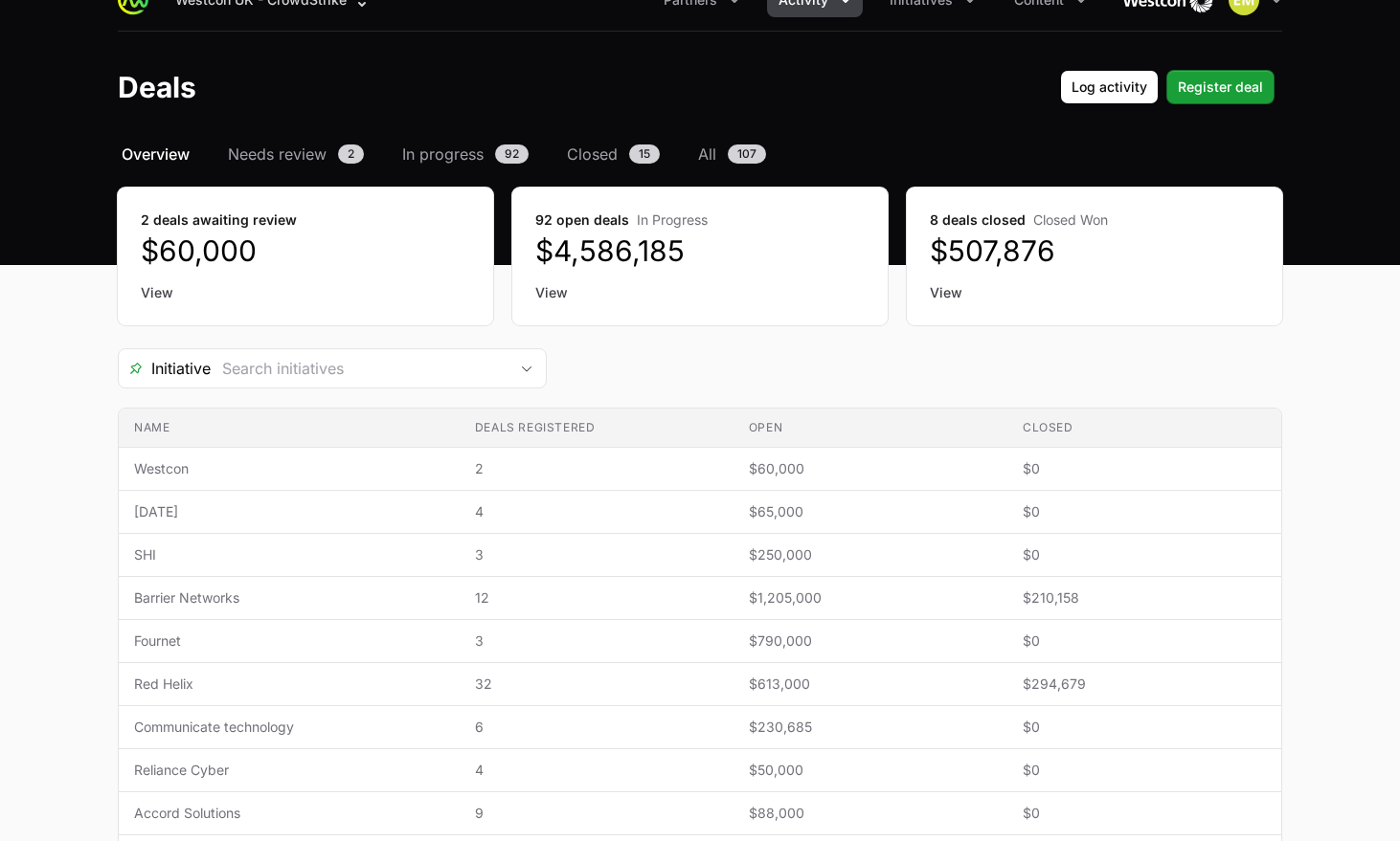
scroll to position [39, 0]
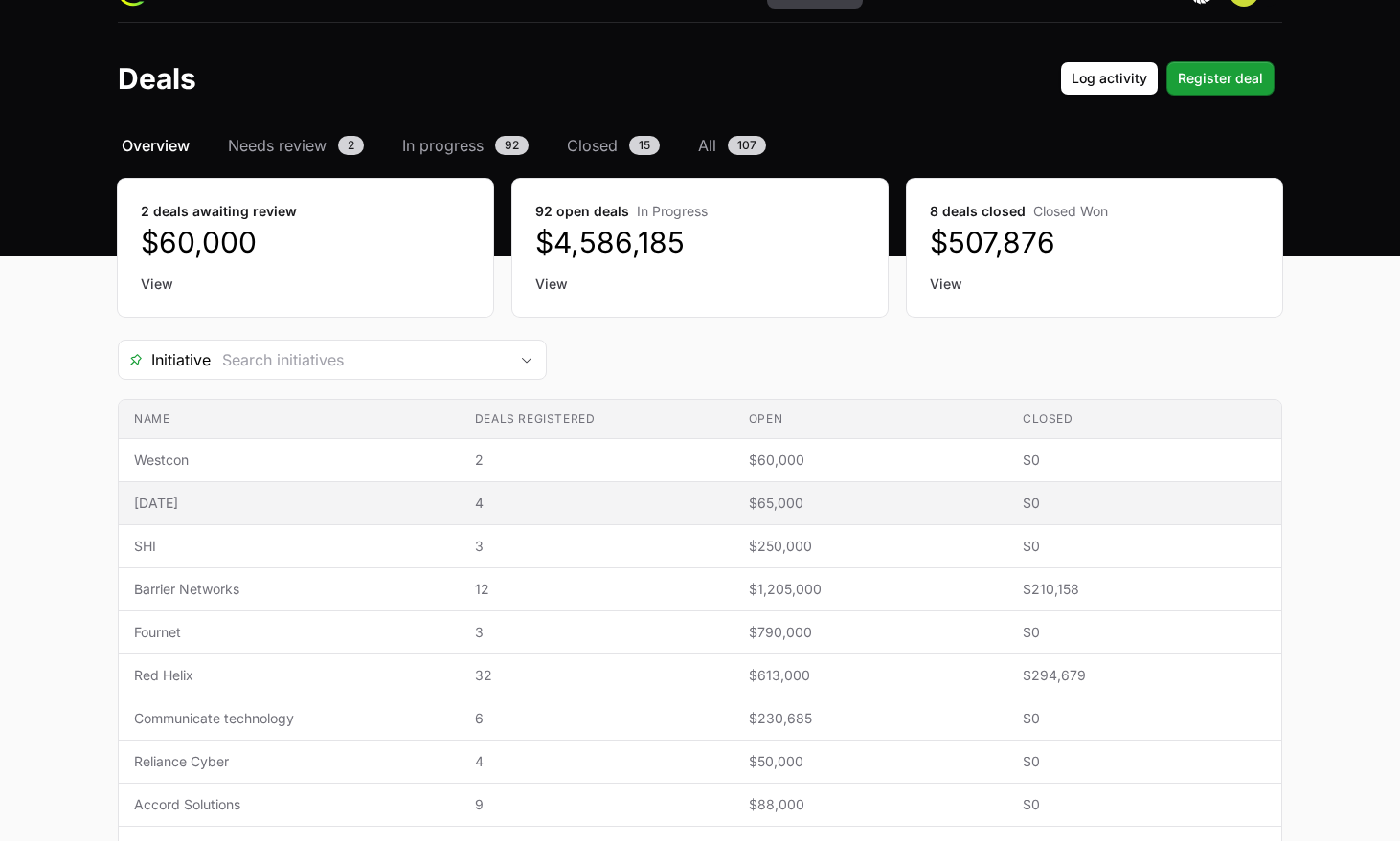
click at [555, 504] on span "4" at bounding box center [597, 504] width 244 height 20
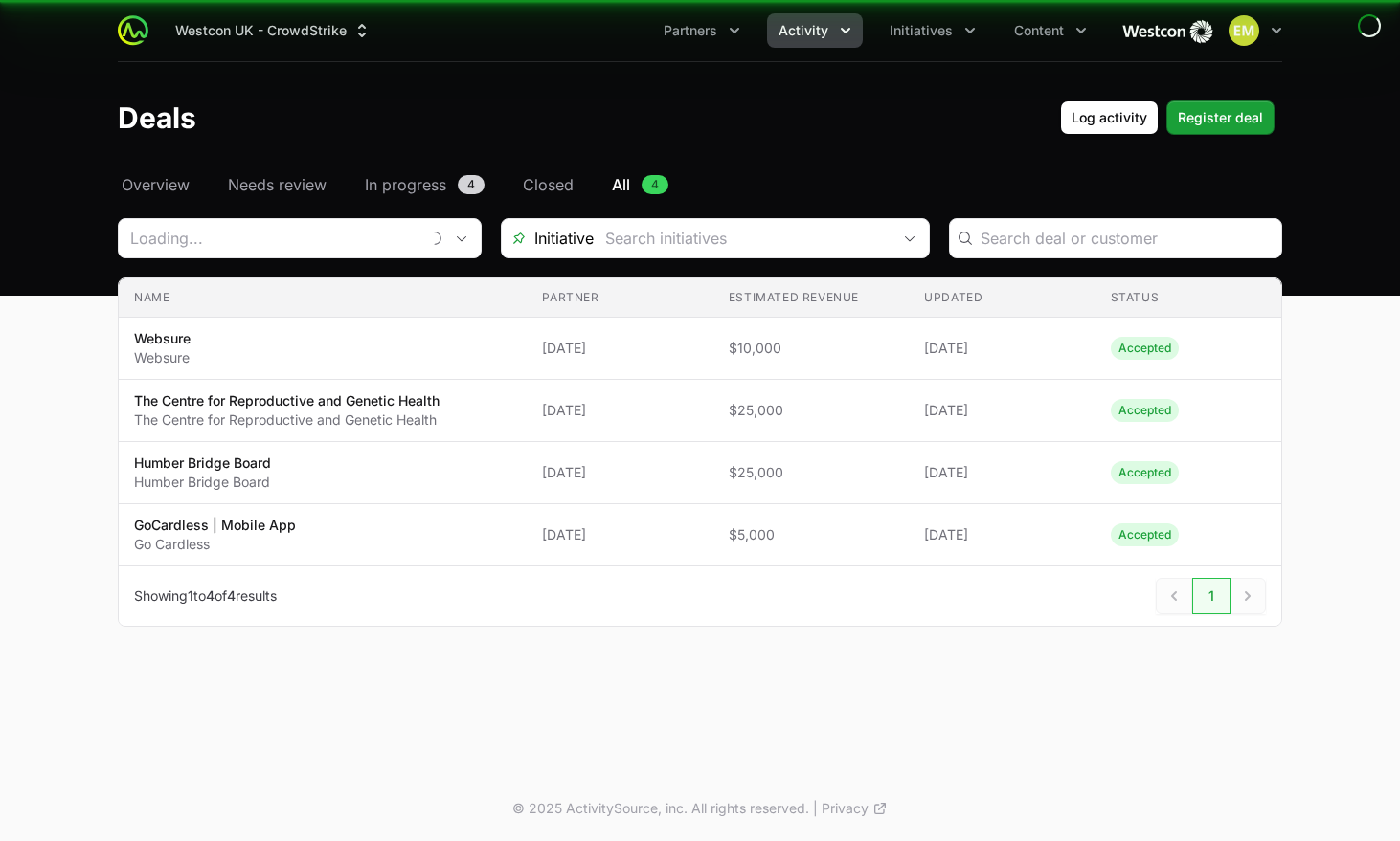
type input "[DATE]"
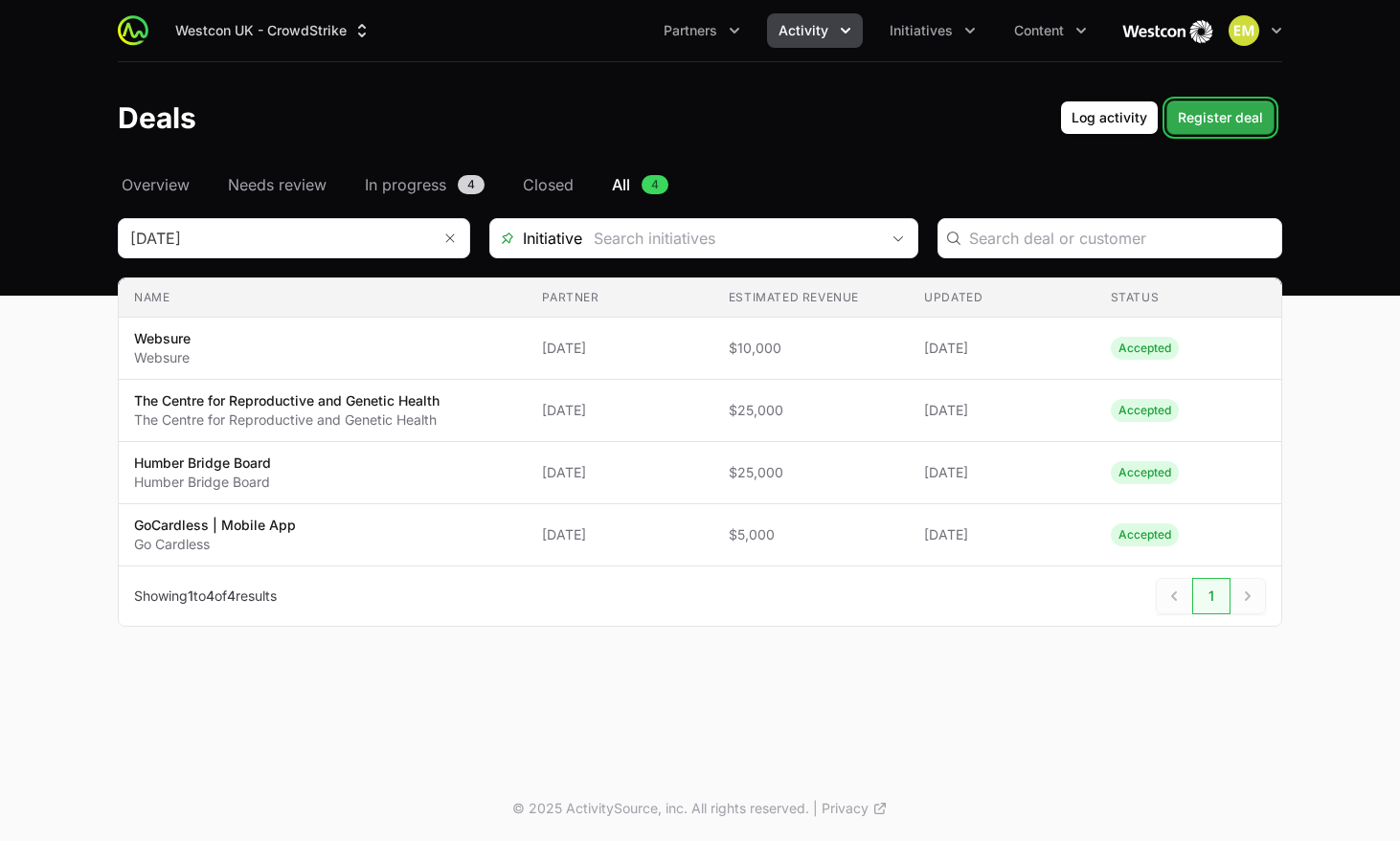
click at [1209, 117] on span "Register deal" at bounding box center [1220, 117] width 85 height 22
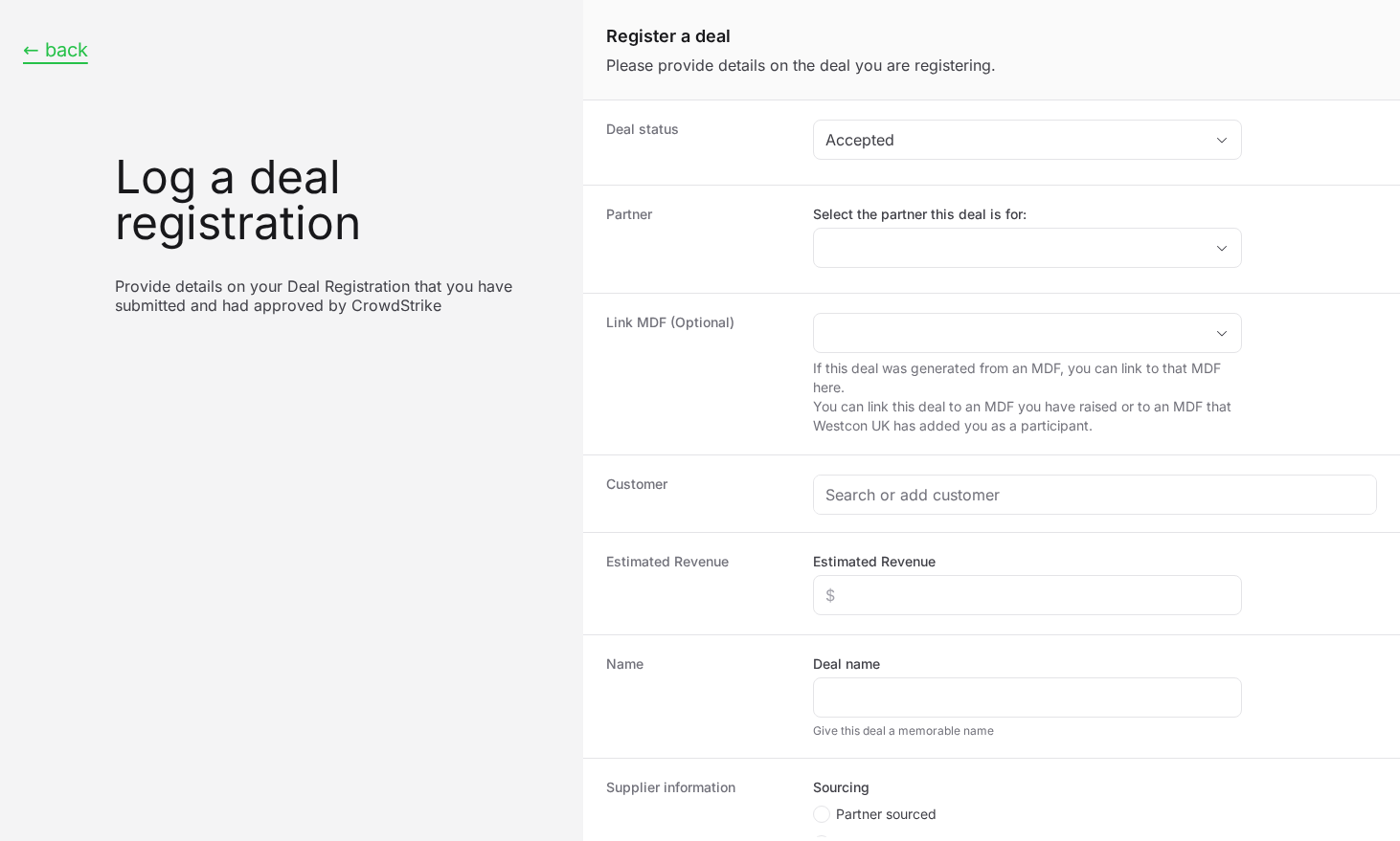
click at [57, 49] on button "← back" at bounding box center [55, 50] width 66 height 23
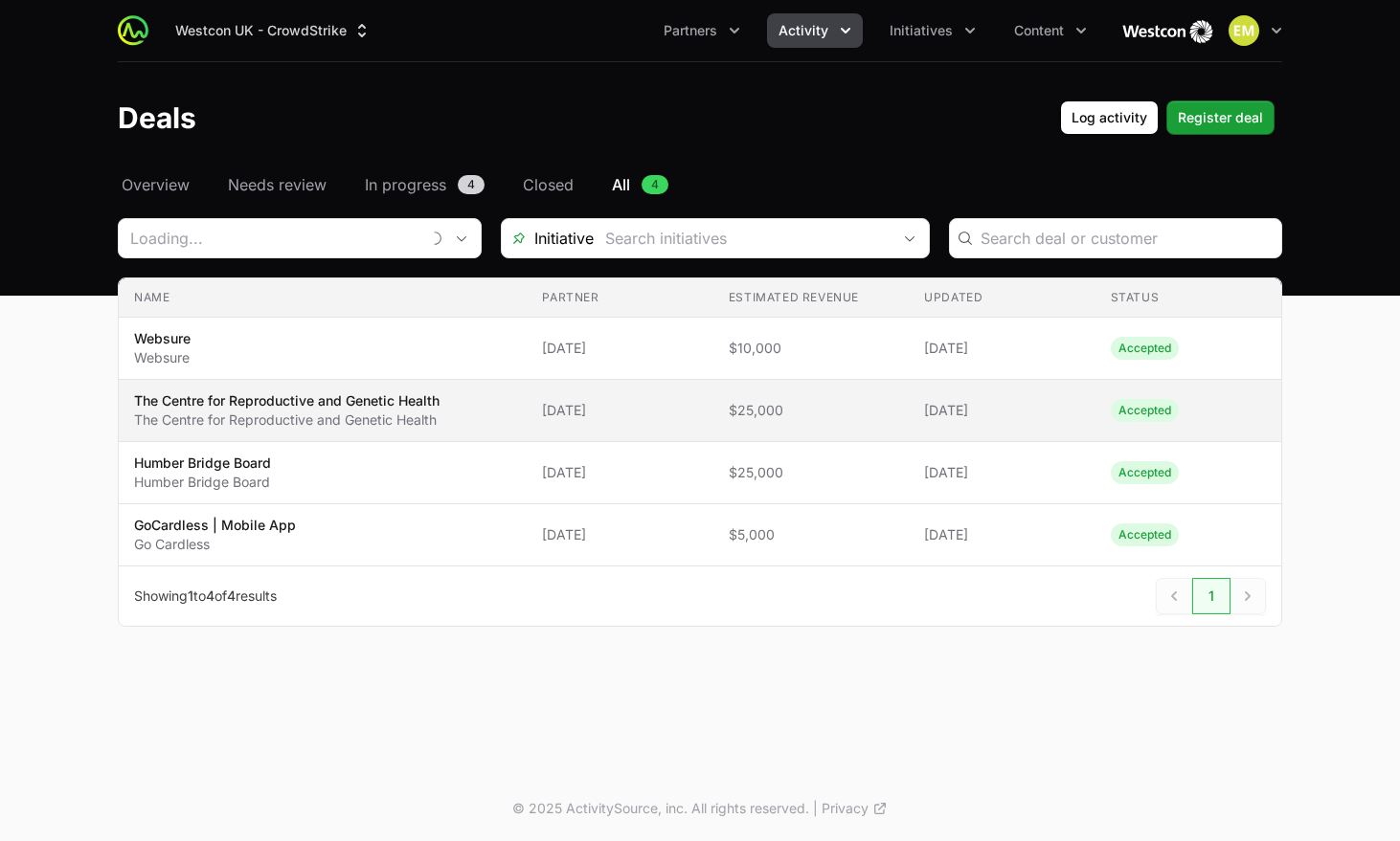
type input "[DATE]"
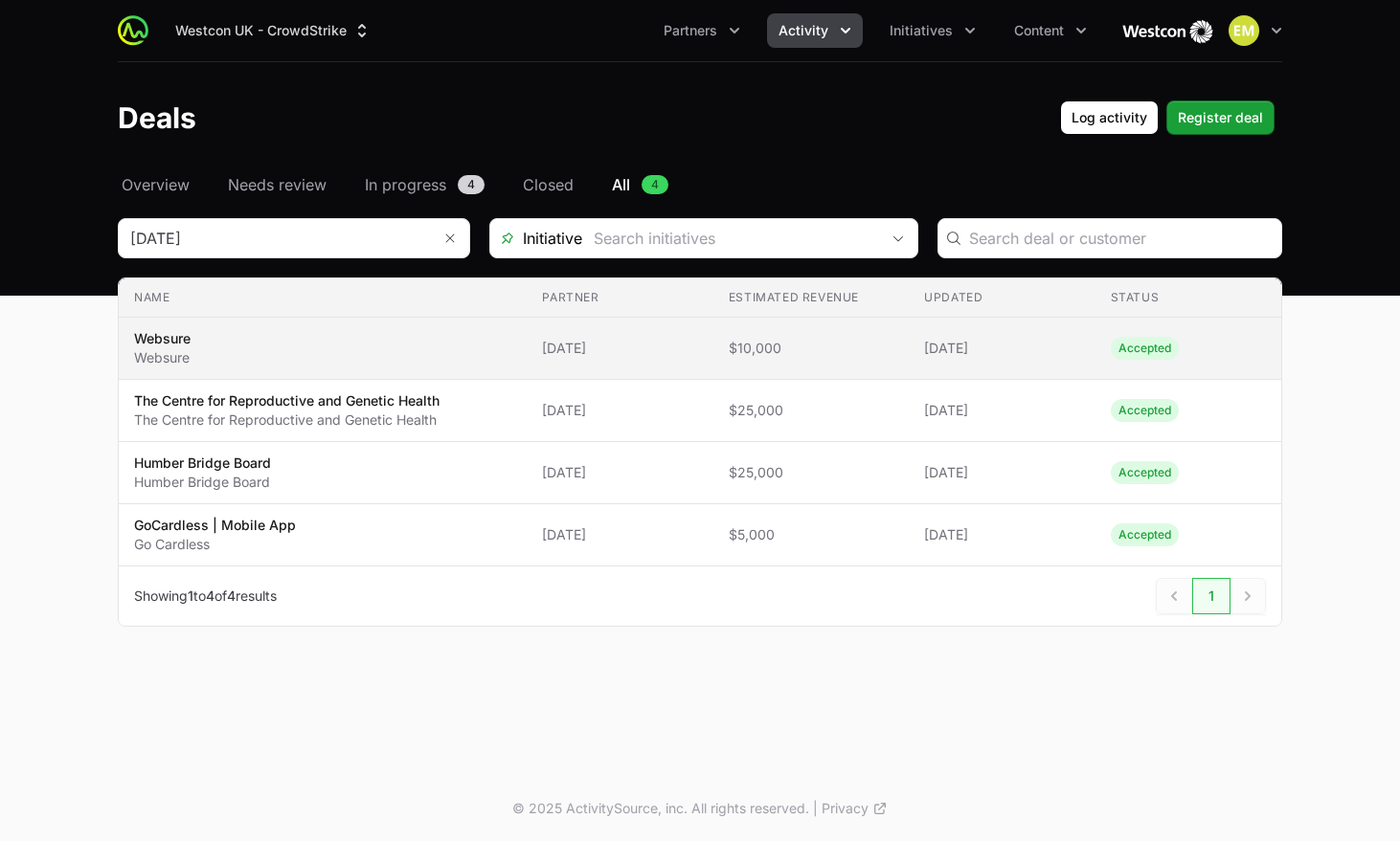
click at [865, 349] on span "$10,000" at bounding box center [811, 349] width 164 height 20
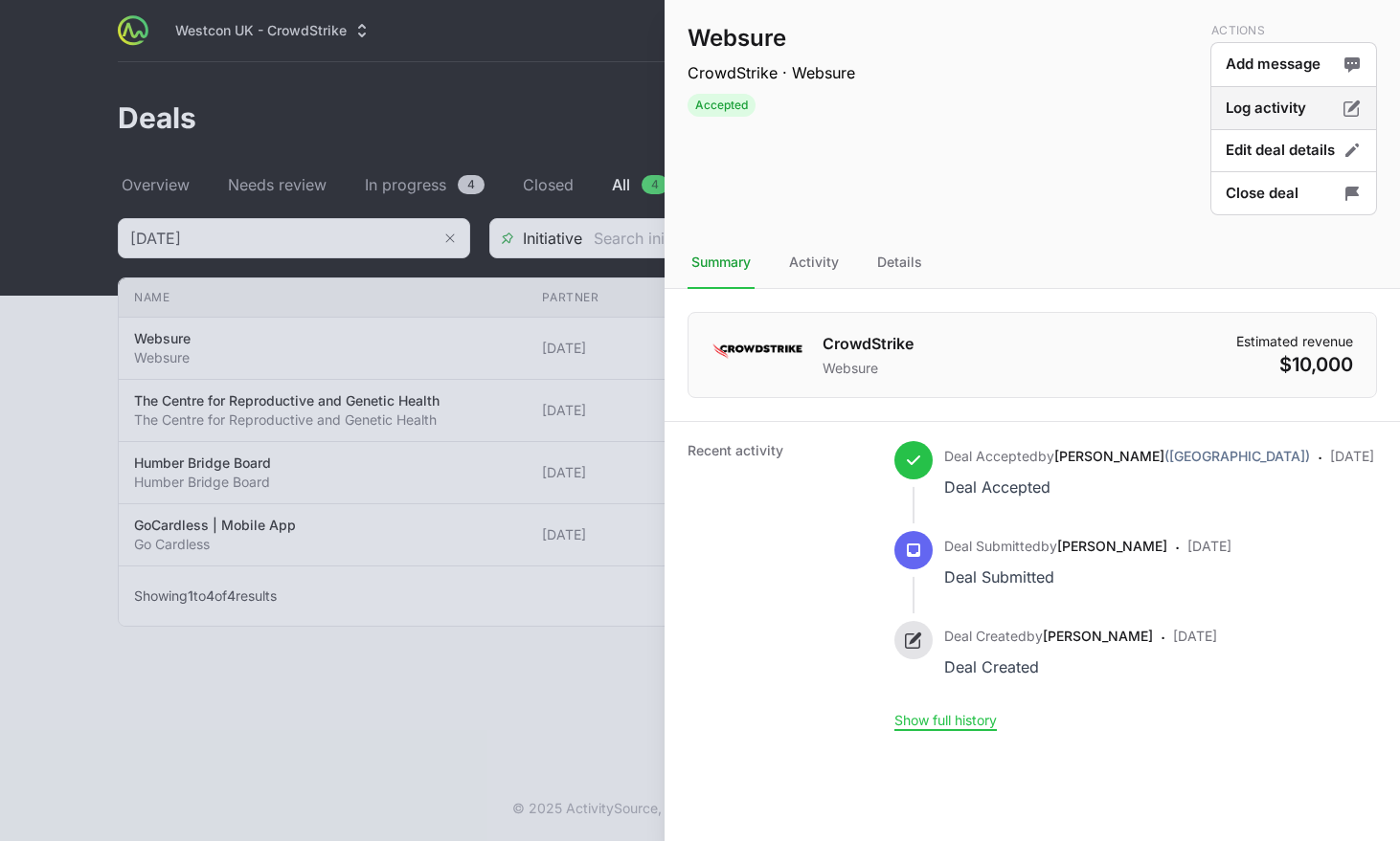
click at [1285, 113] on button "Log activity" at bounding box center [1293, 109] width 166 height 45
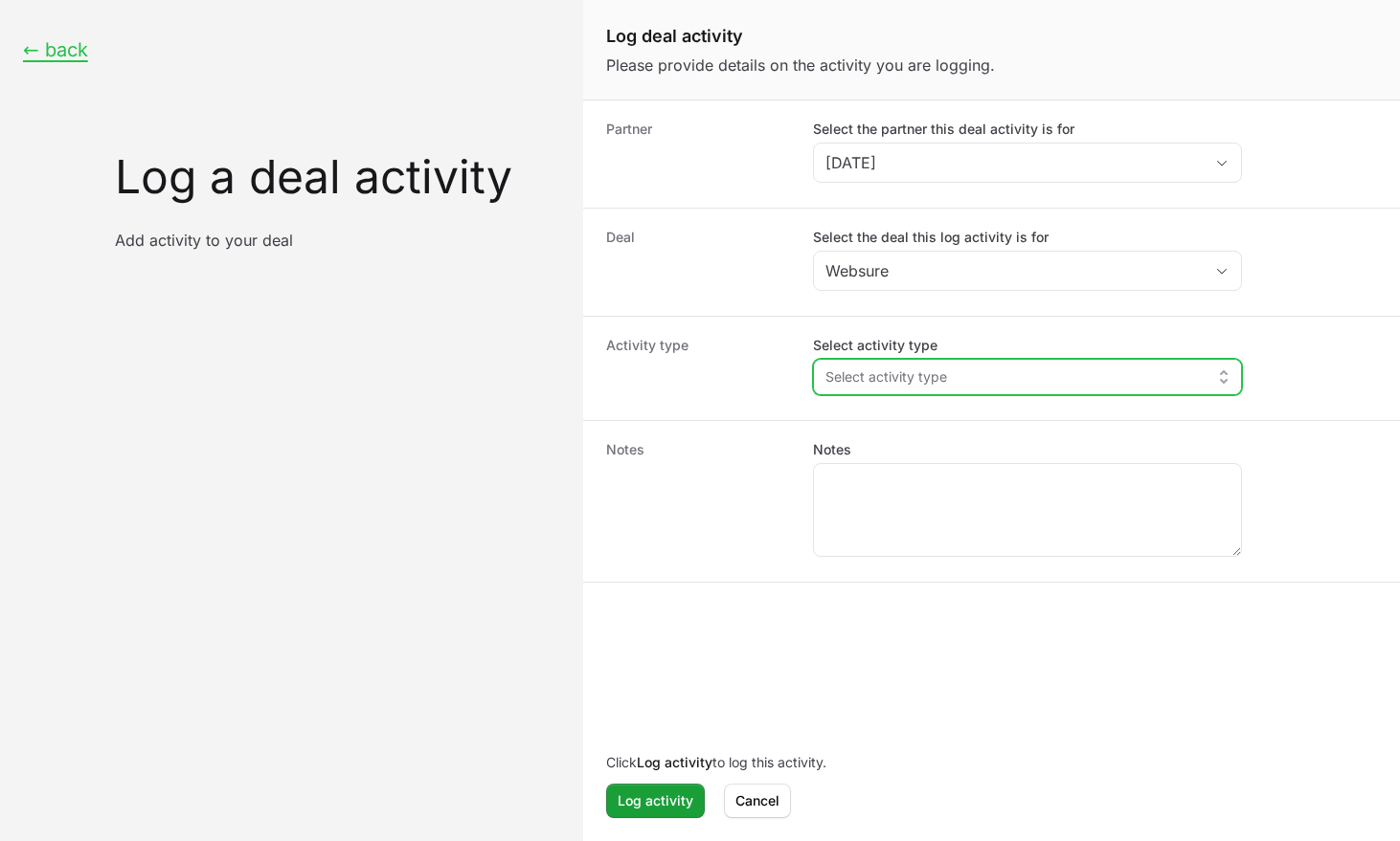
click at [937, 378] on span "Select activity type" at bounding box center [886, 377] width 121 height 20
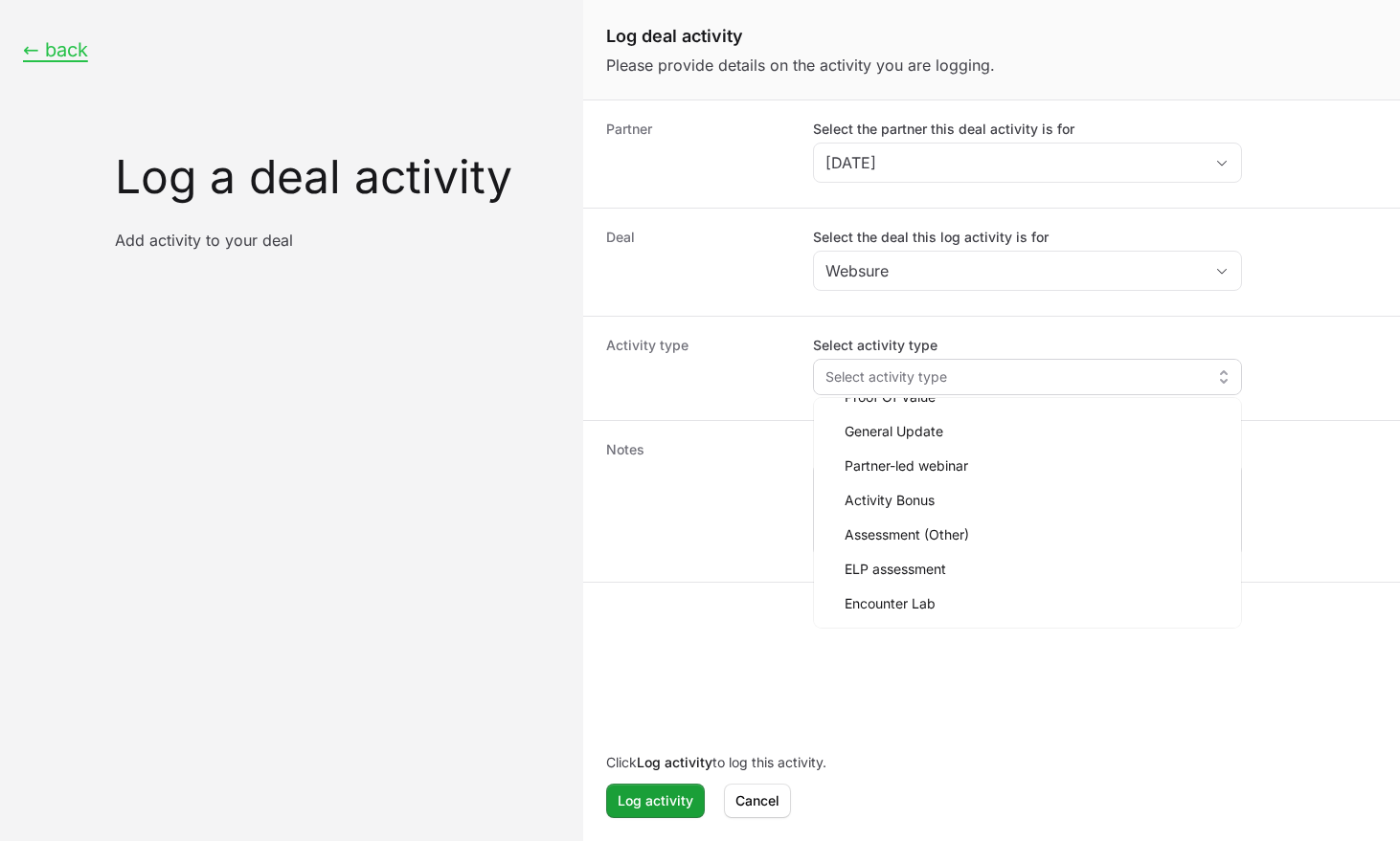
scroll to position [88, 0]
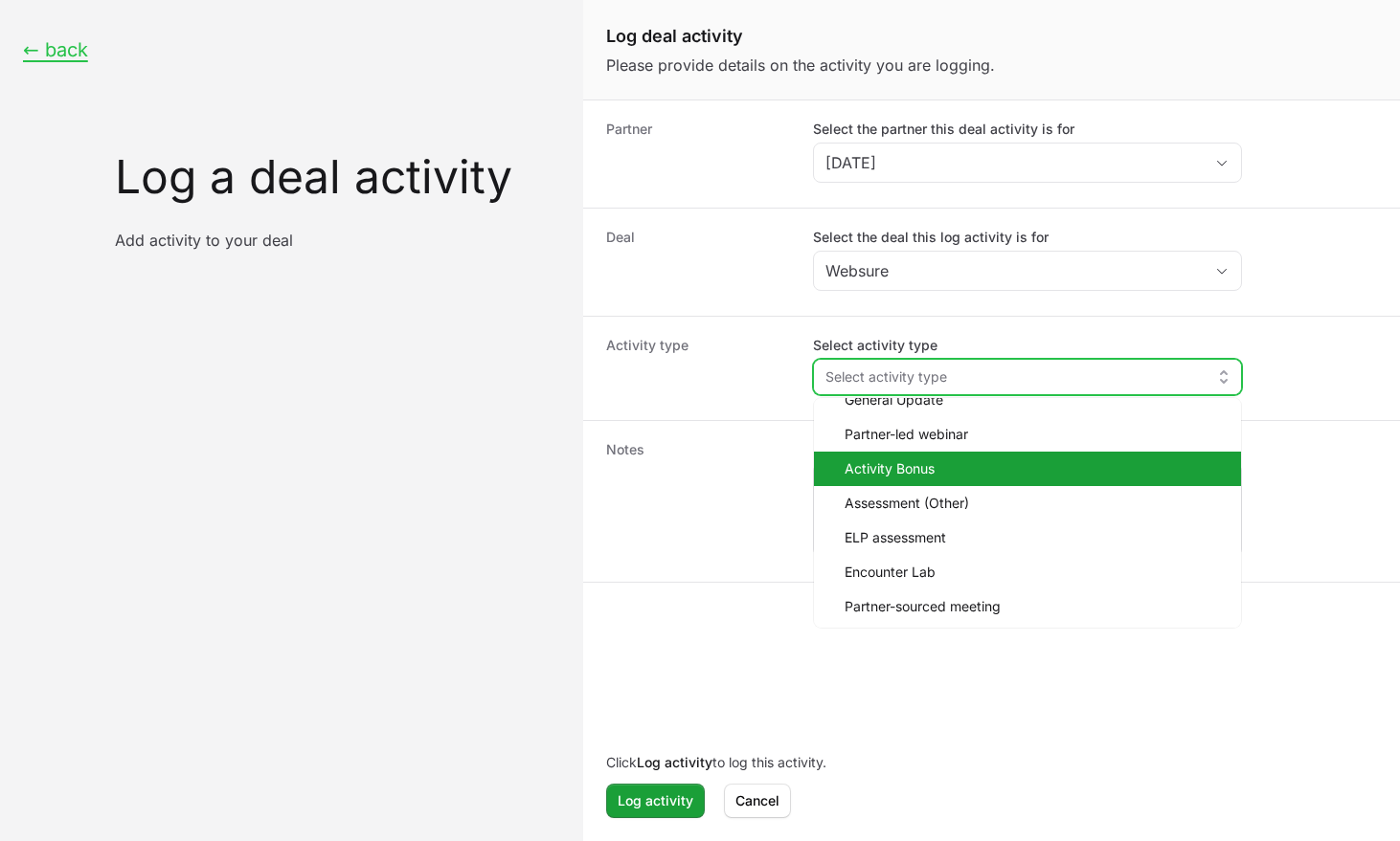
click at [932, 473] on span "Activity Bonus" at bounding box center [1035, 469] width 382 height 20
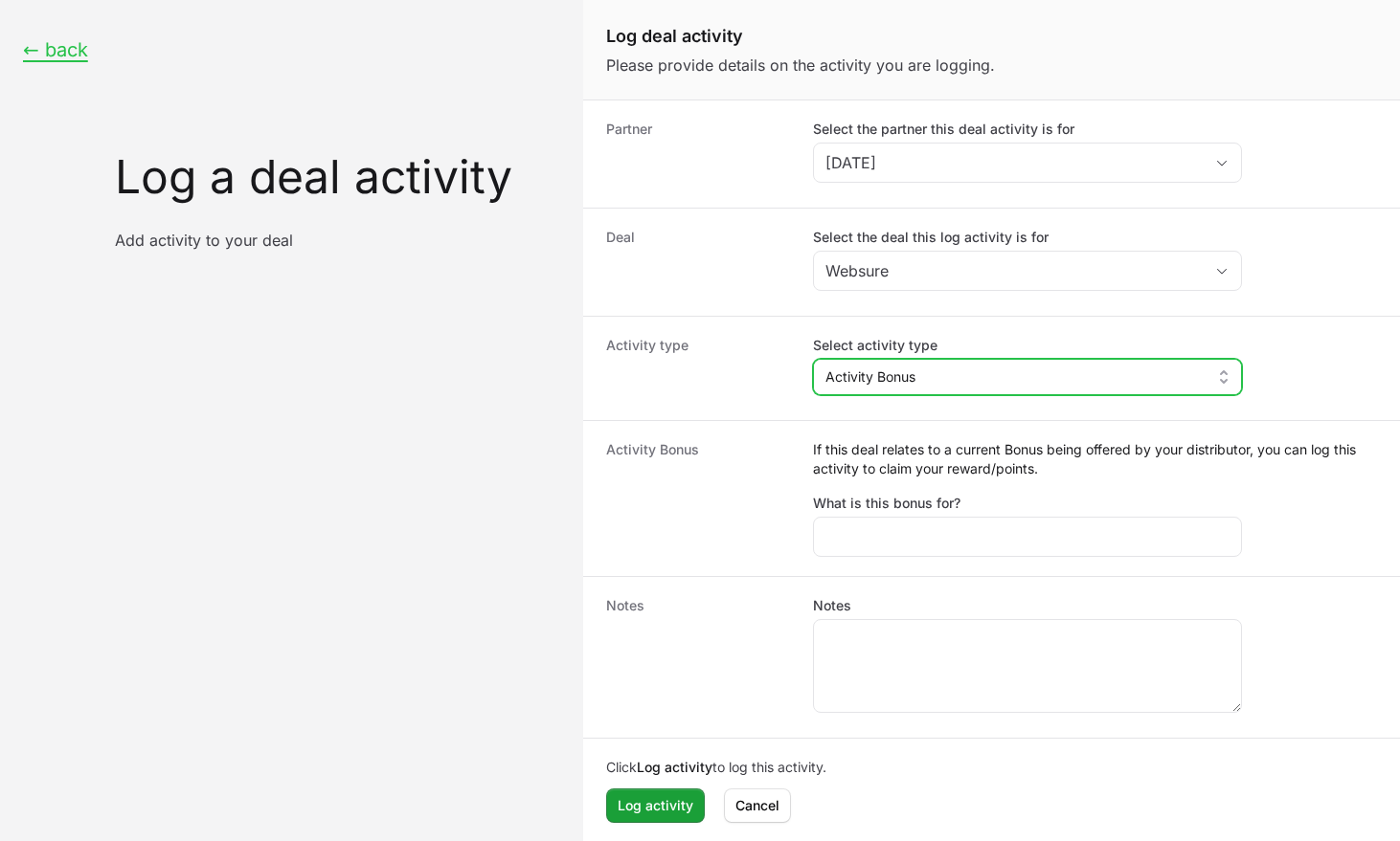
click at [984, 371] on button "Activity Bonus" at bounding box center [1027, 376] width 428 height 34
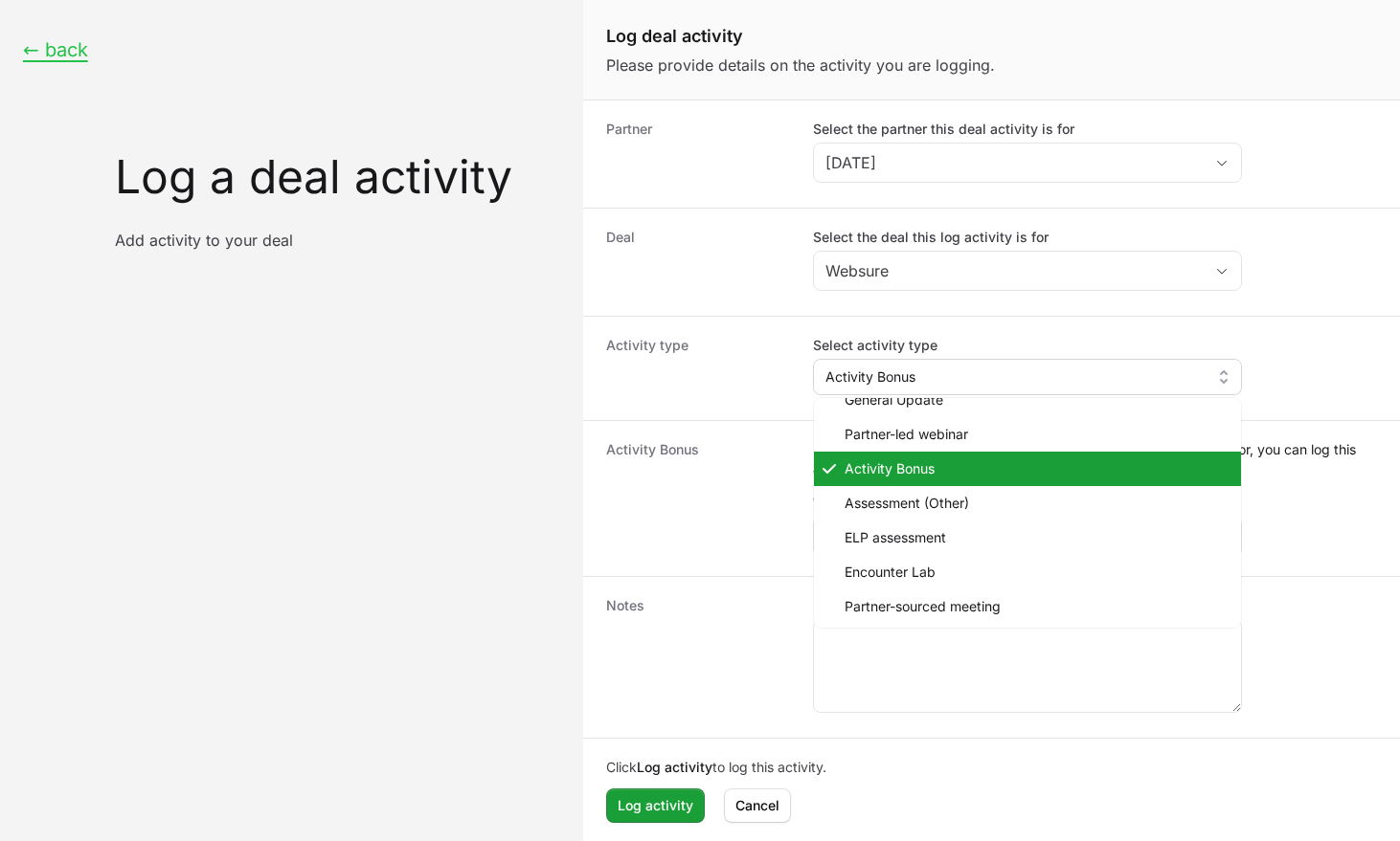
scroll to position [5, 0]
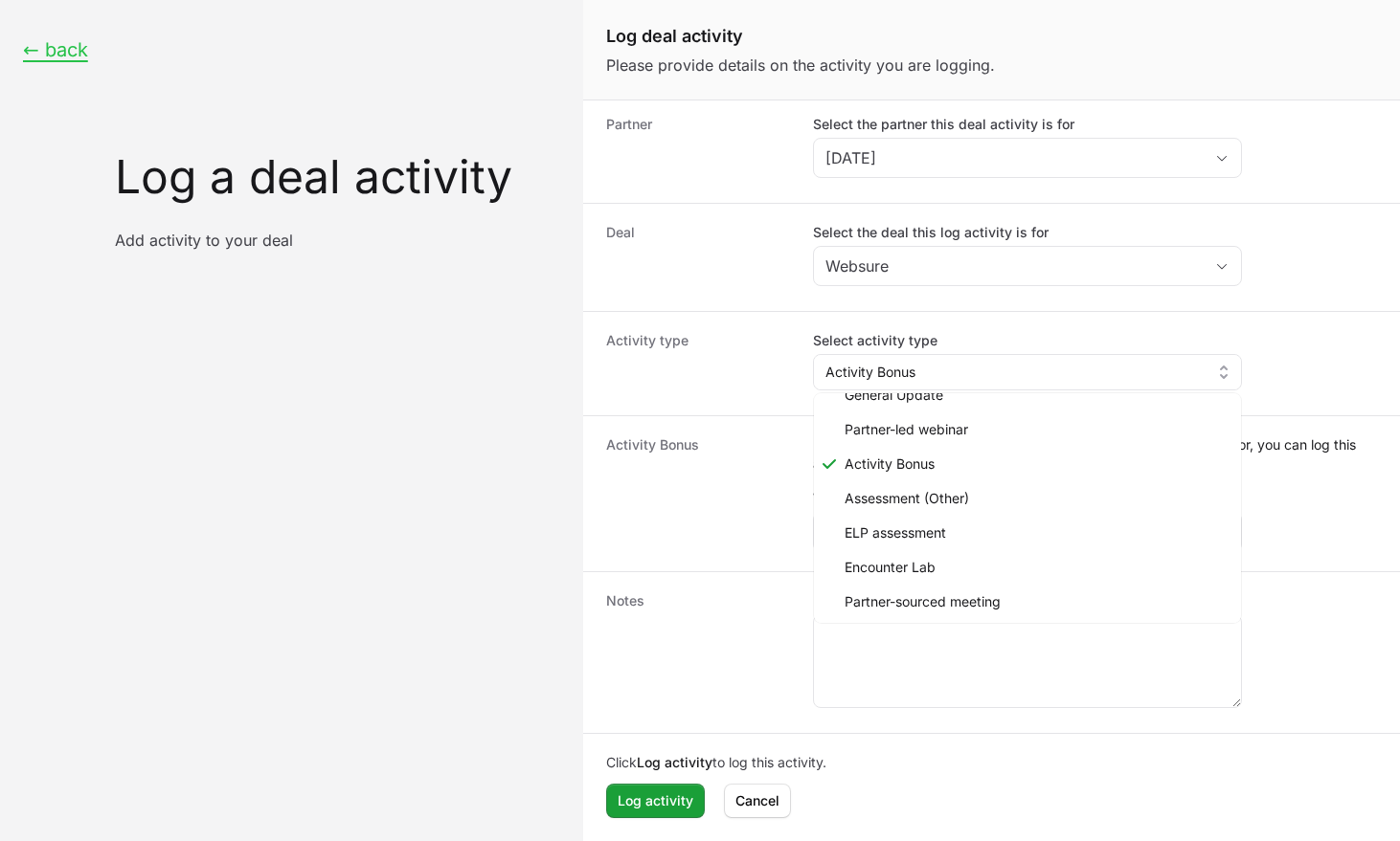
click at [749, 493] on dt "Activity Bonus" at bounding box center [699, 493] width 184 height 116
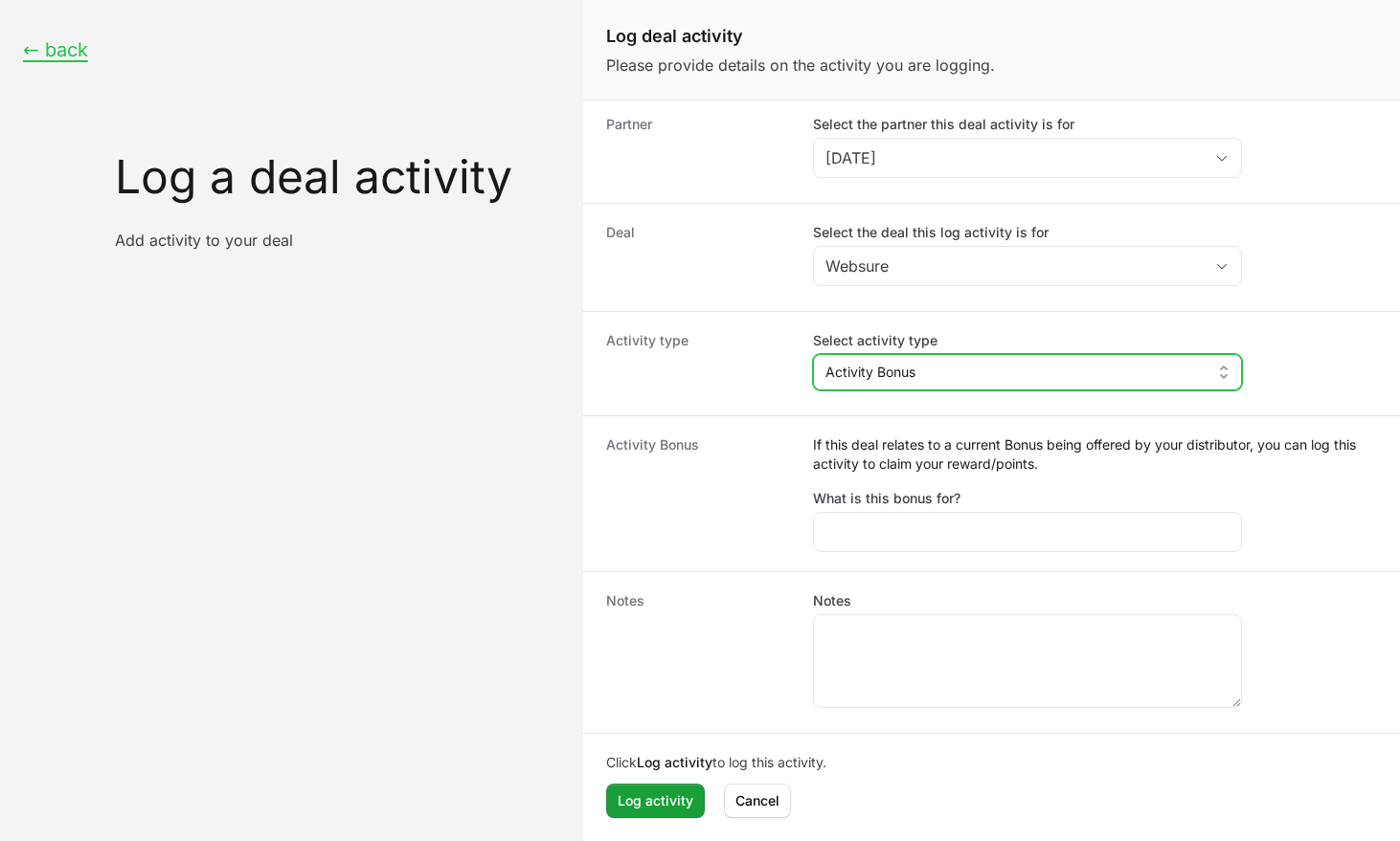
click at [923, 375] on button "Activity Bonus" at bounding box center [1027, 372] width 428 height 34
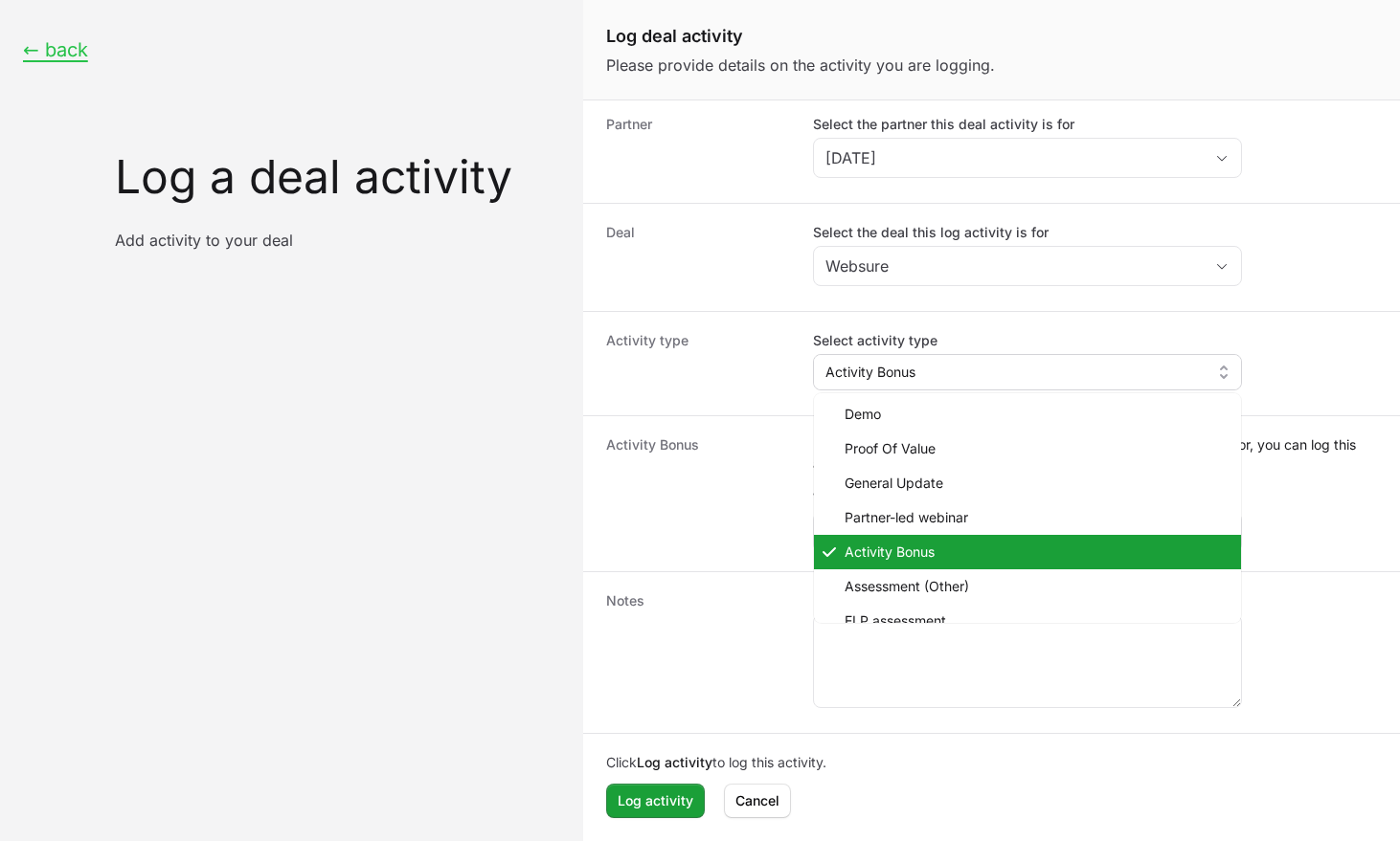
scroll to position [0, 0]
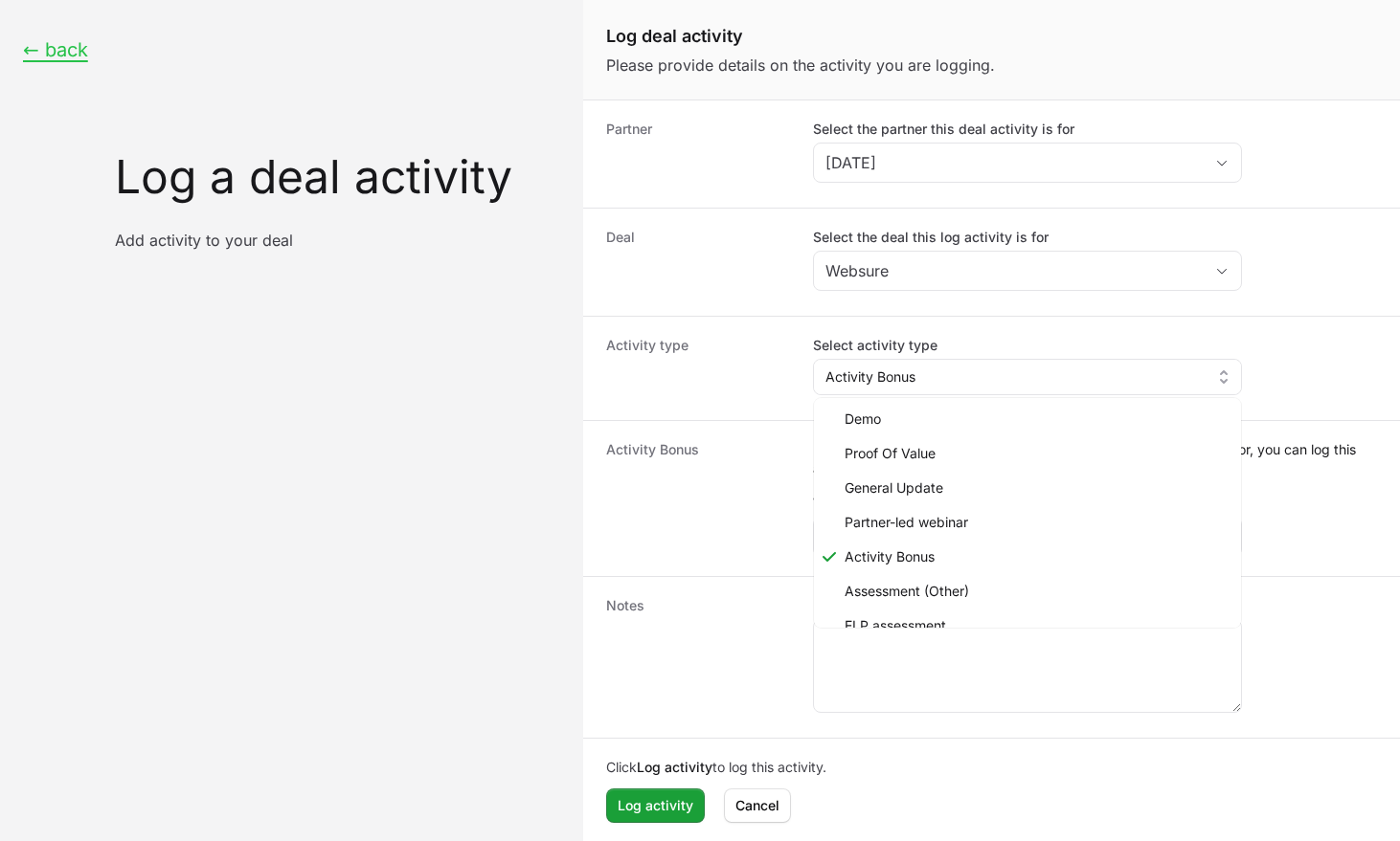
click at [689, 513] on dt "Activity Bonus" at bounding box center [699, 498] width 184 height 116
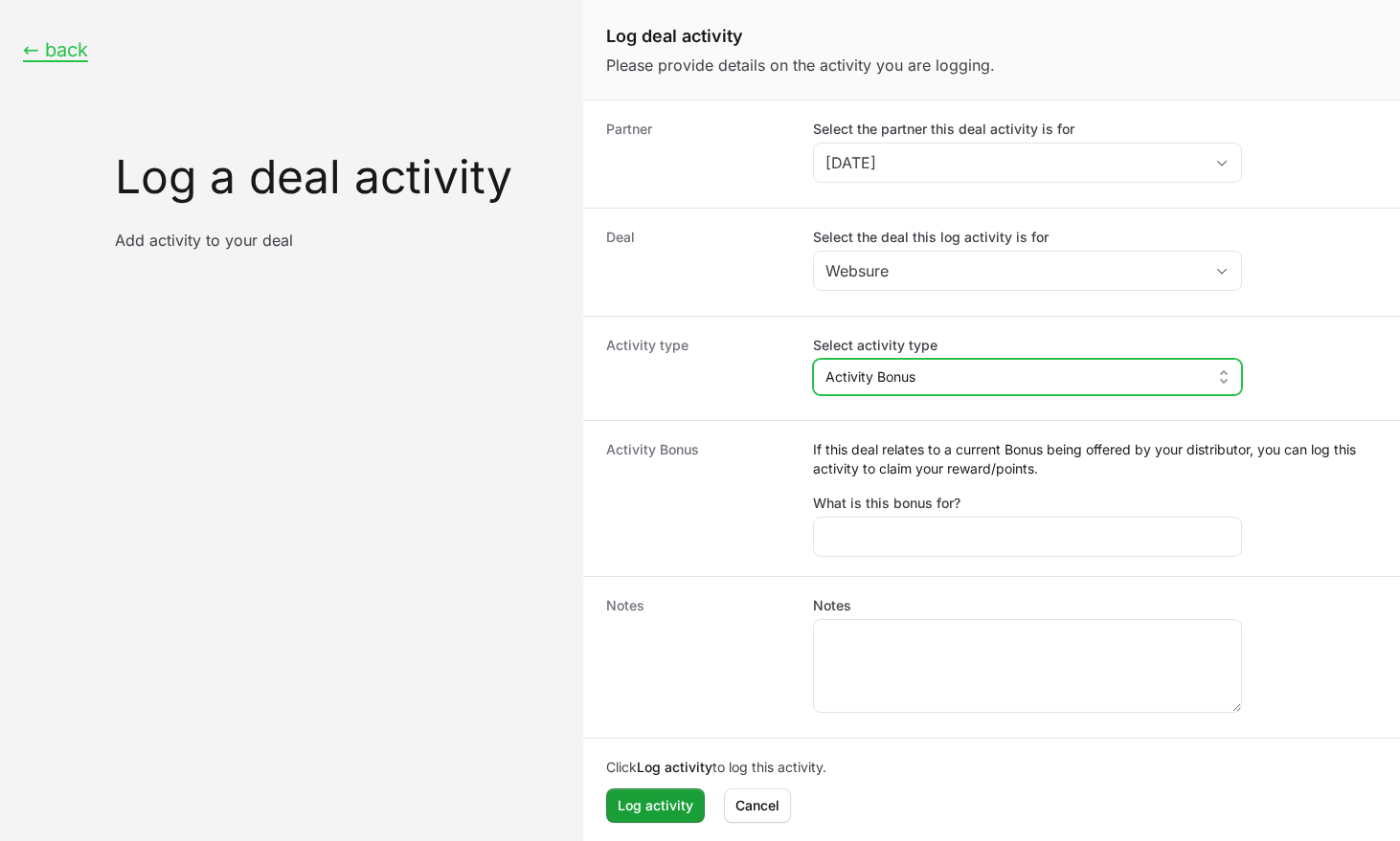
scroll to position [5, 0]
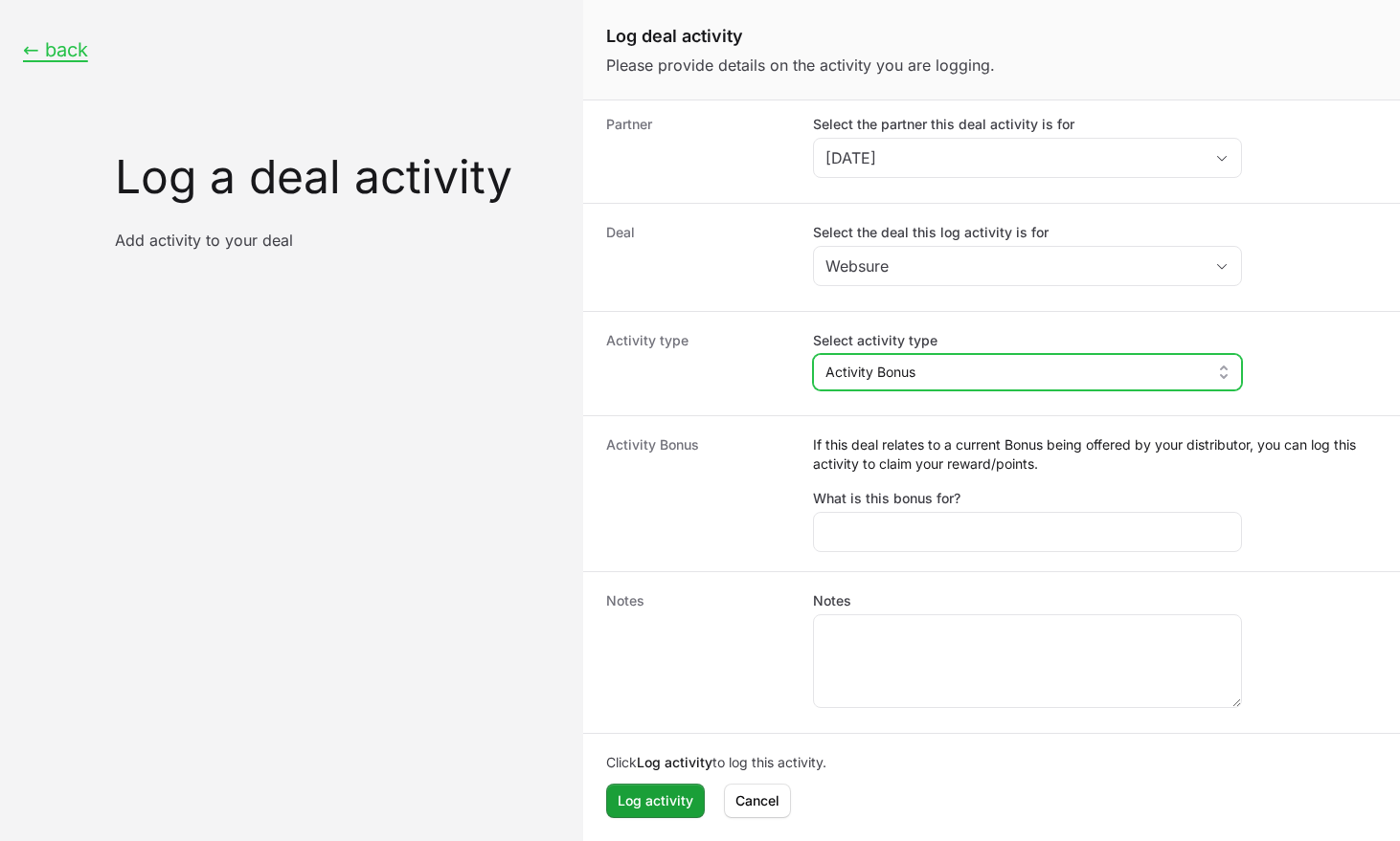
click at [838, 381] on span "Activity Bonus" at bounding box center [871, 373] width 90 height 20
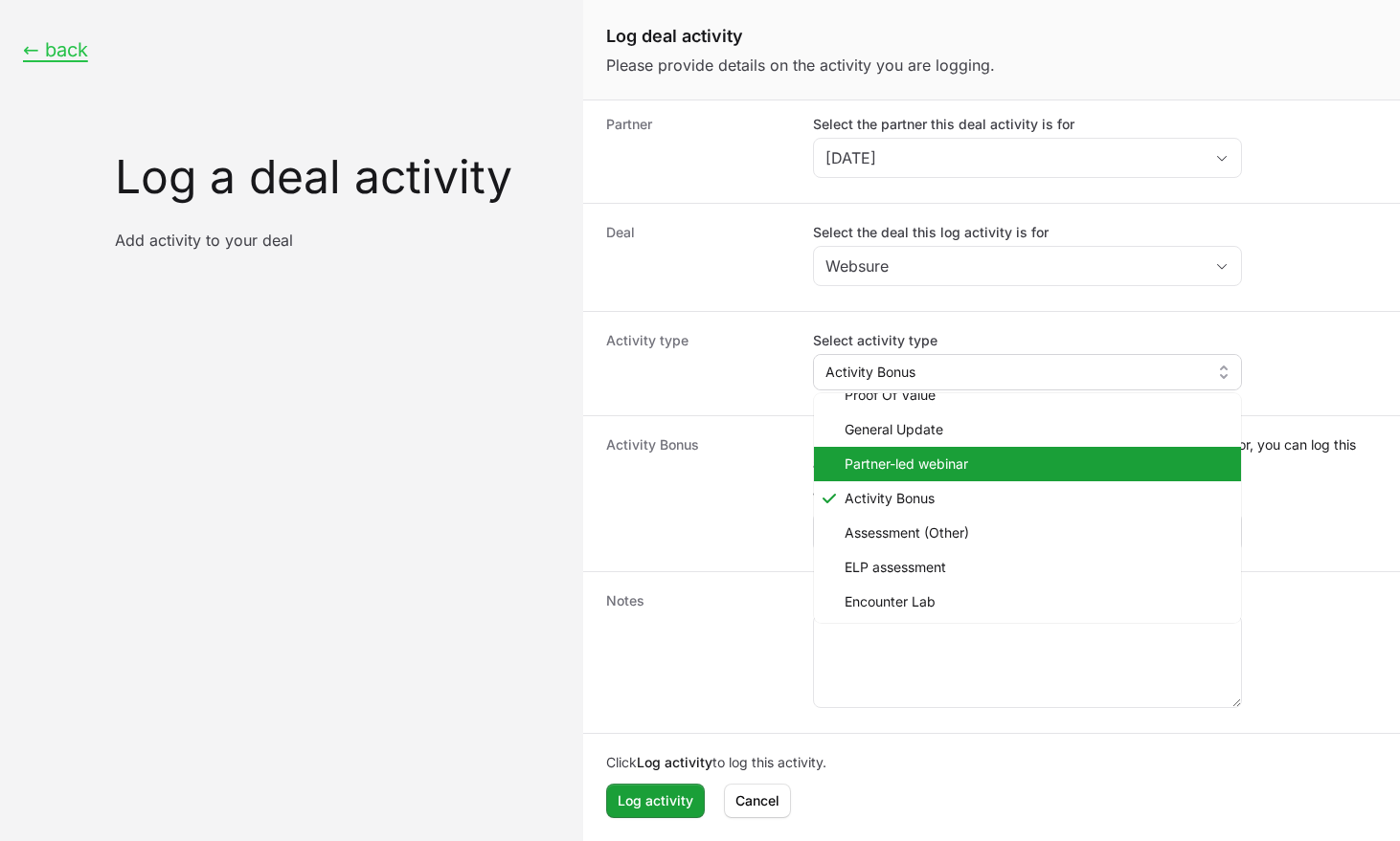
scroll to position [88, 0]
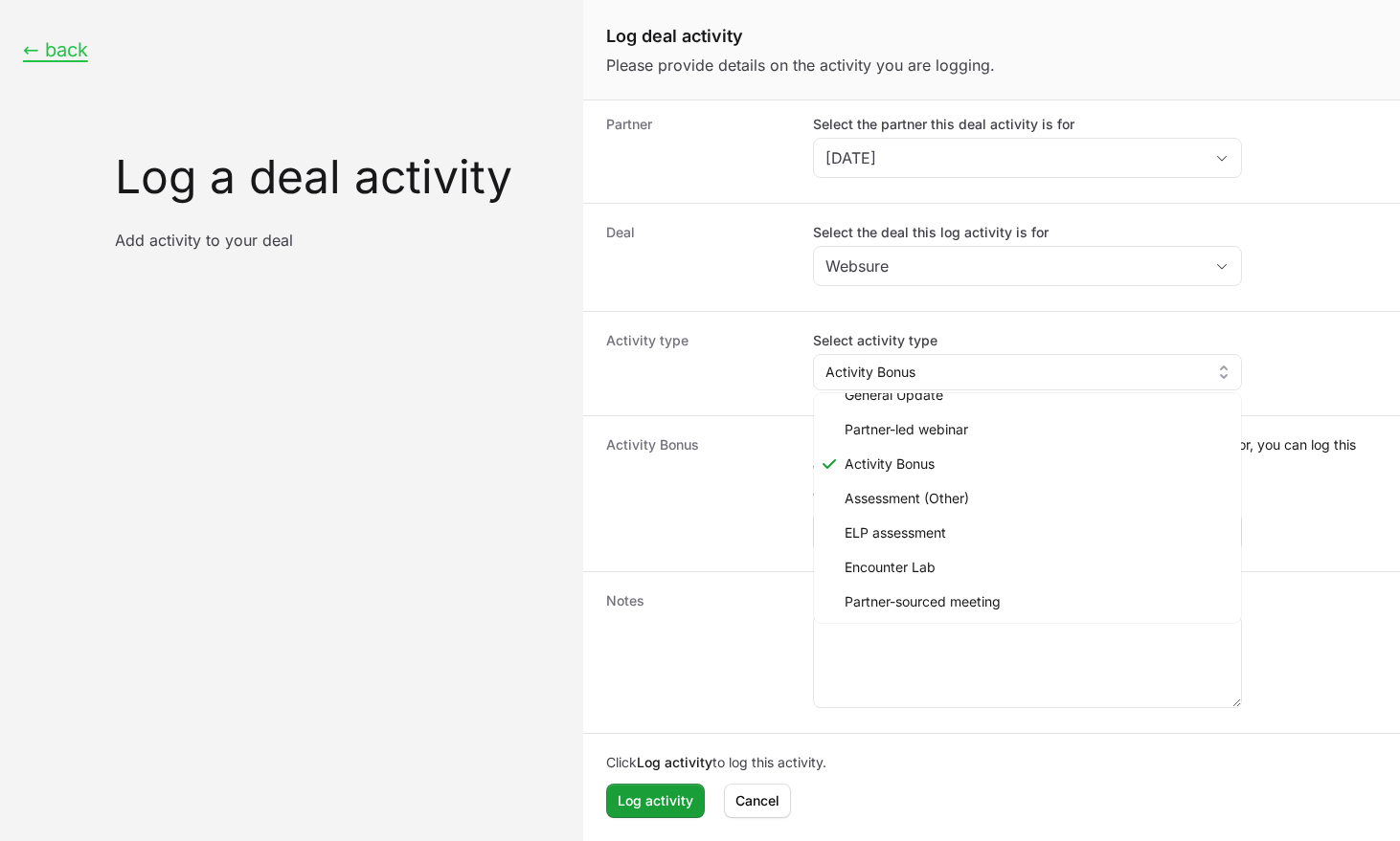
click at [725, 492] on dt "Activity Bonus" at bounding box center [699, 493] width 184 height 116
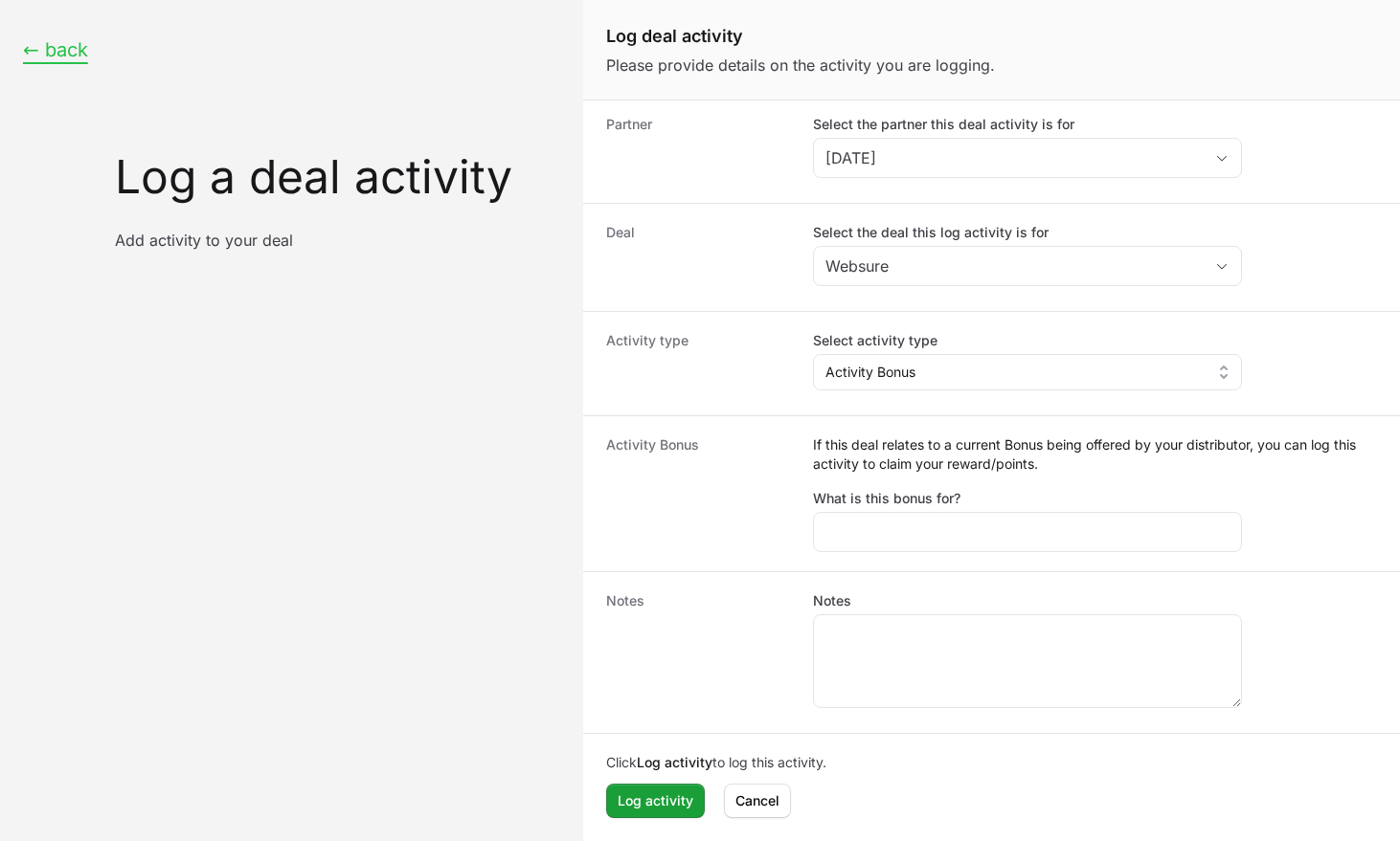
click at [64, 58] on button "← back" at bounding box center [55, 50] width 66 height 23
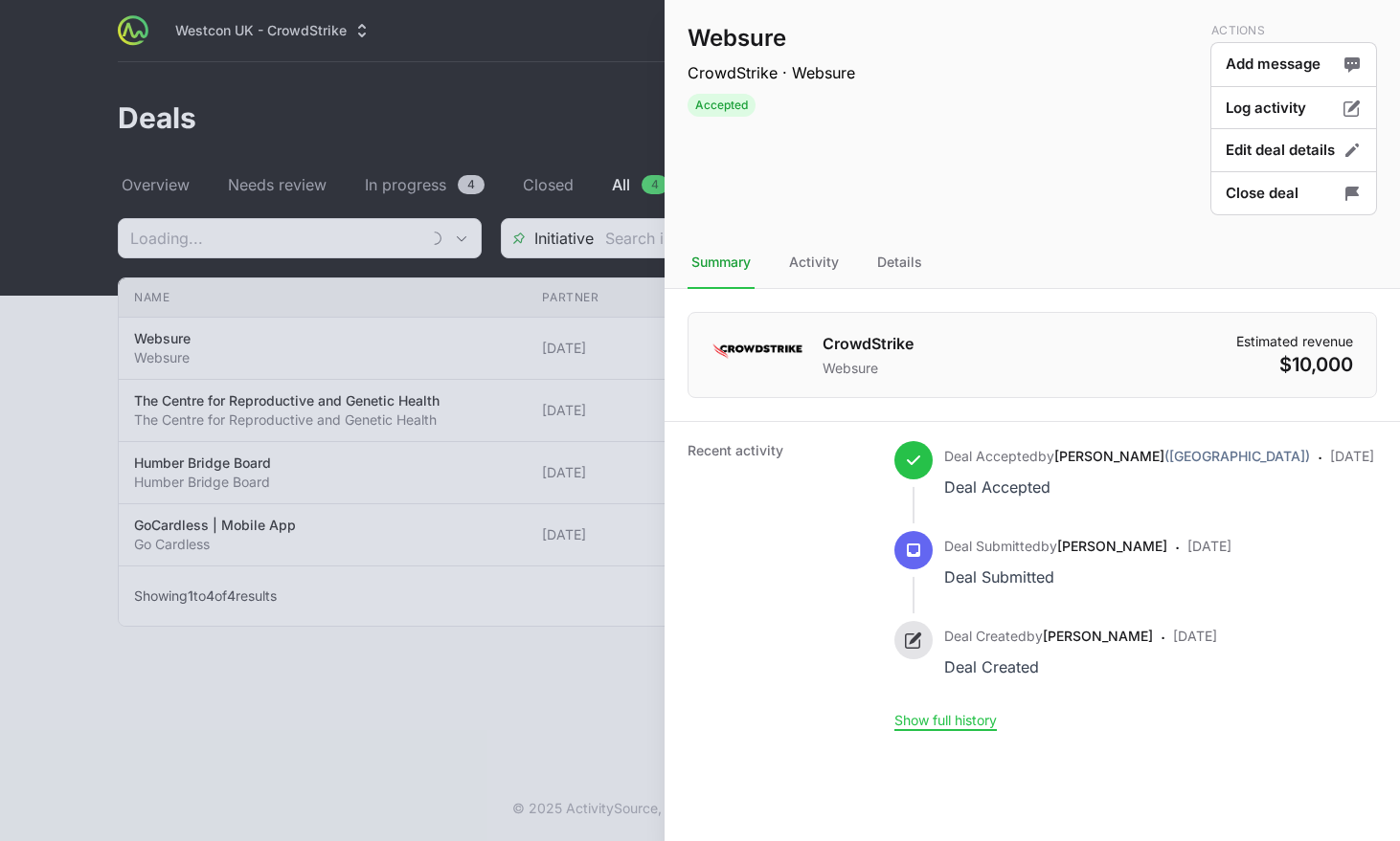
type input "[DATE]"
click at [30, 522] on div at bounding box center [700, 420] width 1400 height 841
